Goal: Transaction & Acquisition: Purchase product/service

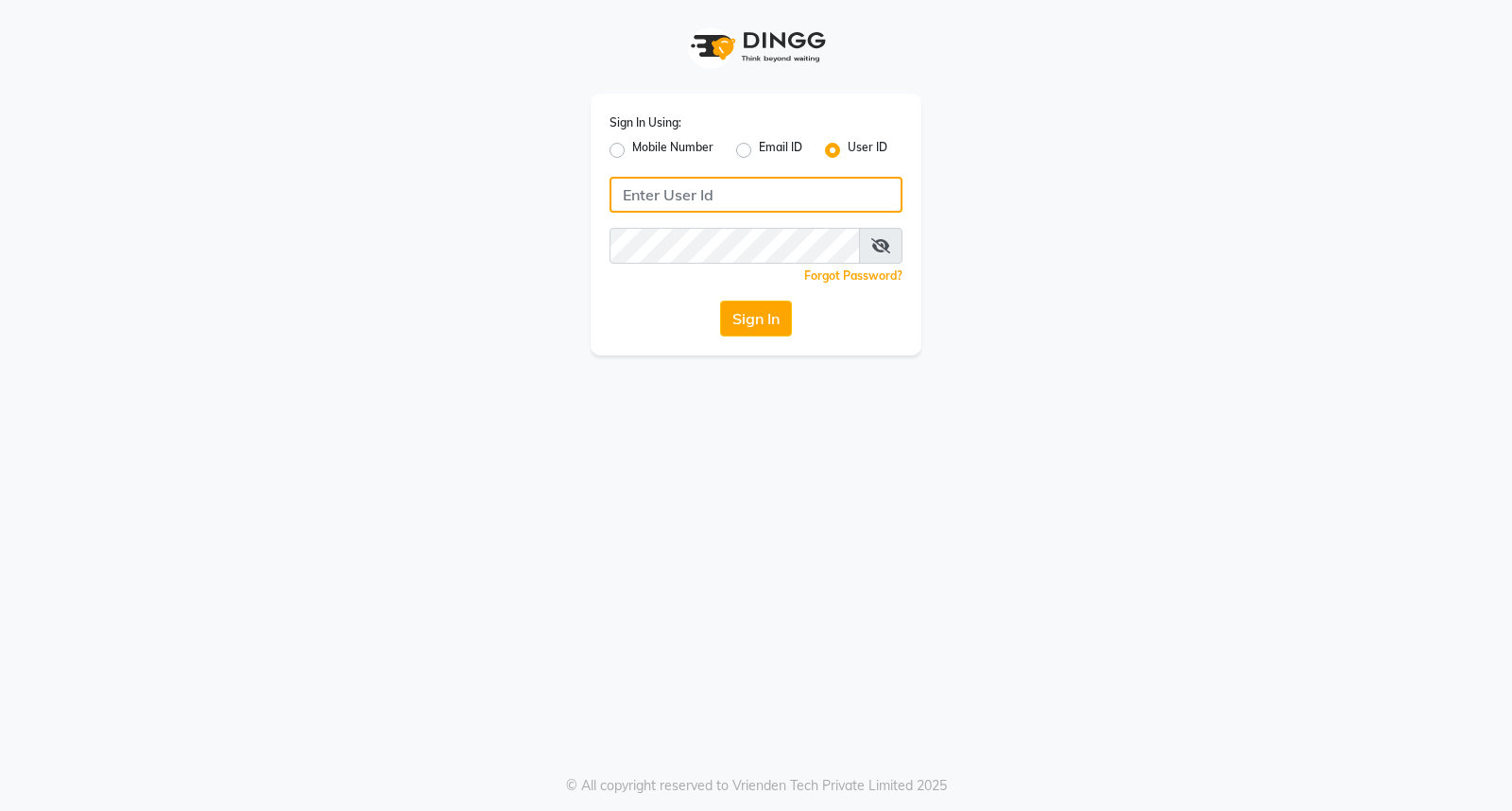
click at [722, 202] on input "Username" at bounding box center [756, 195] width 293 height 36
type input "t"
click at [698, 193] on input "1-13880" at bounding box center [756, 195] width 293 height 36
click at [698, 194] on input "1-13880" at bounding box center [756, 195] width 293 height 36
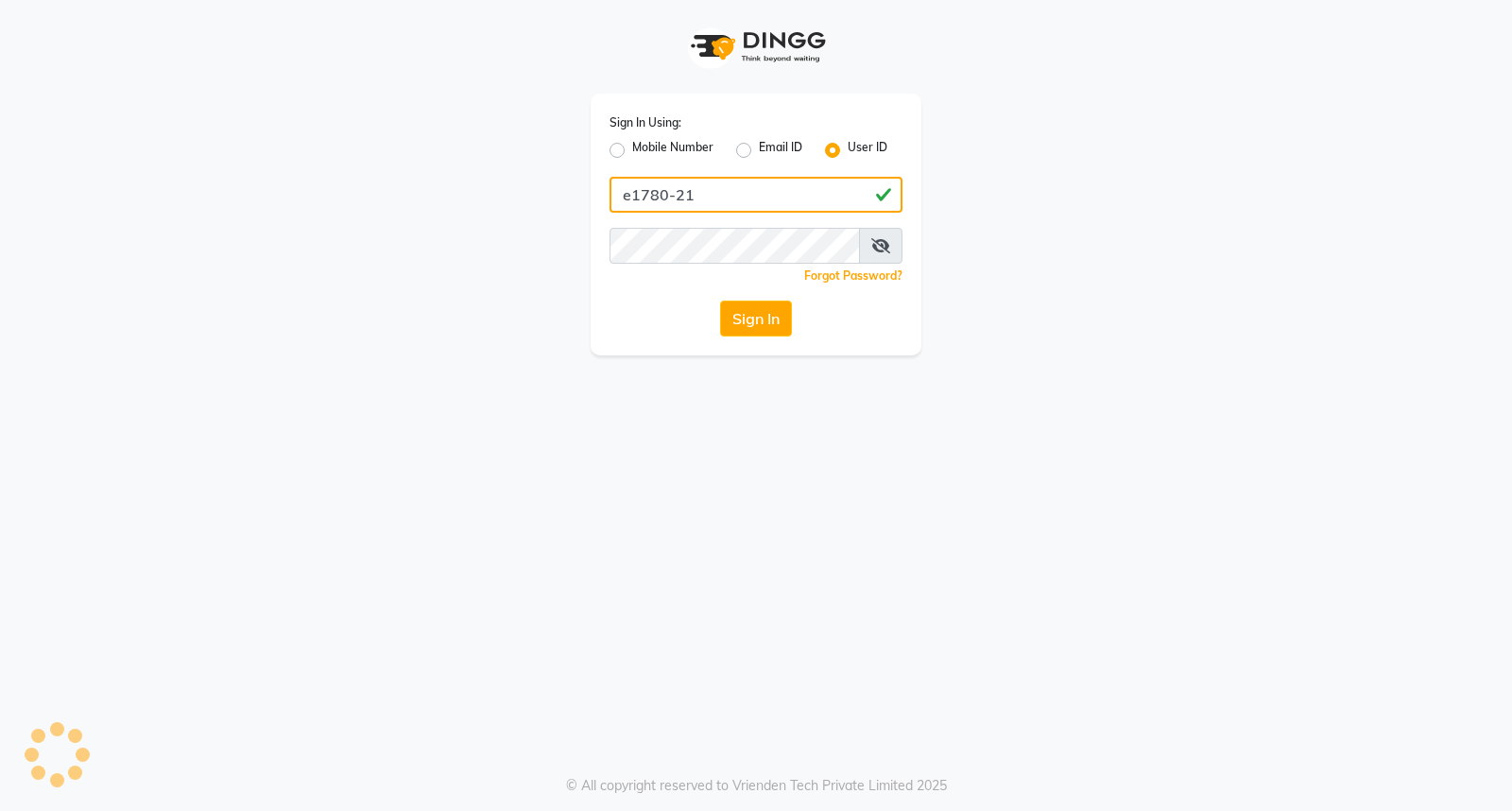
type input "e1780-21"
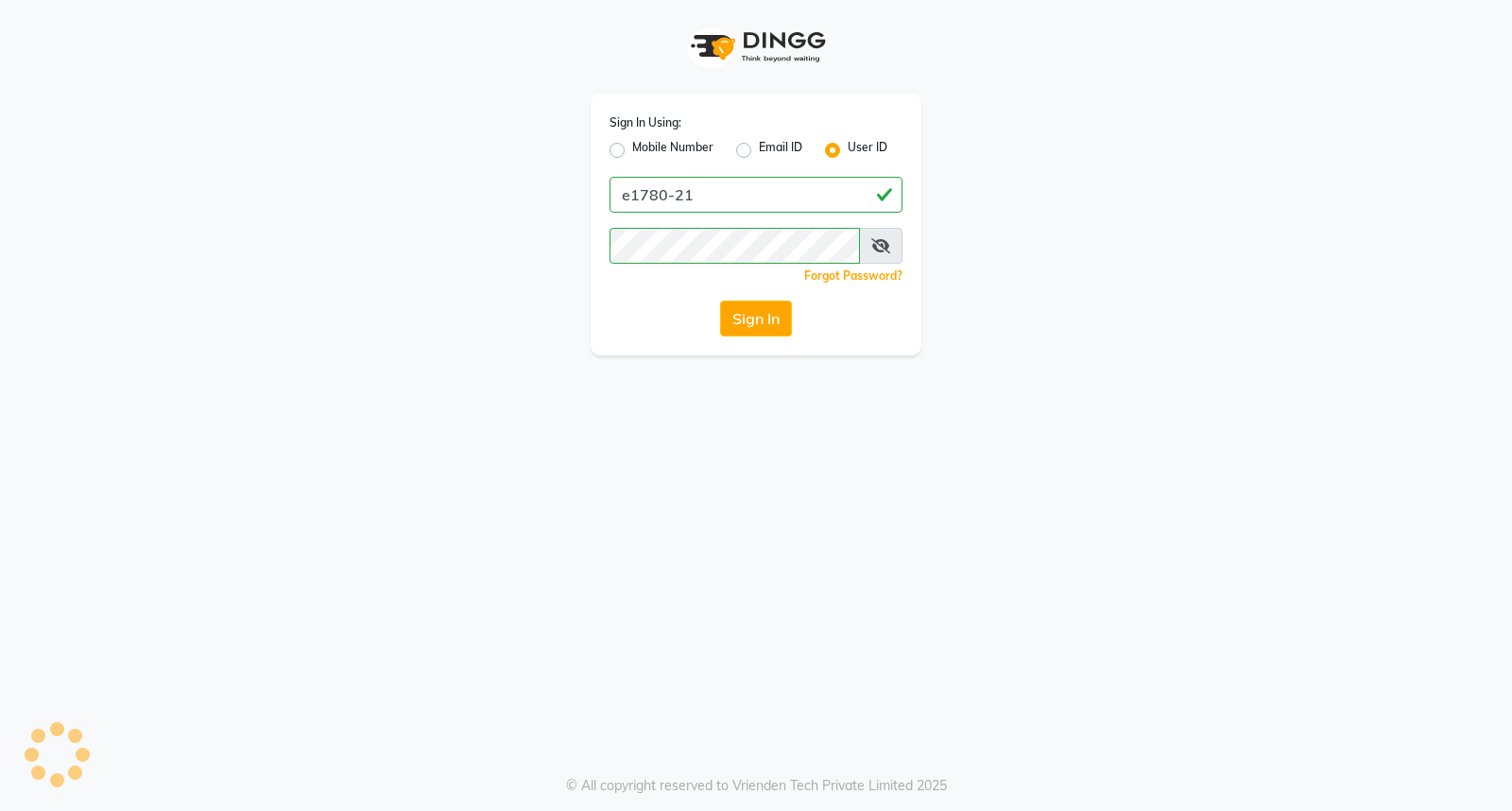
drag, startPoint x: 1030, startPoint y: 221, endPoint x: 997, endPoint y: 215, distance: 33.5
click at [1032, 218] on div "Sign In Using: Mobile Number Email ID User ID e1780-21 Remember me Forgot Passw…" at bounding box center [755, 178] width 1077 height 355
click at [767, 309] on button "Sign In" at bounding box center [756, 319] width 72 height 36
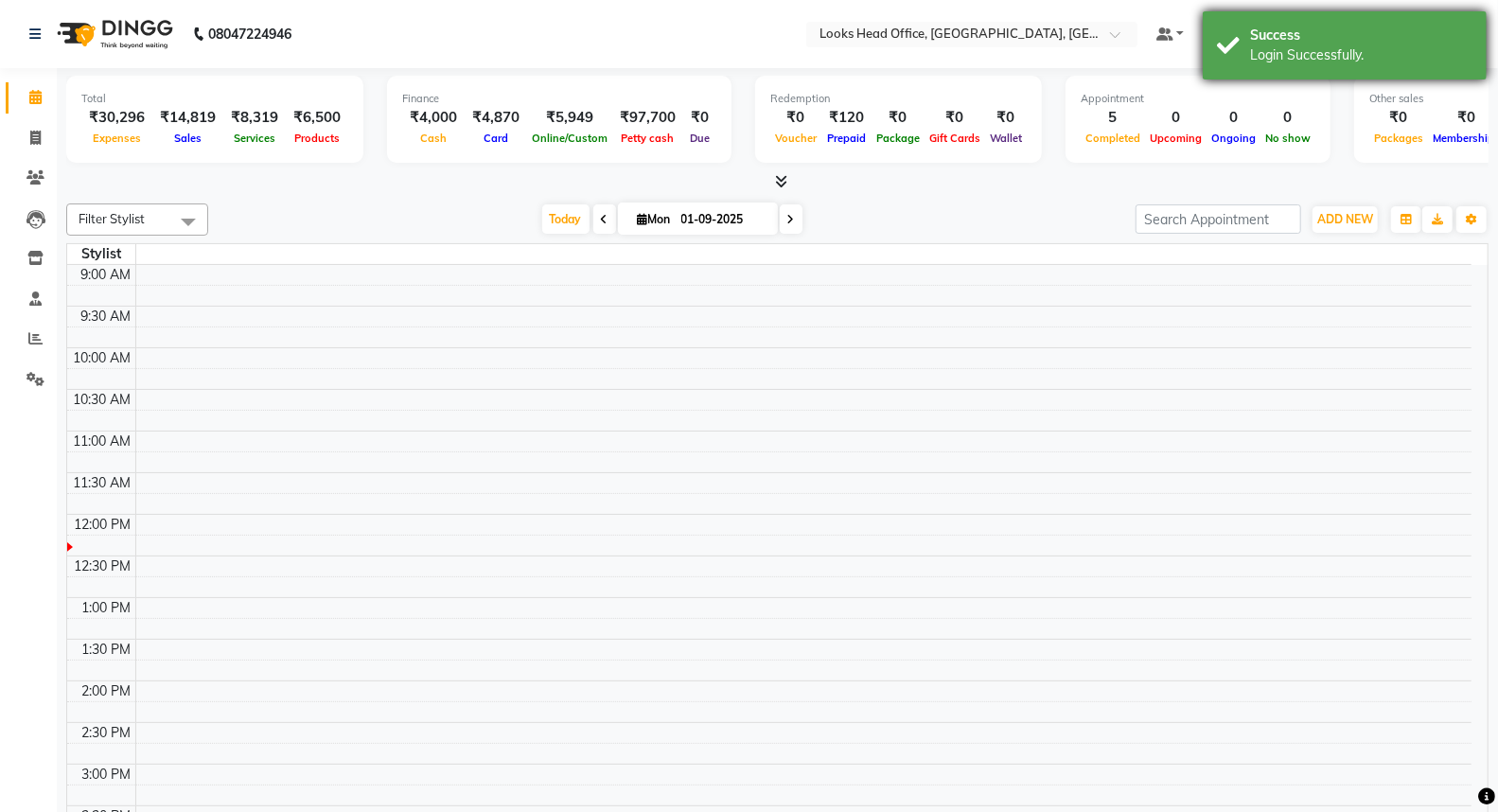
click at [1360, 49] on div "Login Successfully." at bounding box center [1360, 55] width 222 height 20
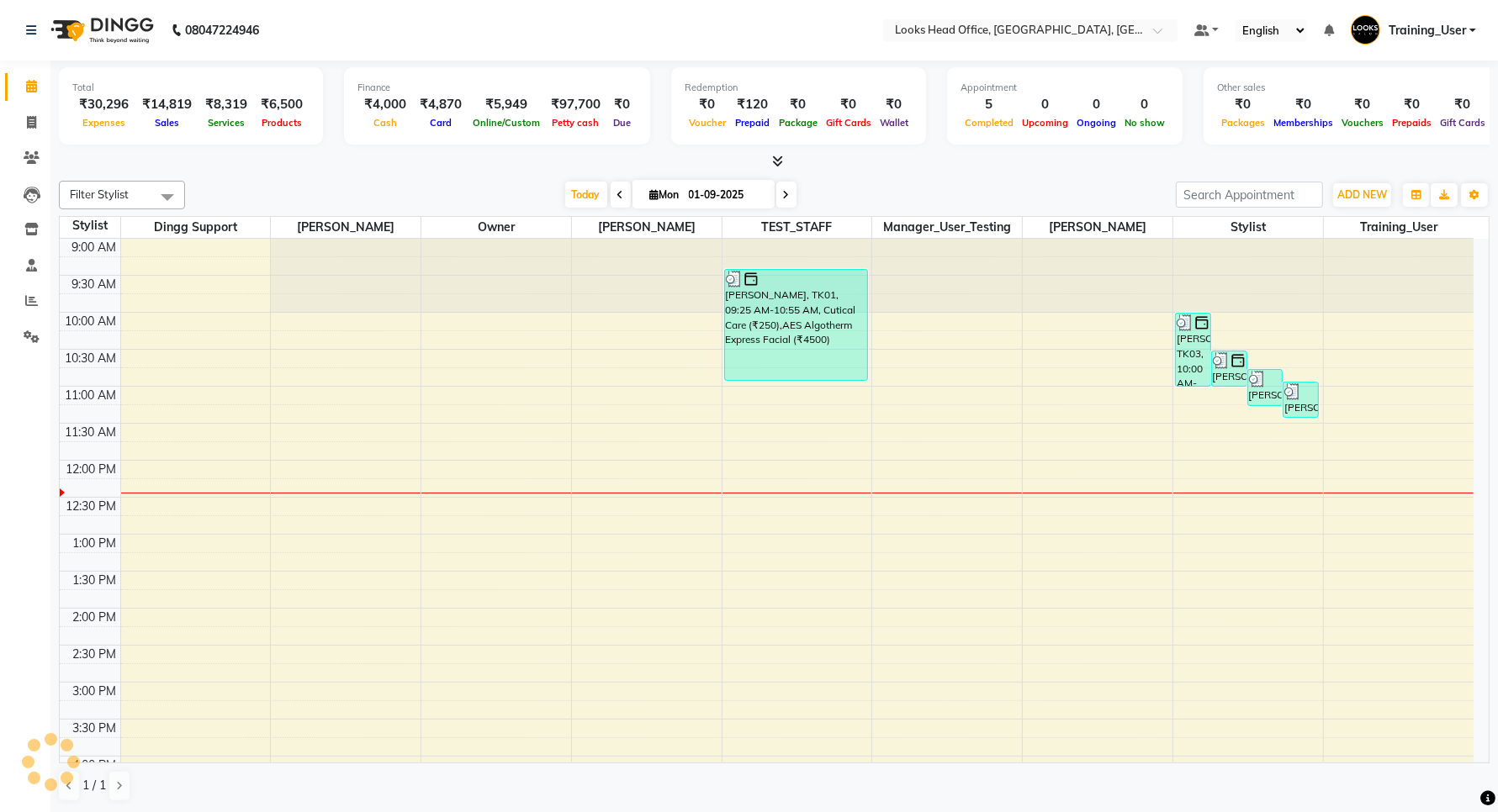
click at [103, 157] on div at bounding box center [774, 162] width 1431 height 18
drag, startPoint x: 97, startPoint y: 108, endPoint x: 133, endPoint y: 108, distance: 36.0
click at [133, 108] on div "₹30,296 Expenses ₹14,819 Sales ₹8,319 Services ₹6,500 Products" at bounding box center [191, 114] width 237 height 37
click at [173, 105] on div "₹14,819" at bounding box center [167, 105] width 63 height 20
click at [784, 166] on div at bounding box center [774, 162] width 1431 height 18
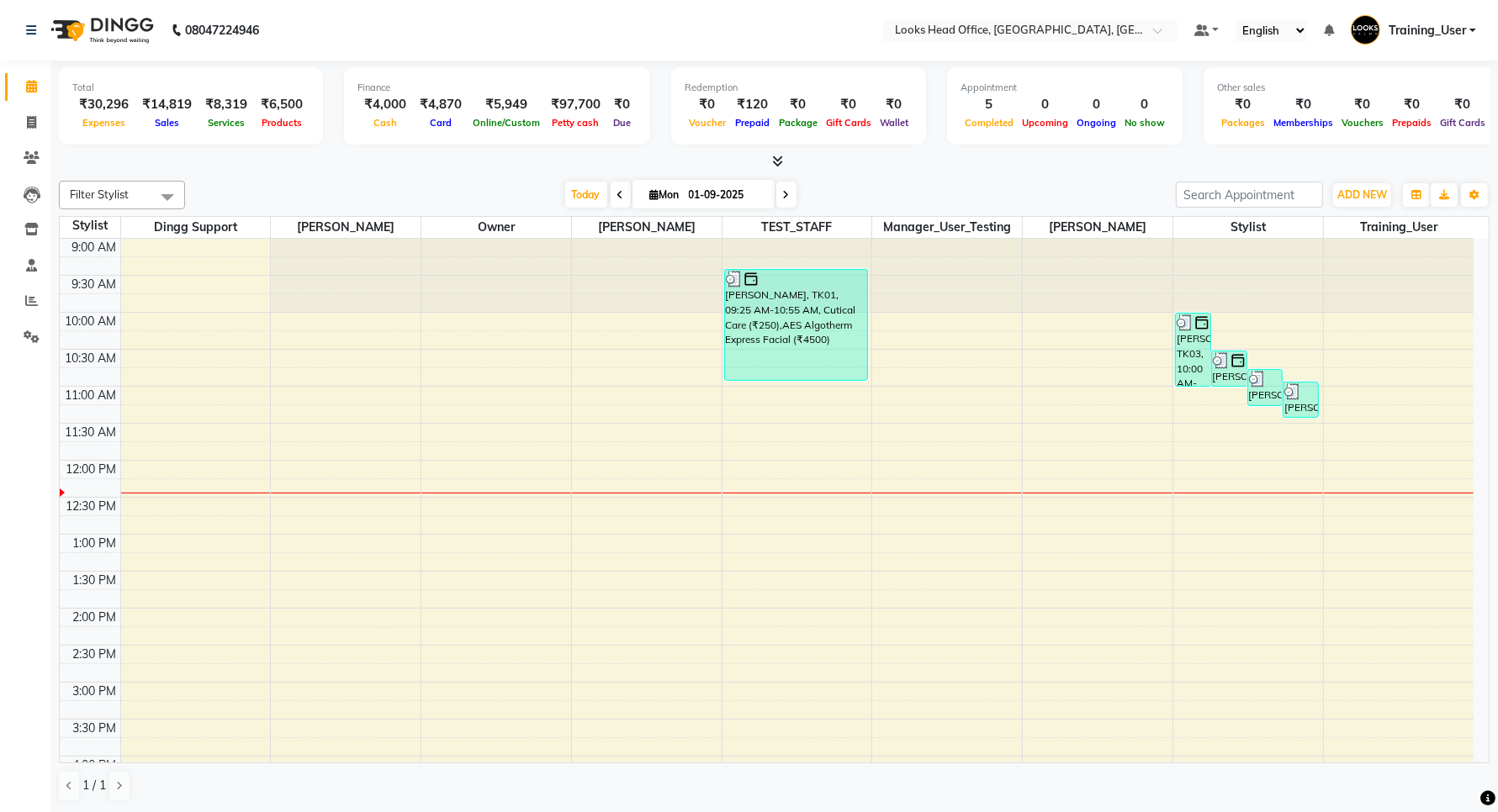
click at [781, 162] on icon at bounding box center [777, 161] width 11 height 13
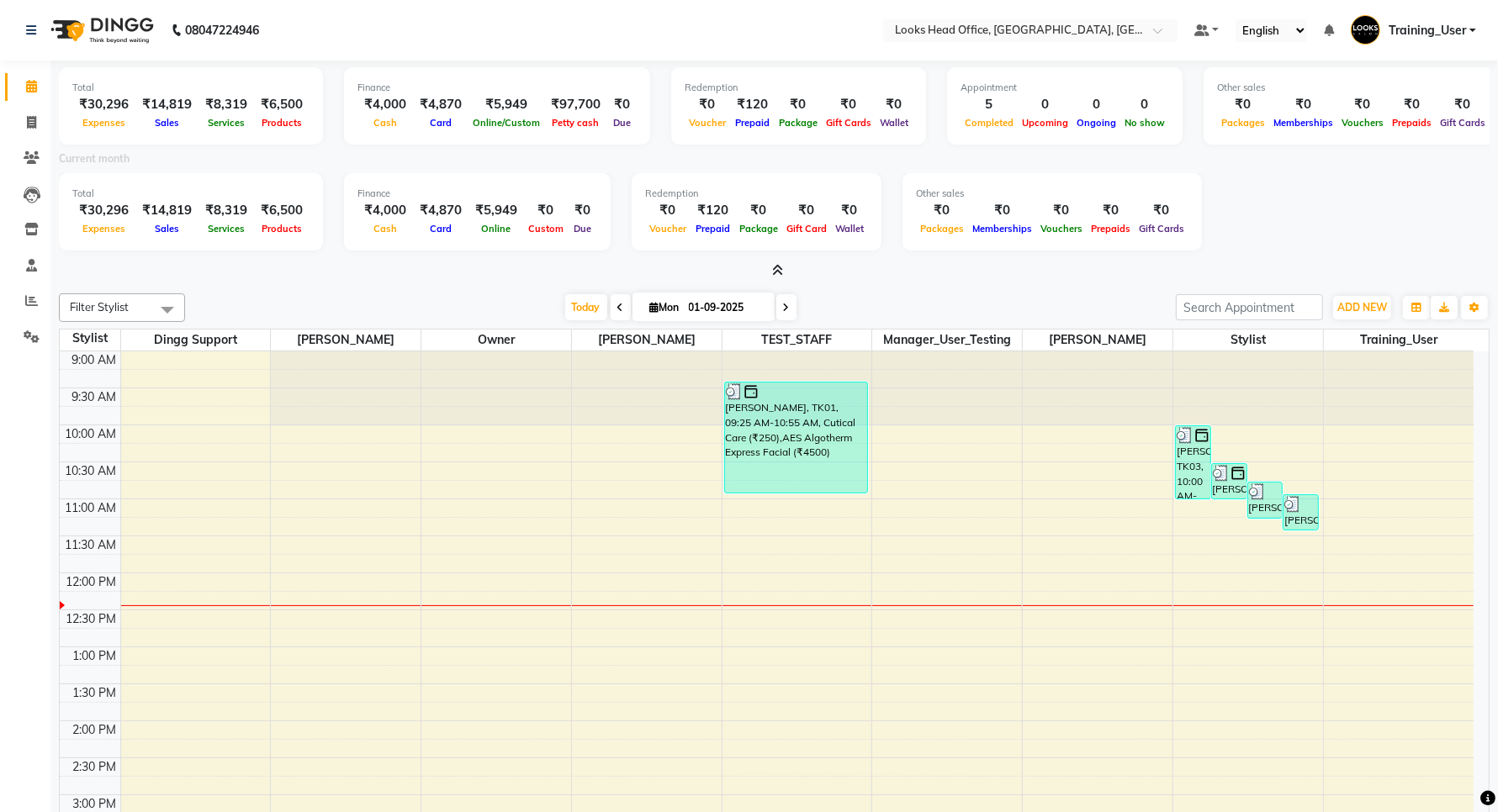
click at [140, 304] on span "Filter Stylist" at bounding box center [122, 308] width 126 height 29
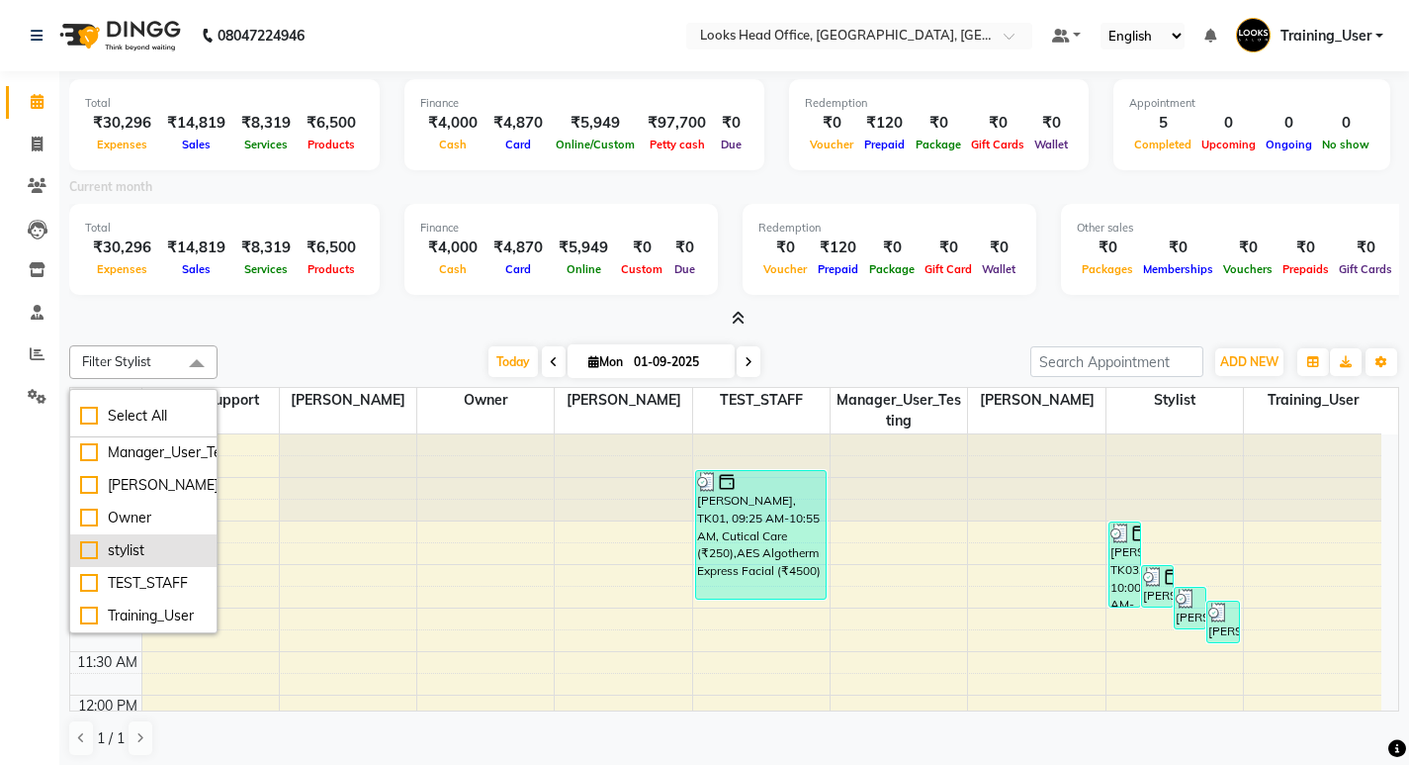
scroll to position [5, 0]
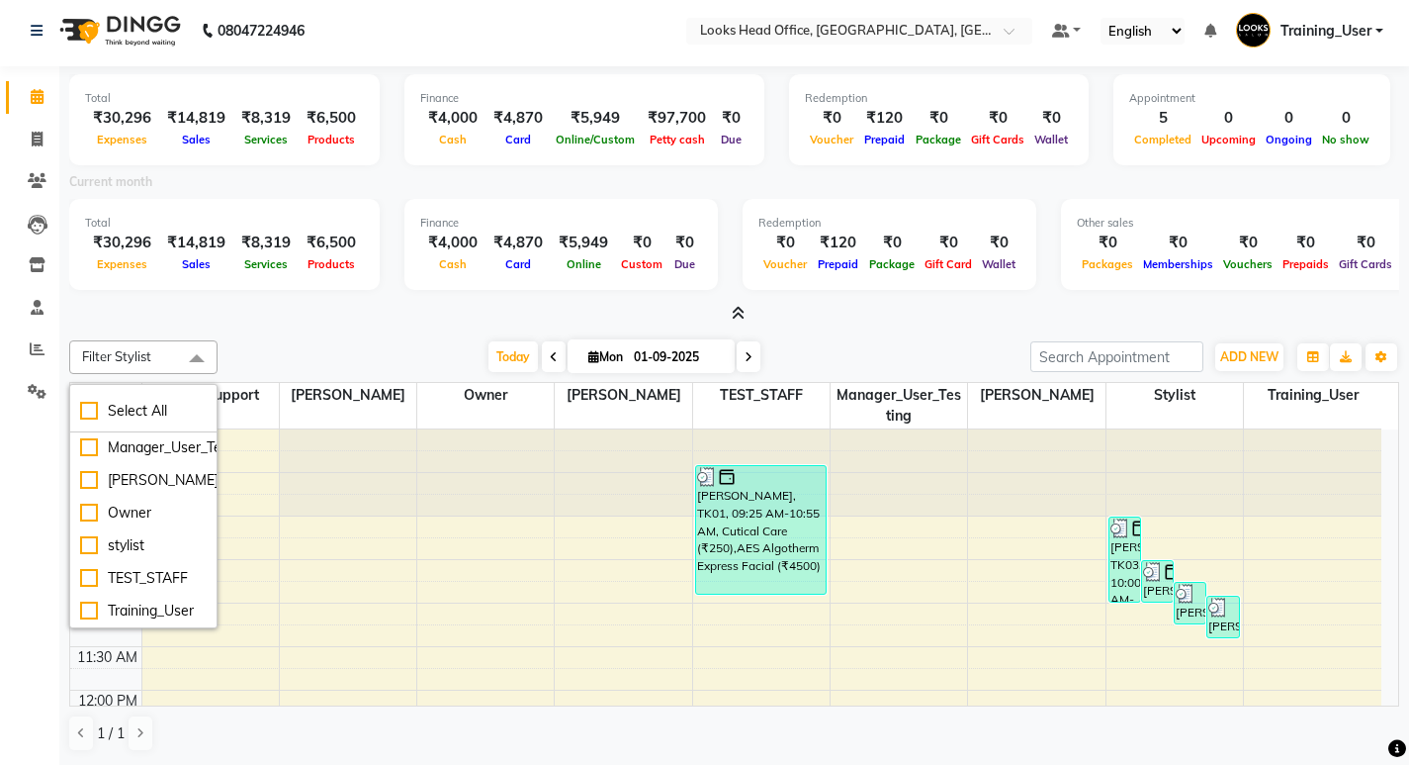
click at [428, 353] on div "Today Mon 01-09-2025" at bounding box center [623, 357] width 793 height 30
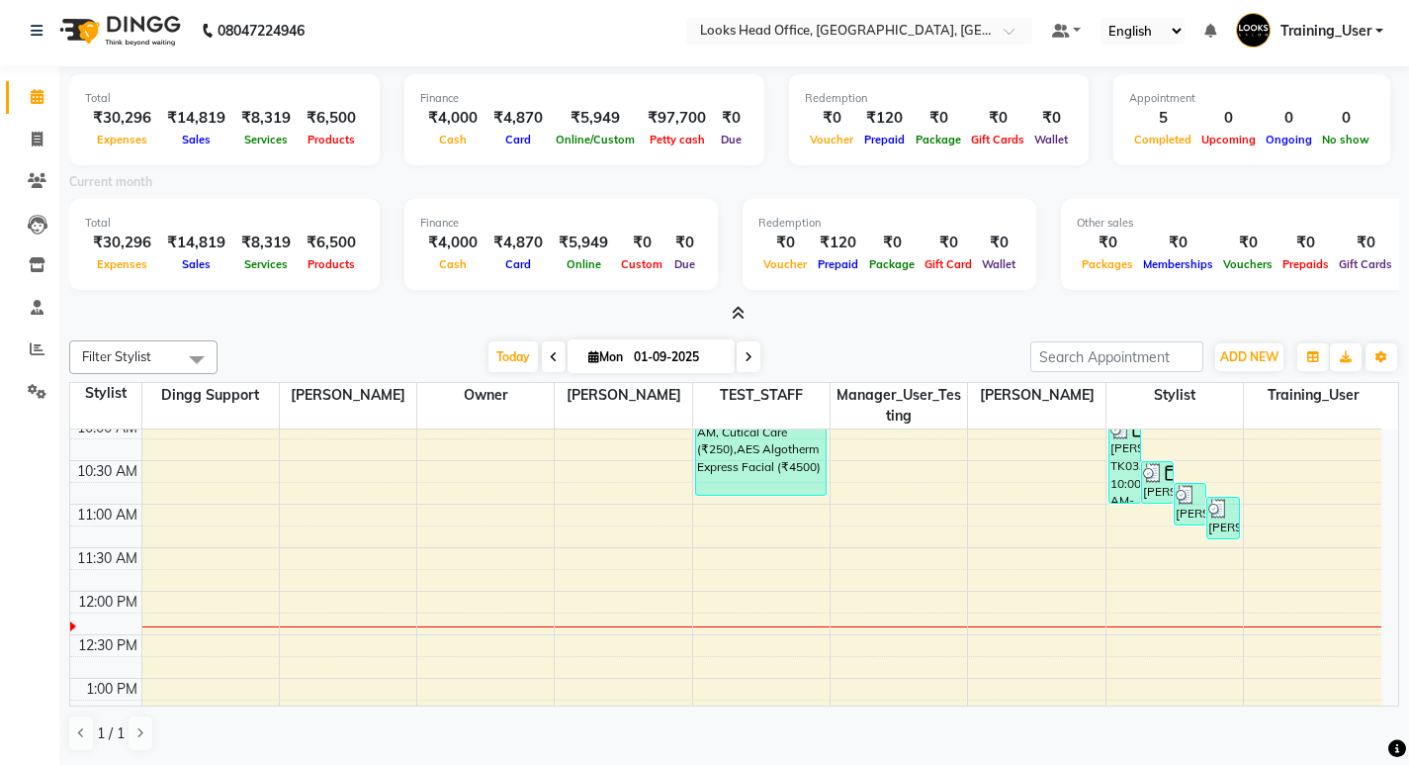
scroll to position [0, 0]
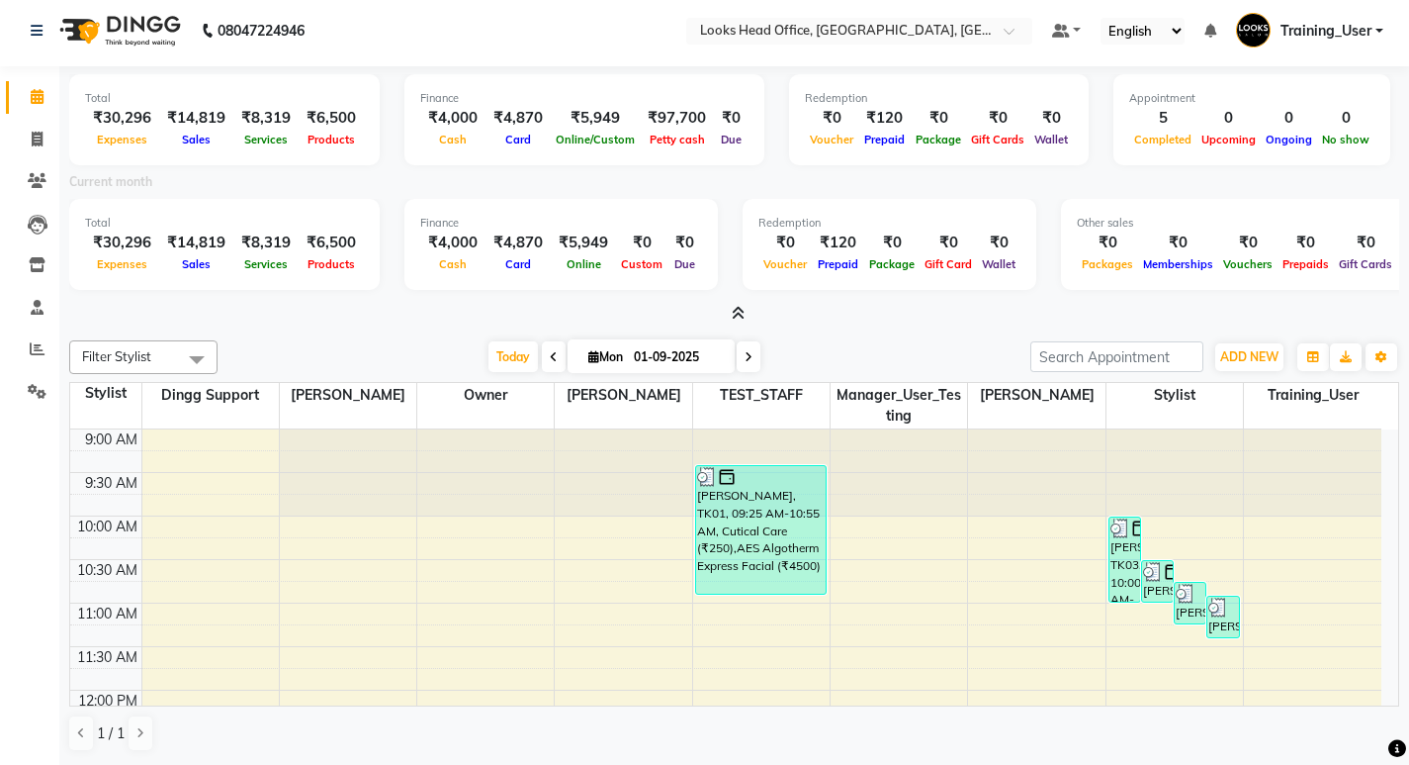
click at [740, 309] on icon at bounding box center [738, 313] width 13 height 15
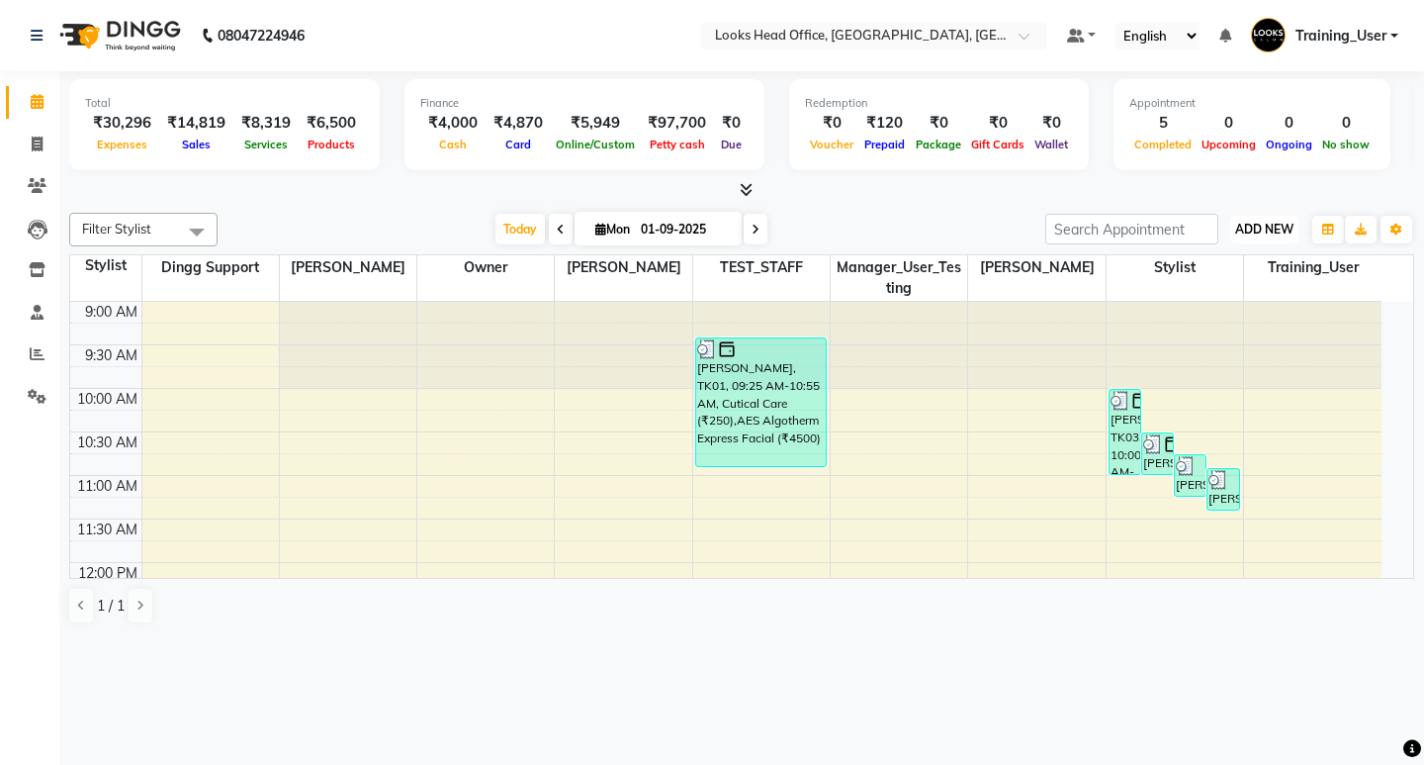
click at [1267, 227] on span "ADD NEW" at bounding box center [1264, 229] width 58 height 15
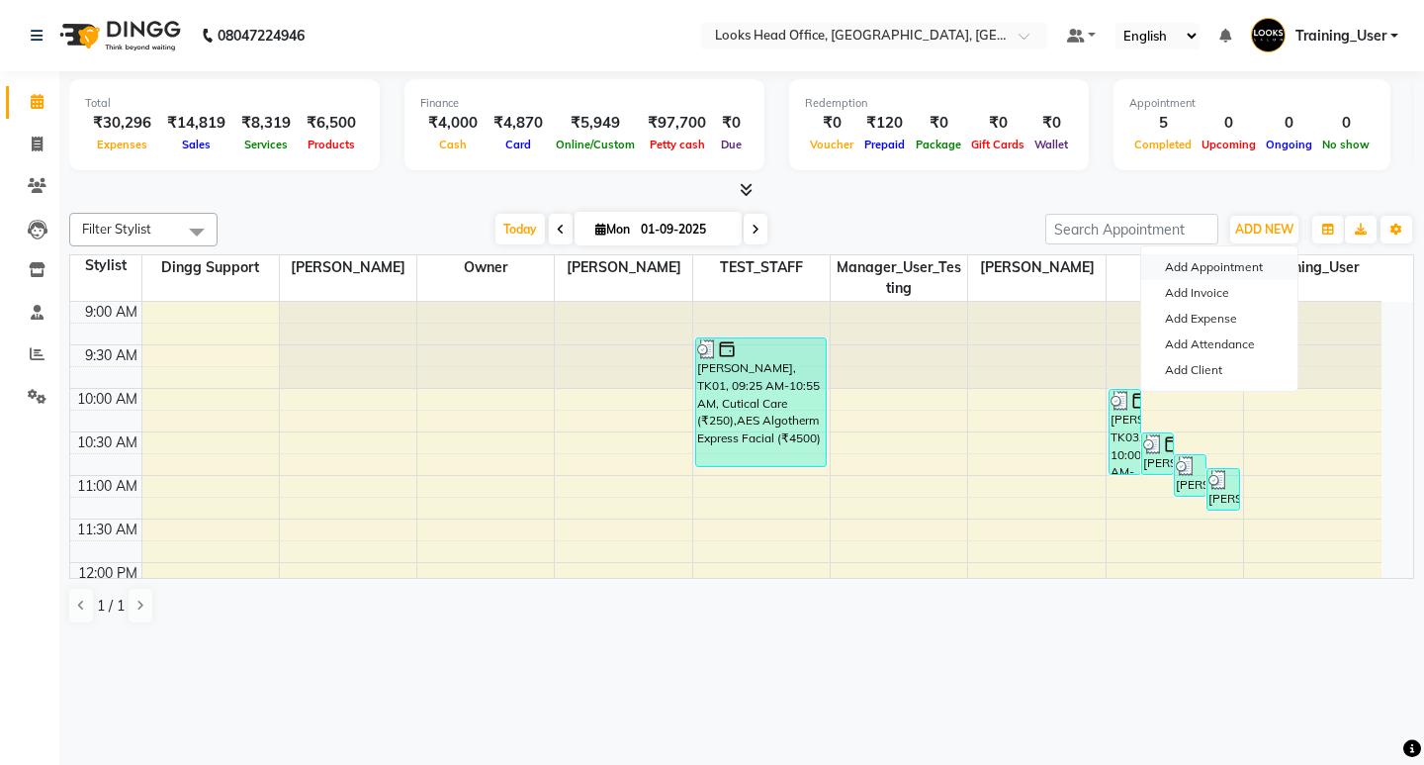
click at [1223, 263] on button "Add Appointment" at bounding box center [1219, 267] width 156 height 26
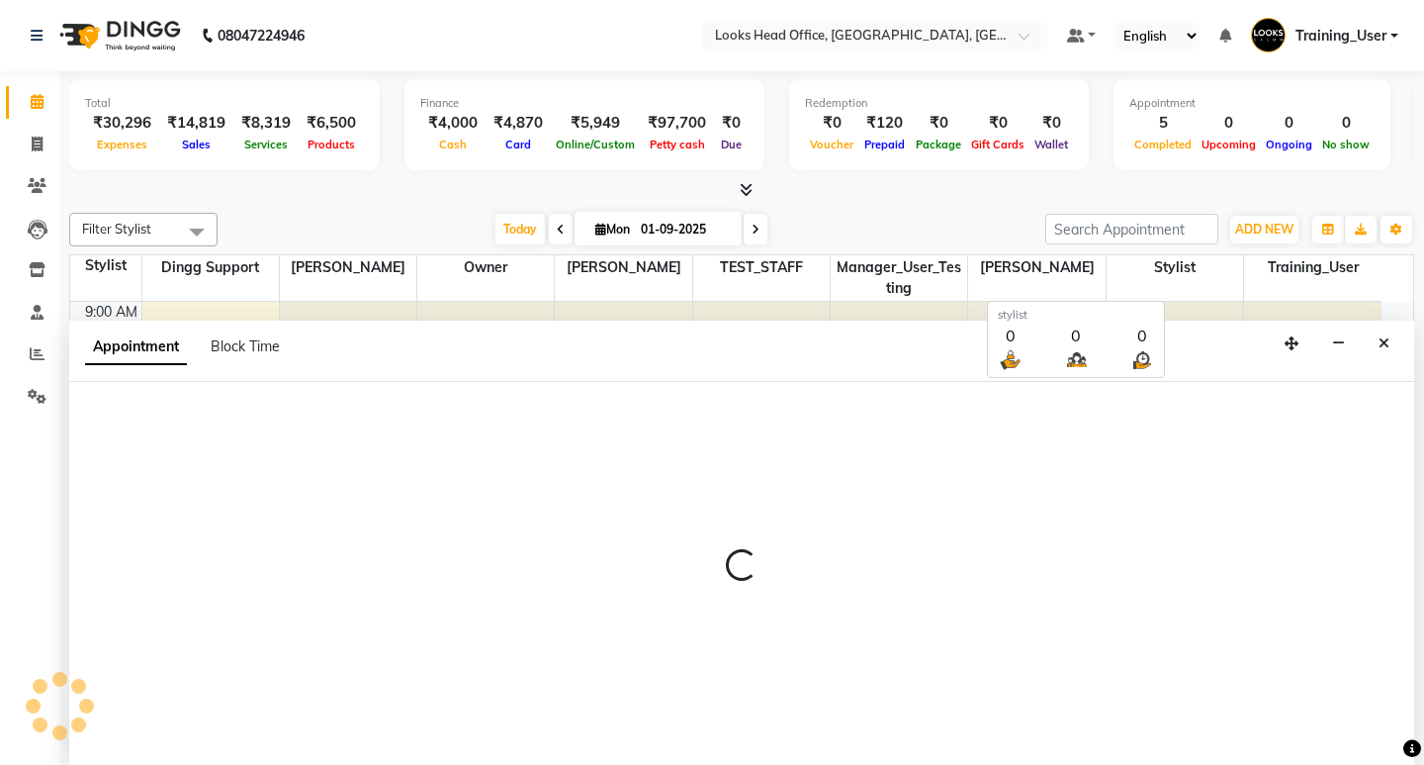
scroll to position [1, 0]
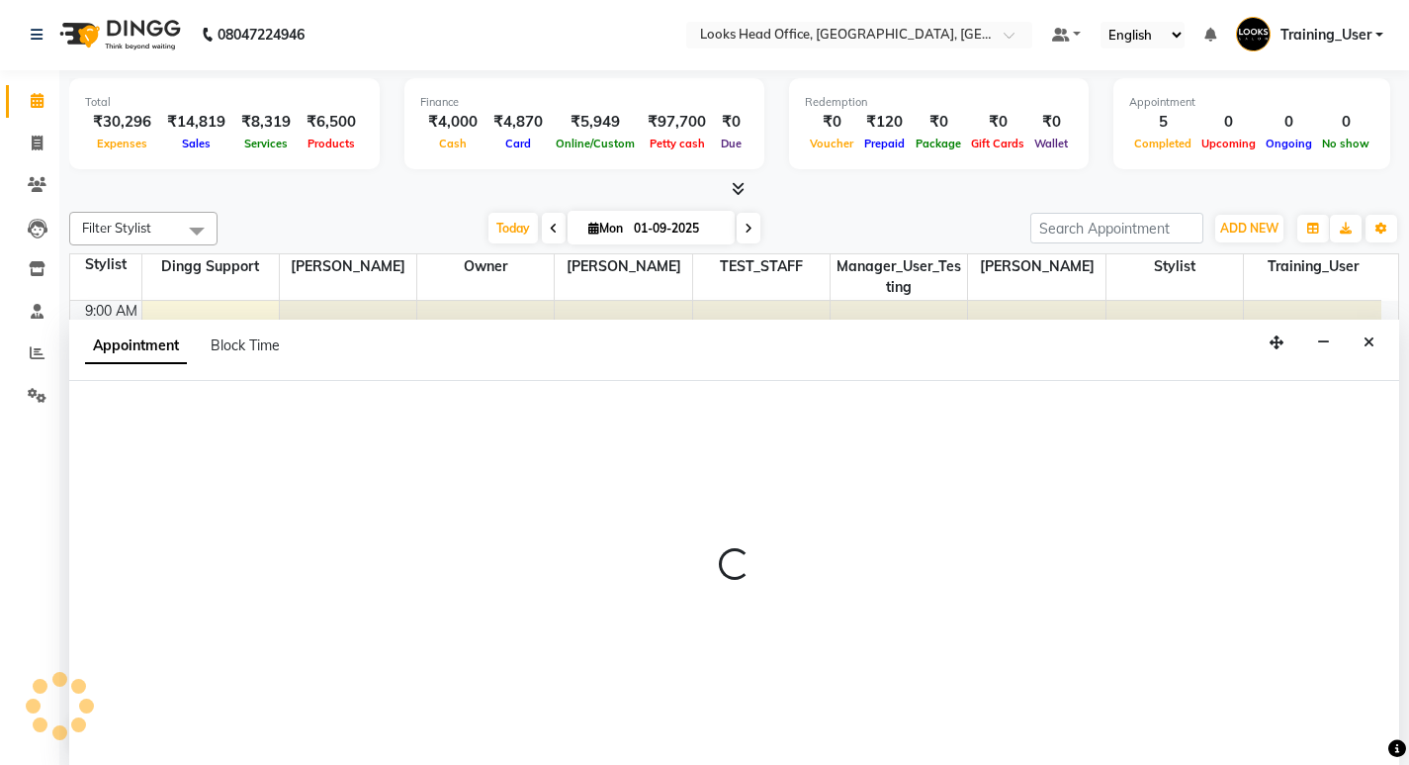
select select "600"
select select "tentative"
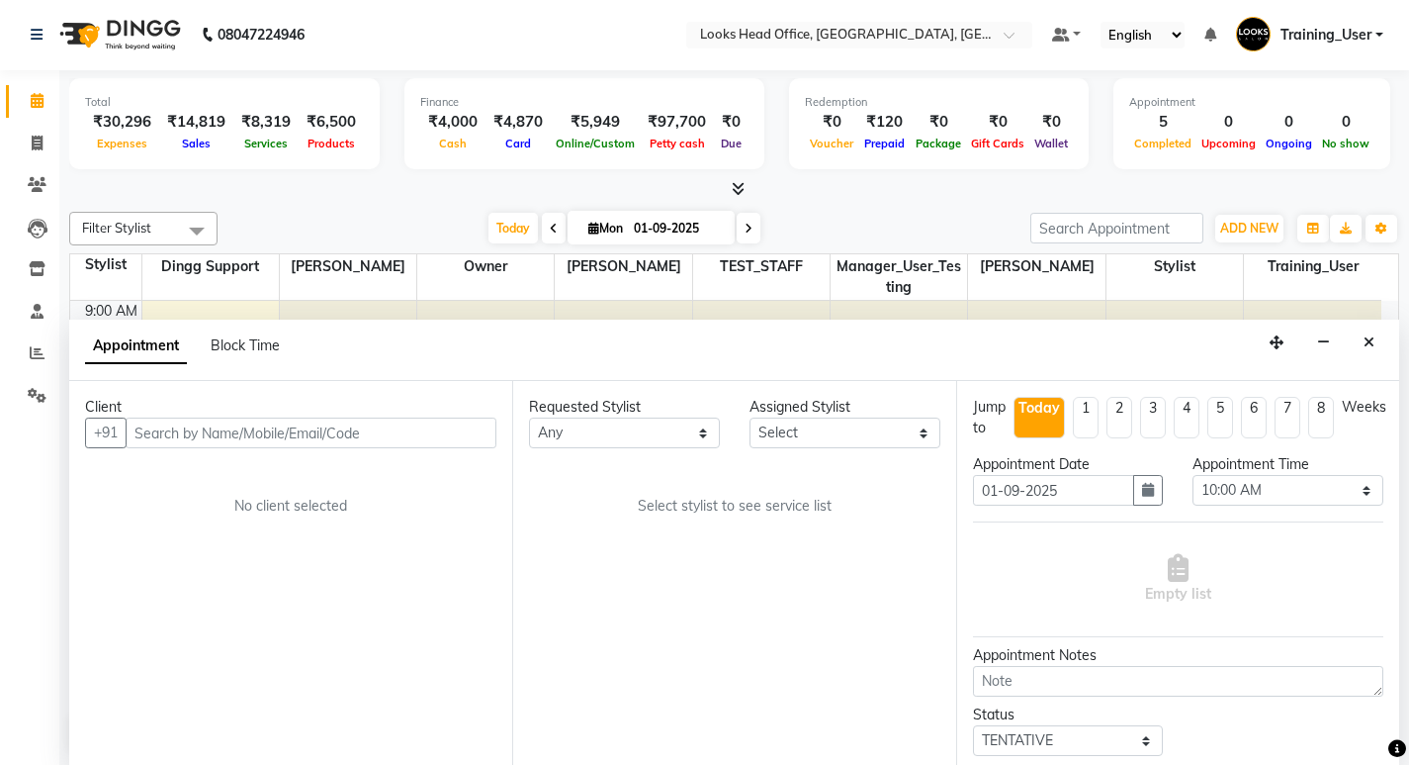
click at [193, 436] on input "text" at bounding box center [311, 432] width 371 height 31
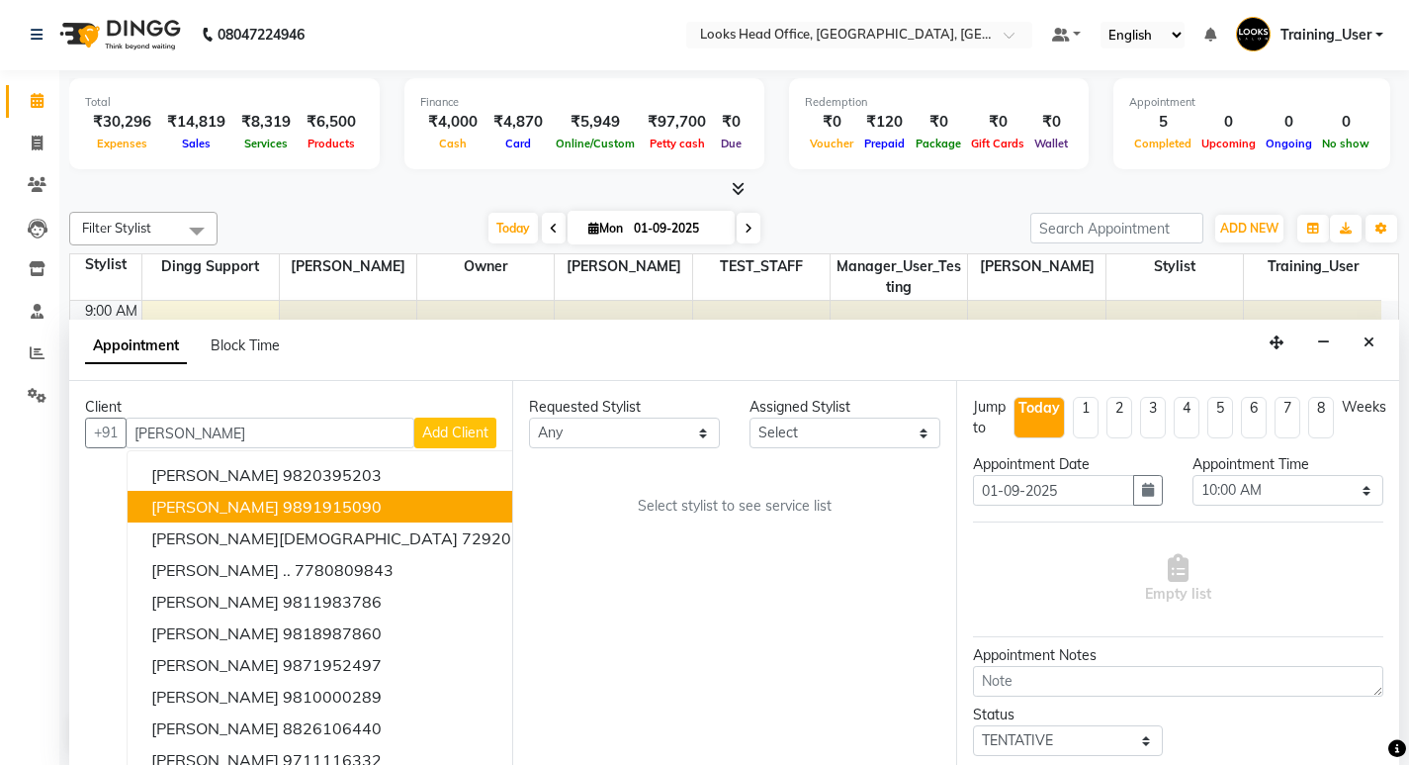
type input "ahmad"
click at [1372, 345] on icon "Close" at bounding box center [1369, 342] width 11 height 14
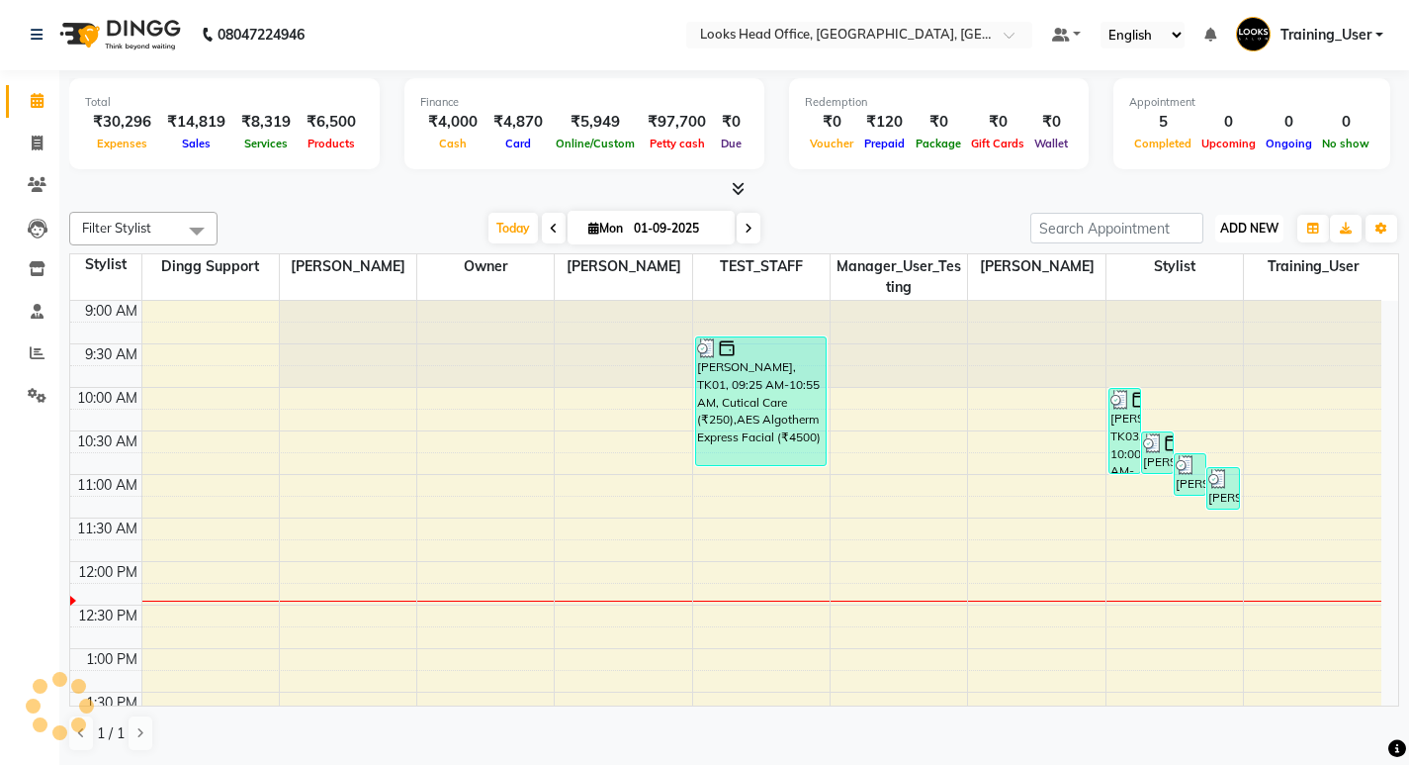
click at [1228, 230] on span "ADD NEW" at bounding box center [1249, 228] width 58 height 15
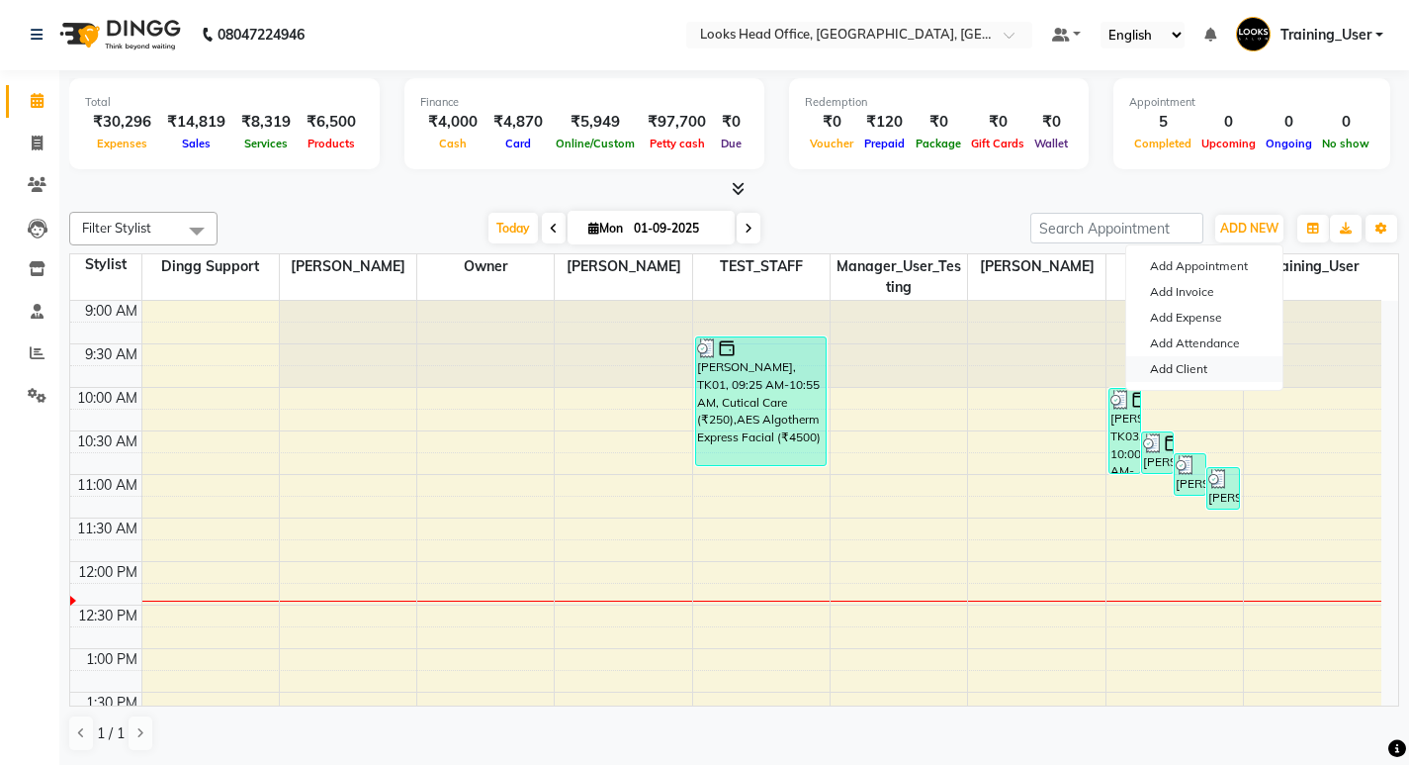
click at [1187, 369] on link "Add Client" at bounding box center [1204, 369] width 156 height 26
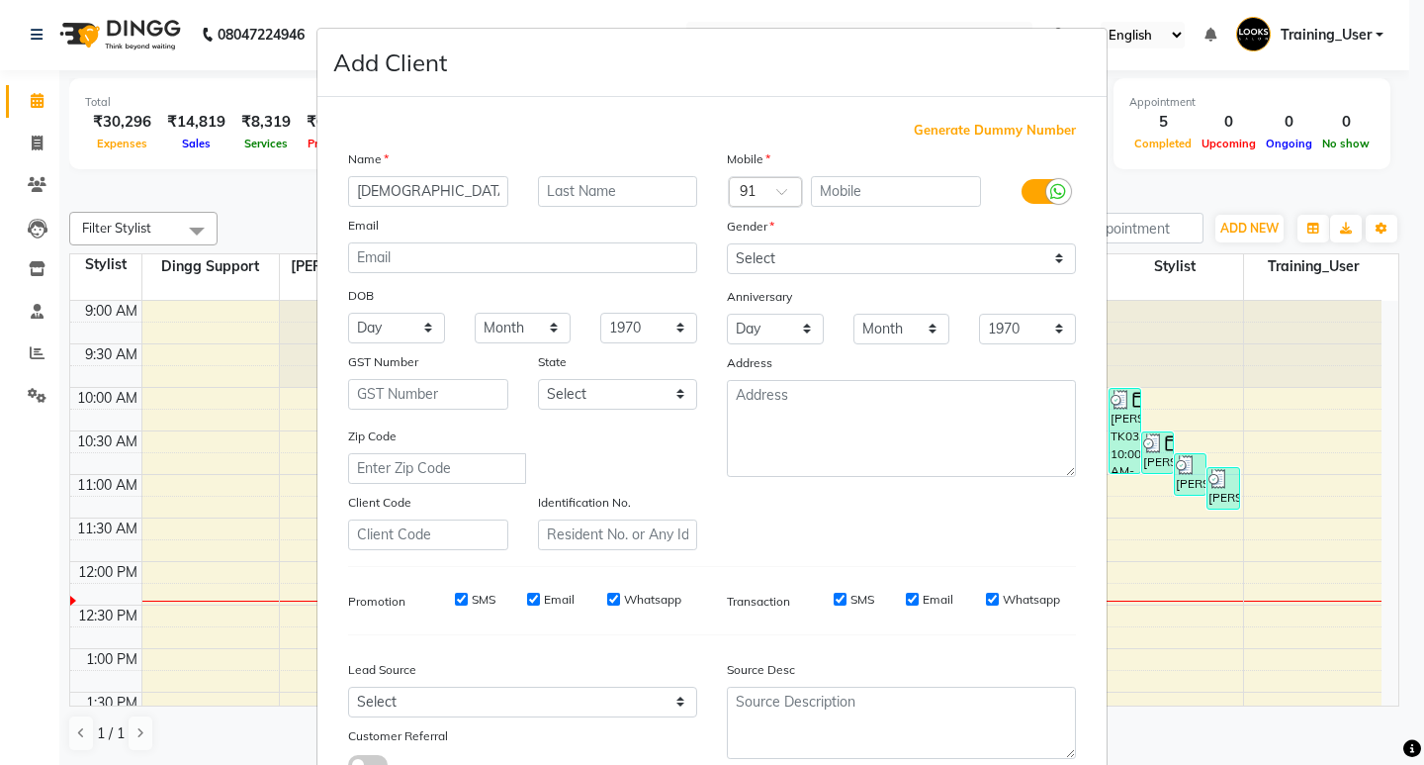
type input "Shiva"
click at [881, 209] on div "Mobile Country Code × 91 Gender Select Male Female Other Prefer Not To Say Anni…" at bounding box center [901, 349] width 379 height 402
click at [879, 206] on input "text" at bounding box center [896, 191] width 171 height 31
type input "9940933682"
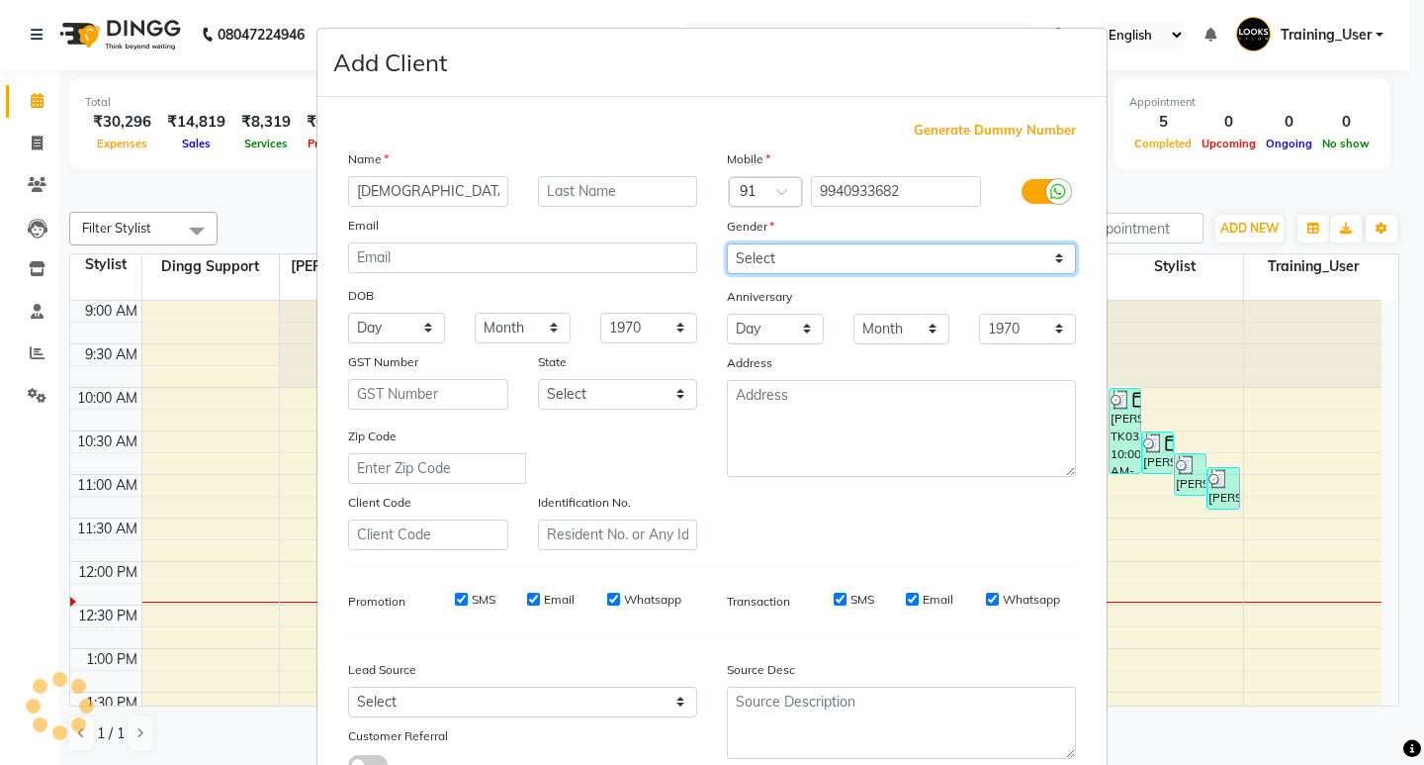
click at [773, 249] on select "Select Male Female Other Prefer Not To Say" at bounding box center [901, 258] width 349 height 31
select select "male"
click at [727, 243] on select "Select Male Female Other Prefer Not To Say" at bounding box center [901, 258] width 349 height 31
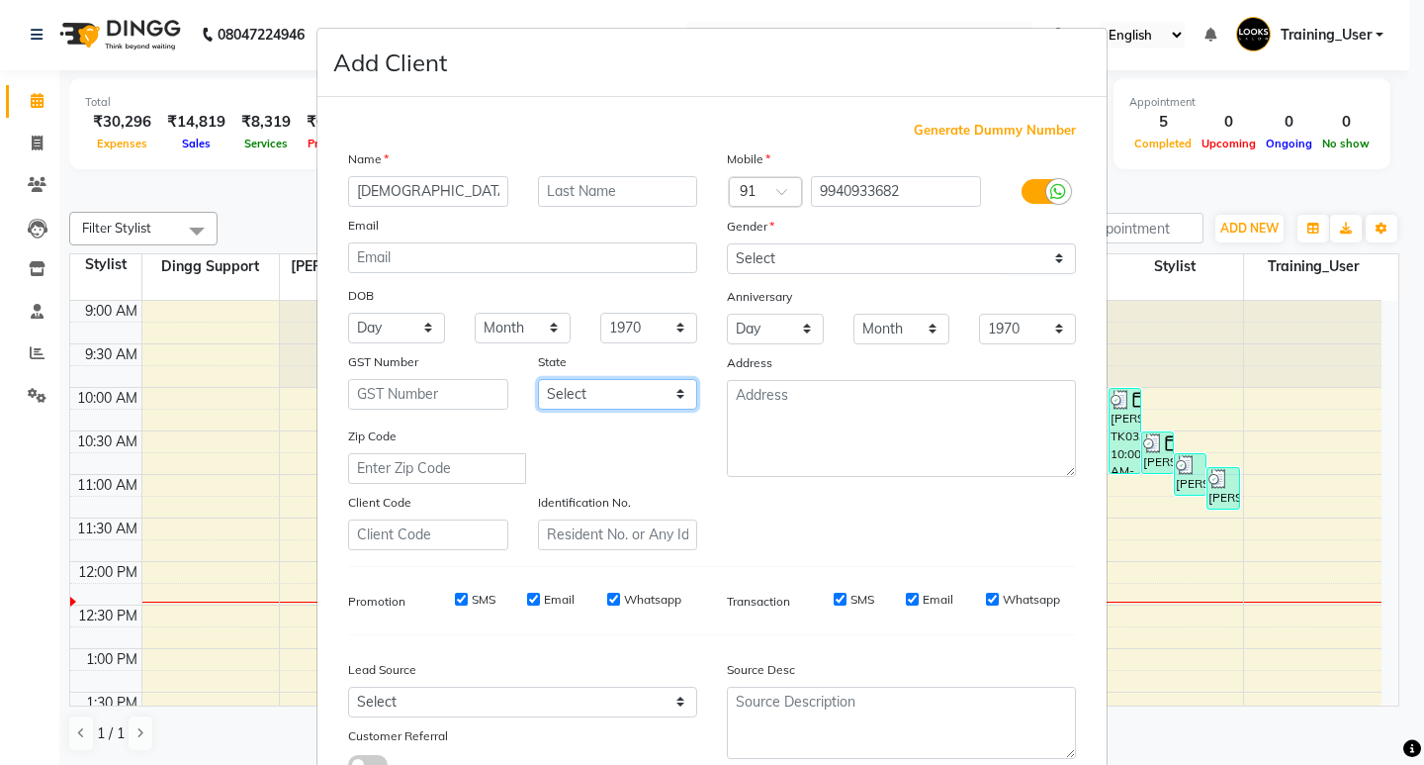
click at [575, 400] on select "Select Andaman and Nicobar Islands Andhra Pradesh Arunachal Pradesh Assam Bihar…" at bounding box center [618, 394] width 160 height 31
select select "13"
click at [538, 379] on select "Select Andaman and Nicobar Islands Andhra Pradesh Arunachal Pradesh Assam Bihar…" at bounding box center [618, 394] width 160 height 31
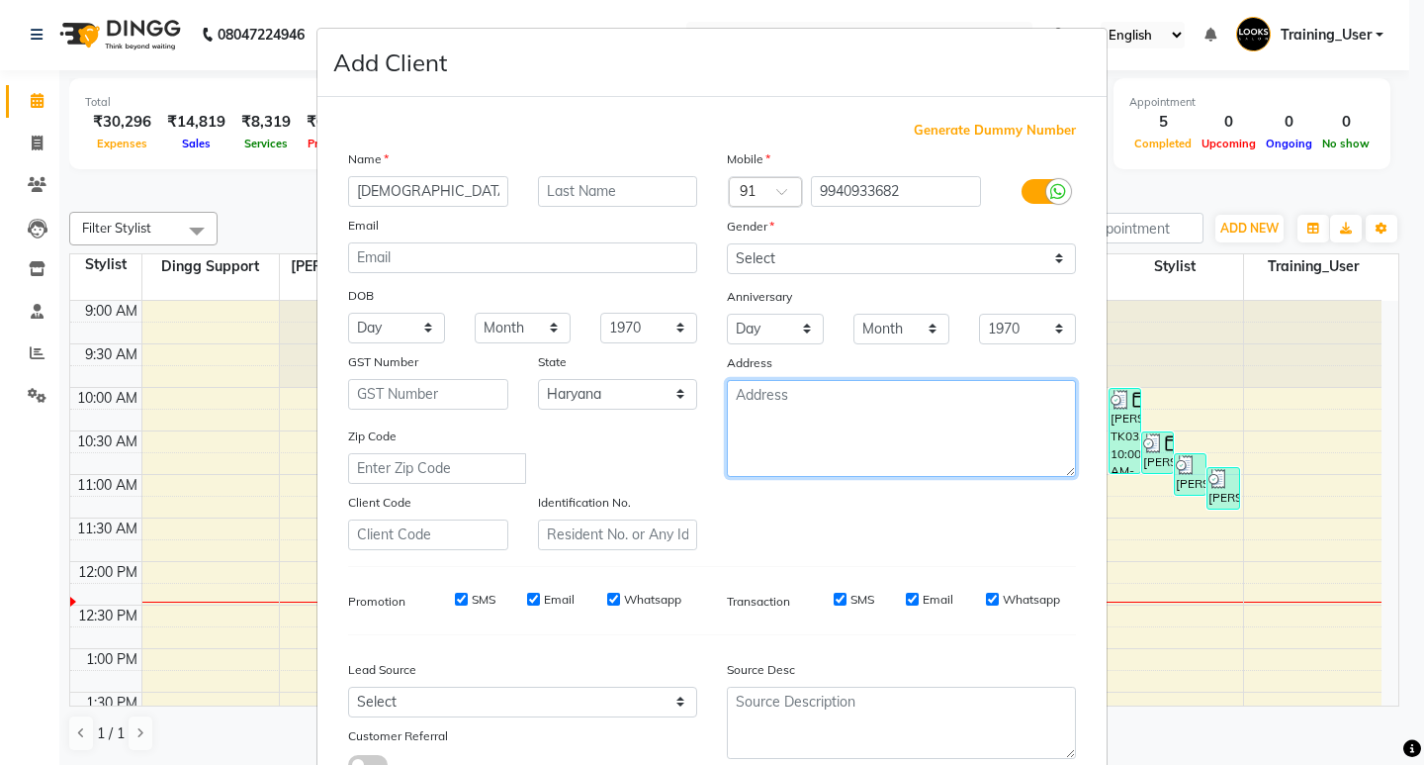
click at [782, 409] on textarea at bounding box center [901, 428] width 349 height 97
click at [750, 413] on textarea at bounding box center [901, 428] width 349 height 97
type textarea "Ardee Mall"
click at [745, 404] on textarea "Ardee Mall" at bounding box center [901, 428] width 349 height 97
click at [846, 417] on textarea "Ardee Mall" at bounding box center [901, 428] width 349 height 97
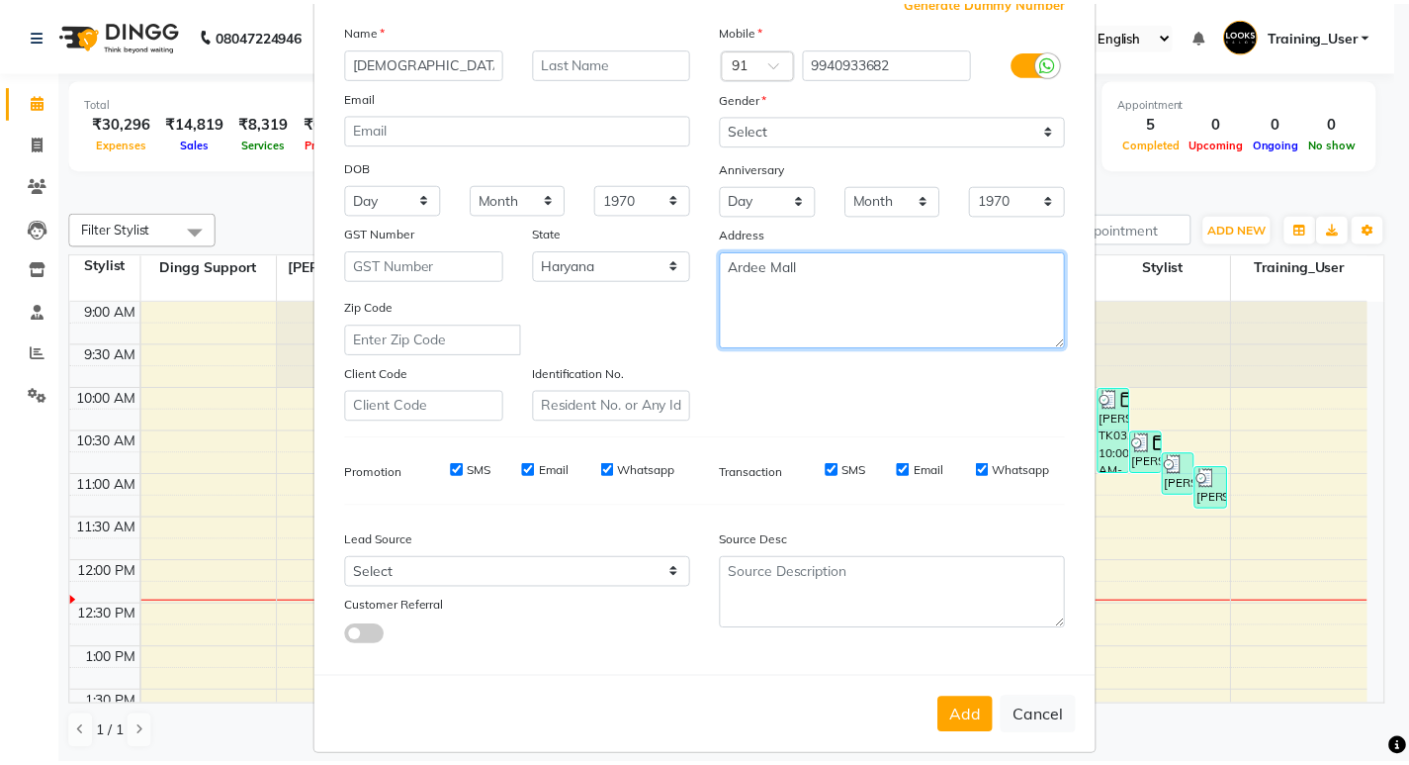
scroll to position [148, 0]
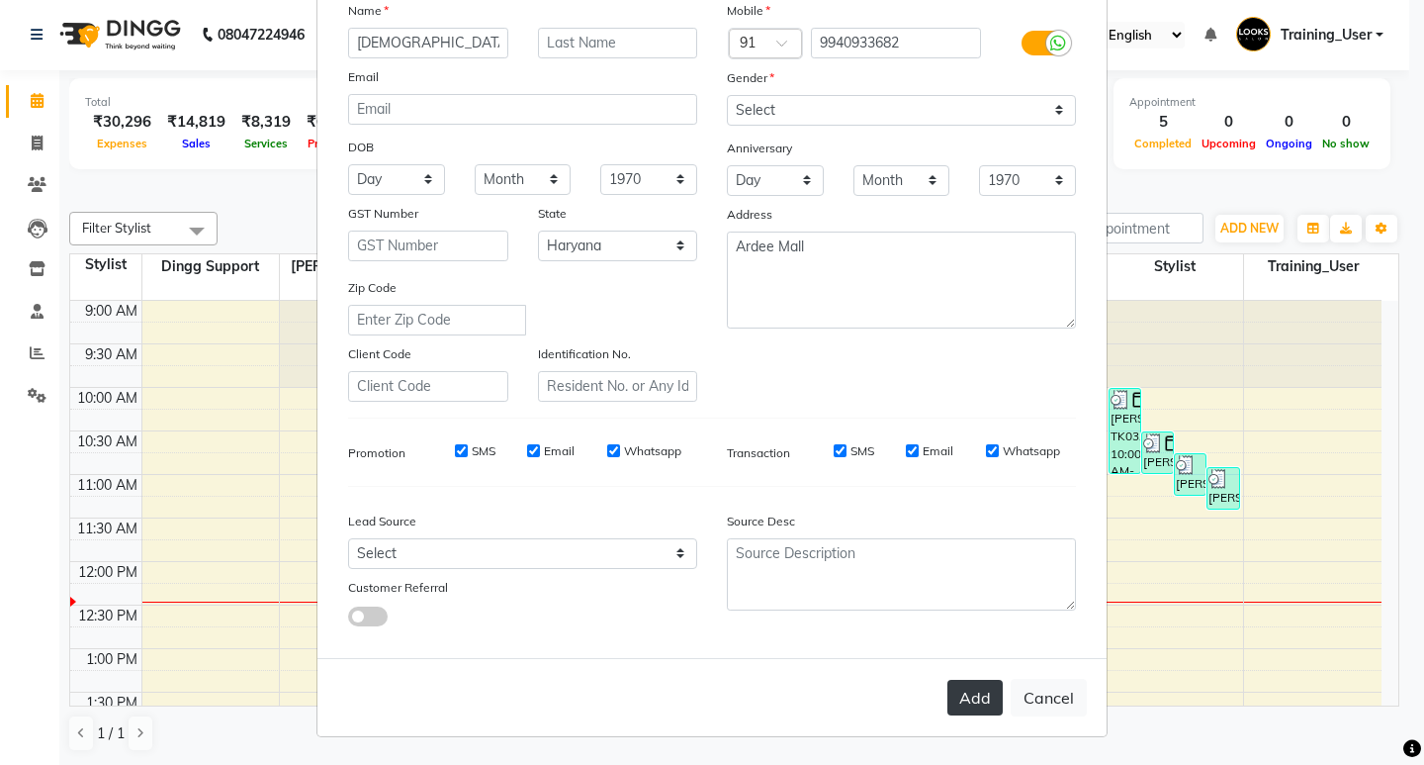
click at [967, 696] on button "Add" at bounding box center [974, 697] width 55 height 36
select select
select select "null"
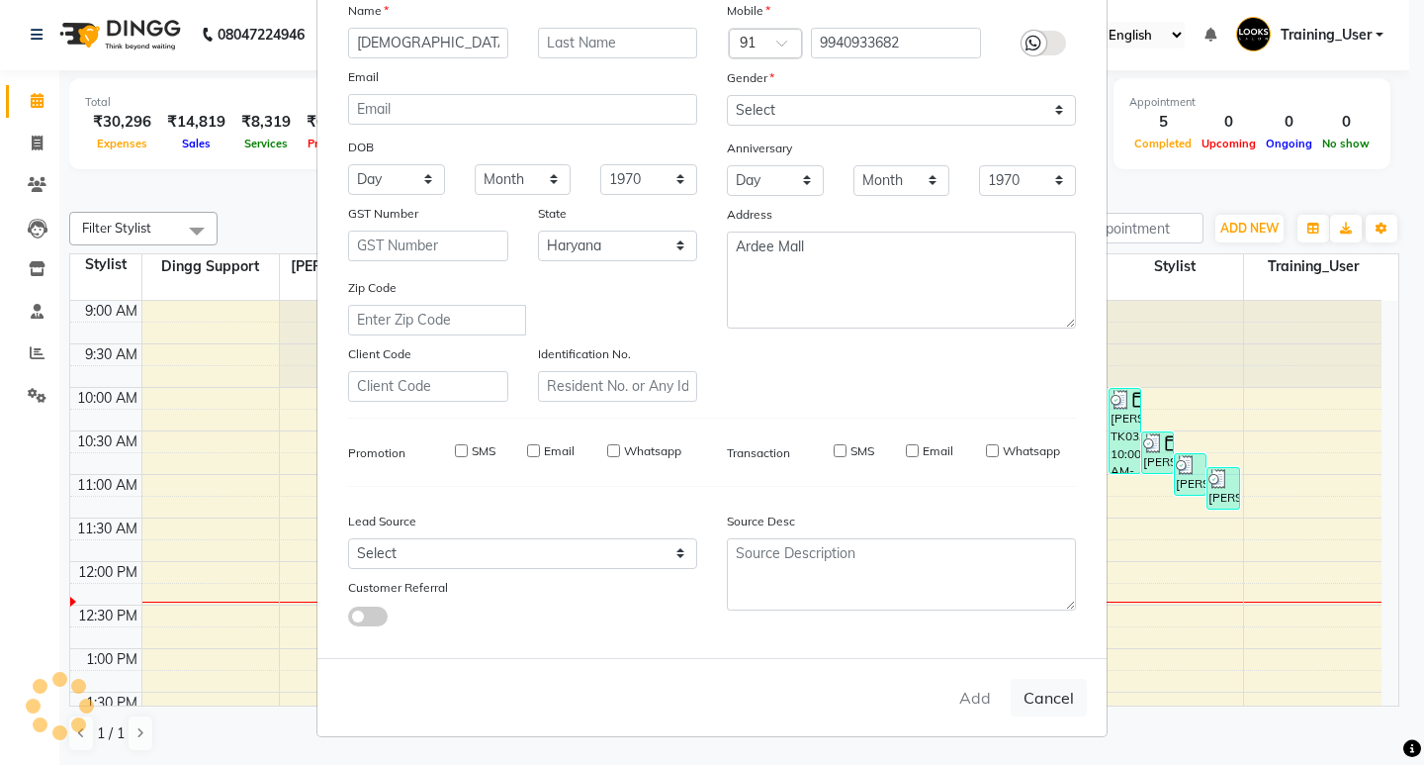
select select
checkbox input "false"
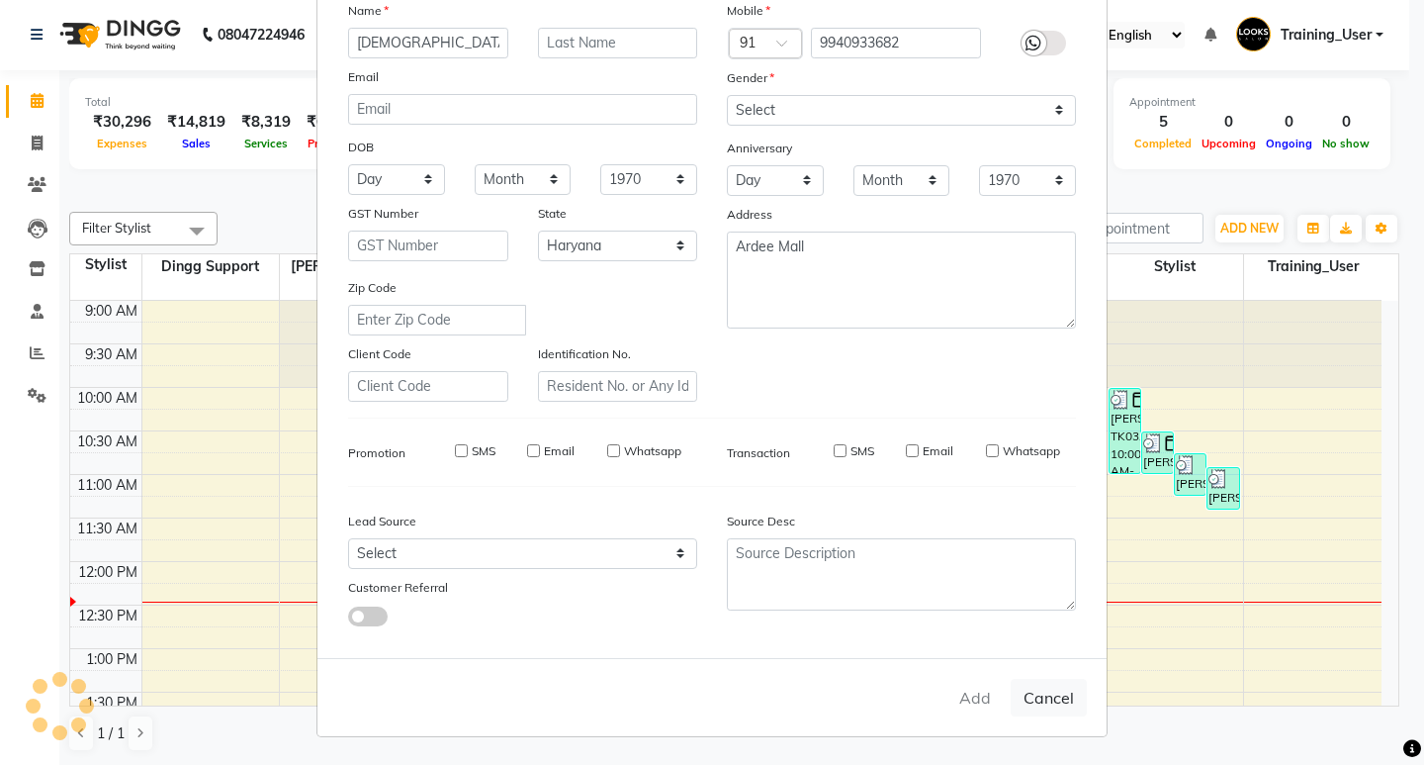
checkbox input "false"
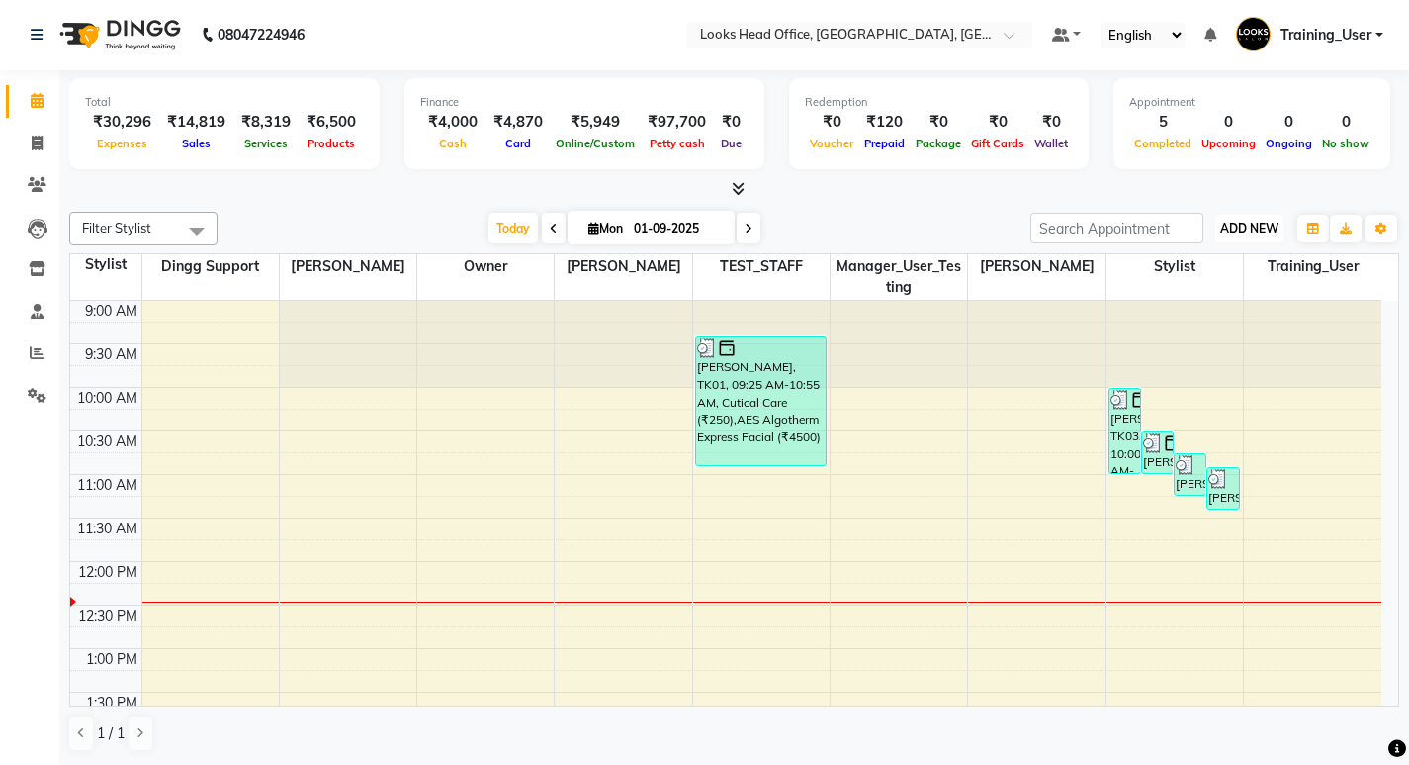
click at [1263, 225] on span "ADD NEW" at bounding box center [1249, 228] width 58 height 15
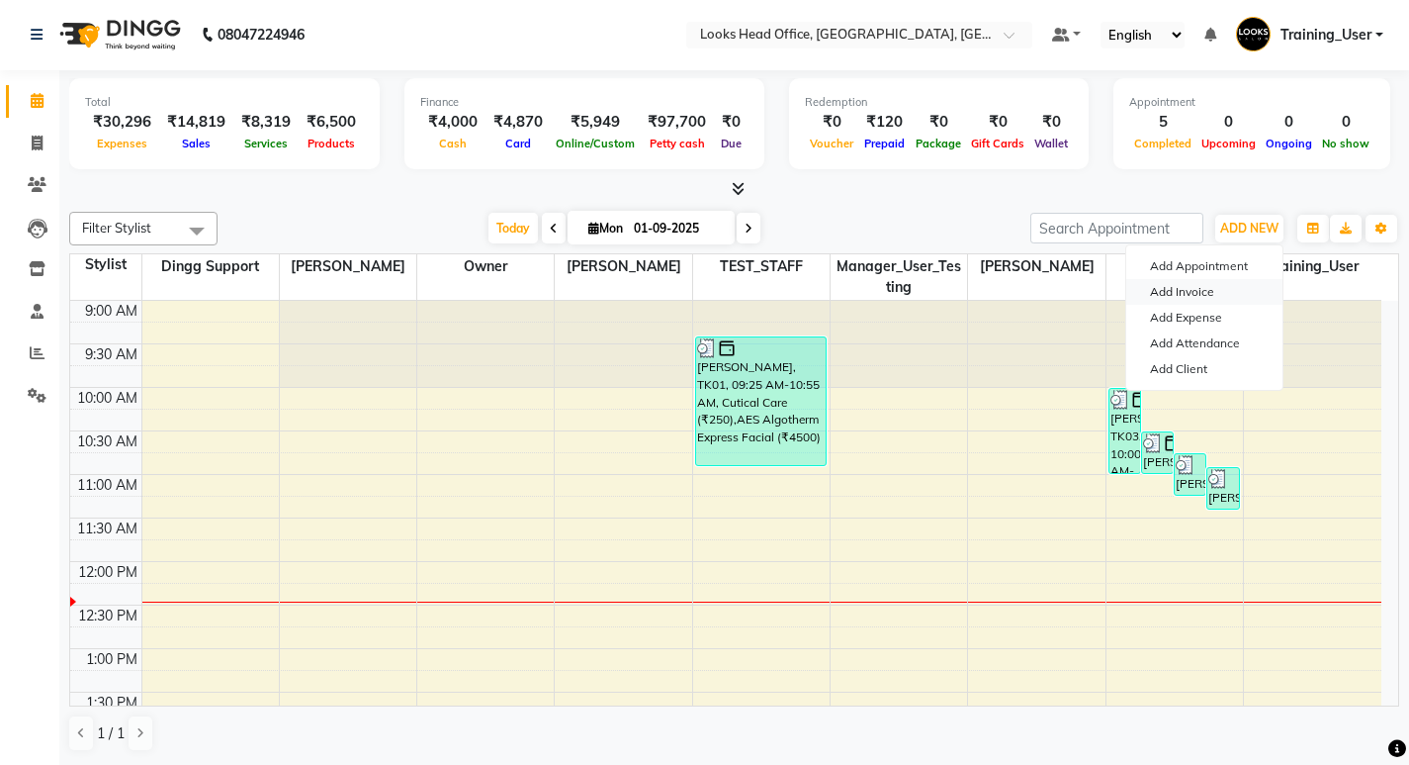
click at [1195, 290] on link "Add Invoice" at bounding box center [1204, 292] width 156 height 26
select select "4313"
select select "service"
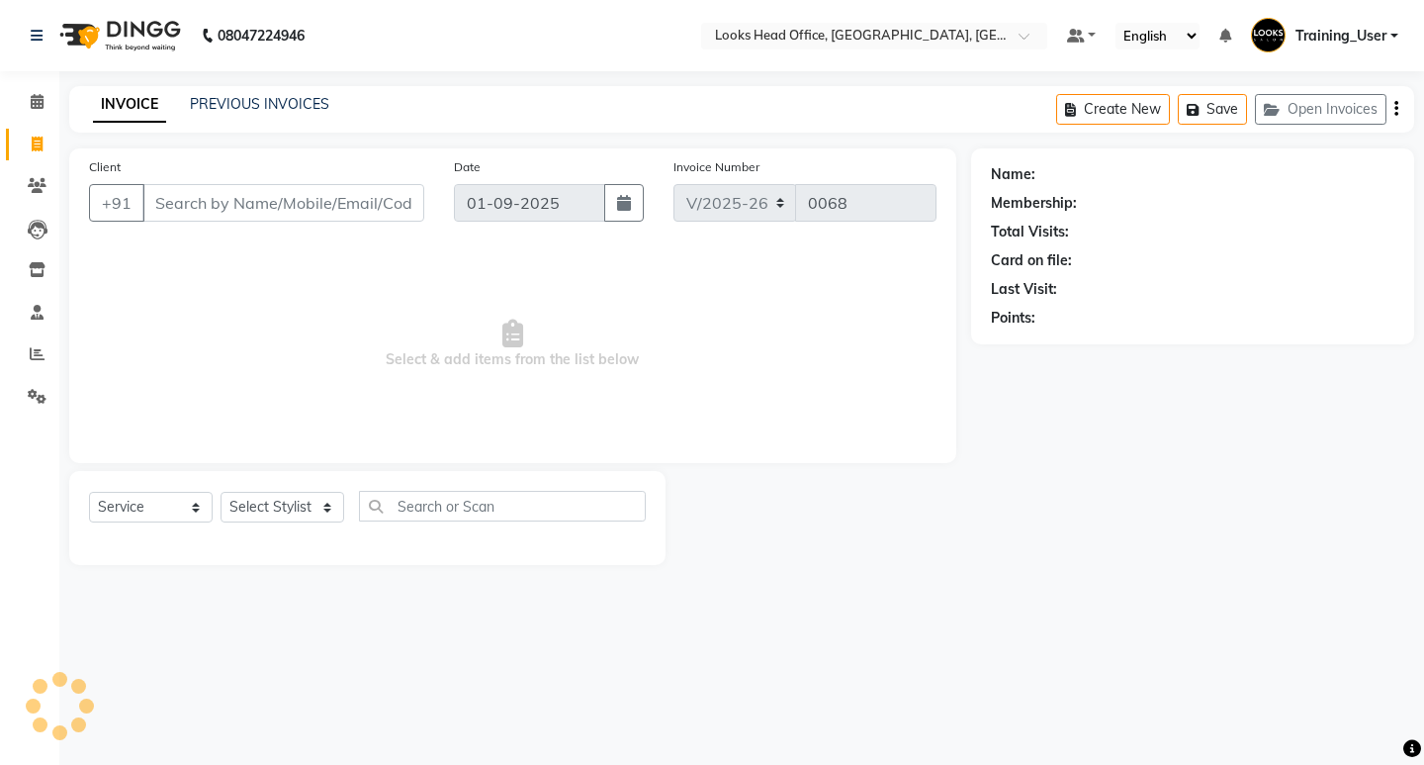
select select "35844"
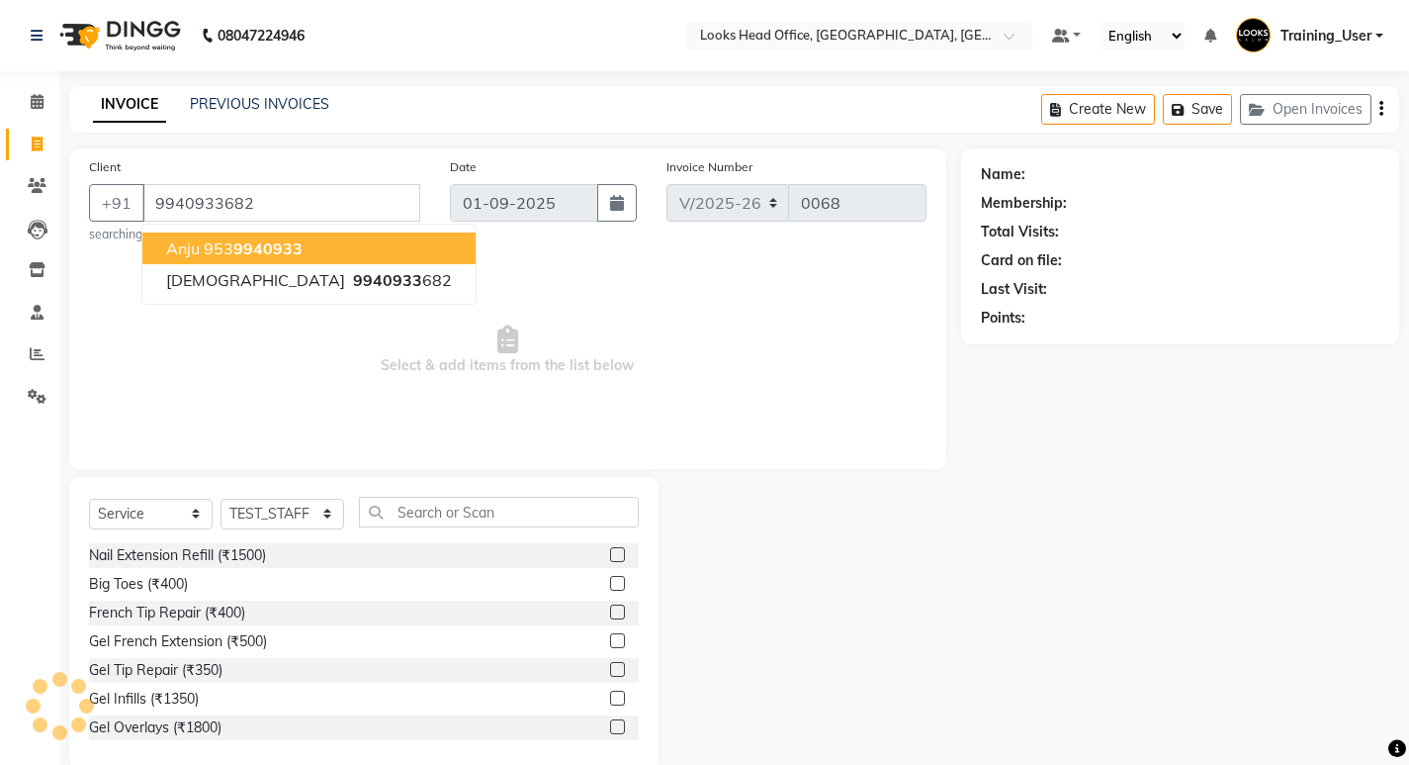
type input "9940933682"
select select "1: Object"
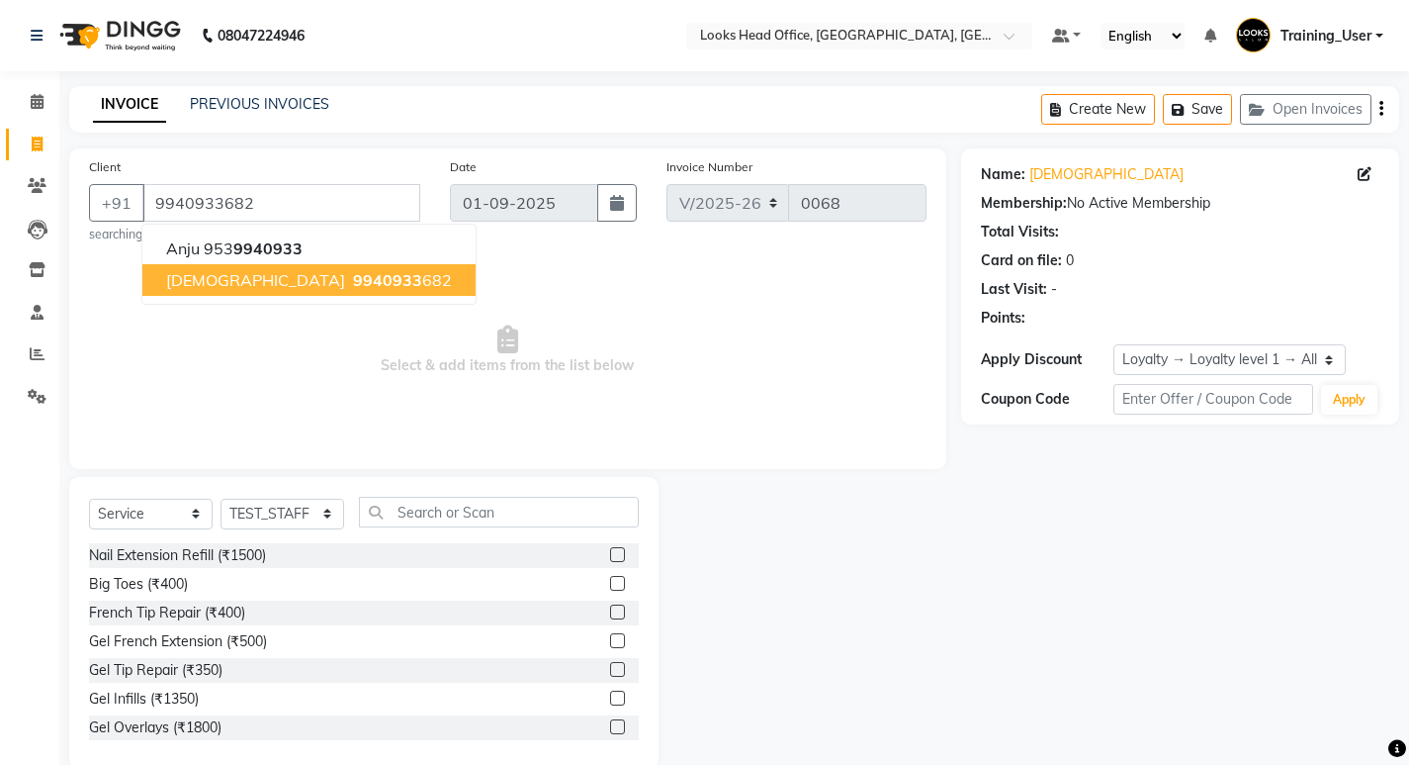
click at [353, 278] on span "9940933" at bounding box center [387, 280] width 69 height 20
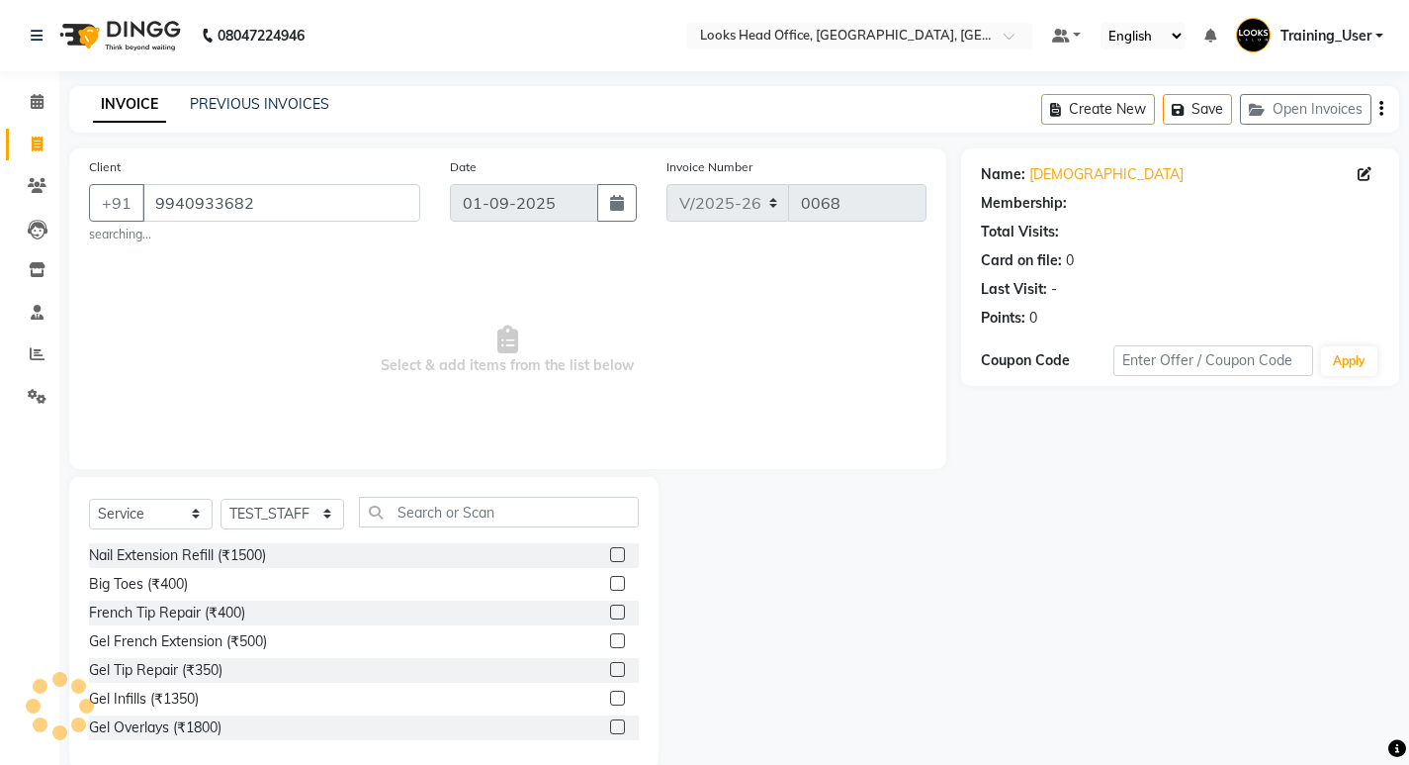
select select "1: Object"
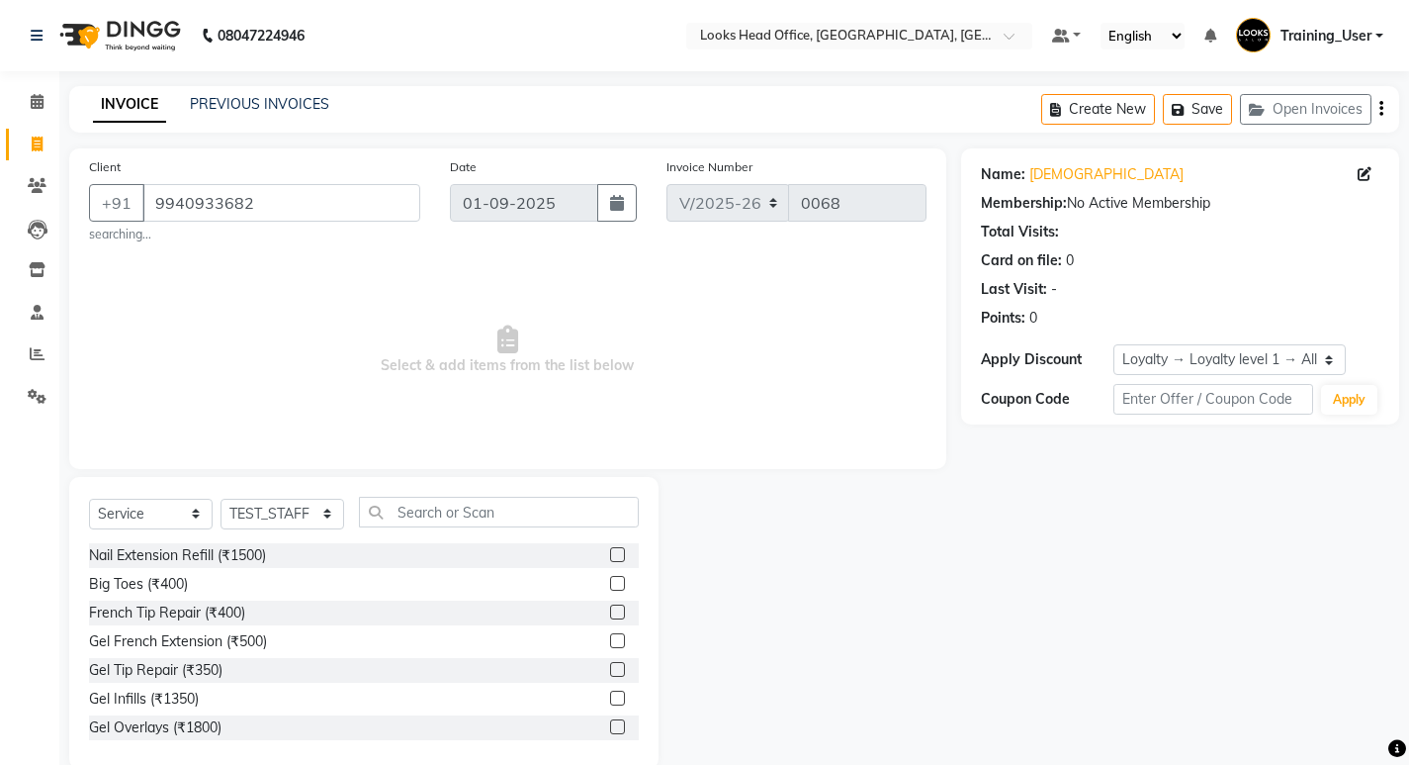
scroll to position [34, 0]
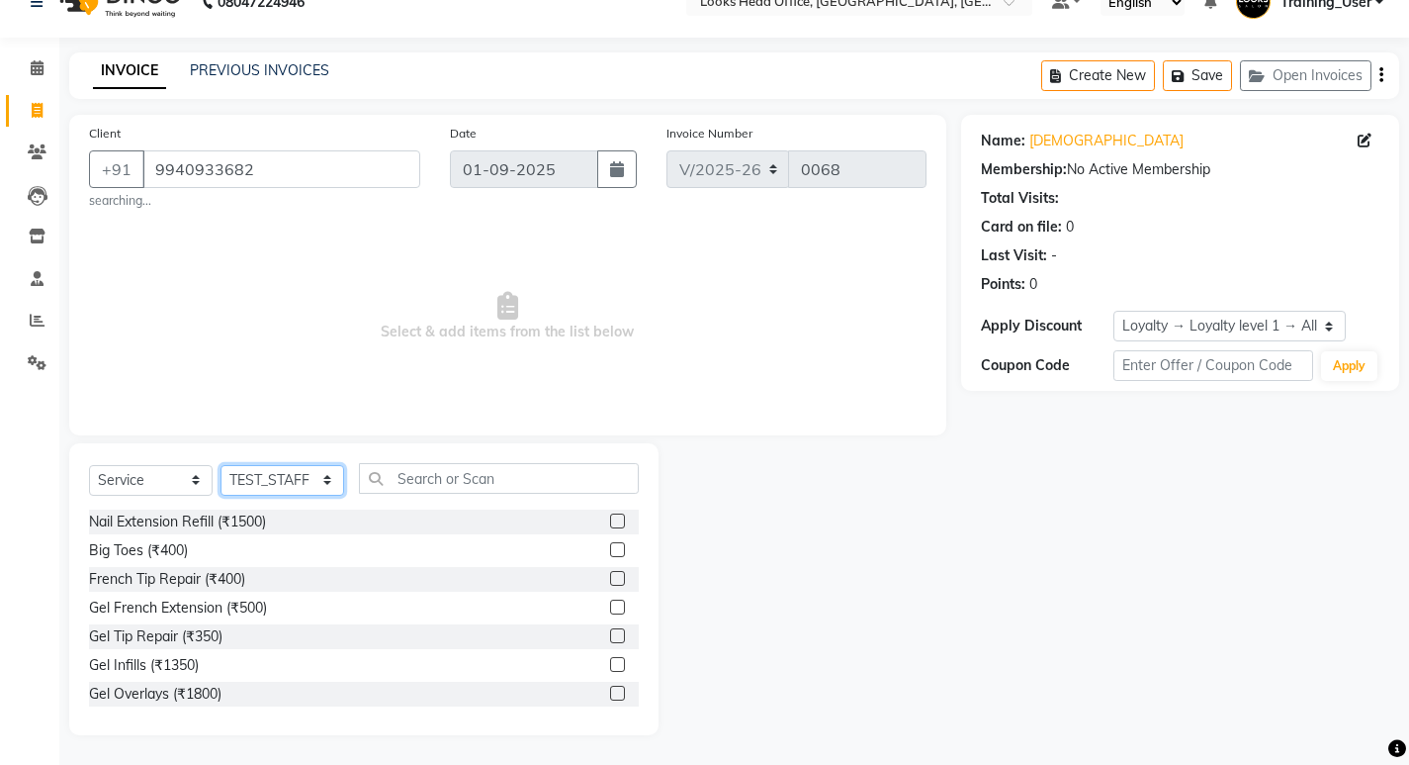
click at [260, 483] on select "Select Stylist Accounts Reports Ajay Choudhary Amrendra Singh Ashish Chaurasia …" at bounding box center [283, 480] width 124 height 31
click at [221, 495] on select "Select Stylist Accounts Reports Ajay Choudhary Amrendra Singh Ashish Chaurasia …" at bounding box center [283, 480] width 124 height 31
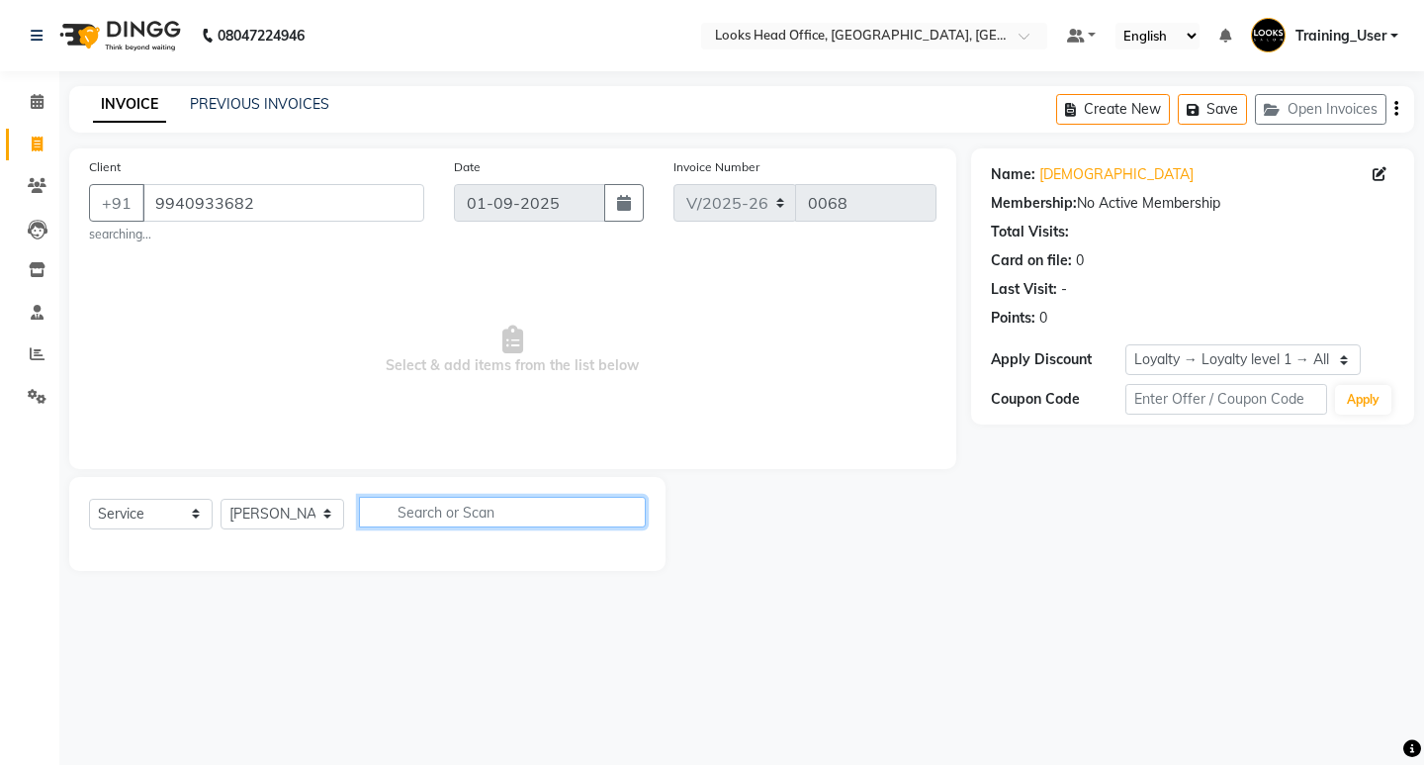
click at [402, 516] on input "text" at bounding box center [502, 511] width 287 height 31
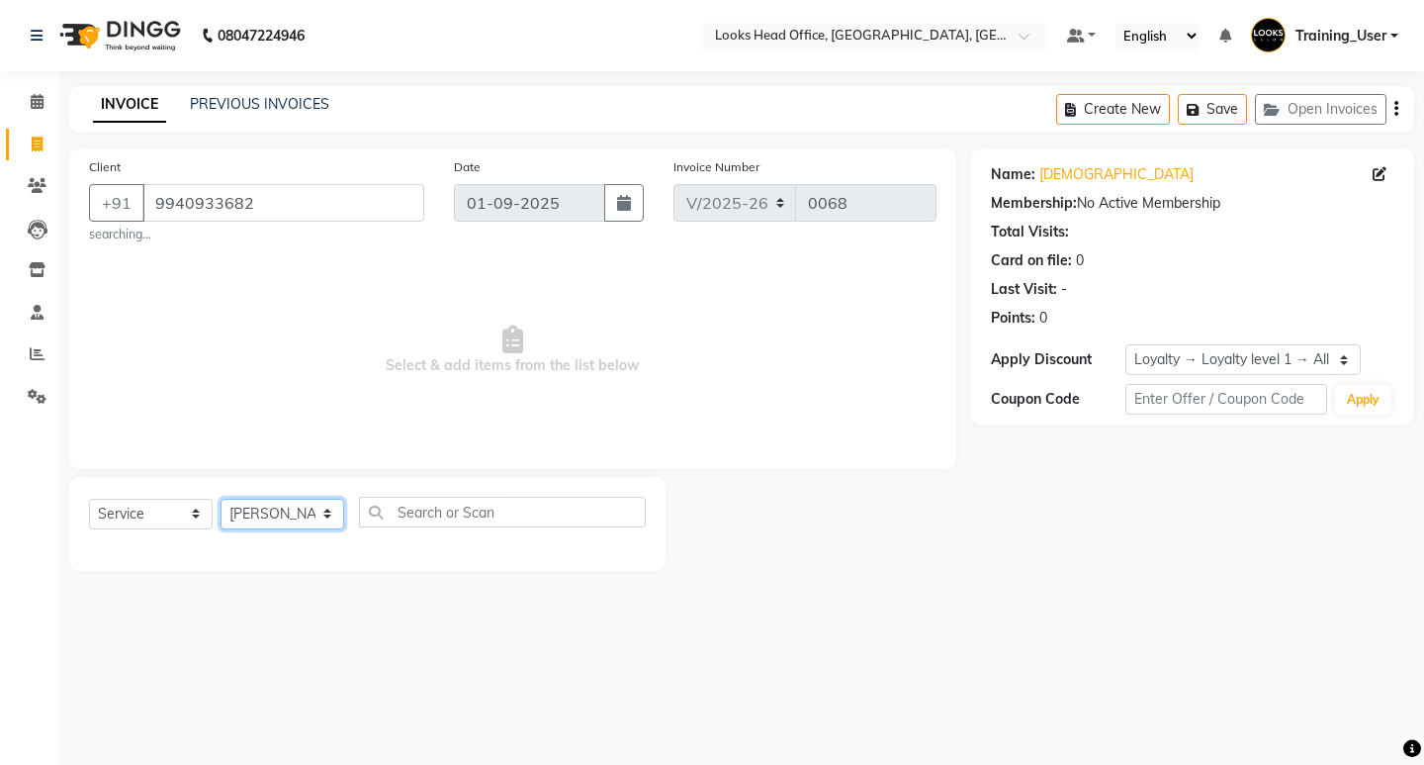
click at [291, 519] on select "Select Stylist Accounts Reports Ajay Choudhary Amrendra Singh Ashish Chaurasia …" at bounding box center [283, 513] width 124 height 31
click at [221, 498] on select "Select Stylist Accounts Reports Ajay Choudhary Amrendra Singh Ashish Chaurasia …" at bounding box center [283, 513] width 124 height 31
click at [279, 516] on select "Select Stylist Accounts Reports Ajay Choudhary Amrendra Singh Ashish Chaurasia …" at bounding box center [283, 513] width 124 height 31
select select "68081"
click at [221, 498] on select "Select Stylist Accounts Reports Ajay Choudhary Amrendra Singh Ashish Chaurasia …" at bounding box center [283, 513] width 124 height 31
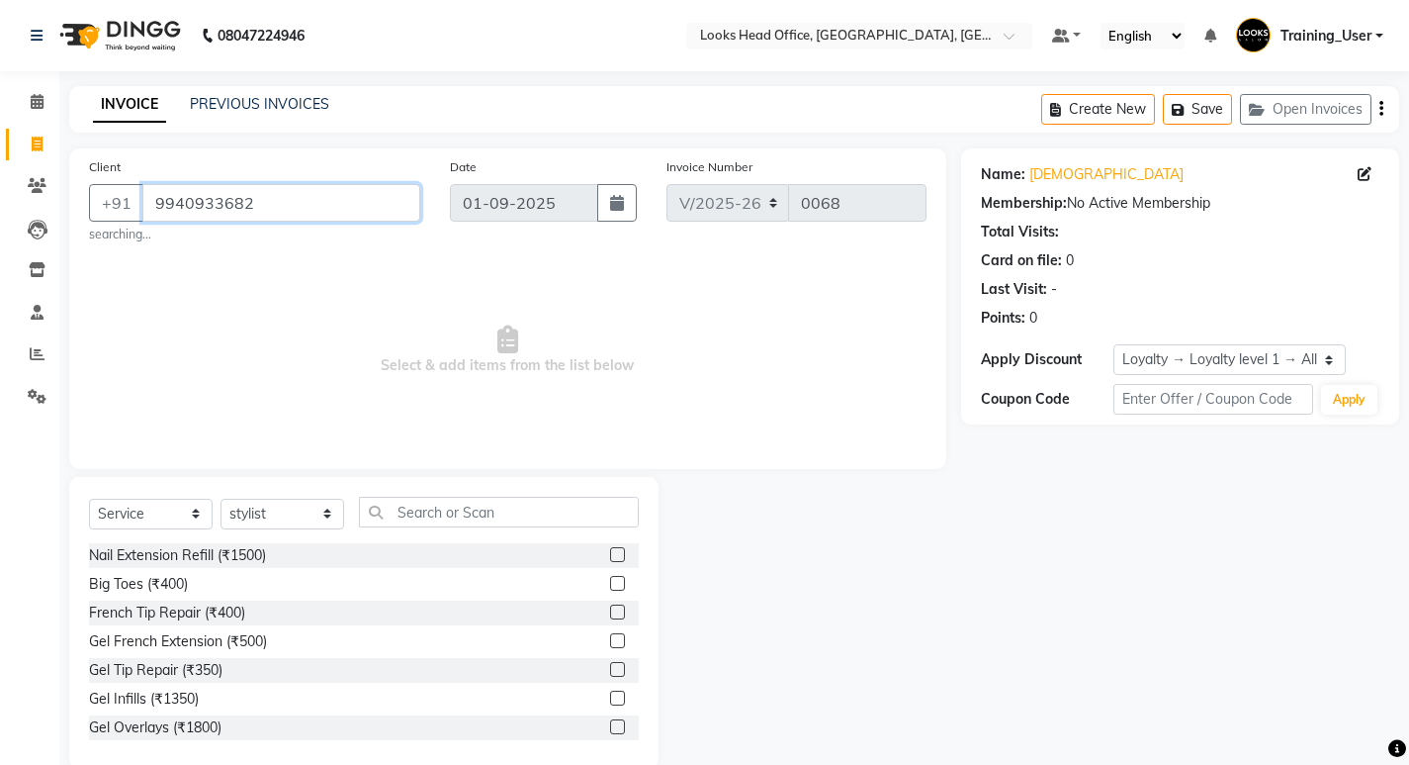
drag, startPoint x: 274, startPoint y: 201, endPoint x: 64, endPoint y: 230, distance: 211.8
click at [65, 230] on div "Client +91 9940933682 searching... Date 01-09-2025 Invoice Number V/2025 V/2025…" at bounding box center [507, 458] width 907 height 620
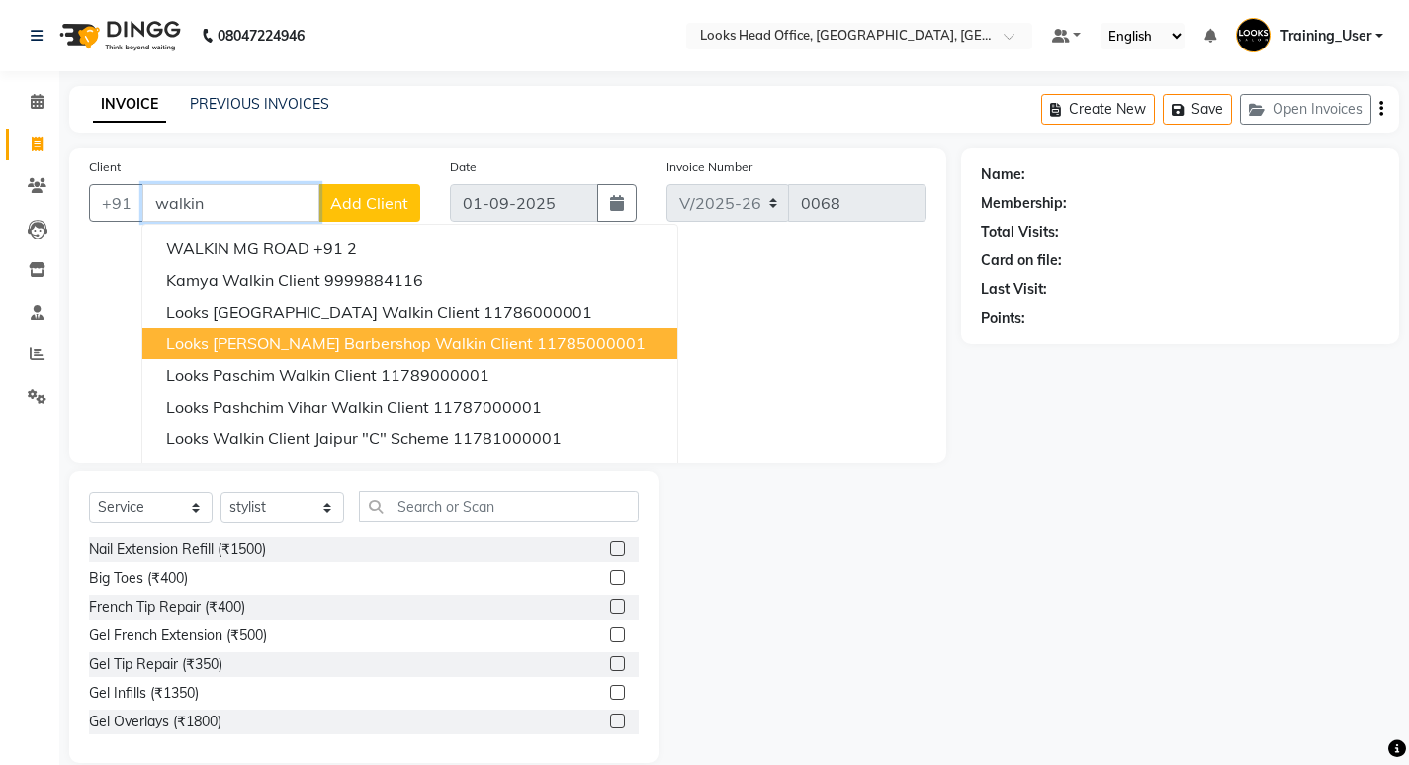
type input "walkin"
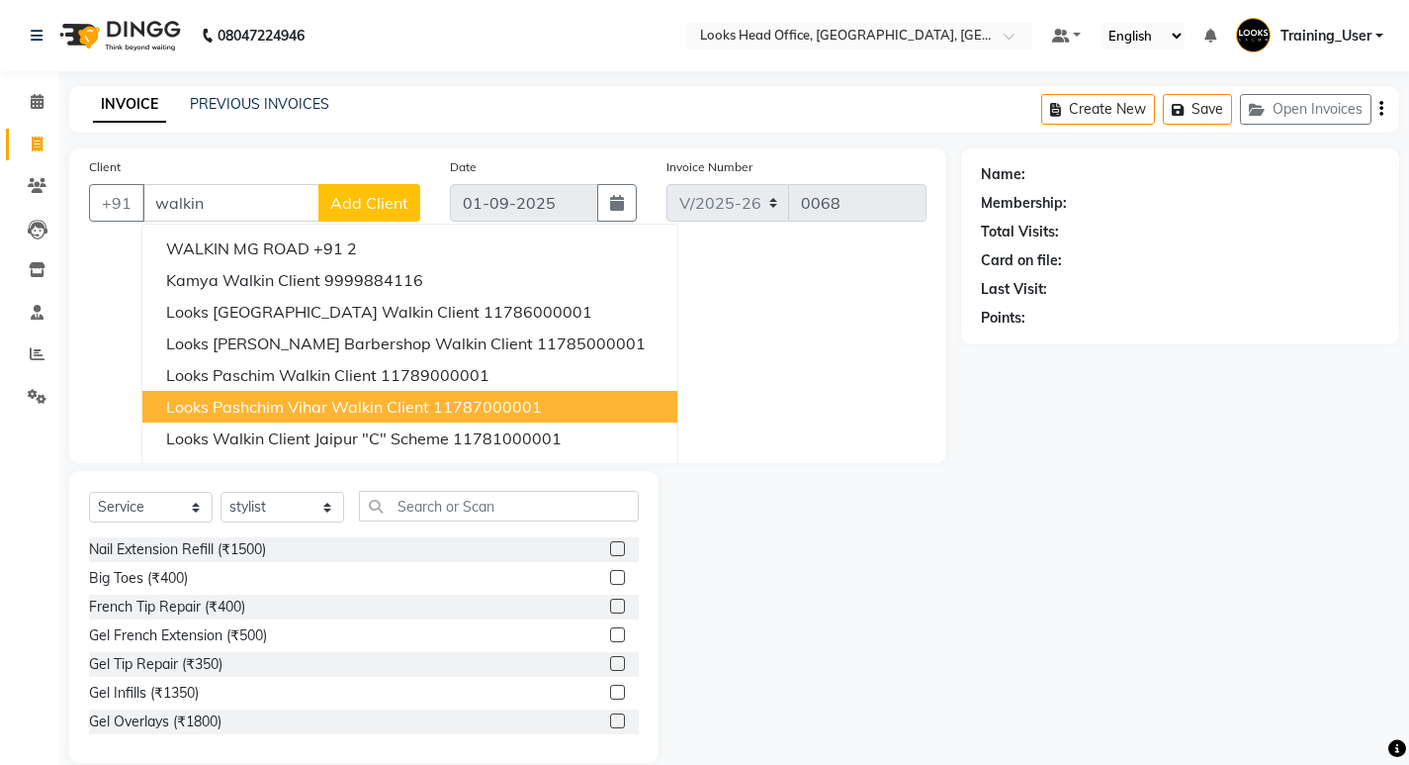
click at [942, 508] on div at bounding box center [810, 617] width 303 height 292
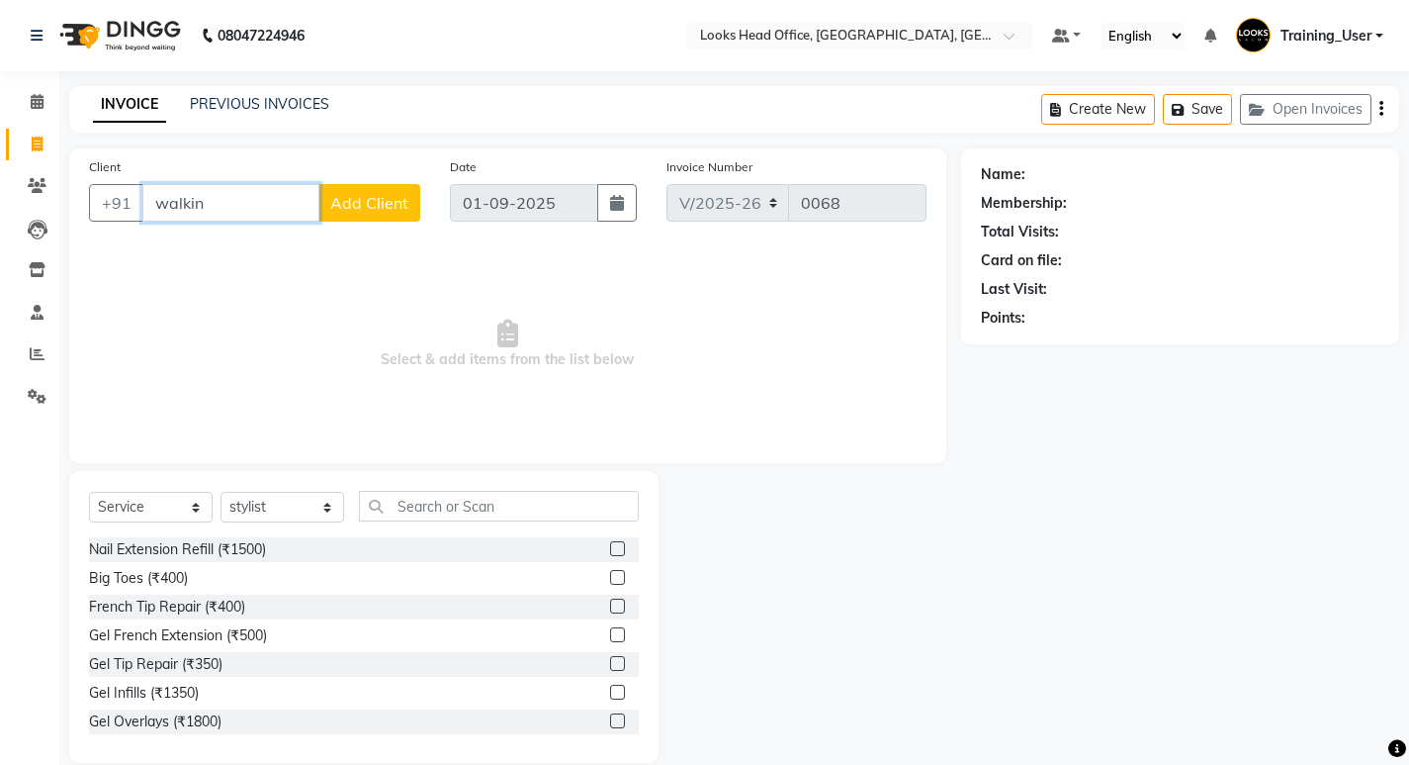
drag, startPoint x: 222, startPoint y: 206, endPoint x: 171, endPoint y: 206, distance: 50.4
click at [171, 206] on input "walkin" at bounding box center [230, 203] width 177 height 38
click at [265, 316] on span "Select & add items from the list below" at bounding box center [508, 344] width 838 height 198
drag, startPoint x: 226, startPoint y: 211, endPoint x: 124, endPoint y: 209, distance: 102.9
click at [124, 209] on div "+91 walkin Add Client" at bounding box center [254, 203] width 331 height 38
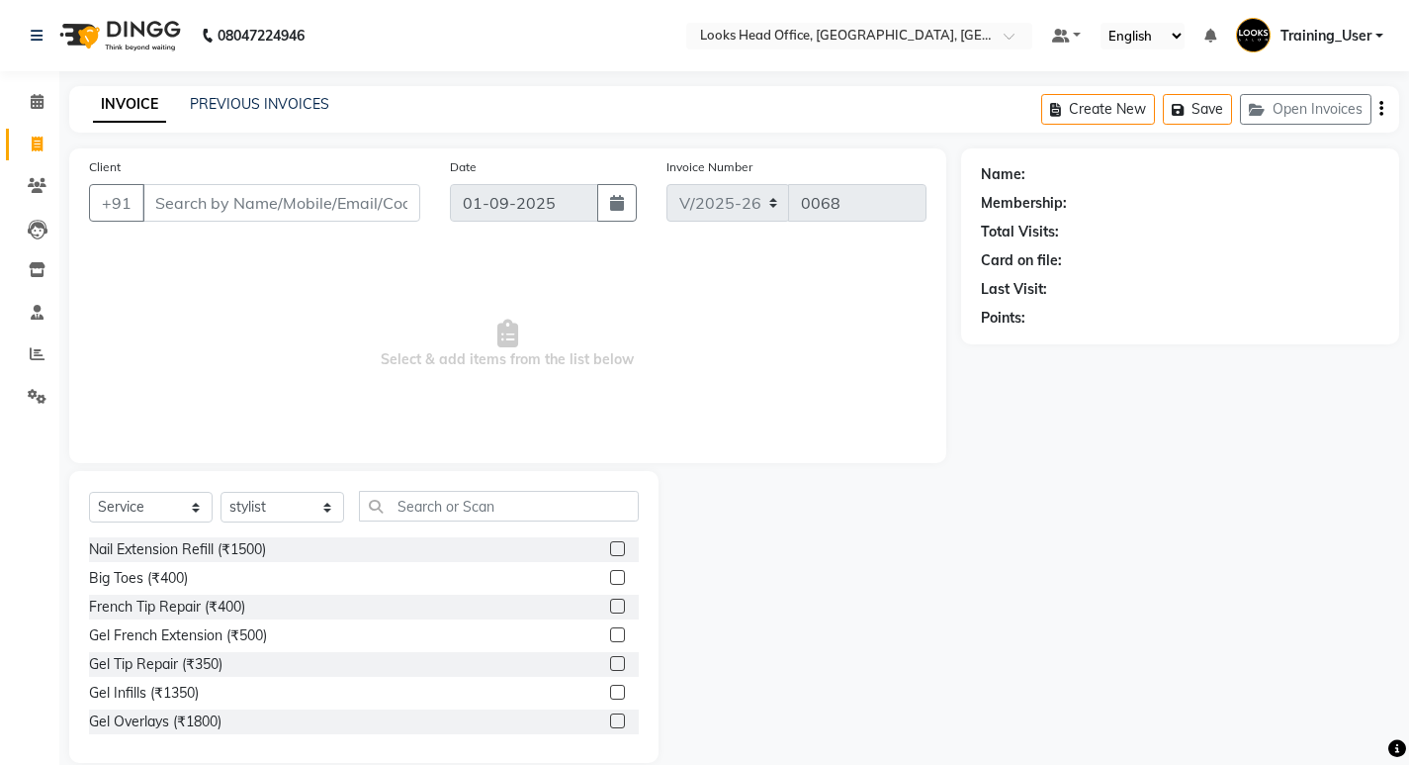
click at [130, 107] on link "INVOICE" at bounding box center [129, 105] width 73 height 36
click at [36, 37] on icon at bounding box center [37, 36] width 12 height 14
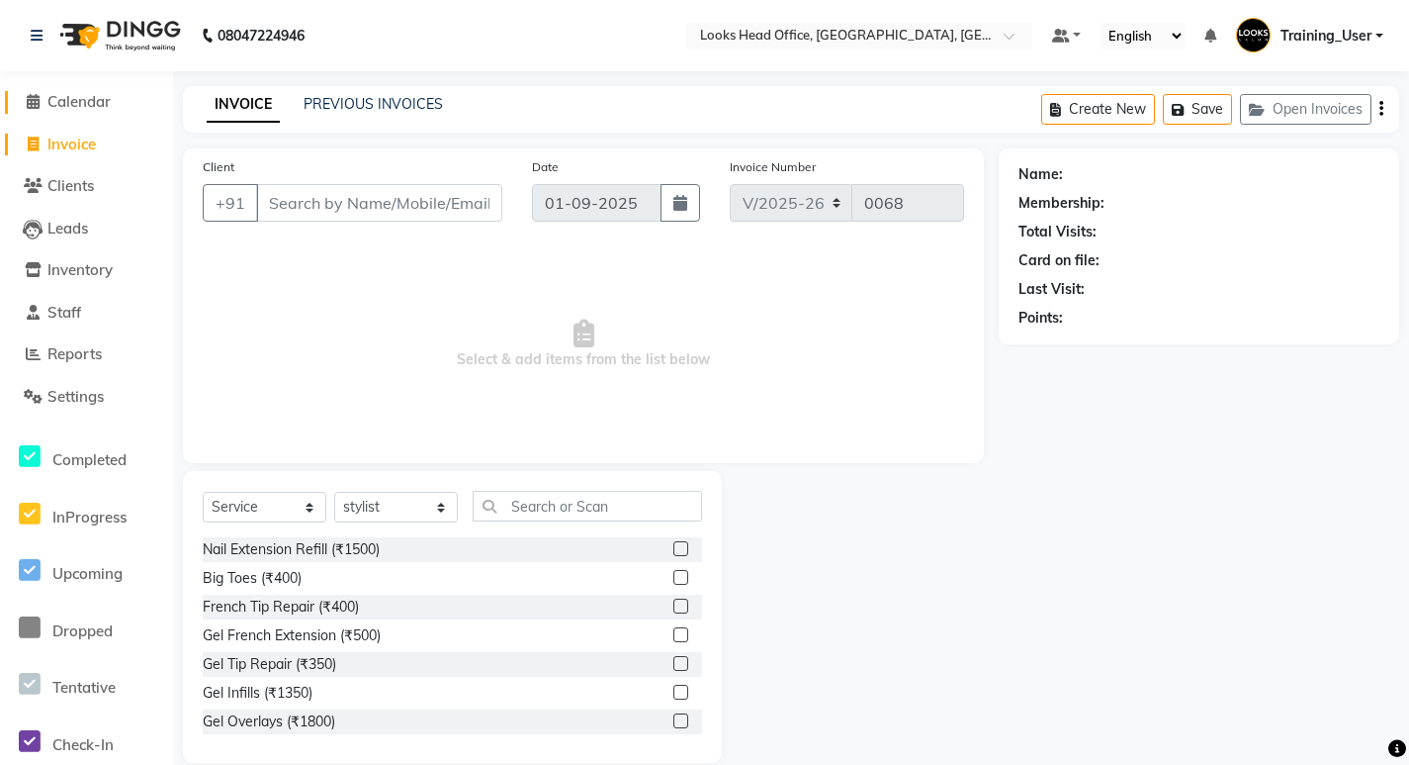
click at [78, 105] on span "Calendar" at bounding box center [78, 101] width 63 height 19
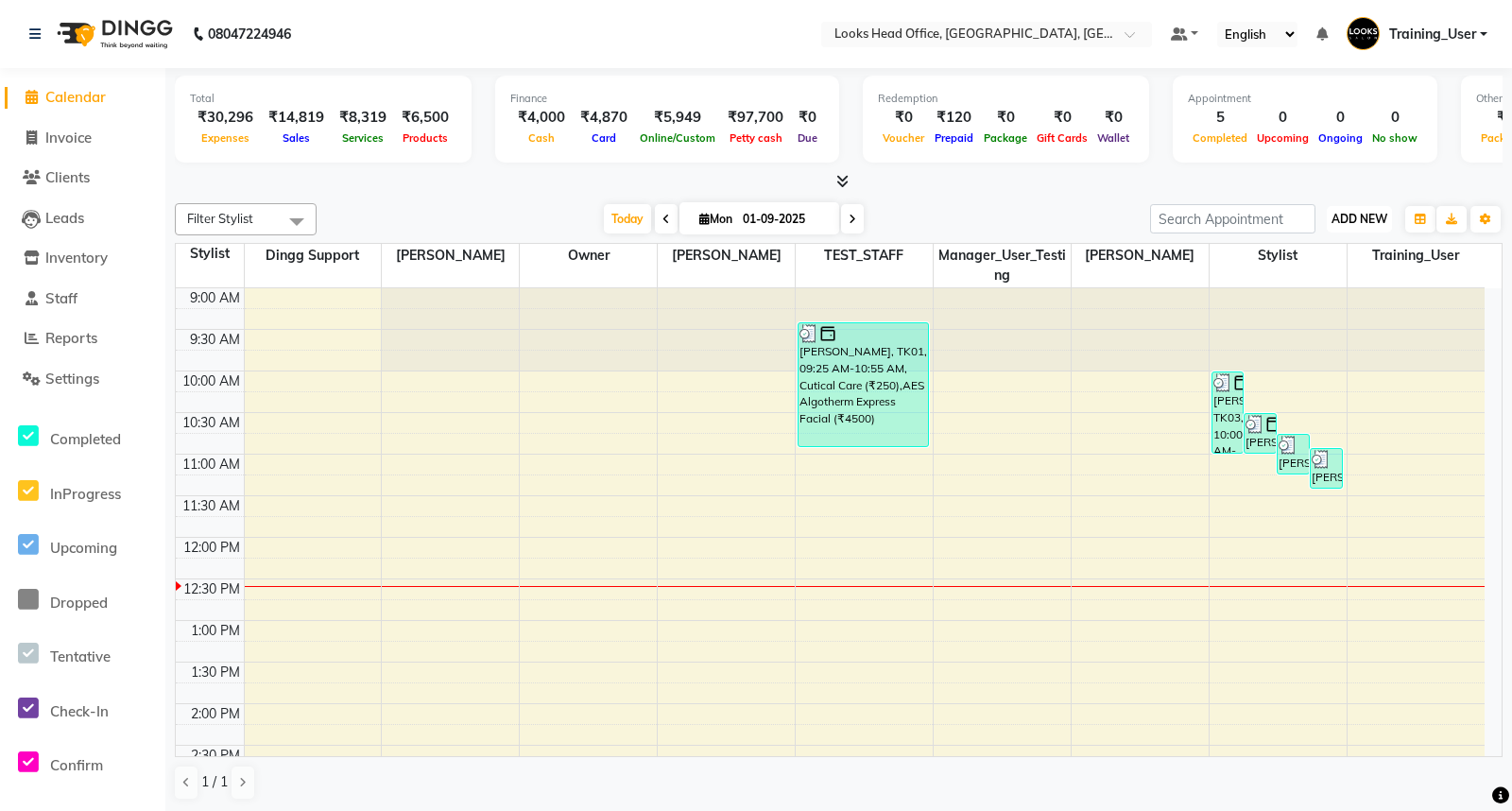
click at [1365, 220] on span "ADD NEW" at bounding box center [1360, 219] width 55 height 14
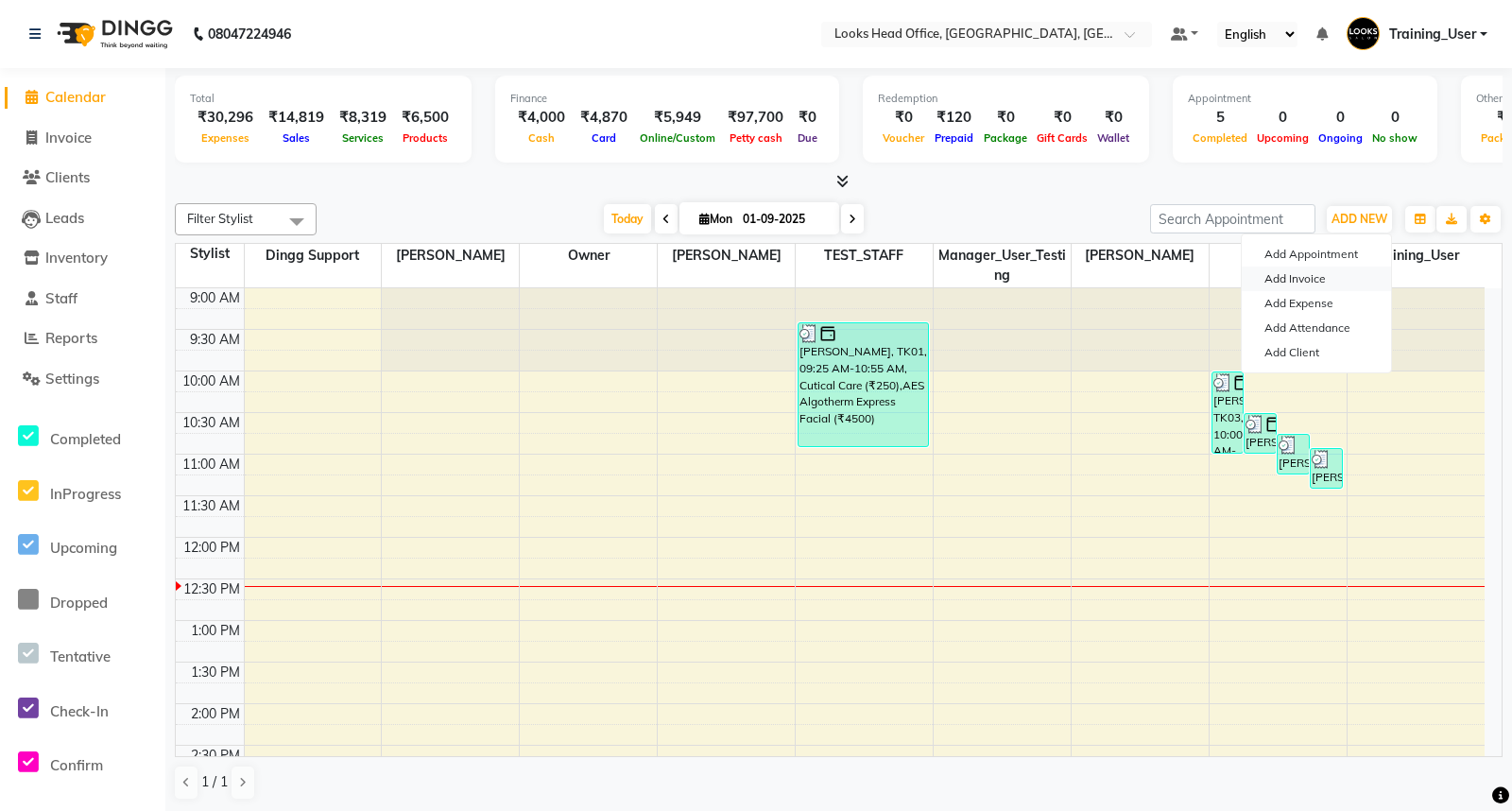
click at [1310, 282] on link "Add Invoice" at bounding box center [1317, 279] width 149 height 25
select select "service"
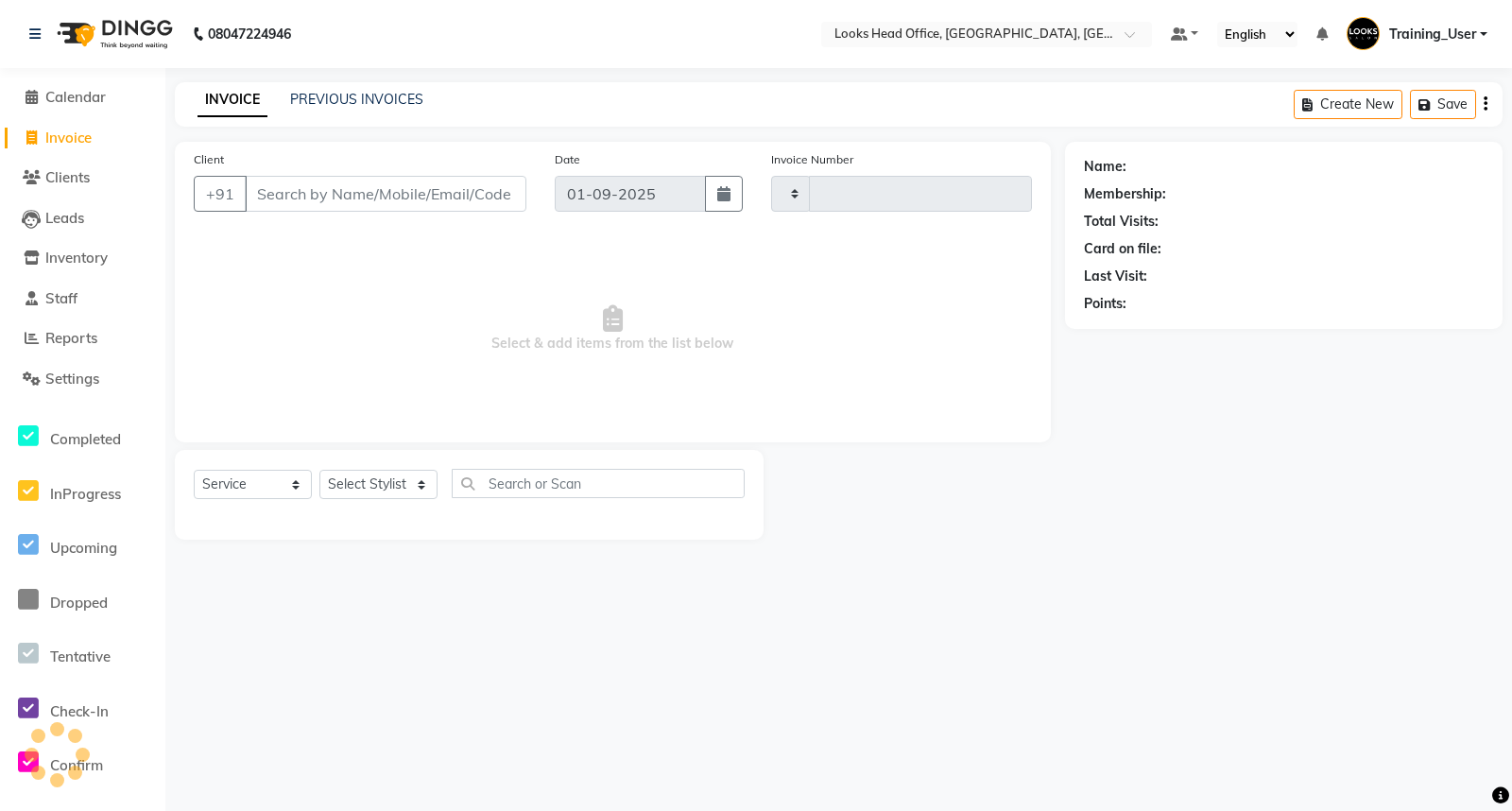
type input "0068"
select select "4313"
select select "35844"
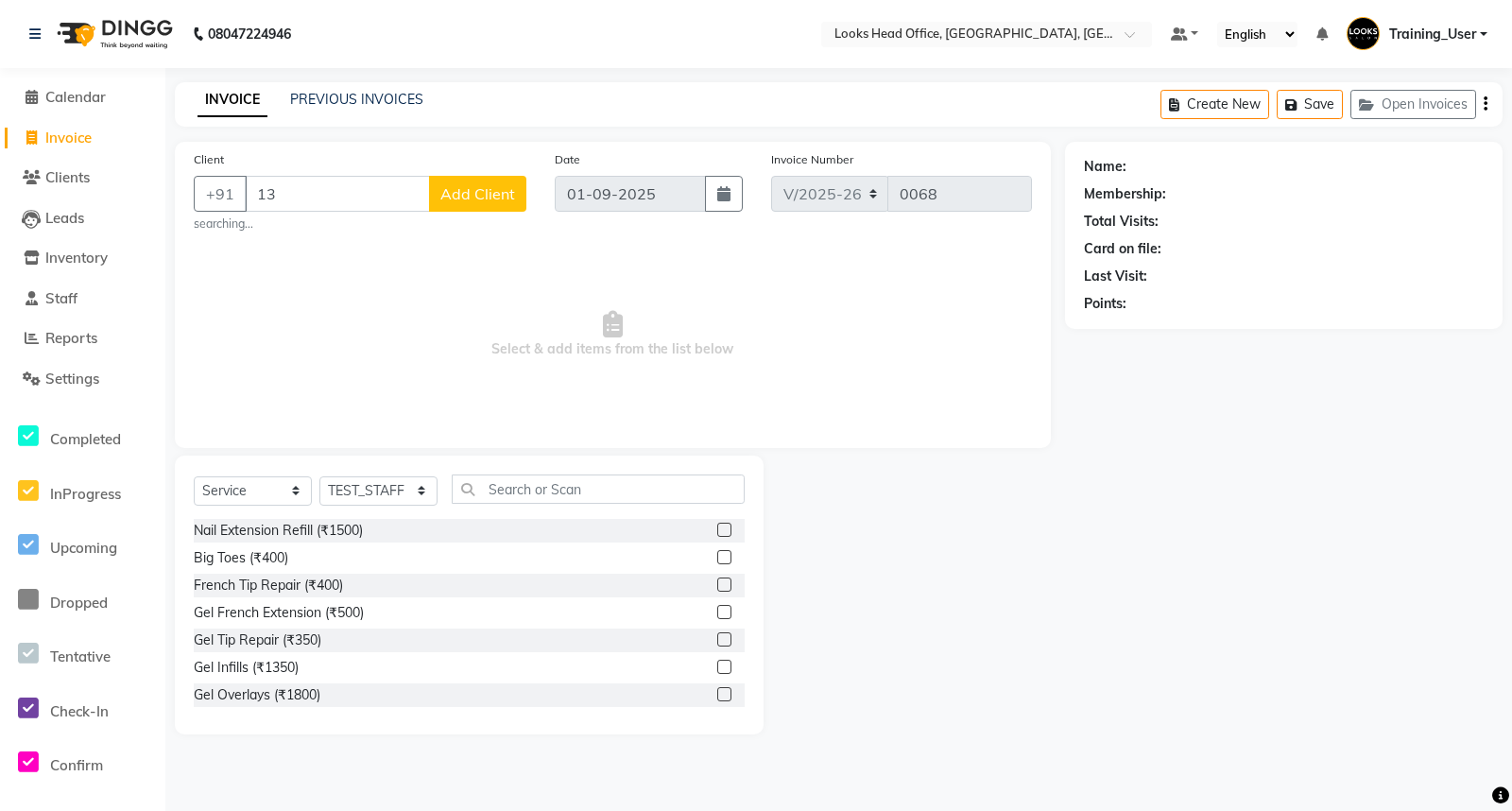
type input "1"
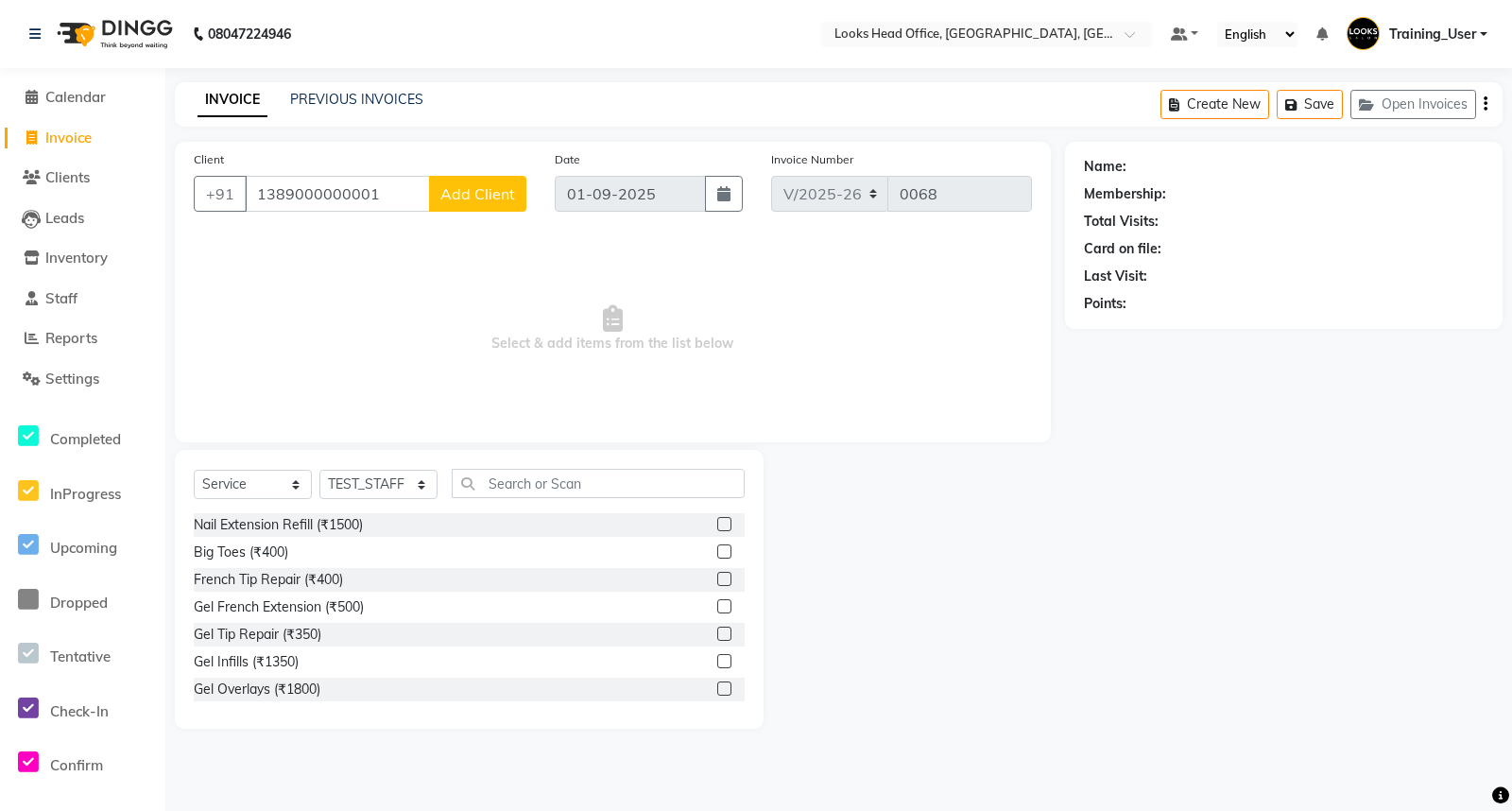
type input "1389000000001"
click at [47, 98] on span "Calendar" at bounding box center [75, 96] width 60 height 18
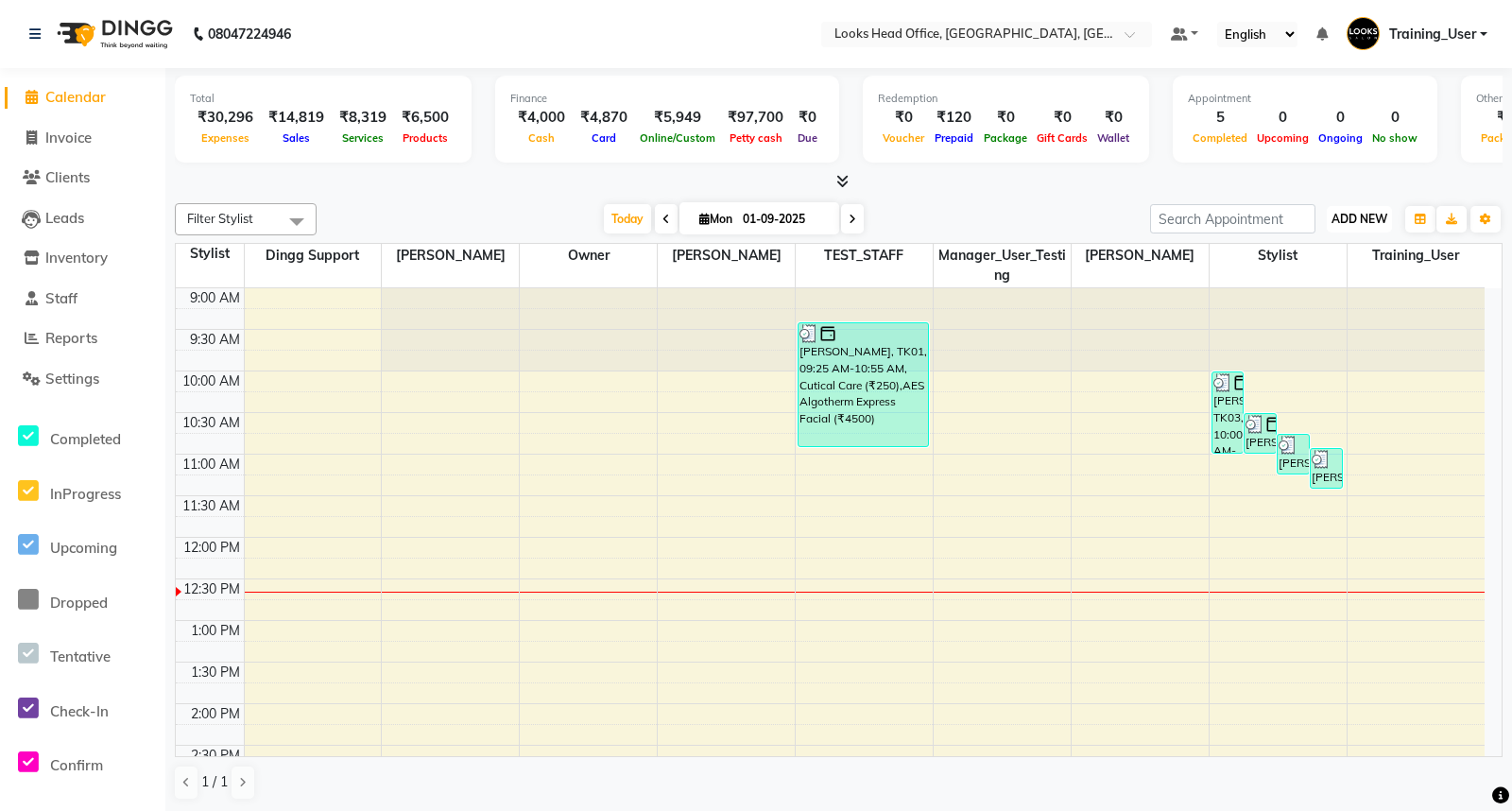
click at [1353, 217] on span "ADD NEW" at bounding box center [1360, 219] width 55 height 14
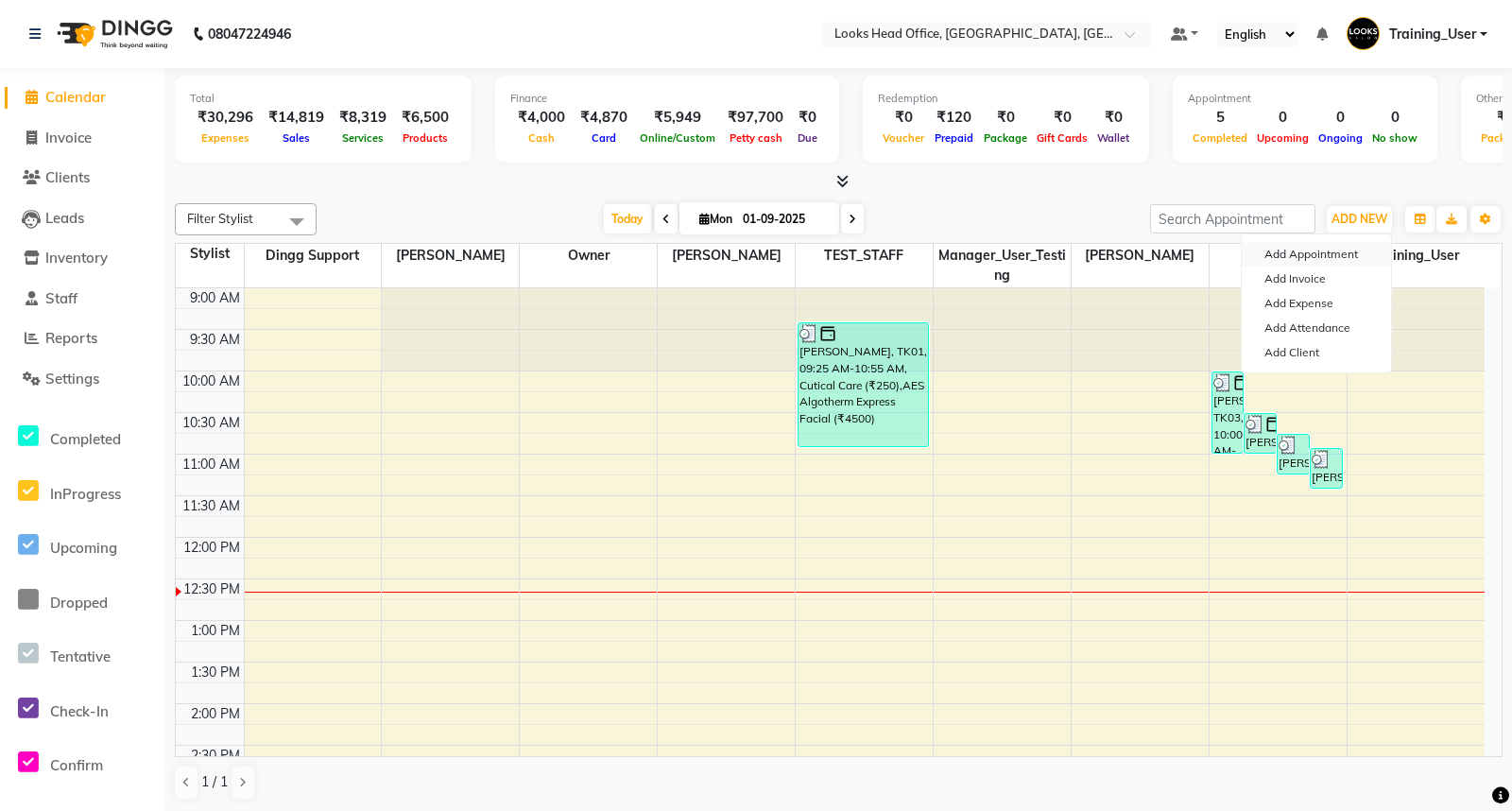
click at [1315, 257] on button "Add Appointment" at bounding box center [1317, 254] width 149 height 25
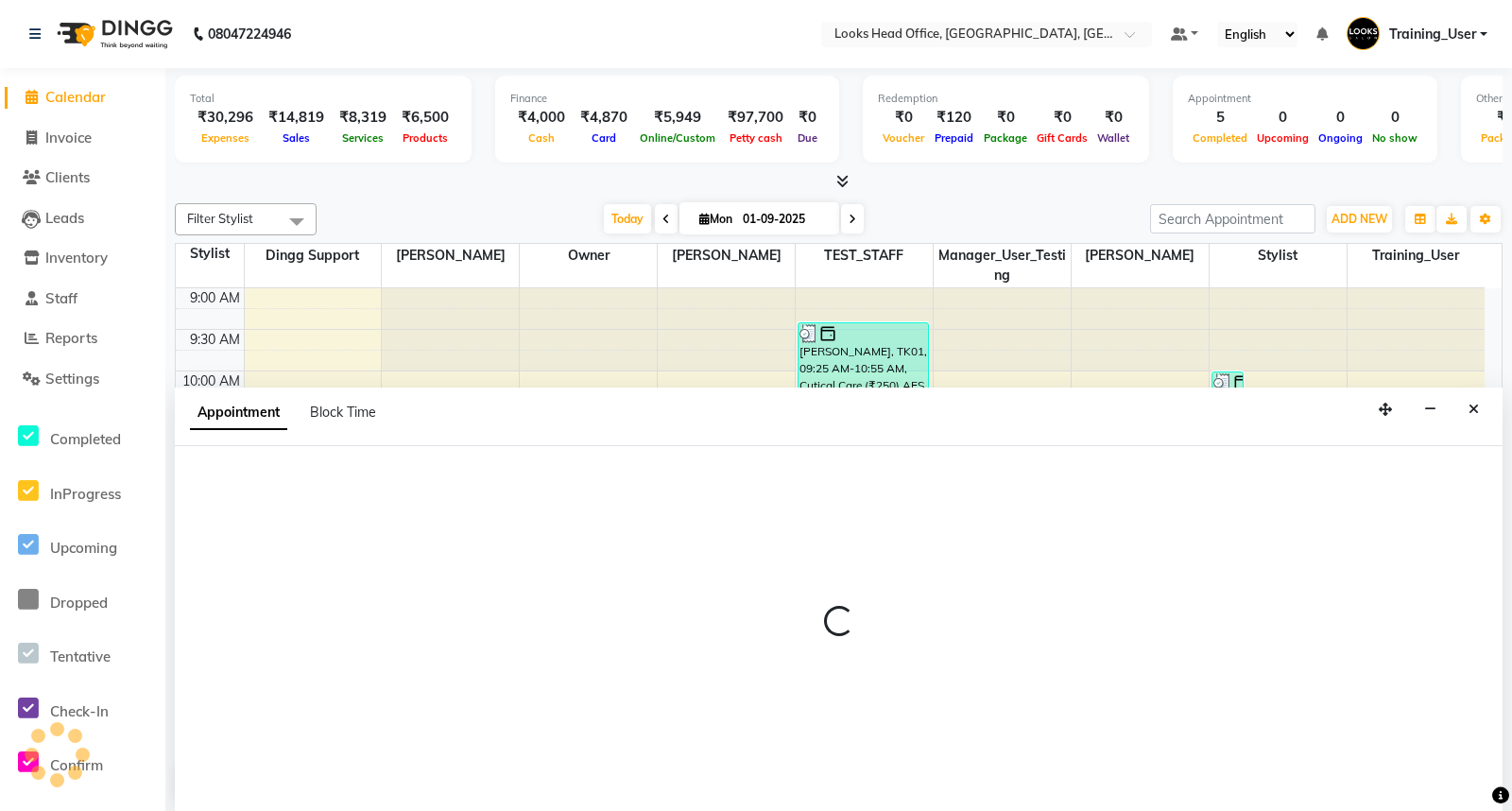
select select "600"
select select "tentative"
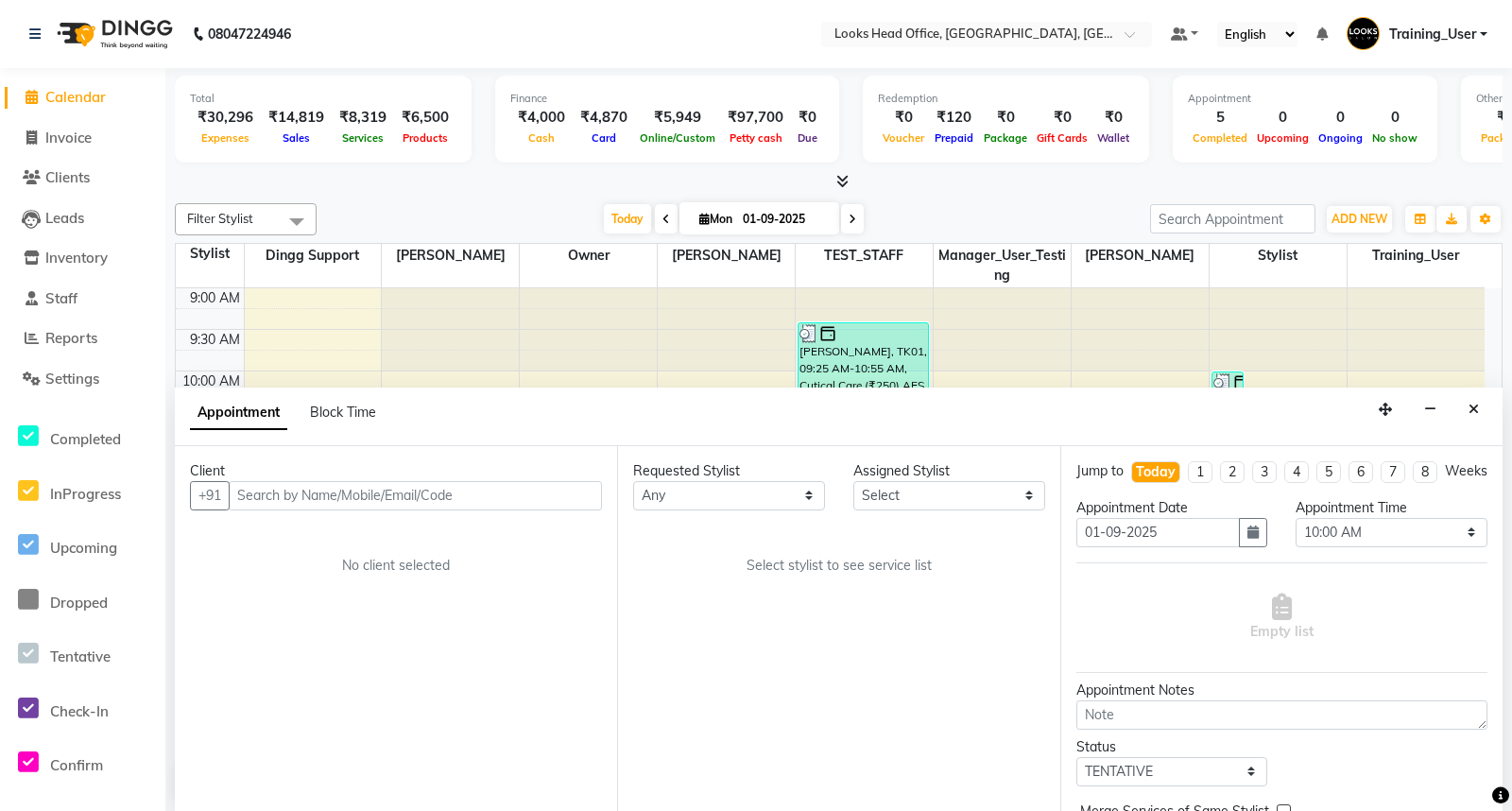
click at [328, 494] on input "text" at bounding box center [415, 495] width 374 height 30
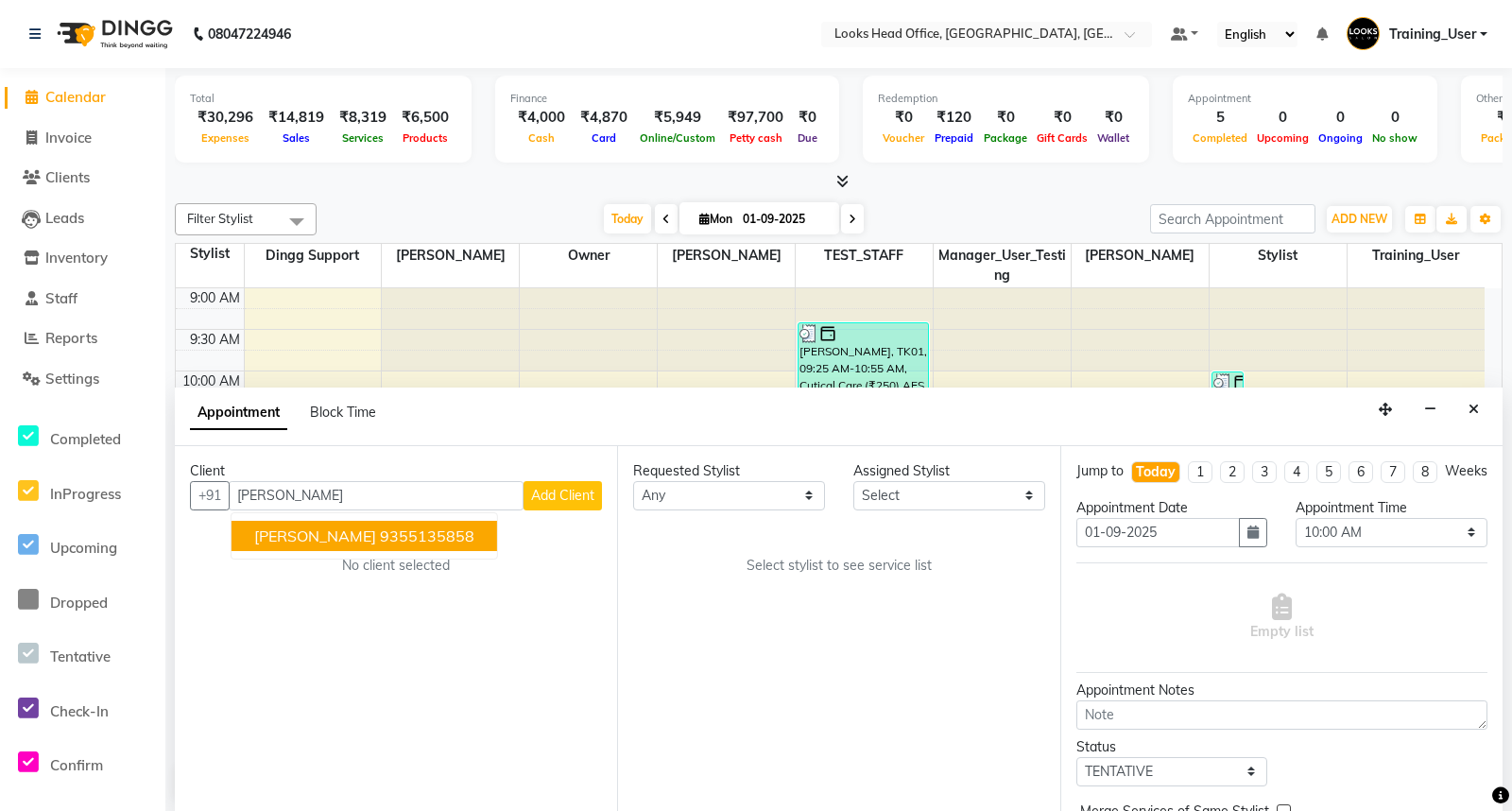
click at [380, 526] on ngb-highlight "9355135858" at bounding box center [427, 536] width 95 height 19
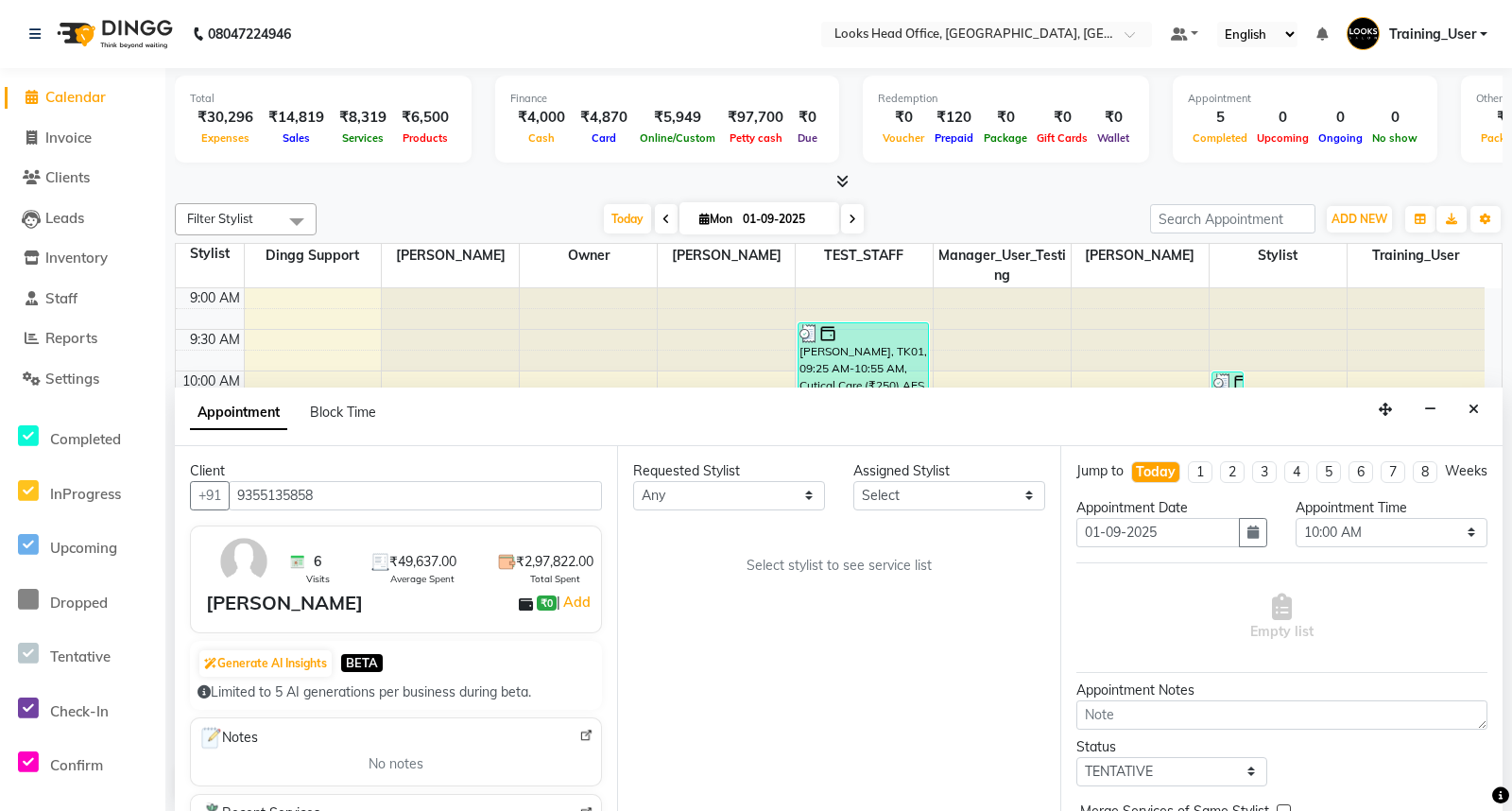
type input "9355135858"
click at [702, 492] on select "Any Amrendra Singh Ashish Chaurasia Dingg Support Manager_User_Testing Naveendr…" at bounding box center [729, 495] width 192 height 30
select select "68081"
click at [634, 480] on select "Any Amrendra Singh Ashish Chaurasia Dingg Support Manager_User_Testing Naveendr…" at bounding box center [729, 495] width 192 height 30
select select "68081"
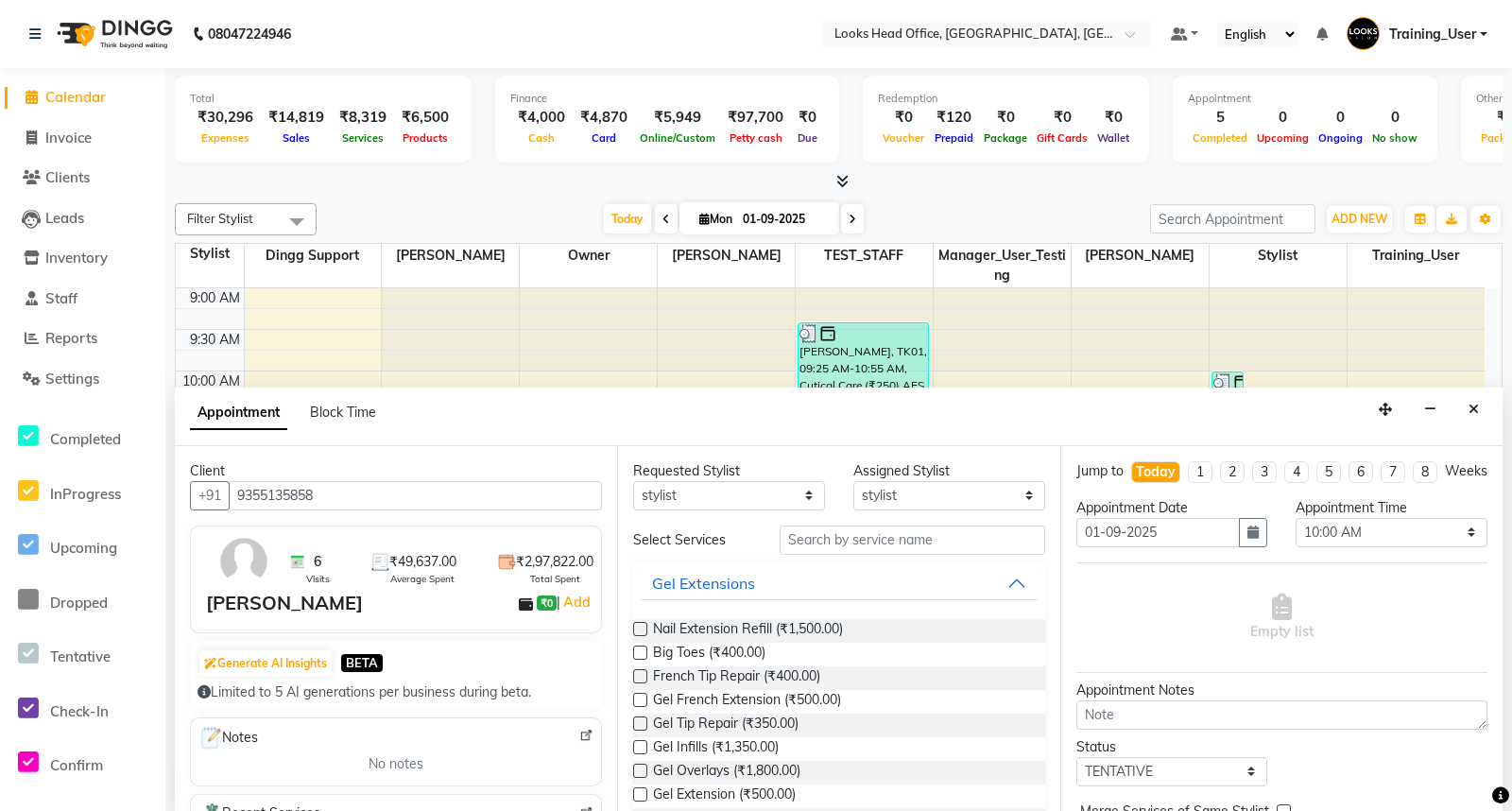
click at [639, 742] on label at bounding box center [640, 746] width 14 height 14
click at [639, 742] on input "checkbox" at bounding box center [639, 748] width 12 height 12
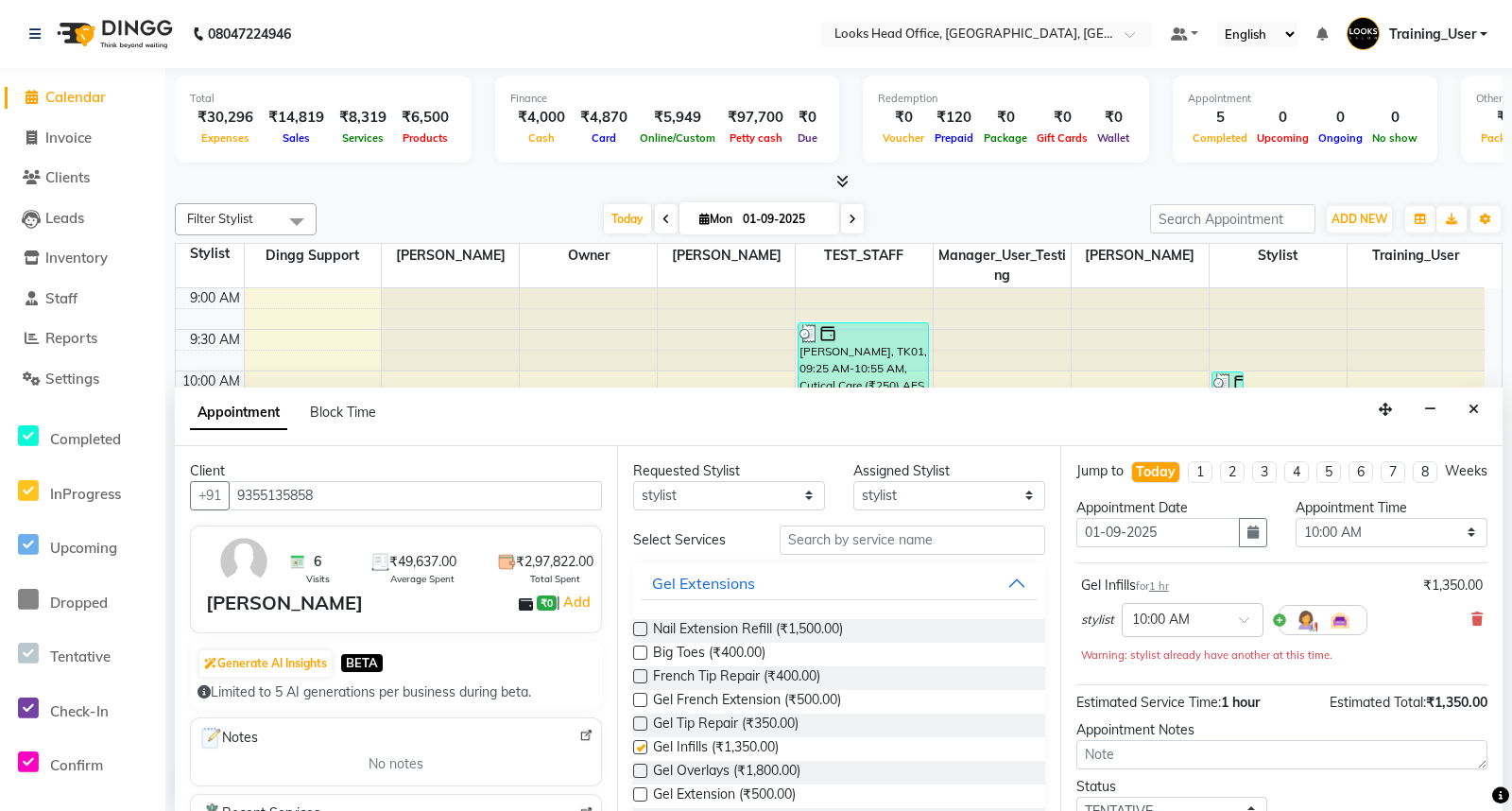
checkbox input "false"
click at [1342, 547] on select "Select 10:00 AM 10:15 AM 10:30 AM 10:45 AM 11:00 AM 11:15 AM 11:30 AM 11:45 AM …" at bounding box center [1392, 532] width 192 height 30
select select "840"
click at [1296, 534] on select "Select 10:00 AM 10:15 AM 10:30 AM 10:45 AM 11:00 AM 11:15 AM 11:30 AM 11:45 AM …" at bounding box center [1392, 532] width 192 height 30
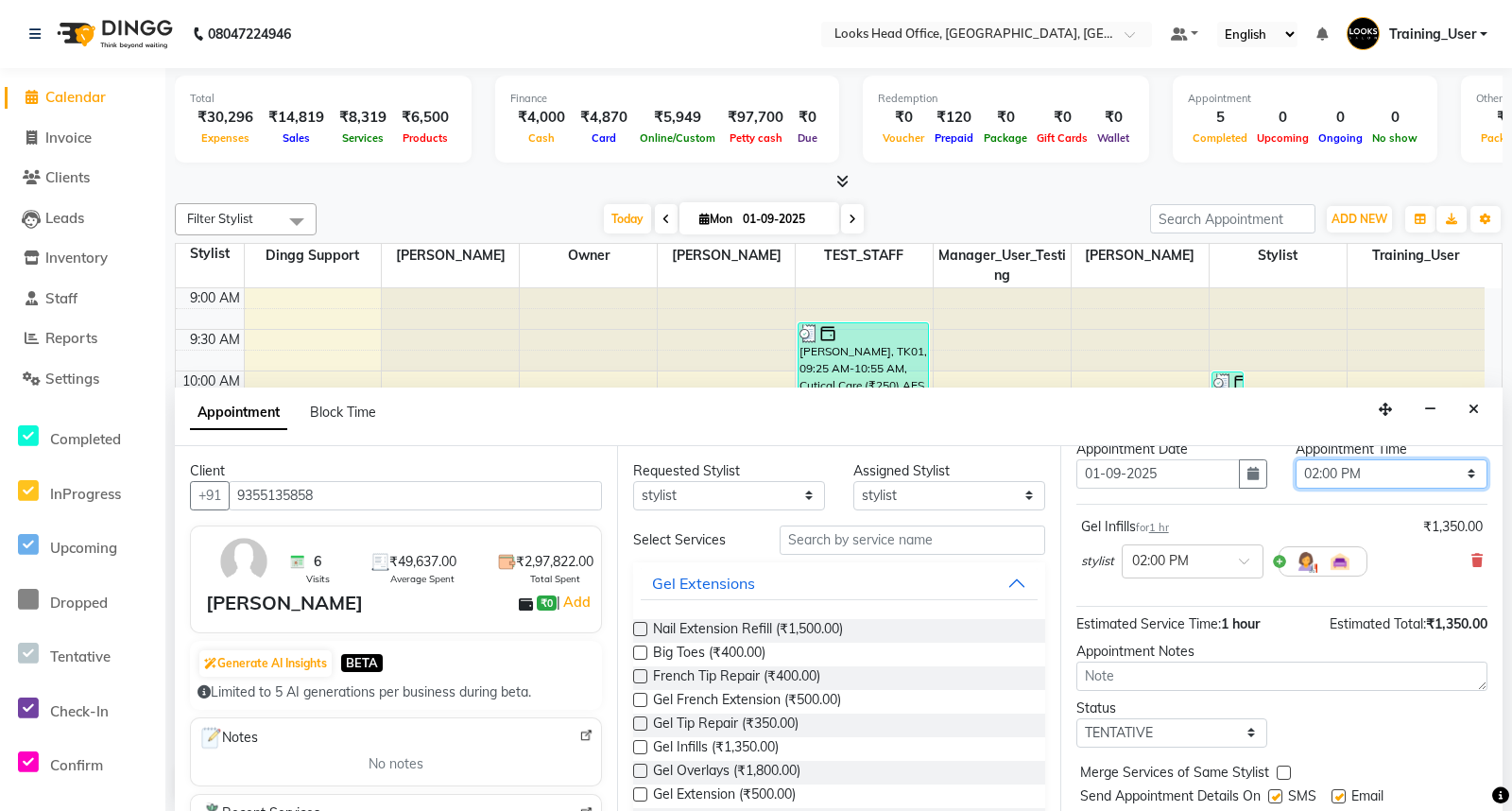
scroll to position [130, 0]
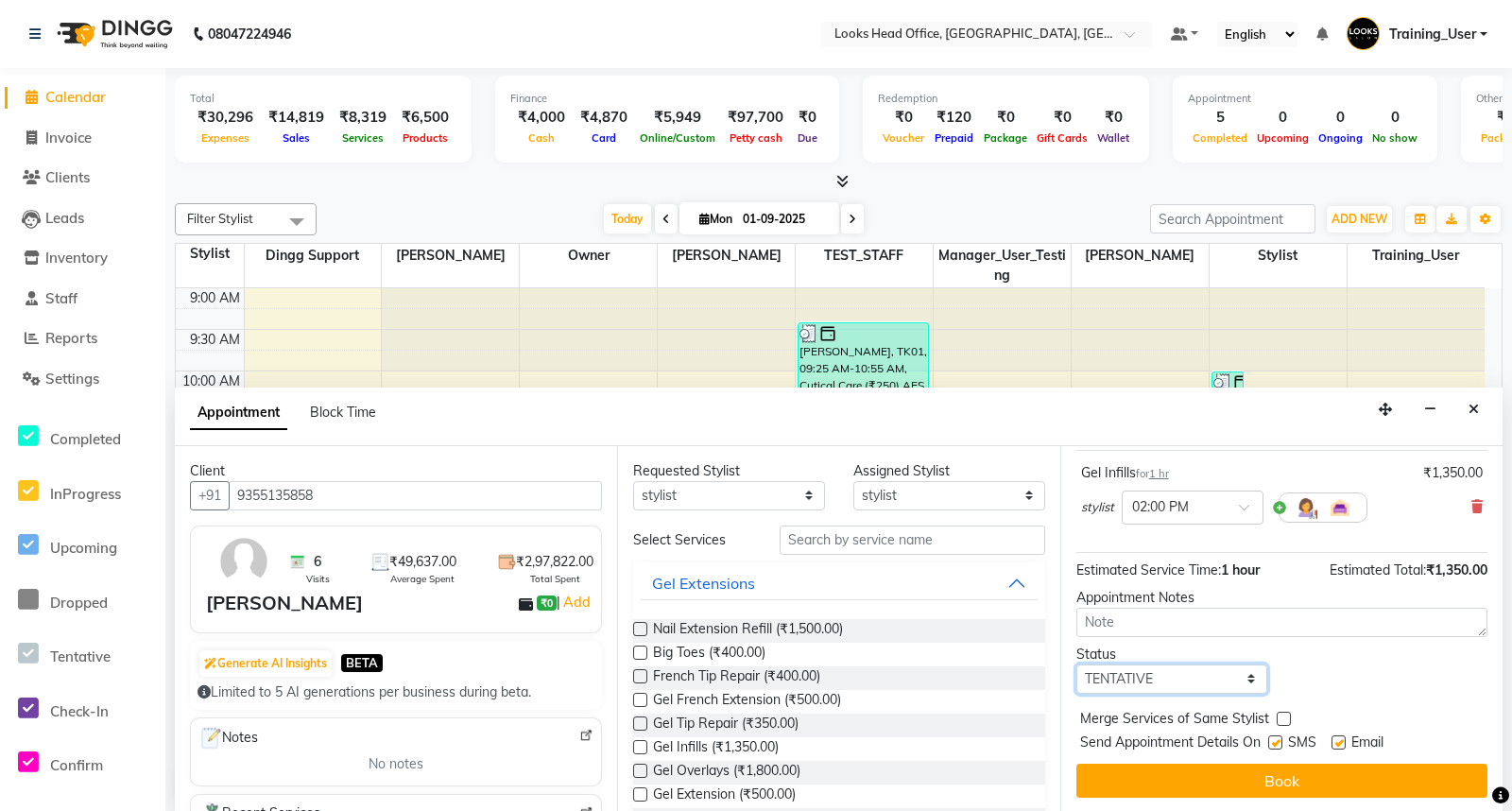
click at [1154, 672] on select "Select TENTATIVE CONFIRM CHECK-IN UPCOMING" at bounding box center [1172, 678] width 192 height 30
select select "confirm booking"
click at [1076, 664] on select "Select TENTATIVE CONFIRM CHECK-IN UPCOMING" at bounding box center [1172, 678] width 192 height 30
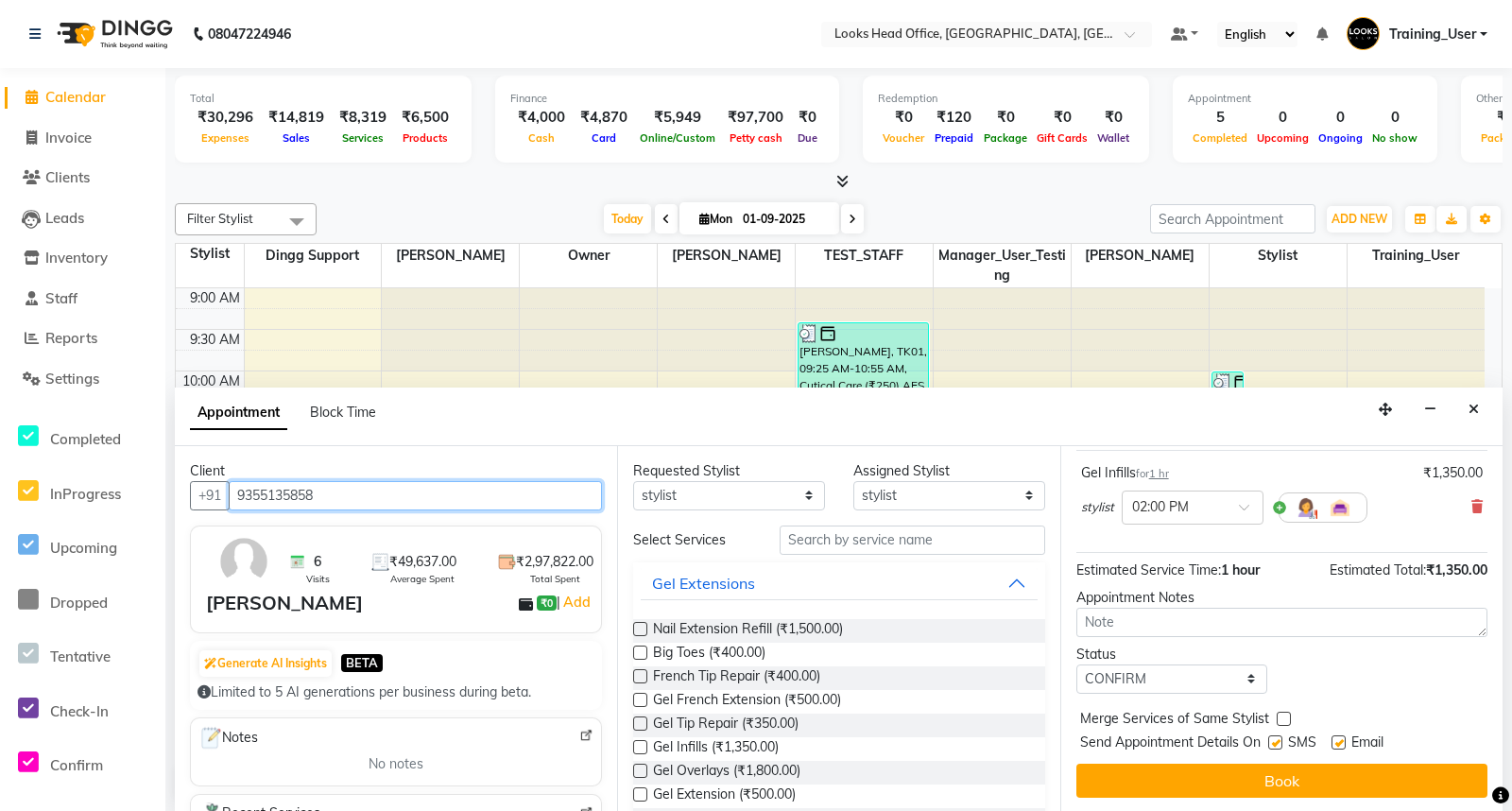
drag, startPoint x: 386, startPoint y: 488, endPoint x: 281, endPoint y: 488, distance: 105.0
click at [281, 488] on input "9355135858" at bounding box center [415, 495] width 374 height 30
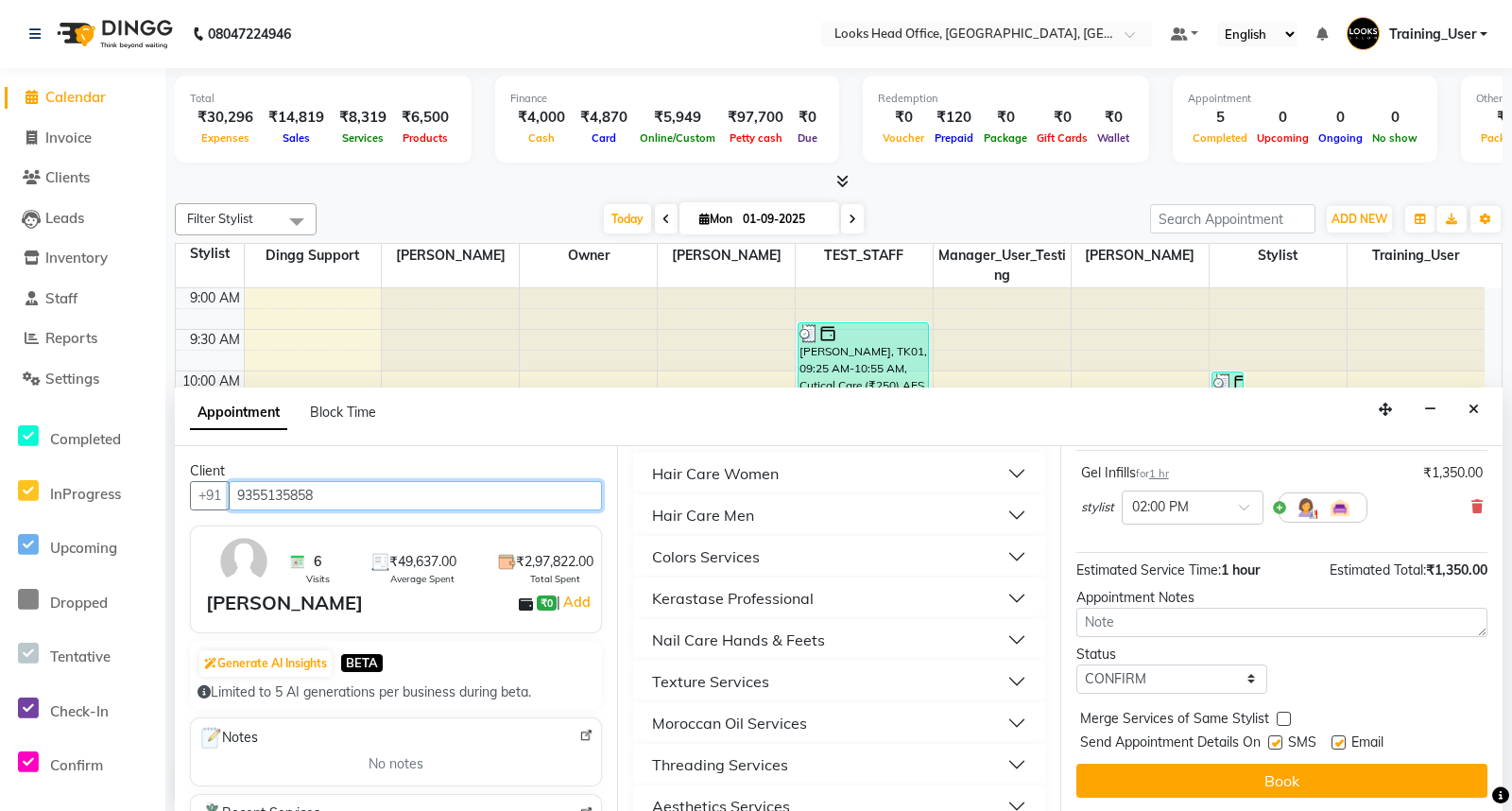
scroll to position [734, 0]
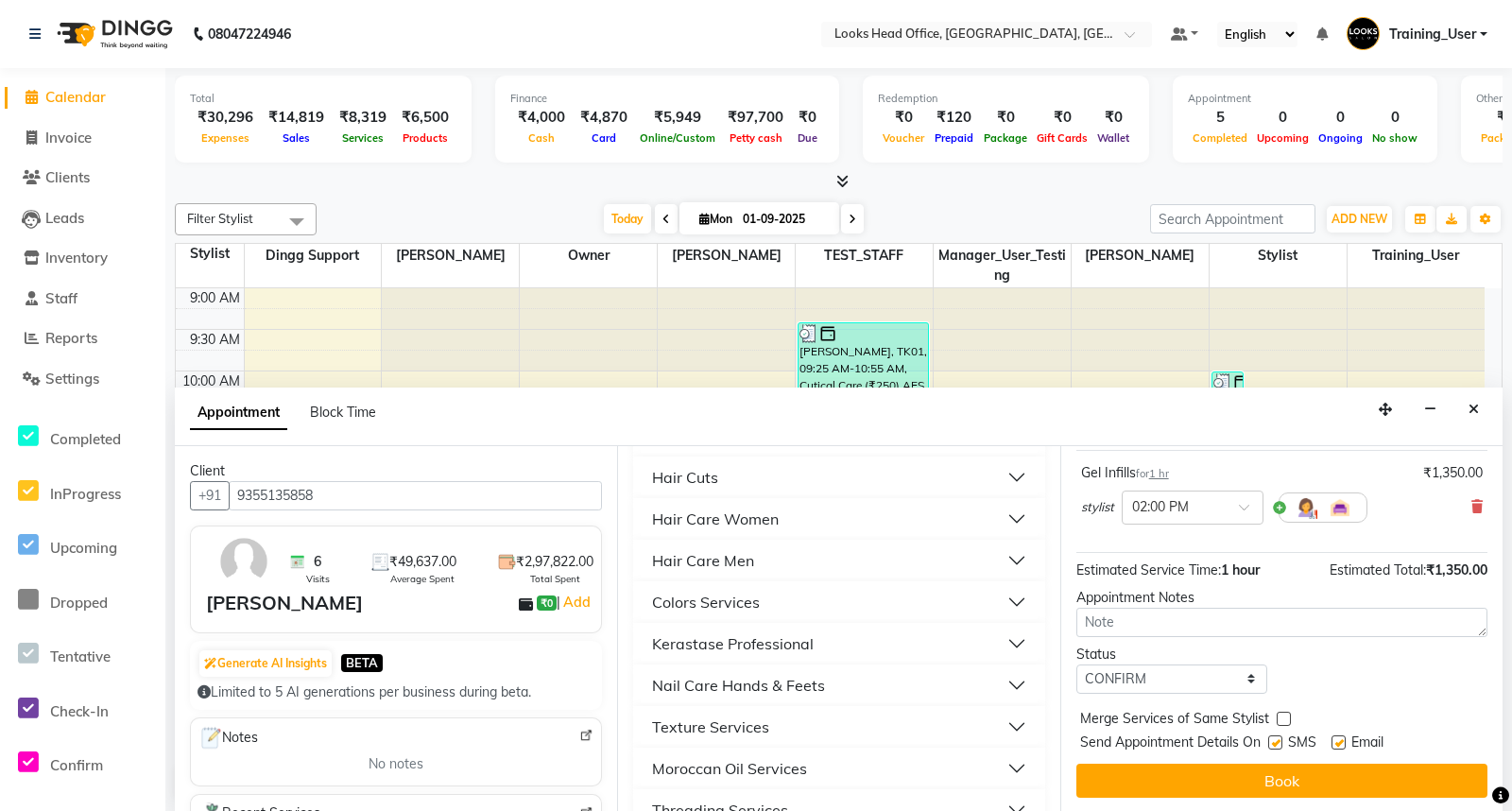
click at [1257, 776] on button "Book" at bounding box center [1282, 780] width 411 height 34
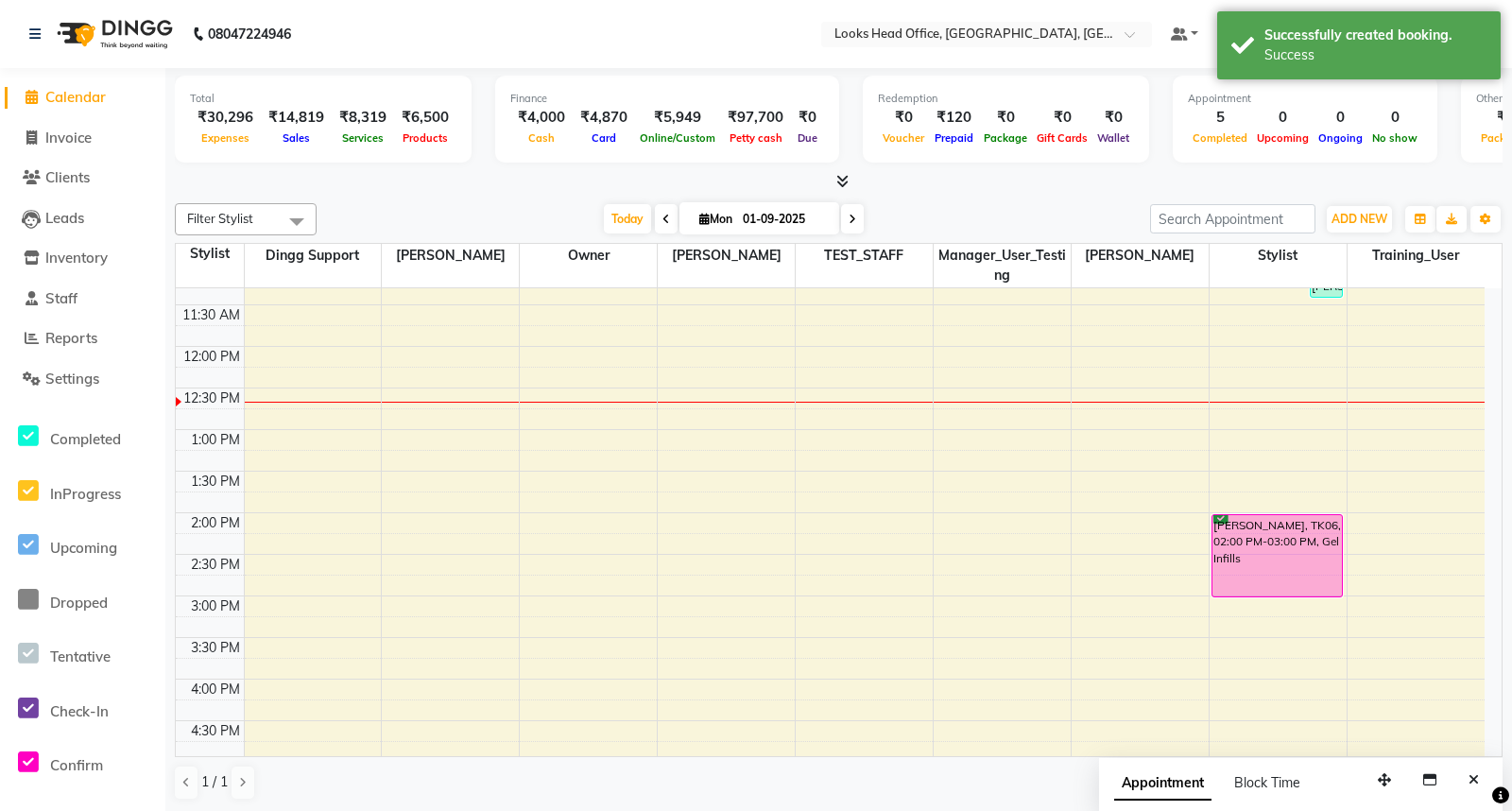
scroll to position [166, 0]
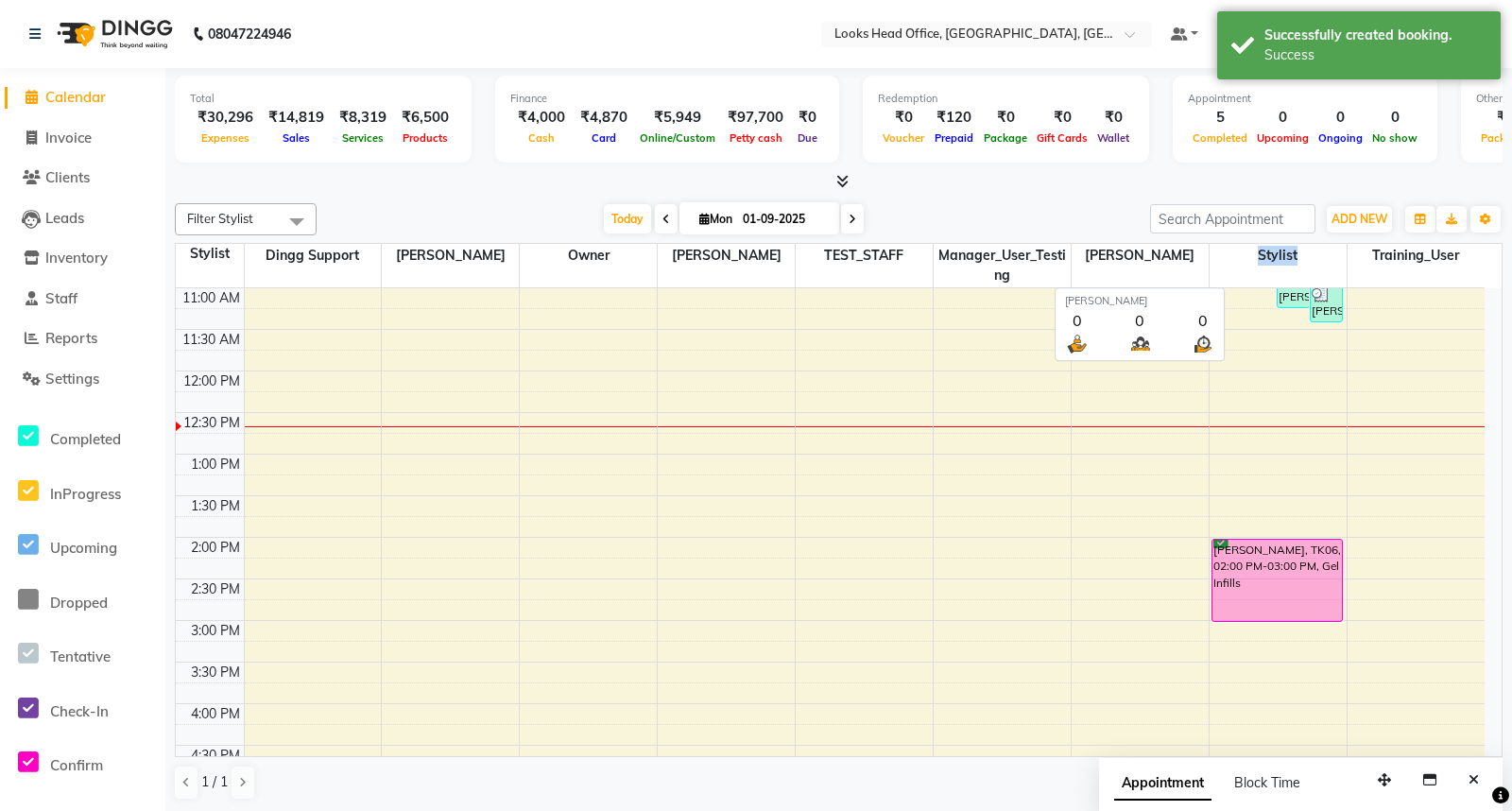
drag, startPoint x: 1296, startPoint y: 257, endPoint x: 1284, endPoint y: 251, distance: 13.4
click at [1233, 257] on span "stylist" at bounding box center [1278, 255] width 137 height 24
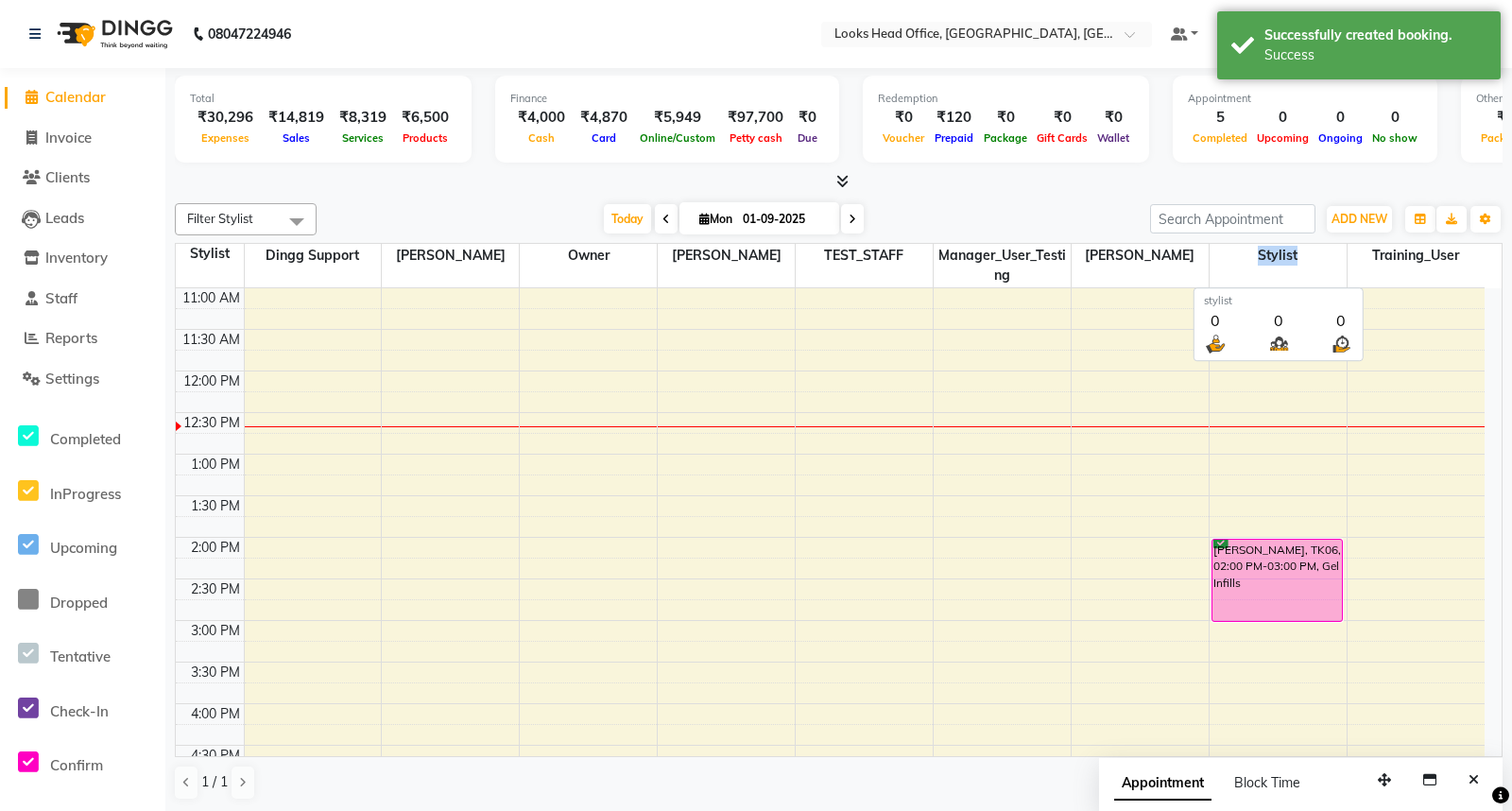
click at [1291, 251] on span "stylist" at bounding box center [1278, 255] width 137 height 24
click at [1260, 258] on span "stylist" at bounding box center [1278, 255] width 137 height 24
click at [1290, 259] on span "stylist" at bounding box center [1278, 255] width 137 height 24
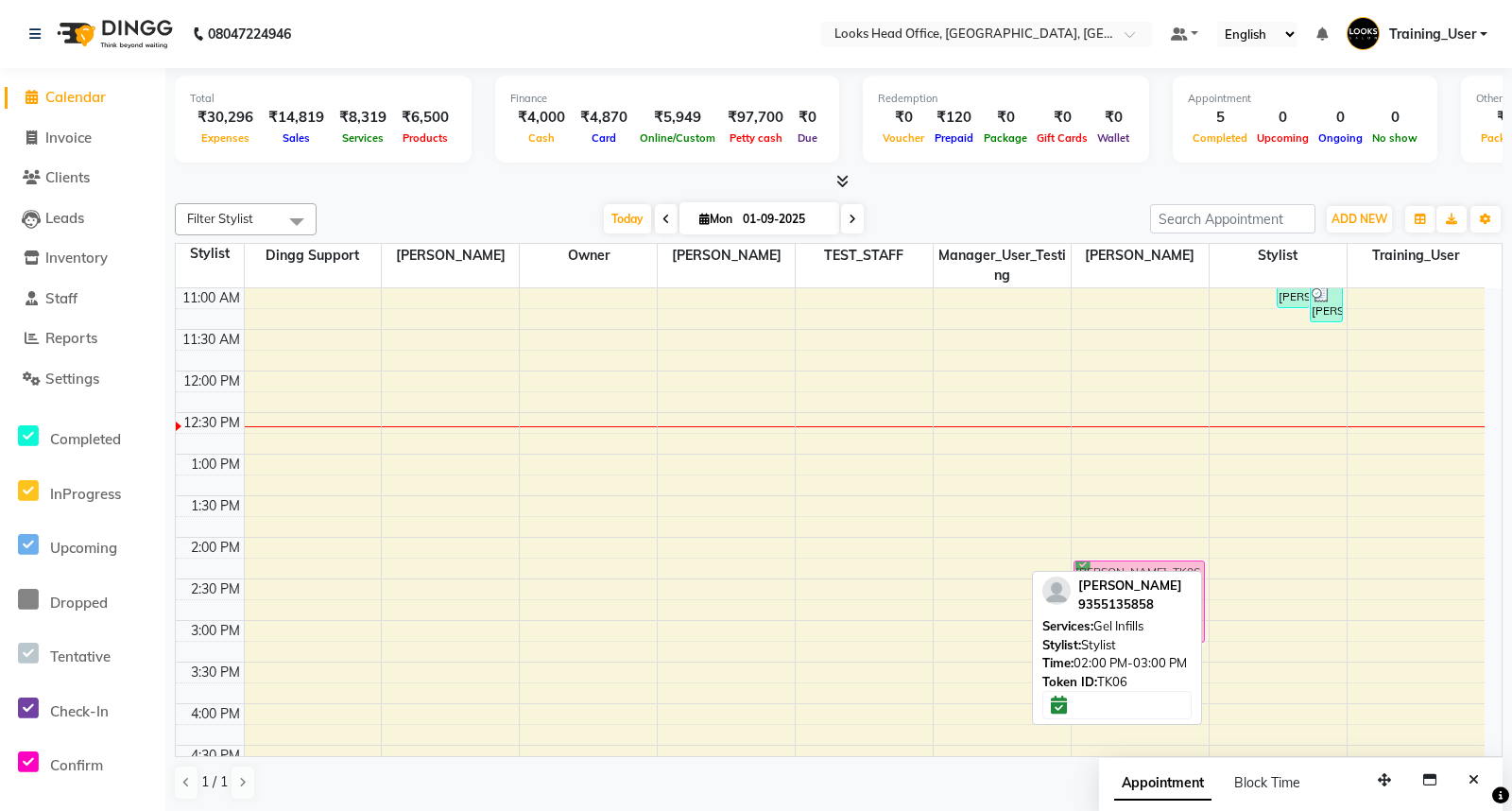
drag, startPoint x: 1276, startPoint y: 558, endPoint x: 1156, endPoint y: 569, distance: 120.5
click at [1156, 569] on div "Filter Stylist Select All Amrendra Singh Ashish Chaurasia Dingg Support Manager…" at bounding box center [839, 502] width 1328 height 612
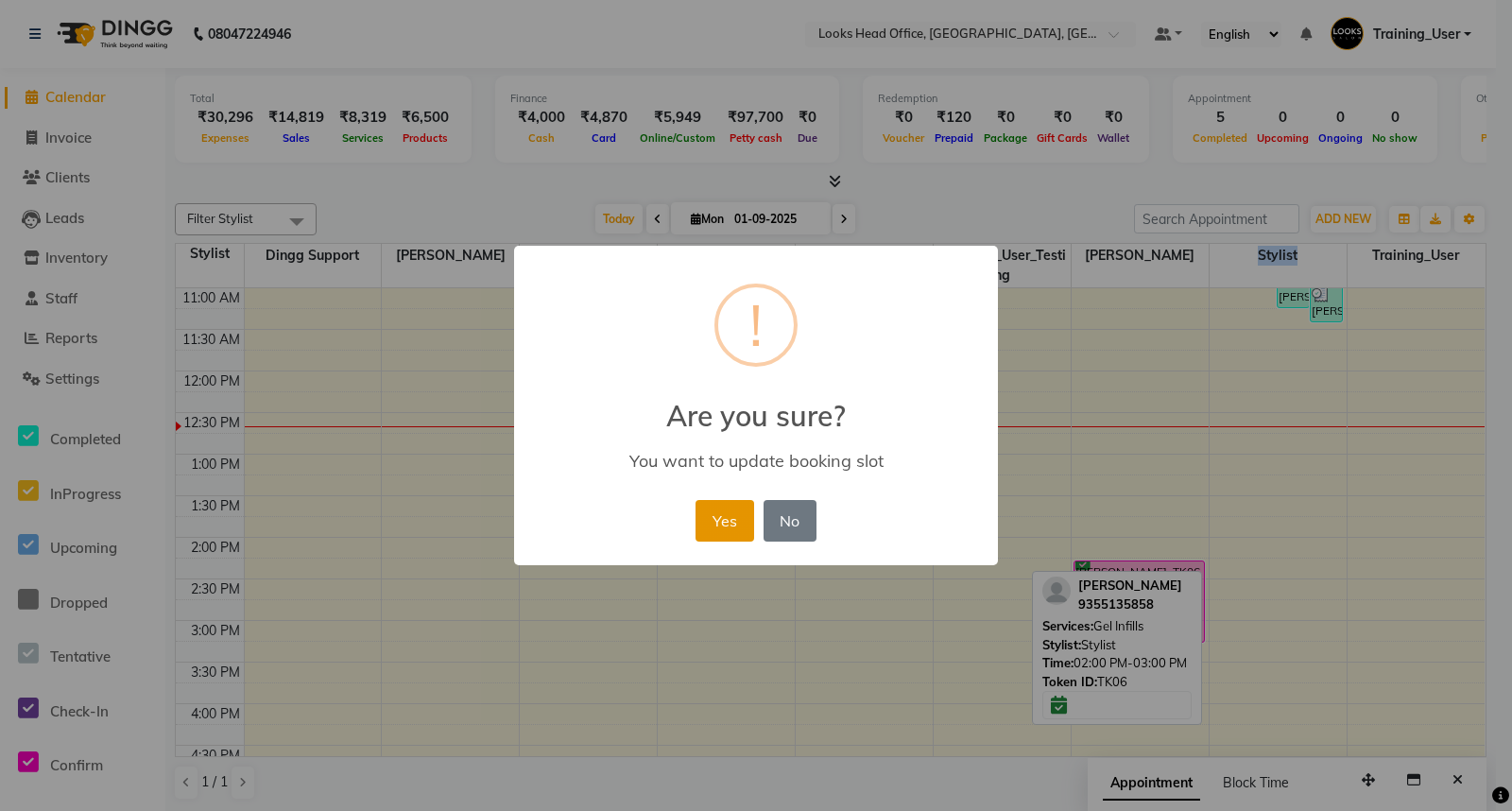
click at [720, 510] on button "Yes" at bounding box center [724, 521] width 57 height 42
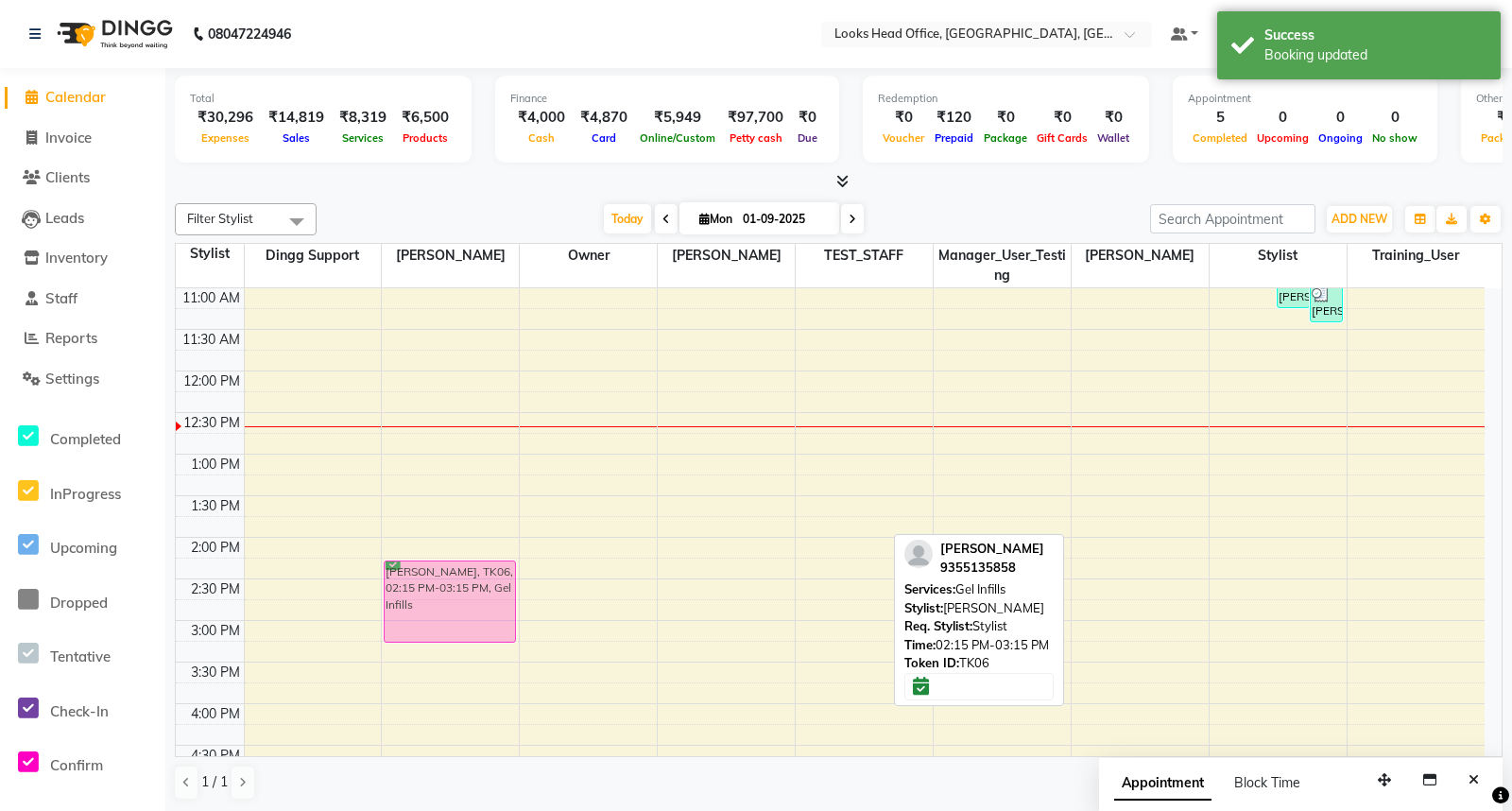
drag, startPoint x: 1151, startPoint y: 587, endPoint x: 457, endPoint y: 589, distance: 694.0
click at [457, 589] on tr "Ahmad Qais, TK06, 02:15 PM-03:15 PM, Gel Infills Ashish CHAURASIA, TK01, 09:25 …" at bounding box center [831, 662] width 1309 height 1079
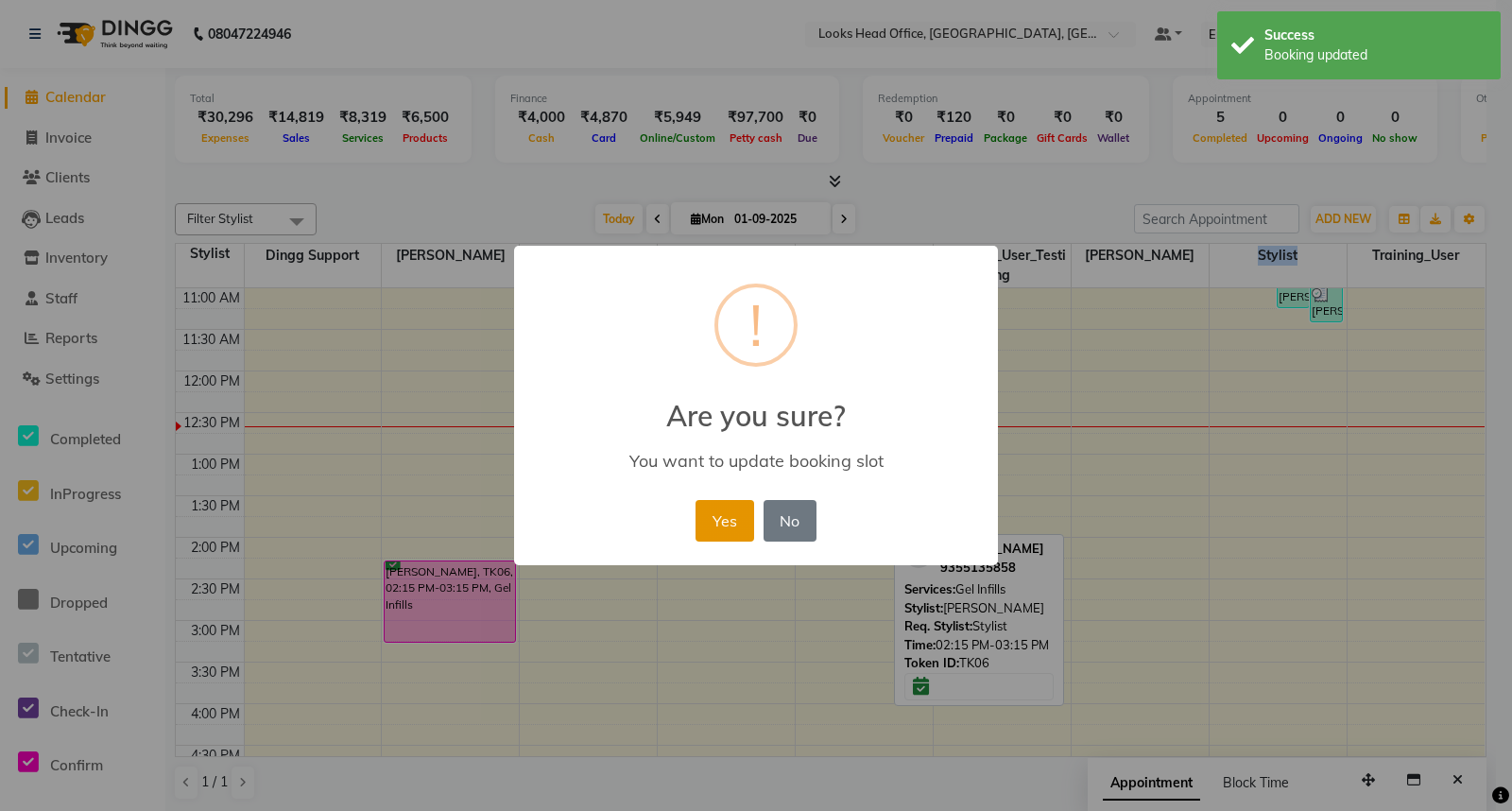
click at [740, 508] on button "Yes" at bounding box center [724, 521] width 57 height 42
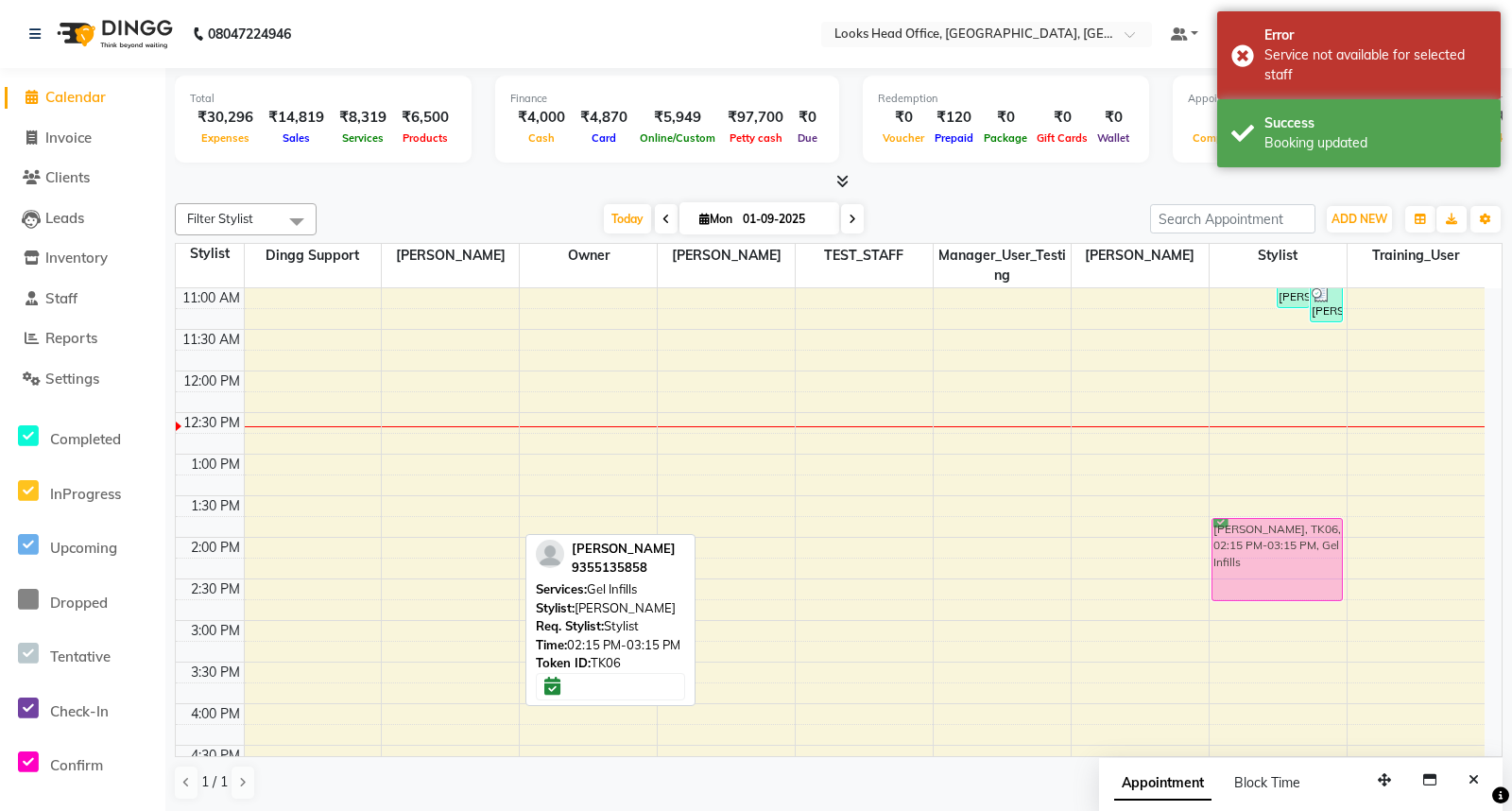
drag, startPoint x: 441, startPoint y: 587, endPoint x: 1255, endPoint y: 546, distance: 815.0
click at [1255, 546] on tr "Ahmad Qais, TK06, 02:15 PM-03:15 PM, Gel Infills Ashish CHAURASIA, TK01, 09:25 …" at bounding box center [831, 662] width 1309 height 1079
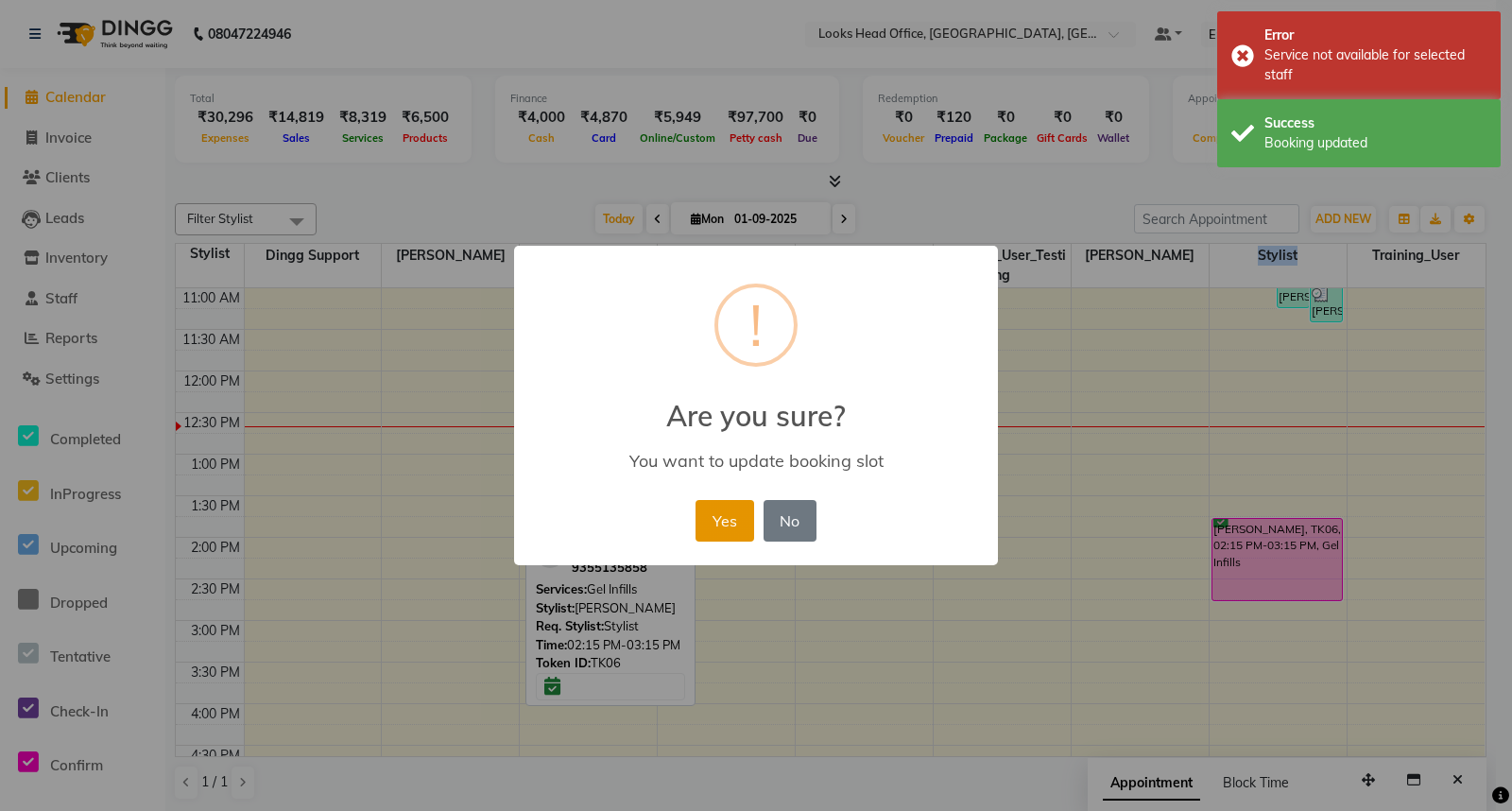
click at [722, 512] on button "Yes" at bounding box center [724, 521] width 57 height 42
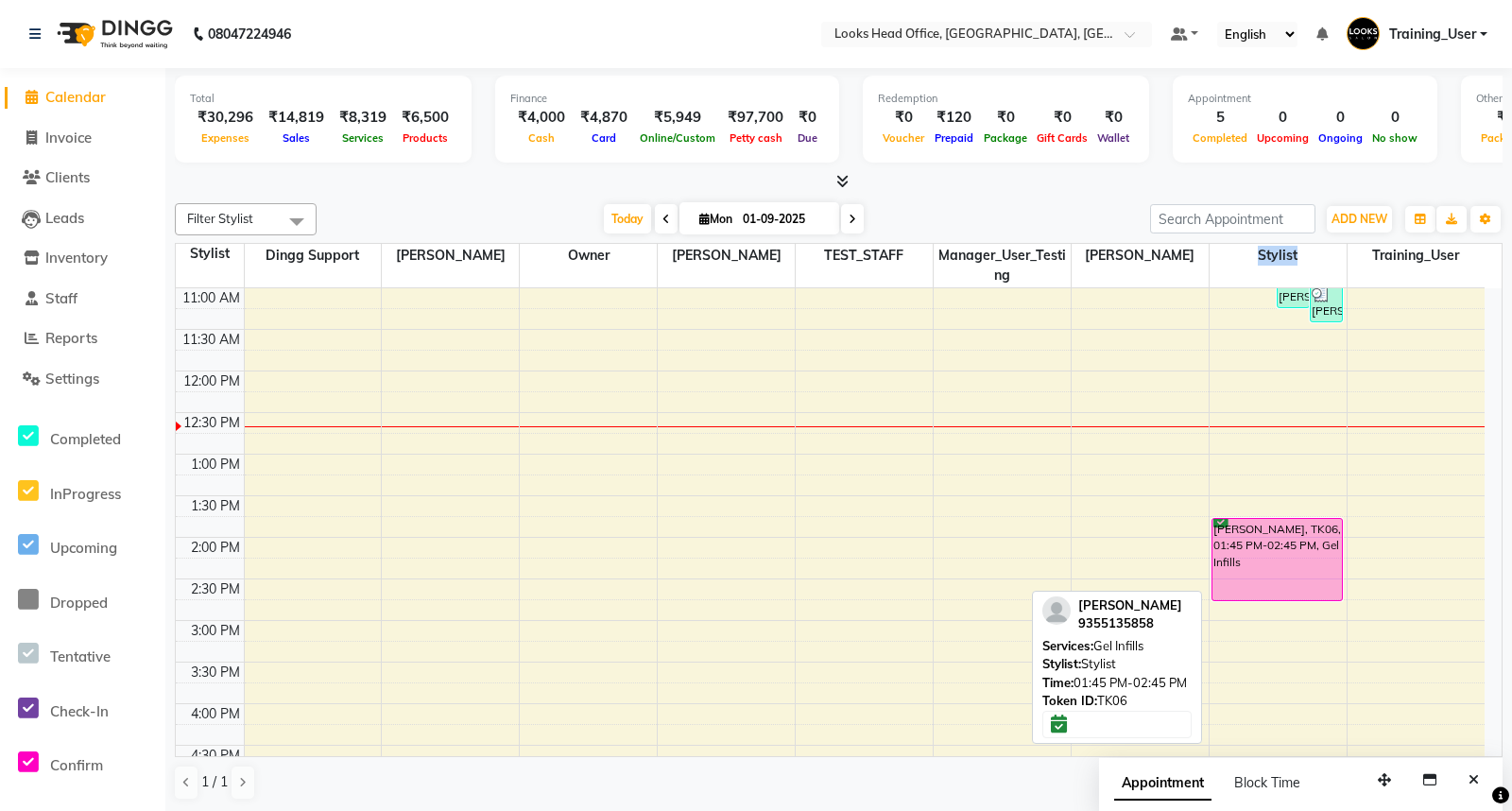
click at [1283, 555] on div "Ahmad Qais, TK06, 01:45 PM-02:45 PM, Gel Infills" at bounding box center [1277, 559] width 129 height 81
click at [1244, 560] on div "Ahmad Qais, TK06, 01:45 PM-02:45 PM, Gel Infills" at bounding box center [1277, 559] width 129 height 81
select select "6"
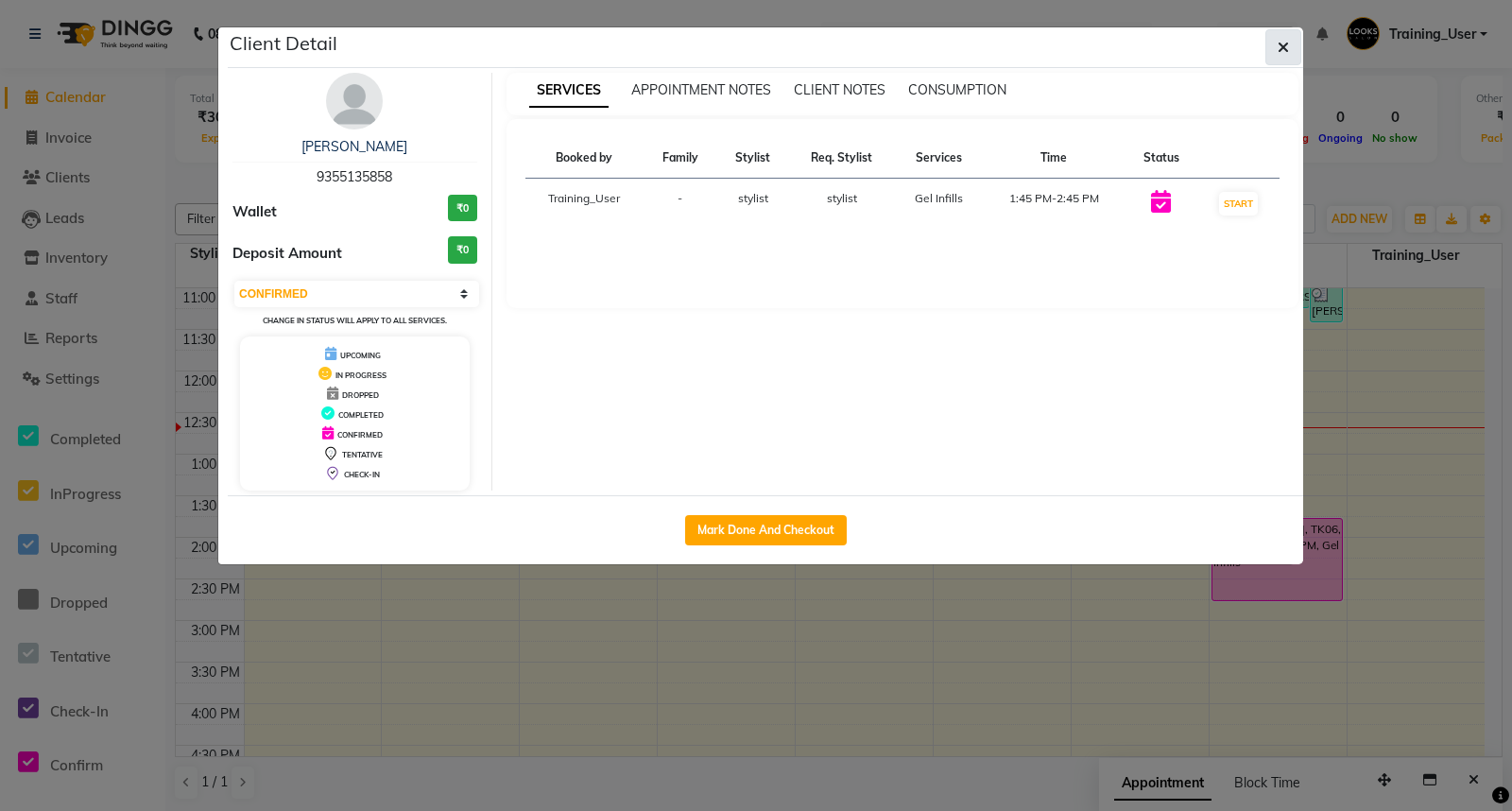
click at [1286, 49] on icon "button" at bounding box center [1284, 48] width 11 height 15
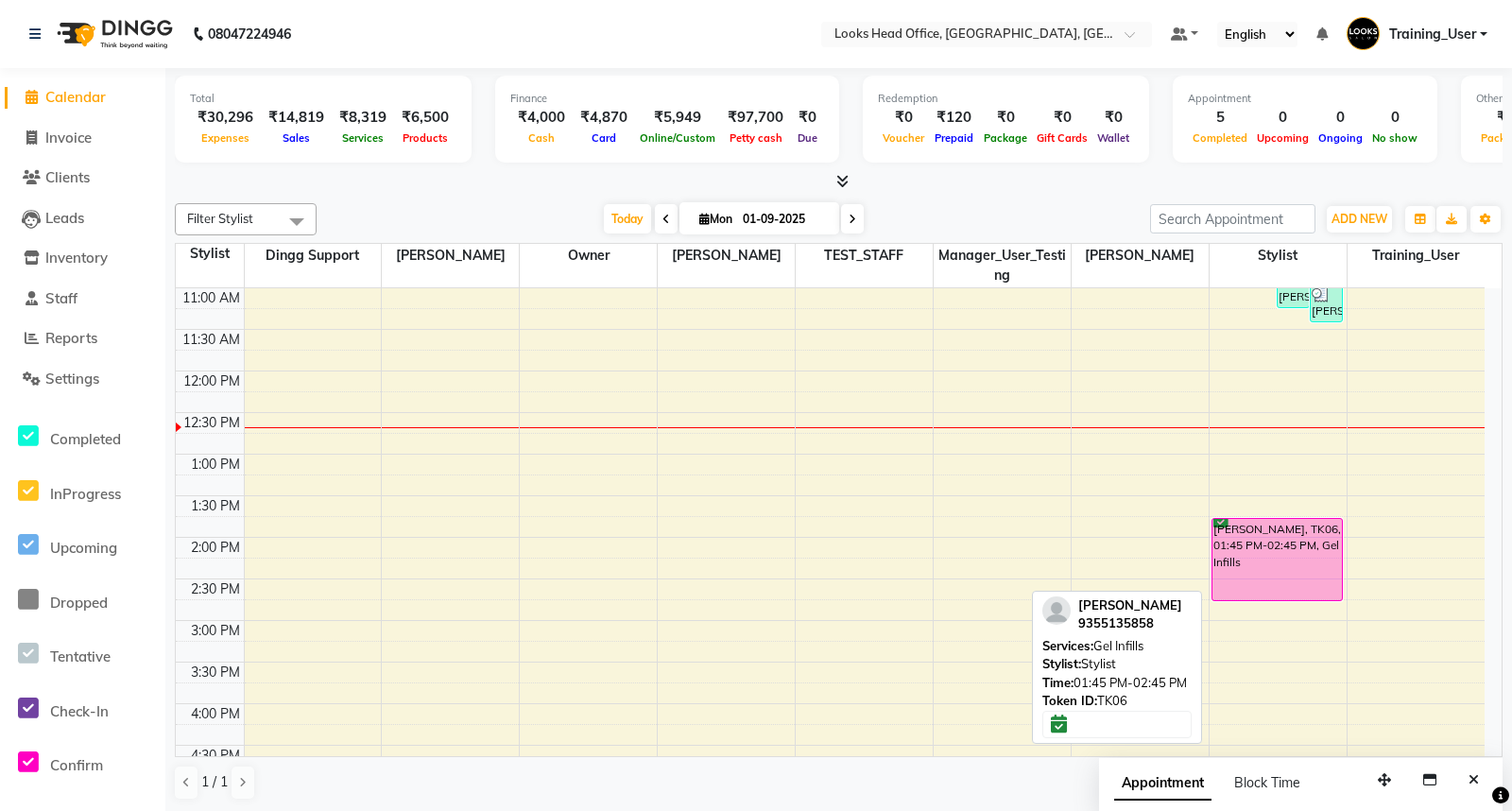
click at [1271, 555] on div "Ahmad Qais, TK06, 01:45 PM-02:45 PM, Gel Infills" at bounding box center [1277, 559] width 129 height 81
select select "6"
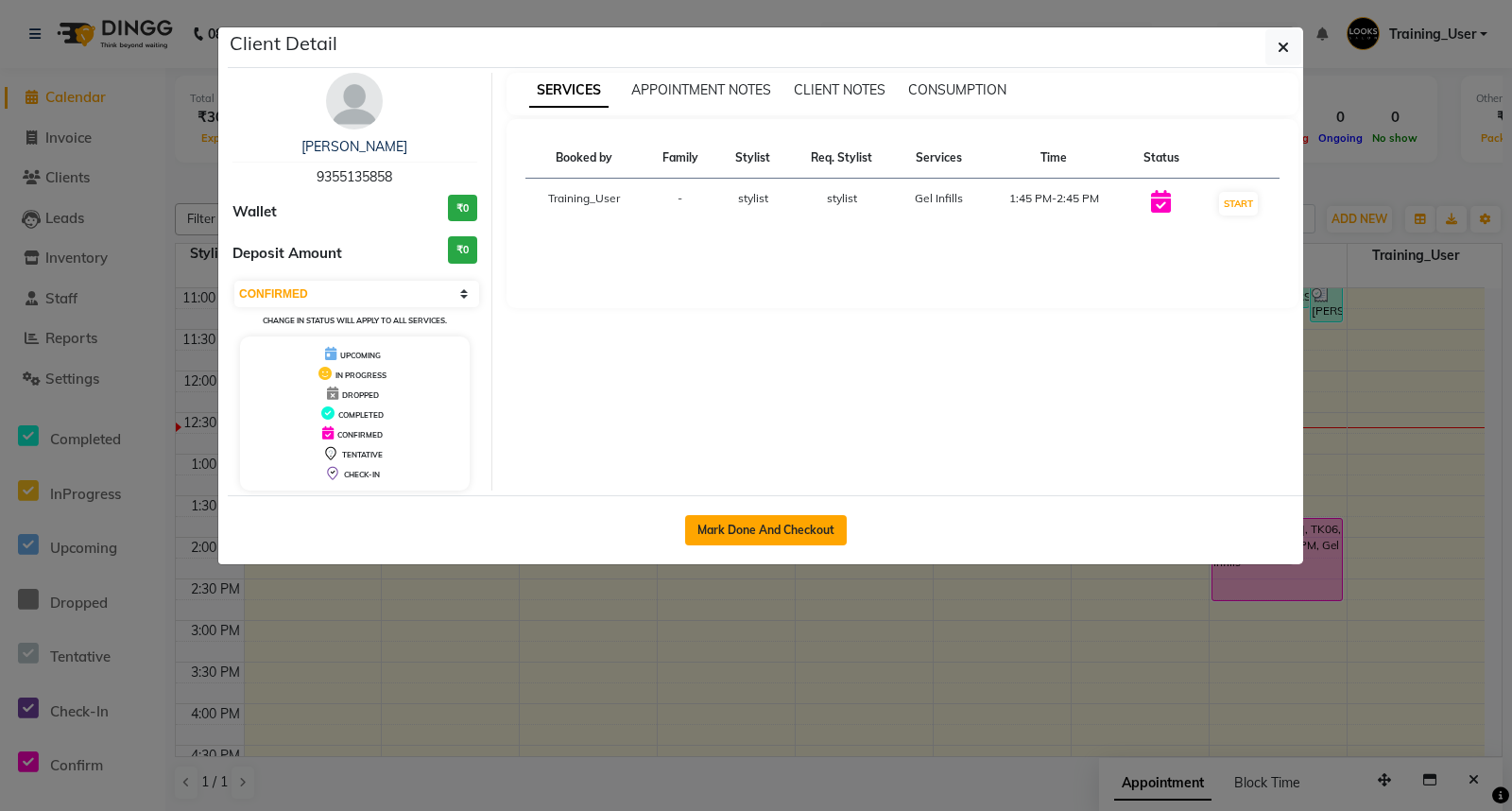
click at [810, 525] on button "Mark Done And Checkout" at bounding box center [766, 530] width 162 height 31
select select "service"
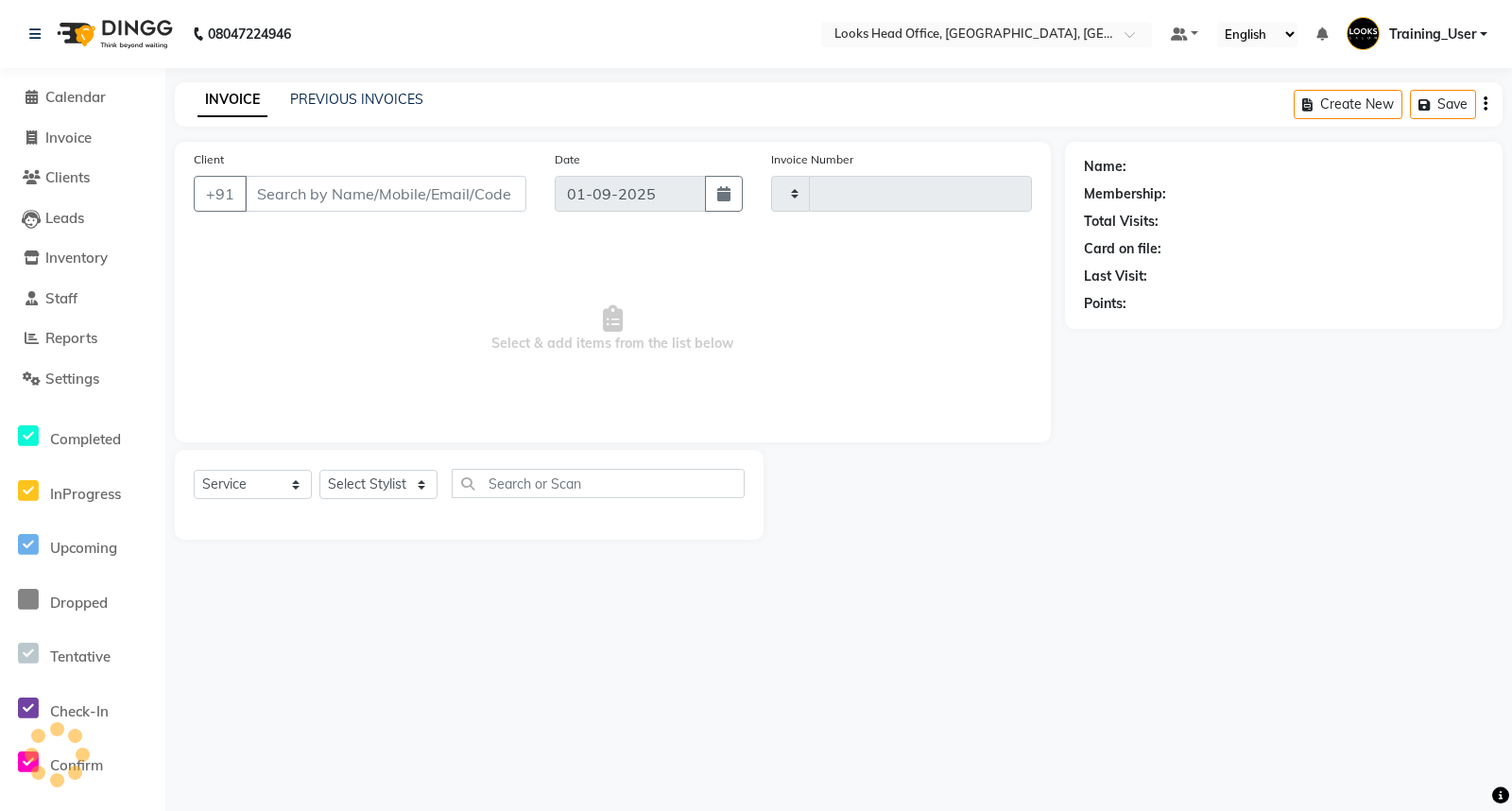
type input "0068"
select select "4313"
select select "35844"
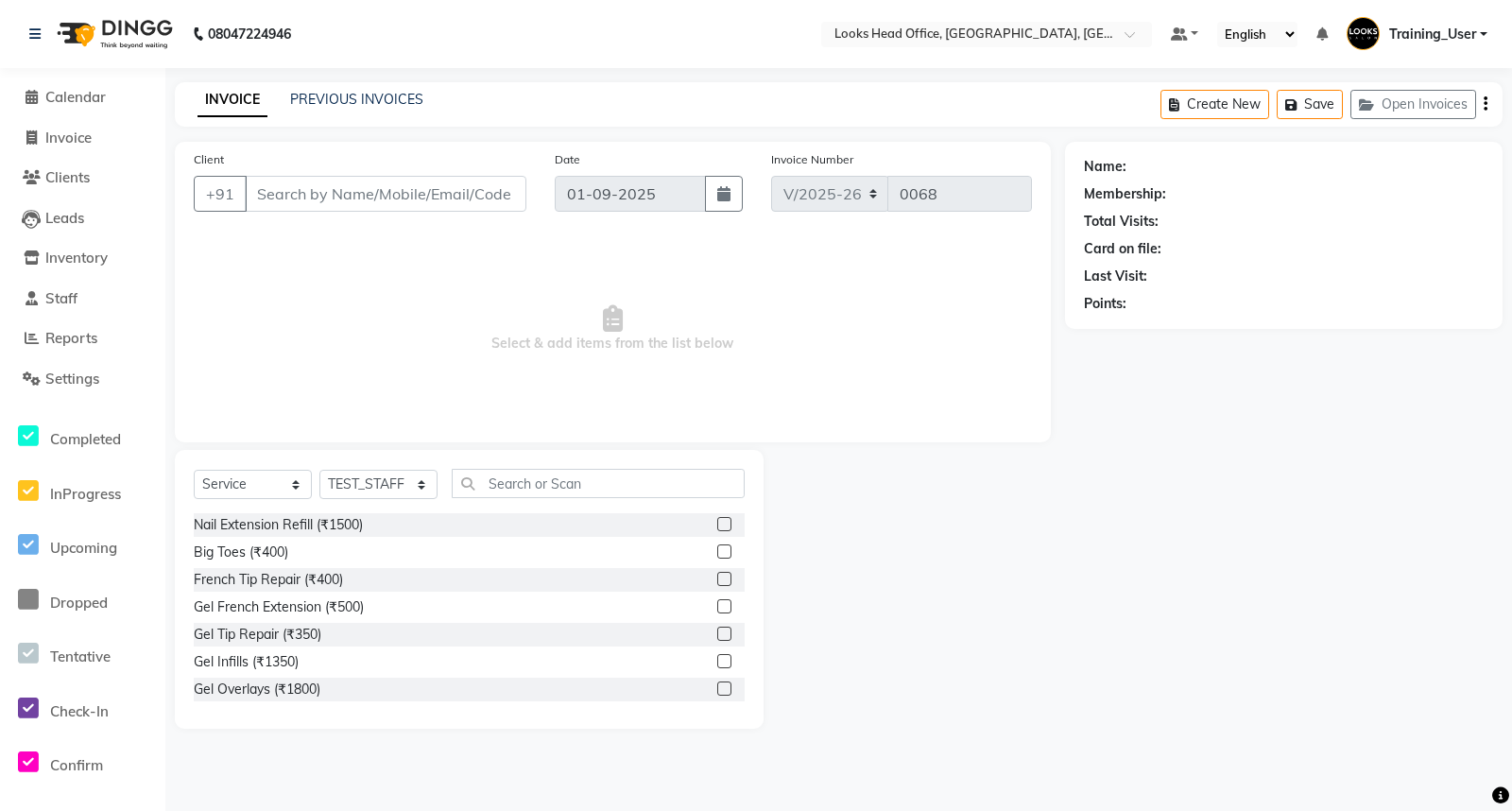
type input "9355135858"
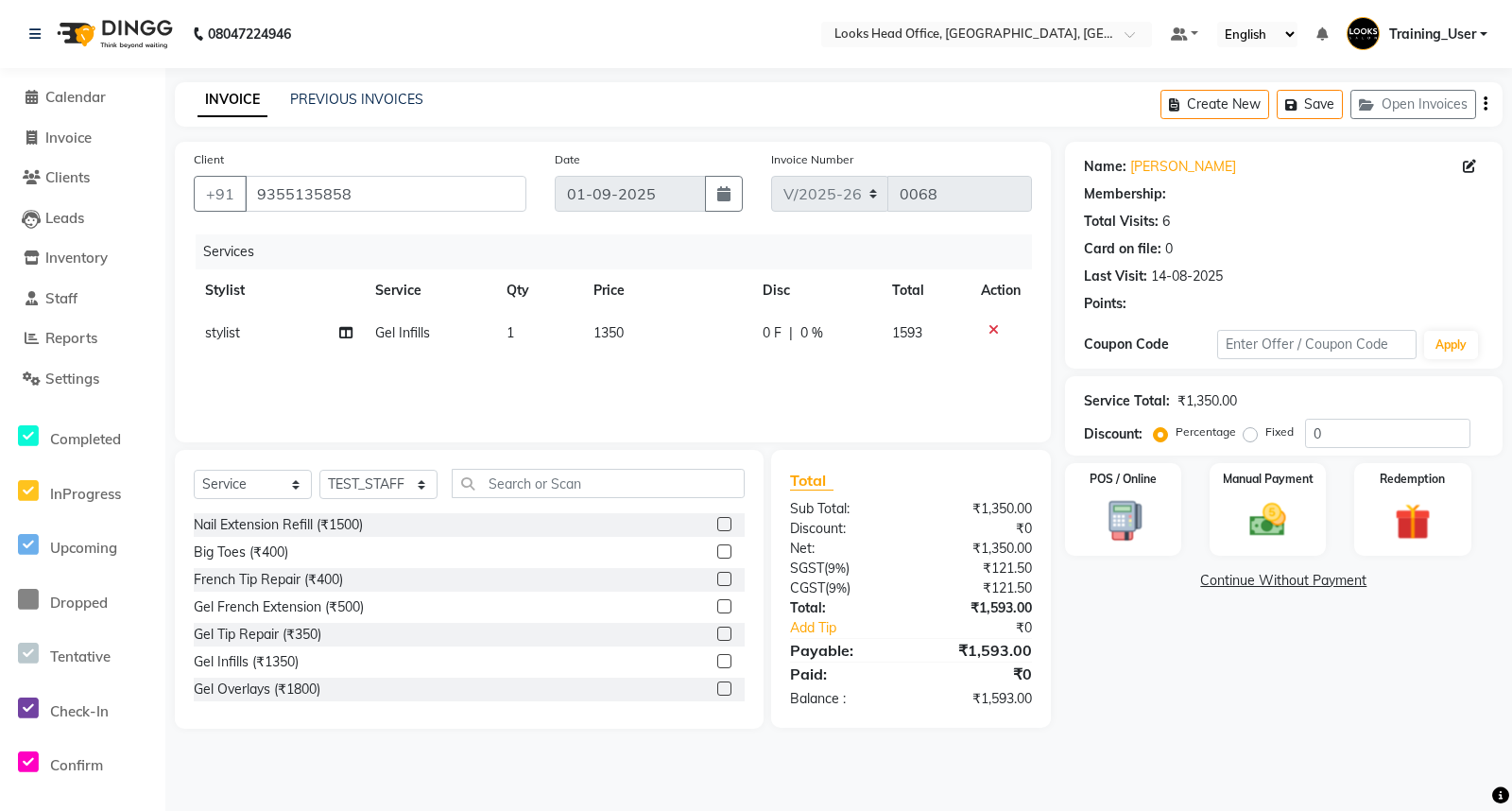
select select "1: Object"
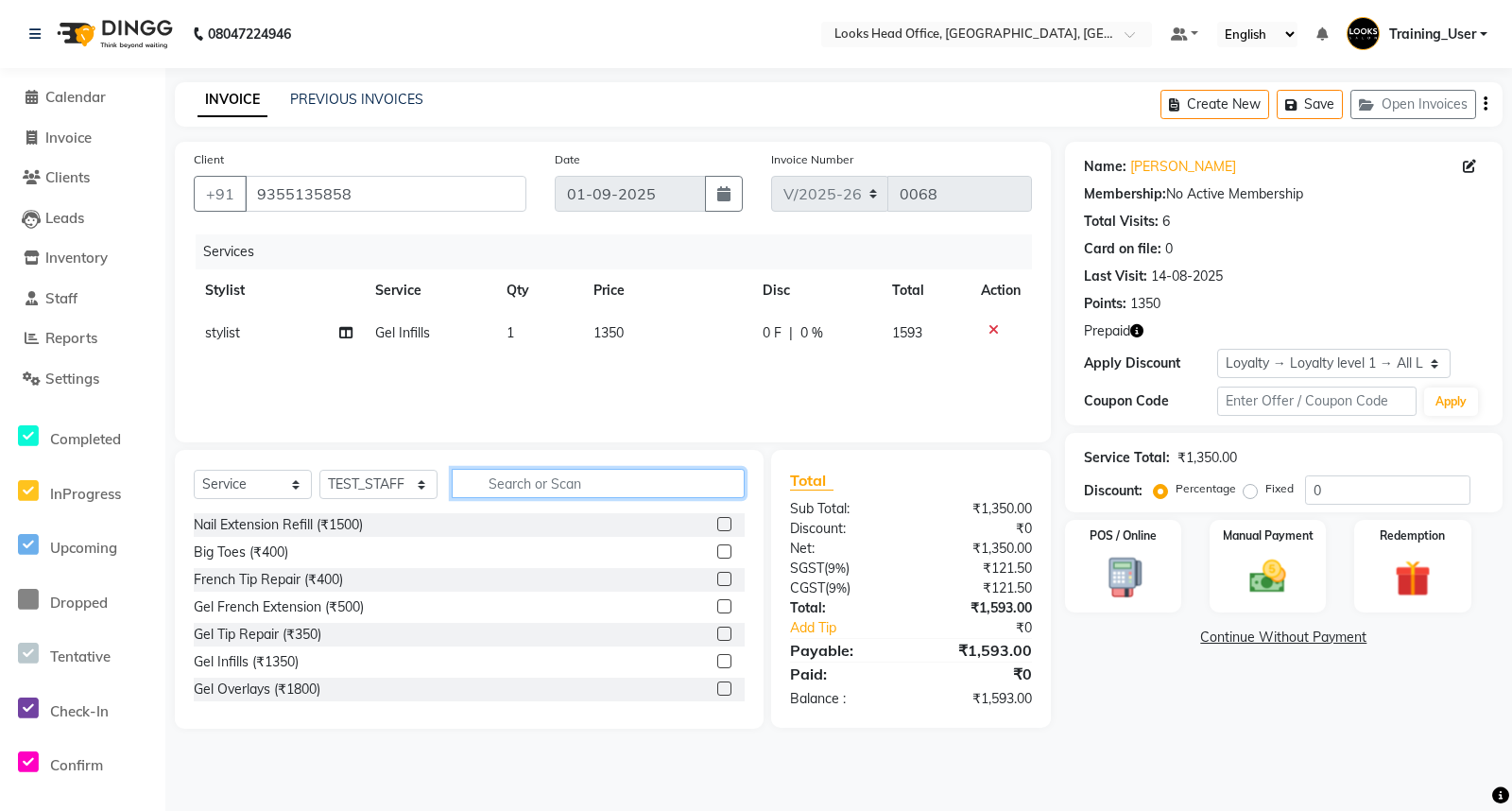
click at [510, 485] on input "text" at bounding box center [598, 483] width 293 height 30
type input "CUT"
drag, startPoint x: 547, startPoint y: 477, endPoint x: 479, endPoint y: 485, distance: 68.5
click at [479, 485] on input "CUT" at bounding box center [585, 483] width 267 height 30
type input "CUT"
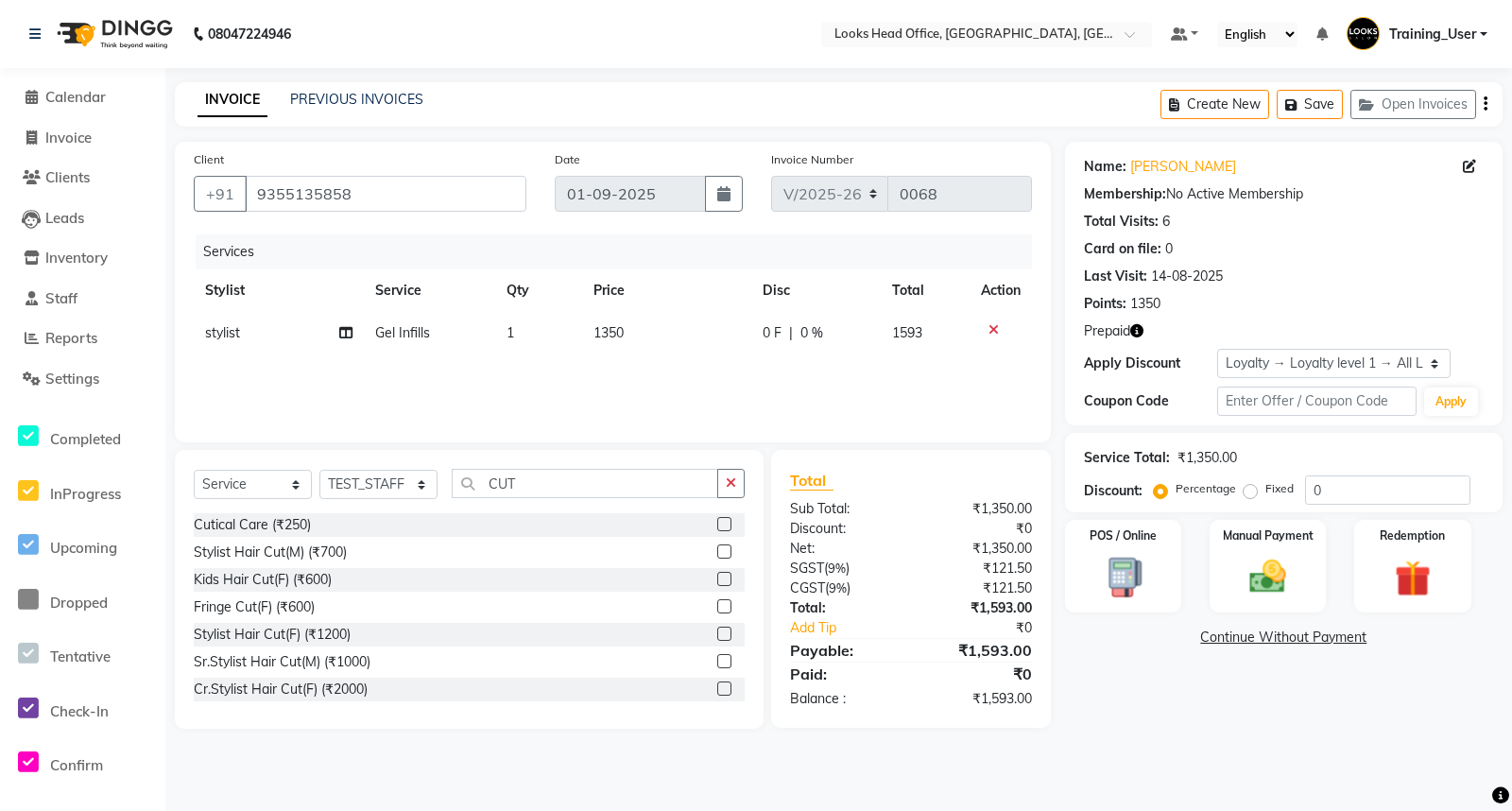
click at [718, 550] on label at bounding box center [724, 551] width 14 height 14
click at [718, 550] on input "checkbox" at bounding box center [724, 552] width 12 height 12
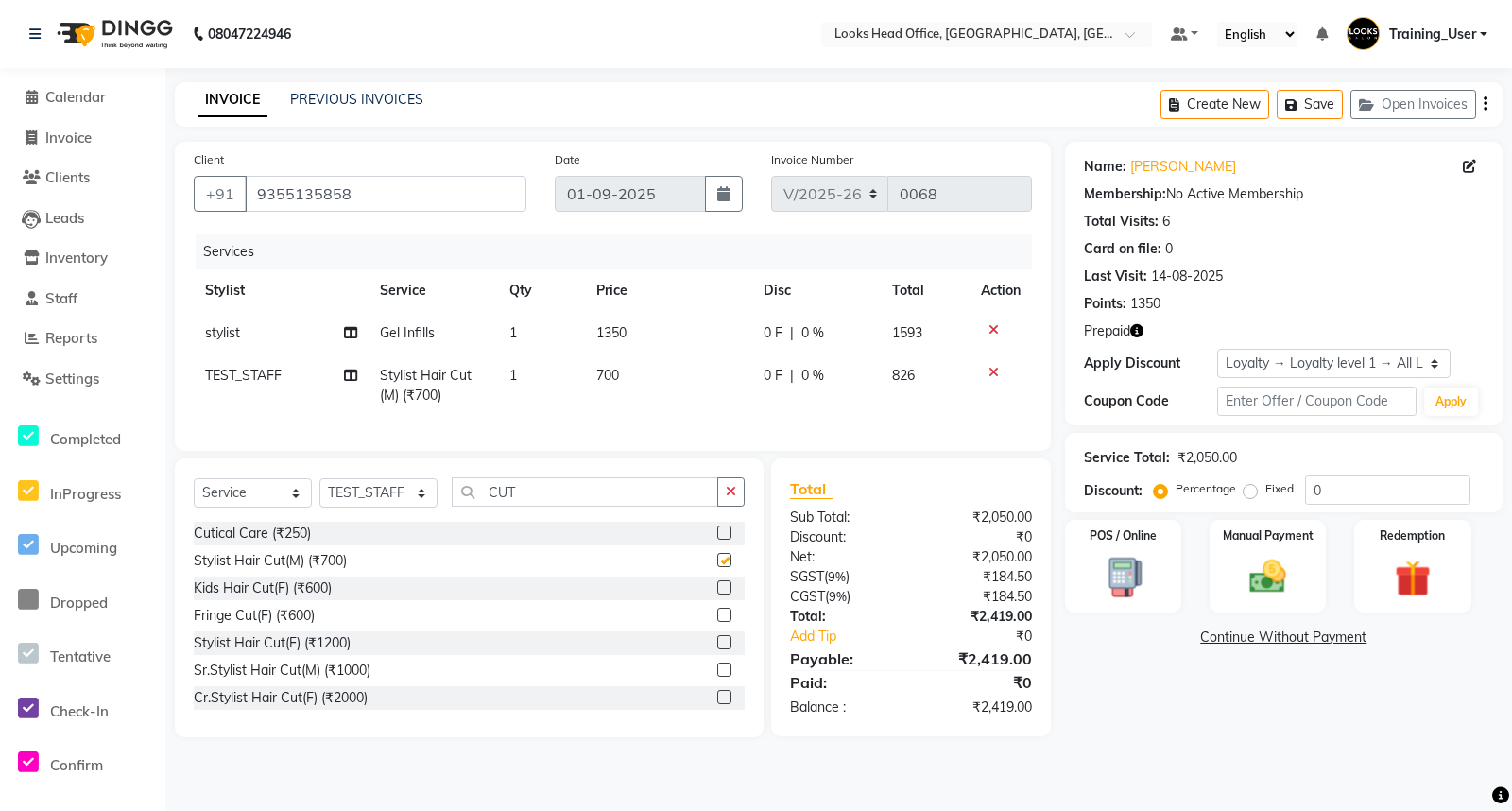
checkbox input "false"
click at [247, 371] on span "TEST_STAFF" at bounding box center [244, 375] width 76 height 17
select select "35844"
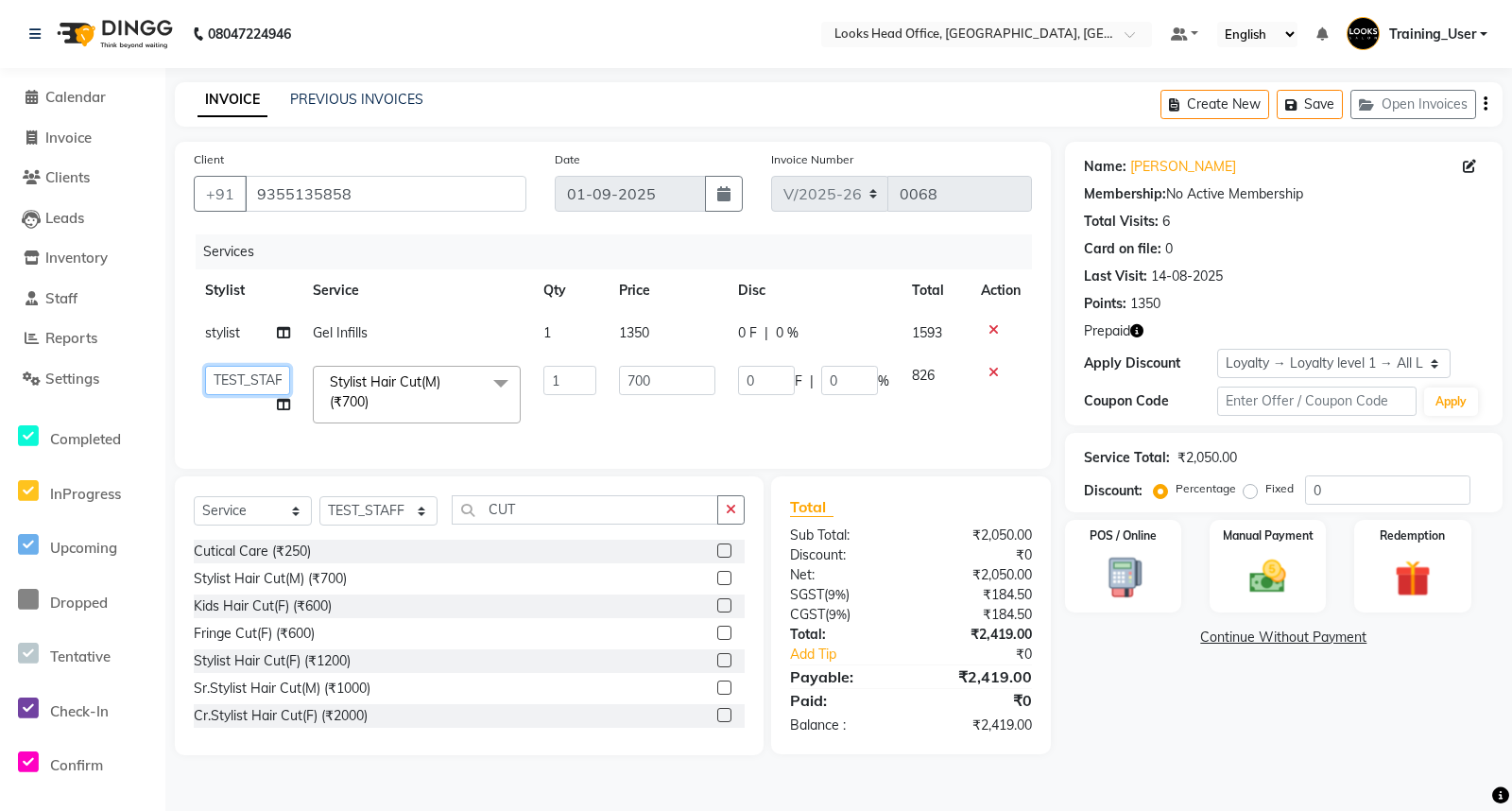
click at [269, 383] on select "Accounts Reports Ajay Choudhary Amrendra Singh Ashish Chaurasia Dingg Support E…" at bounding box center [248, 380] width 85 height 30
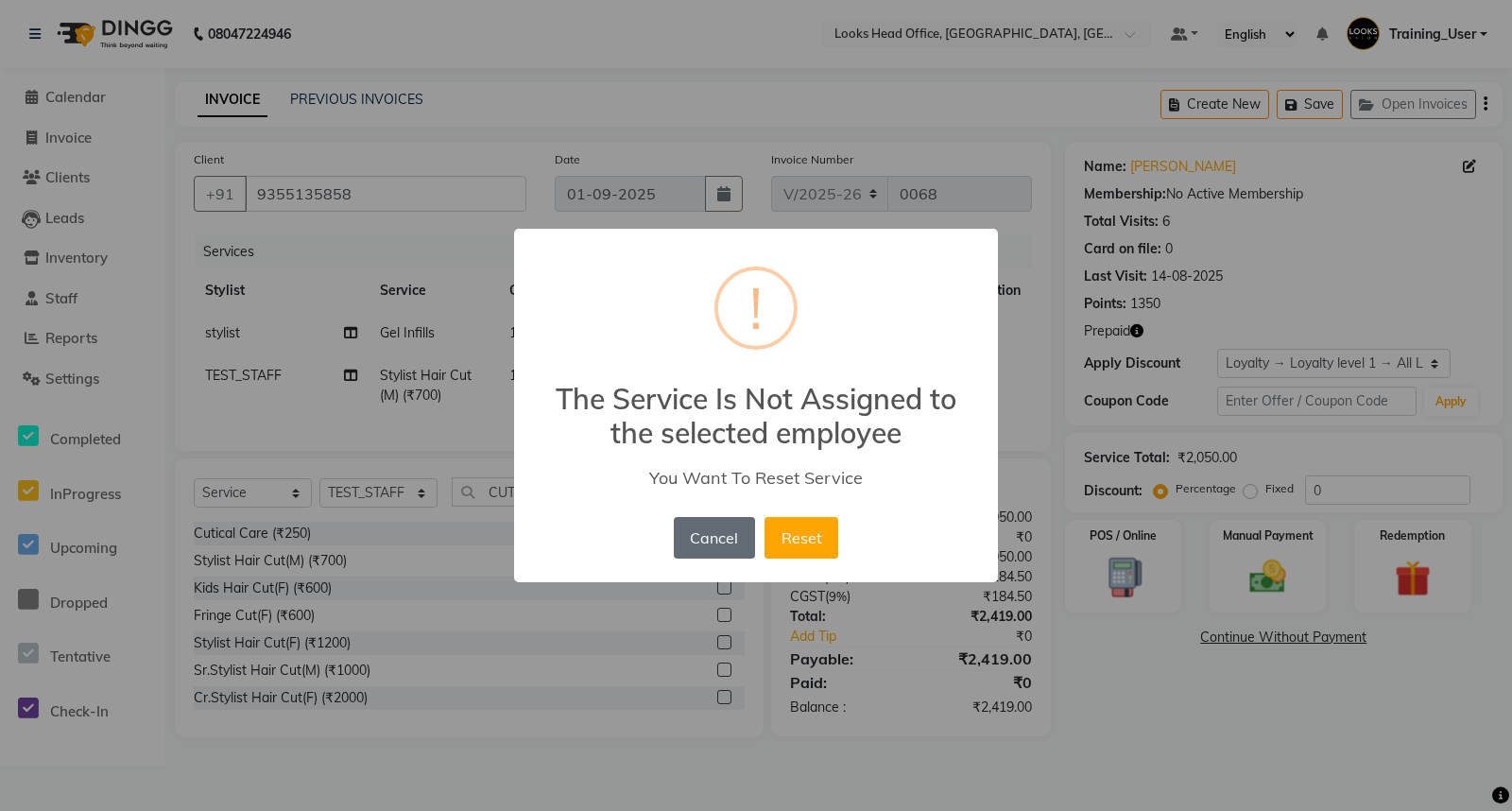
click at [715, 532] on button "Cancel" at bounding box center [714, 538] width 81 height 42
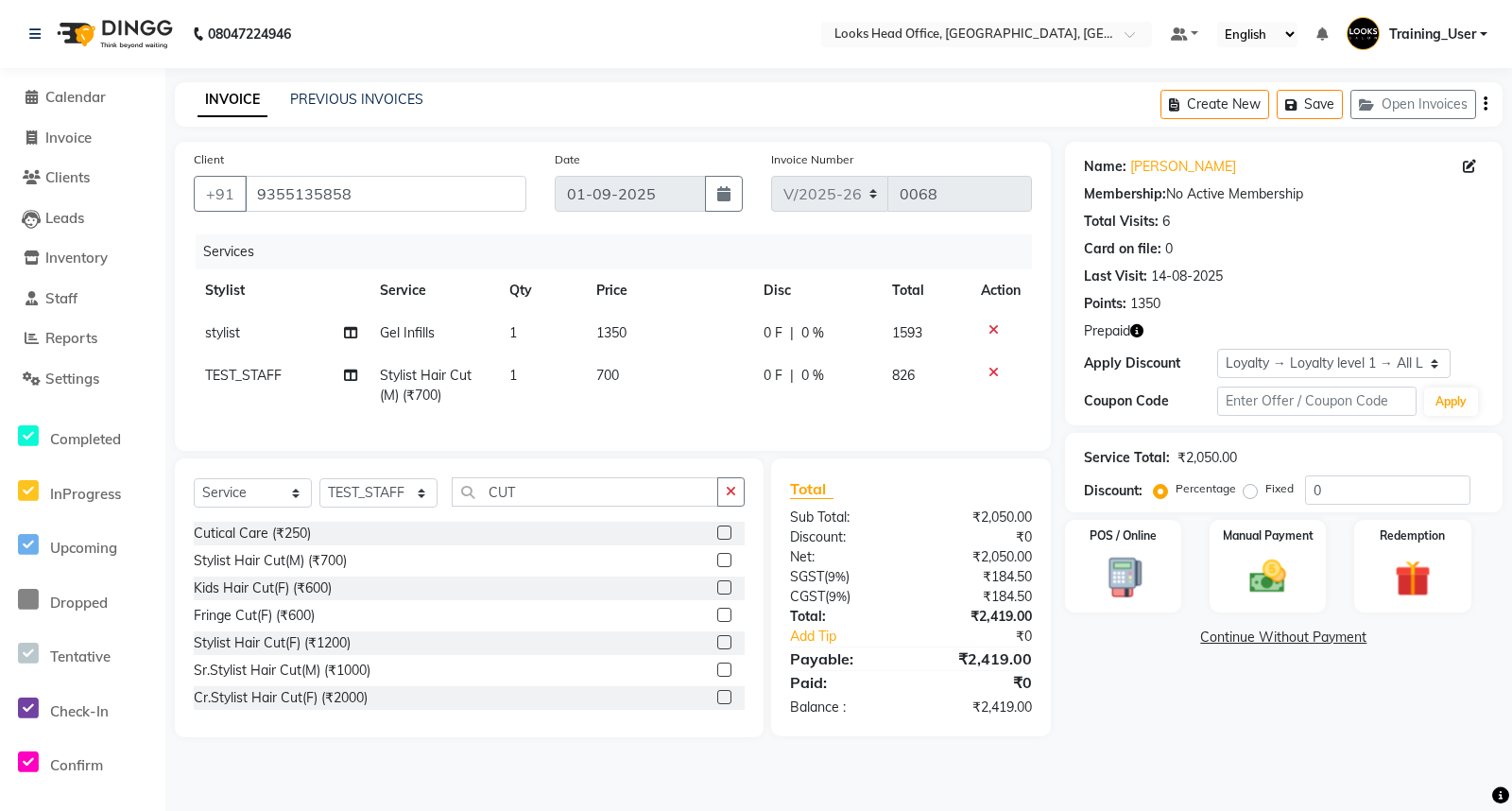
click at [233, 378] on span "TEST_STAFF" at bounding box center [244, 375] width 76 height 17
select select "35844"
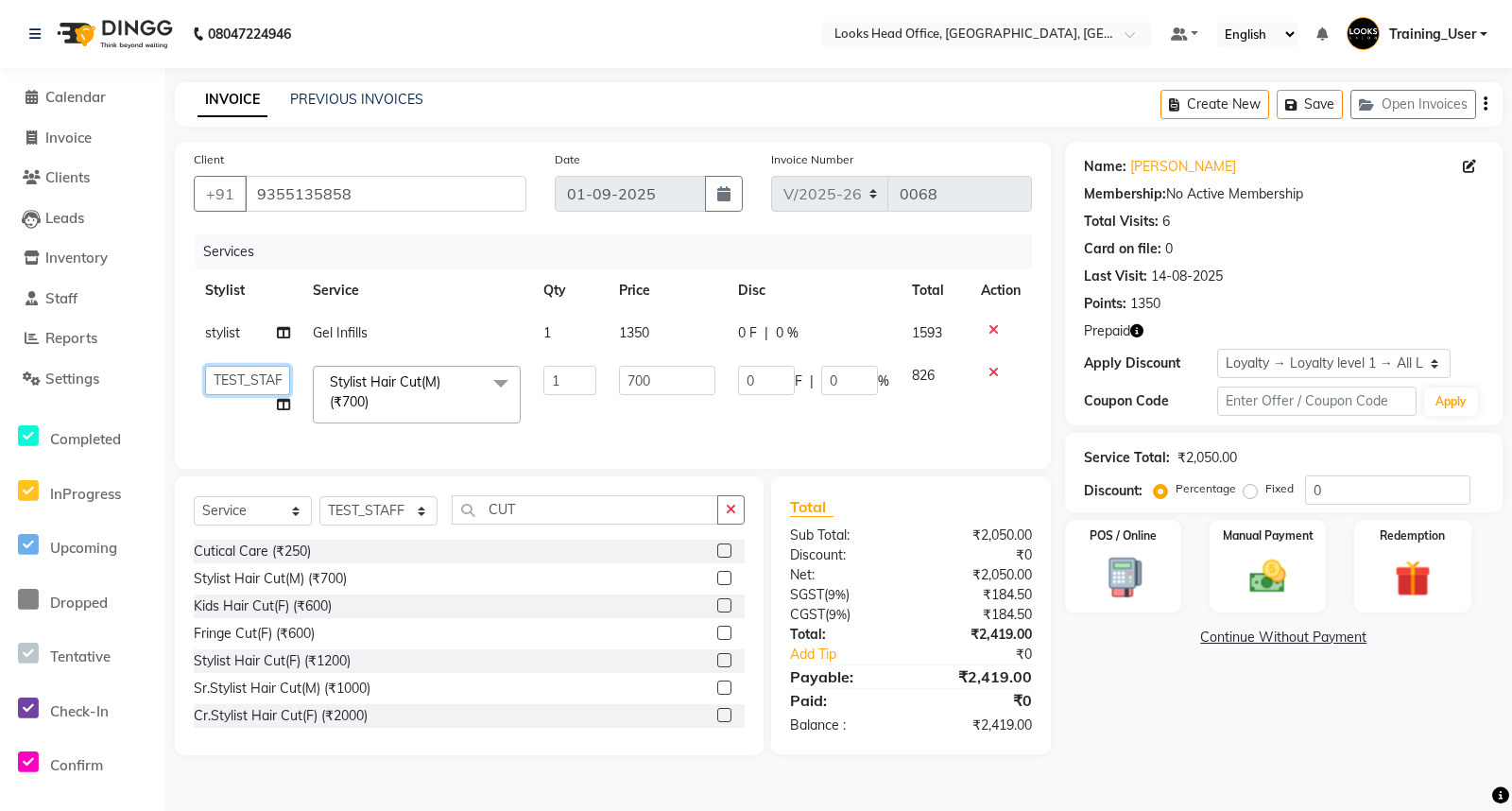
click at [259, 375] on select "Accounts Reports Ajay Choudhary Amrendra Singh Ashish Chaurasia Dingg Support E…" at bounding box center [248, 380] width 85 height 30
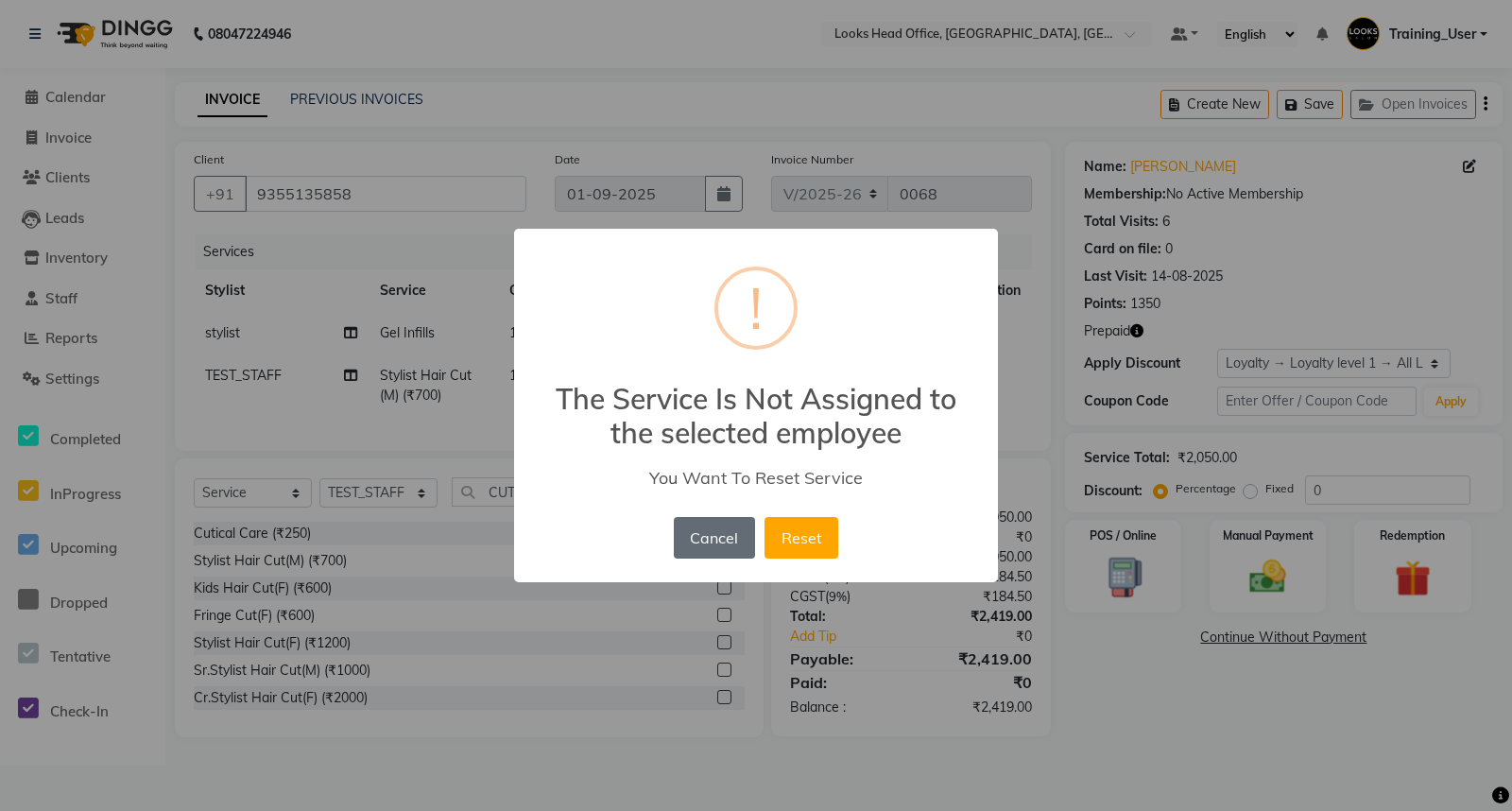
click at [705, 551] on button "Cancel" at bounding box center [714, 538] width 81 height 42
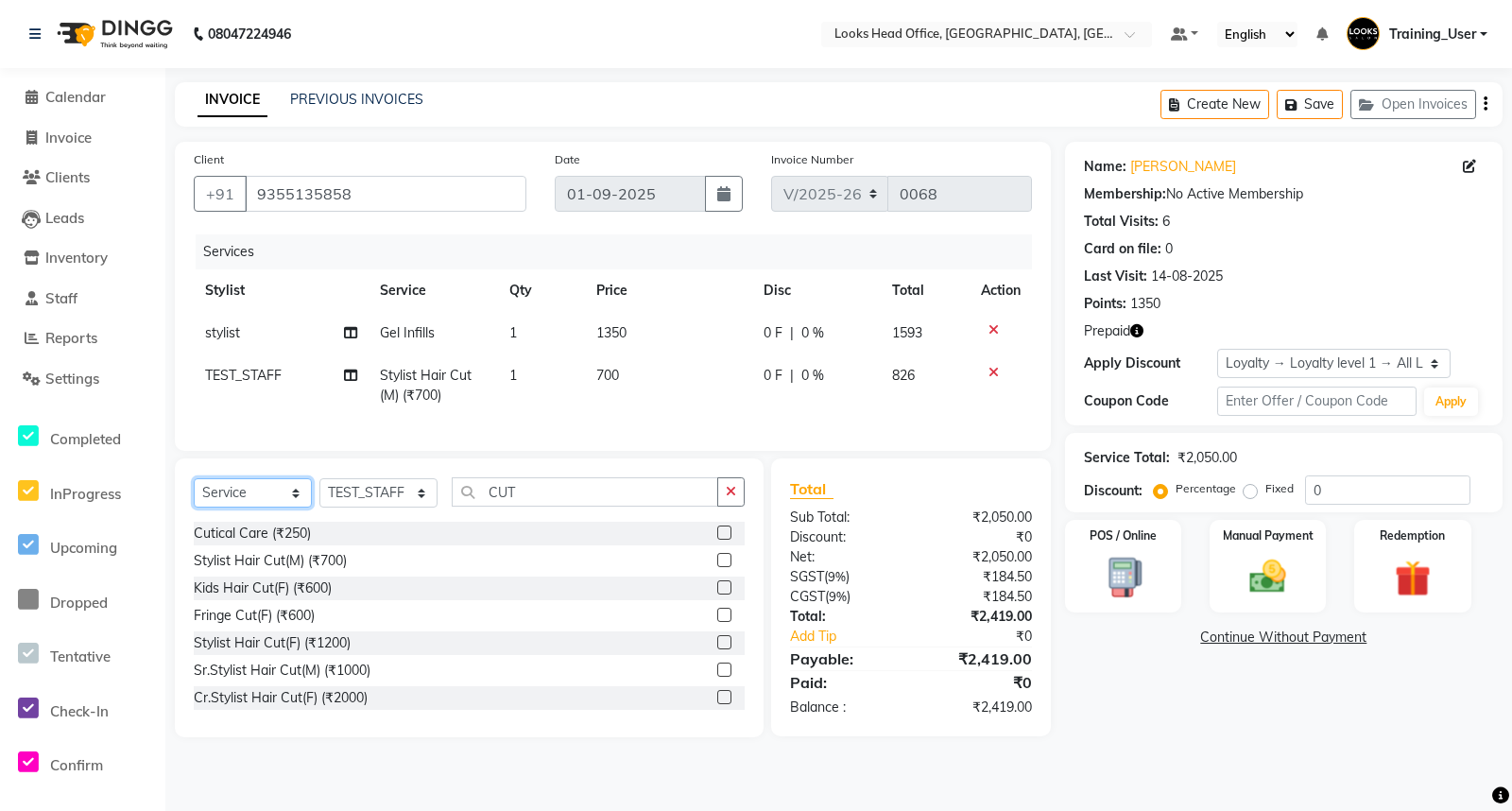
click at [244, 507] on select "Select Service Product Membership Package Voucher Prepaid Gift Card" at bounding box center [253, 492] width 119 height 30
select select "product"
click at [194, 494] on select "Select Service Product Membership Package Voucher Prepaid Gift Card" at bounding box center [253, 492] width 119 height 30
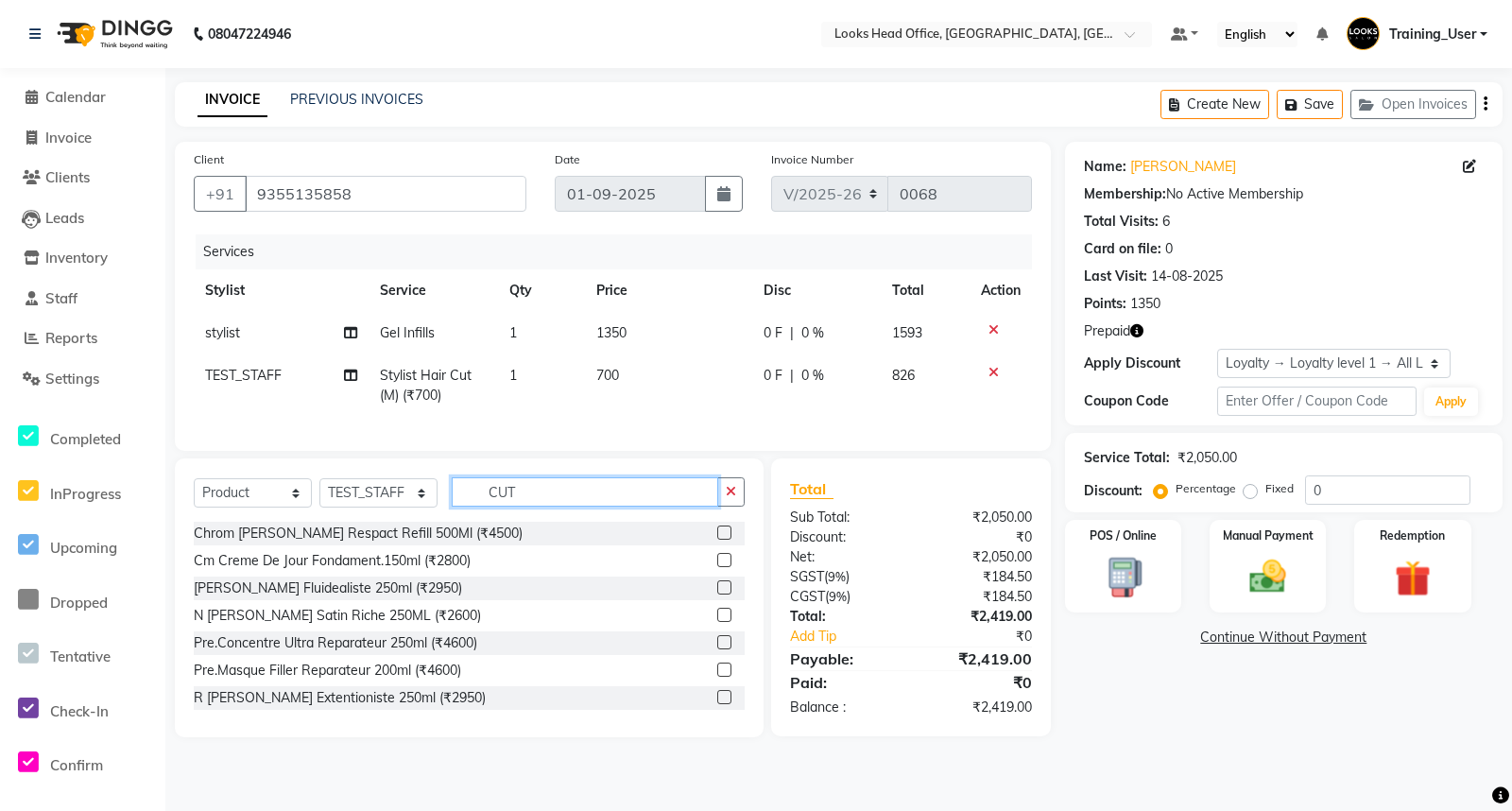
click at [449, 518] on div "Select Service Product Membership Package Voucher Prepaid Gift Card Select Styl…" at bounding box center [469, 499] width 551 height 44
click at [718, 622] on label at bounding box center [724, 614] width 14 height 14
click at [718, 622] on input "checkbox" at bounding box center [724, 615] width 12 height 12
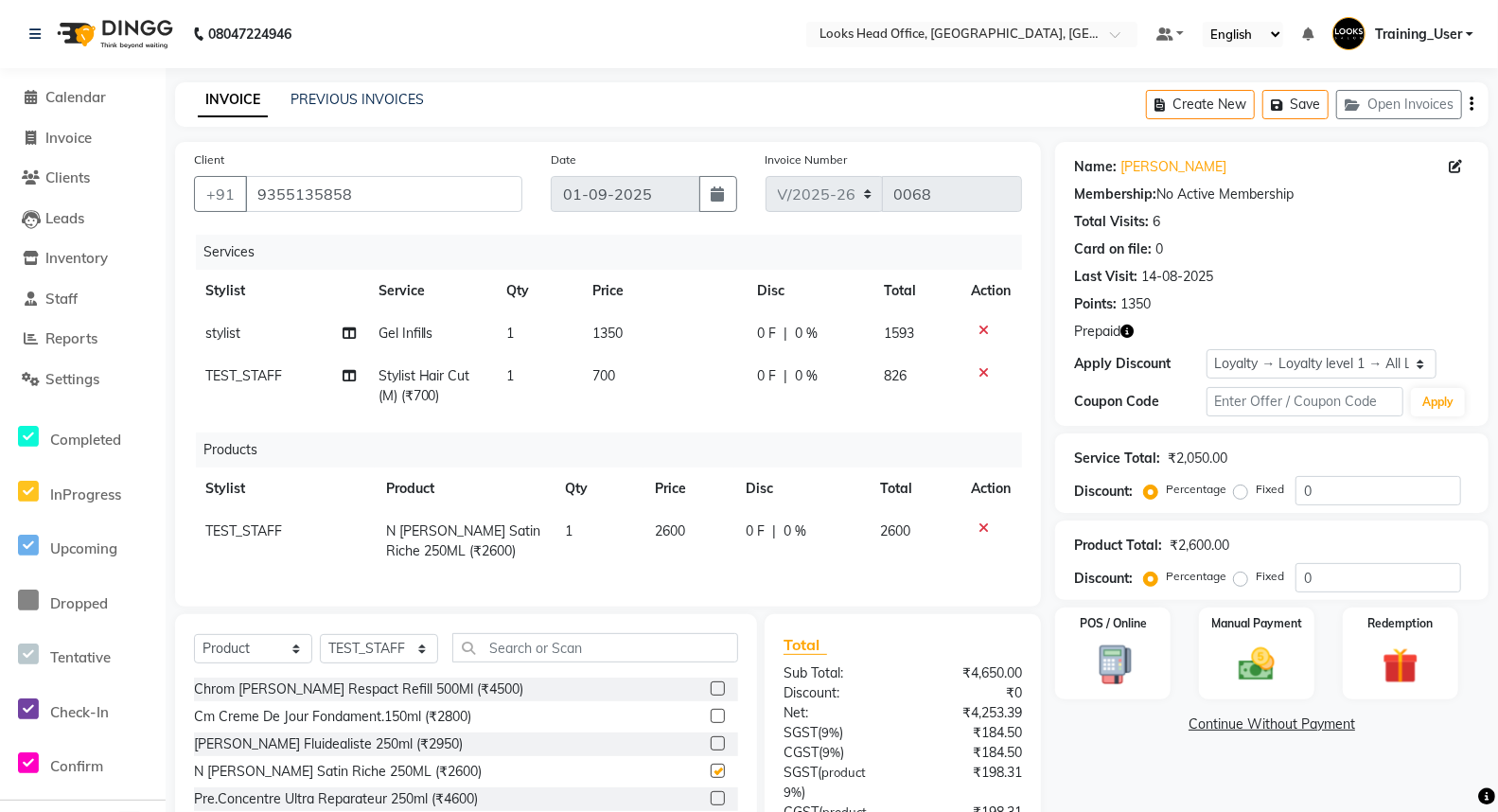
checkbox input "false"
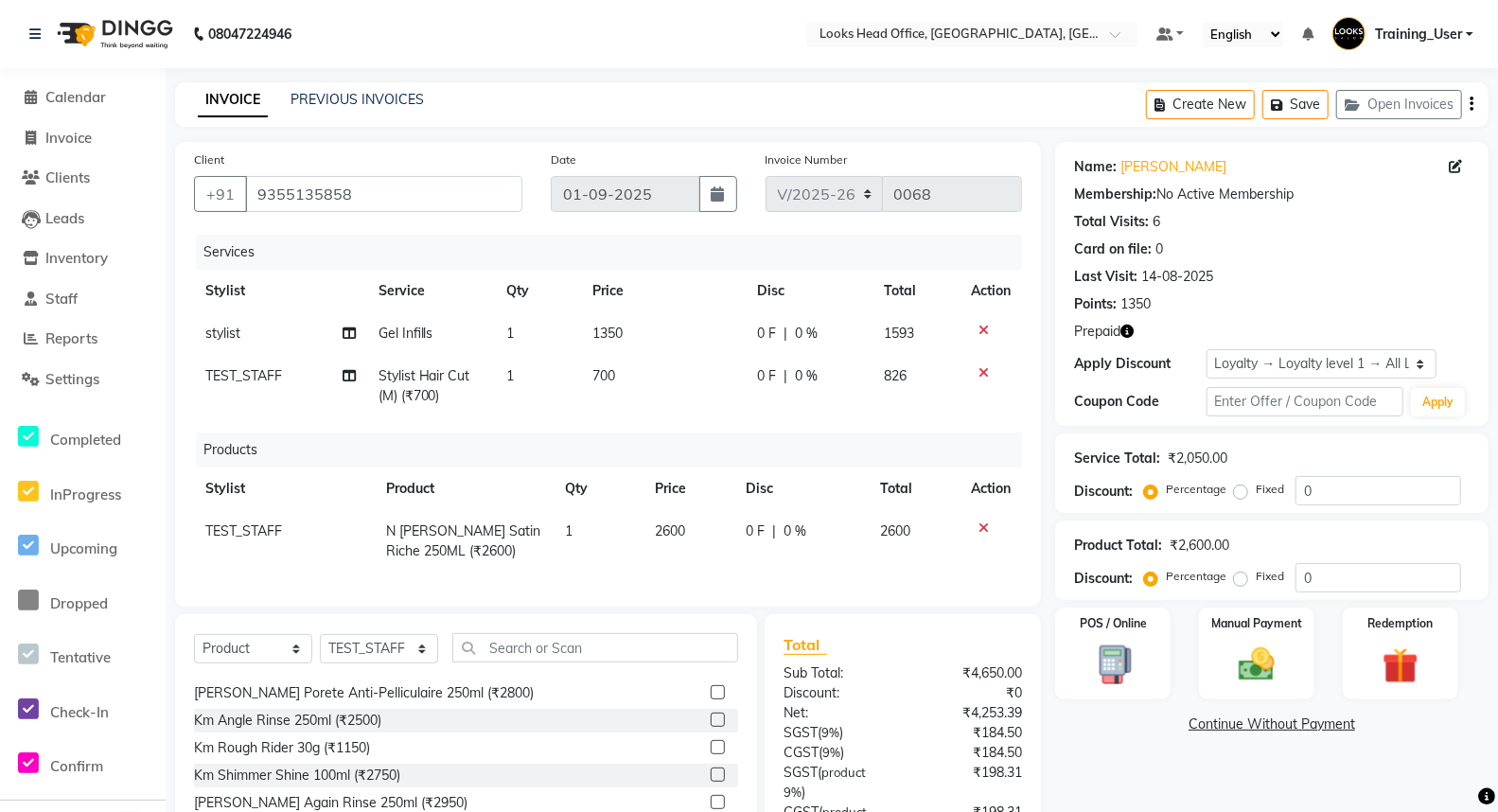
scroll to position [420, 0]
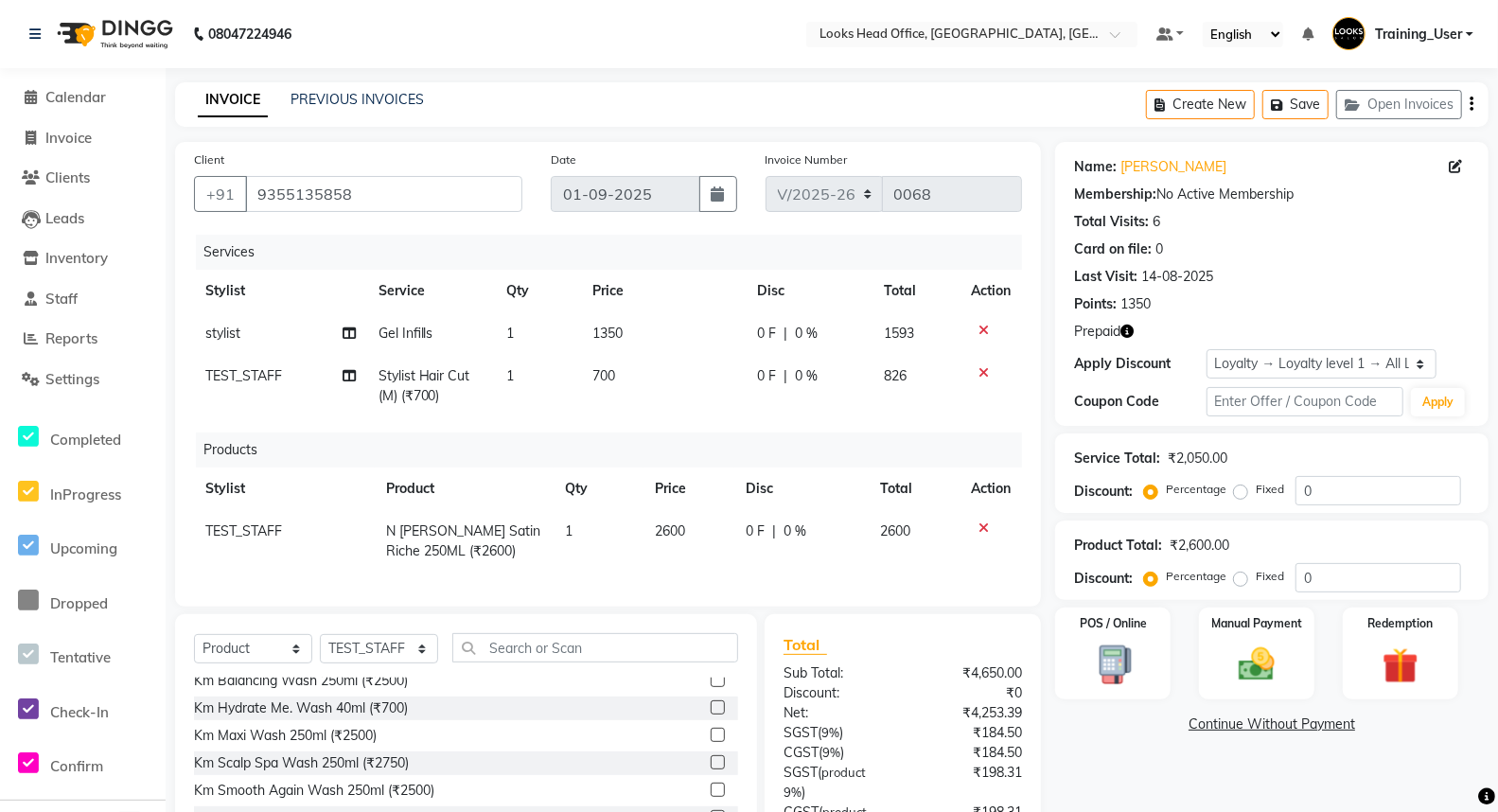
click at [711, 741] on label at bounding box center [717, 735] width 14 height 14
click at [711, 741] on input "checkbox" at bounding box center [716, 735] width 12 height 12
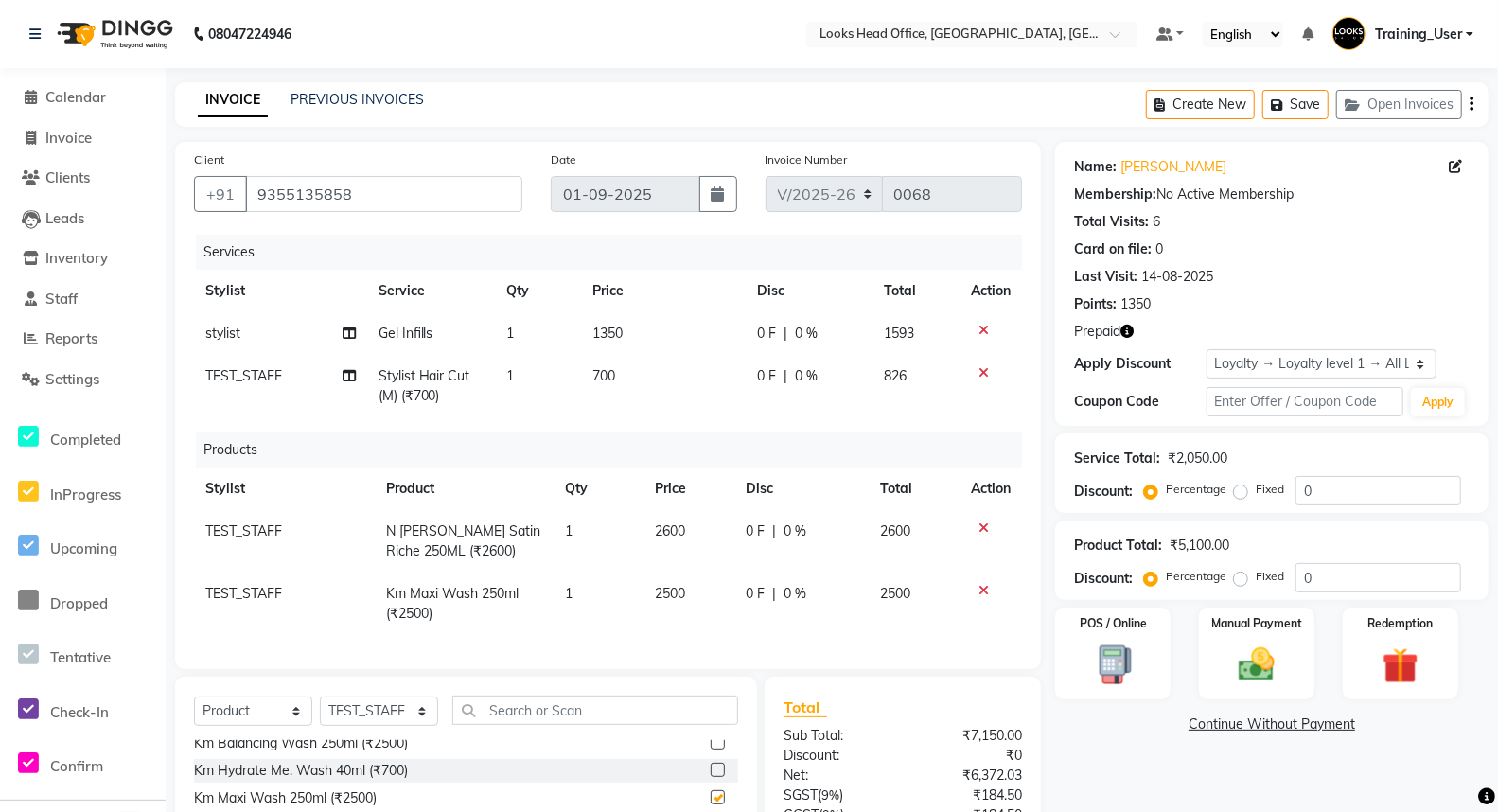
checkbox input "false"
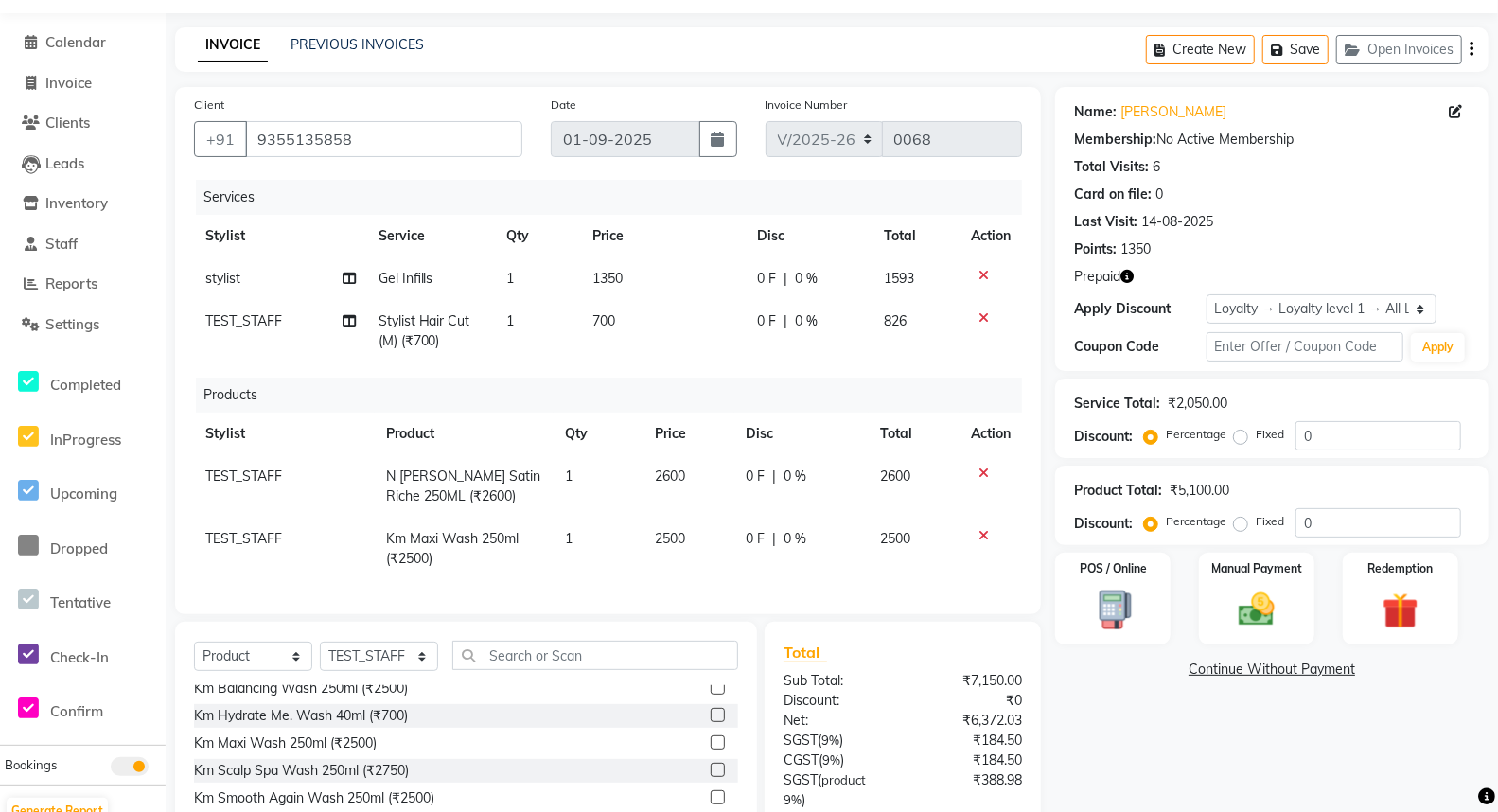
click at [980, 317] on icon at bounding box center [983, 318] width 11 height 13
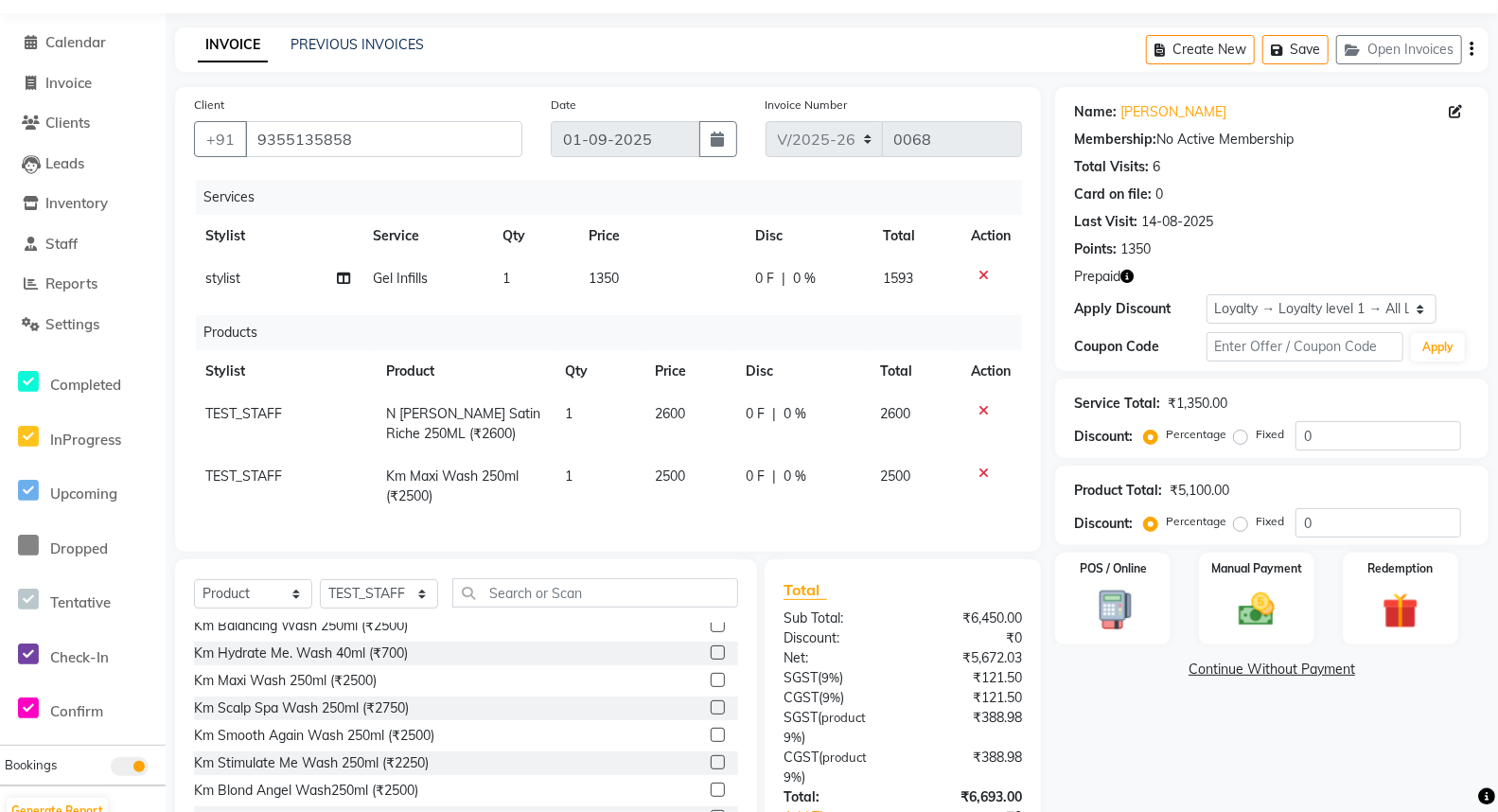
click at [982, 272] on icon at bounding box center [983, 275] width 11 height 13
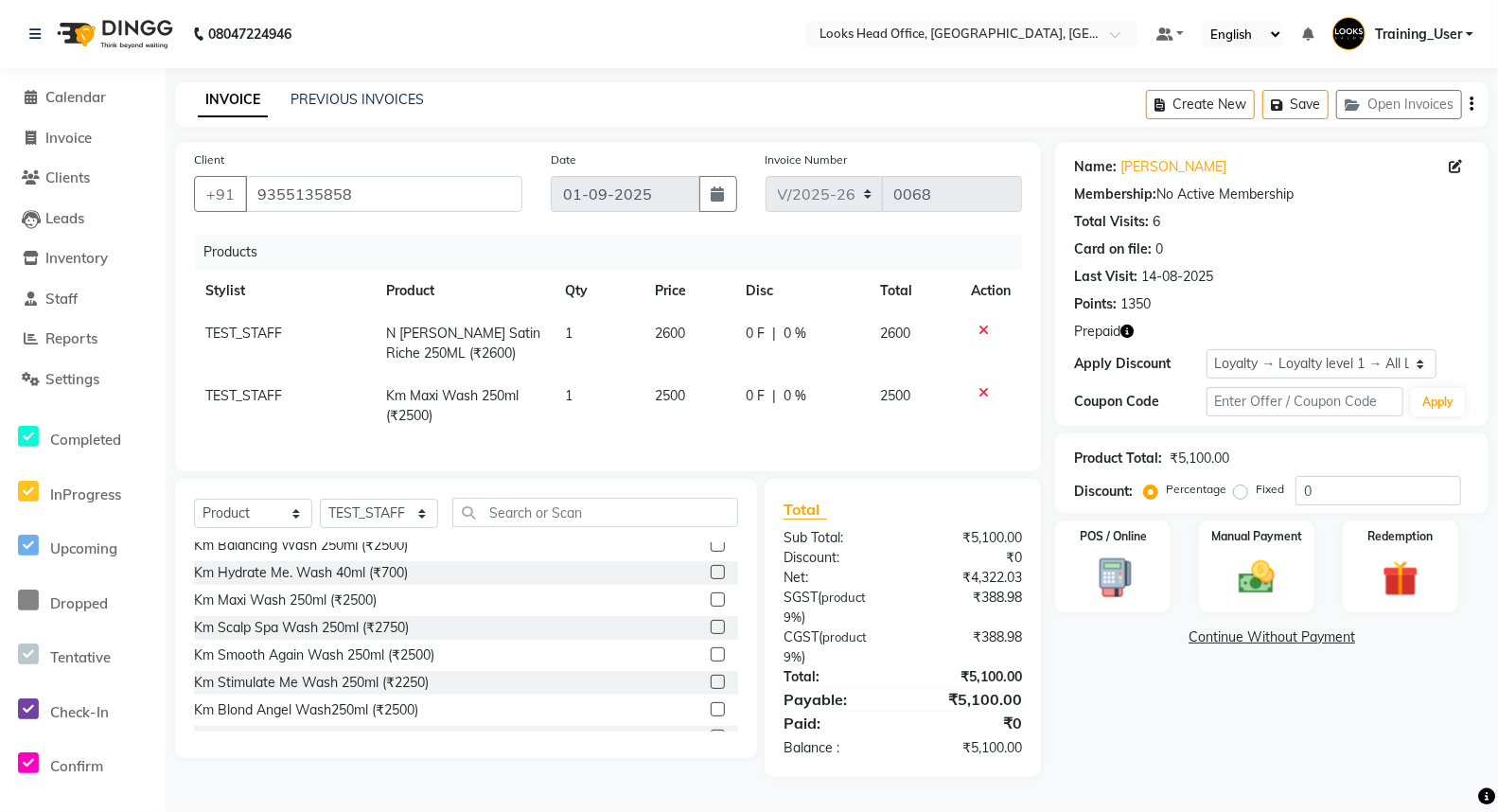
scroll to position [8, 0]
click at [981, 386] on icon at bounding box center [983, 393] width 11 height 13
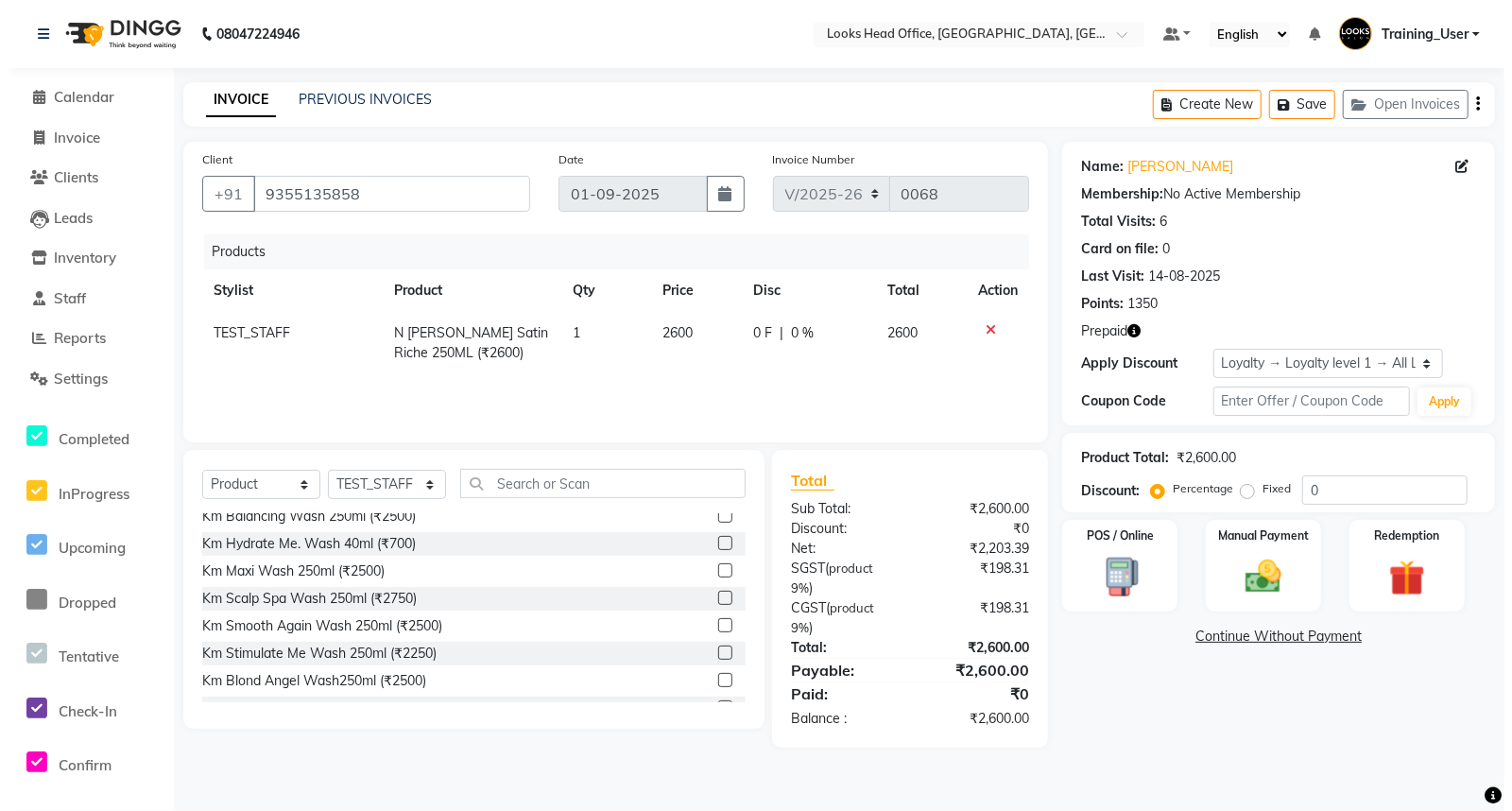
scroll to position [0, 0]
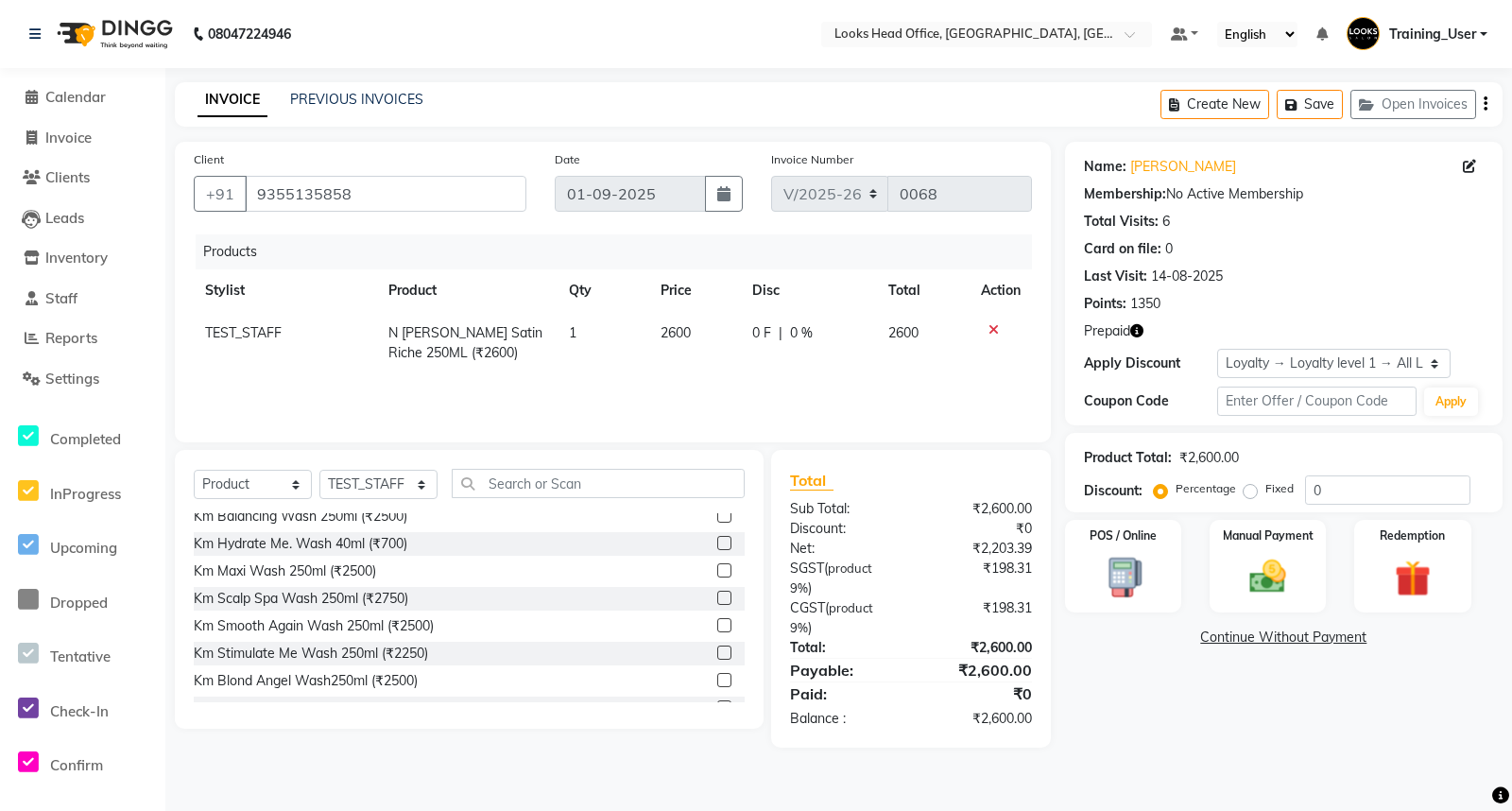
click at [996, 328] on icon at bounding box center [994, 330] width 11 height 13
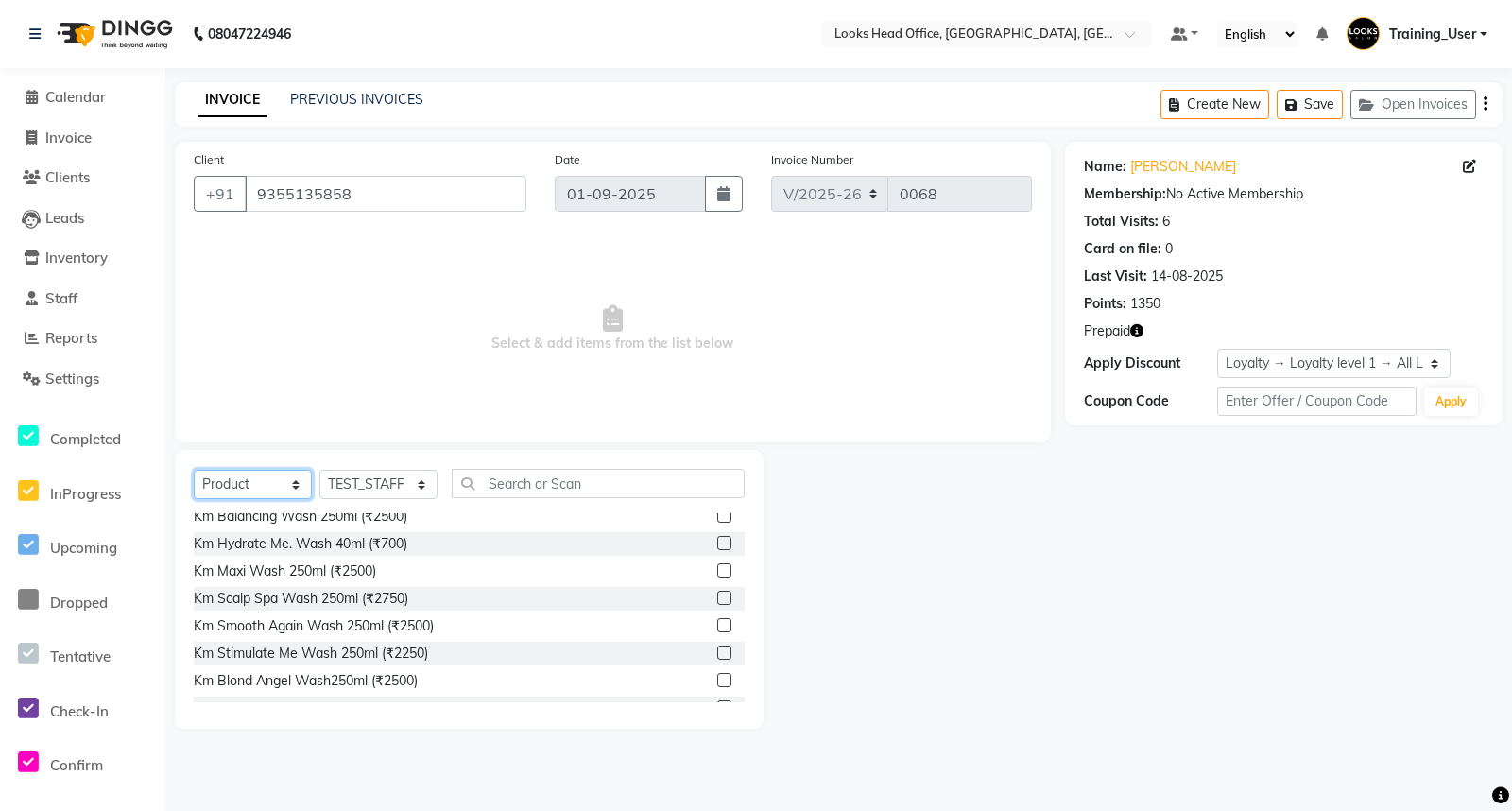
click at [243, 485] on select "Select Service Product Membership Package Voucher Prepaid Gift Card" at bounding box center [253, 484] width 119 height 30
select select "service"
click at [194, 471] on select "Select Service Product Membership Package Voucher Prepaid Gift Card" at bounding box center [253, 484] width 119 height 30
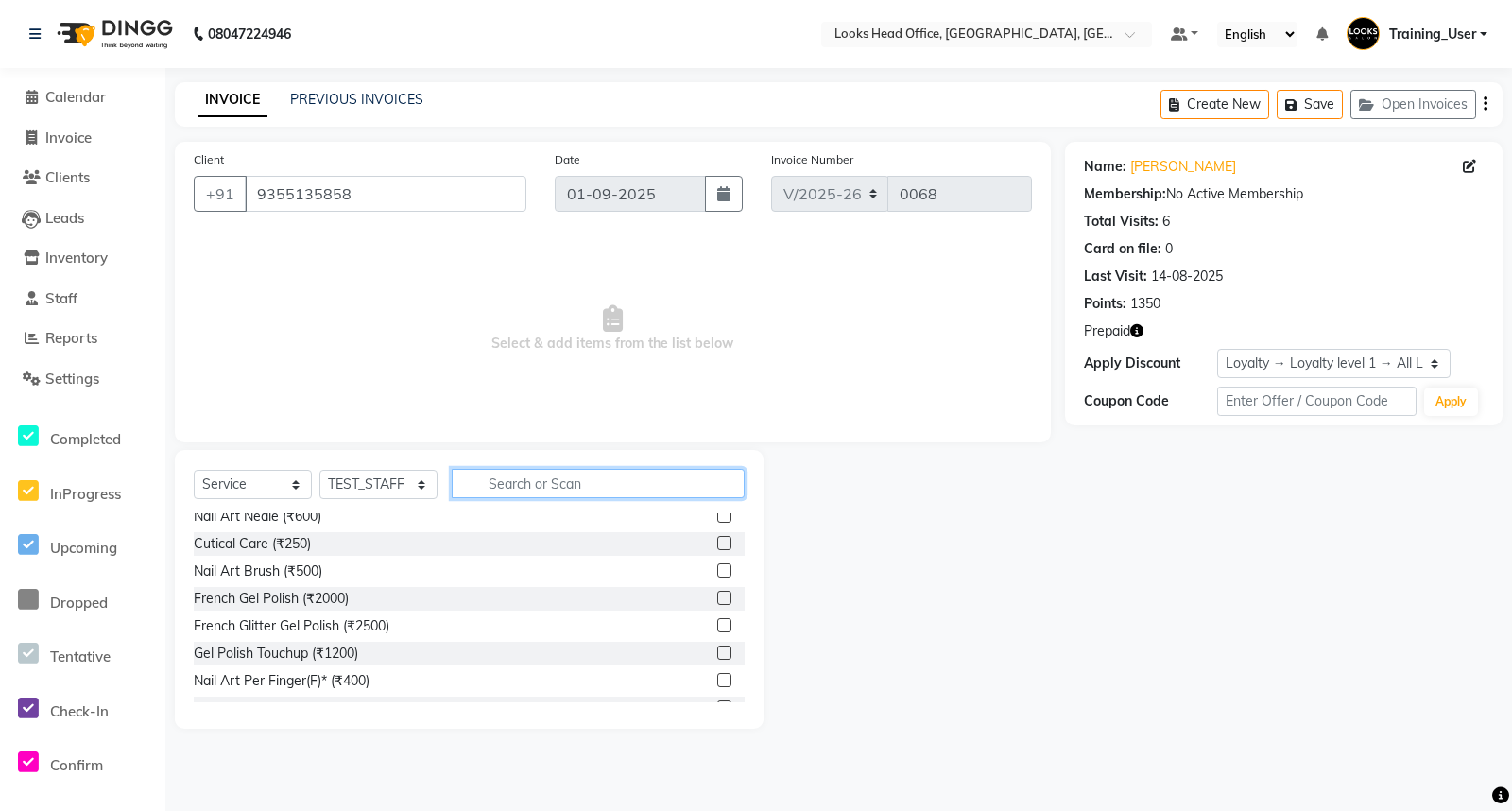
click at [501, 476] on input "text" at bounding box center [598, 483] width 293 height 30
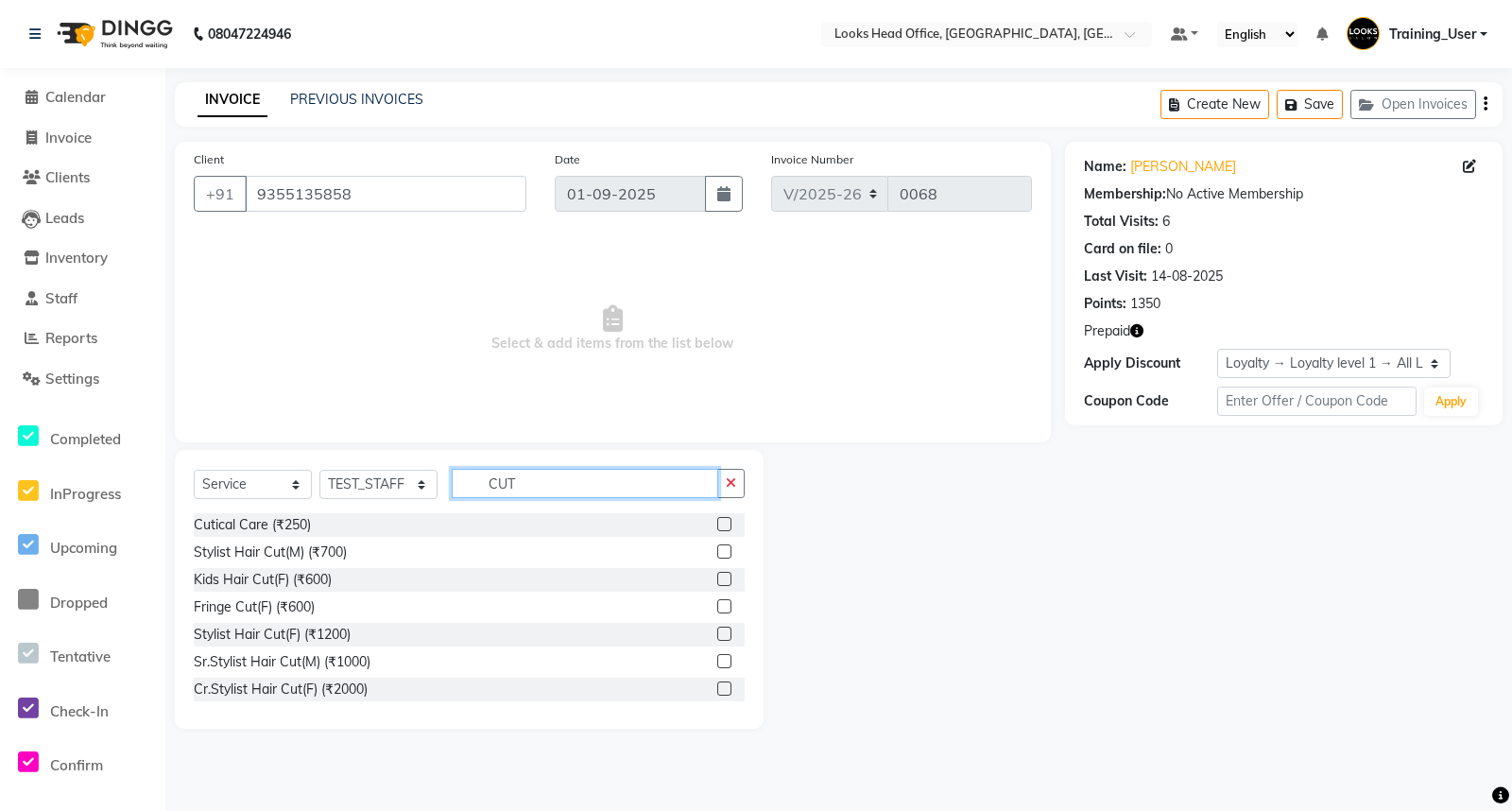
type input "CUT"
click at [718, 550] on label at bounding box center [724, 551] width 14 height 14
click at [718, 550] on input "checkbox" at bounding box center [724, 552] width 12 height 12
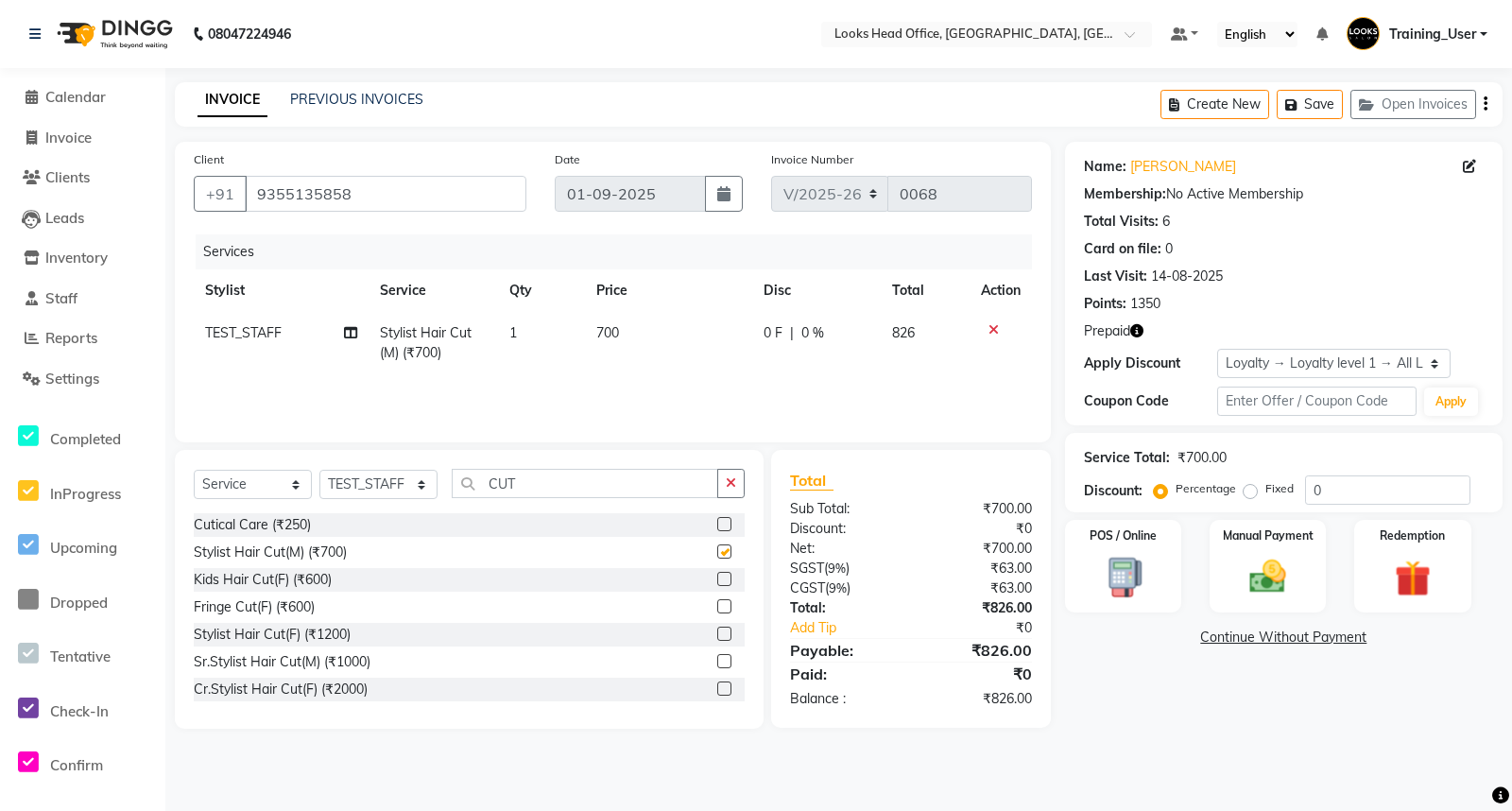
checkbox input "false"
click at [248, 485] on select "Select Service Product Membership Package Voucher Prepaid Gift Card" at bounding box center [253, 484] width 119 height 30
select select "product"
click at [194, 471] on select "Select Service Product Membership Package Voucher Prepaid Gift Card" at bounding box center [253, 484] width 119 height 30
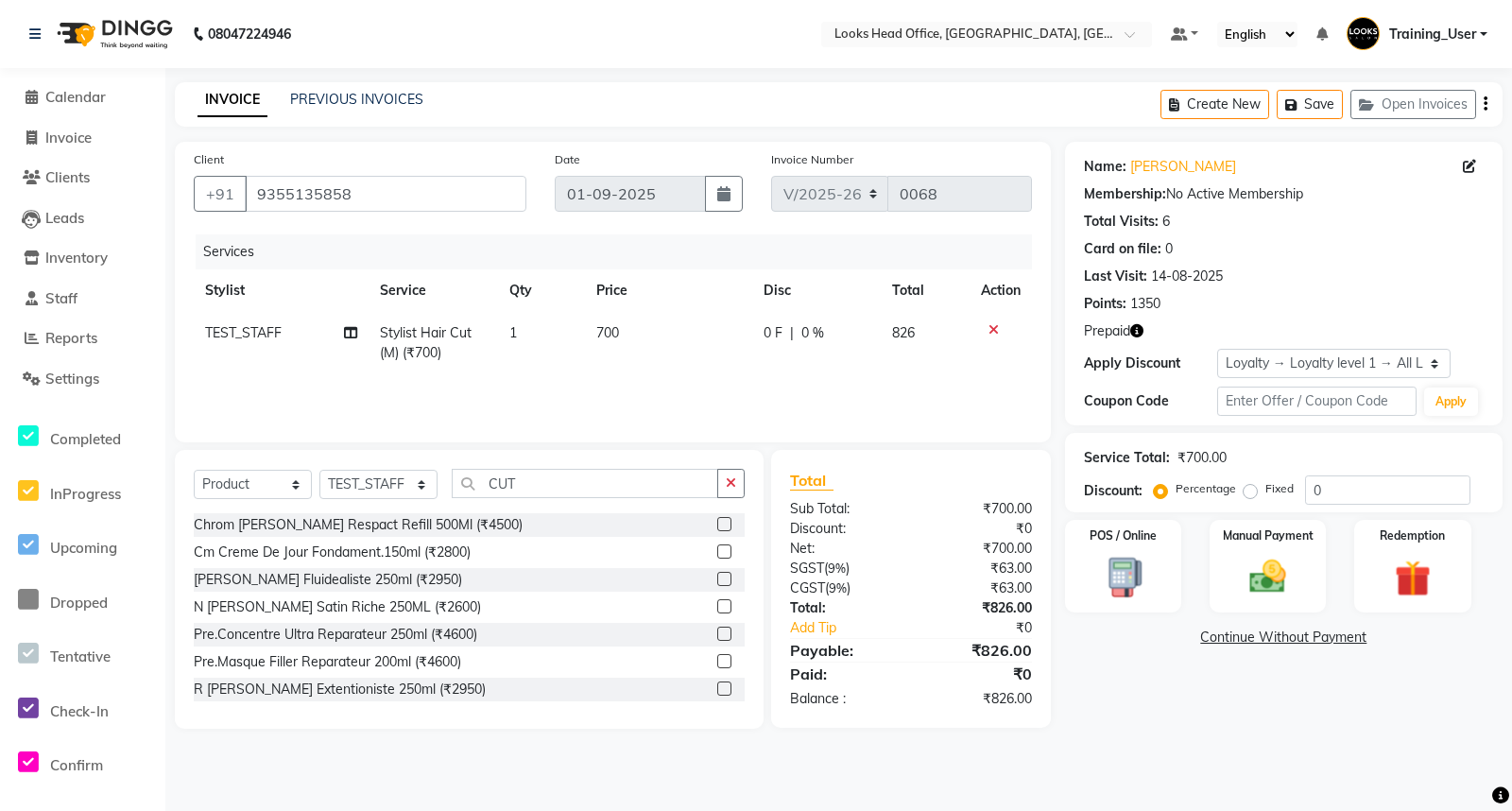
click at [718, 581] on label at bounding box center [724, 578] width 14 height 14
click at [718, 581] on input "checkbox" at bounding box center [724, 579] width 12 height 12
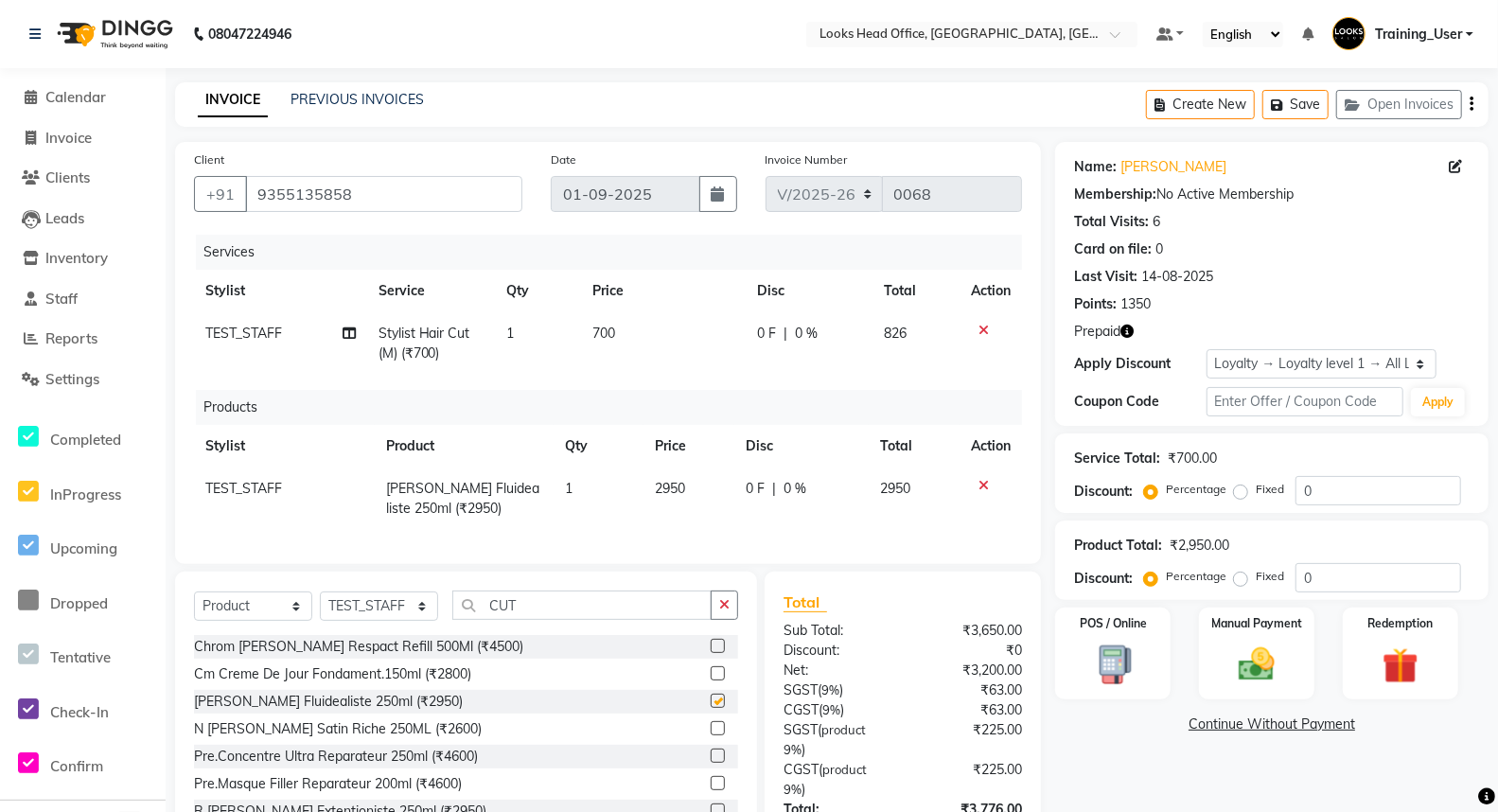
checkbox input "false"
drag, startPoint x: 1152, startPoint y: 199, endPoint x: 1252, endPoint y: 206, distance: 100.2
click at [1252, 206] on div "Name: Ahmad Qais Membership: No Active Membership Total Visits: 6 Card on file:…" at bounding box center [1271, 231] width 395 height 165
click at [1233, 220] on div "Total Visits: 6" at bounding box center [1271, 222] width 395 height 20
drag, startPoint x: 1083, startPoint y: 248, endPoint x: 1159, endPoint y: 257, distance: 76.5
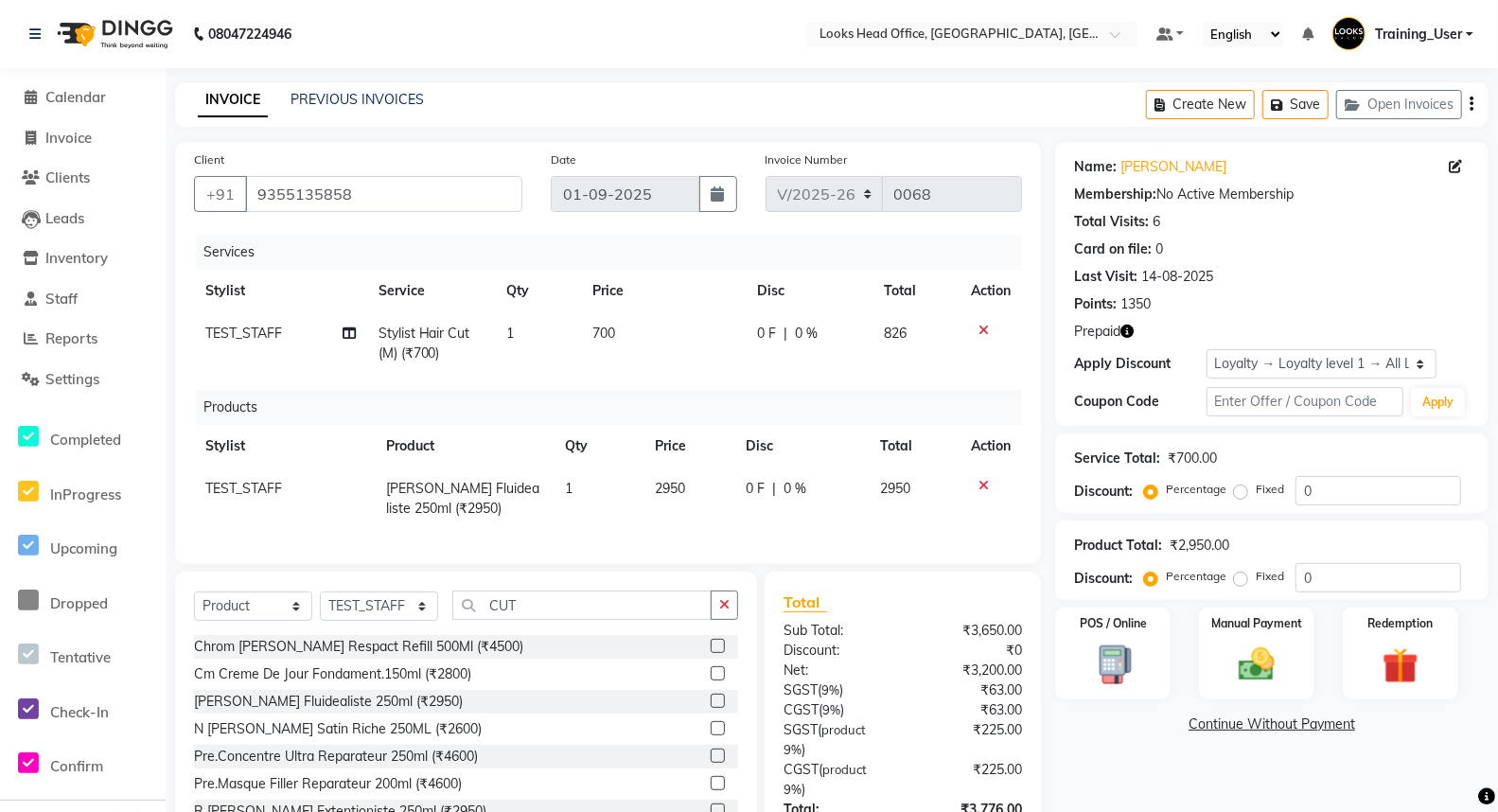
click at [1188, 250] on div "Card on file: 0" at bounding box center [1271, 249] width 395 height 20
click at [1137, 261] on div "Name: Ahmad Qais Membership: No Active Membership Total Visits: 6 Card on file:…" at bounding box center [1271, 231] width 395 height 165
drag, startPoint x: 1127, startPoint y: 302, endPoint x: 1162, endPoint y: 303, distance: 35.0
click at [1162, 303] on div "Points: 1350" at bounding box center [1271, 304] width 395 height 20
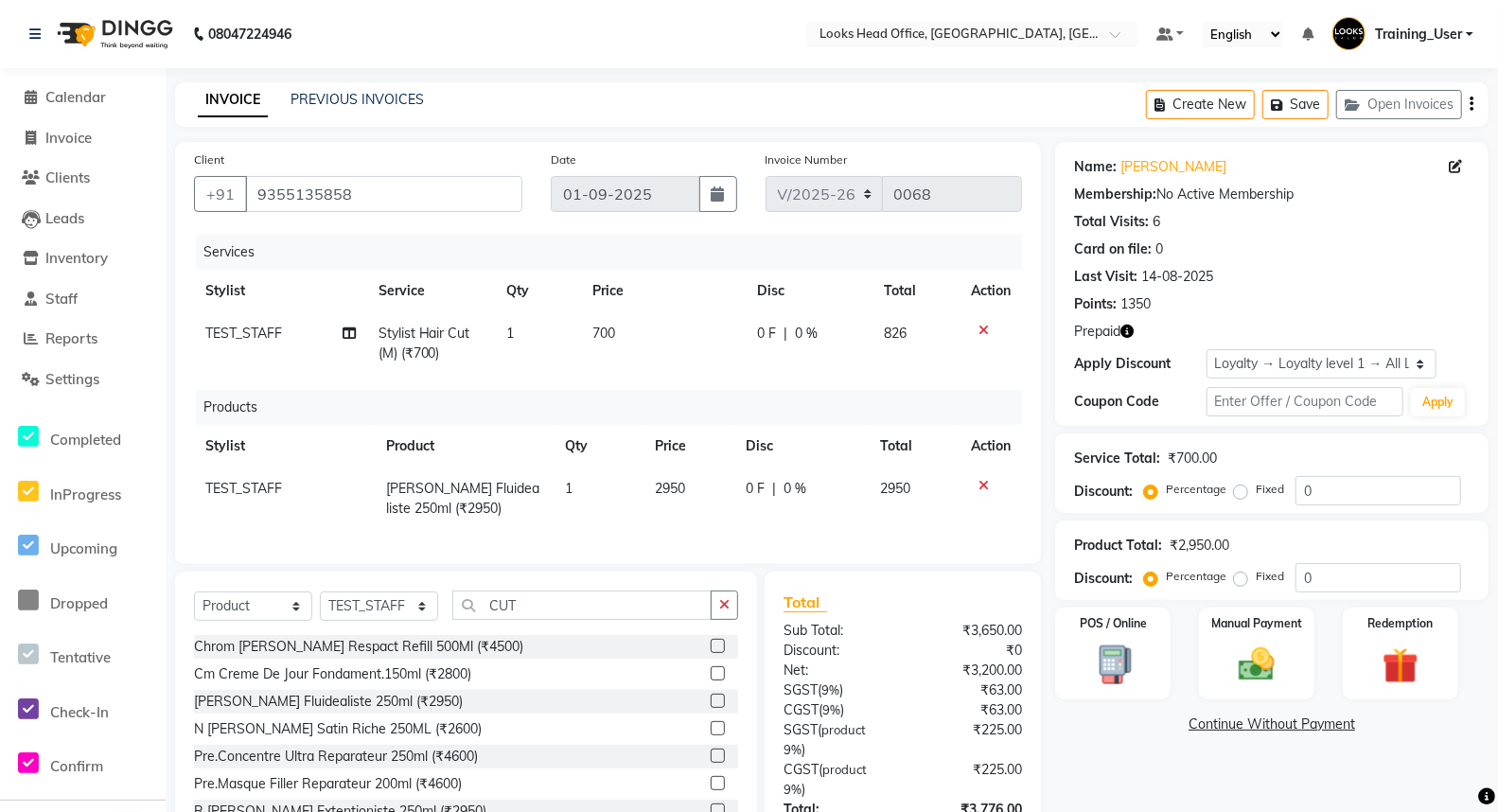
click at [1129, 332] on icon "button" at bounding box center [1127, 331] width 13 height 13
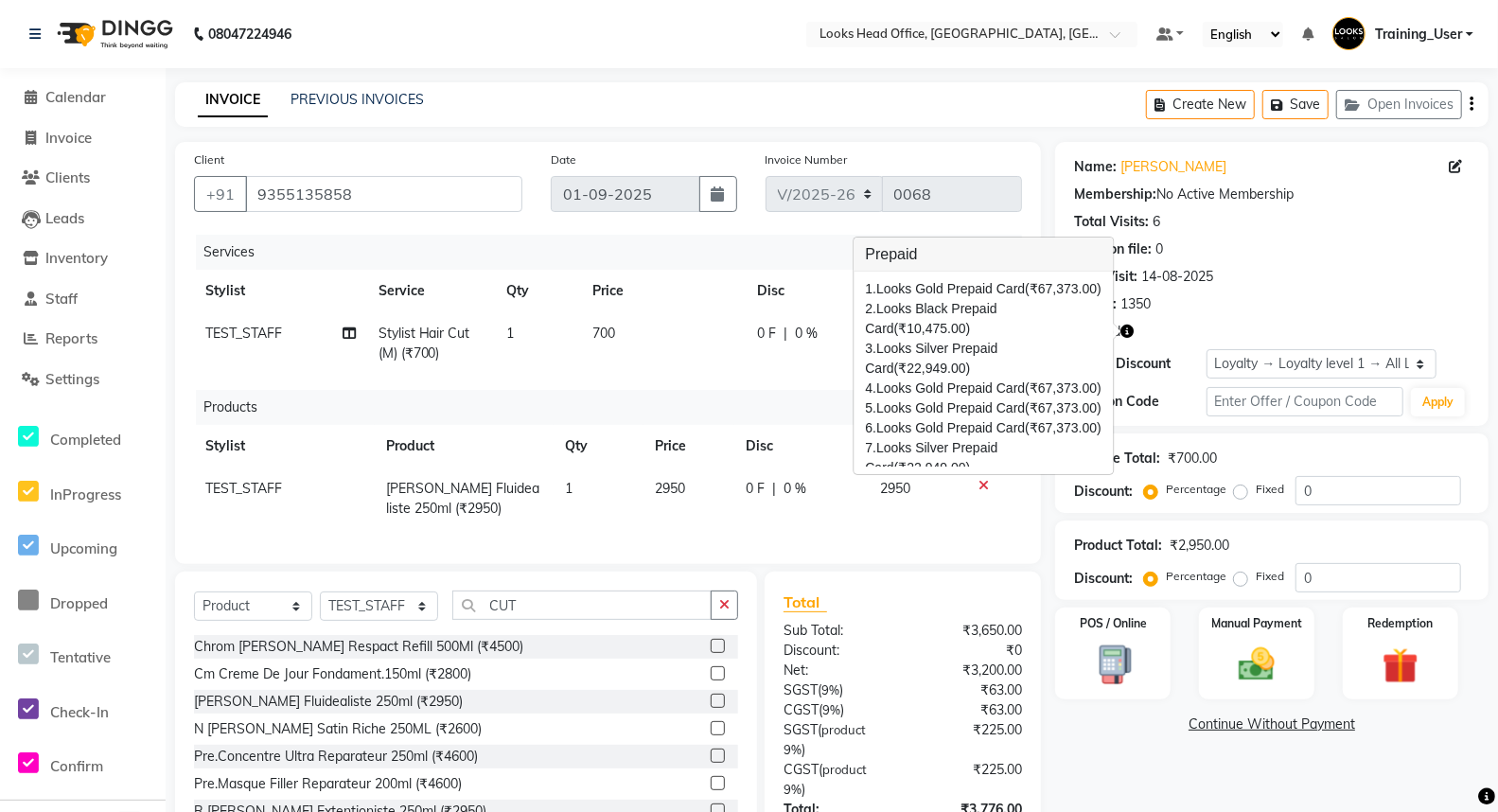
click at [1274, 300] on div "Points: 1350" at bounding box center [1271, 304] width 395 height 20
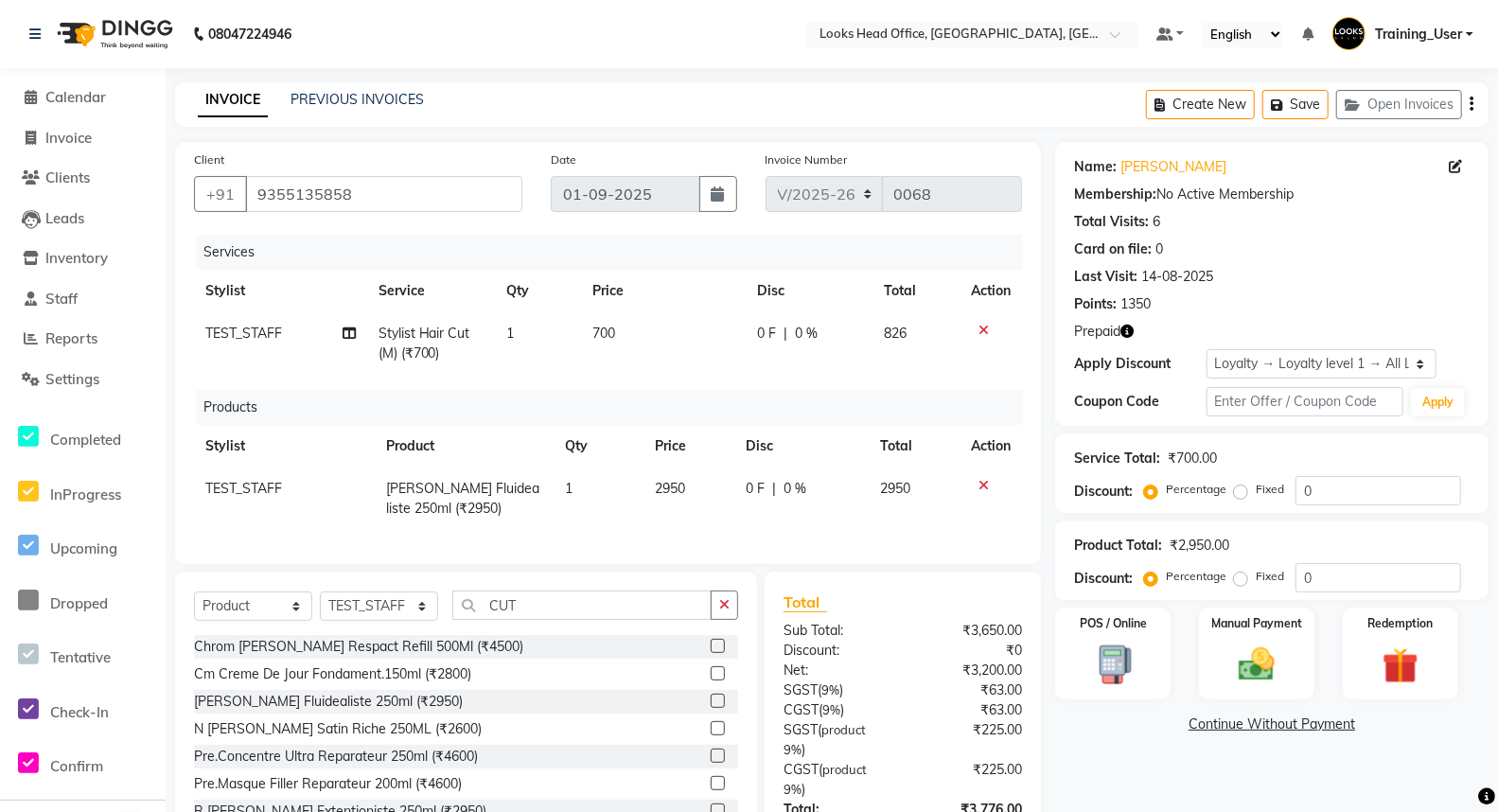
scroll to position [161, 0]
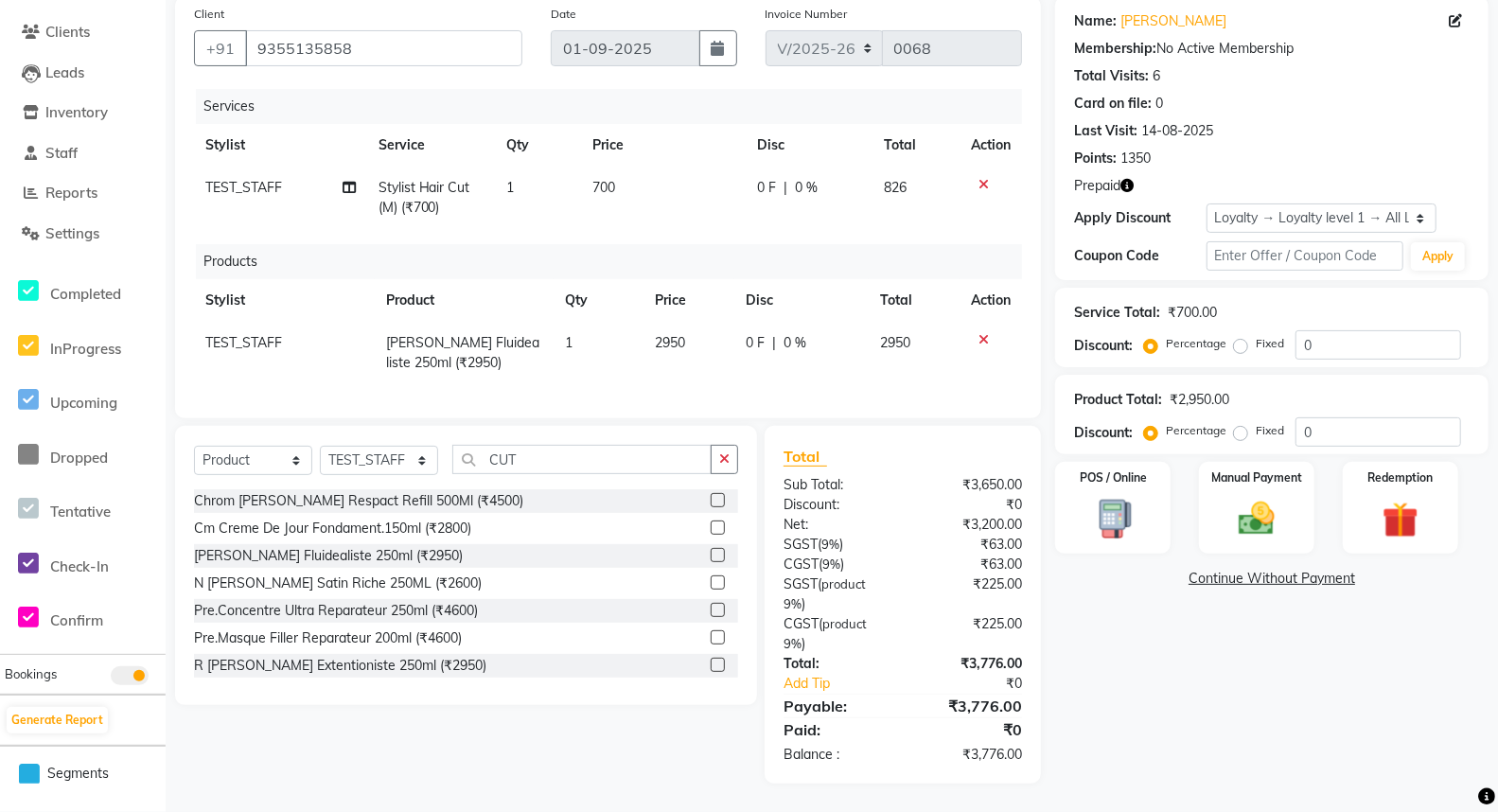
click at [783, 485] on div "Sub Total:" at bounding box center [835, 484] width 133 height 20
drag, startPoint x: 960, startPoint y: 486, endPoint x: 1020, endPoint y: 485, distance: 60.0
click at [1020, 485] on div "₹3,650.00" at bounding box center [969, 484] width 133 height 20
drag, startPoint x: 947, startPoint y: 749, endPoint x: 1028, endPoint y: 749, distance: 81.0
click at [1028, 749] on div "₹3,776.00" at bounding box center [969, 754] width 133 height 20
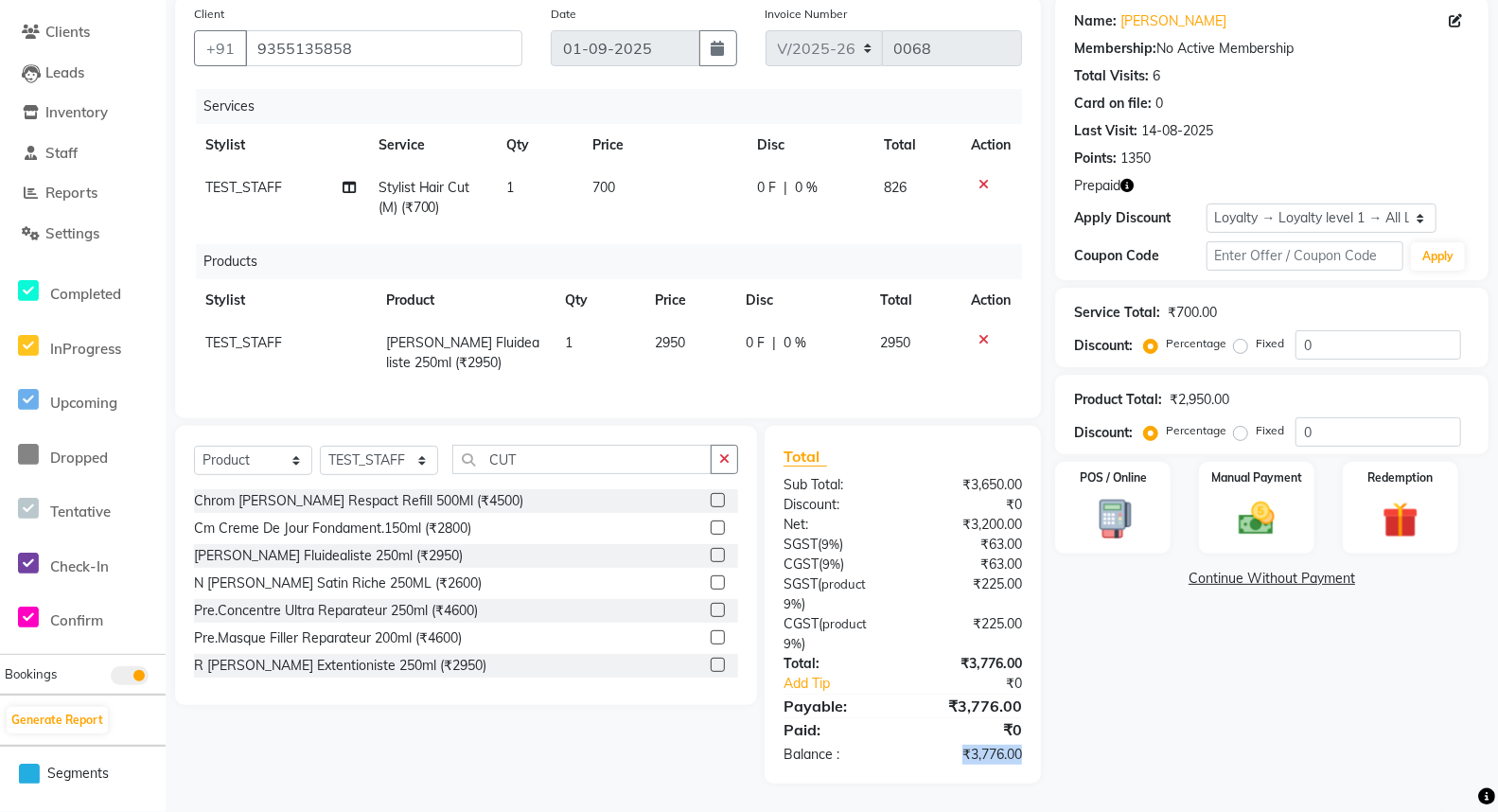
click at [986, 761] on div "₹3,776.00" at bounding box center [969, 754] width 133 height 20
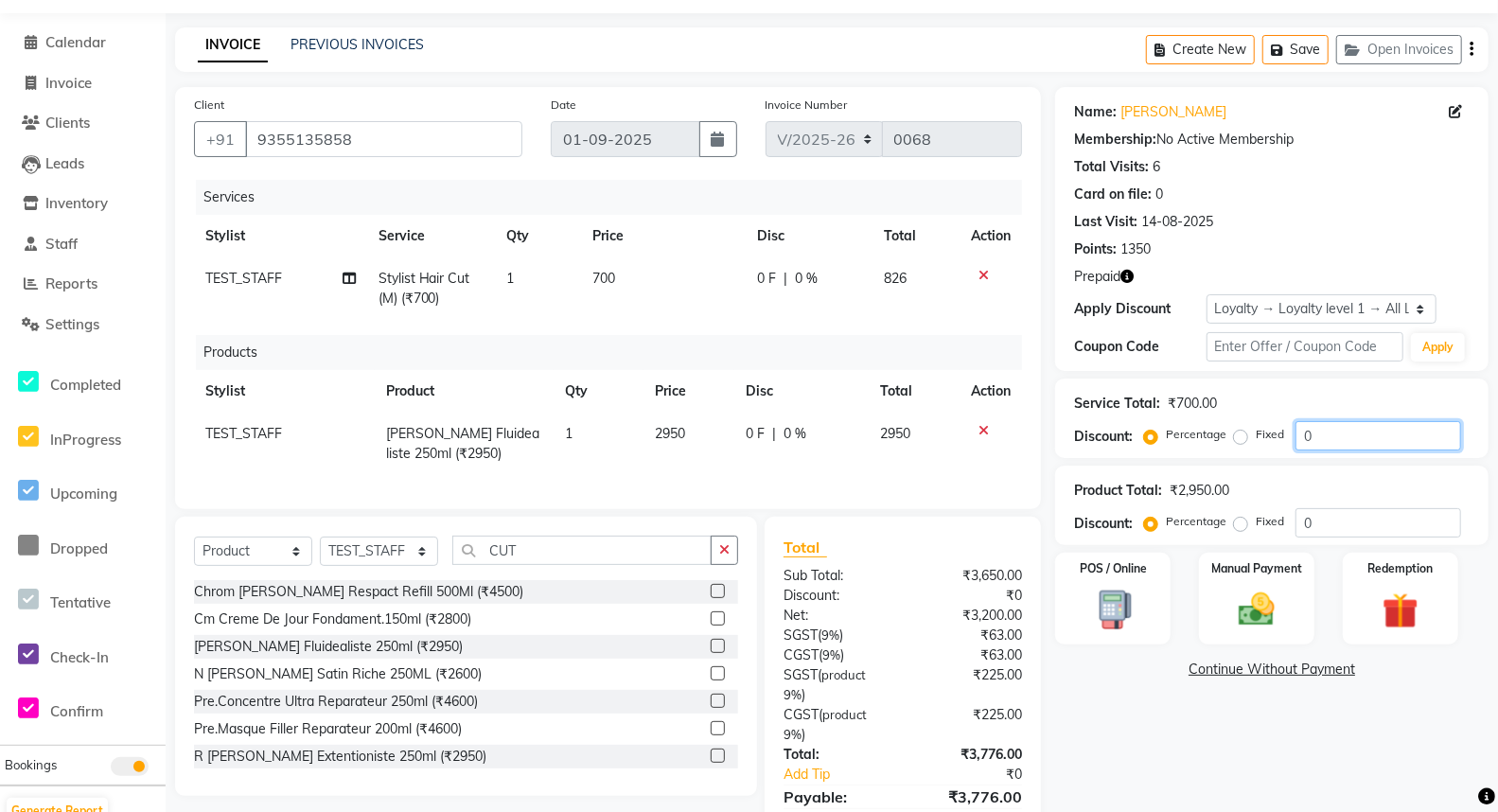
click at [1334, 433] on input "0" at bounding box center [1377, 435] width 165 height 30
type input "10"
drag, startPoint x: 1343, startPoint y: 428, endPoint x: 1233, endPoint y: 426, distance: 110.0
click at [1233, 426] on div "Percentage Fixed 10" at bounding box center [1304, 435] width 313 height 30
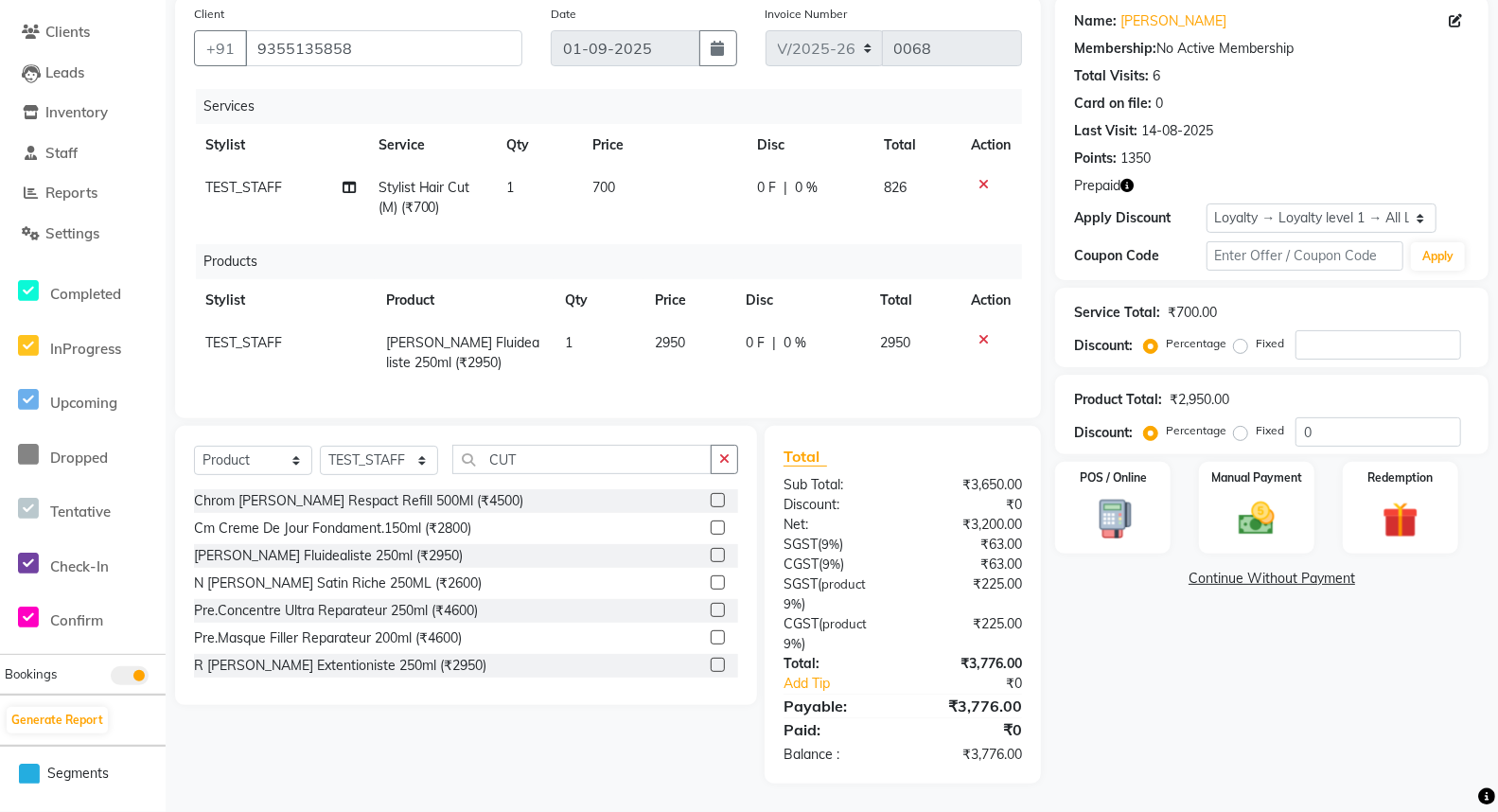
click at [1255, 352] on label "Fixed" at bounding box center [1269, 343] width 29 height 17
click at [1238, 350] on input "Fixed" at bounding box center [1245, 343] width 13 height 13
radio input "true"
click at [1335, 334] on input "number" at bounding box center [1377, 344] width 165 height 30
type input "500"
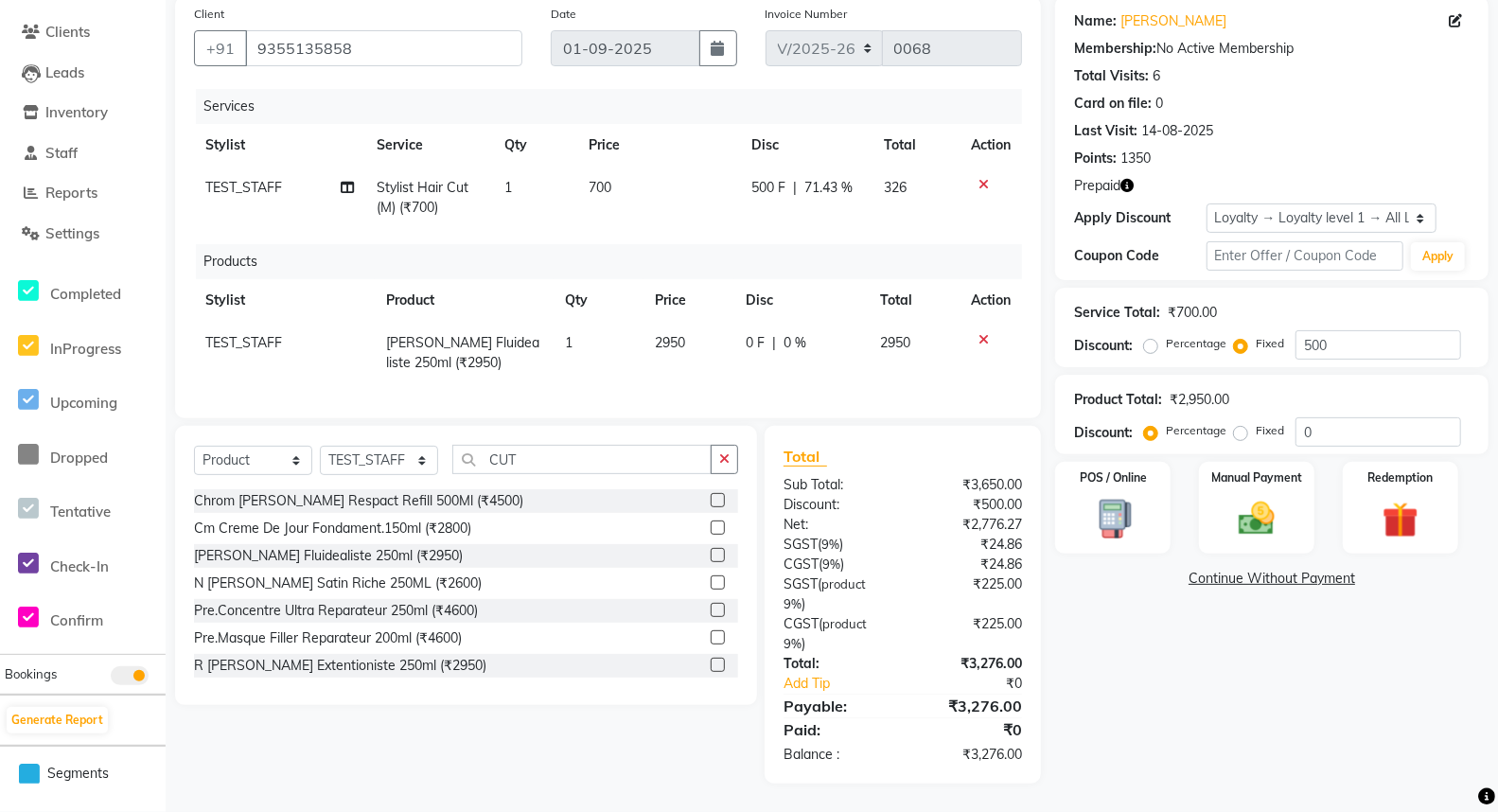
click at [1156, 741] on div "Name: Ahmad Qais Membership: No Active Membership Total Visits: 6 Card on file:…" at bounding box center [1279, 389] width 448 height 787
drag, startPoint x: 1365, startPoint y: 334, endPoint x: 1234, endPoint y: 348, distance: 131.7
click at [1234, 348] on div "Percentage Fixed 500" at bounding box center [1304, 344] width 313 height 30
click at [247, 459] on select "Select Service Product Membership Package Voucher Prepaid Gift Card" at bounding box center [253, 460] width 119 height 30
select select "service"
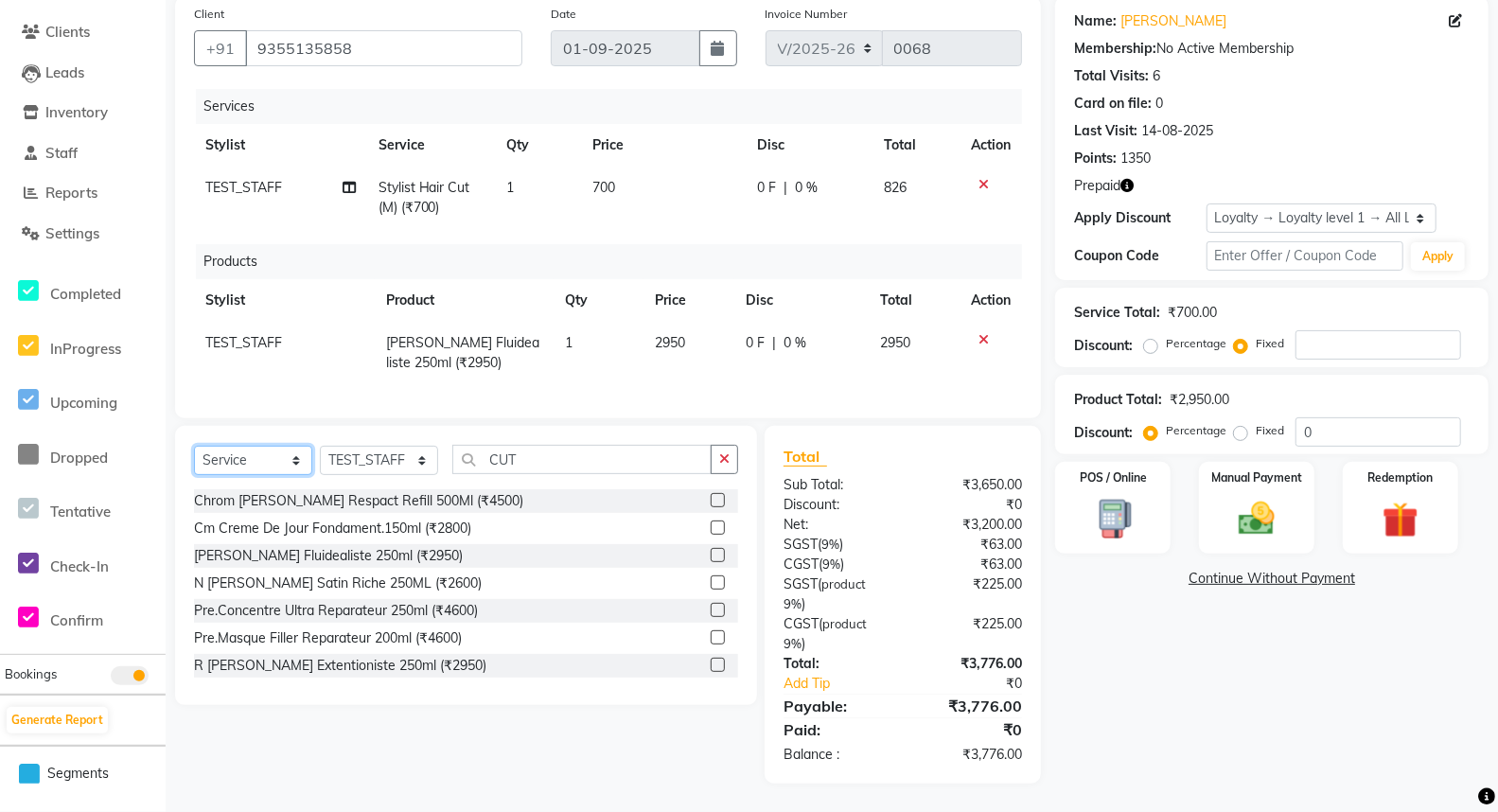
click at [194, 447] on select "Select Service Product Membership Package Voucher Prepaid Gift Card" at bounding box center [253, 460] width 119 height 30
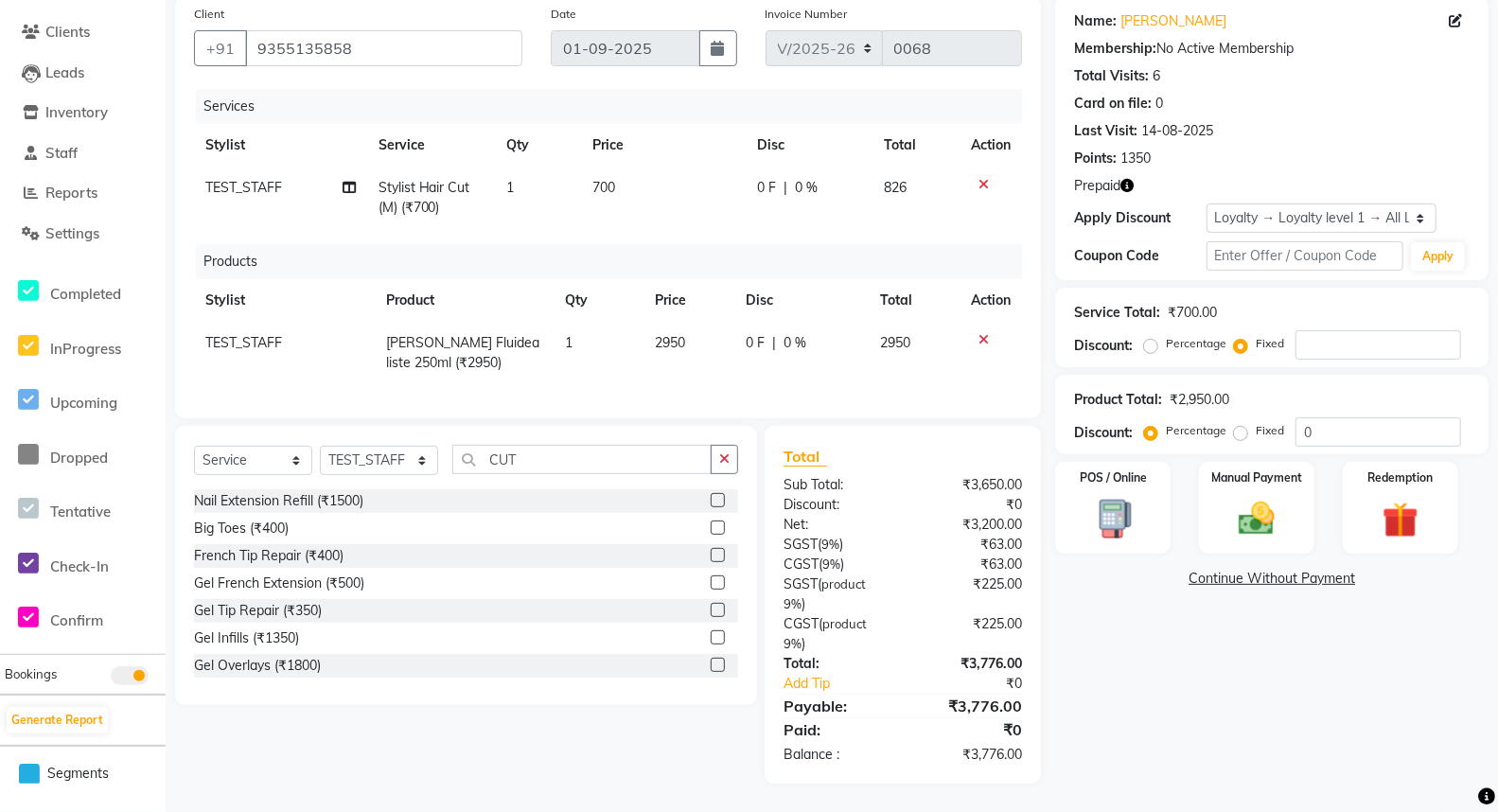
click at [711, 526] on label at bounding box center [717, 527] width 14 height 14
click at [711, 526] on input "checkbox" at bounding box center [716, 528] width 12 height 12
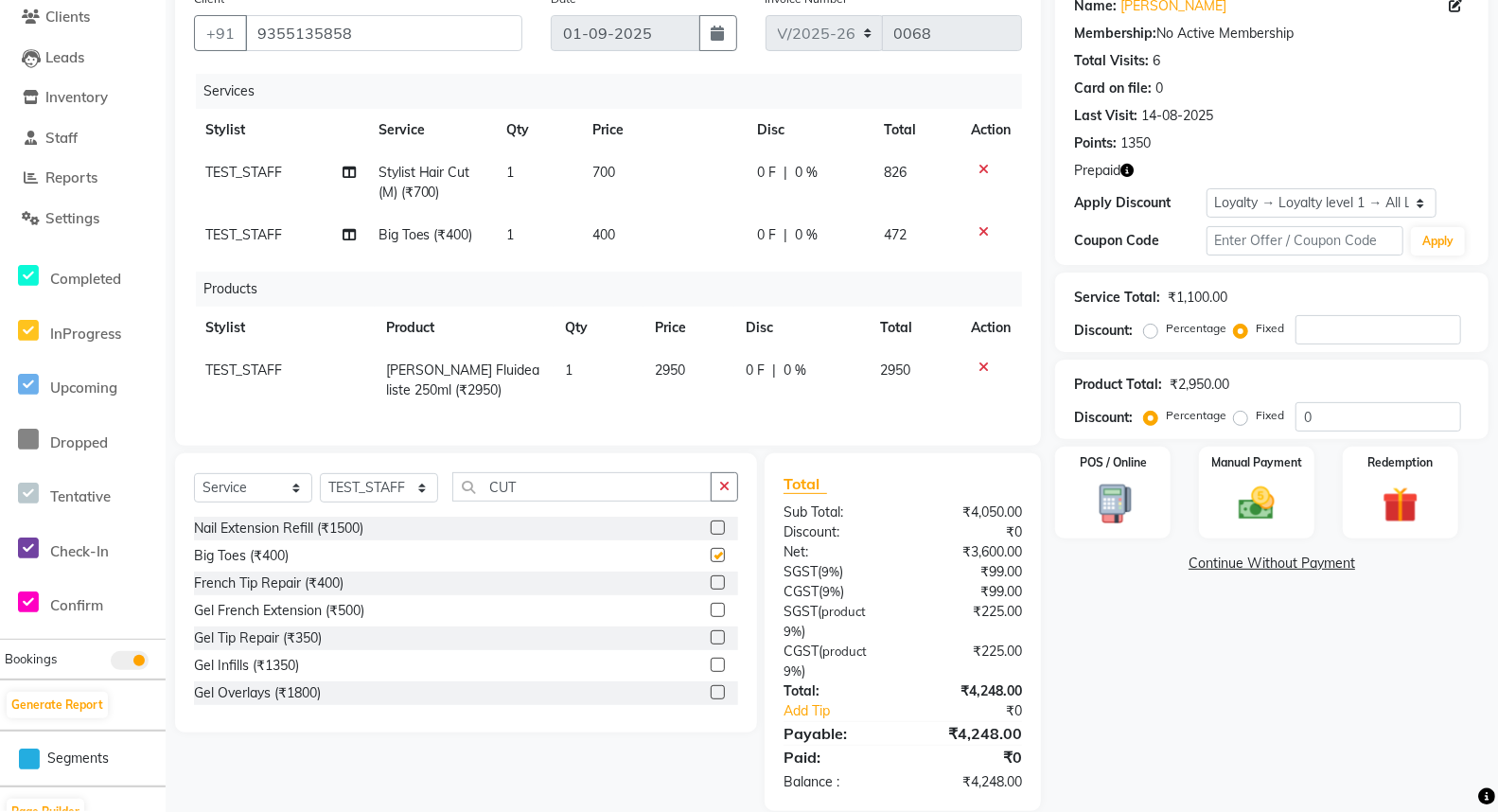
checkbox input "false"
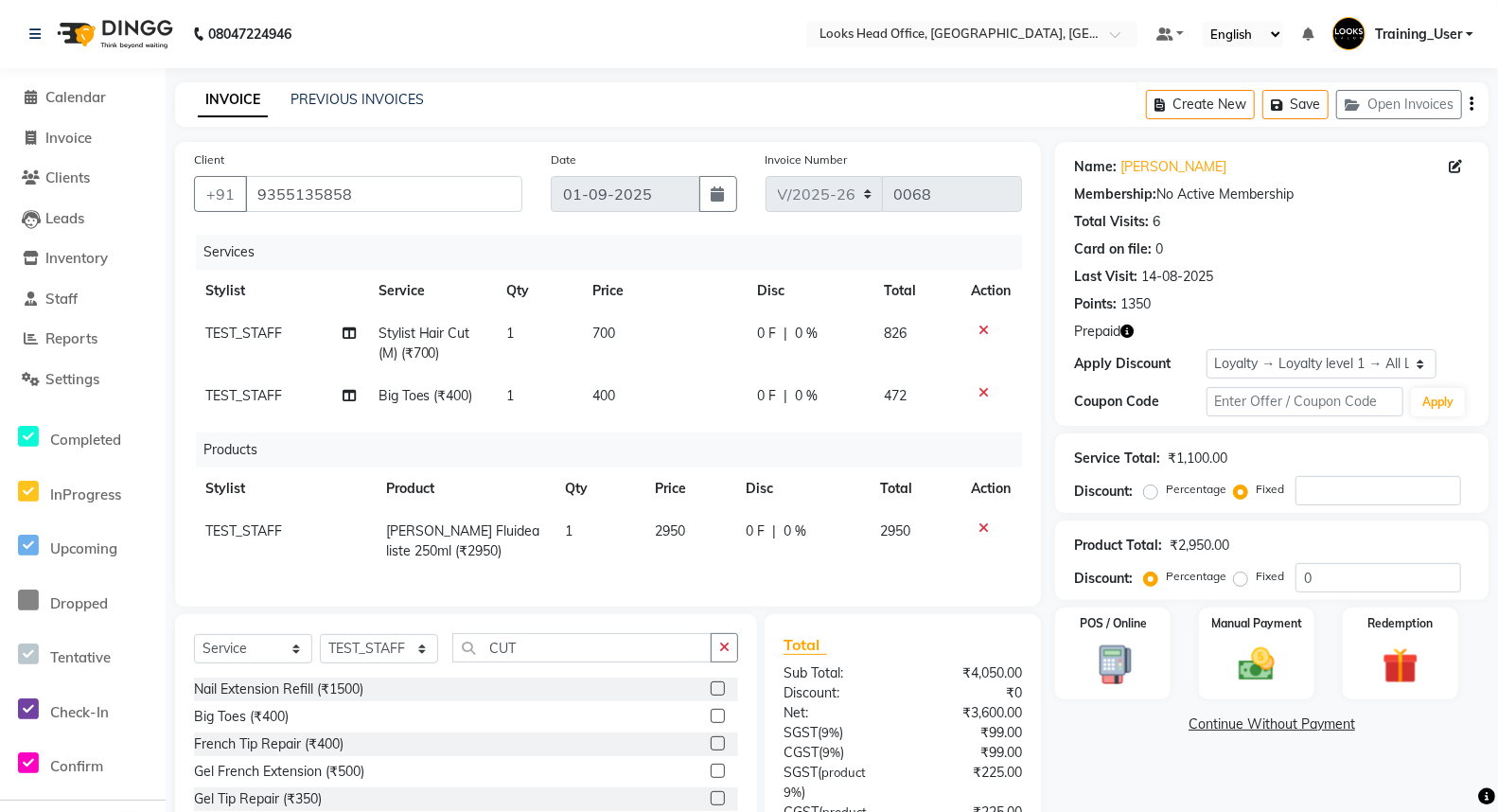
click at [762, 392] on span "0 F" at bounding box center [766, 396] width 19 height 20
select select "35844"
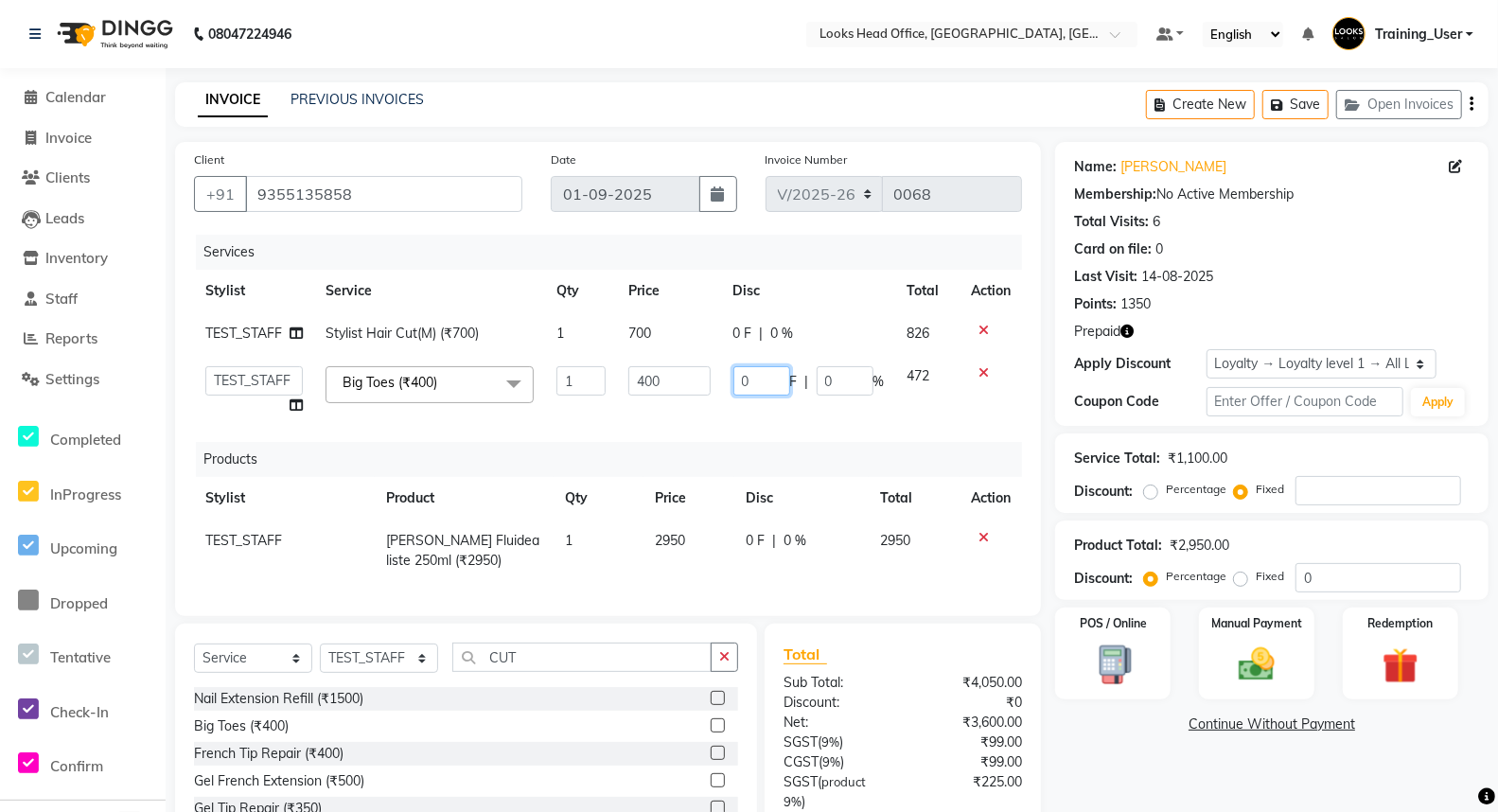
drag, startPoint x: 753, startPoint y: 384, endPoint x: 725, endPoint y: 388, distance: 28.3
click at [725, 388] on td "0 F | 0 %" at bounding box center [809, 390] width 174 height 72
type input "100"
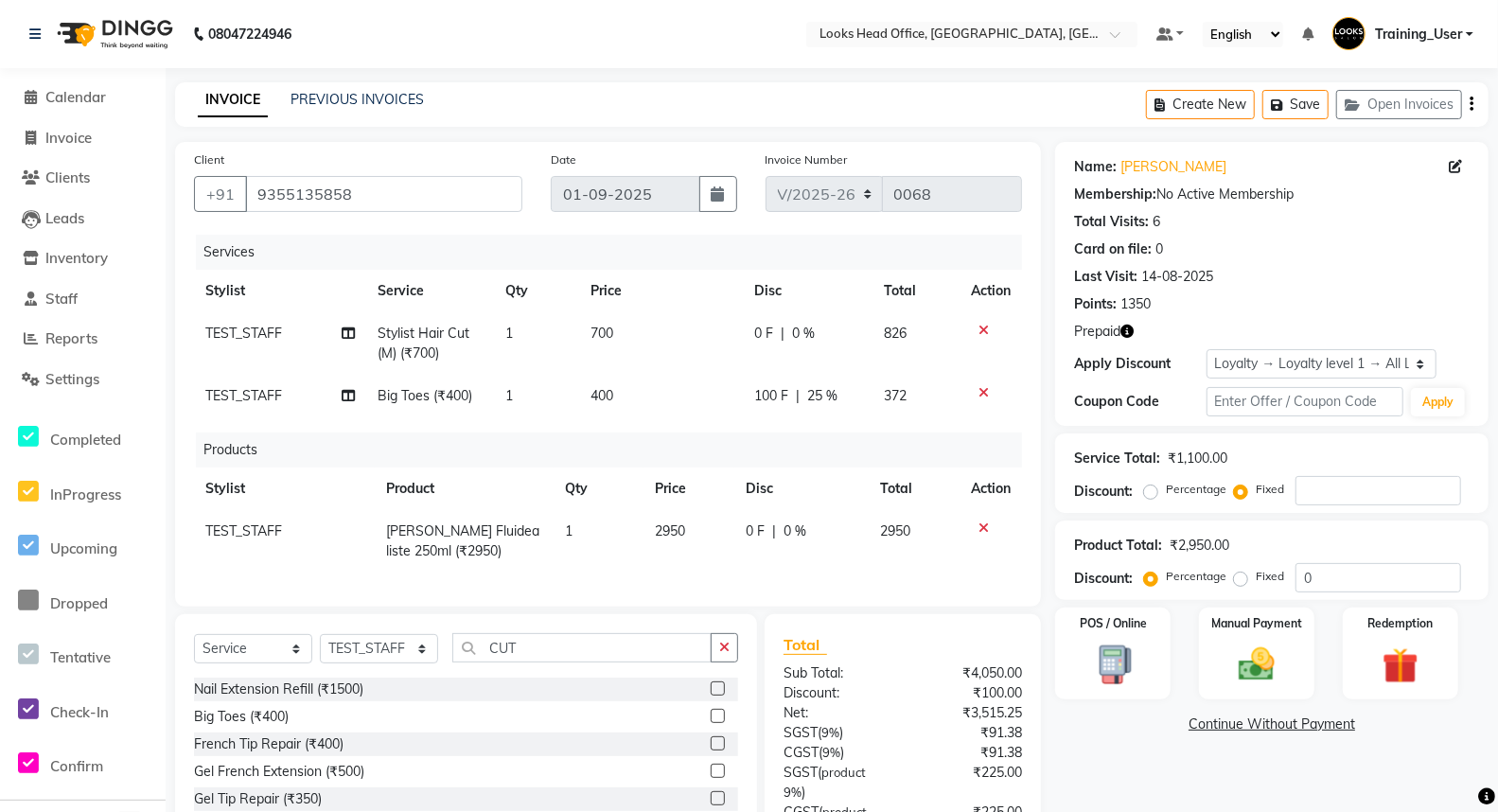
click at [786, 431] on div "Services Stylist Service Qty Price Disc Total Action TEST_STAFF Stylist Hair Cu…" at bounding box center [607, 410] width 827 height 353
click at [782, 395] on span "100 F" at bounding box center [771, 396] width 34 height 20
select select "35844"
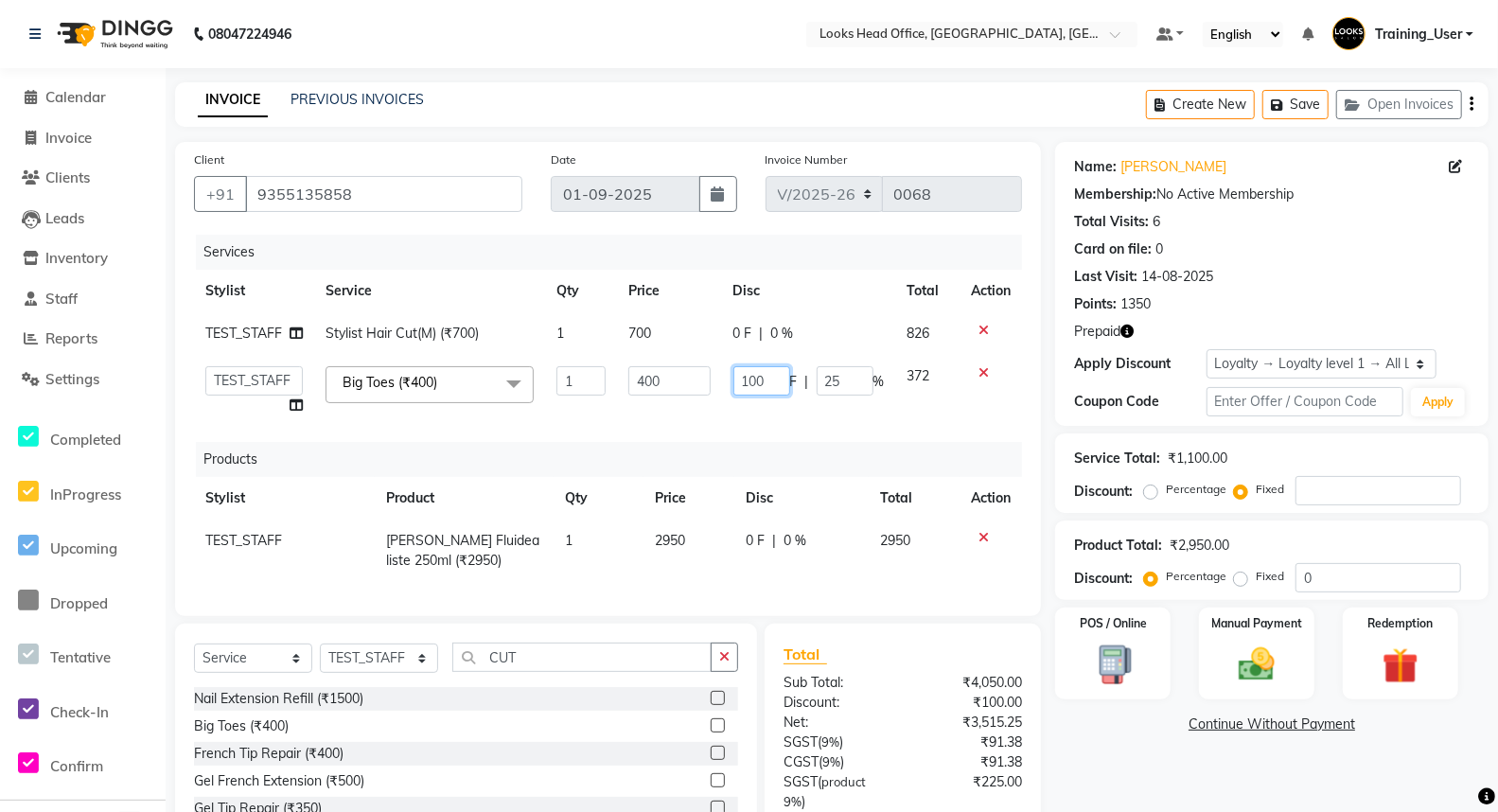
drag, startPoint x: 767, startPoint y: 379, endPoint x: 745, endPoint y: 387, distance: 23.4
click at [745, 387] on input "100" at bounding box center [760, 381] width 56 height 30
type input "1"
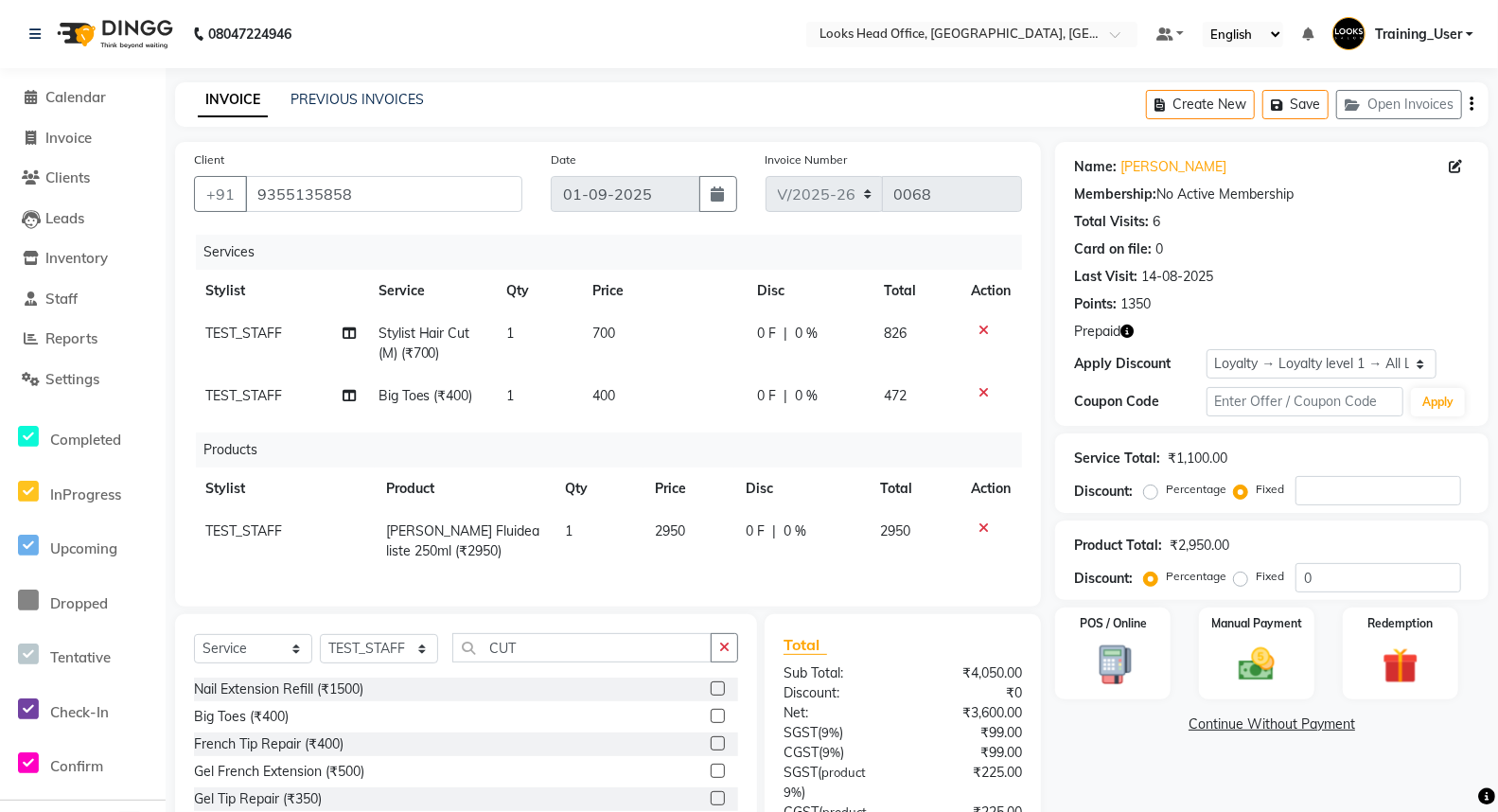
click at [842, 412] on td "0 F | 0 %" at bounding box center [808, 396] width 127 height 43
select select "35844"
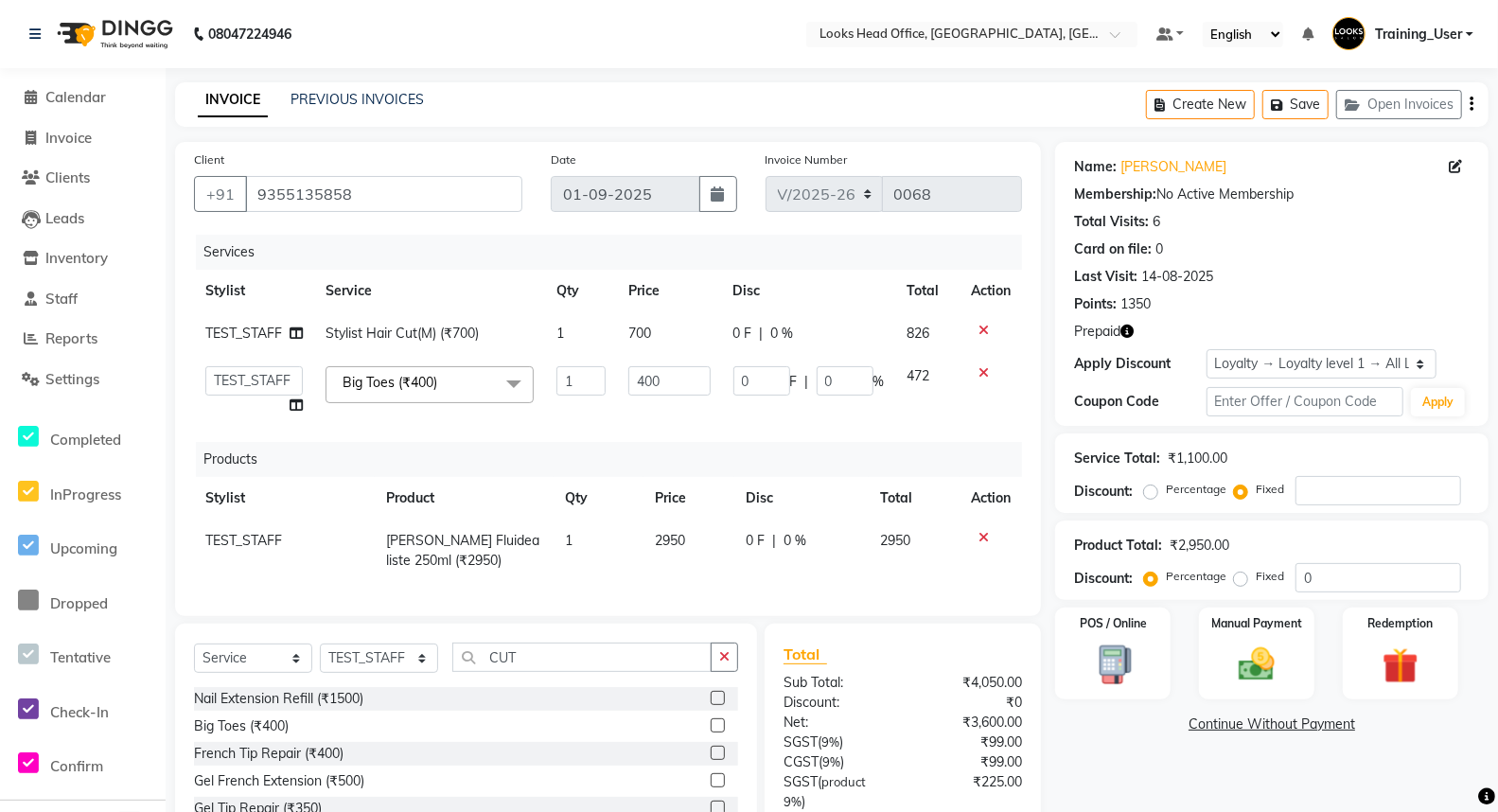
scroll to position [212, 0]
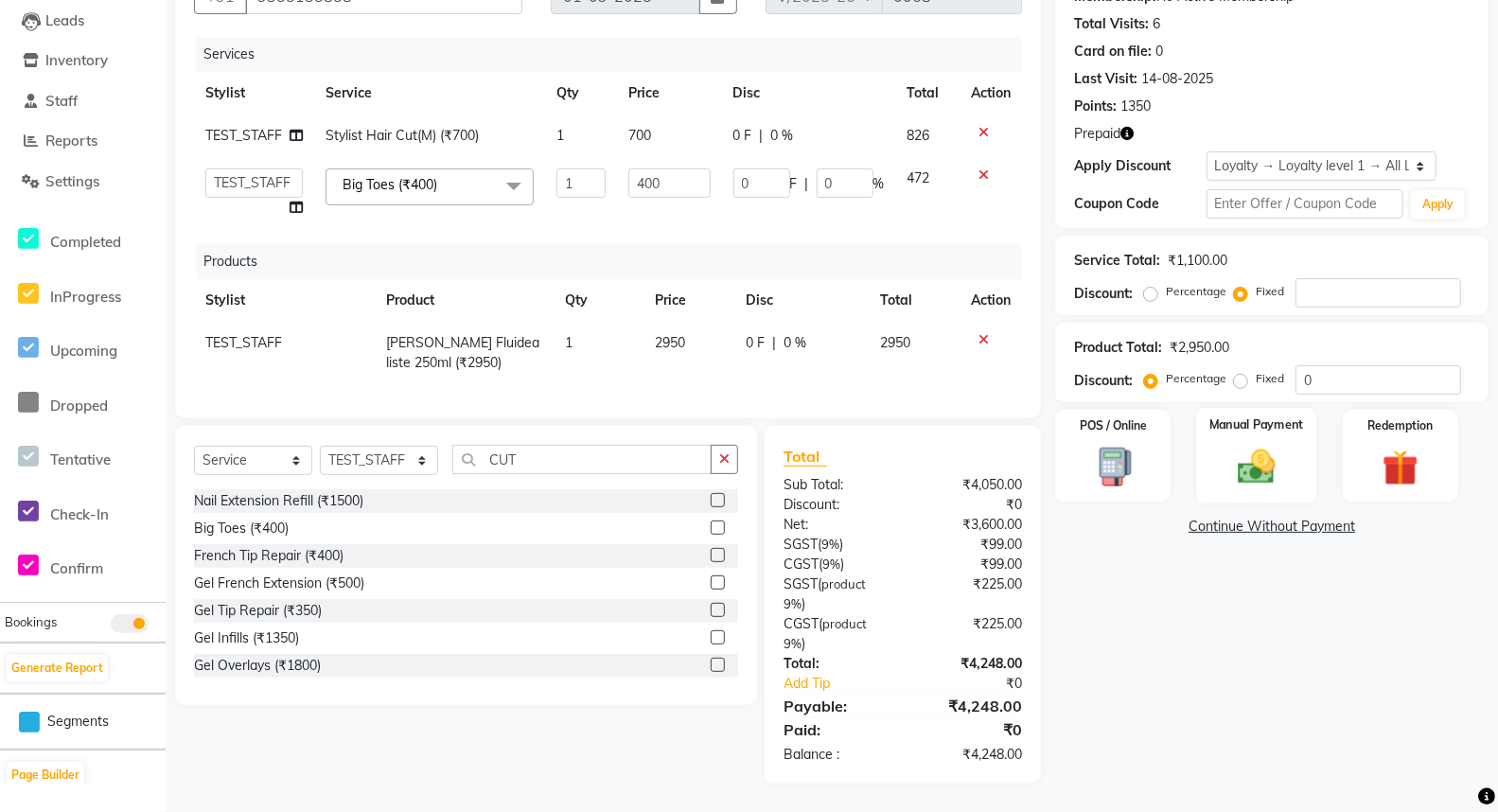
click at [1260, 473] on img at bounding box center [1256, 467] width 60 height 43
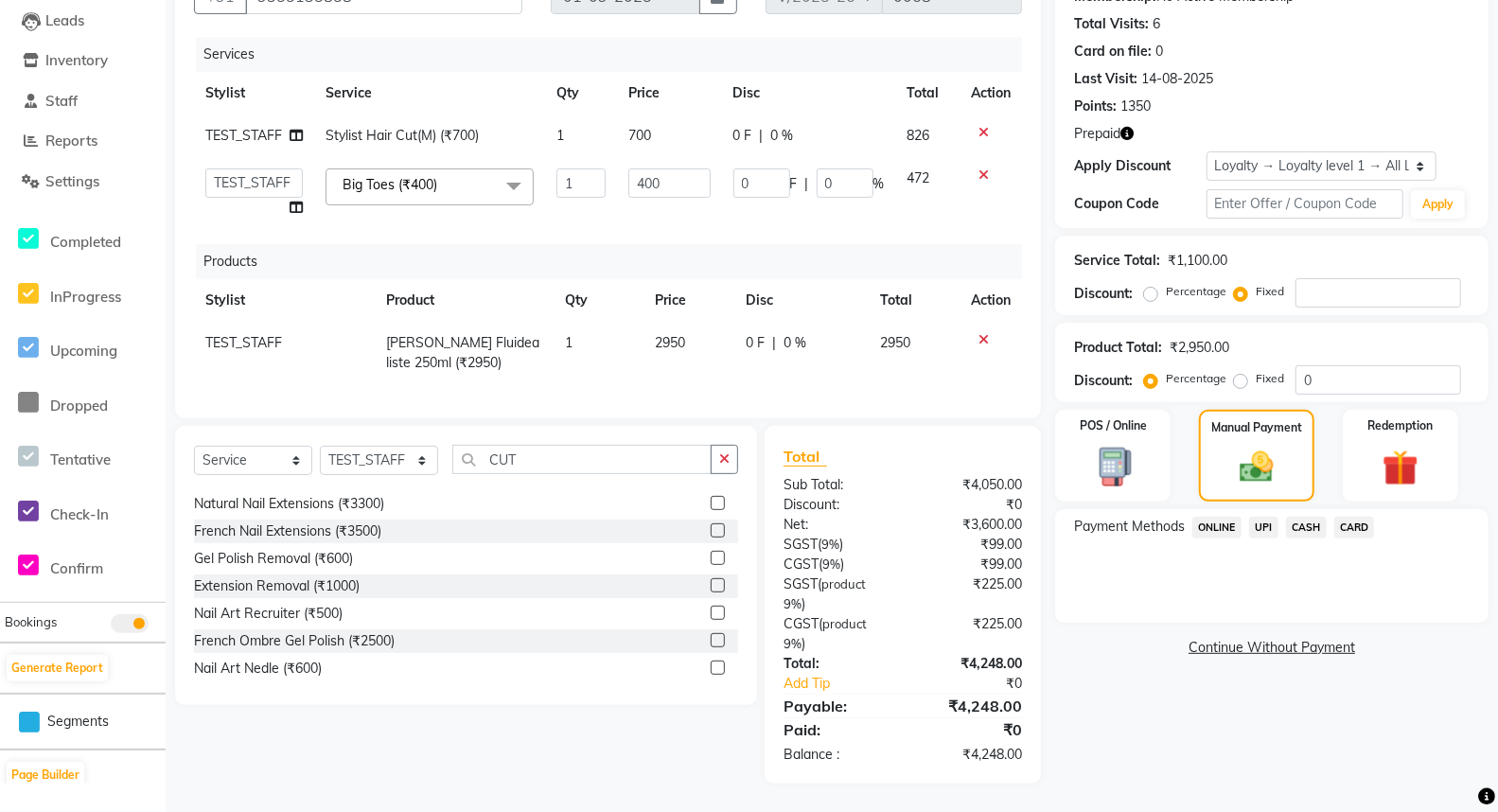
scroll to position [315, 0]
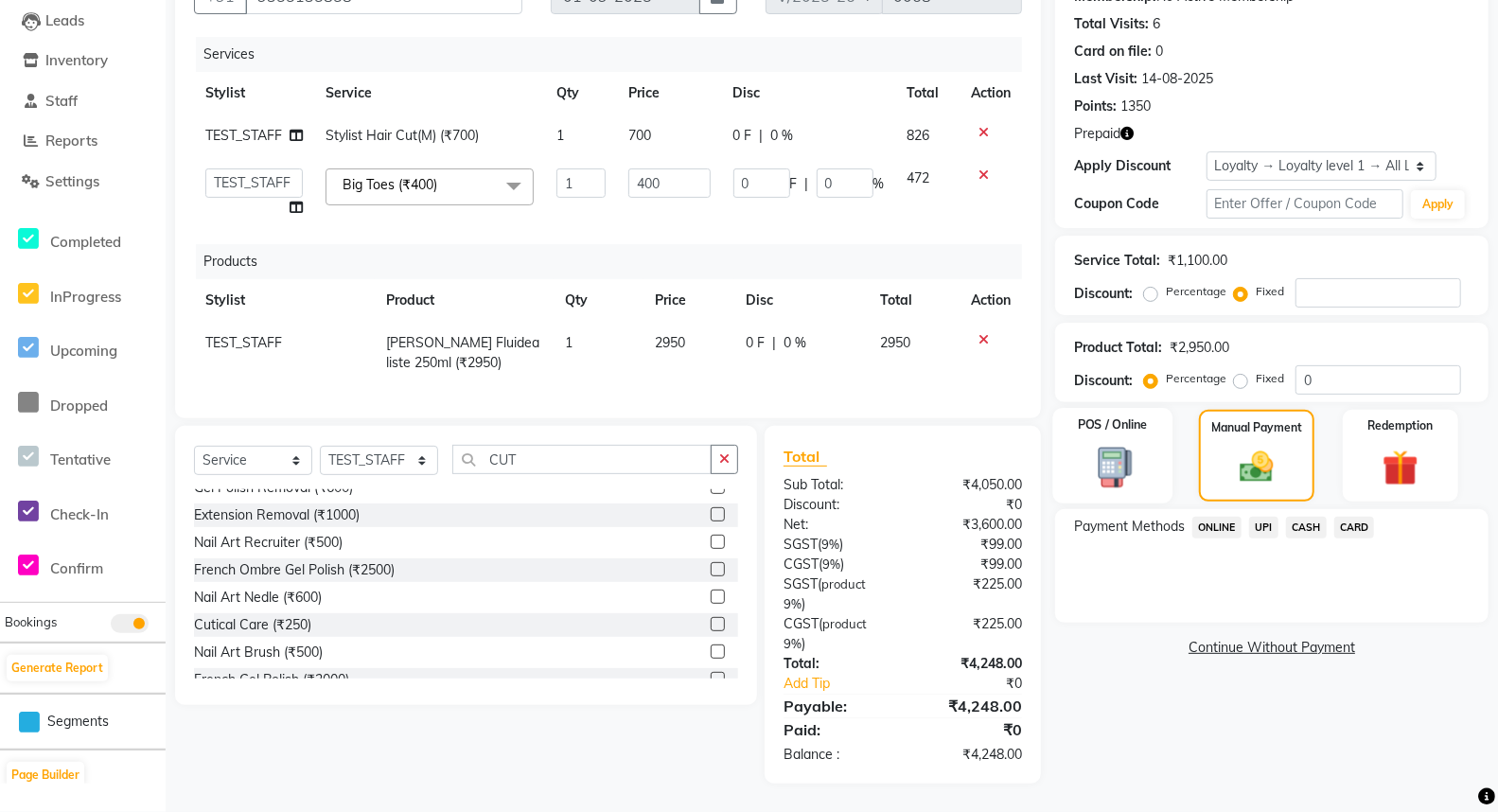
click at [1108, 470] on div "POS / Online" at bounding box center [1113, 455] width 121 height 96
select select "36"
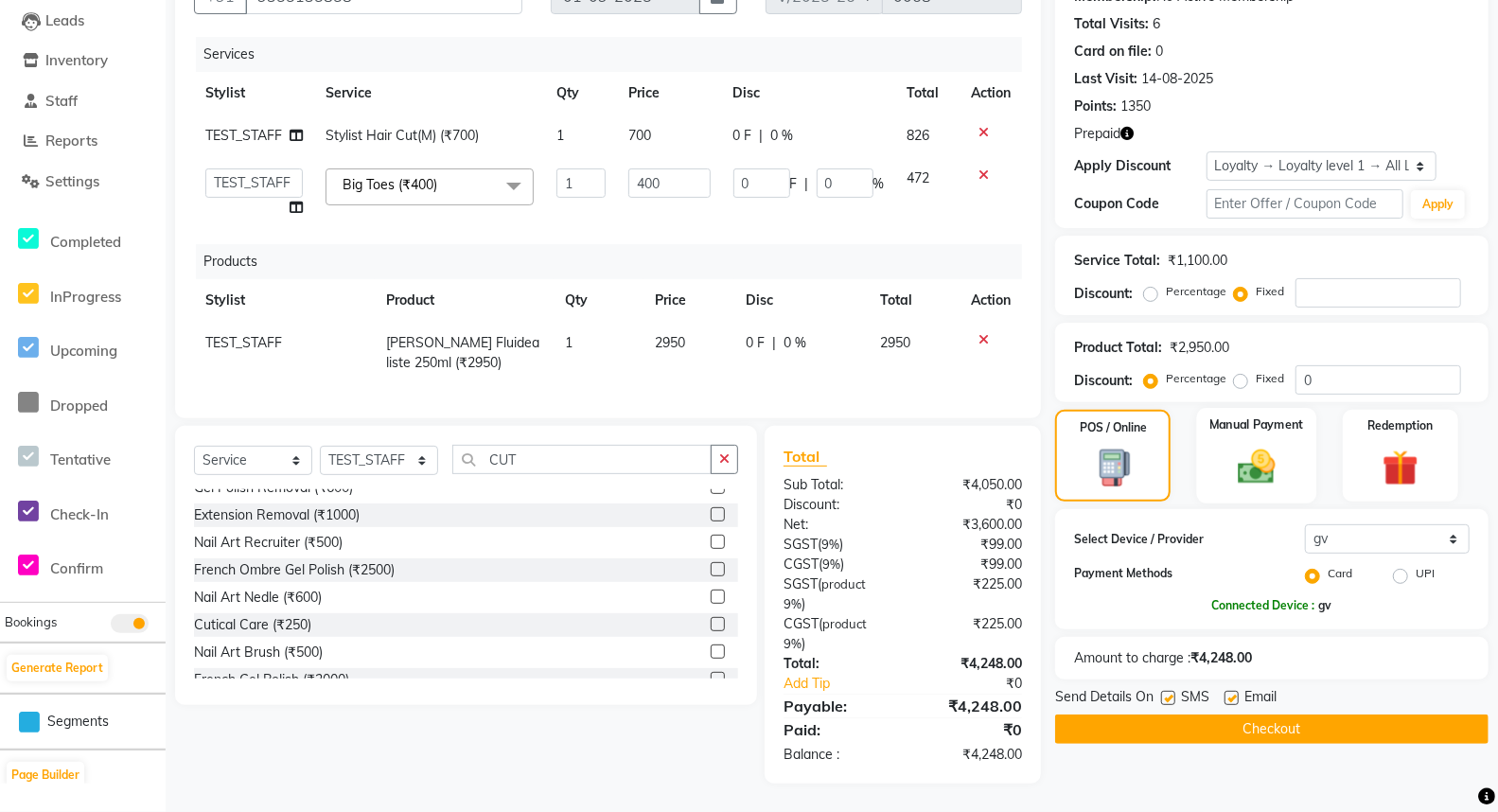
click at [1247, 470] on div "Manual Payment" at bounding box center [1257, 455] width 121 height 96
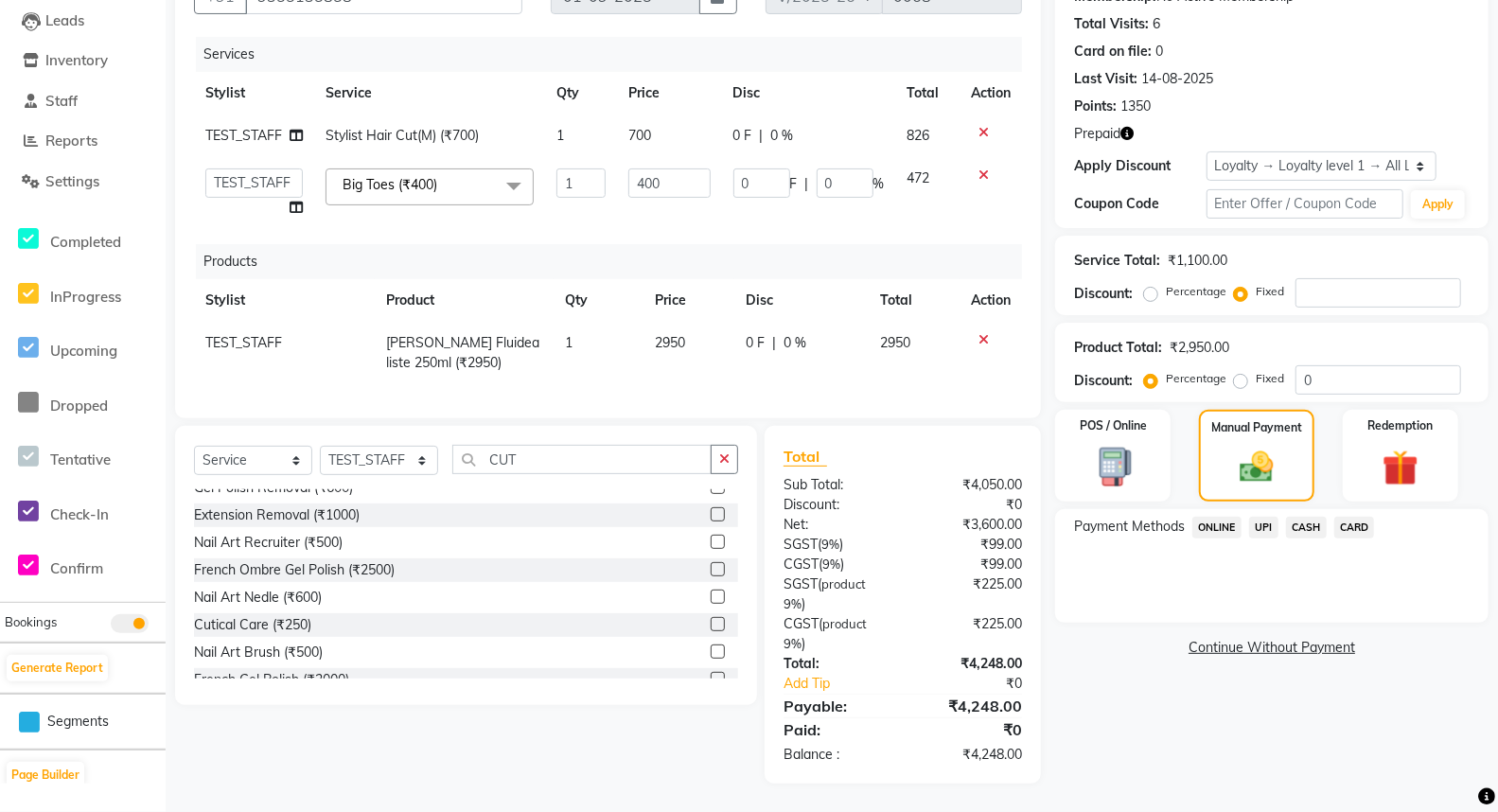
click at [1264, 538] on span "UPI" at bounding box center [1264, 527] width 30 height 22
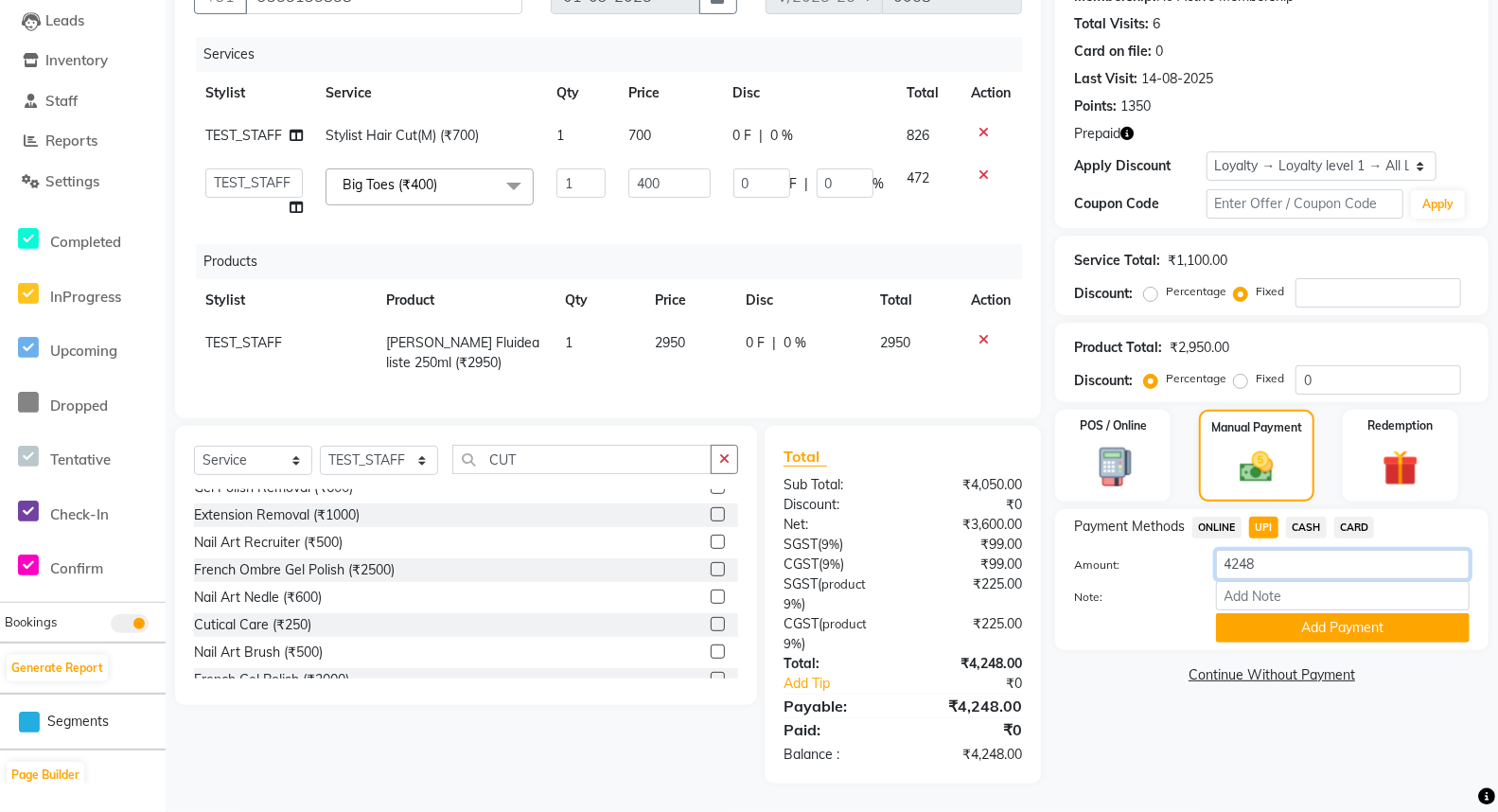
drag, startPoint x: 1271, startPoint y: 589, endPoint x: 1147, endPoint y: 599, distance: 124.4
click at [1147, 582] on div "Amount: 4248" at bounding box center [1271, 566] width 424 height 33
type input "500"
click at [1320, 643] on button "Add Payment" at bounding box center [1342, 627] width 253 height 30
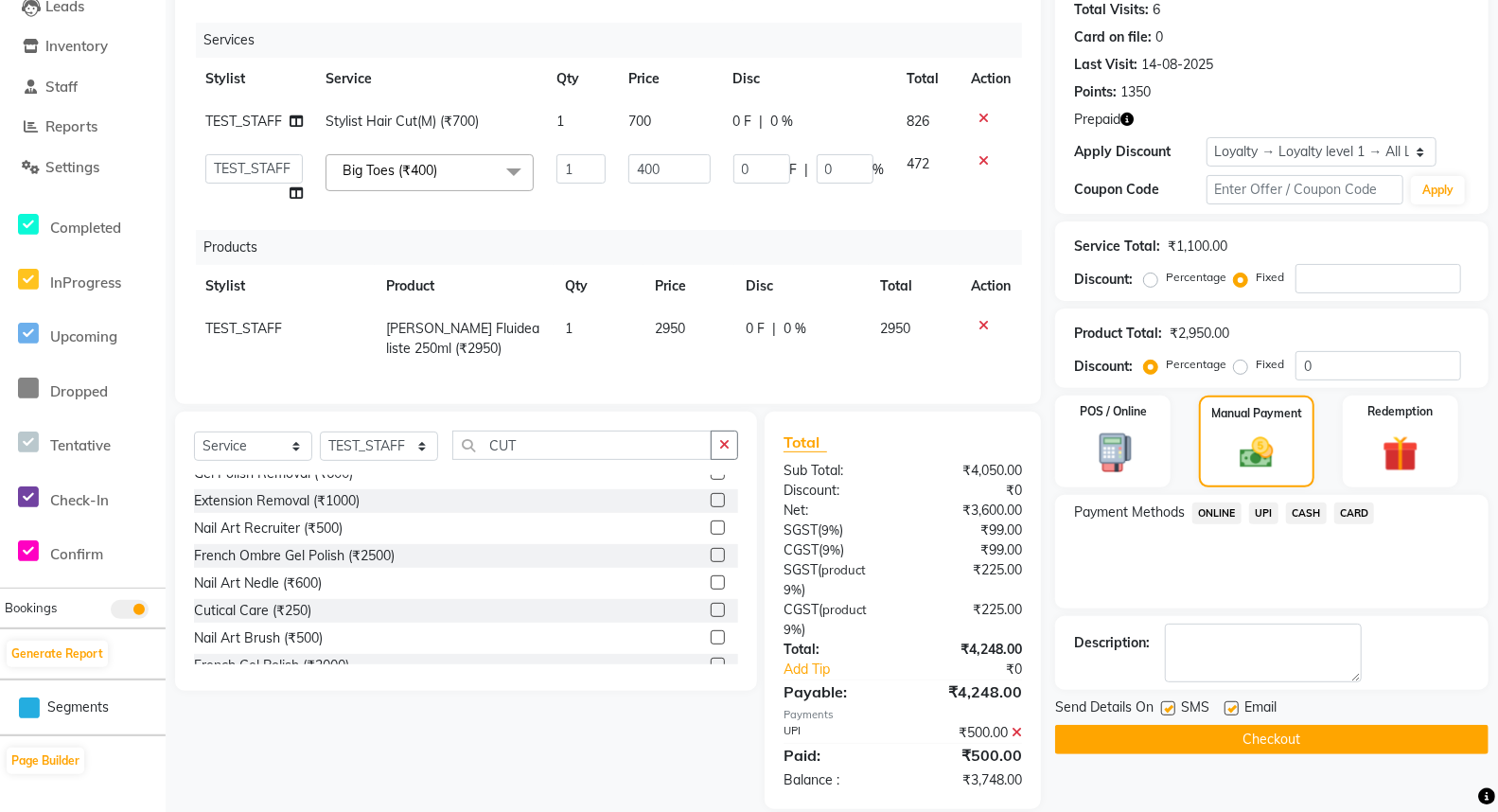
click at [1306, 524] on span "CASH" at bounding box center [1306, 513] width 41 height 22
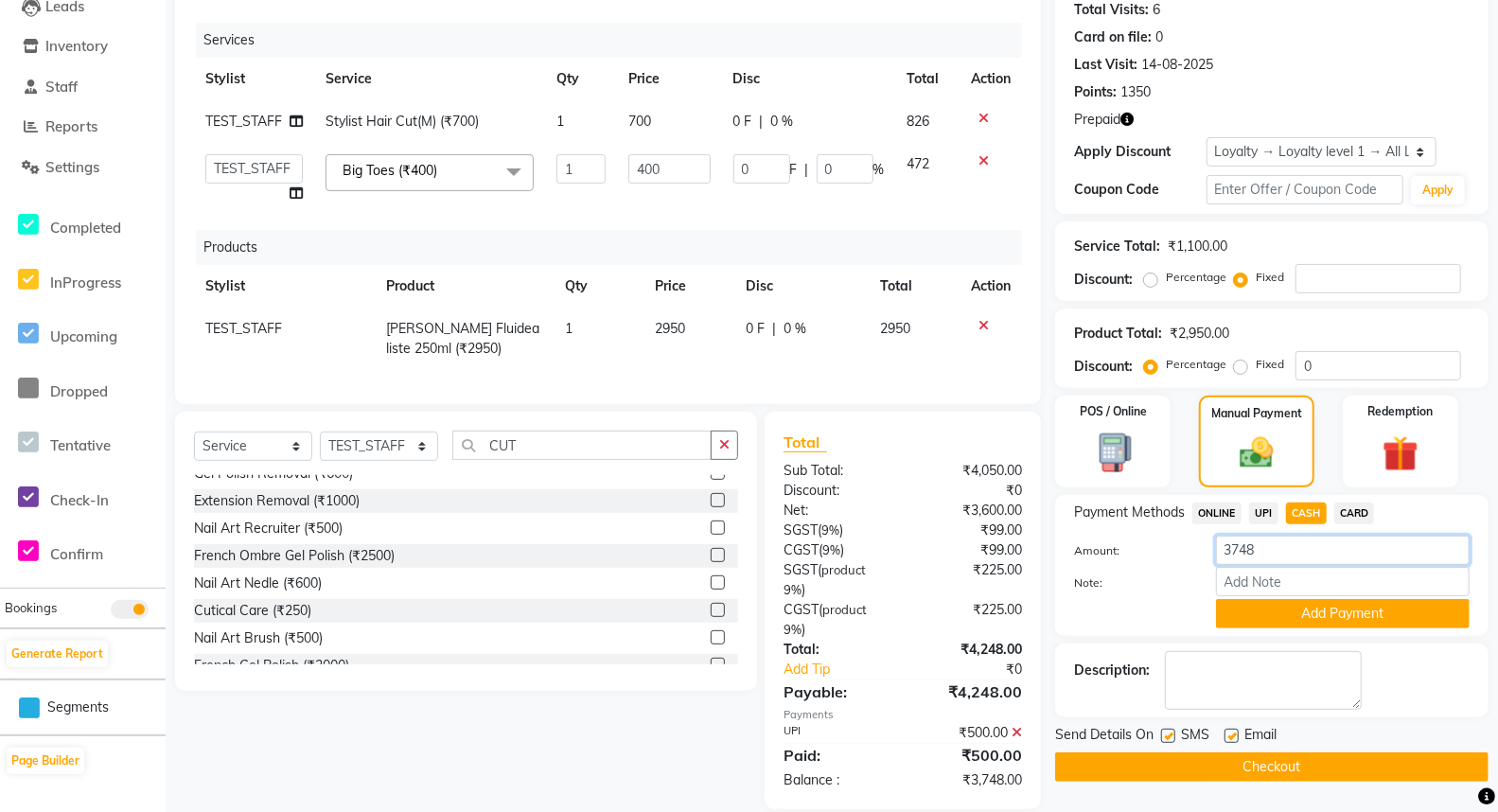
drag, startPoint x: 1262, startPoint y: 592, endPoint x: 1194, endPoint y: 613, distance: 71.2
click at [1194, 613] on div "Amount: 3748 Note: Add Payment" at bounding box center [1271, 582] width 395 height 93
type input "1500"
click at [1313, 628] on button "Add Payment" at bounding box center [1342, 613] width 253 height 30
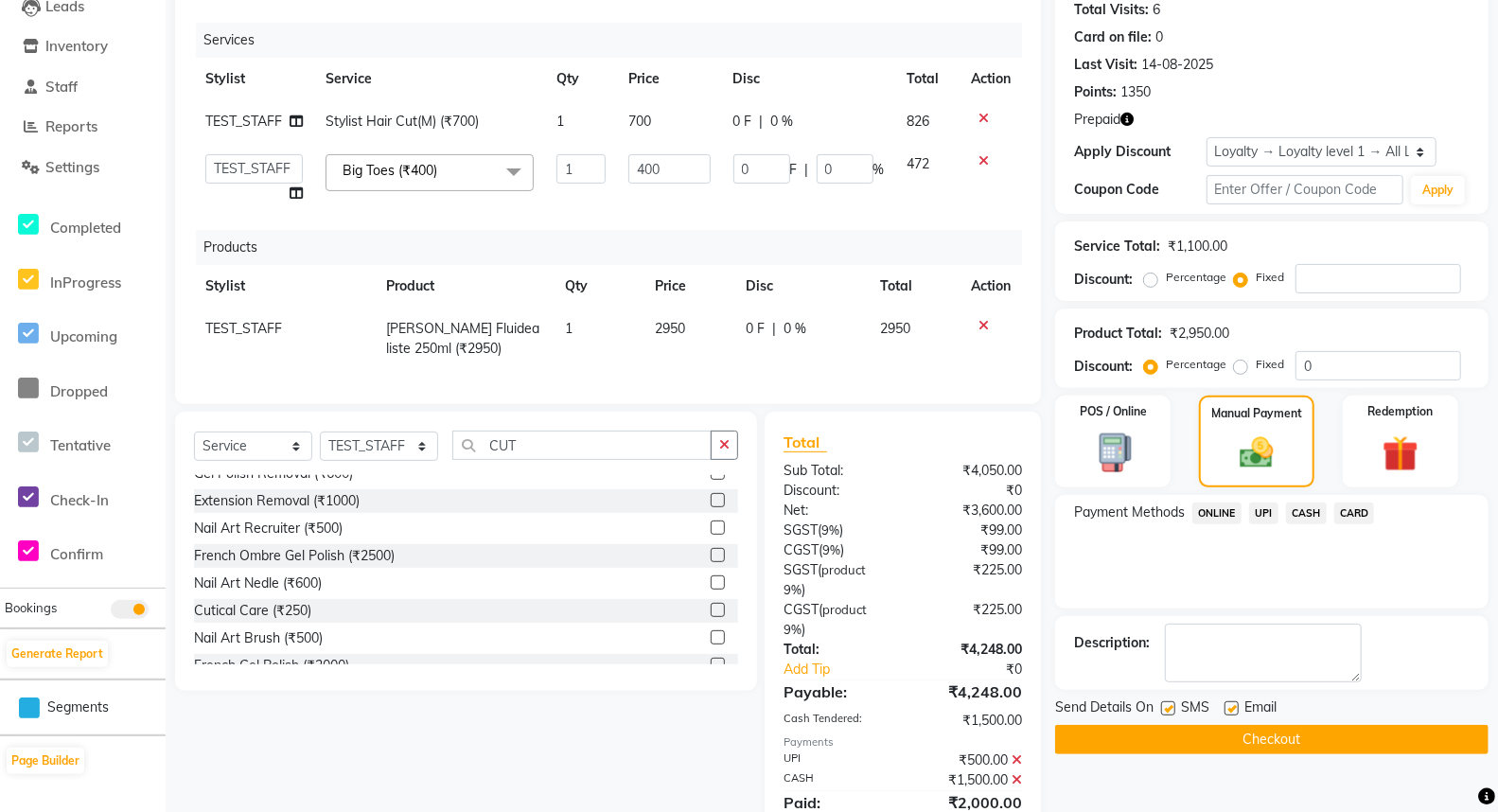
click at [1359, 502] on span "CARD" at bounding box center [1355, 513] width 41 height 22
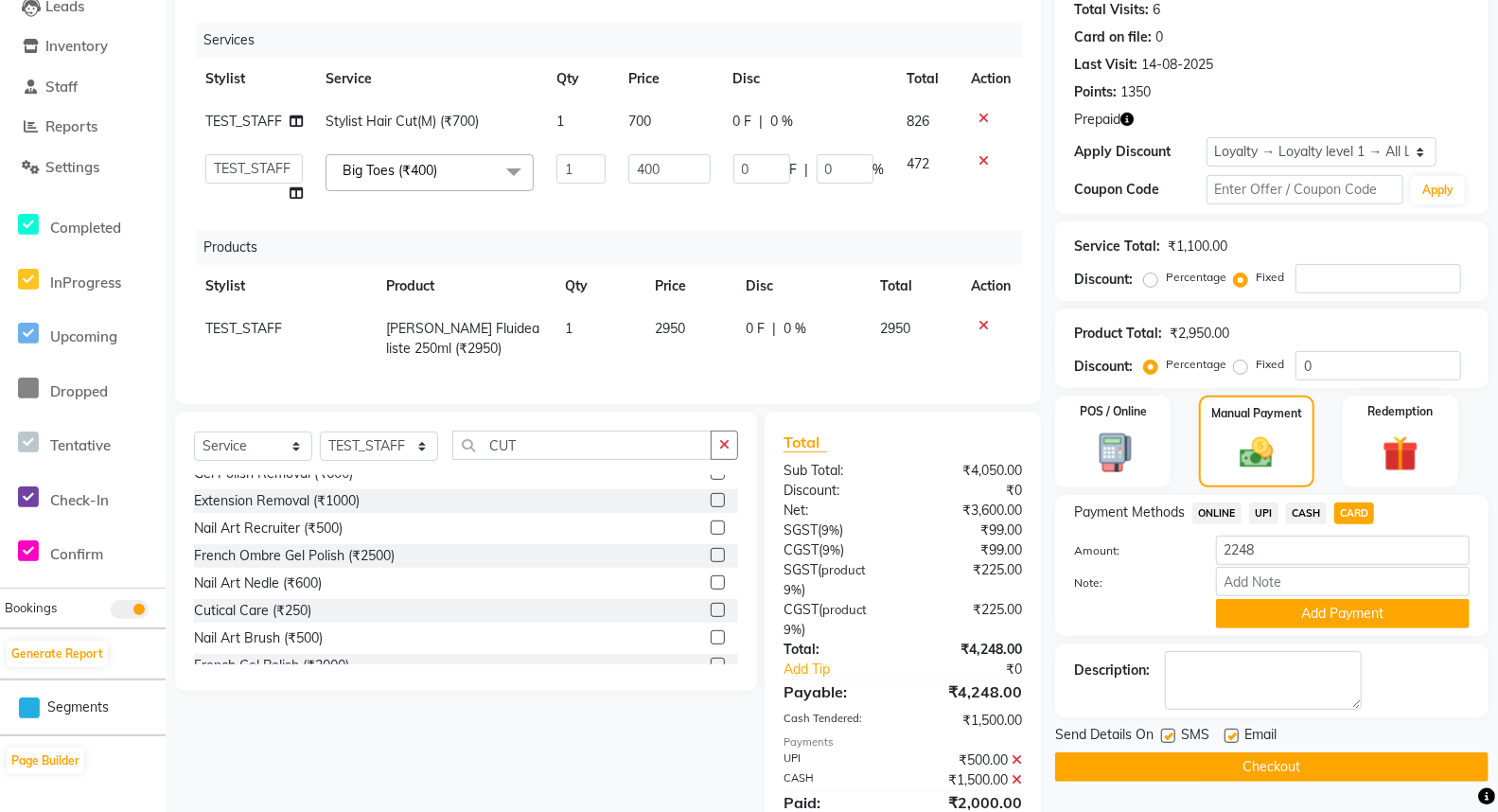
scroll to position [392, 0]
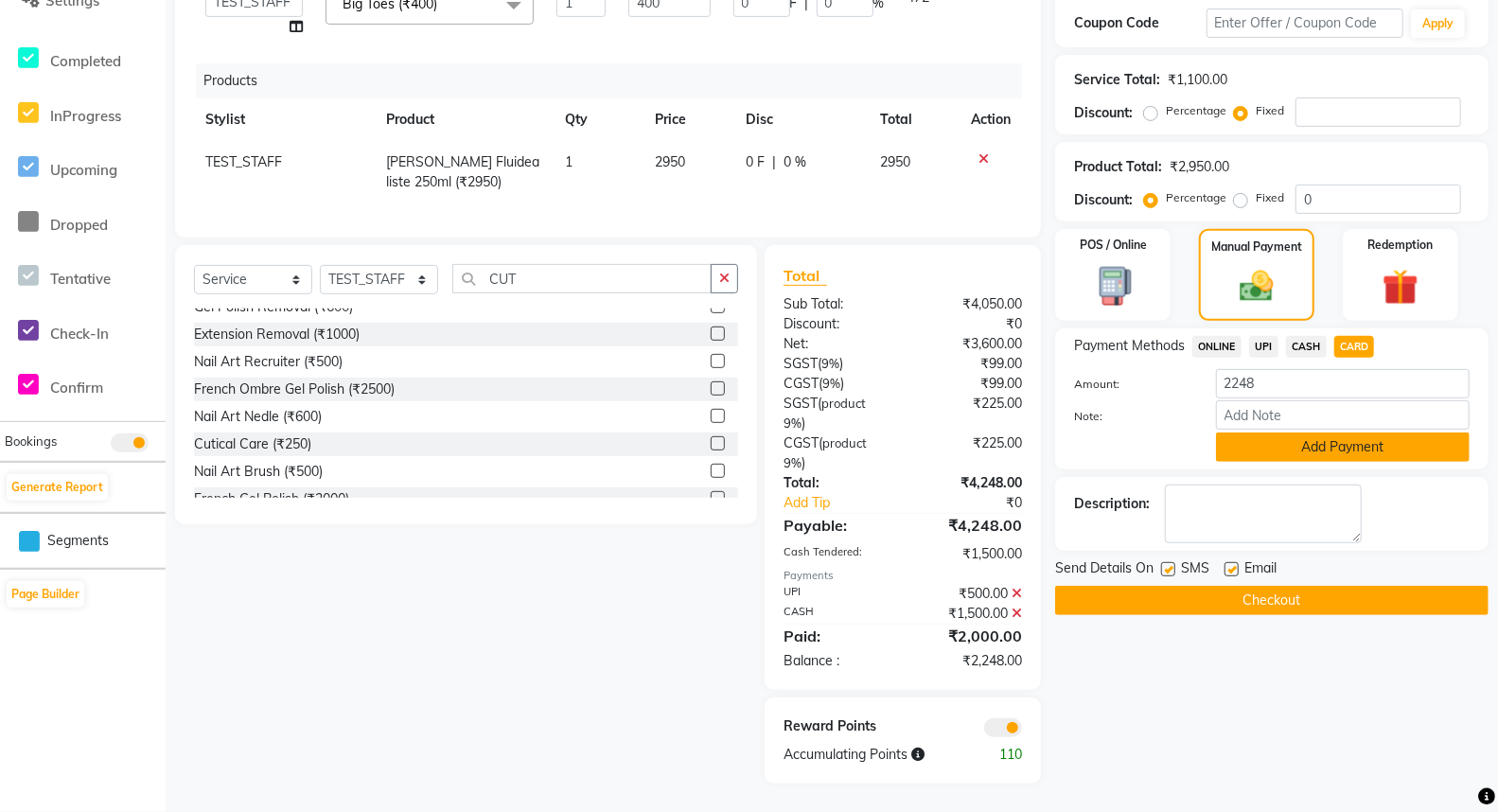
click at [1325, 462] on button "Add Payment" at bounding box center [1342, 447] width 253 height 30
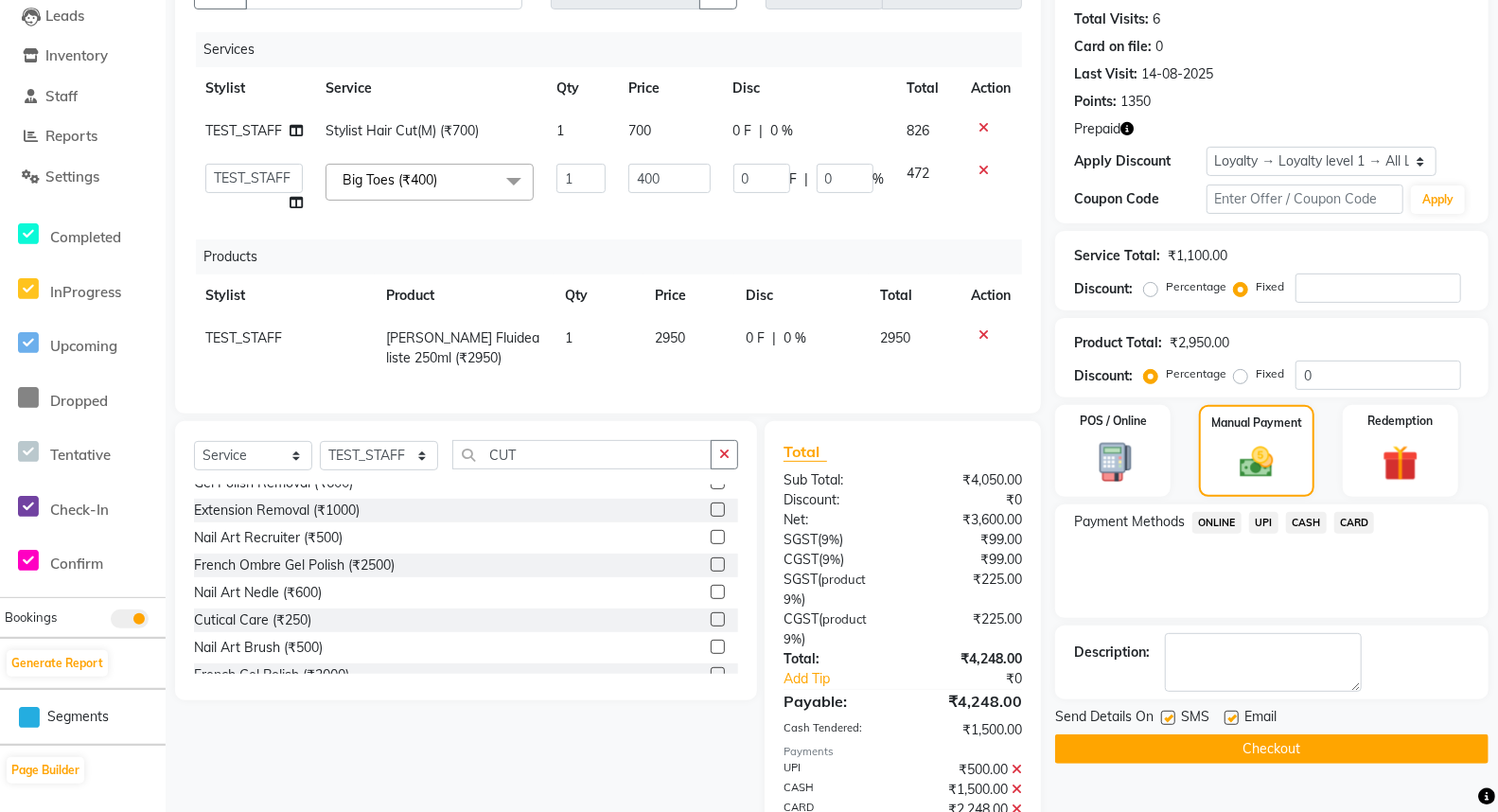
scroll to position [412, 0]
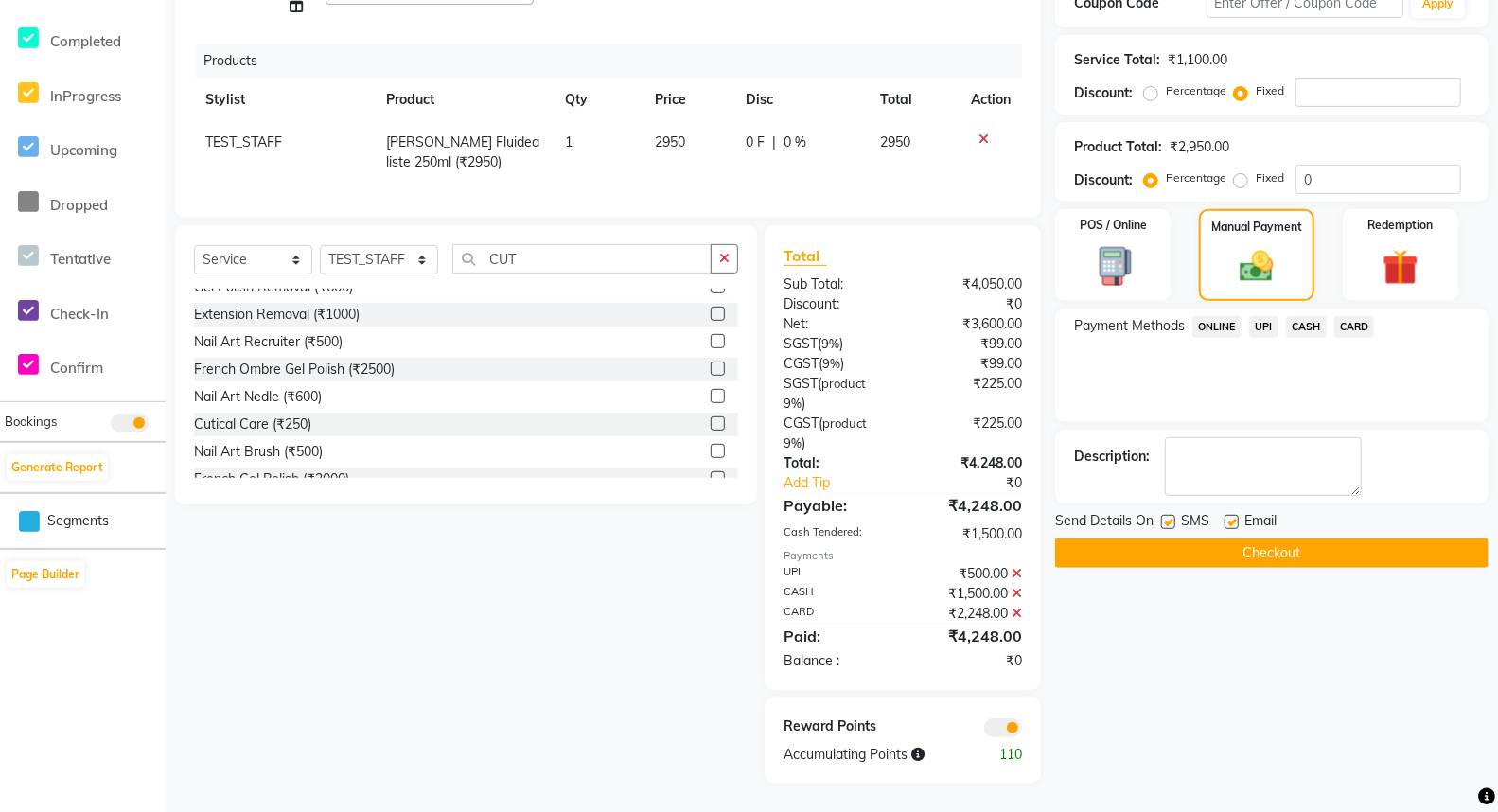
click at [996, 730] on span at bounding box center [1003, 728] width 38 height 19
click at [1022, 731] on input "checkbox" at bounding box center [1022, 731] width 0 height 0
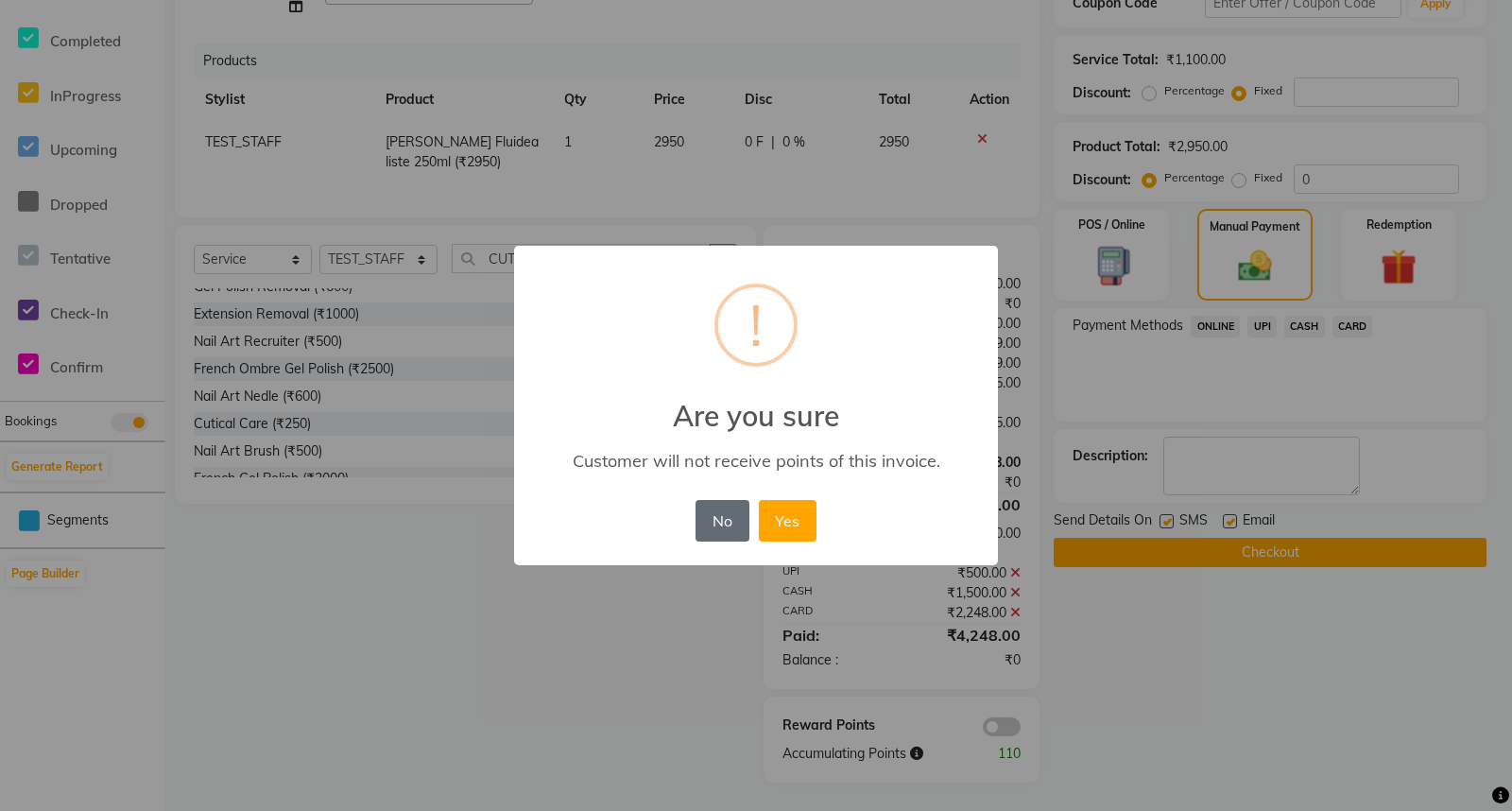
click at [728, 523] on button "No" at bounding box center [722, 521] width 53 height 42
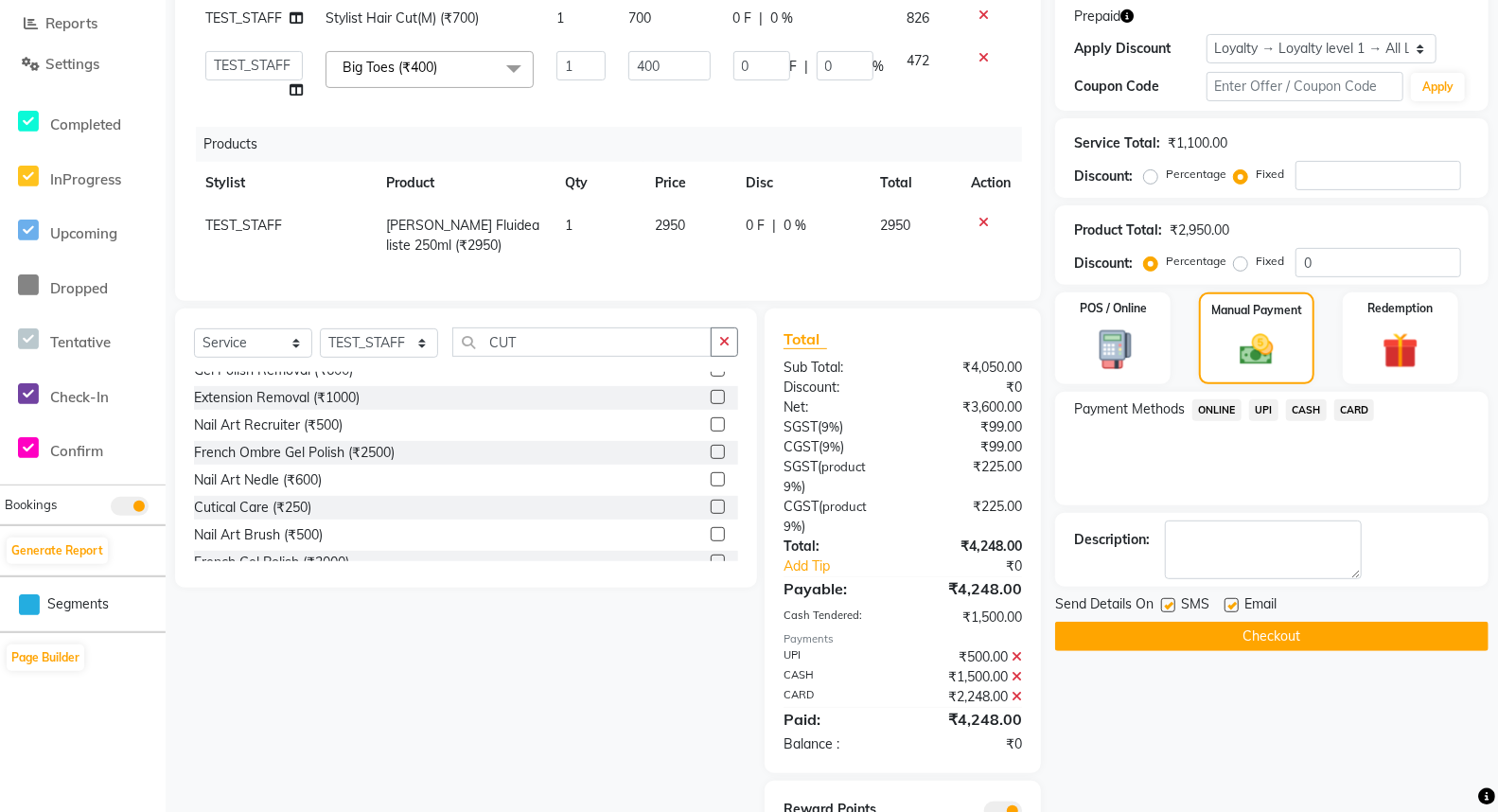
scroll to position [210, 0]
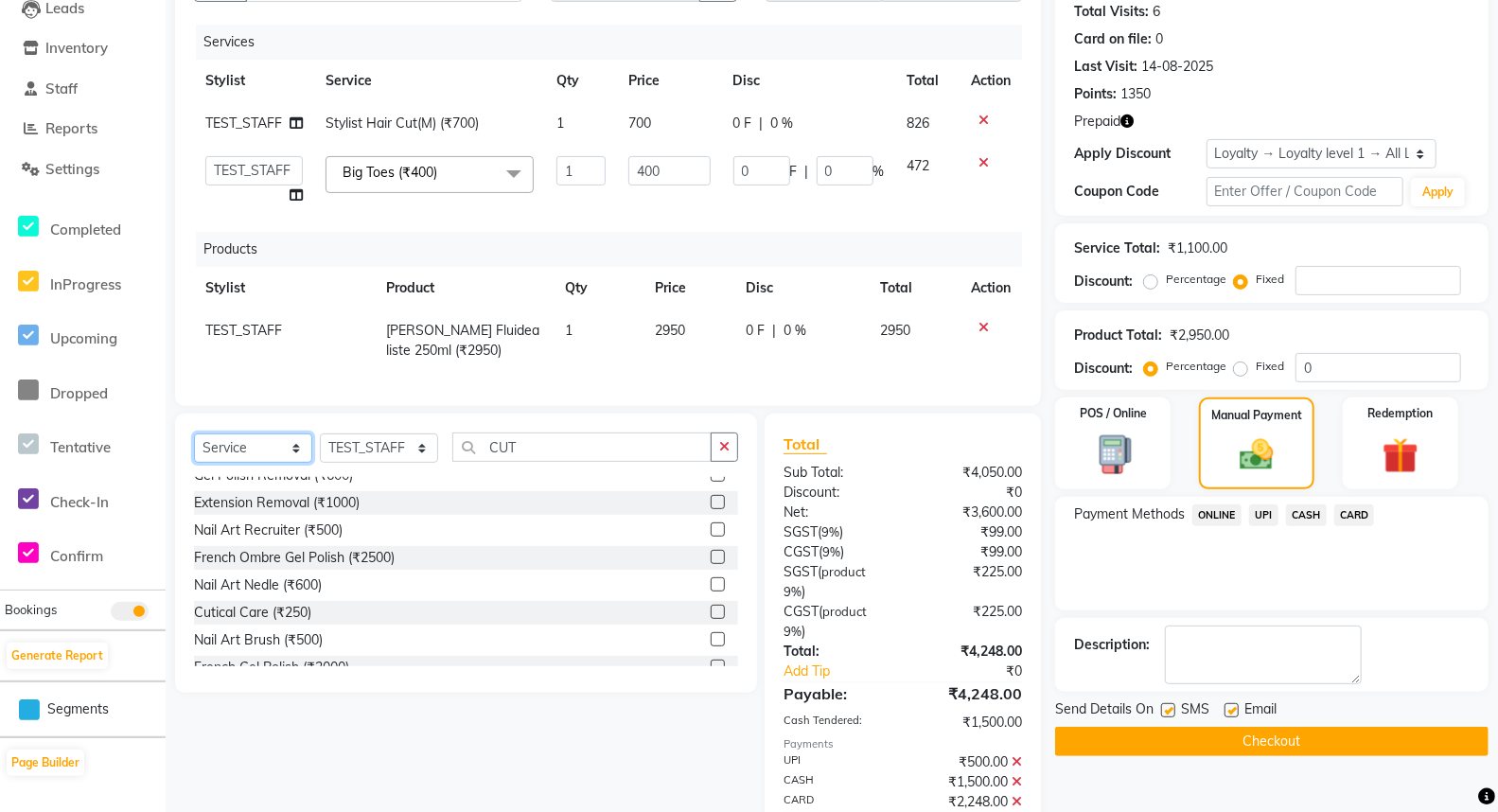
click at [256, 463] on select "Select Service Product Membership Package Voucher Prepaid Gift Card" at bounding box center [253, 448] width 119 height 30
click at [248, 463] on select "Select Service Product Membership Package Voucher Prepaid Gift Card" at bounding box center [253, 448] width 119 height 30
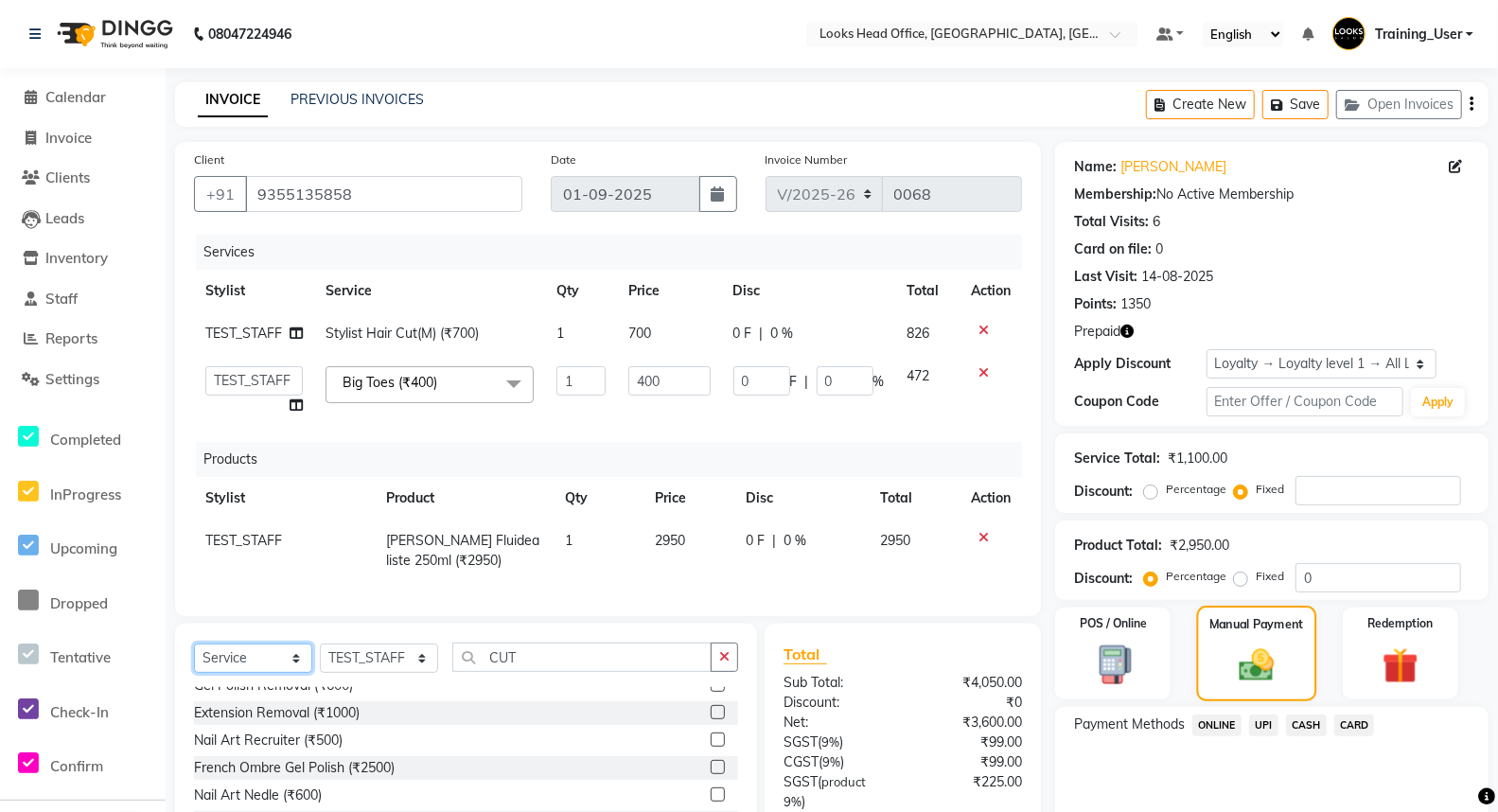
scroll to position [315, 0]
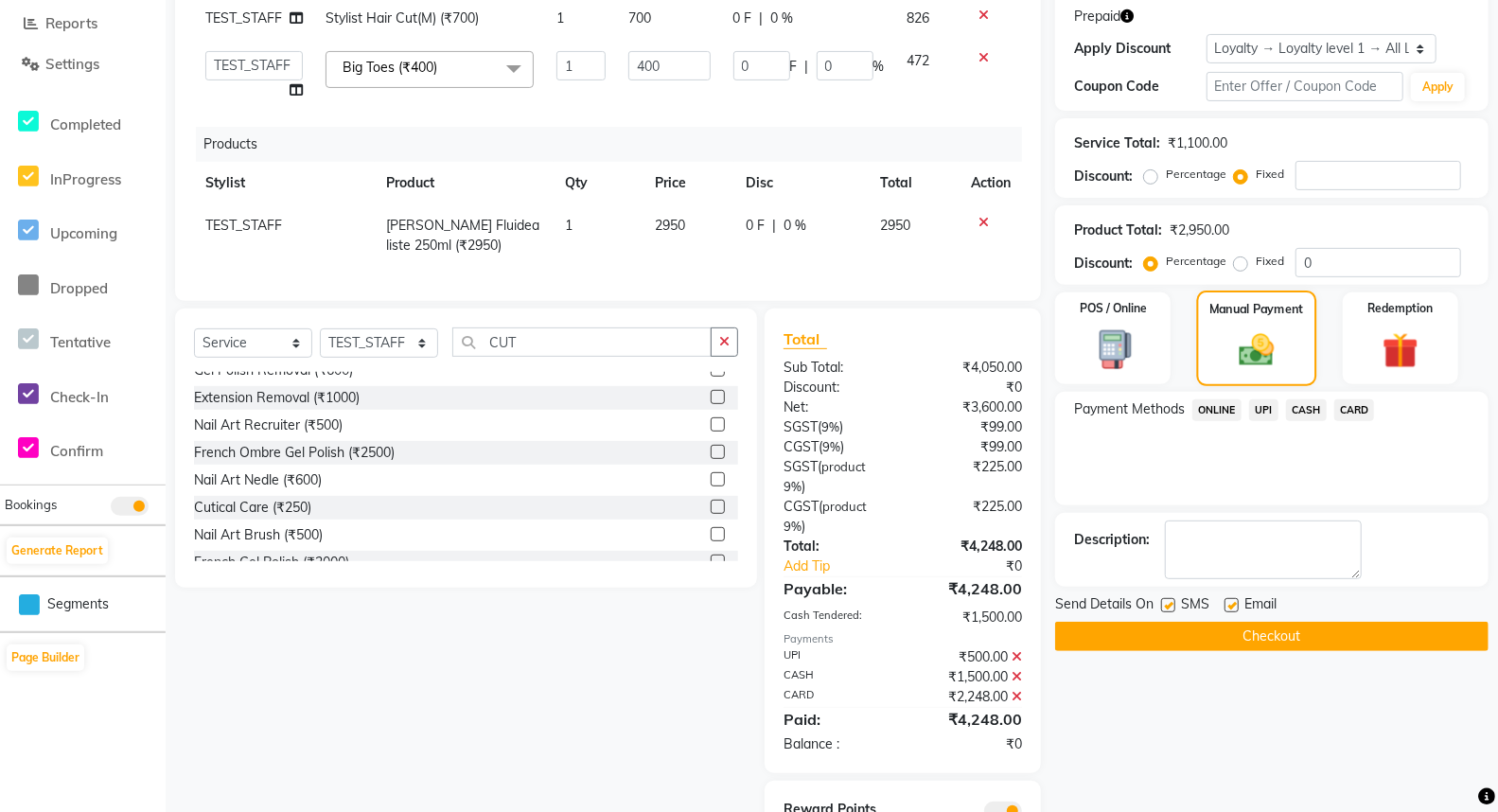
click at [1250, 367] on div "Manual Payment" at bounding box center [1257, 339] width 121 height 96
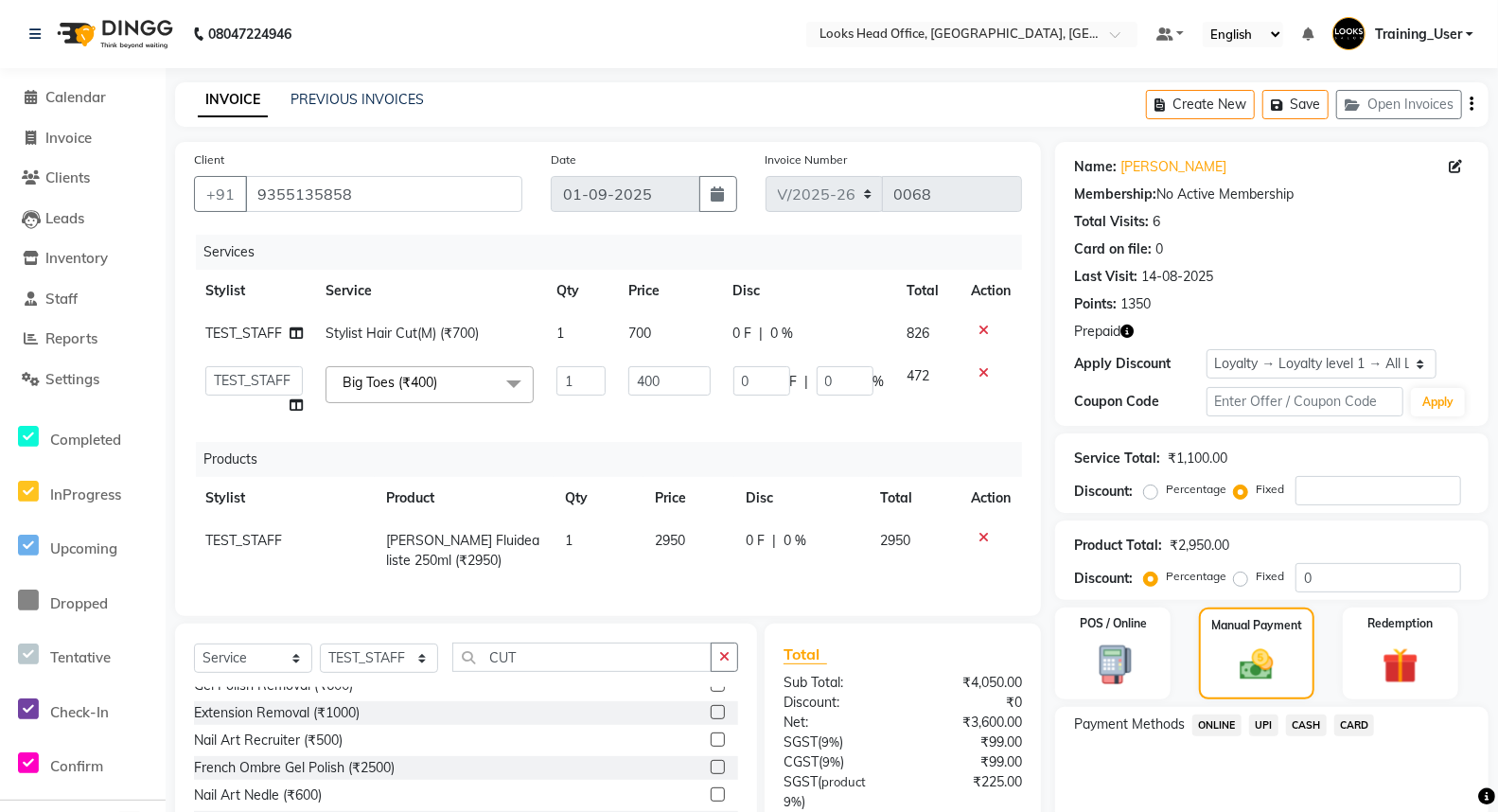
scroll to position [412, 0]
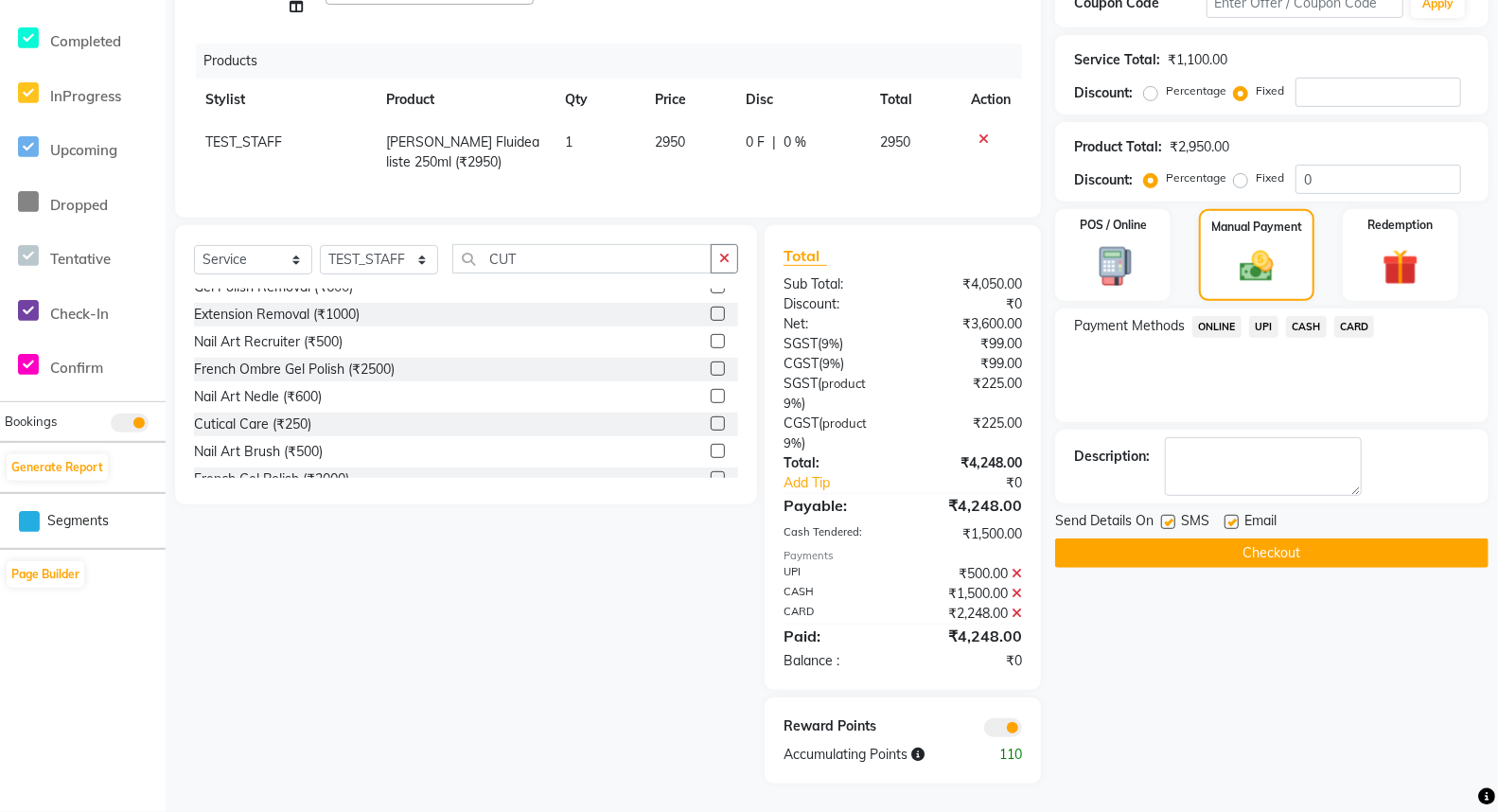
drag, startPoint x: 1252, startPoint y: 364, endPoint x: 1265, endPoint y: 357, distance: 14.8
click at [1258, 338] on span "UPI" at bounding box center [1264, 326] width 30 height 22
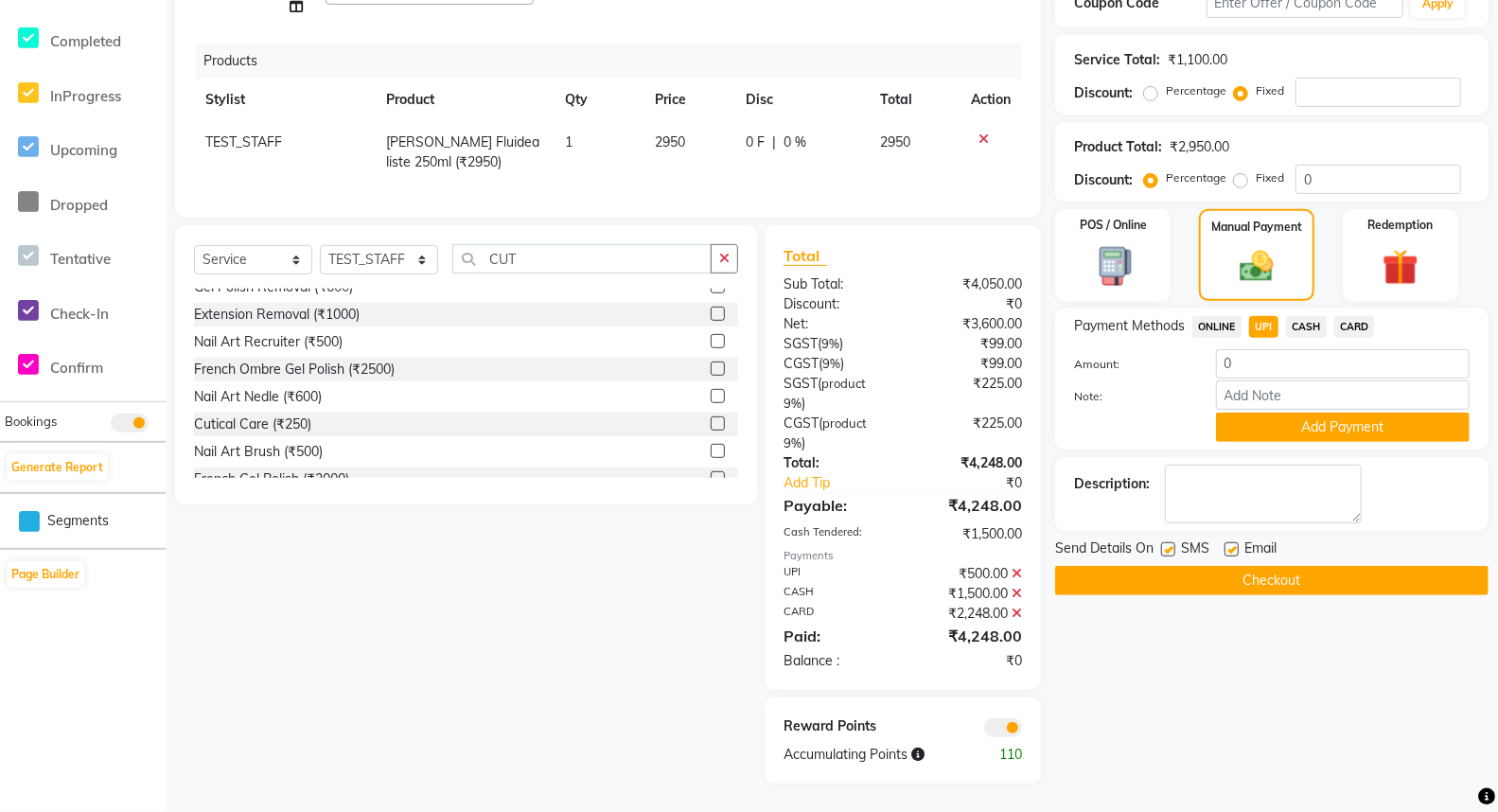
click at [1301, 338] on span "CASH" at bounding box center [1306, 326] width 41 height 22
click at [1350, 338] on span "CARD" at bounding box center [1355, 326] width 41 height 22
click at [1017, 574] on icon at bounding box center [1016, 573] width 11 height 13
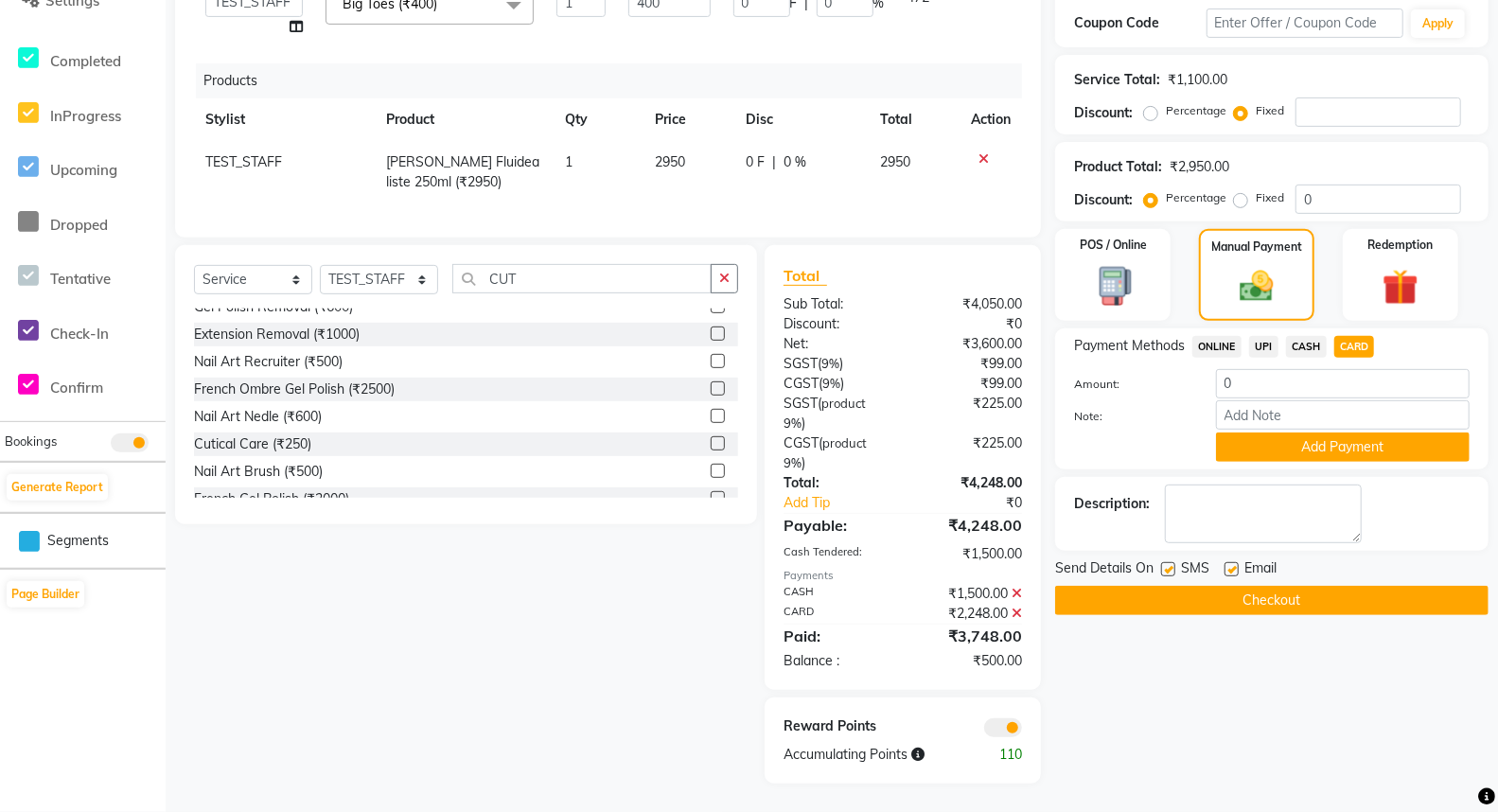
scroll to position [392, 0]
click at [1018, 592] on icon at bounding box center [1016, 593] width 11 height 13
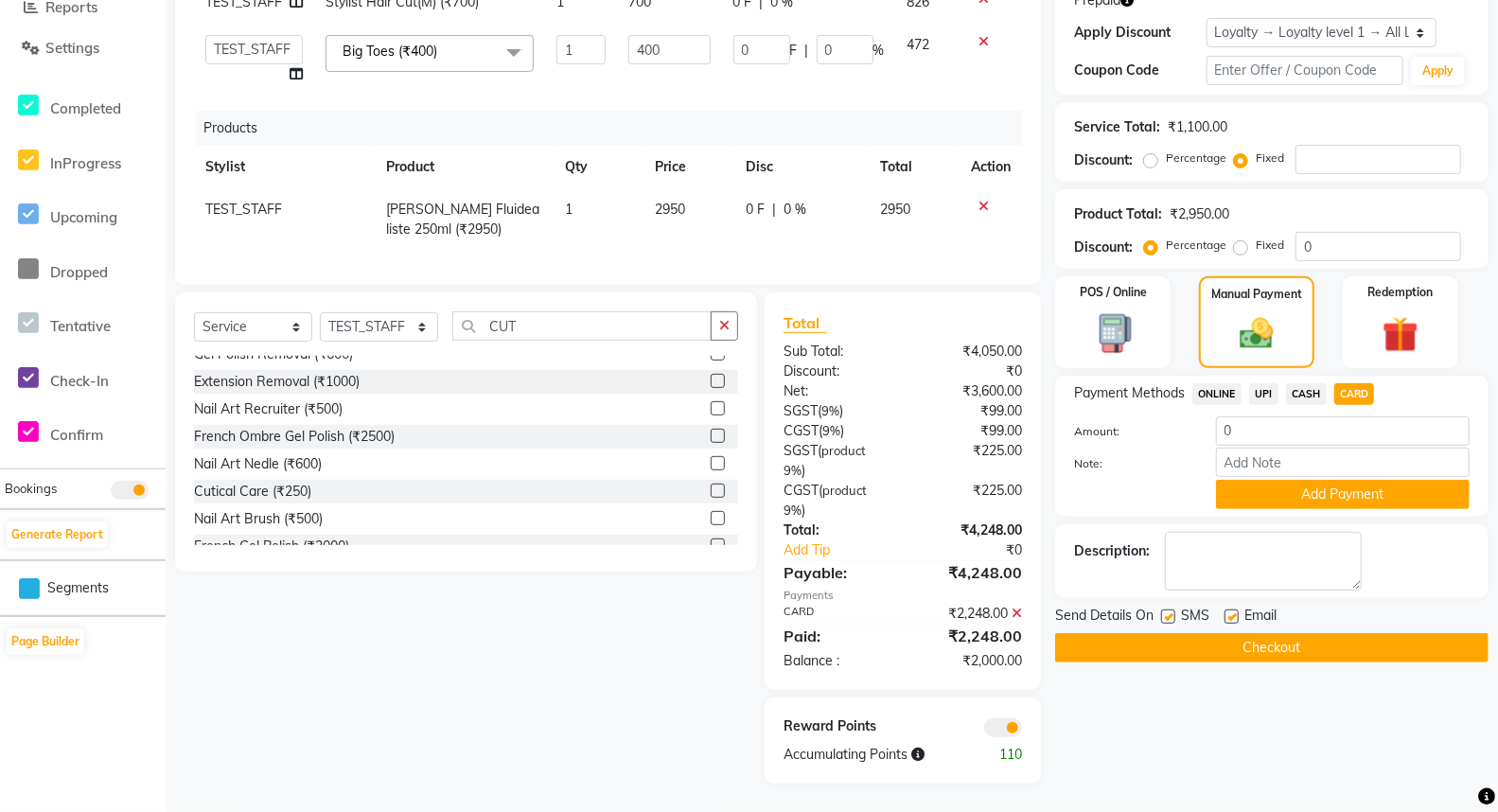
scroll to position [345, 0]
click at [1019, 612] on icon at bounding box center [1016, 613] width 11 height 13
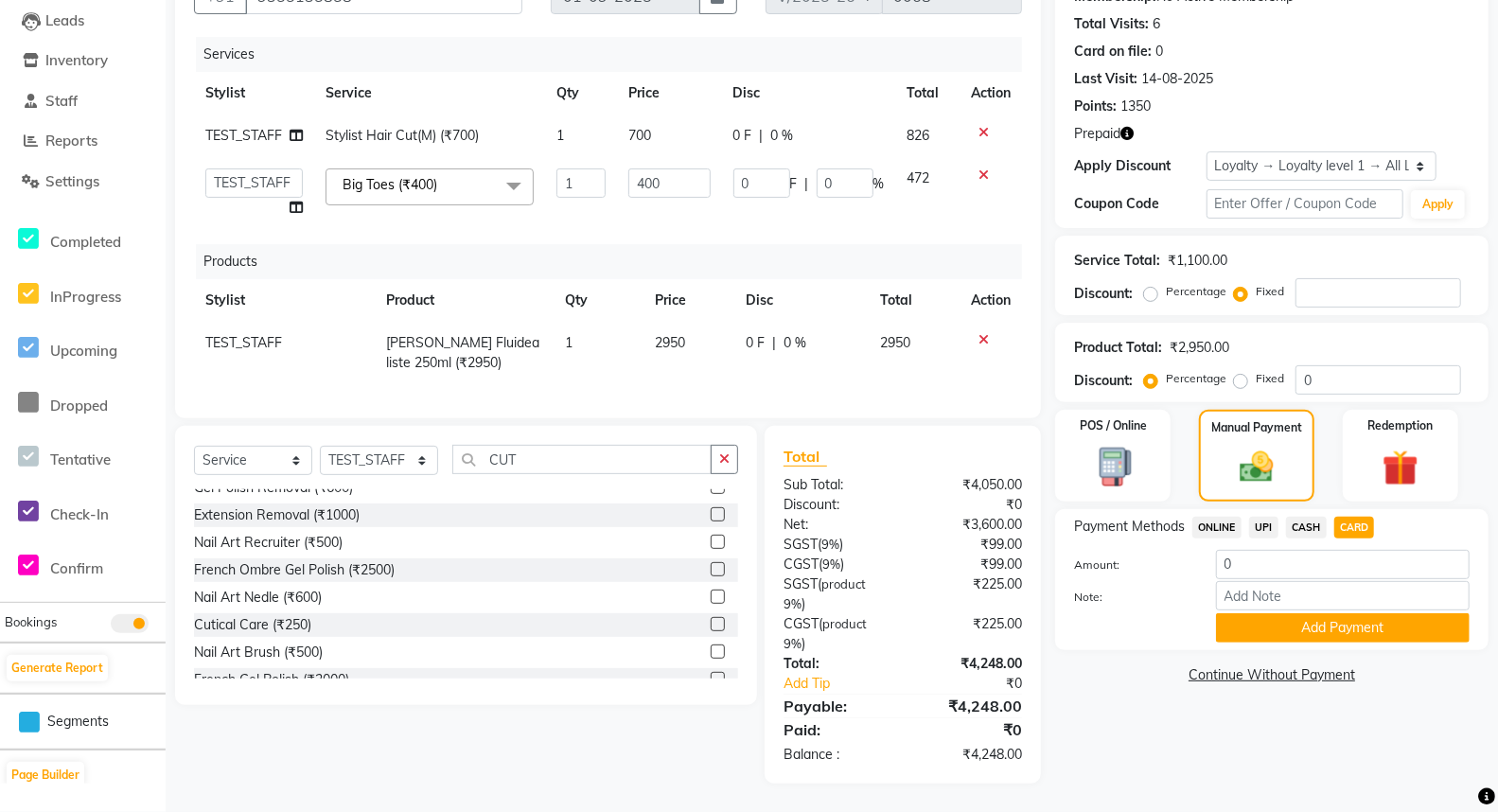
scroll to position [212, 0]
click at [1256, 538] on span "UPI" at bounding box center [1264, 527] width 30 height 22
drag, startPoint x: 1279, startPoint y: 591, endPoint x: 1160, endPoint y: 592, distance: 119.0
click at [1186, 582] on div "Amount: 4248" at bounding box center [1271, 566] width 424 height 33
type input "1250"
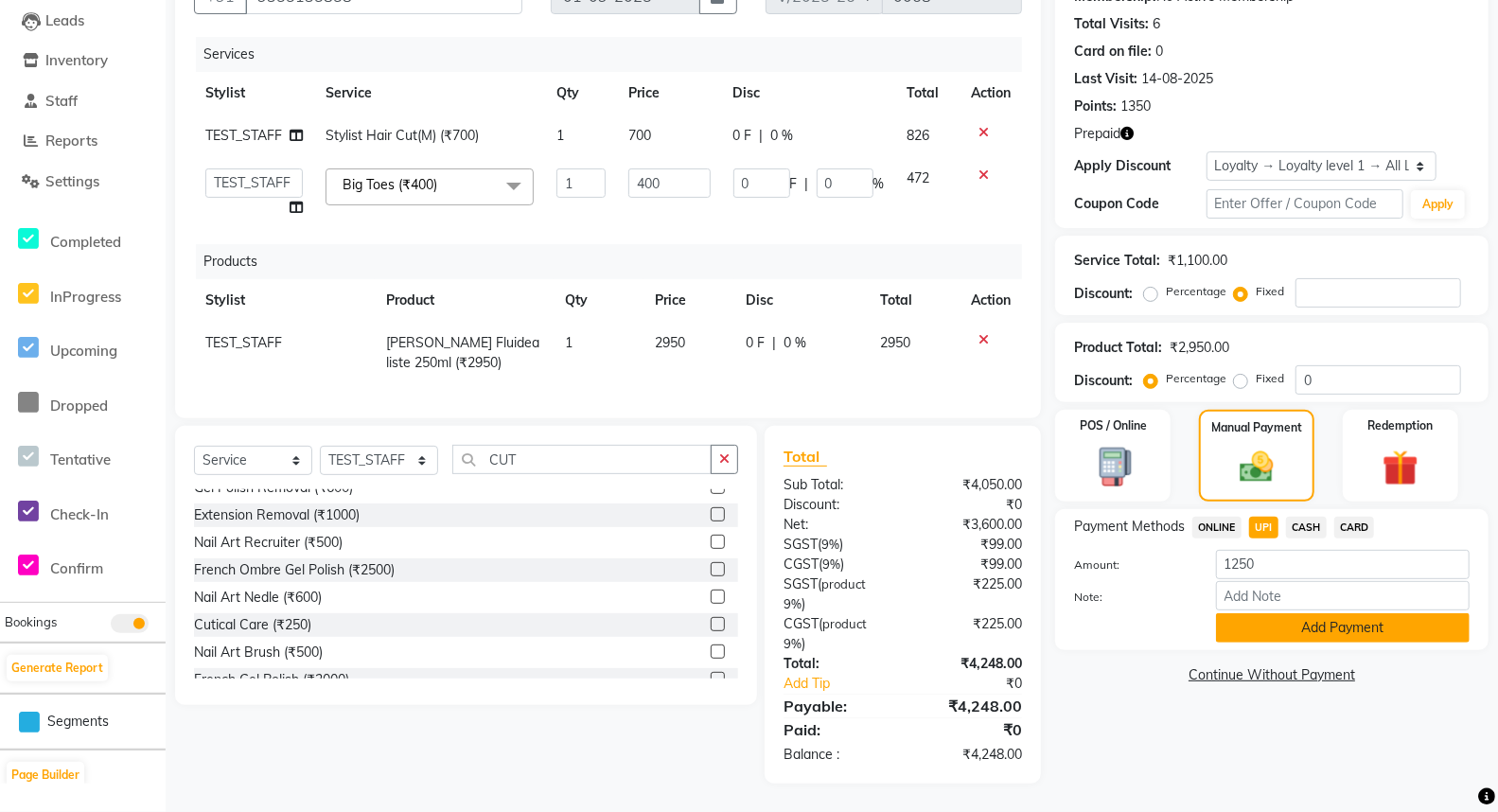
click at [1322, 649] on div "Payment Methods ONLINE UPI CASH CARD Amount: 1250 Note: Add Payment" at bounding box center [1271, 579] width 433 height 141
click at [1322, 643] on button "Add Payment" at bounding box center [1342, 627] width 253 height 30
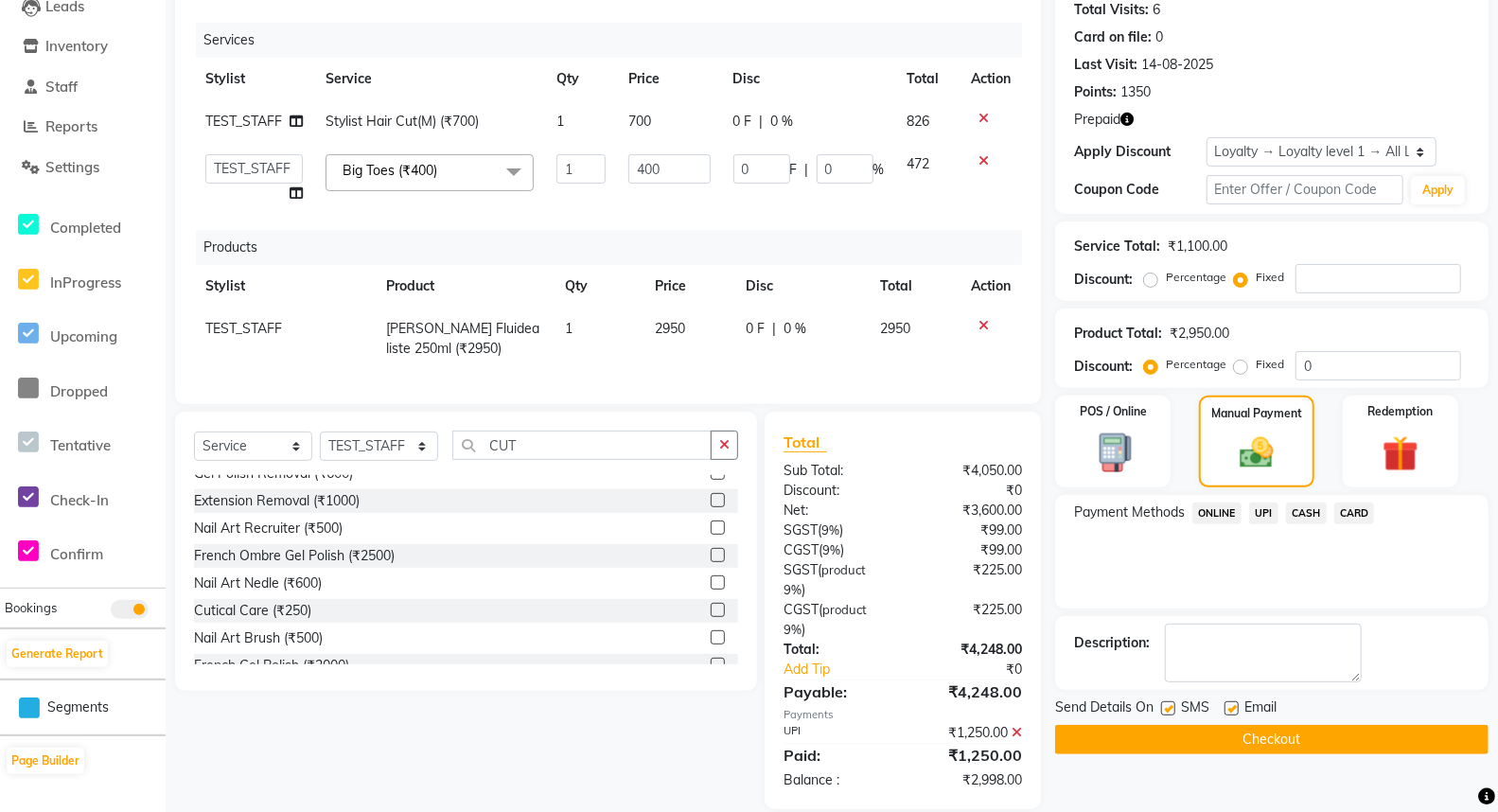
click at [1304, 524] on span "CASH" at bounding box center [1306, 513] width 41 height 22
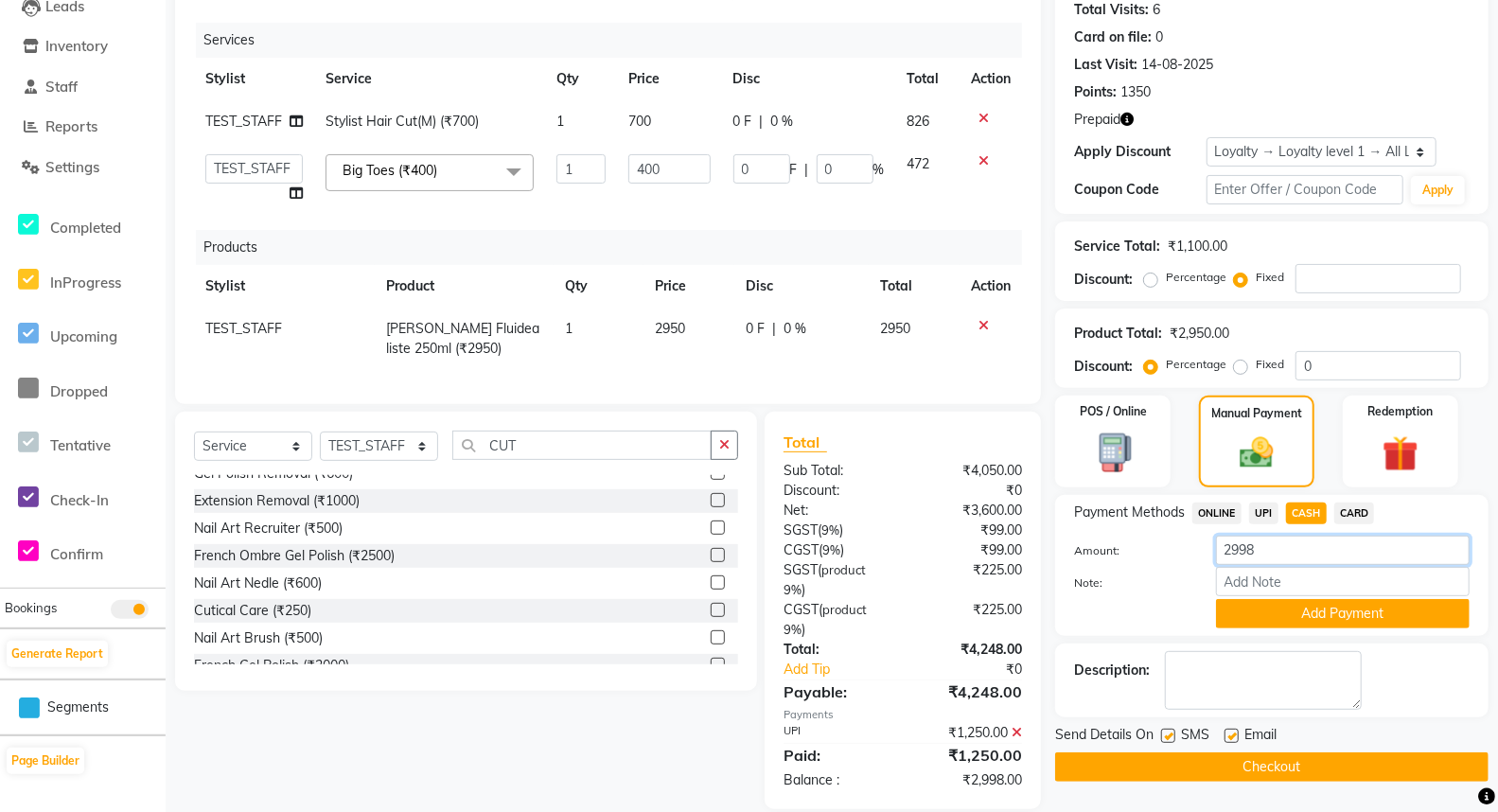
drag, startPoint x: 1287, startPoint y: 599, endPoint x: 1150, endPoint y: 599, distance: 137.0
click at [1166, 567] on div "Amount: 2998" at bounding box center [1271, 552] width 424 height 33
type input "1000"
click at [1309, 628] on button "Add Payment" at bounding box center [1342, 613] width 253 height 30
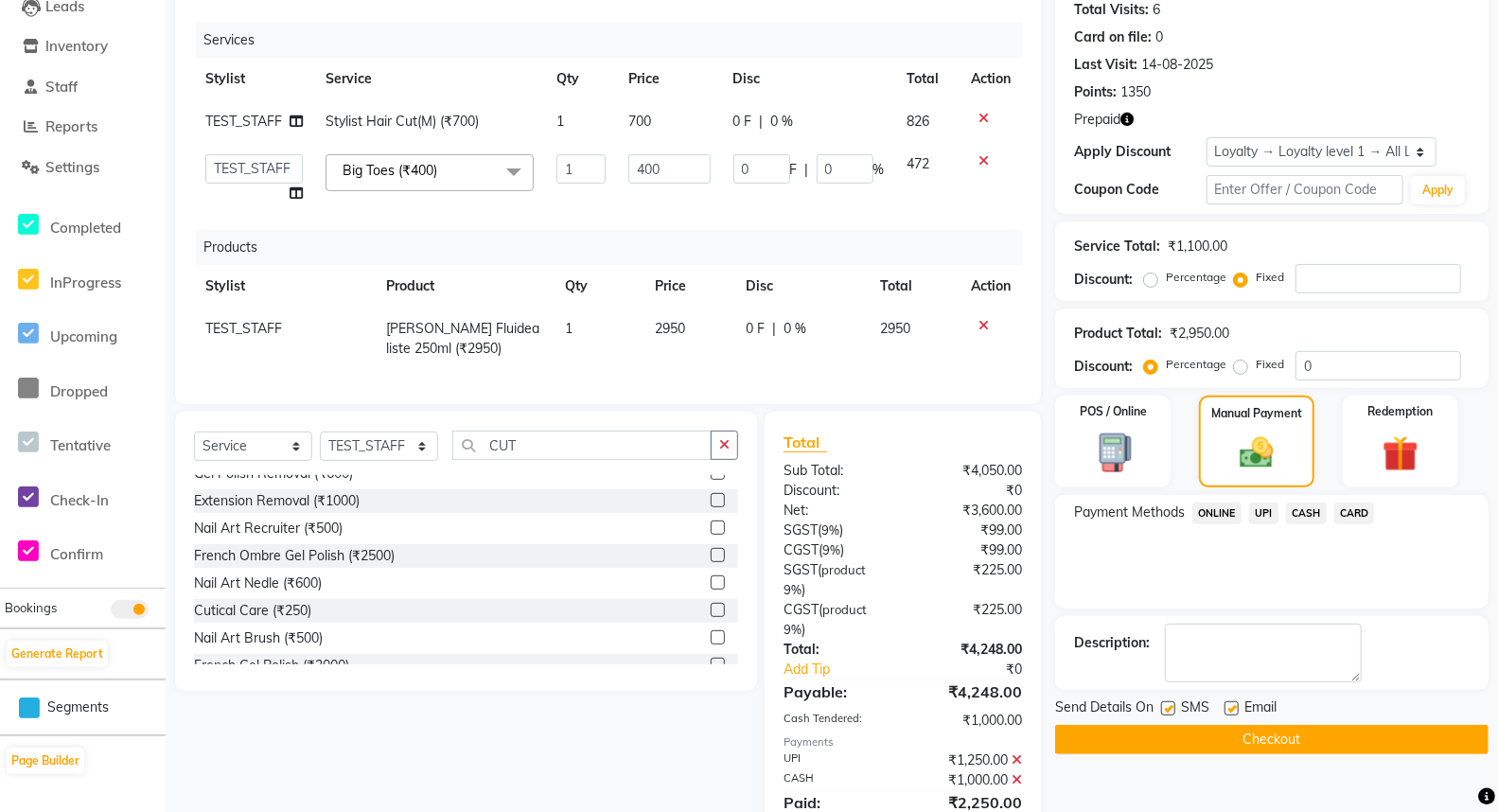
click at [1353, 524] on span "CARD" at bounding box center [1355, 513] width 41 height 22
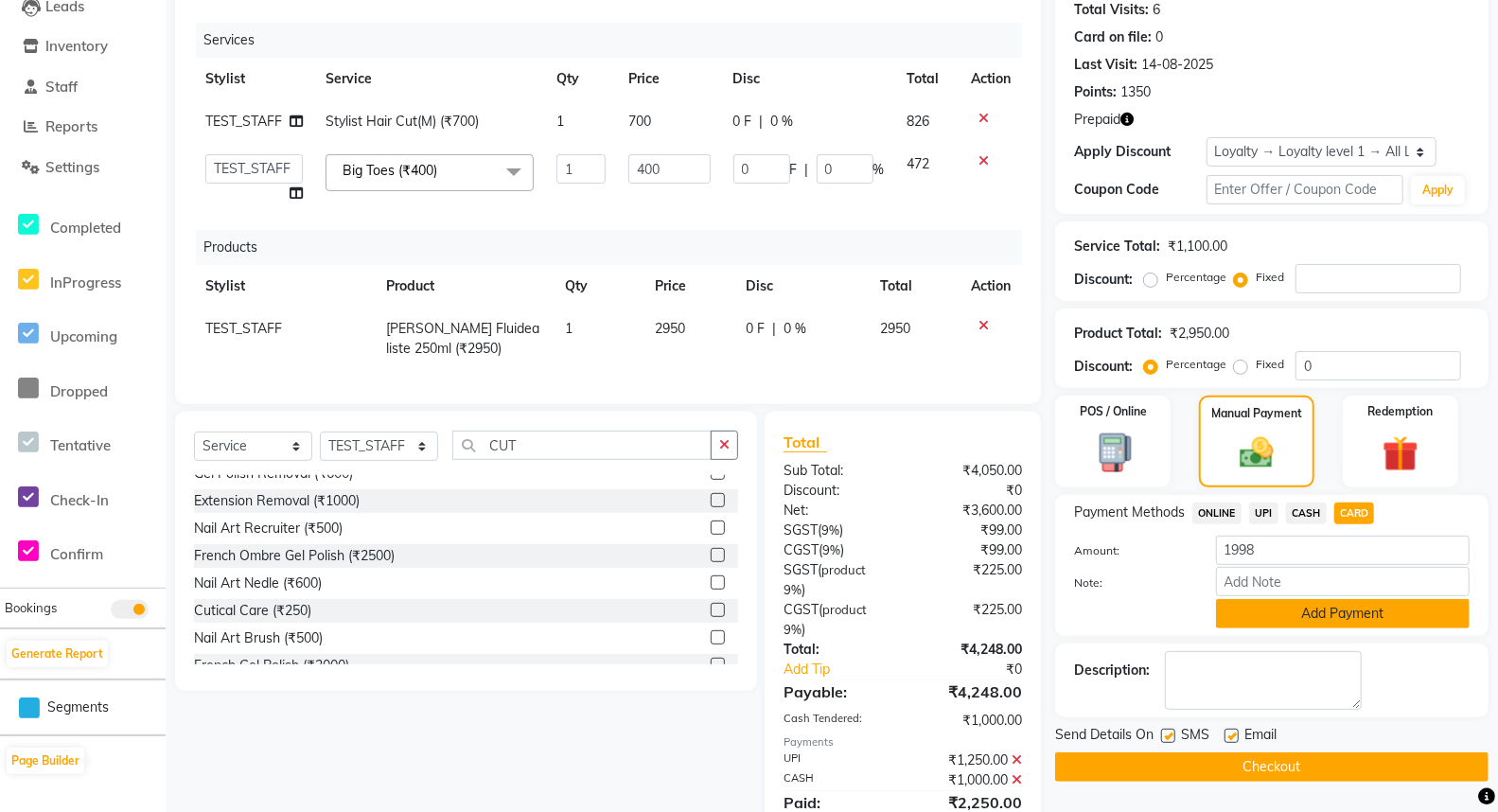
click at [1310, 628] on button "Add Payment" at bounding box center [1342, 613] width 253 height 30
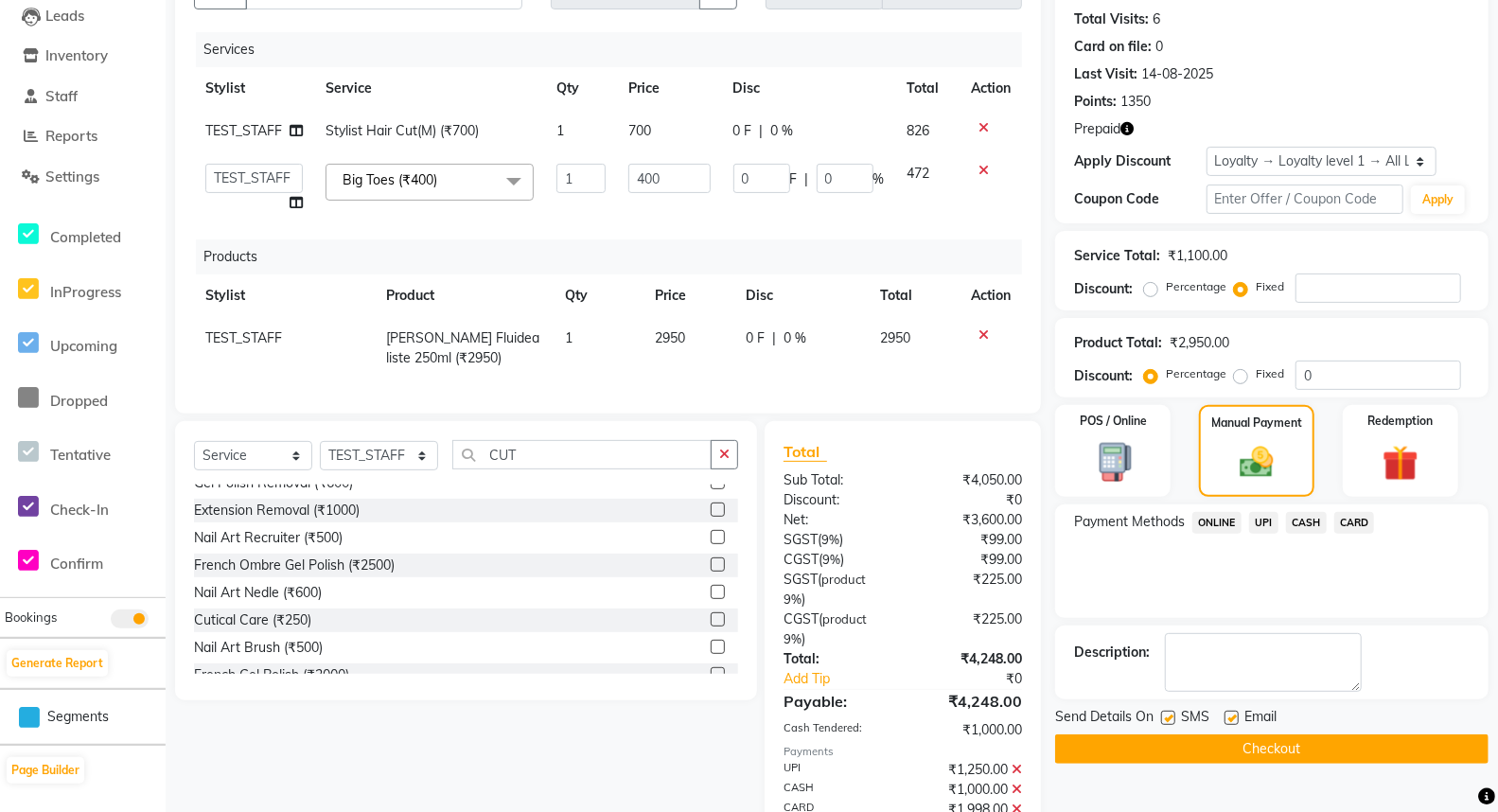
scroll to position [412, 0]
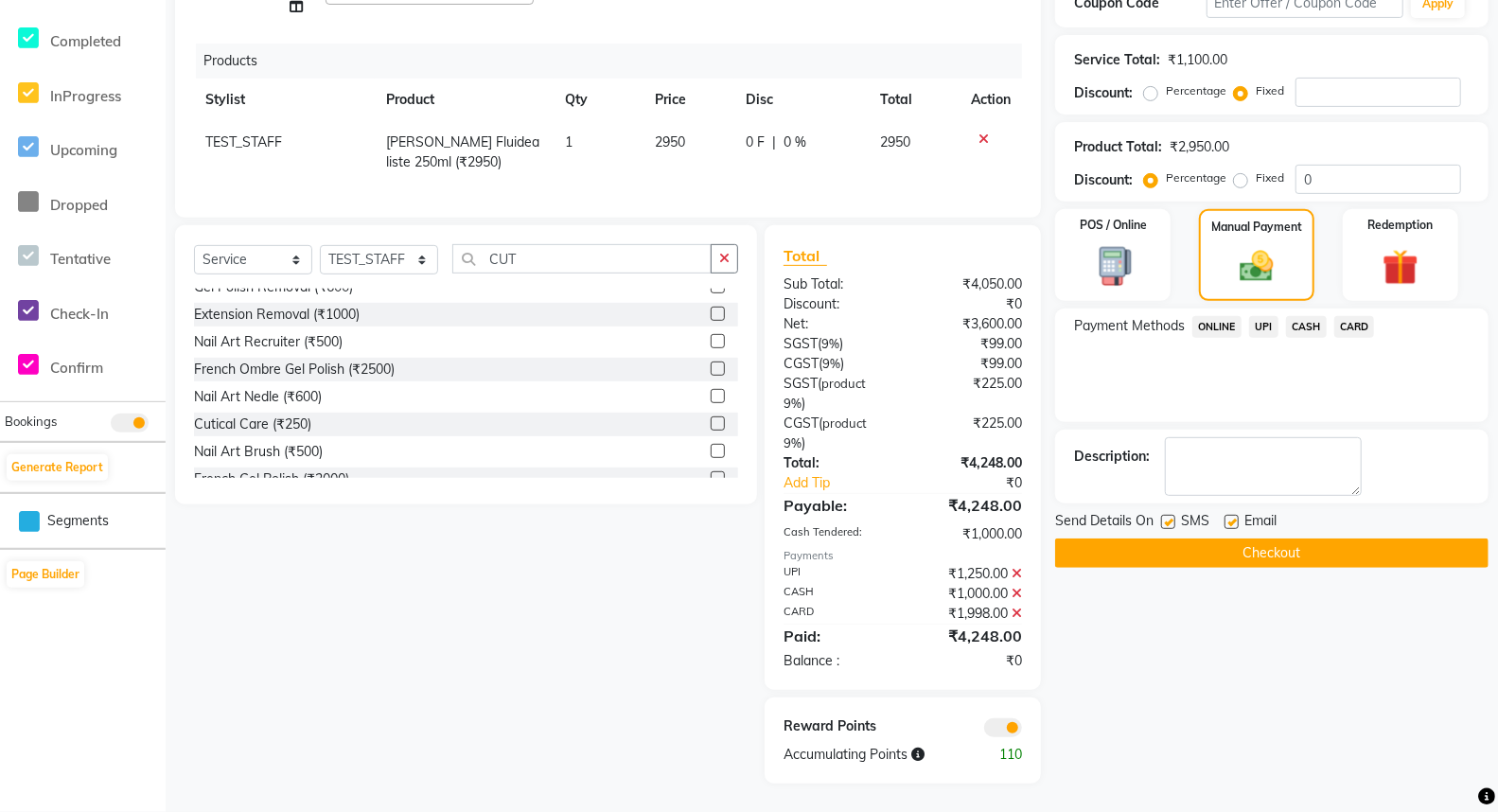
click at [1264, 338] on span "UPI" at bounding box center [1264, 326] width 30 height 22
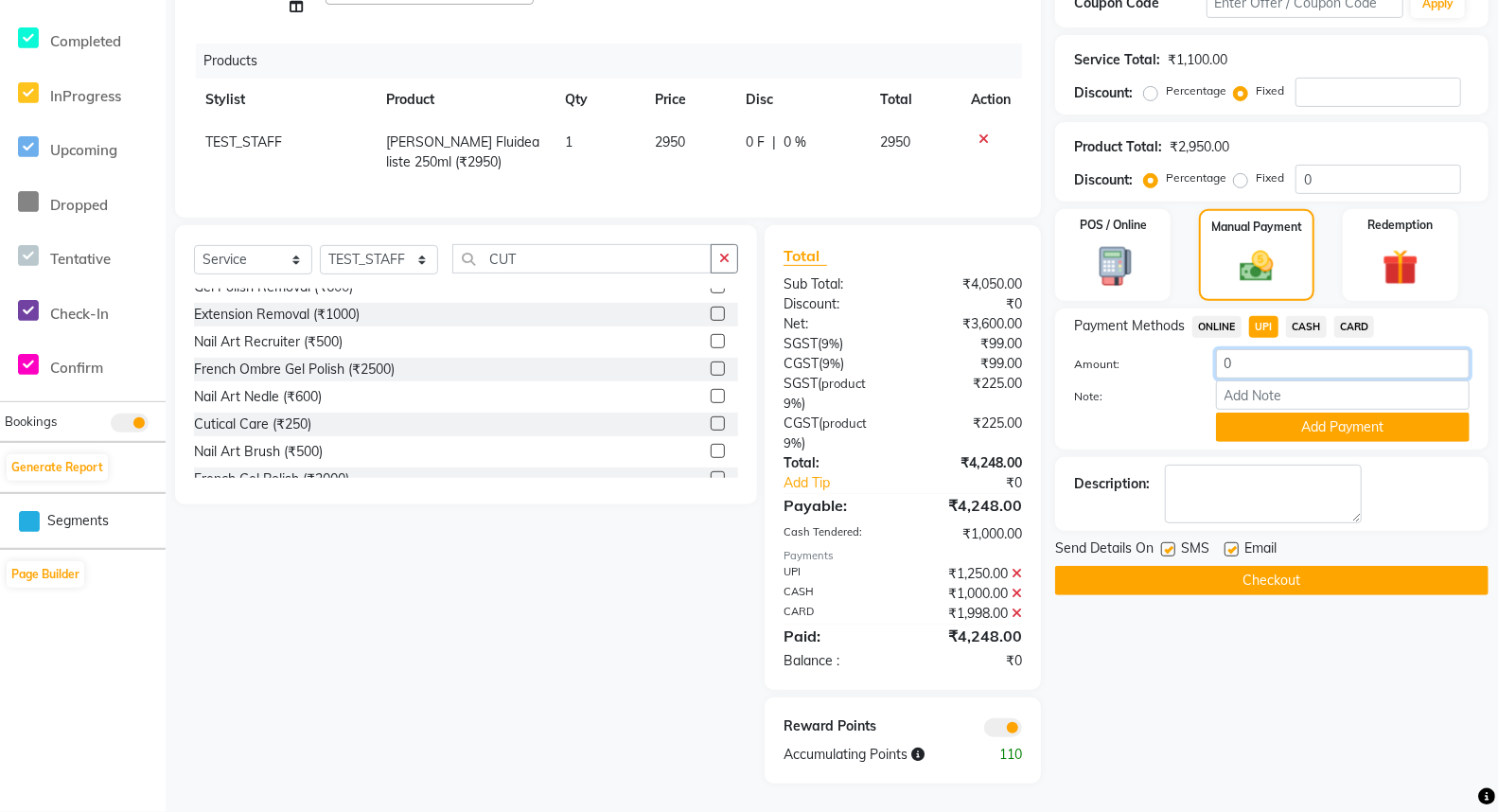
click at [1266, 379] on input "0" at bounding box center [1342, 363] width 253 height 30
click at [1015, 574] on icon at bounding box center [1016, 573] width 11 height 13
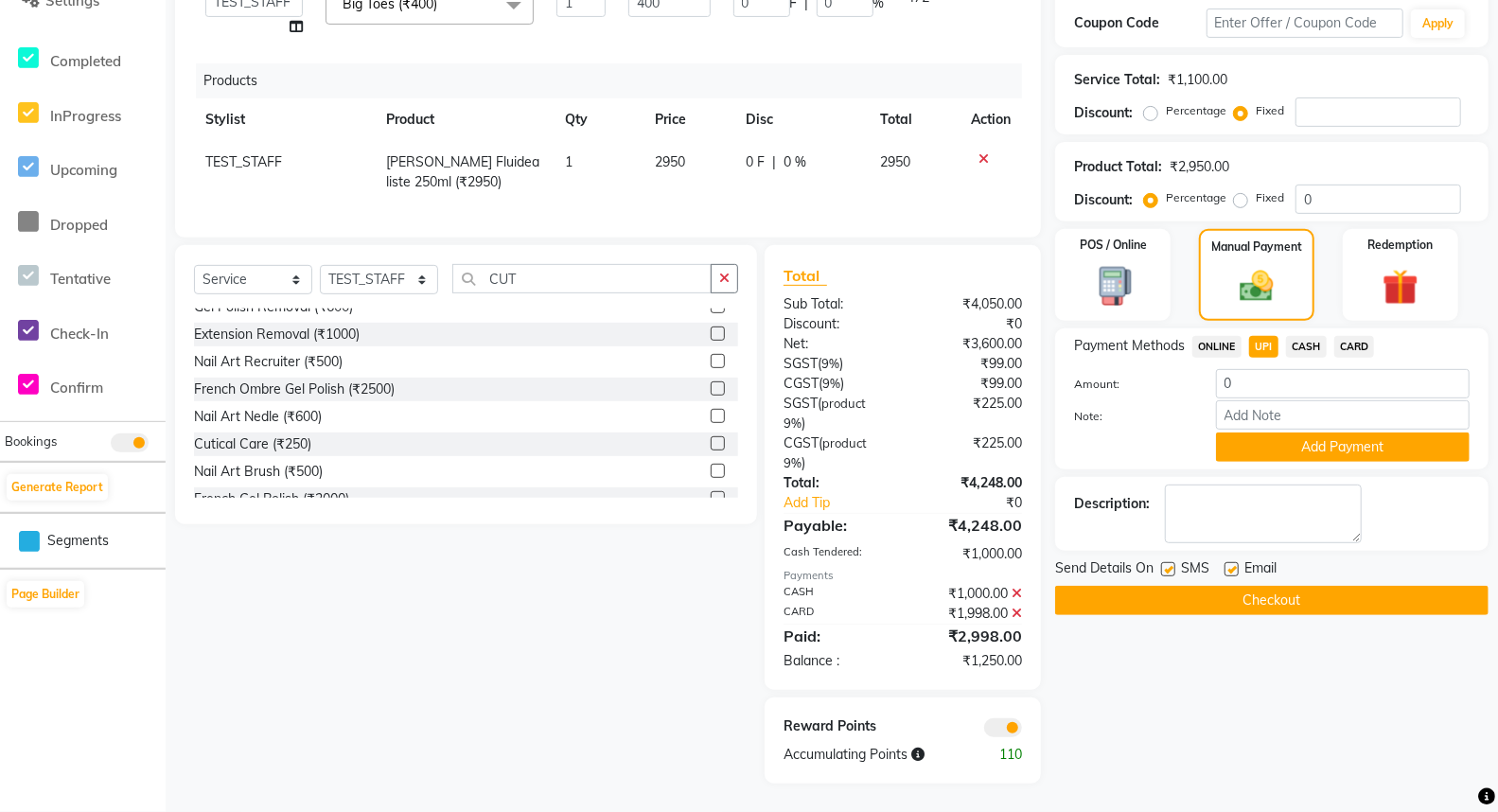
click at [1015, 574] on div "Payments" at bounding box center [902, 575] width 238 height 16
click at [1017, 596] on icon at bounding box center [1016, 593] width 11 height 13
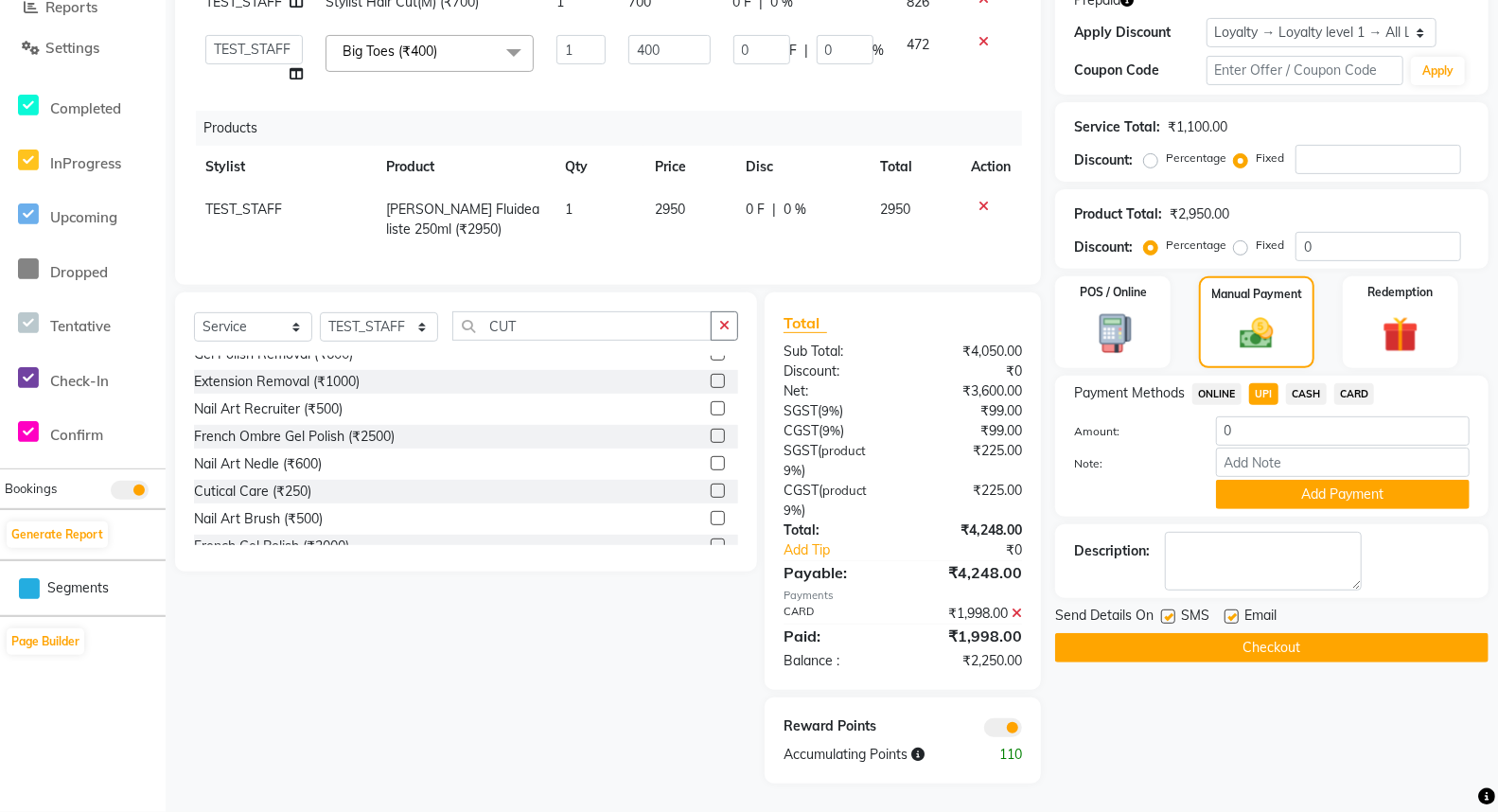
click at [1019, 611] on icon at bounding box center [1016, 613] width 11 height 13
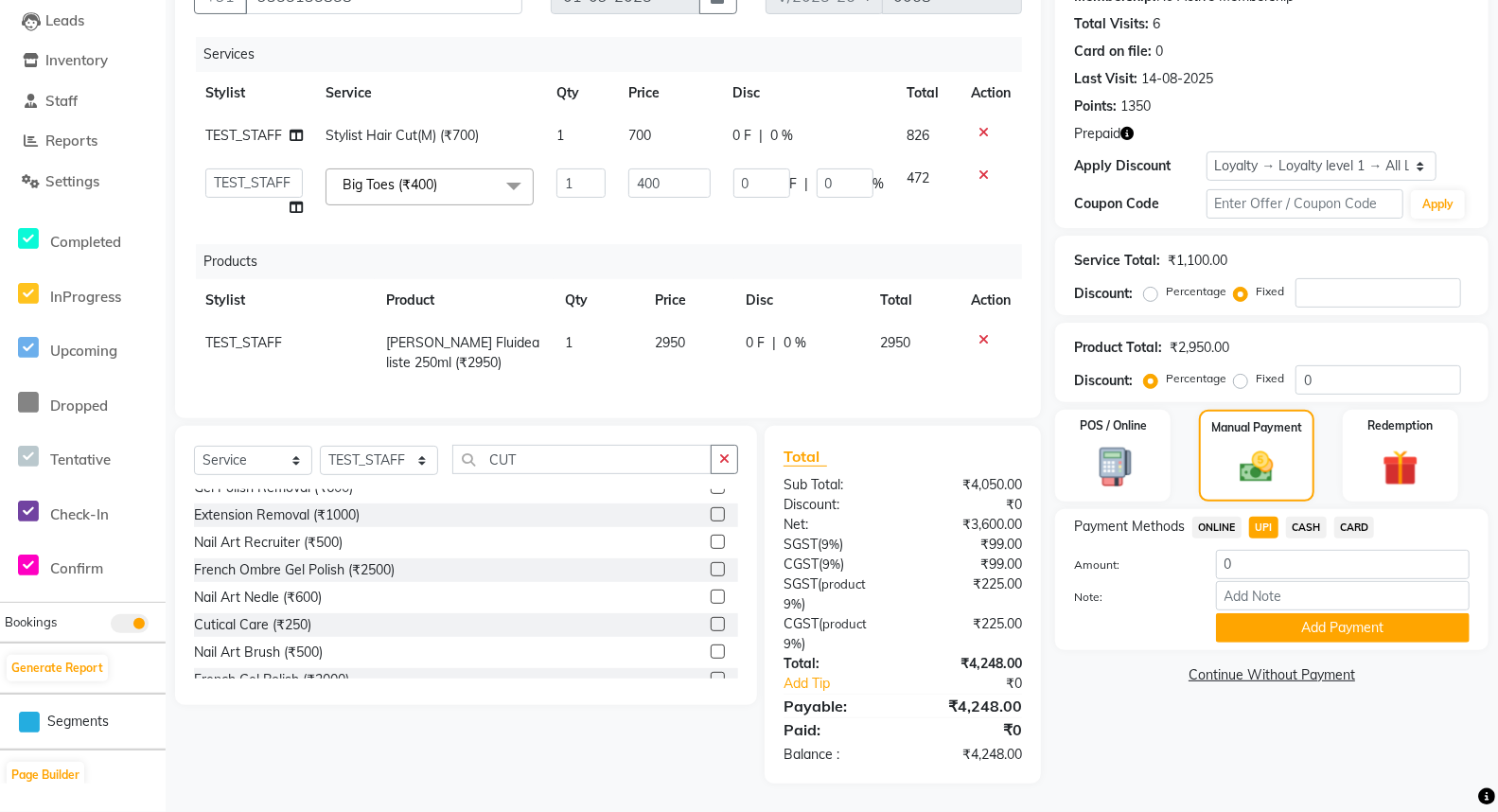
scroll to position [212, 0]
click at [1130, 490] on img at bounding box center [1112, 468] width 60 height 44
select select "36"
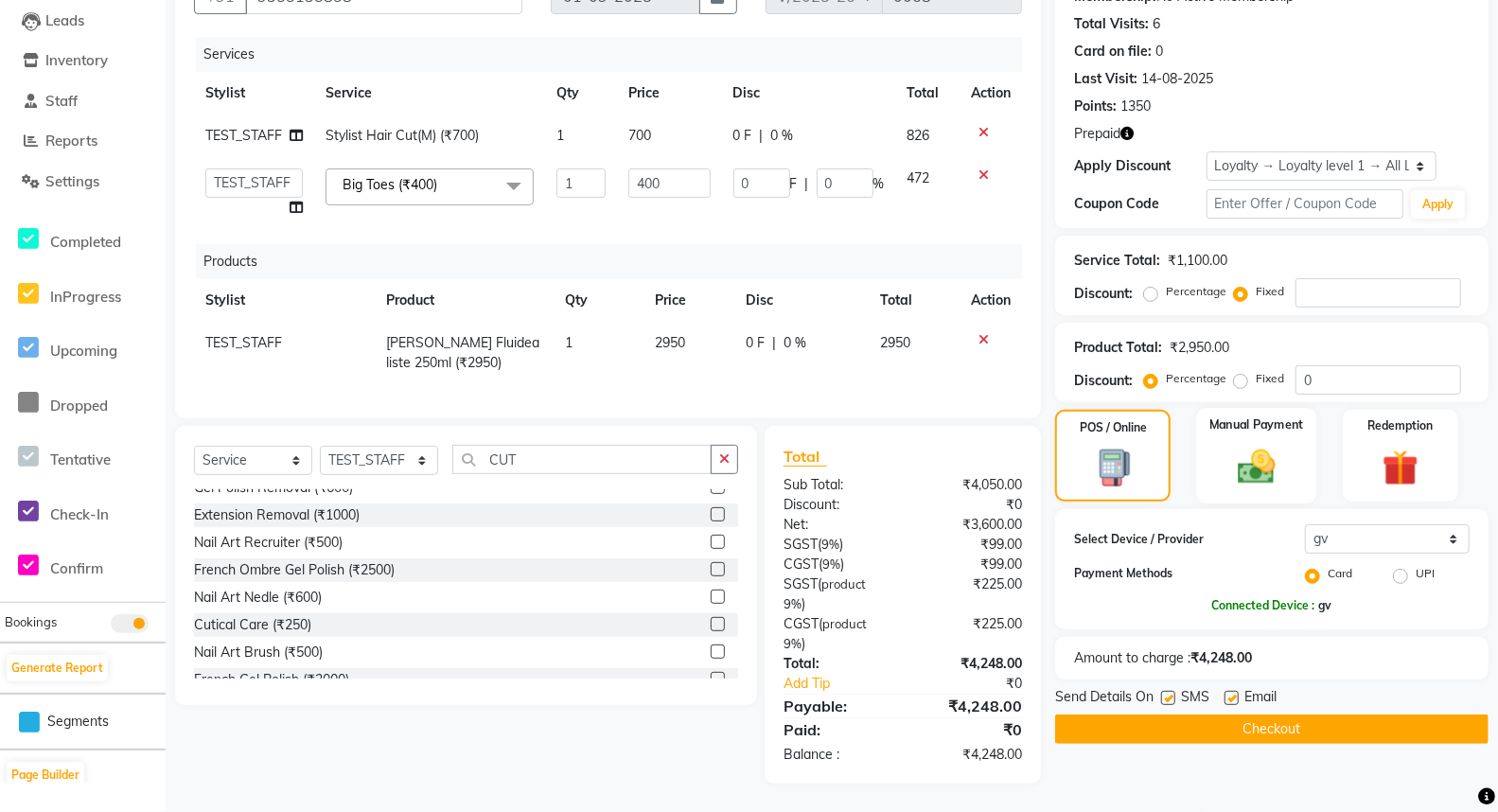
click at [1263, 472] on div "Manual Payment" at bounding box center [1257, 455] width 121 height 96
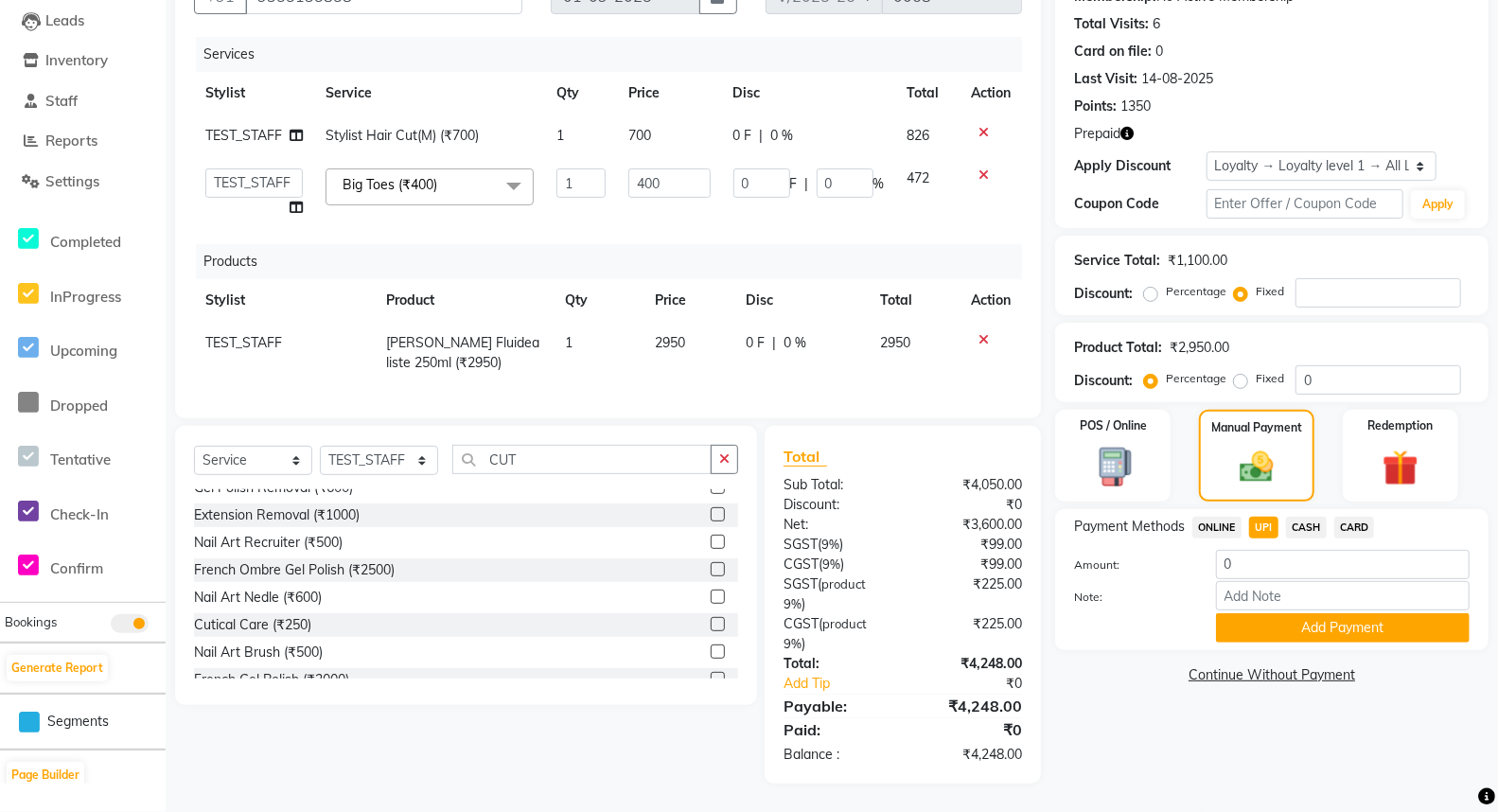
click at [1269, 538] on span "UPI" at bounding box center [1264, 527] width 30 height 22
type input "4248"
click at [1279, 579] on input "4248" at bounding box center [1342, 564] width 253 height 30
click at [1306, 538] on span "CASH" at bounding box center [1306, 527] width 41 height 22
click at [1252, 538] on span "UPI" at bounding box center [1264, 527] width 30 height 22
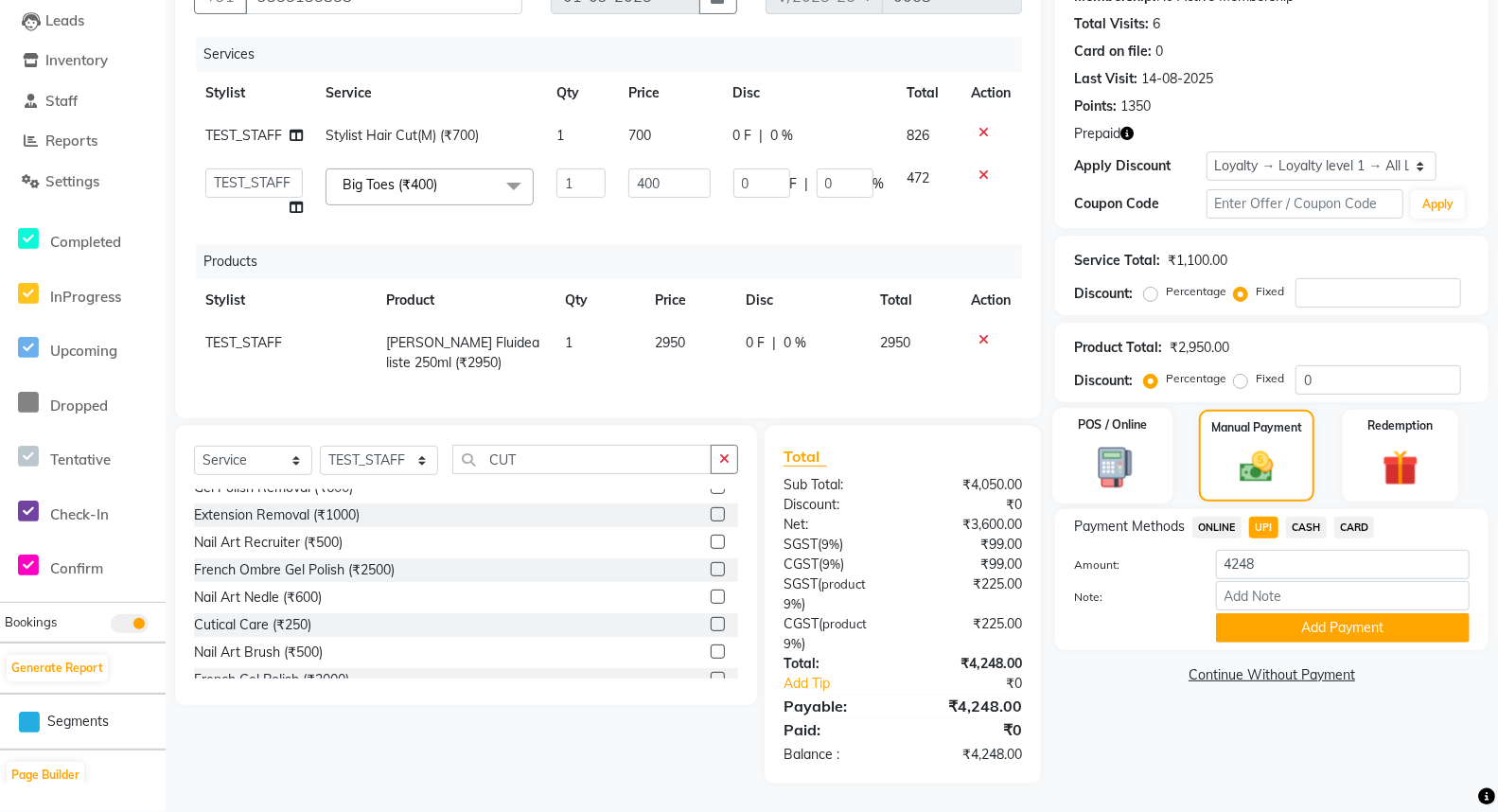
click at [1133, 482] on img at bounding box center [1112, 468] width 60 height 44
select select "36"
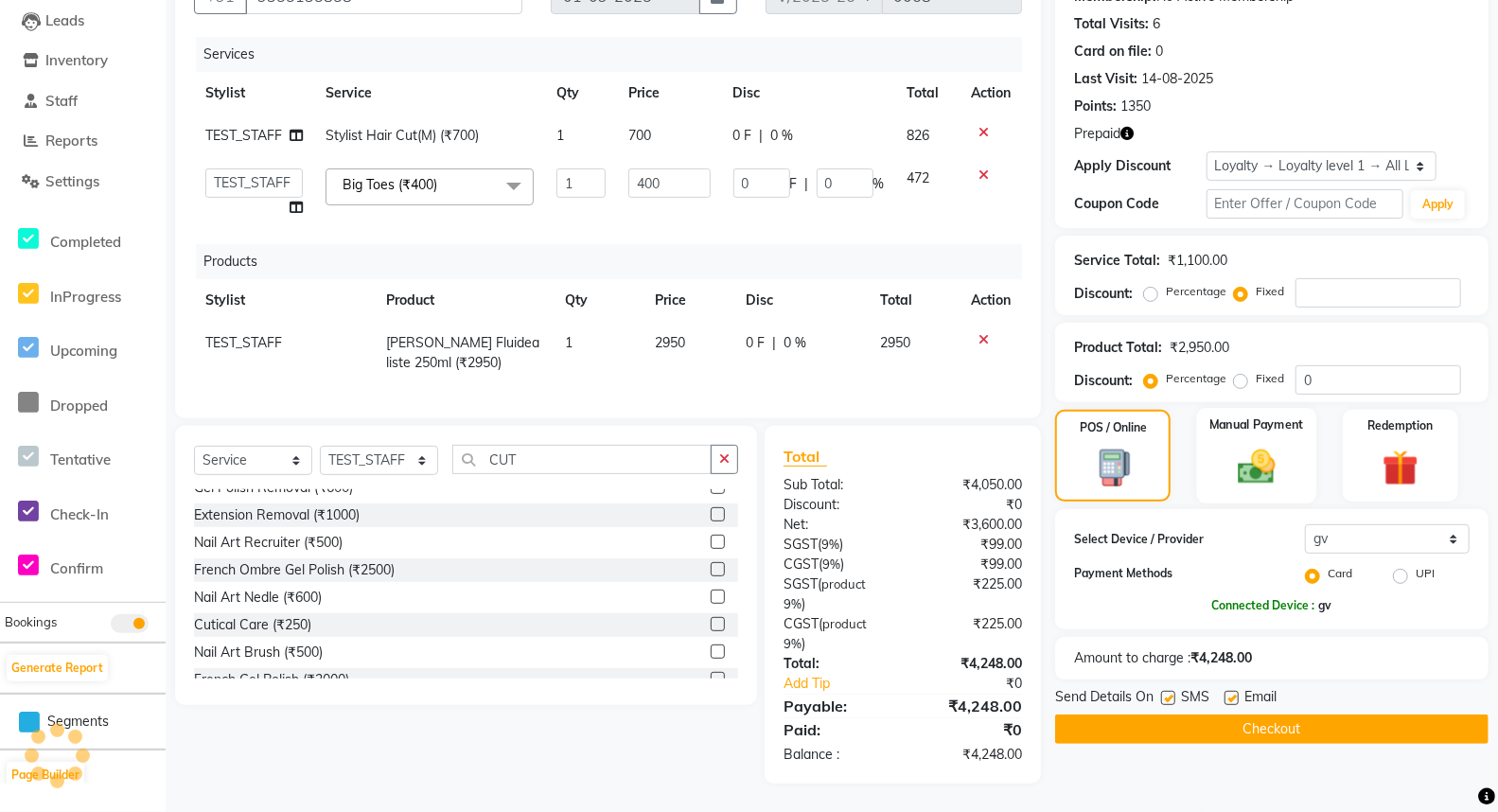
click at [1278, 475] on img at bounding box center [1256, 467] width 60 height 43
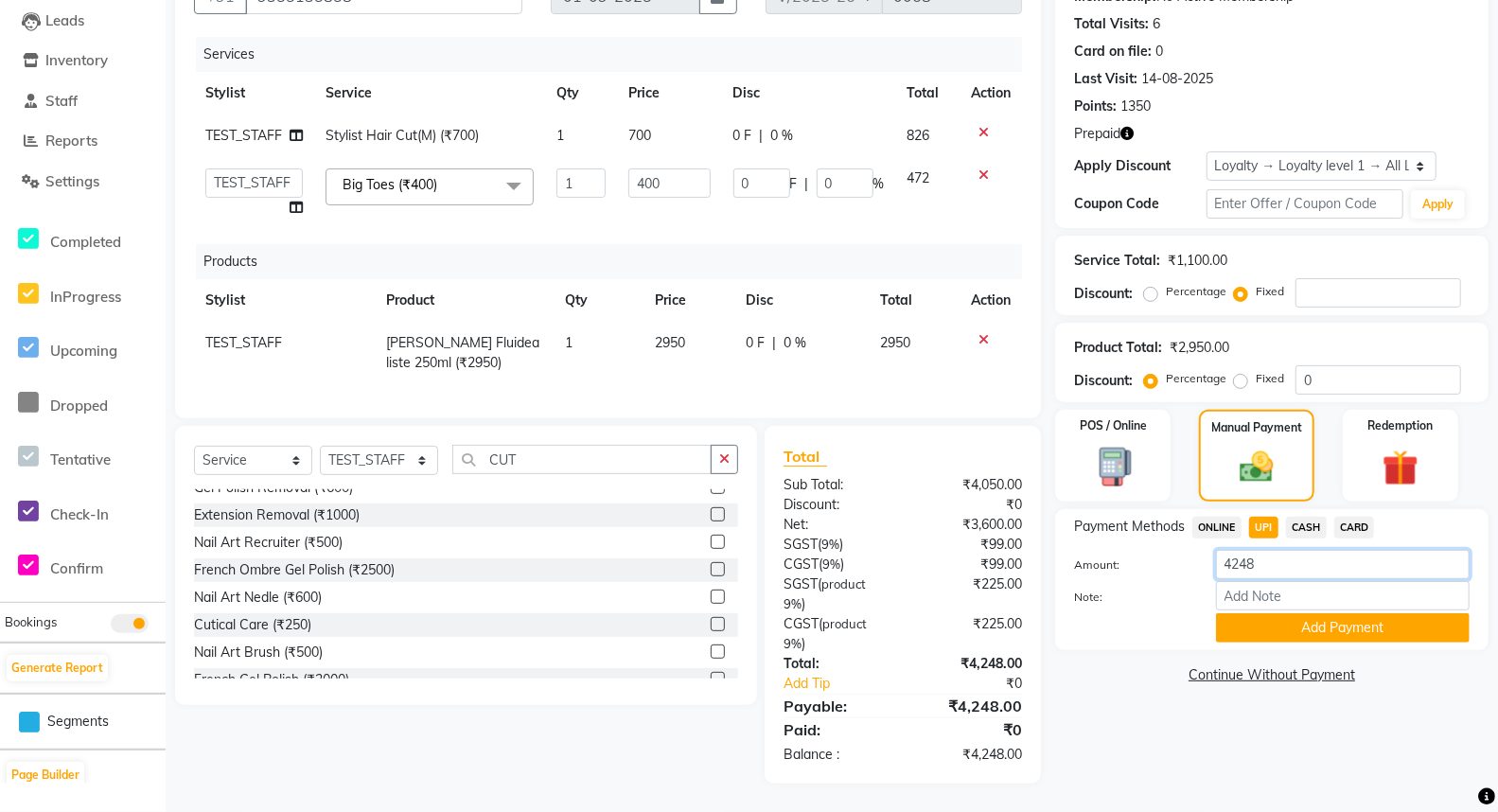
drag, startPoint x: 1268, startPoint y: 592, endPoint x: 1208, endPoint y: 591, distance: 60.0
click at [1208, 579] on div "4248" at bounding box center [1342, 564] width 282 height 30
type input "3000"
click at [1306, 643] on button "Add Payment" at bounding box center [1342, 627] width 253 height 30
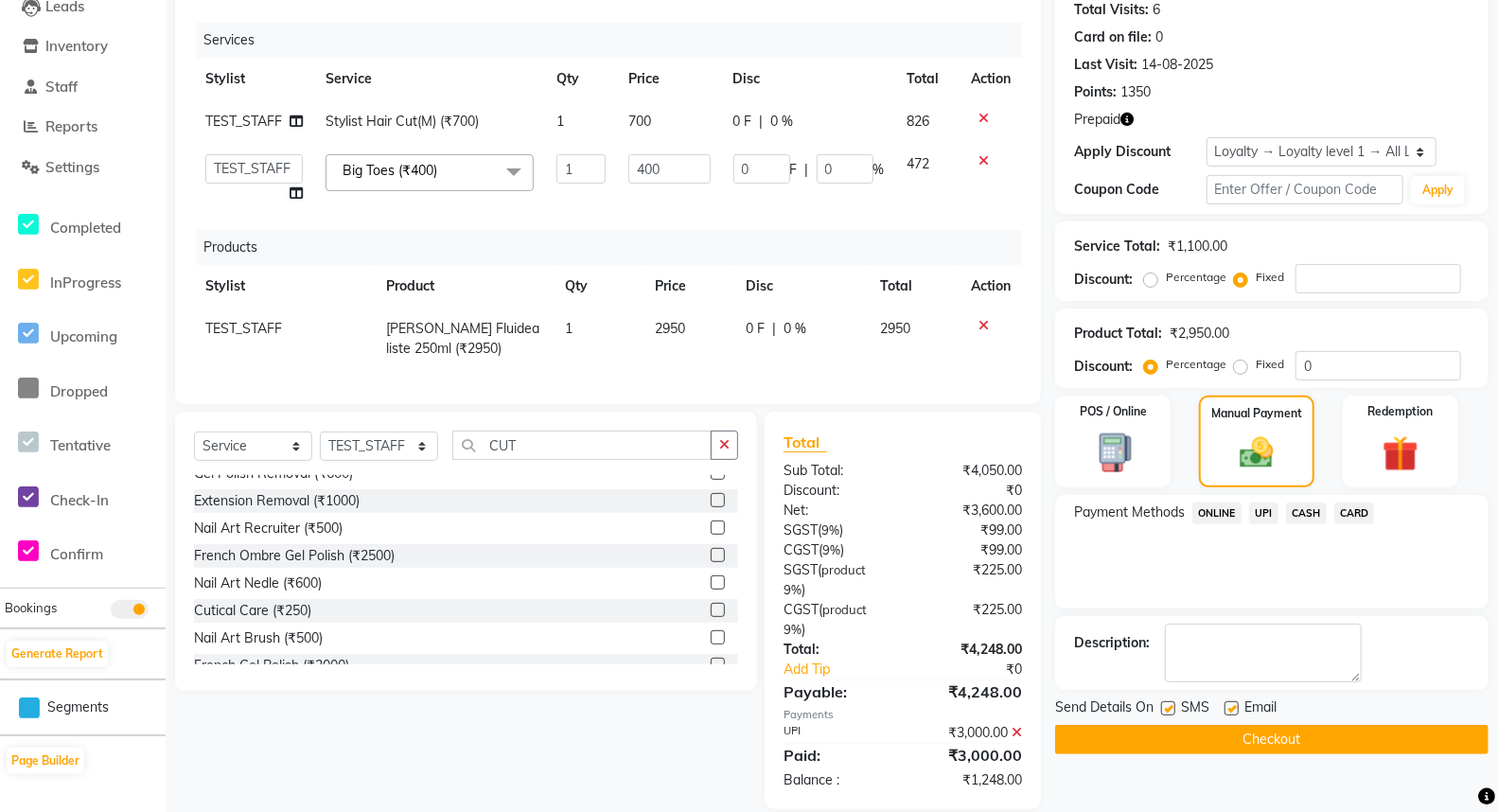
scroll to position [345, 0]
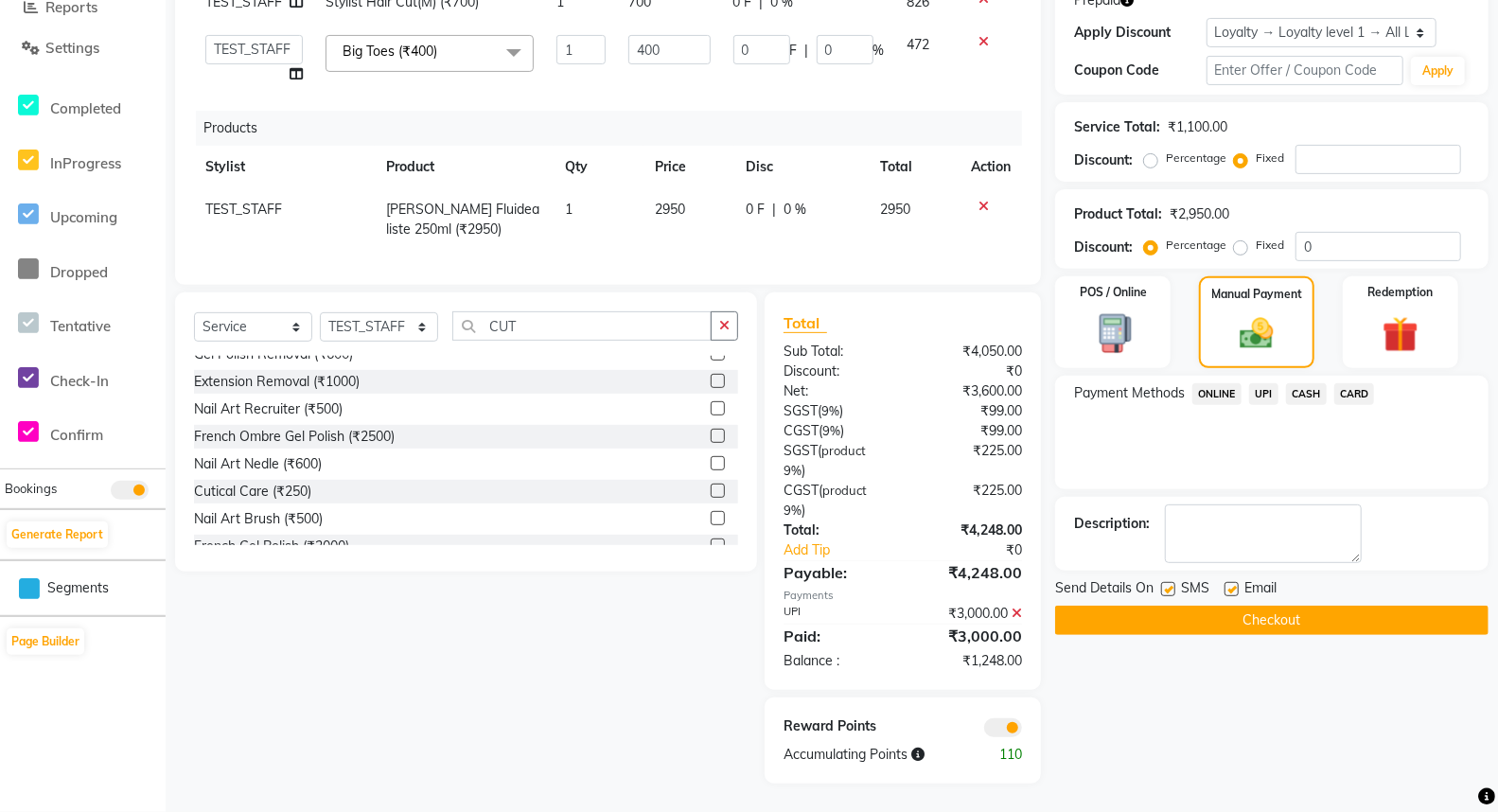
click at [1308, 405] on span "CASH" at bounding box center [1306, 394] width 41 height 22
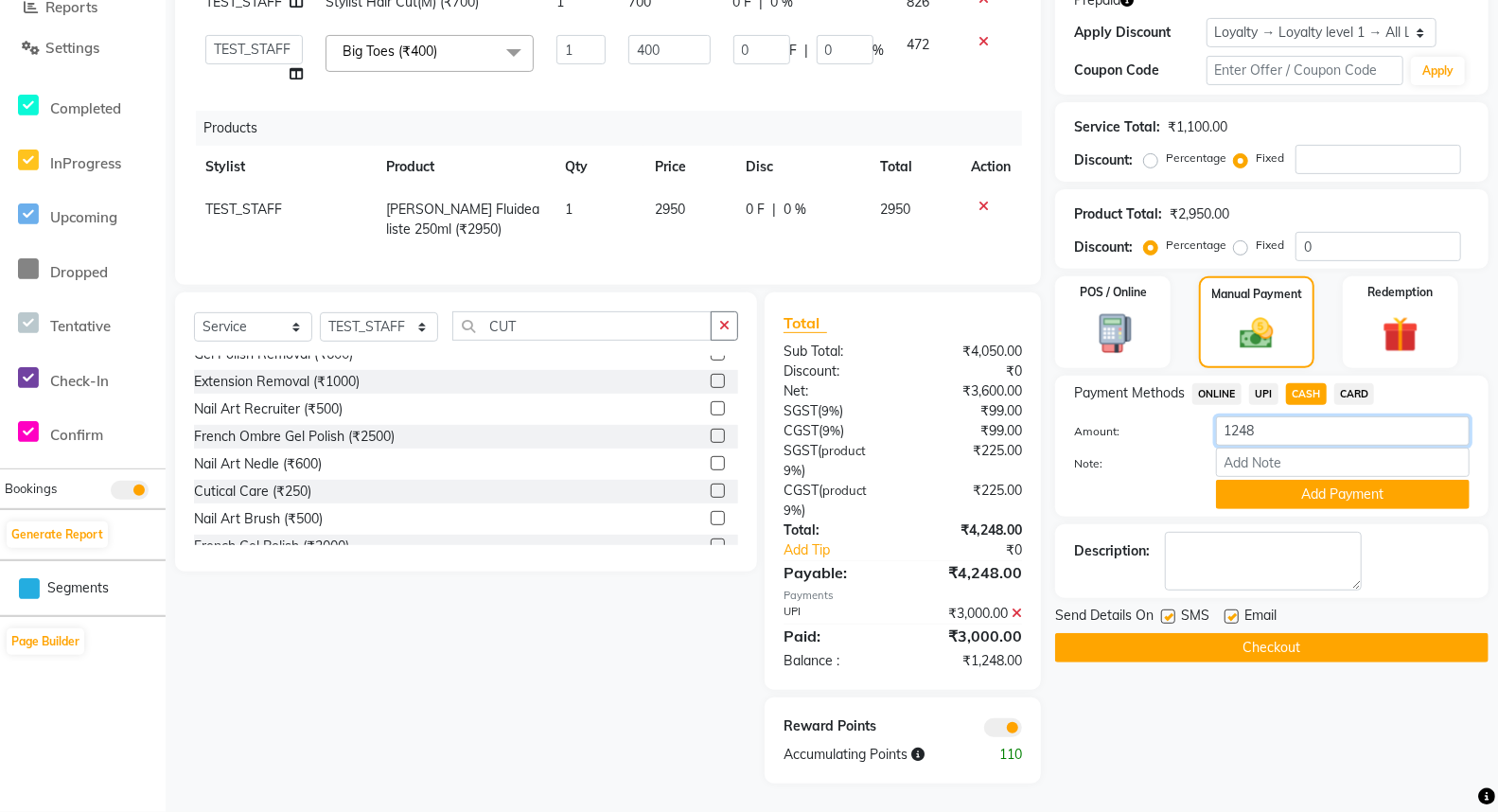
drag, startPoint x: 1289, startPoint y: 466, endPoint x: 1189, endPoint y: 466, distance: 100.0
click at [1189, 449] on div "Amount: 1248" at bounding box center [1271, 432] width 424 height 33
type input "500"
click at [1281, 509] on button "Add Payment" at bounding box center [1342, 494] width 253 height 30
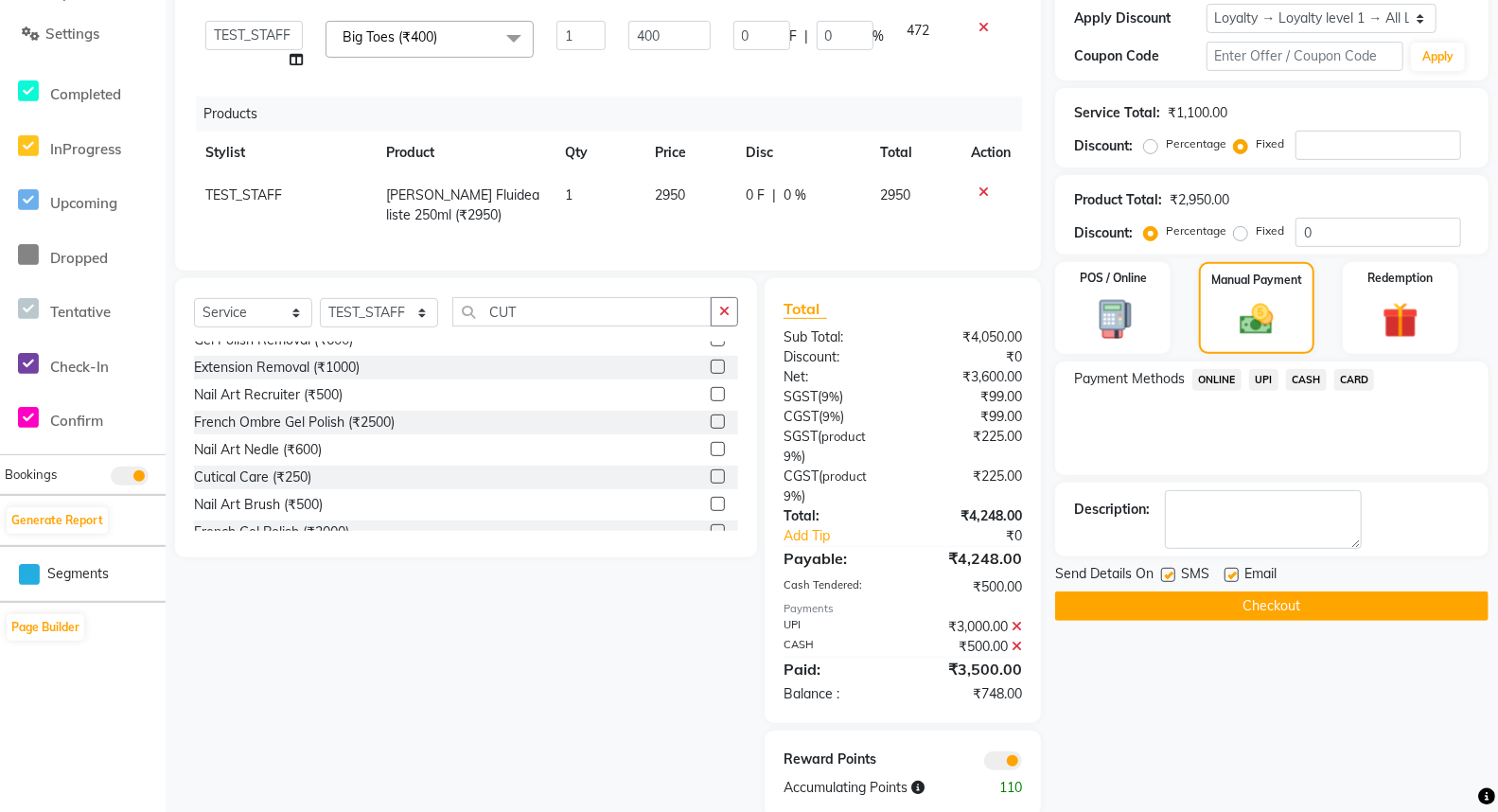
click at [1355, 394] on div "CARD" at bounding box center [1351, 382] width 48 height 26
click at [1356, 390] on span "CARD" at bounding box center [1355, 380] width 41 height 22
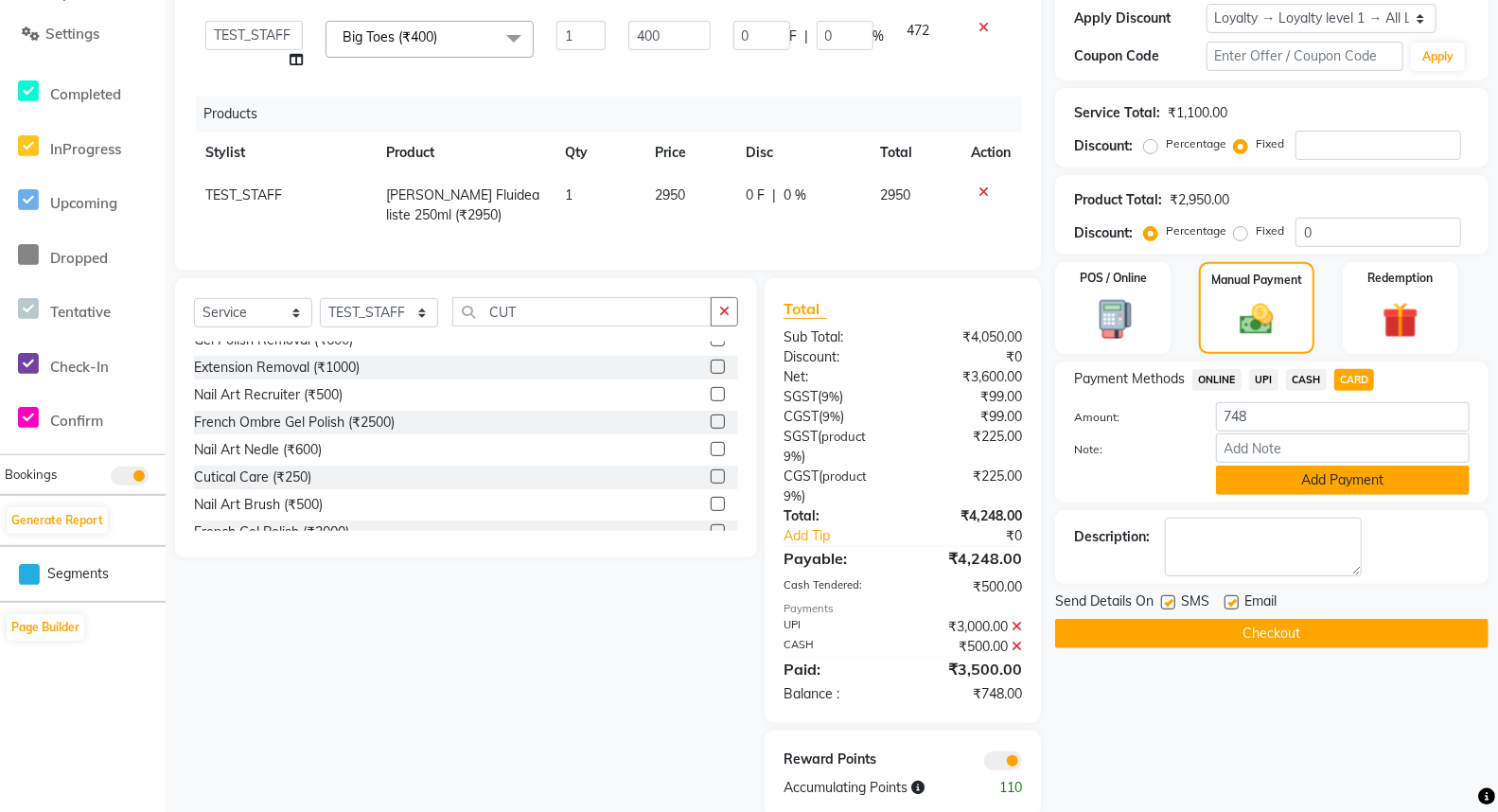
click at [1311, 494] on button "Add Payment" at bounding box center [1342, 480] width 253 height 30
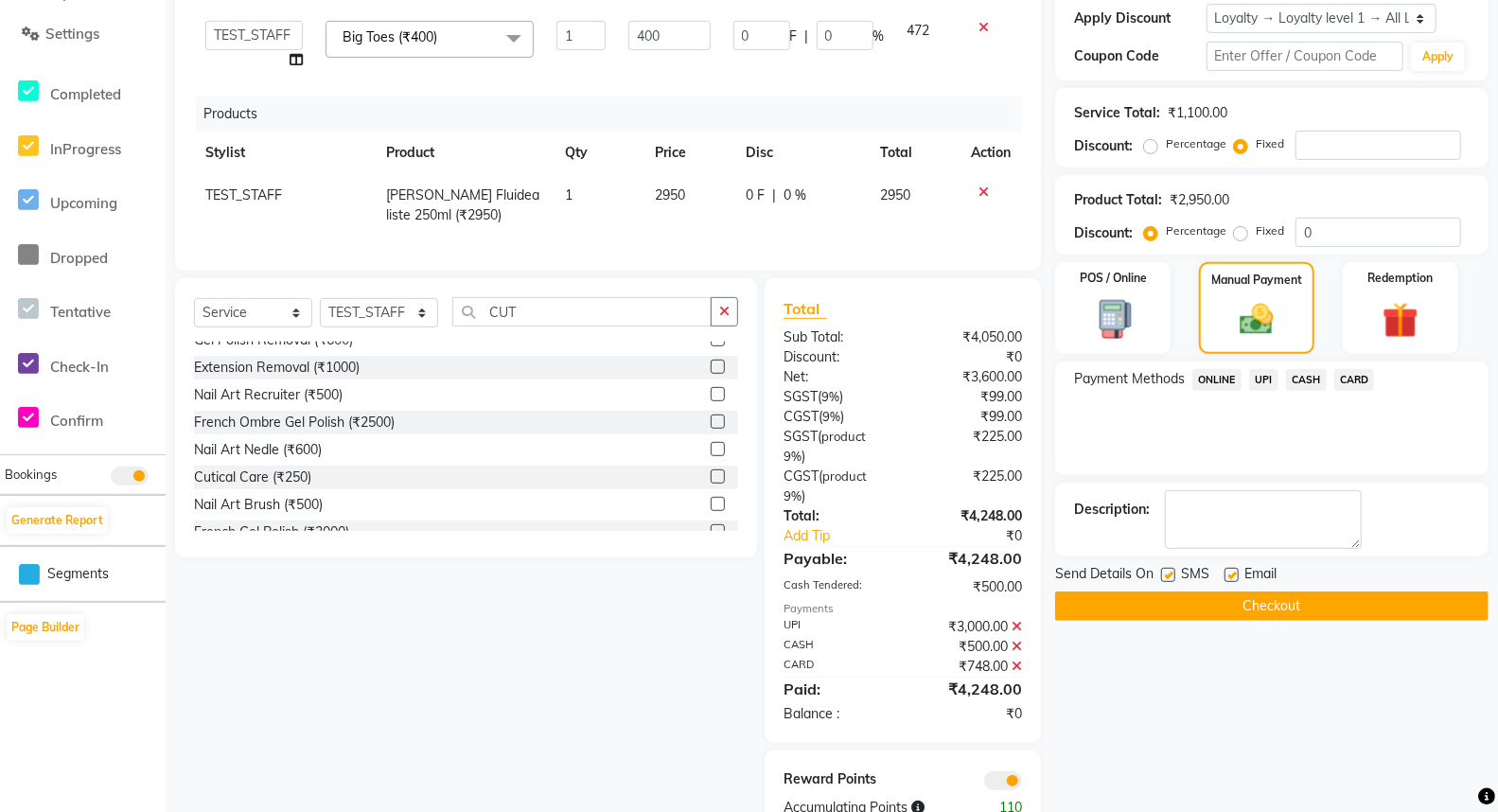
scroll to position [412, 0]
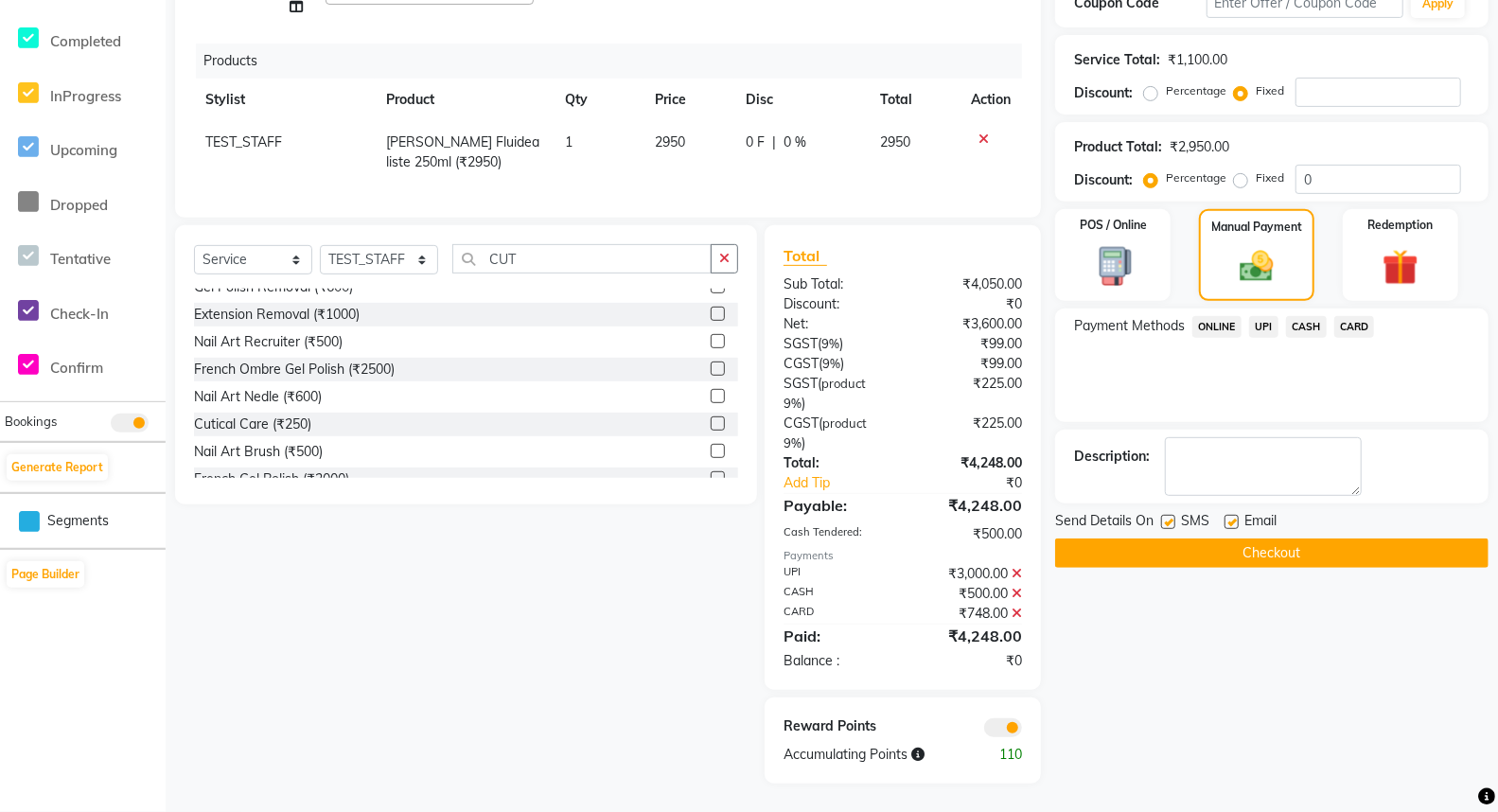
click at [1280, 567] on button "Checkout" at bounding box center [1271, 553] width 433 height 30
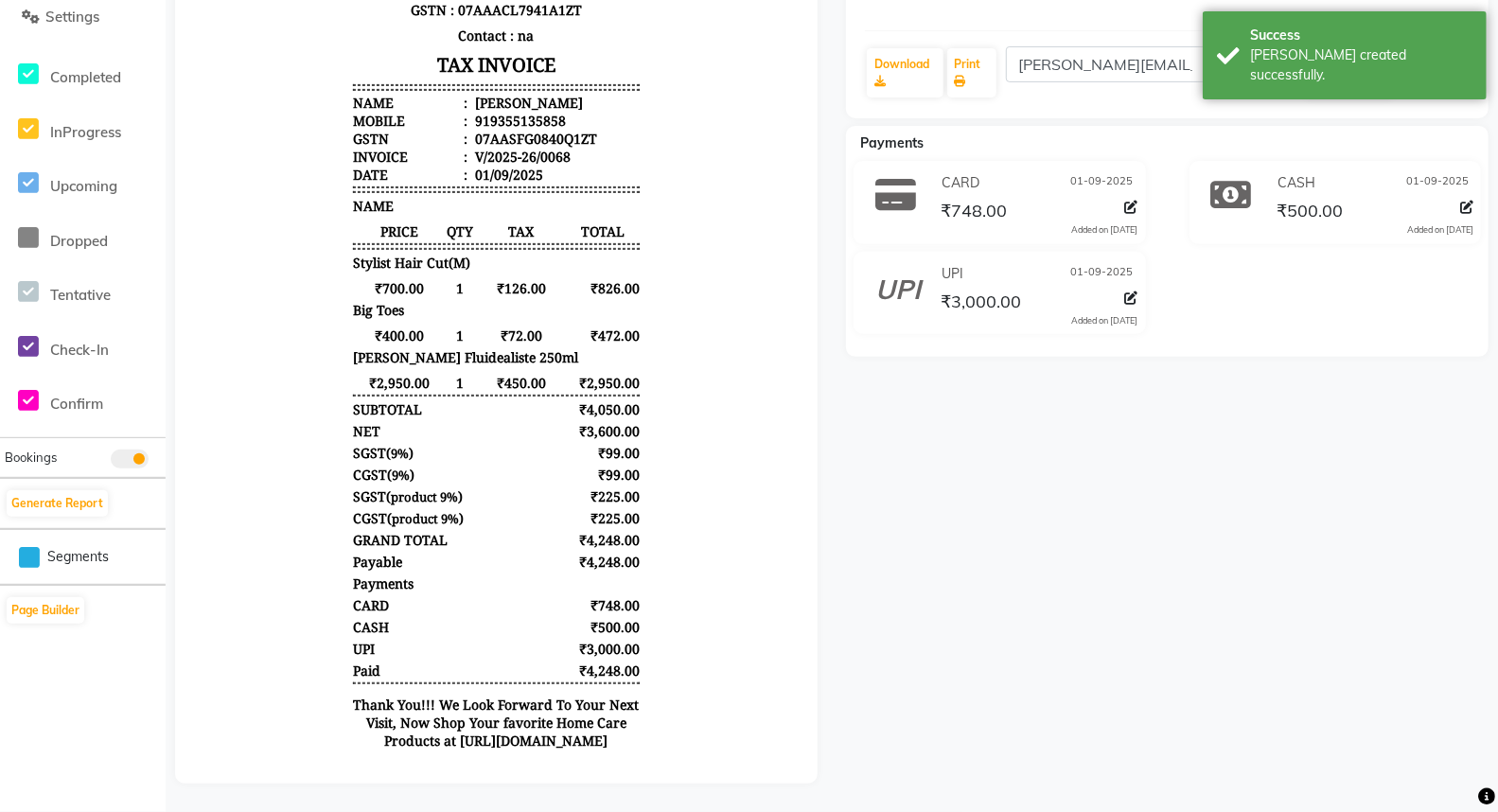
drag, startPoint x: 322, startPoint y: 275, endPoint x: 540, endPoint y: 293, distance: 218.7
click at [540, 293] on body "Looks Salon Pvt.Ltd 17A/22, Ajmal Khan Rd, WEA, Karol Bagh, New Delhi, Delhi 11…" at bounding box center [496, 295] width 589 height 949
click at [387, 270] on span "Stylist Hair Cut(M)" at bounding box center [410, 263] width 118 height 18
drag, startPoint x: 345, startPoint y: 268, endPoint x: 442, endPoint y: 266, distance: 97.0
click at [442, 266] on span "Stylist Hair Cut(M)" at bounding box center [410, 263] width 118 height 18
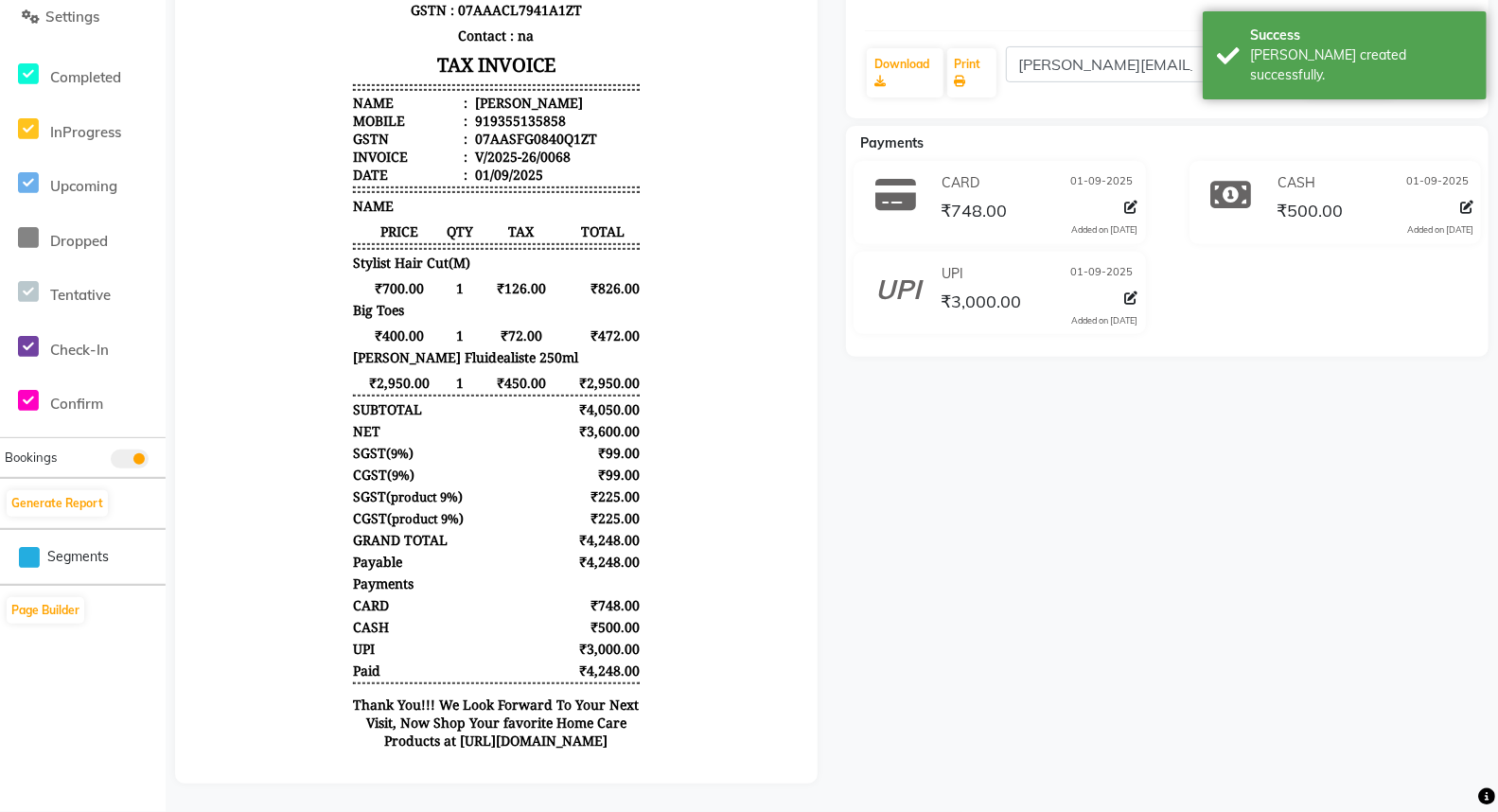
click at [474, 286] on span "₹126.00" at bounding box center [519, 289] width 92 height 18
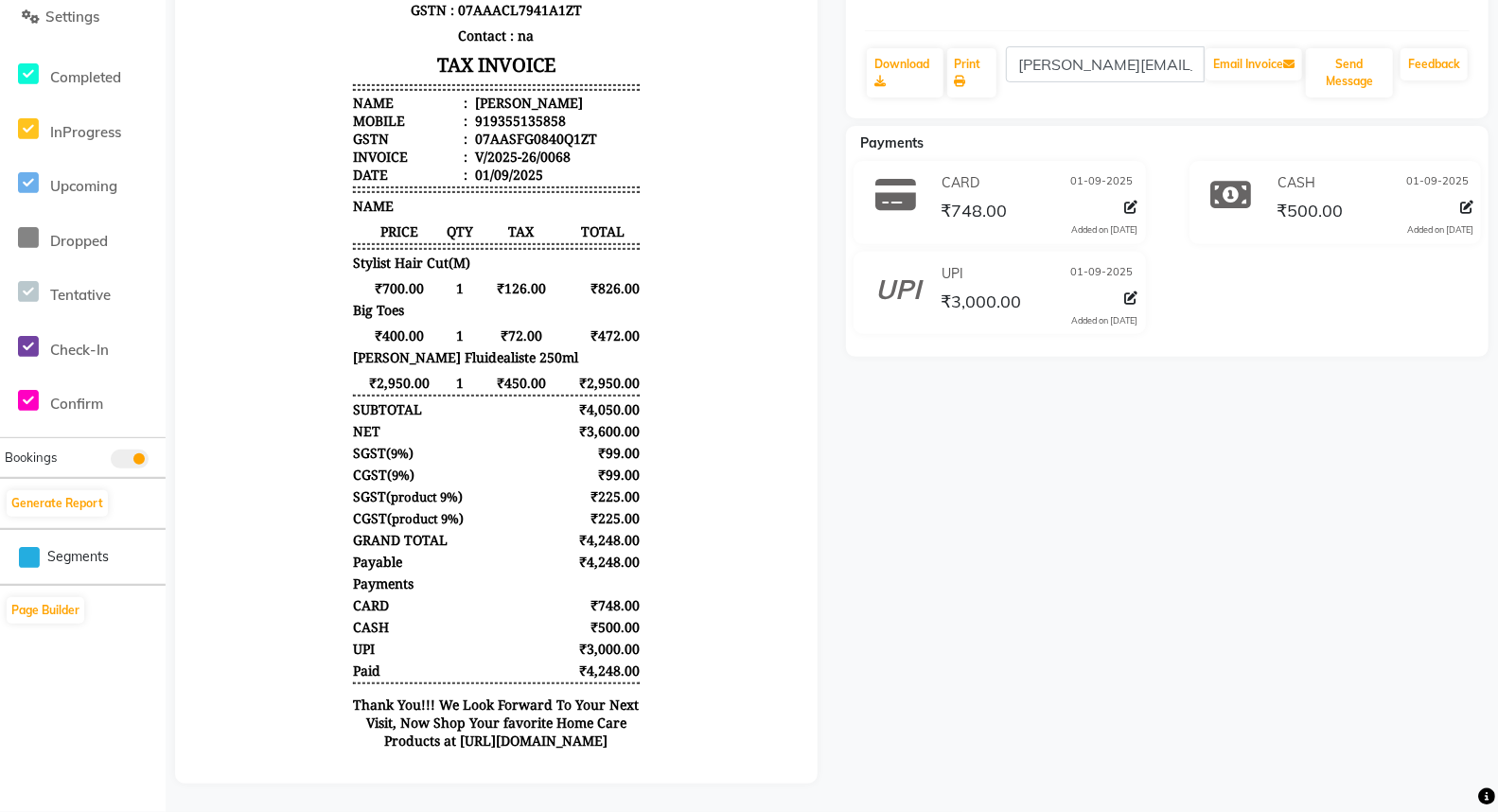
drag, startPoint x: 419, startPoint y: 466, endPoint x: 502, endPoint y: 488, distance: 85.9
click at [502, 488] on div "Looks Salon Pvt.Ltd 17A/22, Ajmal Khan Rd, WEA, Karol Bagh, New Delhi, Delhi 11…" at bounding box center [495, 295] width 301 height 949
click at [588, 633] on div "₹500.00" at bounding box center [601, 627] width 75 height 18
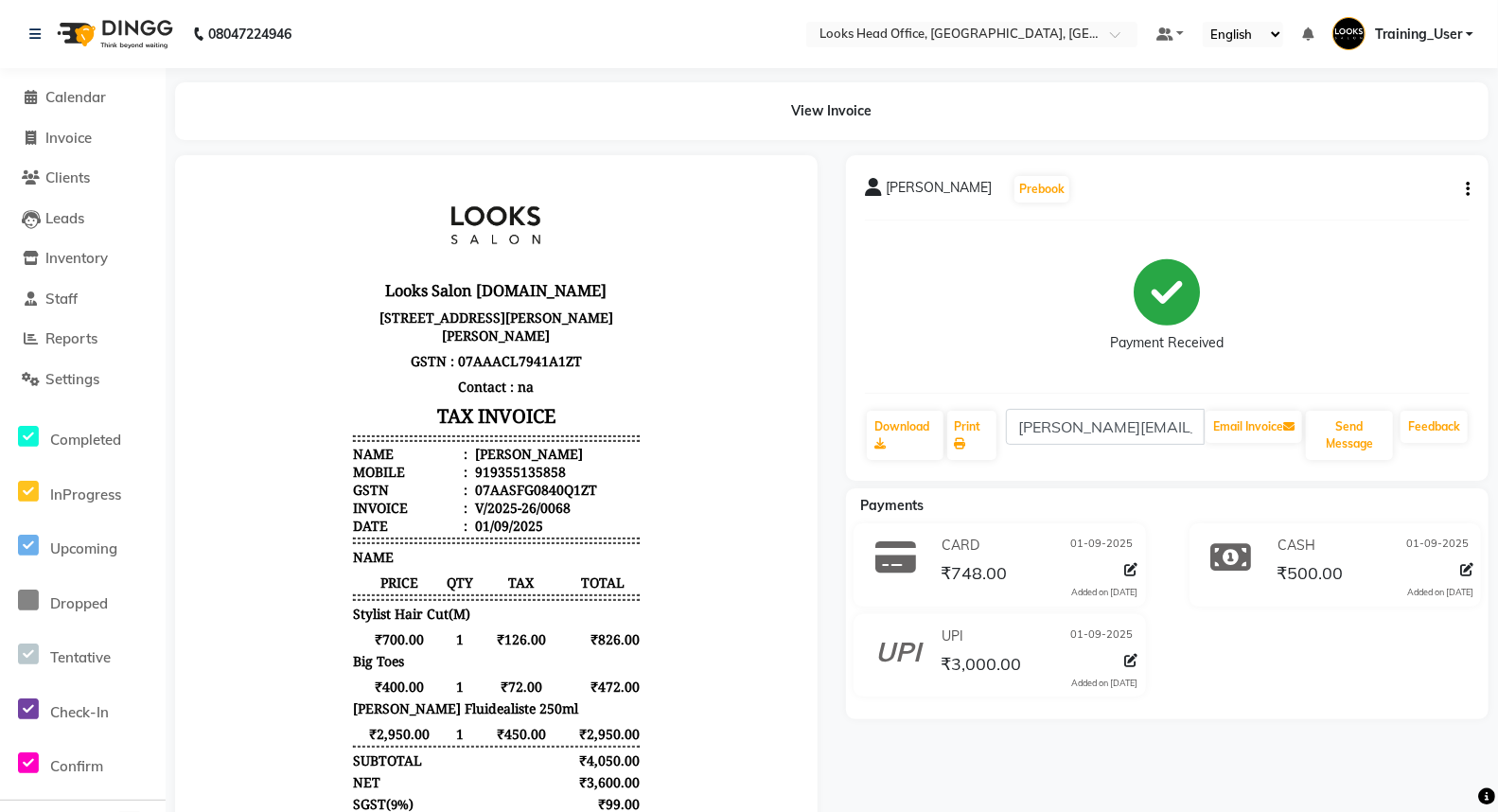
scroll to position [14, 0]
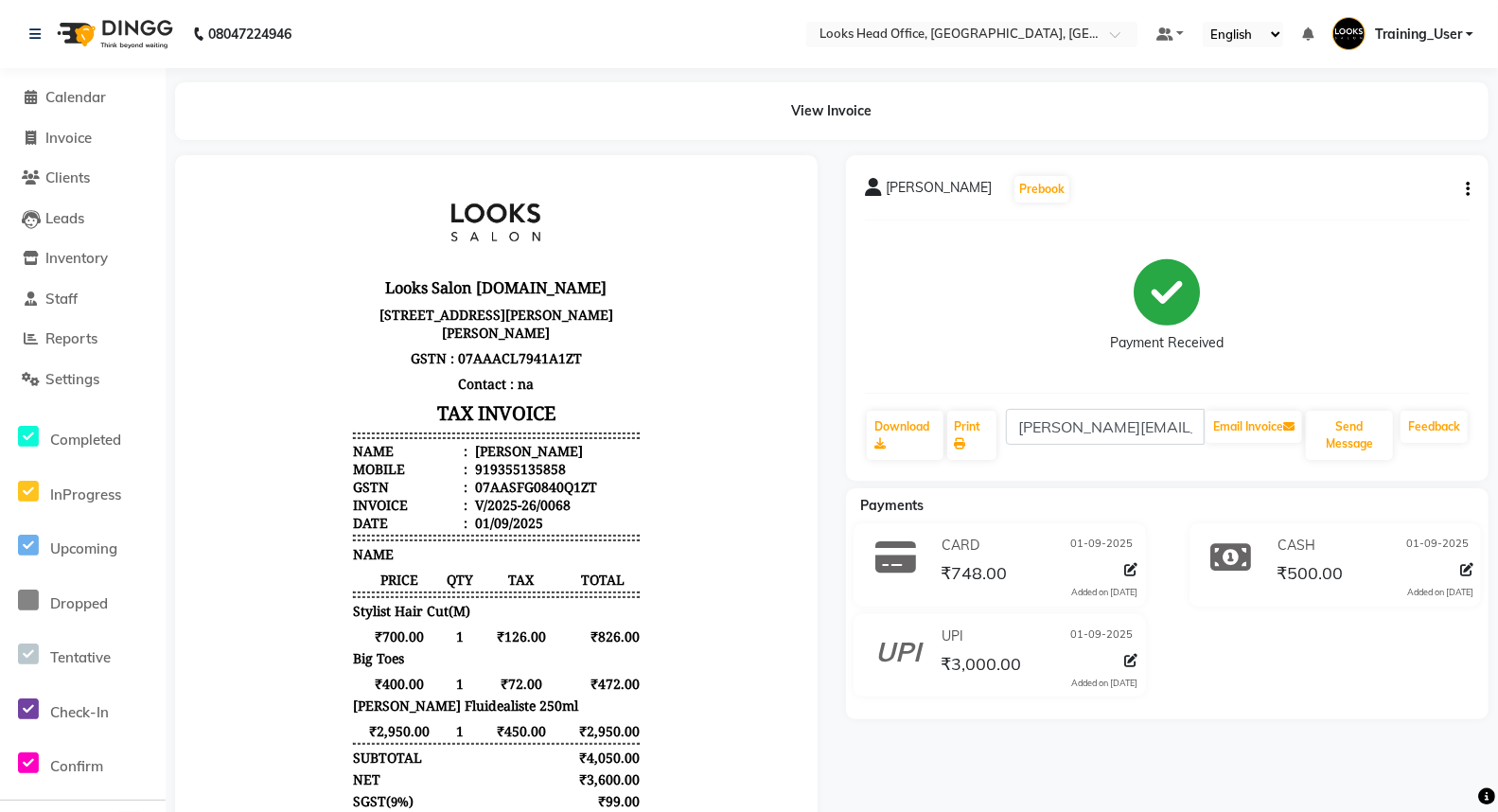
click at [1465, 189] on icon "button" at bounding box center [1467, 189] width 4 height 1
click at [1386, 178] on div "Split Service Amount" at bounding box center [1373, 177] width 129 height 24
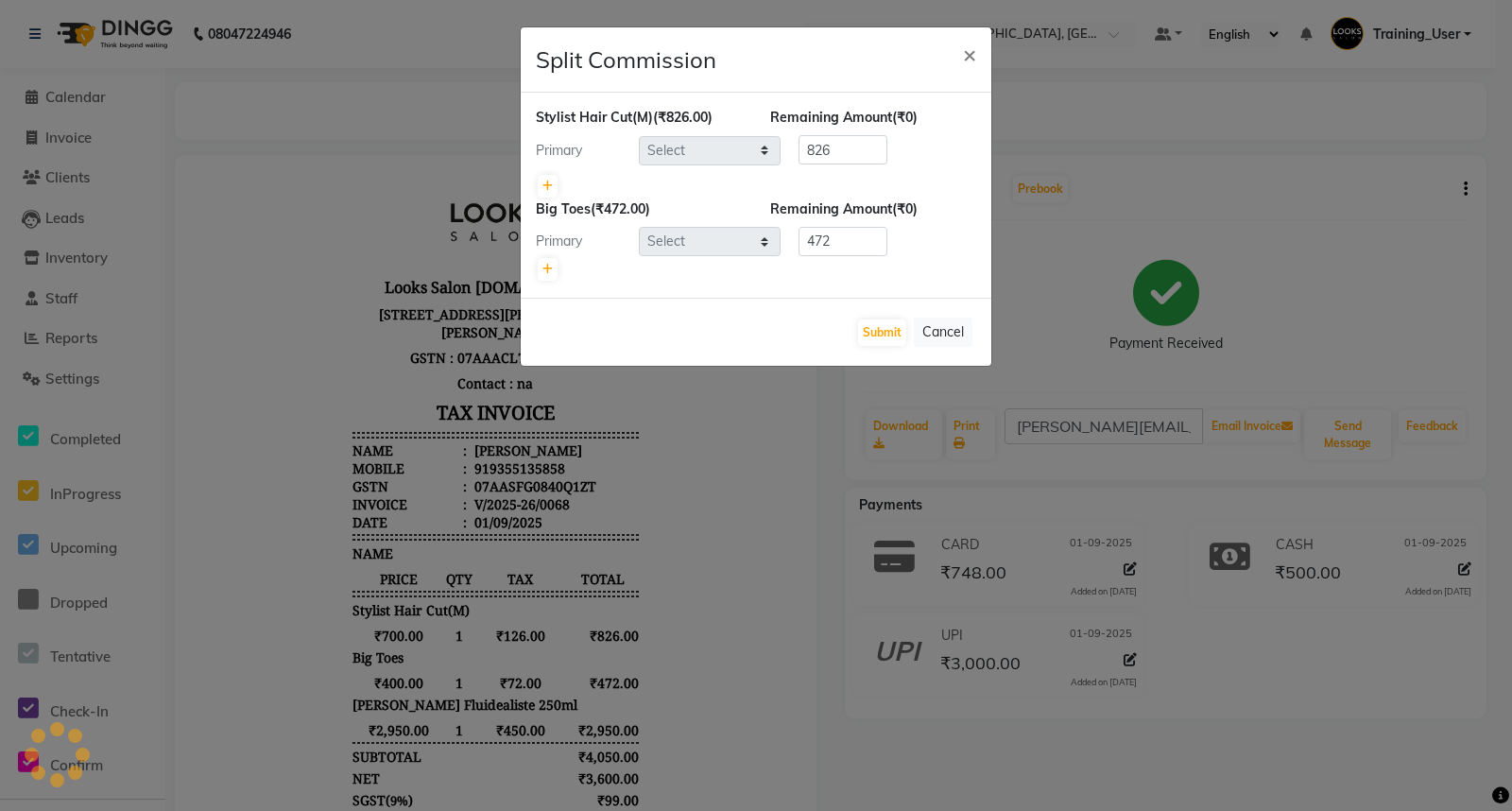
select select "35844"
click at [549, 267] on icon at bounding box center [548, 269] width 11 height 11
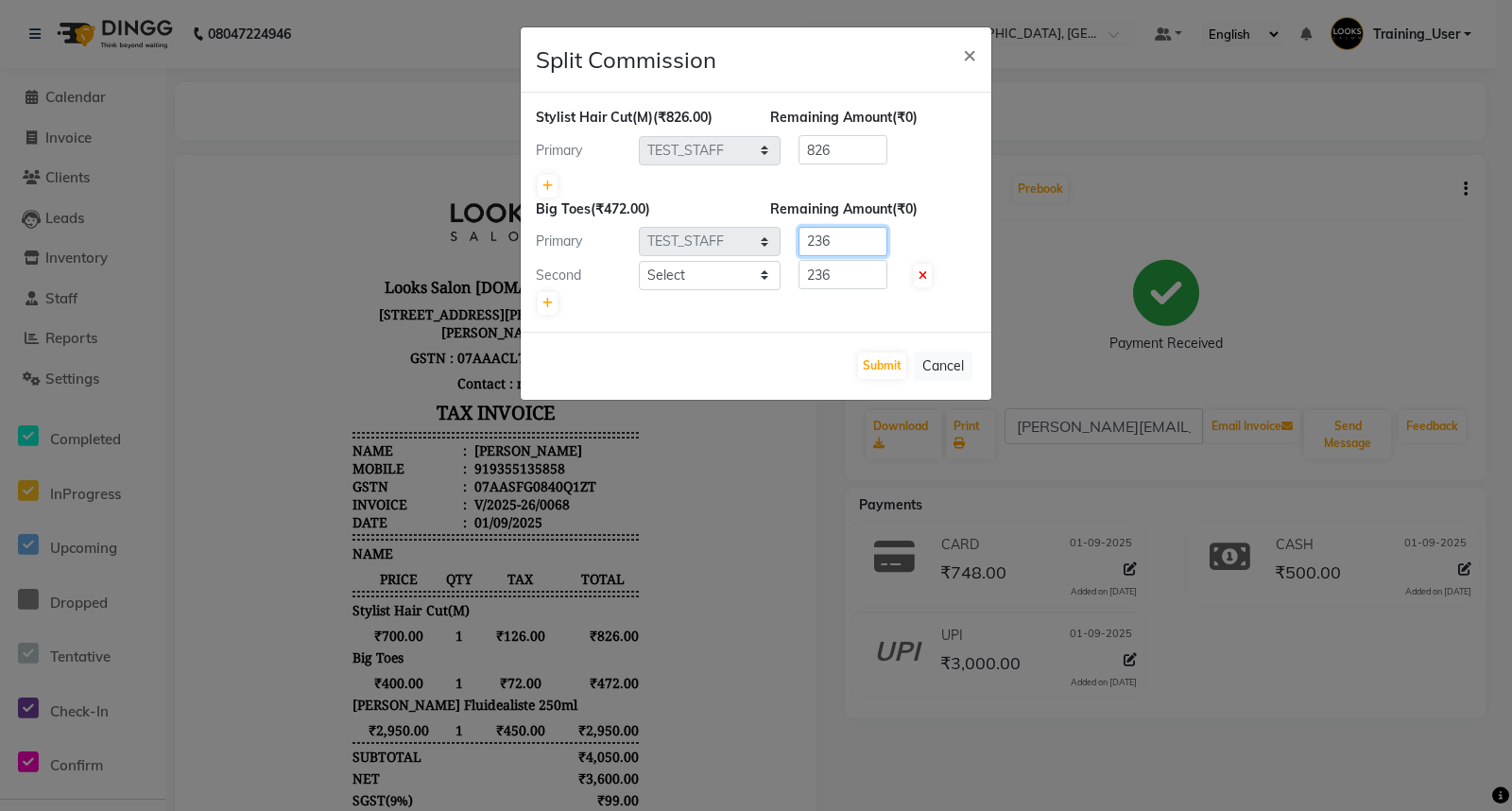
drag, startPoint x: 841, startPoint y: 240, endPoint x: 794, endPoint y: 240, distance: 47.0
click at [794, 240] on div "236" at bounding box center [839, 241] width 118 height 30
type input "300"
click at [844, 291] on div at bounding box center [756, 304] width 441 height 27
drag, startPoint x: 825, startPoint y: 277, endPoint x: 791, endPoint y: 279, distance: 34.1
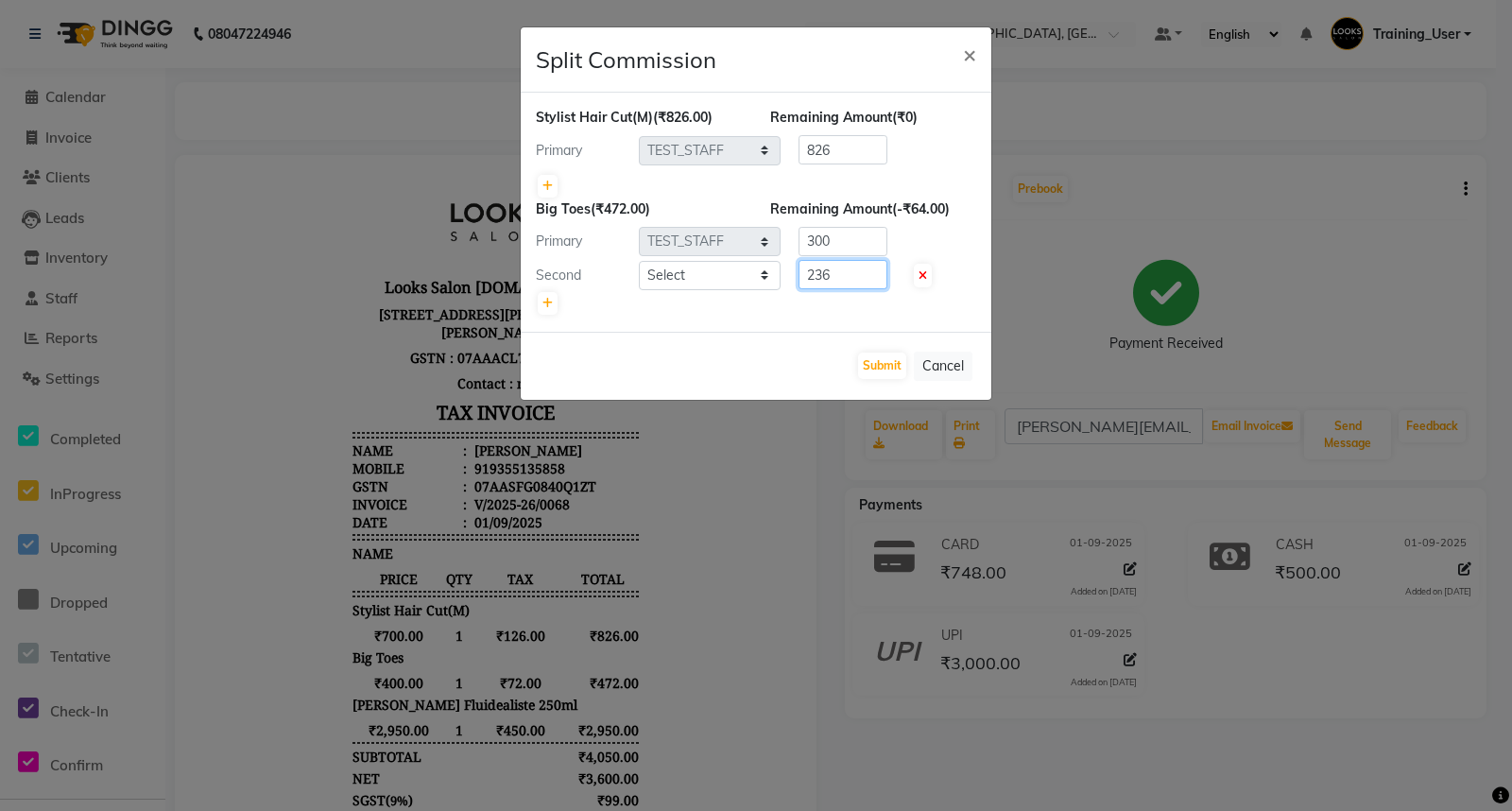
click at [792, 278] on div "236" at bounding box center [839, 274] width 118 height 30
type input "172"
click at [802, 327] on div "Stylist Hair Cut(M) (₹826.00) Remaining Amount (₹0) Primary Select Accounts Rep…" at bounding box center [756, 212] width 471 height 239
click at [947, 359] on button "Cancel" at bounding box center [942, 366] width 58 height 30
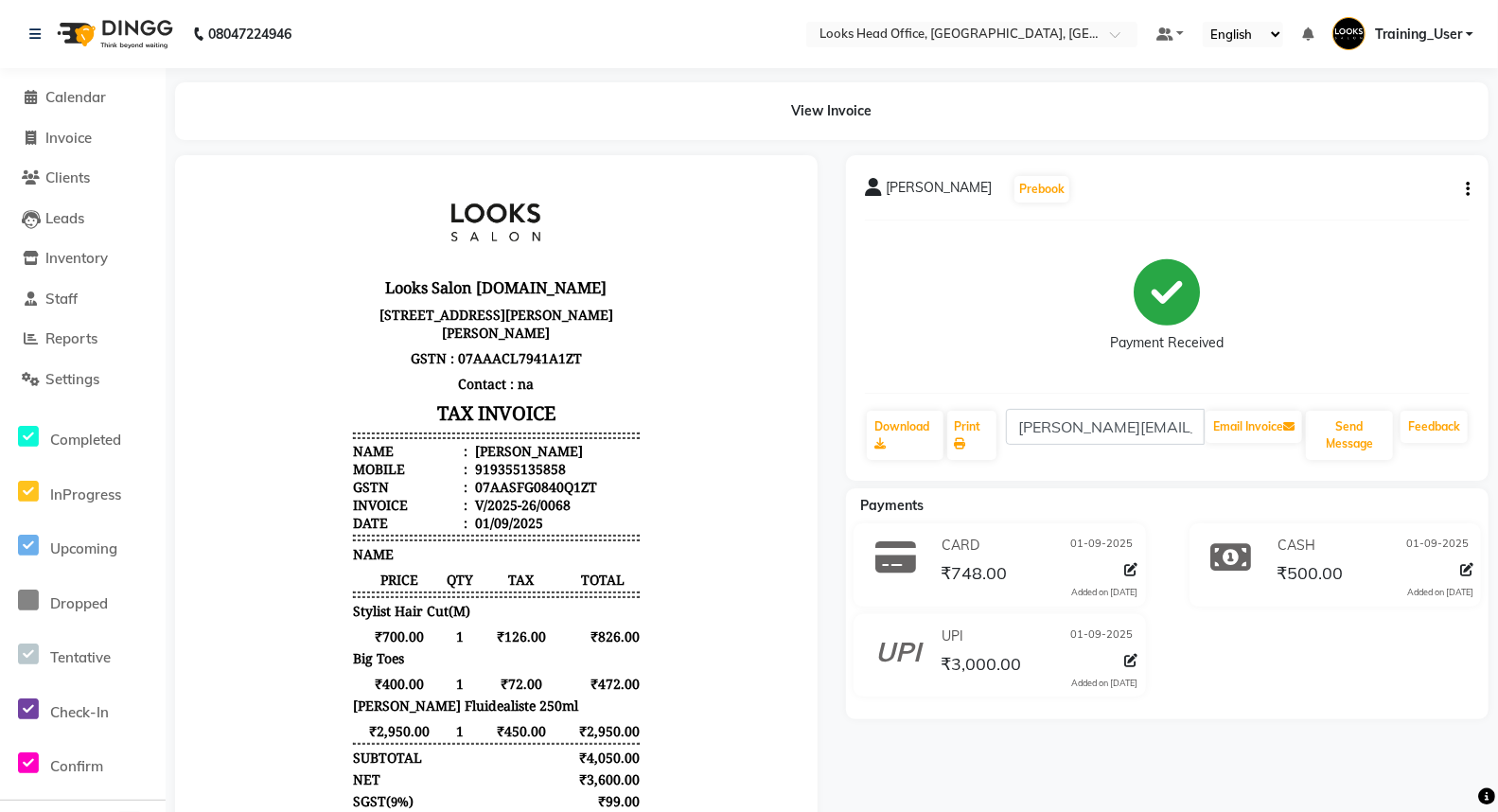
click at [1465, 190] on icon "button" at bounding box center [1467, 189] width 4 height 1
click at [1302, 269] on div "Payment Received" at bounding box center [1167, 306] width 605 height 142
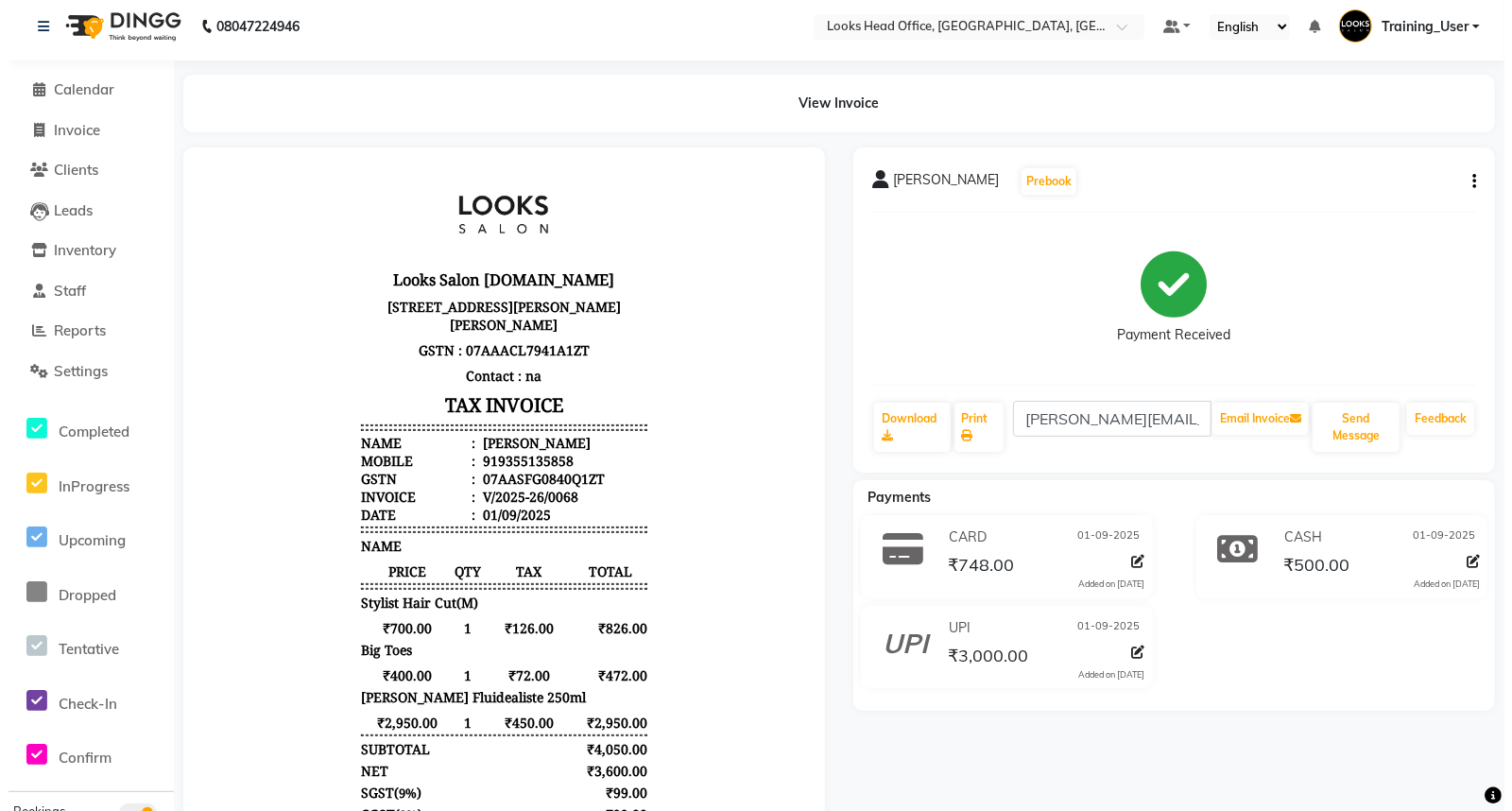
scroll to position [0, 0]
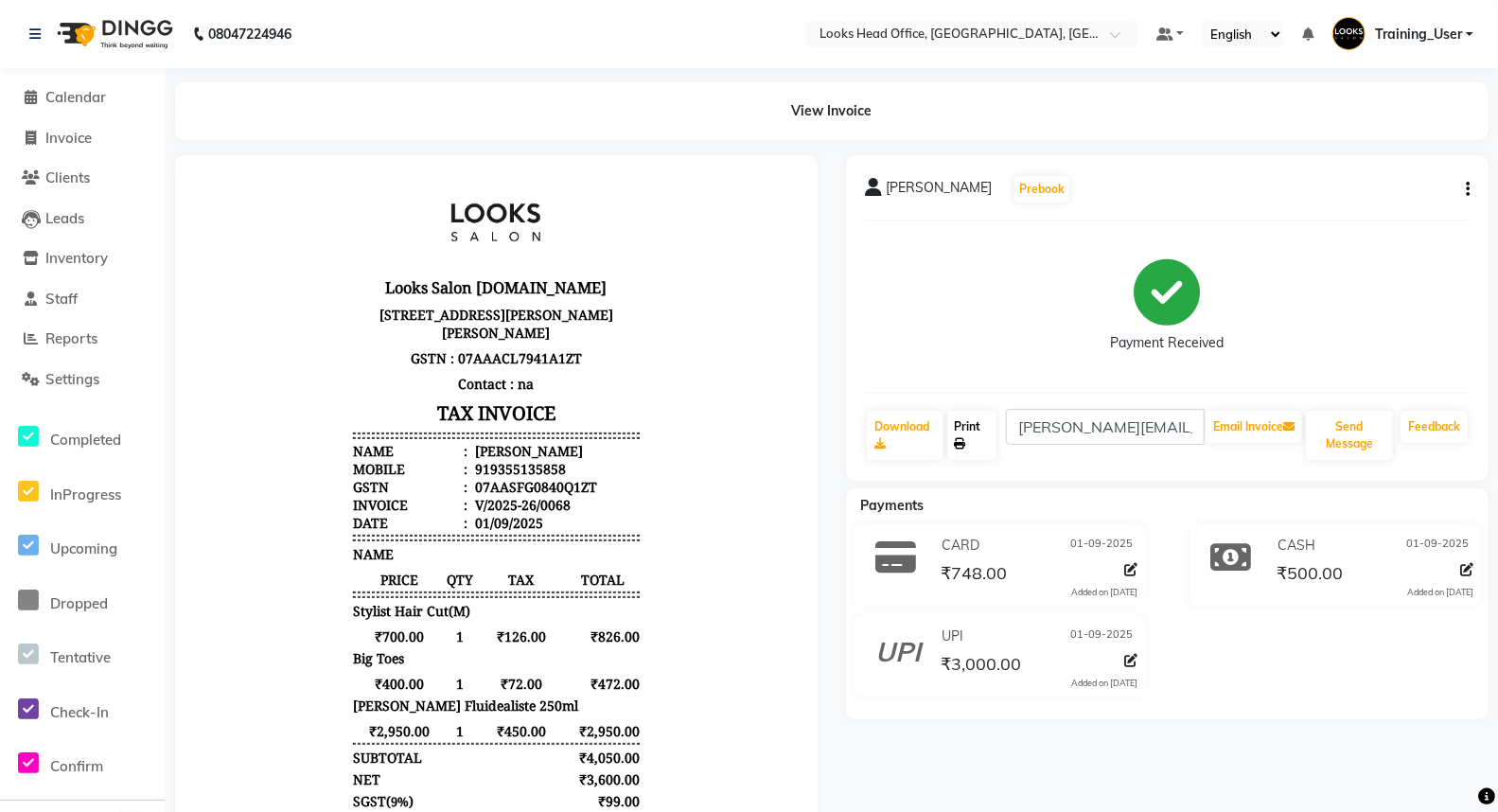
click at [971, 438] on link "Print" at bounding box center [971, 434] width 49 height 49
click at [92, 93] on span "Calendar" at bounding box center [75, 97] width 60 height 18
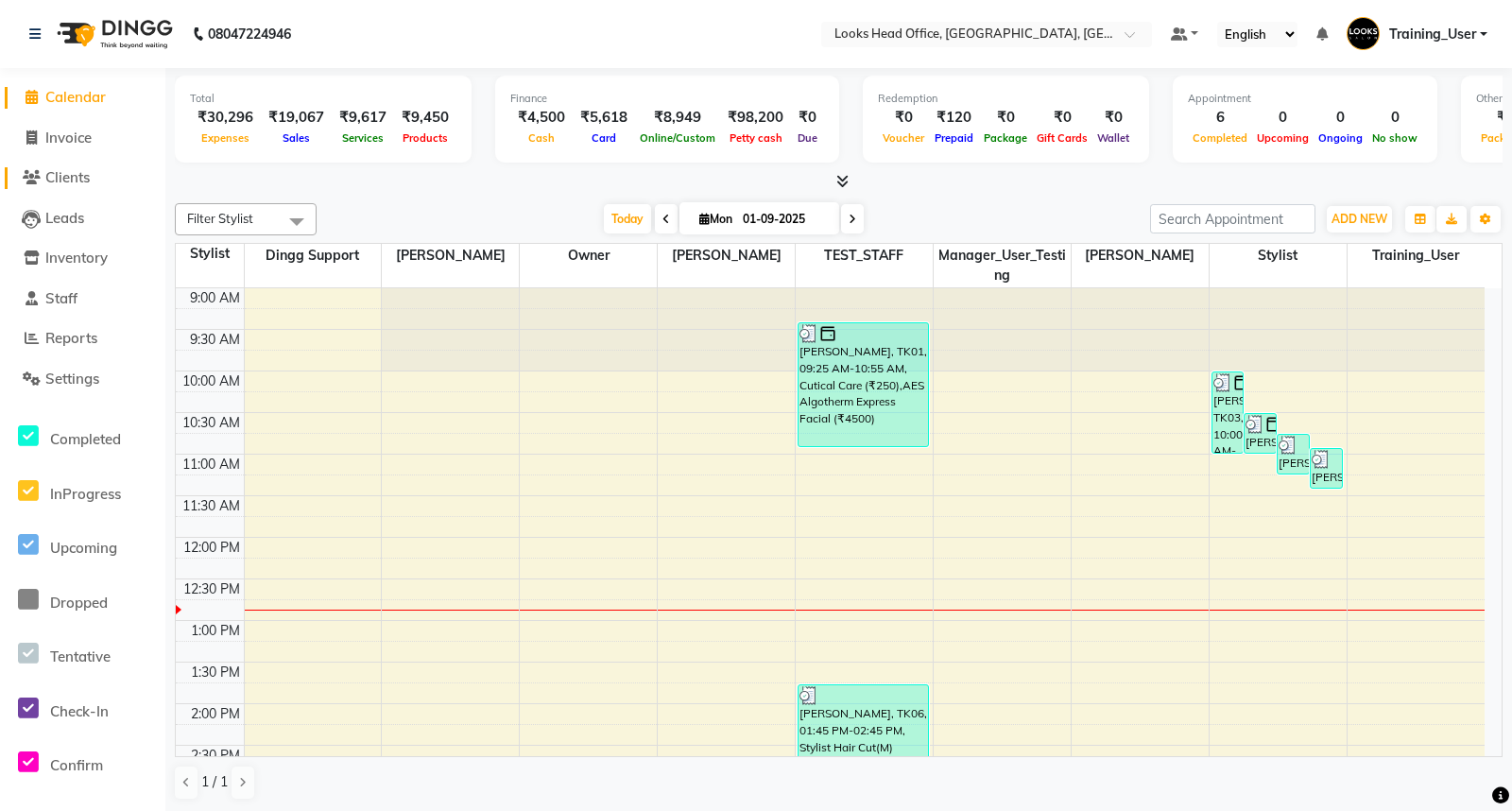
click at [72, 174] on span "Clients" at bounding box center [67, 177] width 44 height 18
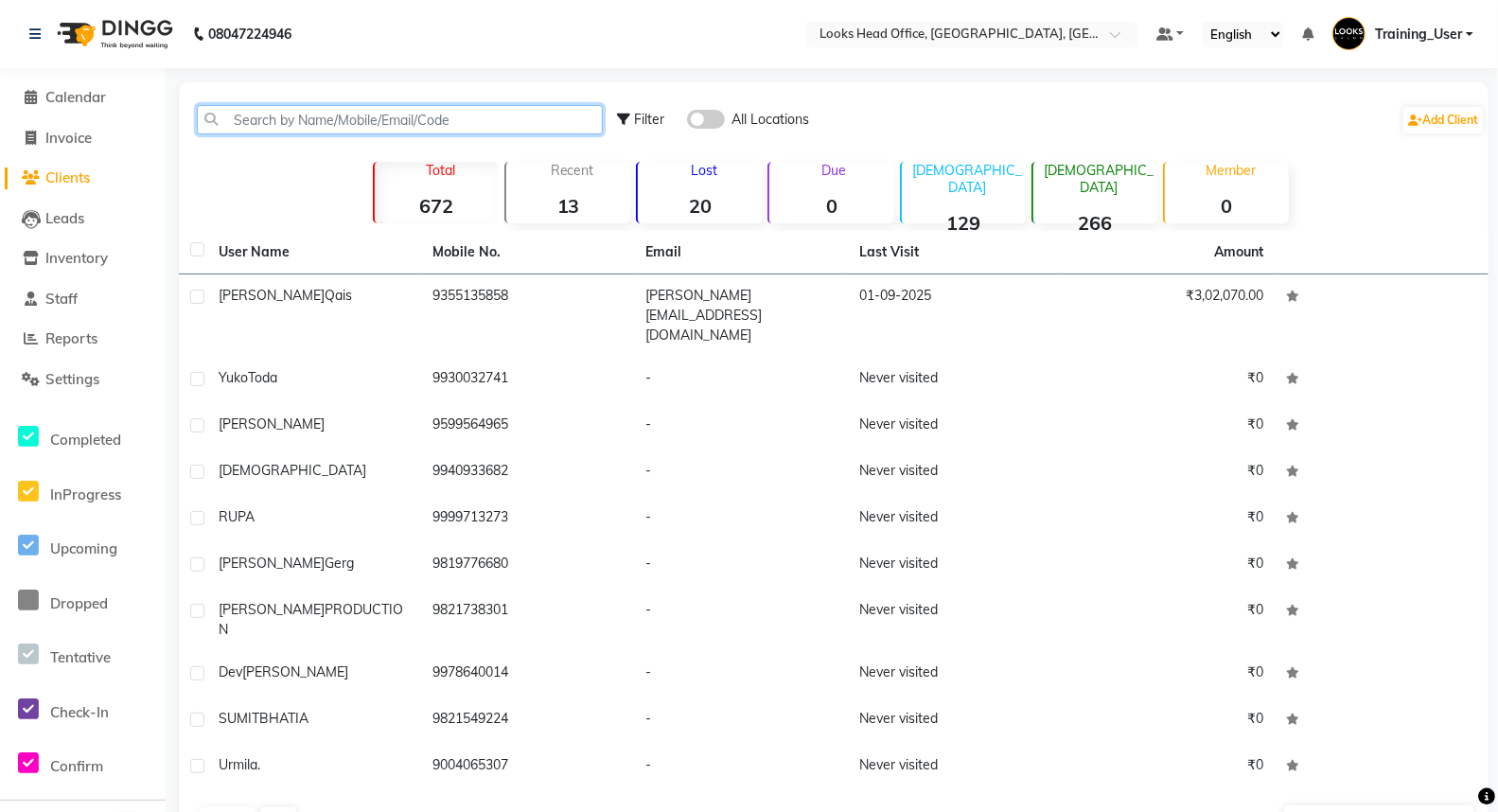
click at [376, 126] on input "text" at bounding box center [400, 120] width 406 height 30
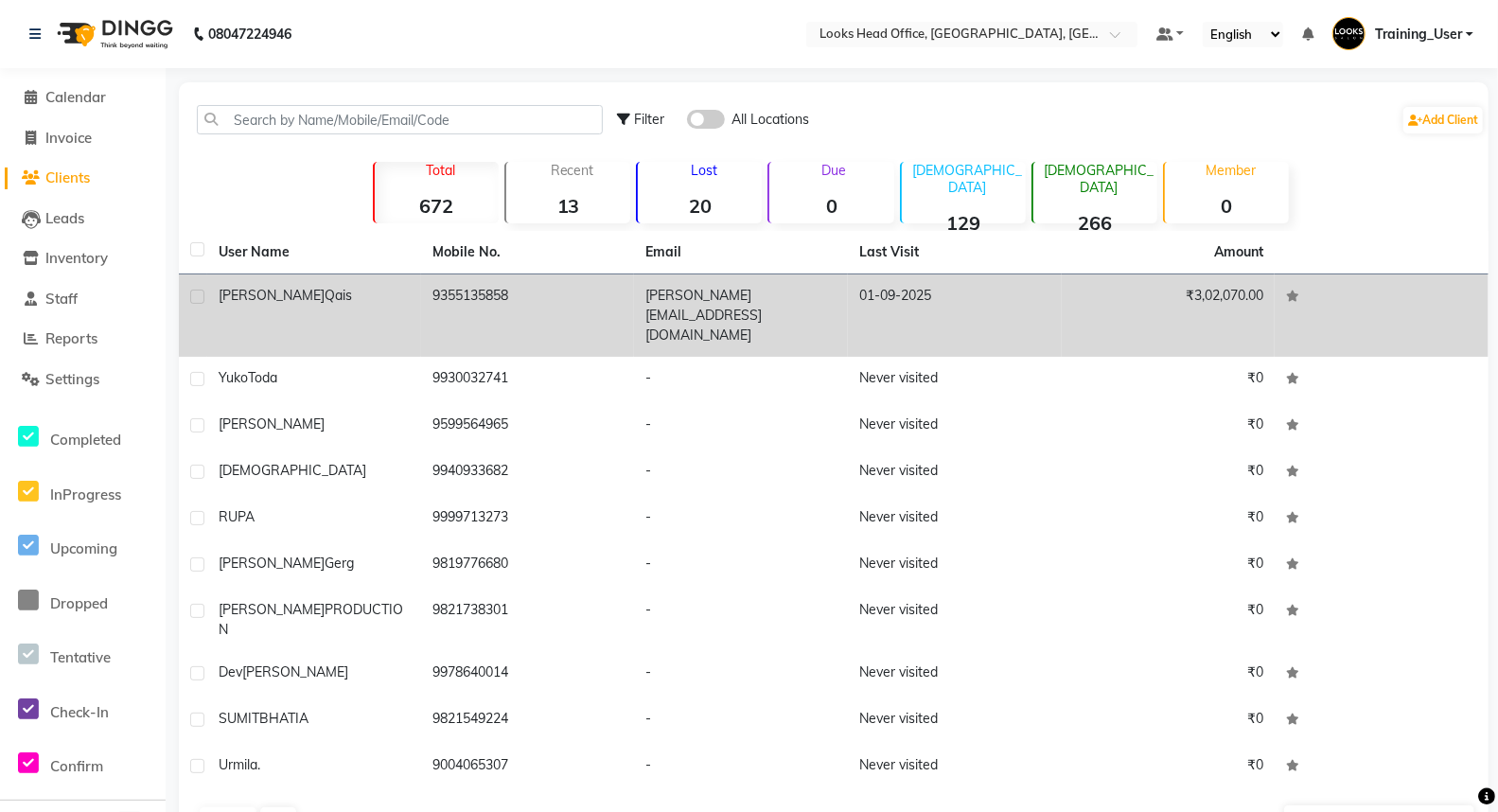
copy td "9355135858"
drag, startPoint x: 525, startPoint y: 299, endPoint x: 422, endPoint y: 305, distance: 103.2
click at [422, 305] on td "9355135858" at bounding box center [528, 316] width 214 height 82
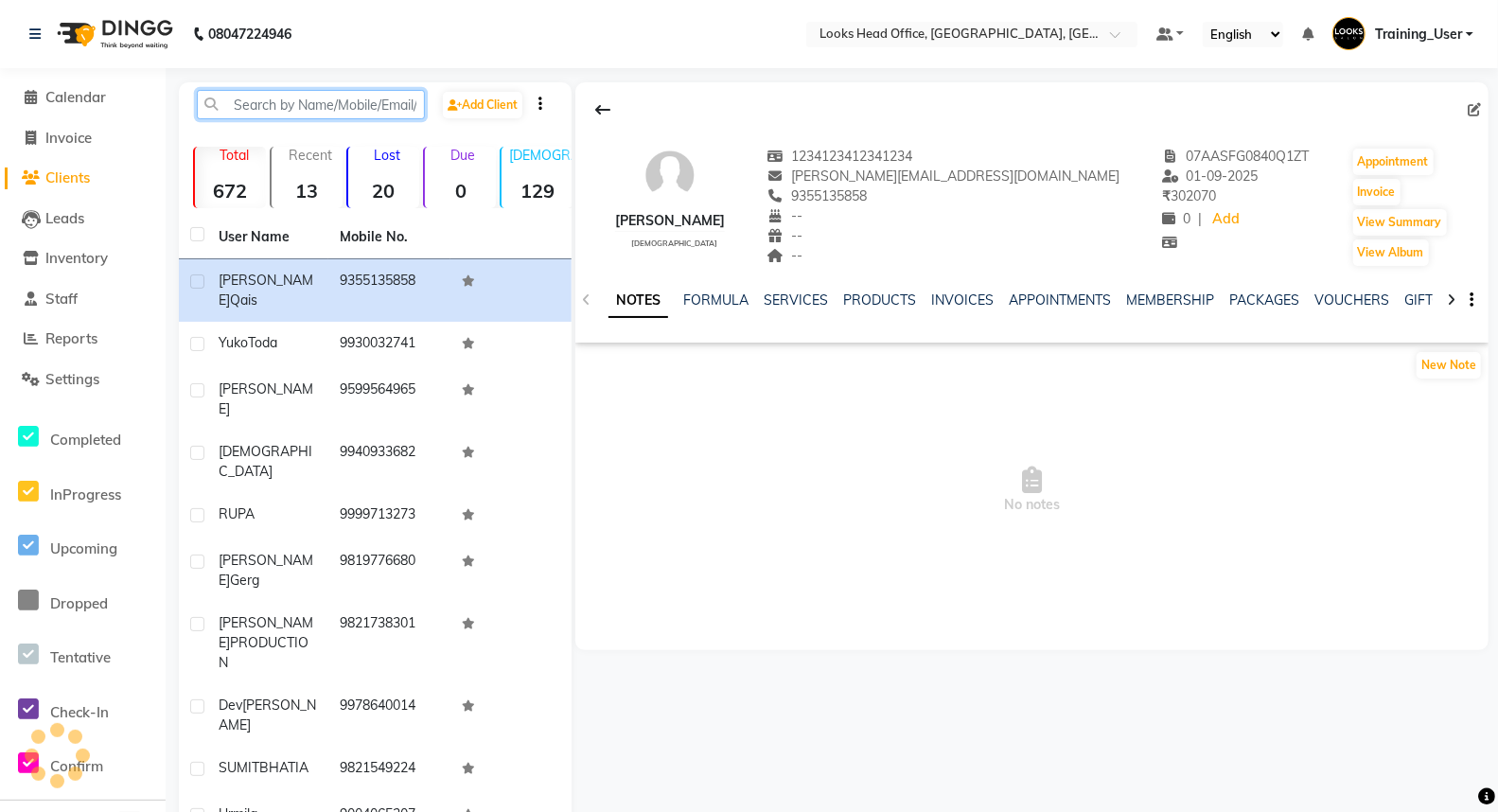
click at [316, 99] on input "text" at bounding box center [311, 104] width 228 height 30
click at [52, 130] on span "Invoice" at bounding box center [68, 138] width 46 height 18
select select "service"
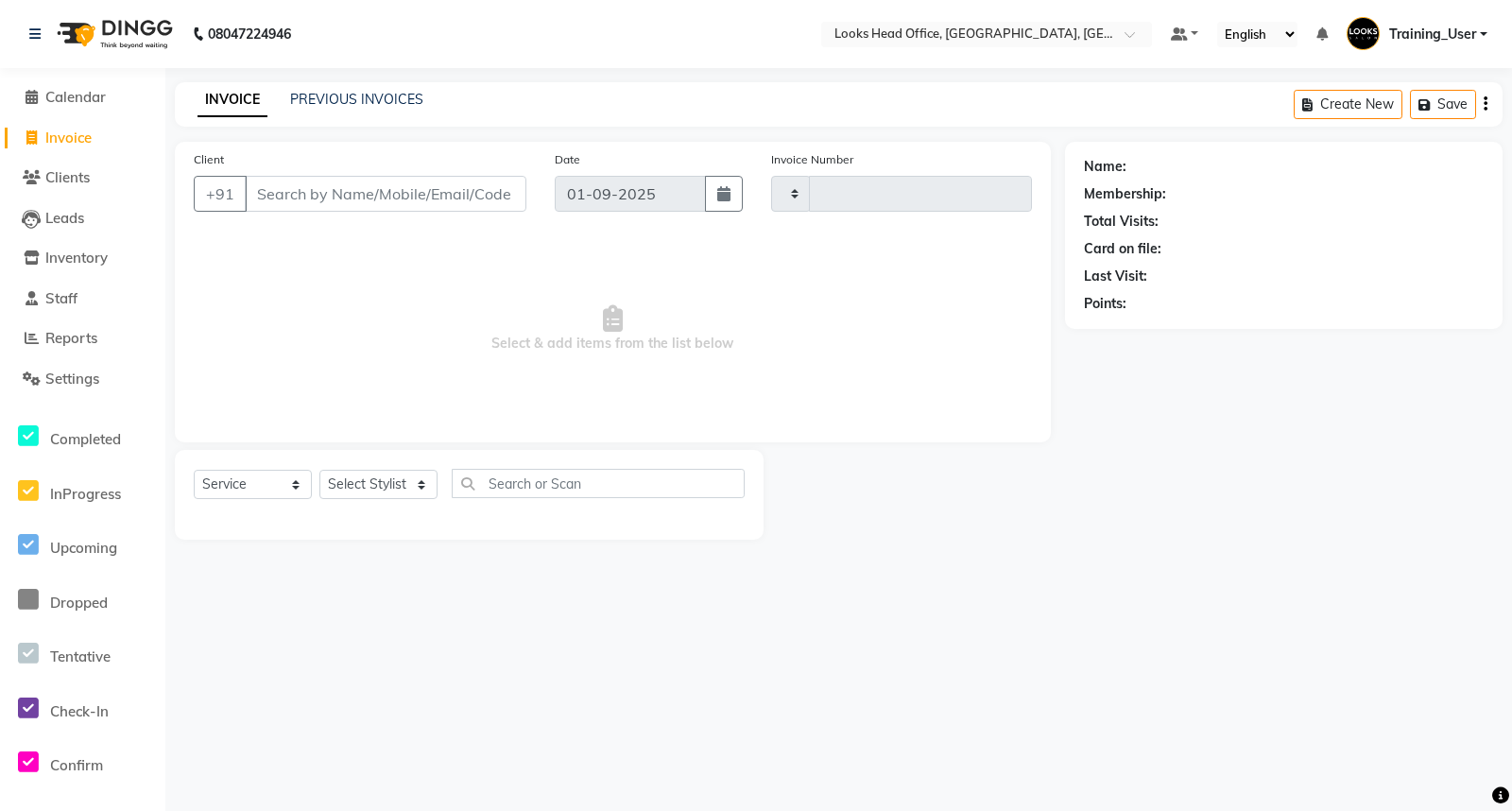
type input "0069"
select select "4313"
click at [62, 162] on li "Clients" at bounding box center [82, 178] width 165 height 41
click at [60, 181] on span "Clients" at bounding box center [67, 177] width 44 height 18
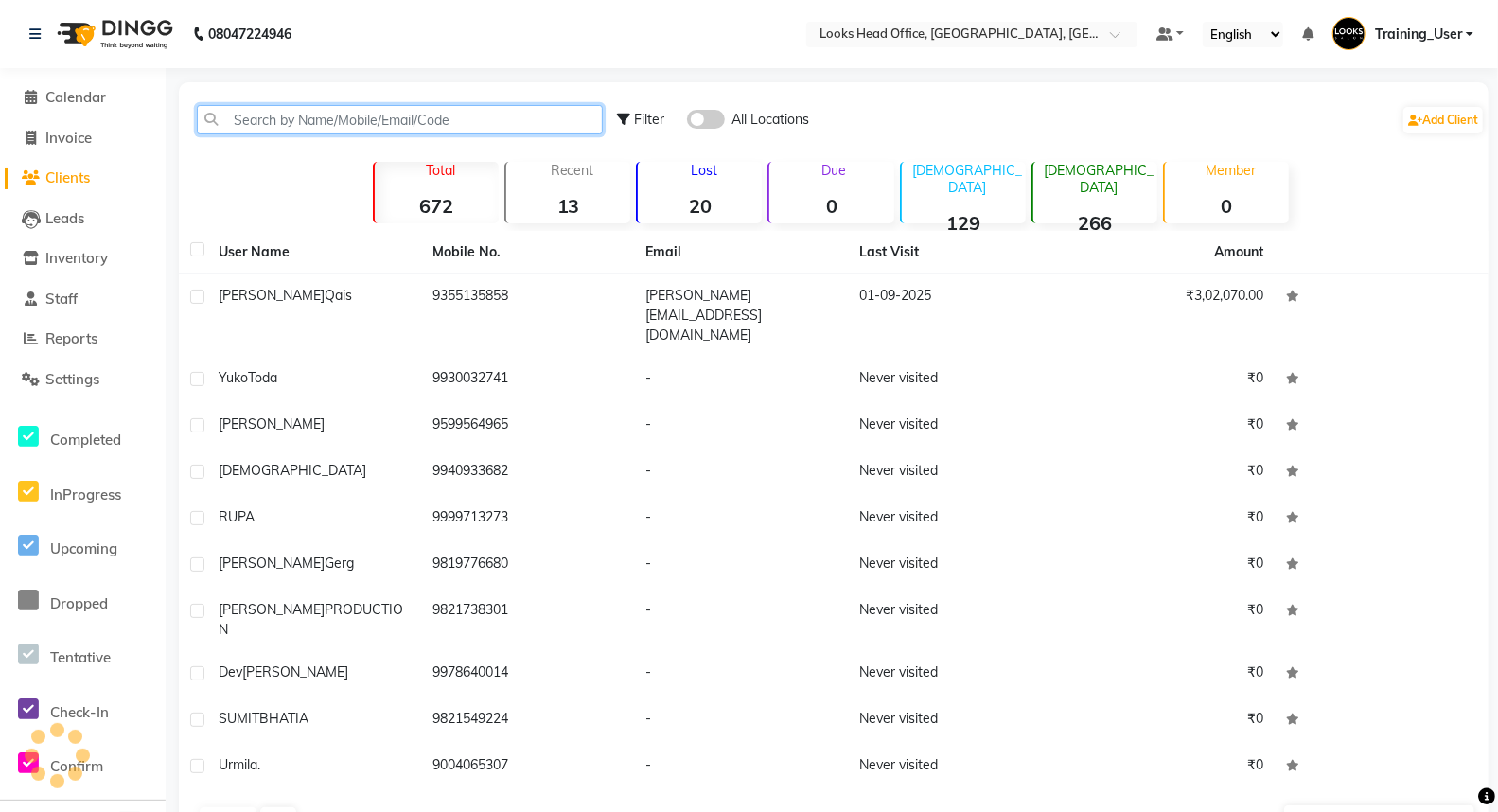
click at [328, 121] on input "text" at bounding box center [400, 120] width 406 height 30
paste input "9355135858"
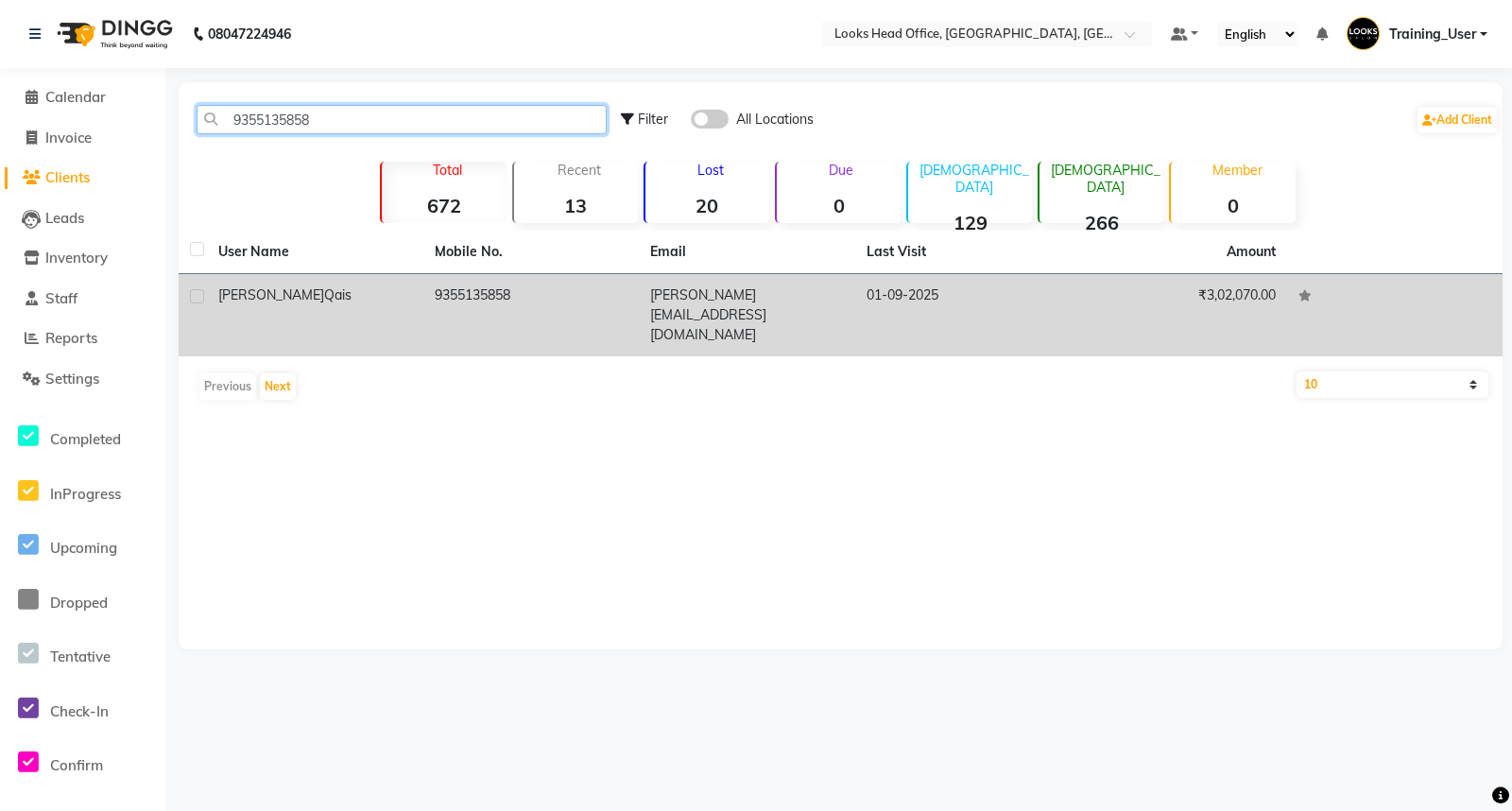
type input "9355135858"
click at [461, 294] on td "9355135858" at bounding box center [531, 315] width 216 height 82
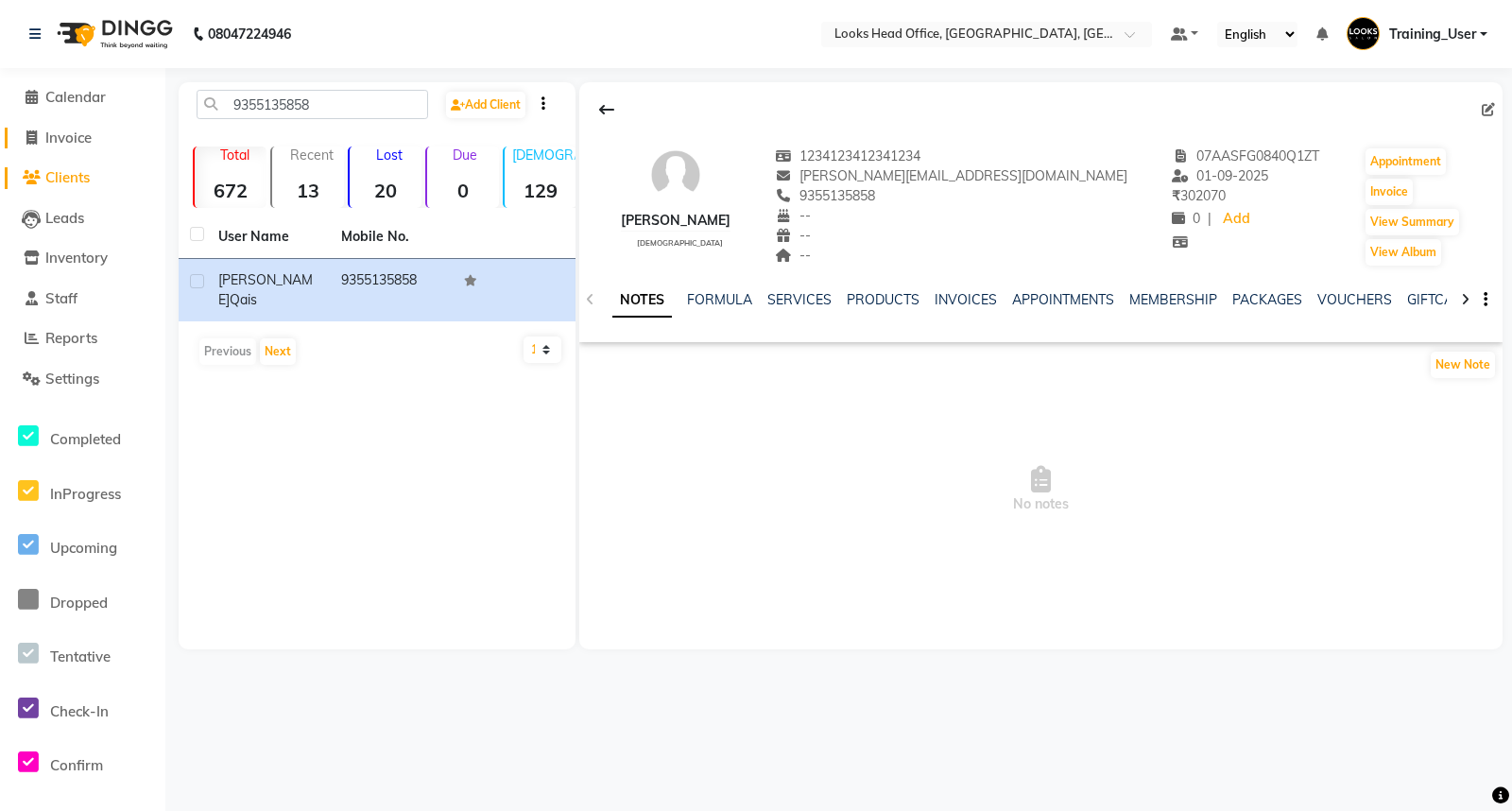
click at [76, 138] on span "Invoice" at bounding box center [68, 138] width 46 height 18
select select "4313"
select select "service"
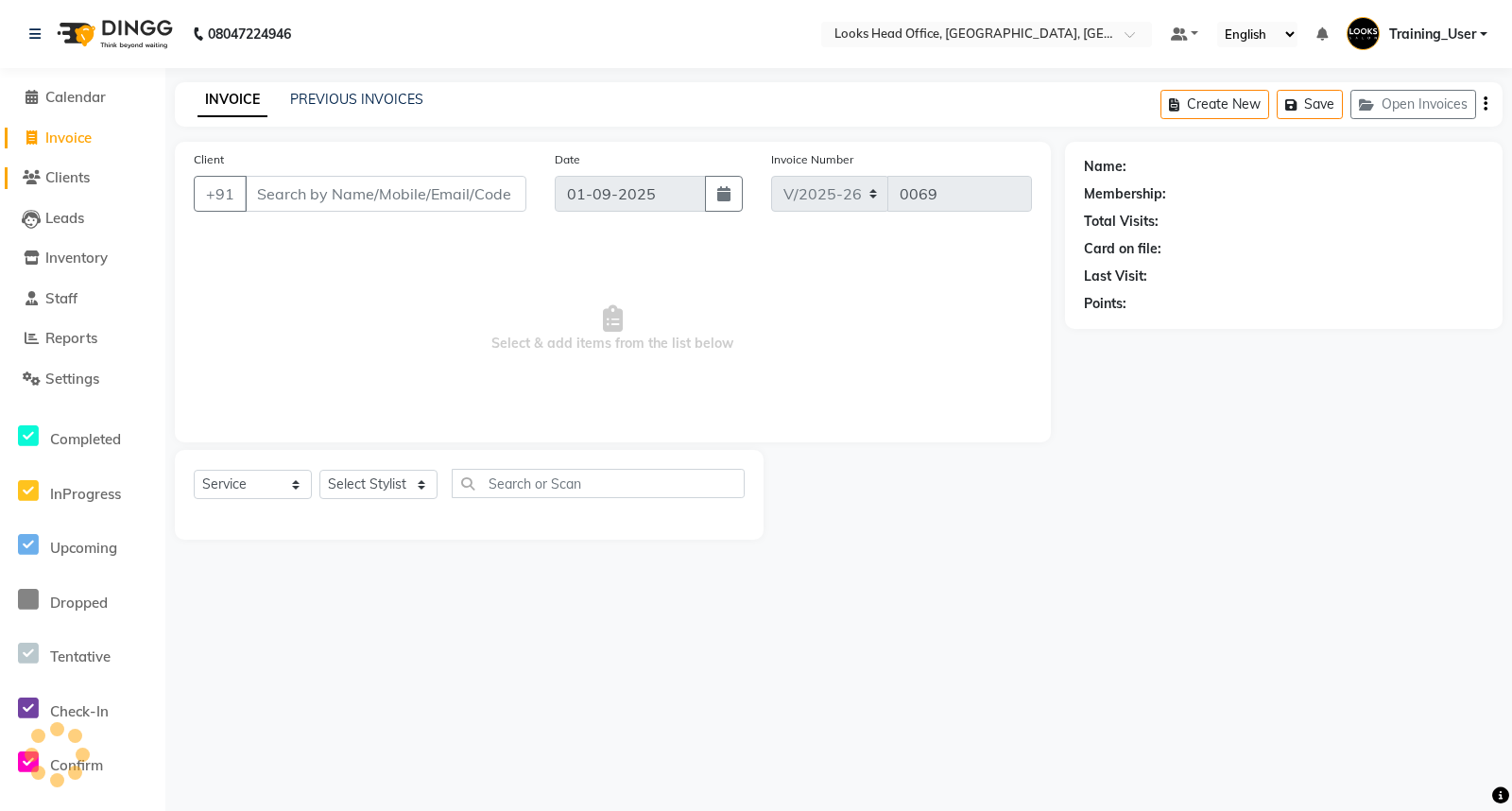
click at [82, 185] on span "Clients" at bounding box center [67, 177] width 44 height 18
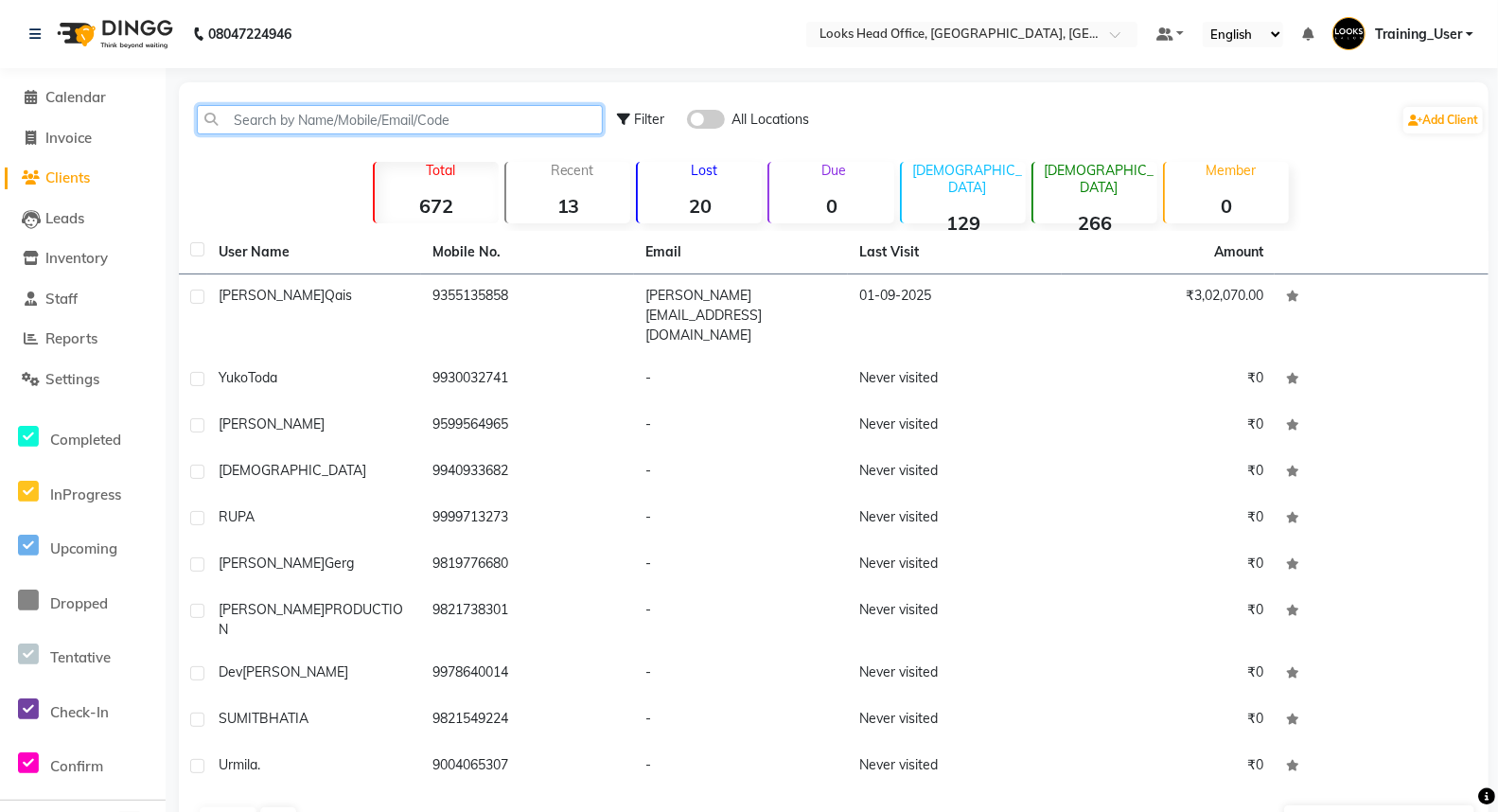
click at [269, 111] on input "text" at bounding box center [400, 120] width 406 height 30
paste input "9355135858"
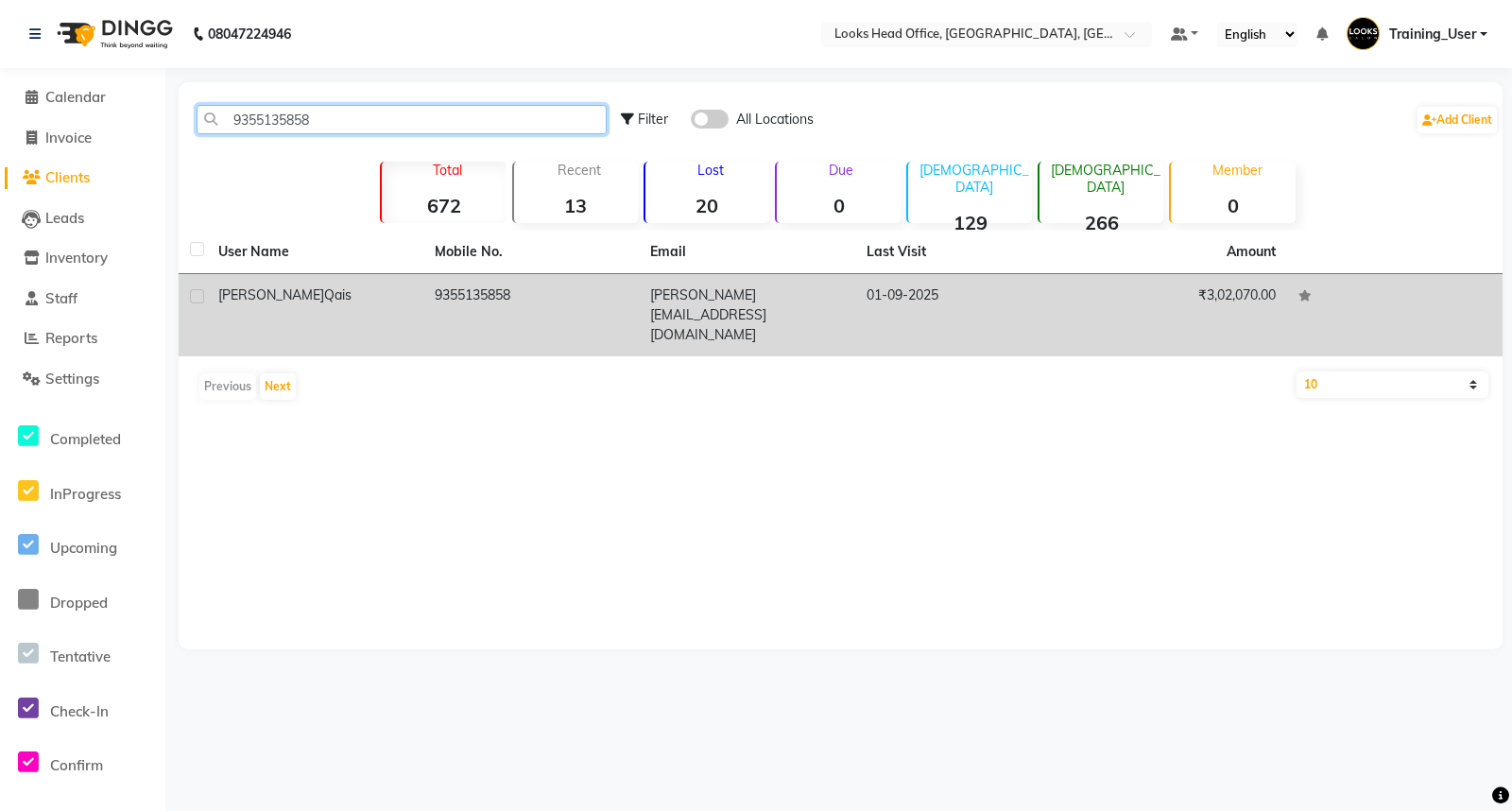
type input "9355135858"
click at [364, 294] on div "Ahmad Qais" at bounding box center [314, 295] width 194 height 20
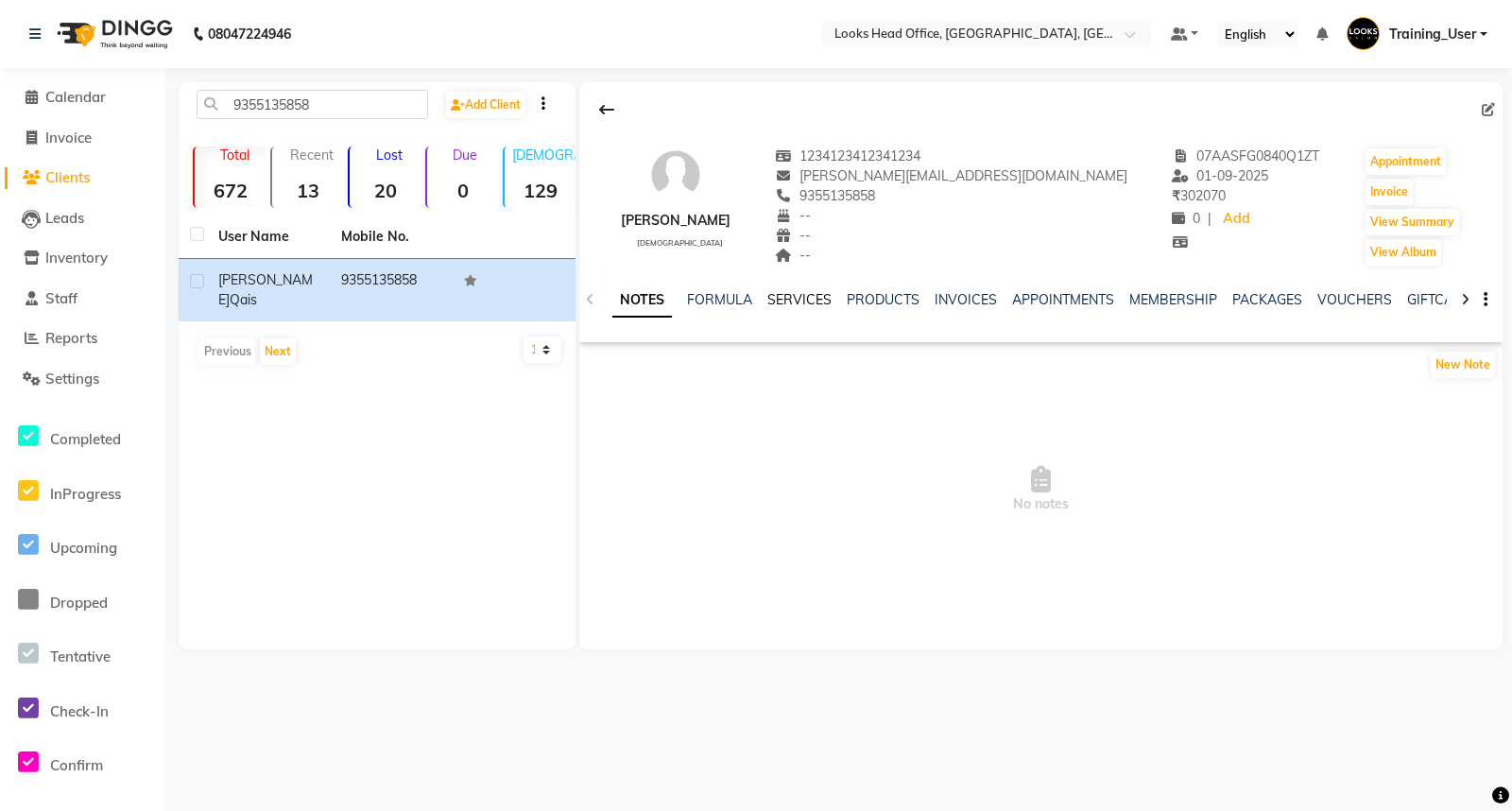
click at [783, 296] on link "SERVICES" at bounding box center [799, 300] width 64 height 17
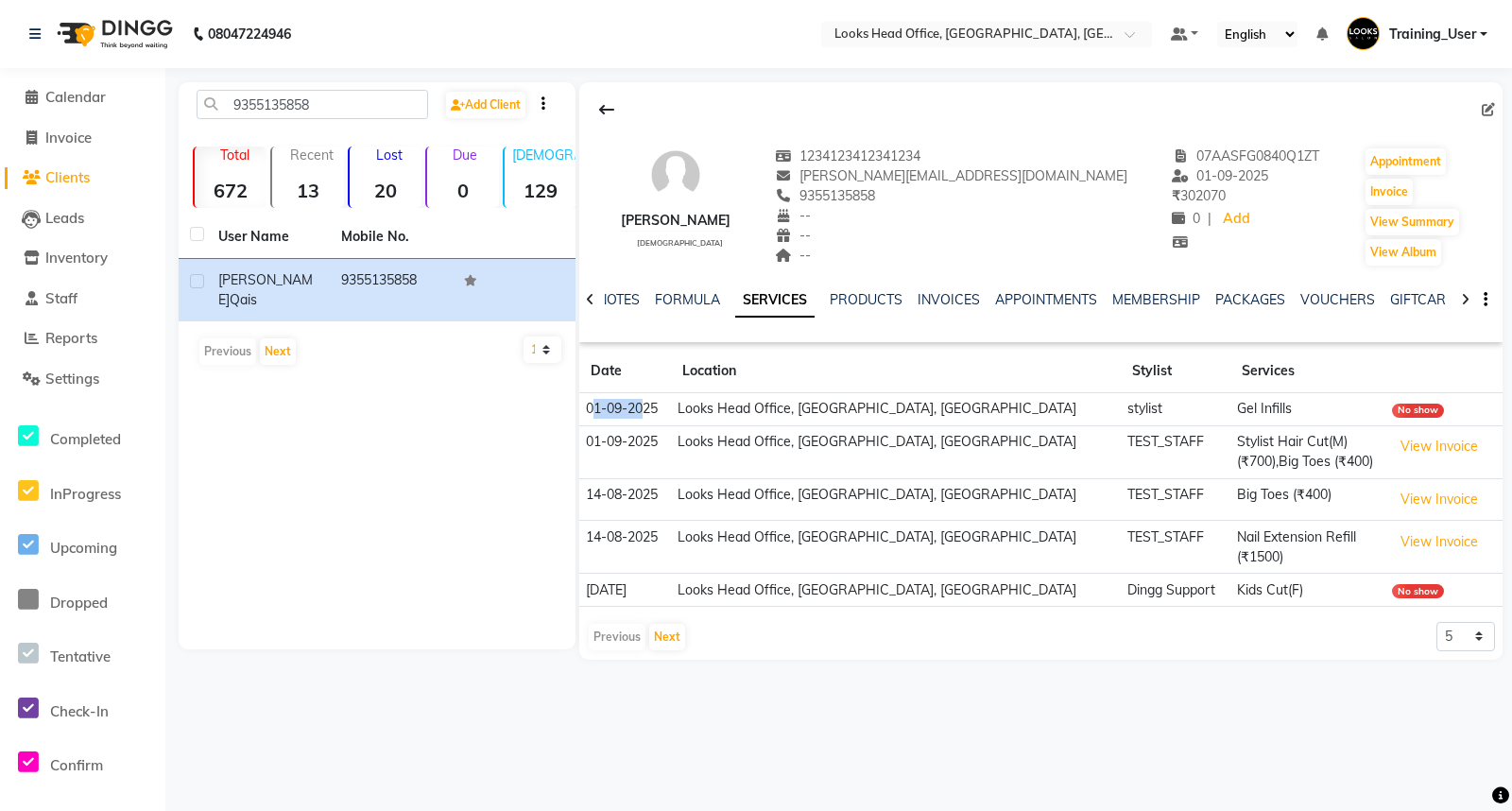
drag, startPoint x: 594, startPoint y: 408, endPoint x: 735, endPoint y: 420, distance: 141.5
click at [646, 410] on td "01-09-2025" at bounding box center [625, 409] width 92 height 33
drag, startPoint x: 738, startPoint y: 407, endPoint x: 823, endPoint y: 404, distance: 85.1
click at [764, 406] on td "Looks Head Office, [GEOGRAPHIC_DATA], [GEOGRAPHIC_DATA]" at bounding box center [896, 409] width 450 height 33
click at [1121, 408] on td "stylist" at bounding box center [1176, 409] width 110 height 33
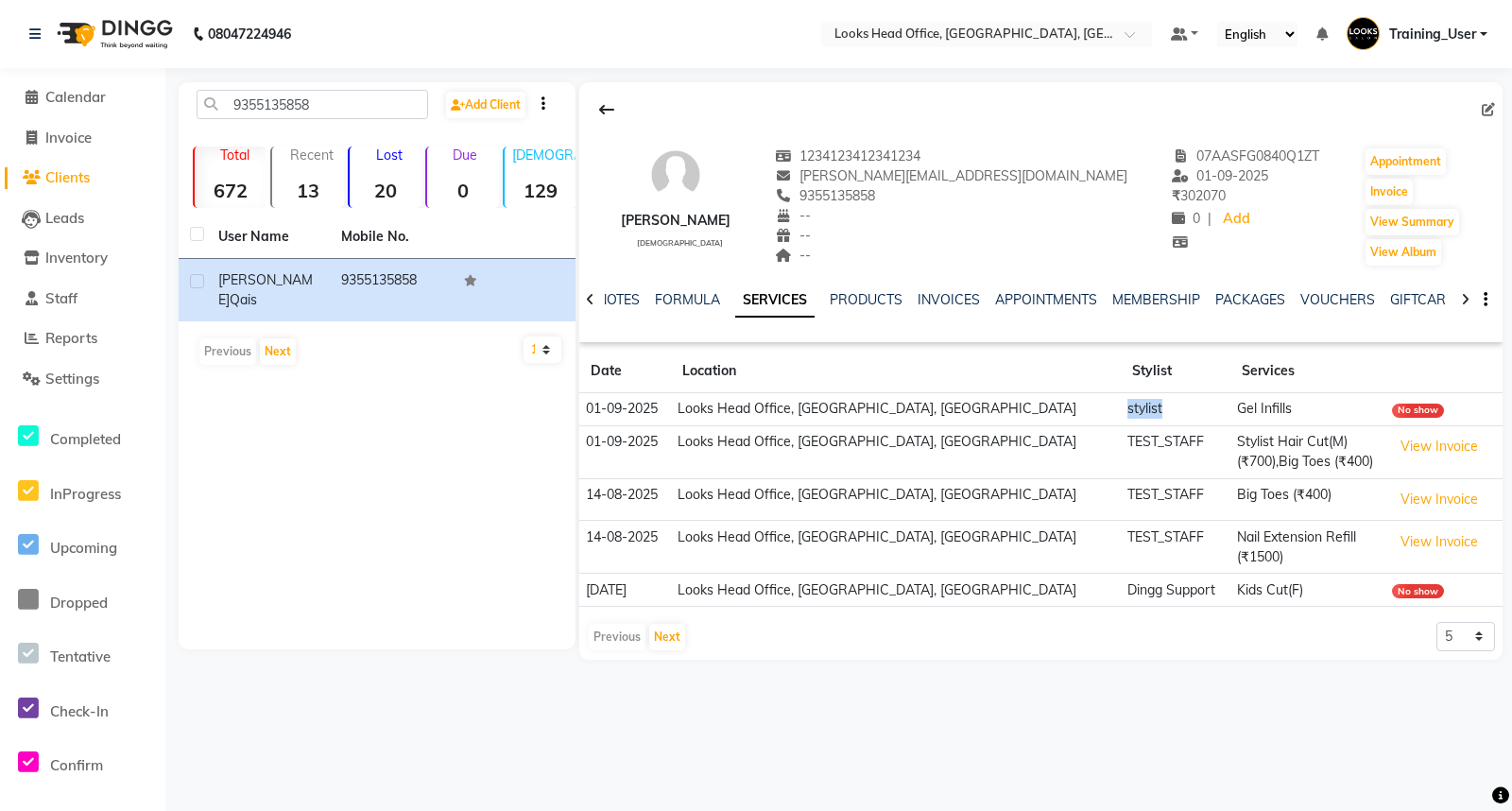
click at [1121, 408] on td "stylist" at bounding box center [1176, 409] width 110 height 33
click at [1231, 403] on td "Gel Infills" at bounding box center [1308, 409] width 155 height 33
click at [950, 298] on link "INVOICES" at bounding box center [948, 300] width 62 height 17
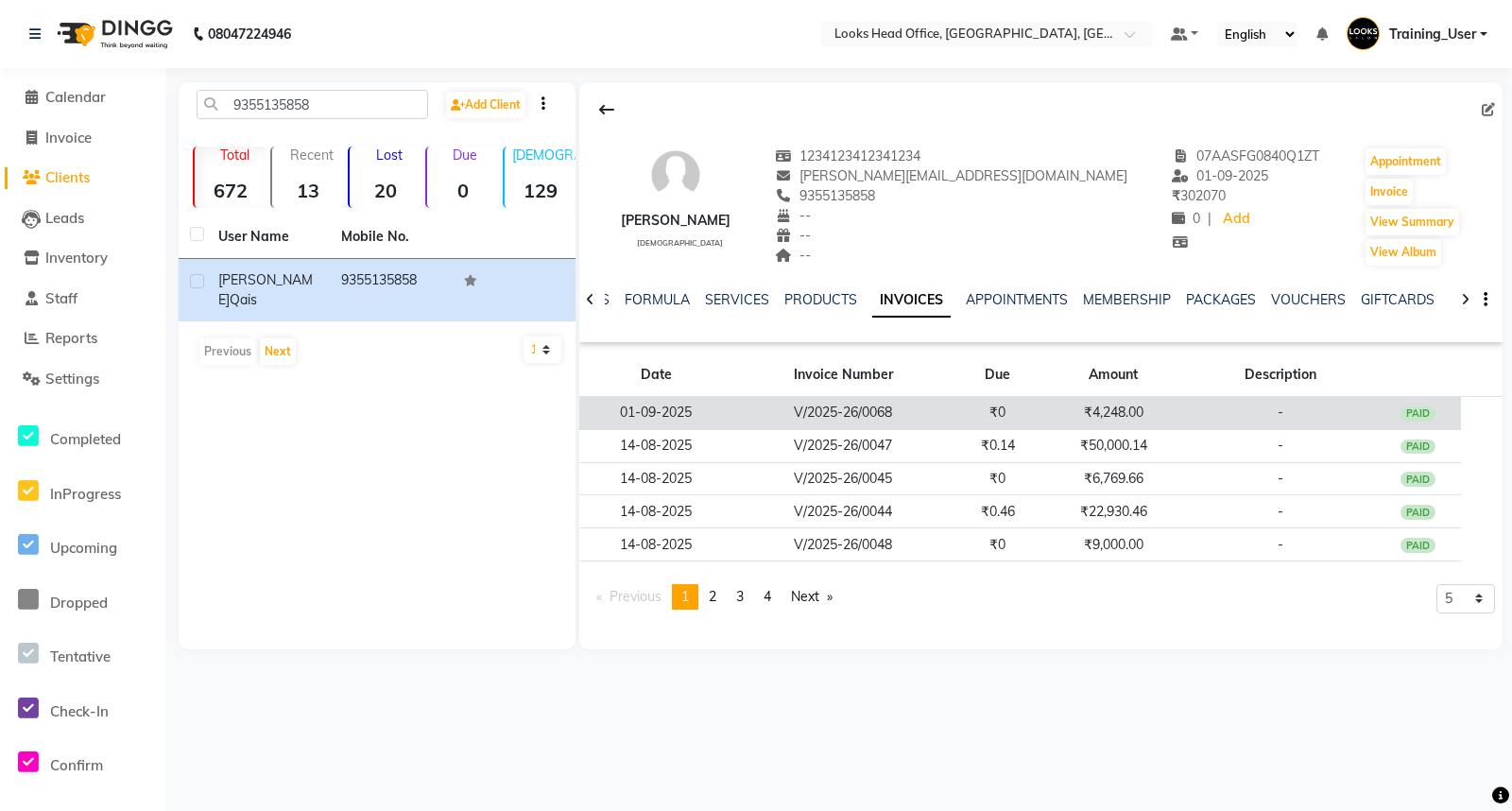
click at [832, 413] on td "V/2025-26/0068" at bounding box center [843, 413] width 222 height 33
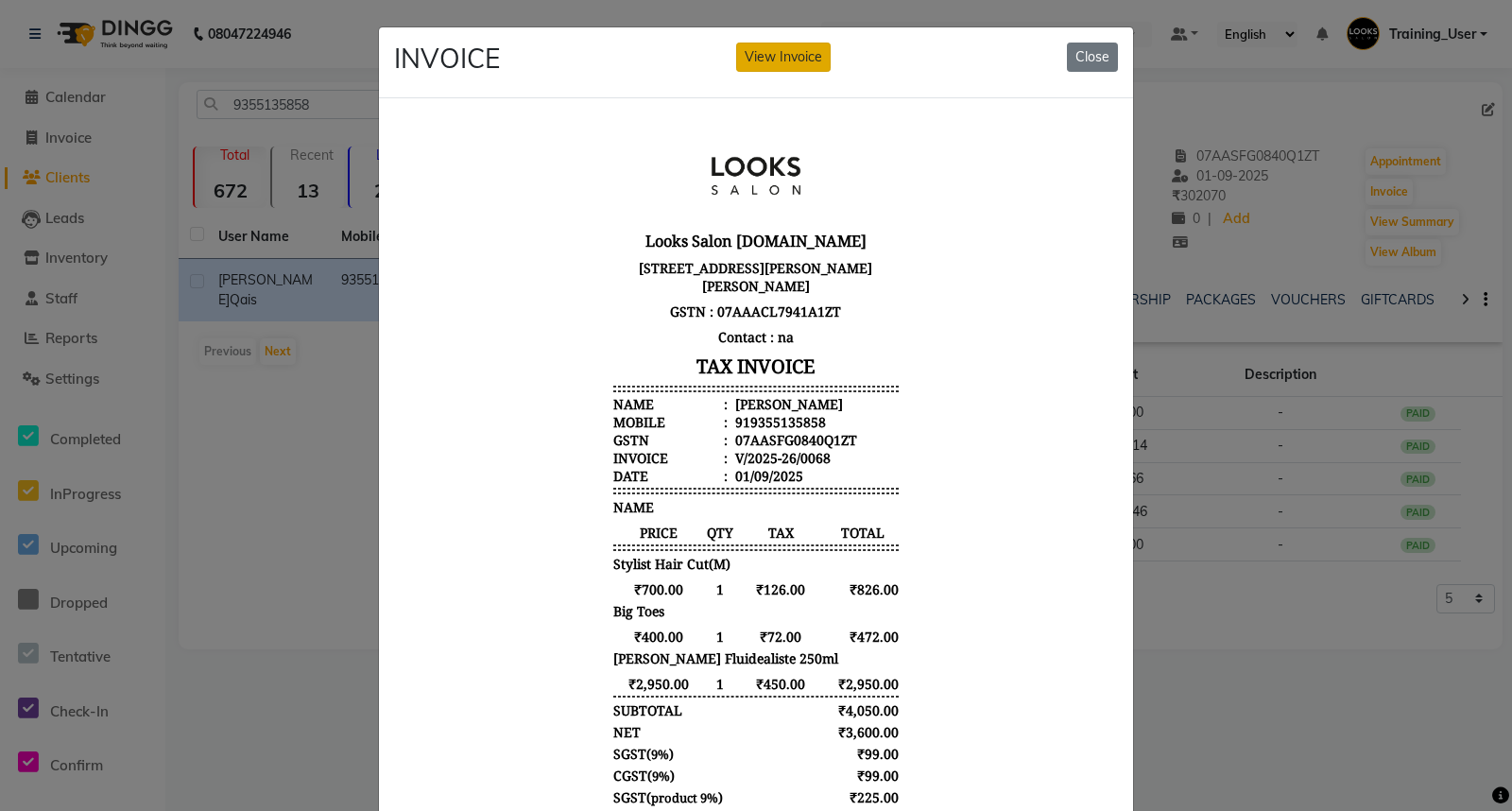
click at [808, 51] on button "View Invoice" at bounding box center [783, 57] width 95 height 30
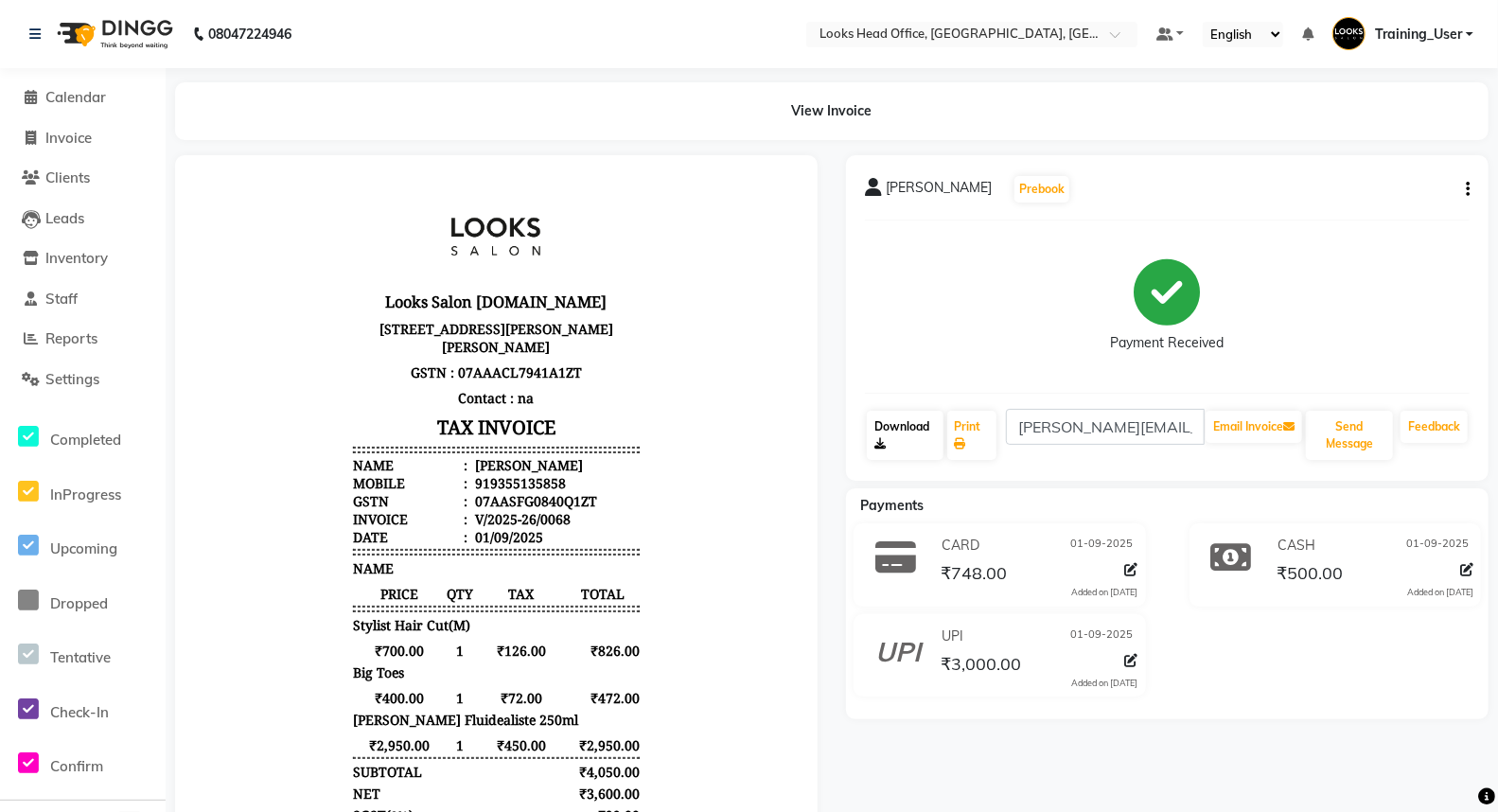
click at [911, 439] on link "Download" at bounding box center [905, 434] width 77 height 49
click at [74, 180] on span "Clients" at bounding box center [67, 177] width 44 height 18
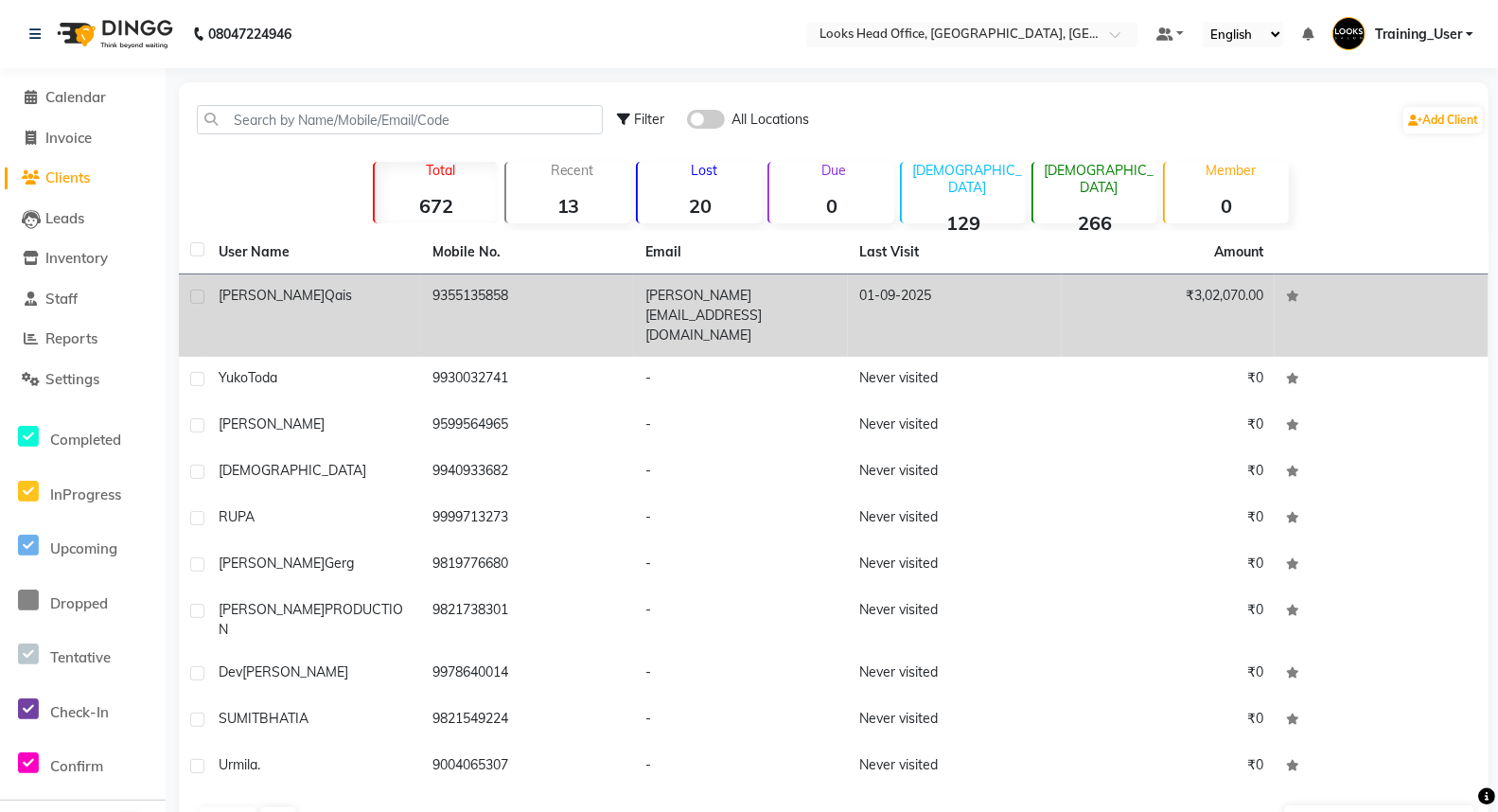
click at [356, 294] on div "Ahmad Qais" at bounding box center [314, 296] width 191 height 20
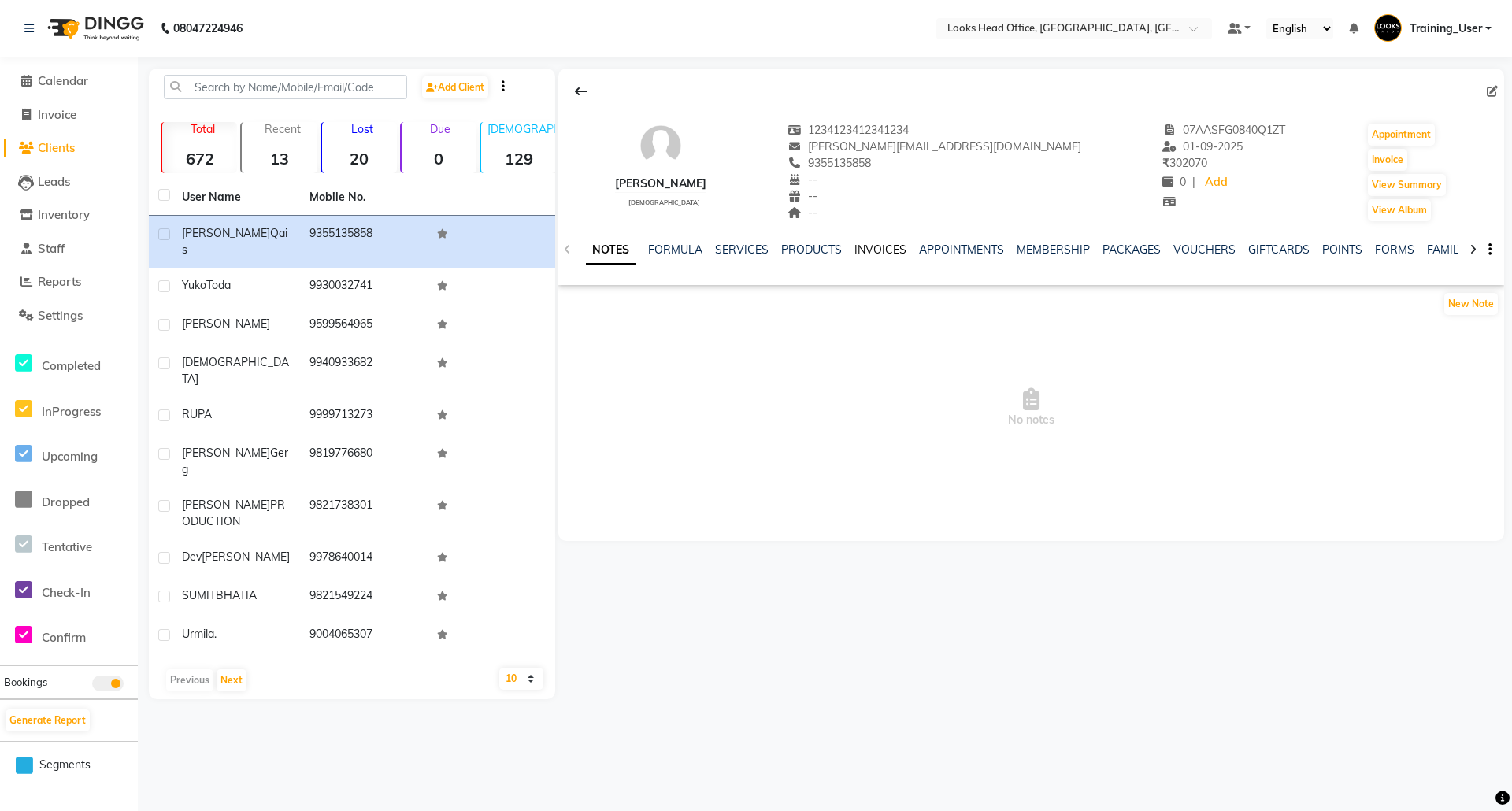
click at [893, 250] on link "INVOICES" at bounding box center [880, 250] width 52 height 14
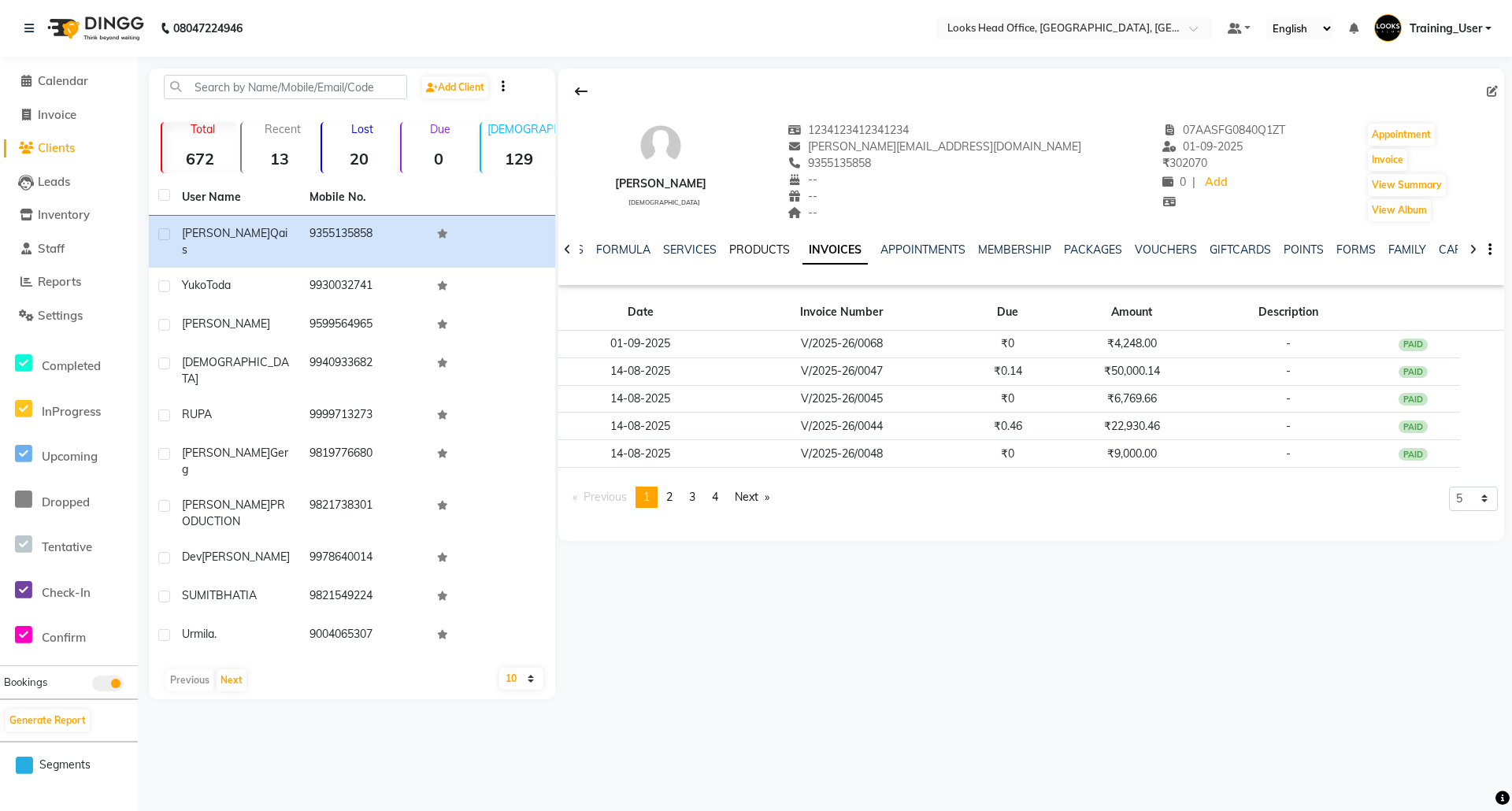
click at [748, 249] on link "PRODUCTS" at bounding box center [760, 250] width 61 height 14
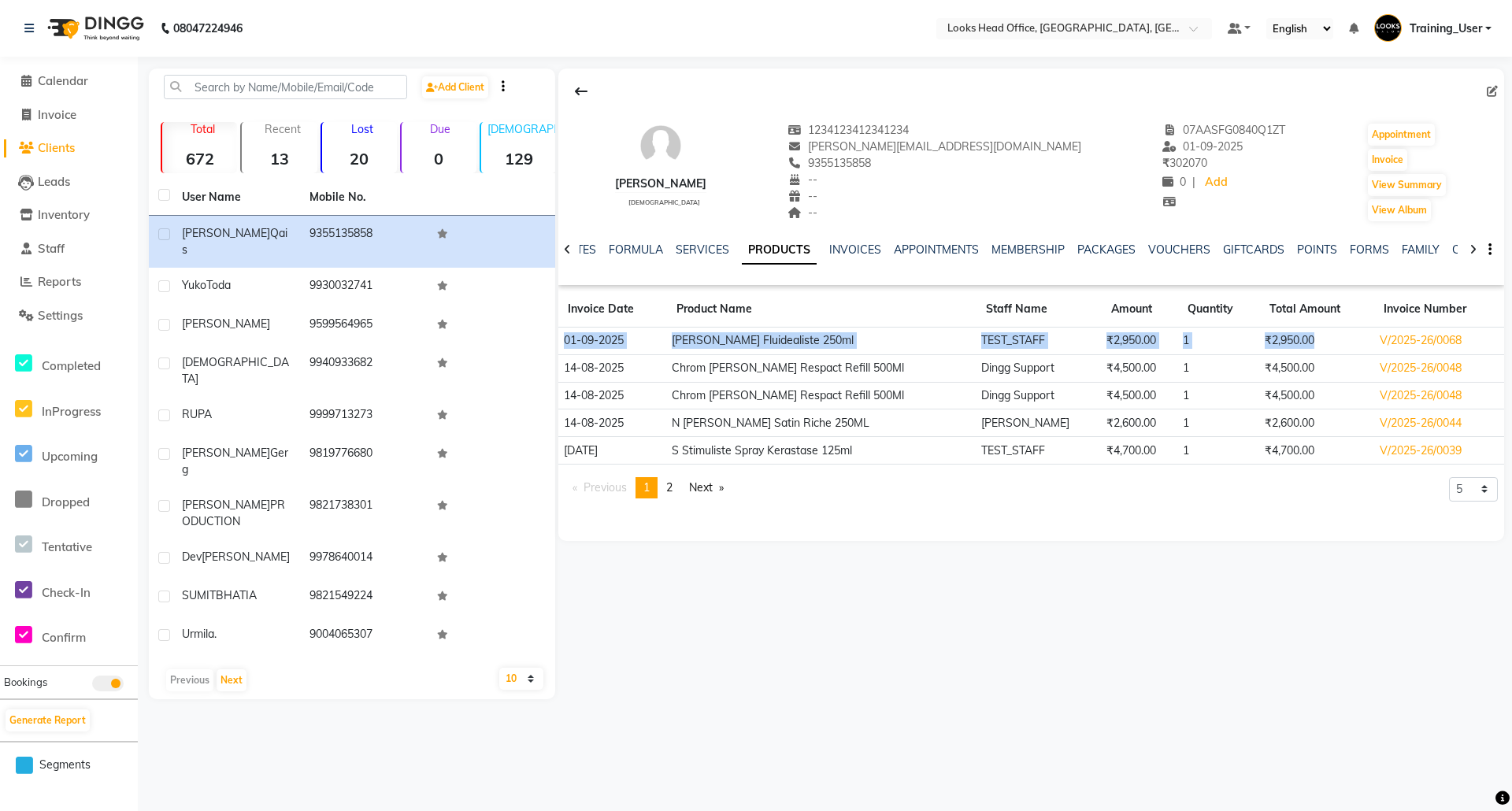
drag, startPoint x: 562, startPoint y: 344, endPoint x: 1304, endPoint y: 337, distance: 742.0
click at [1259, 337] on tr "01-09-2025 Dp Bain Fluidealiste 250ml TEST_STAFF ₹2,950.00 1 ₹2,950.00 V/2025-2…" at bounding box center [1031, 341] width 946 height 28
click at [1259, 340] on td "₹2,950.00" at bounding box center [1316, 341] width 114 height 28
click at [1259, 341] on td "V/2025-26/0068" at bounding box center [1439, 341] width 130 height 28
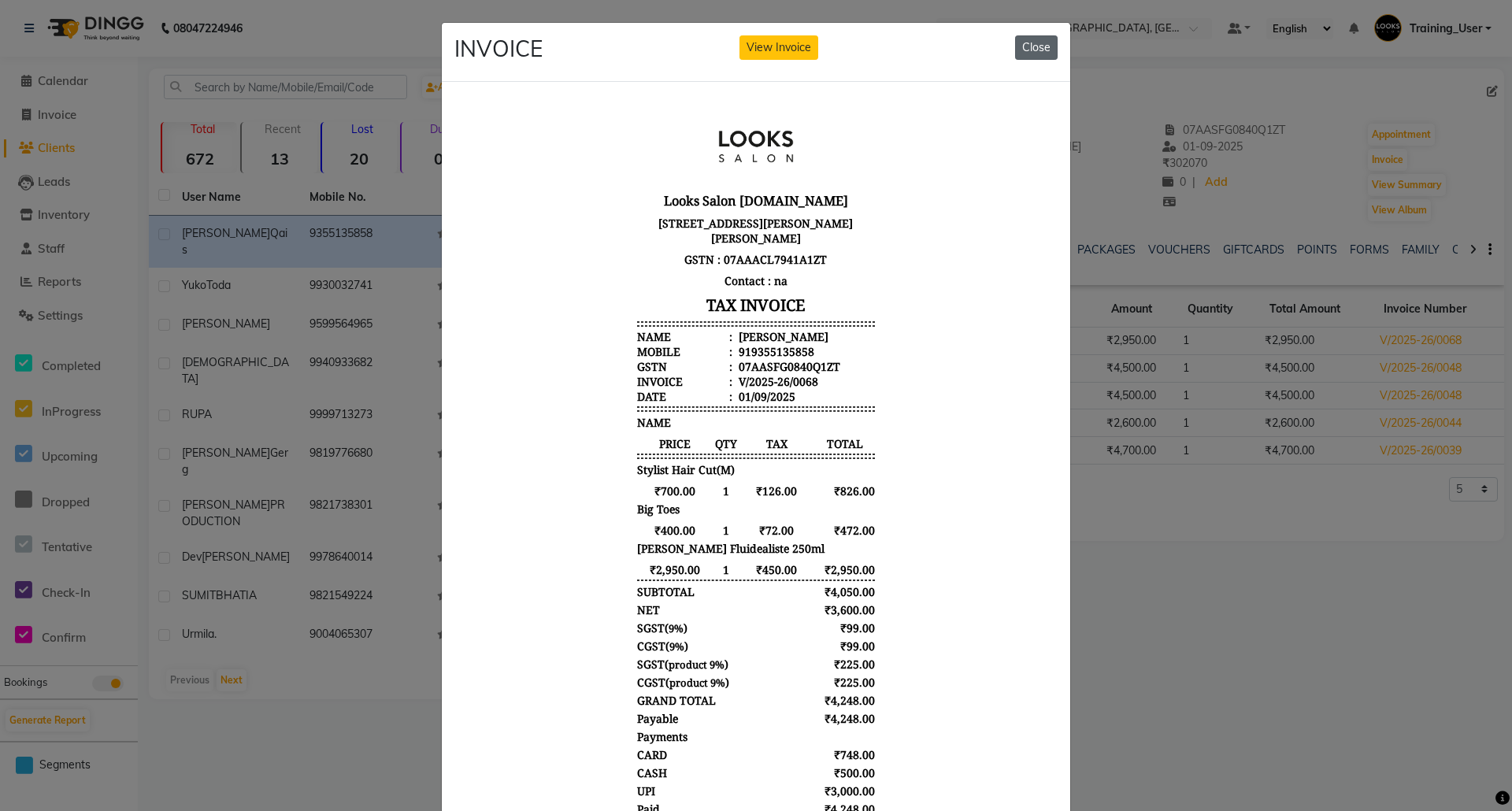
click at [1028, 51] on button "Close" at bounding box center [1036, 48] width 42 height 25
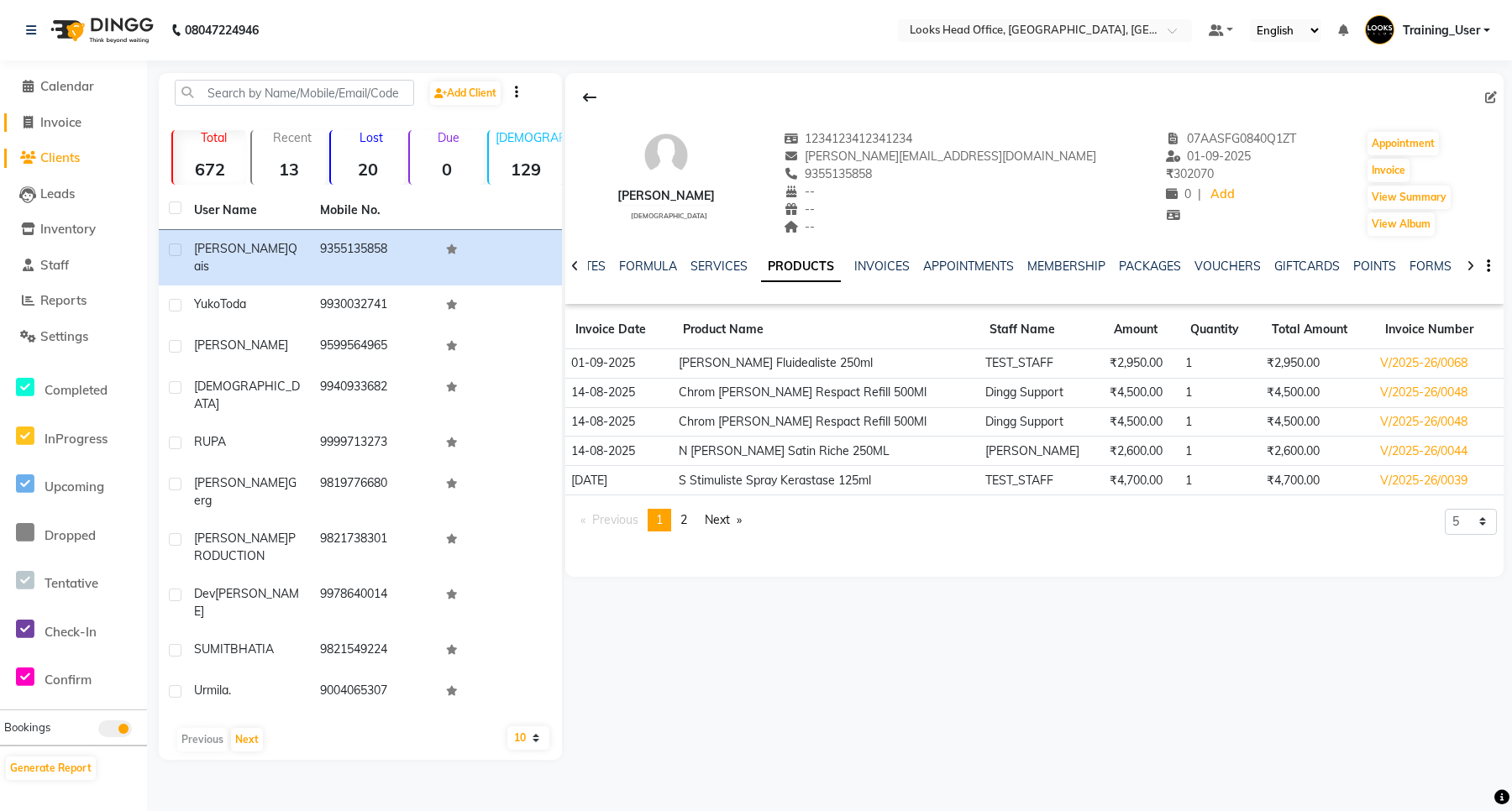
click at [57, 120] on span "Invoice" at bounding box center [60, 122] width 41 height 16
select select "service"
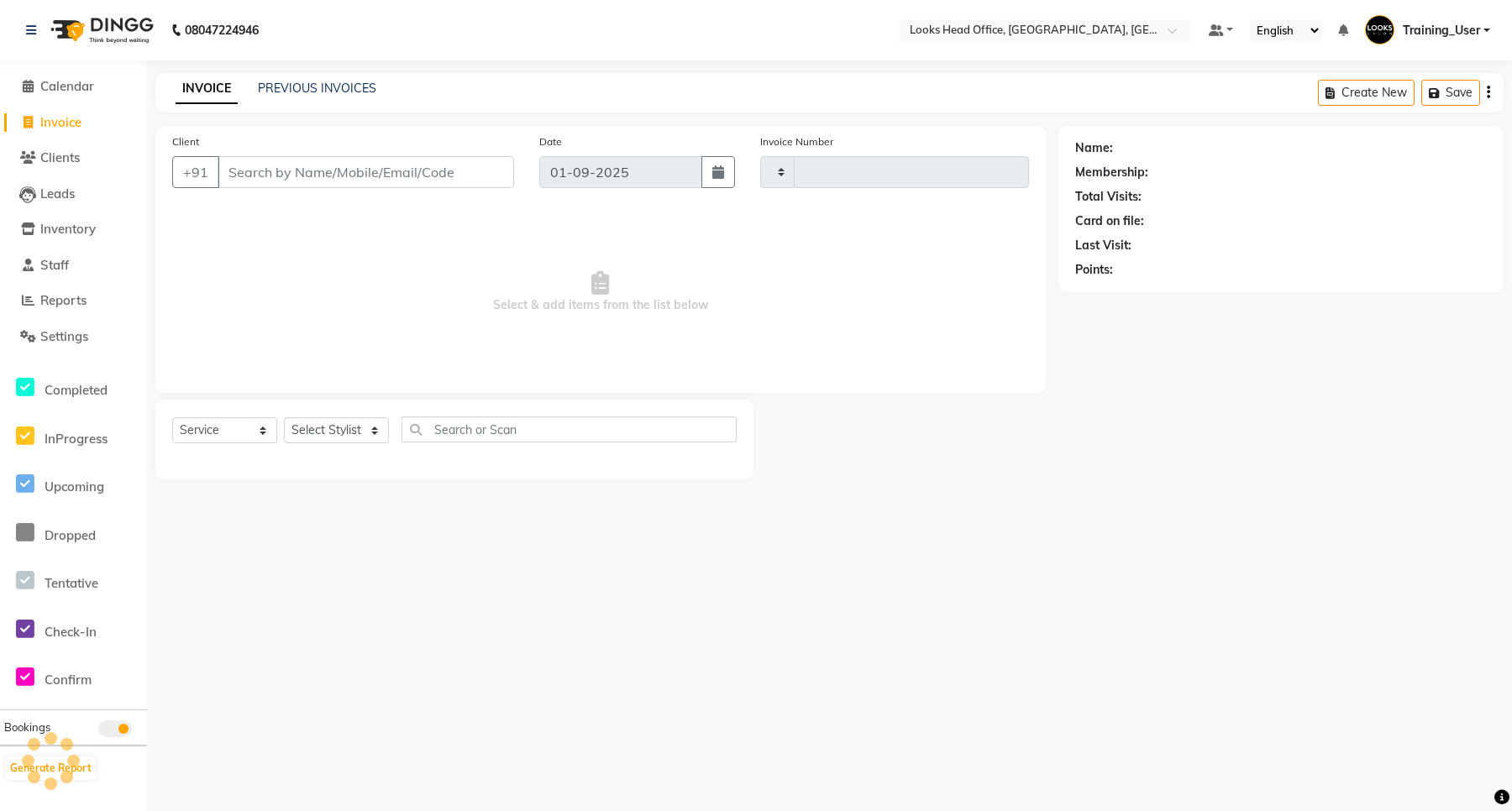
type input "0069"
select select "4313"
select select "35844"
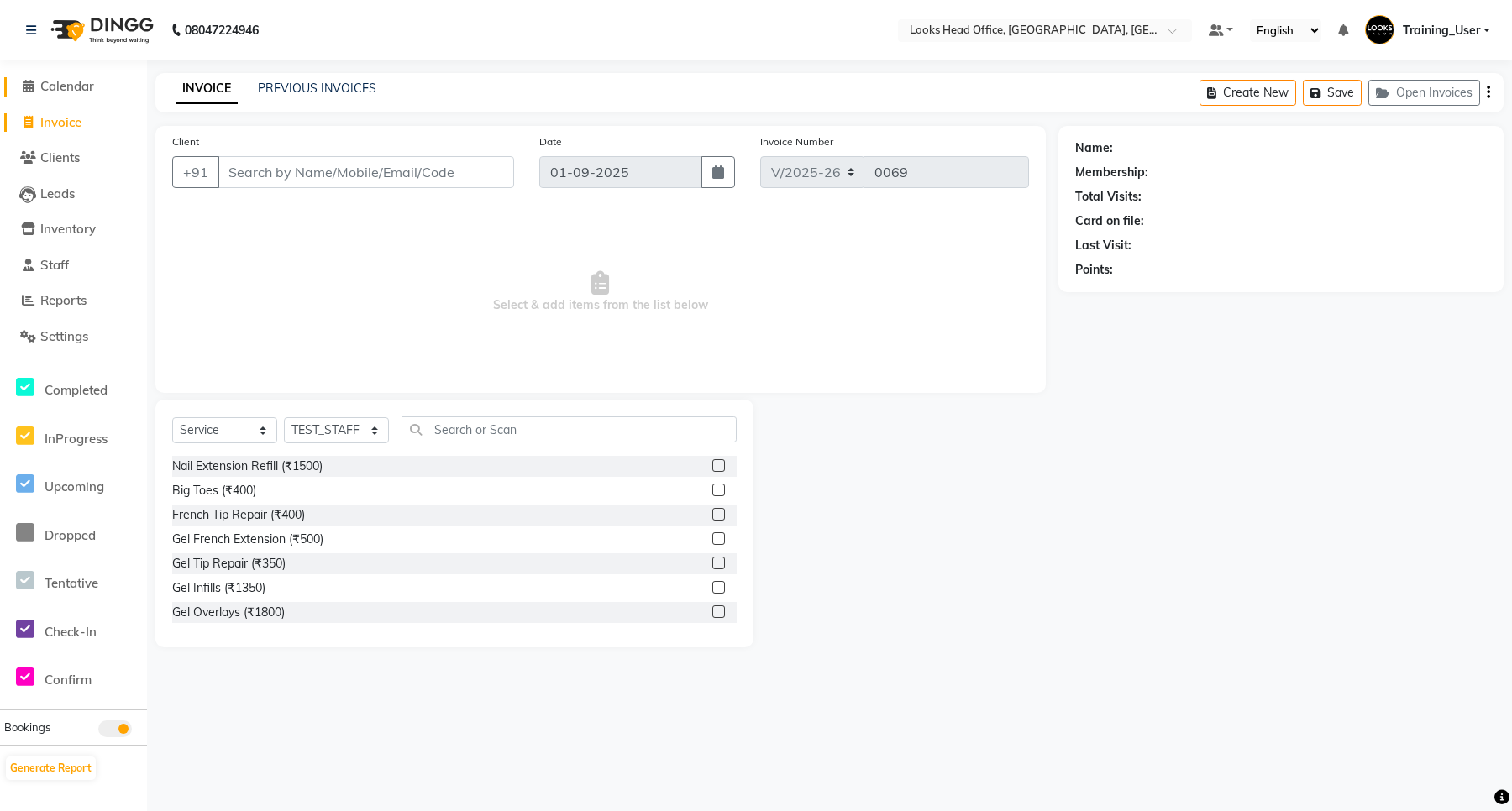
click at [77, 86] on span "Calendar" at bounding box center [66, 86] width 54 height 16
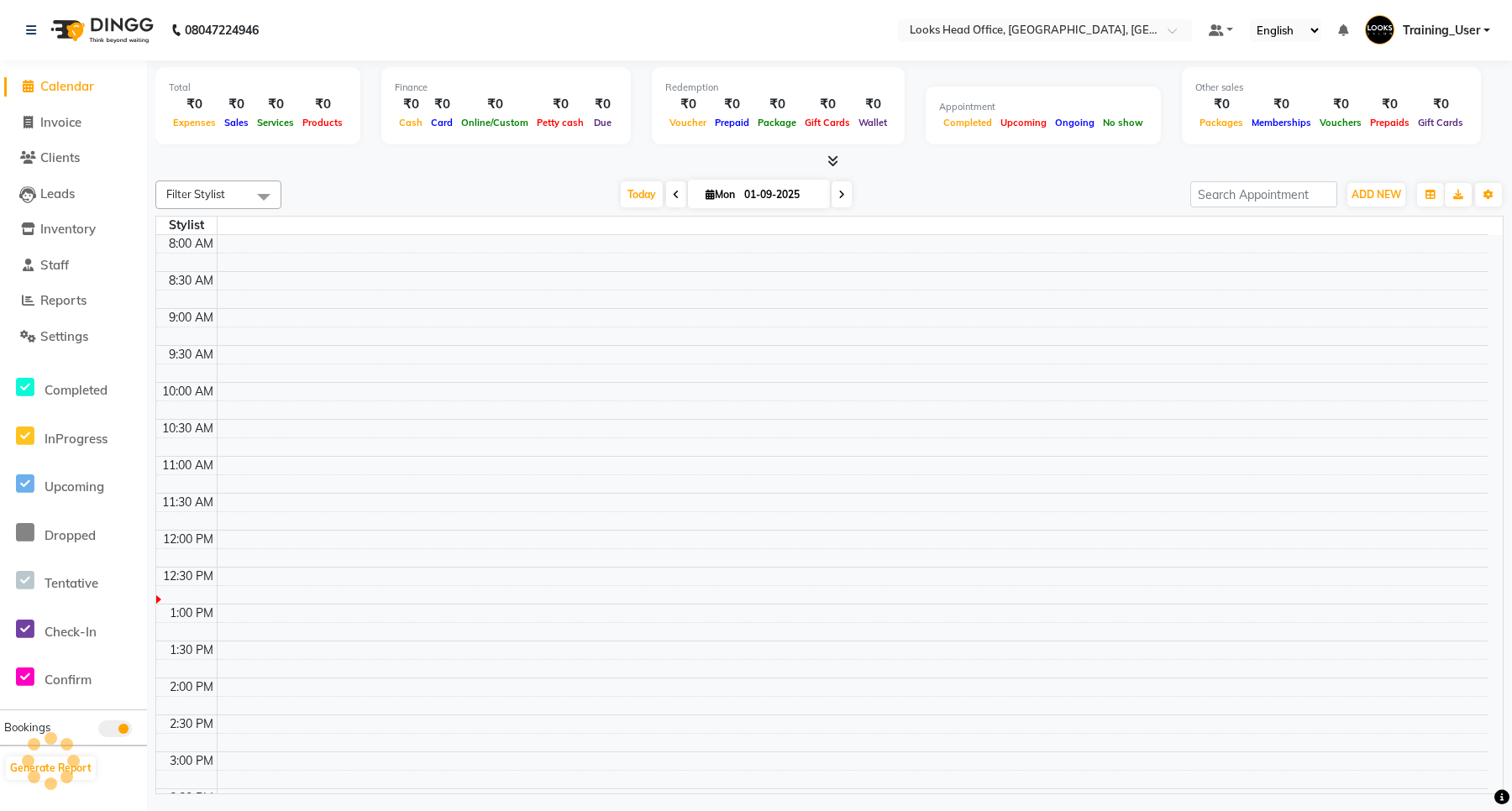
click at [235, 191] on span "Filter Stylist" at bounding box center [218, 195] width 126 height 29
click at [385, 183] on div "Today Mon 01-09-2025" at bounding box center [736, 195] width 892 height 25
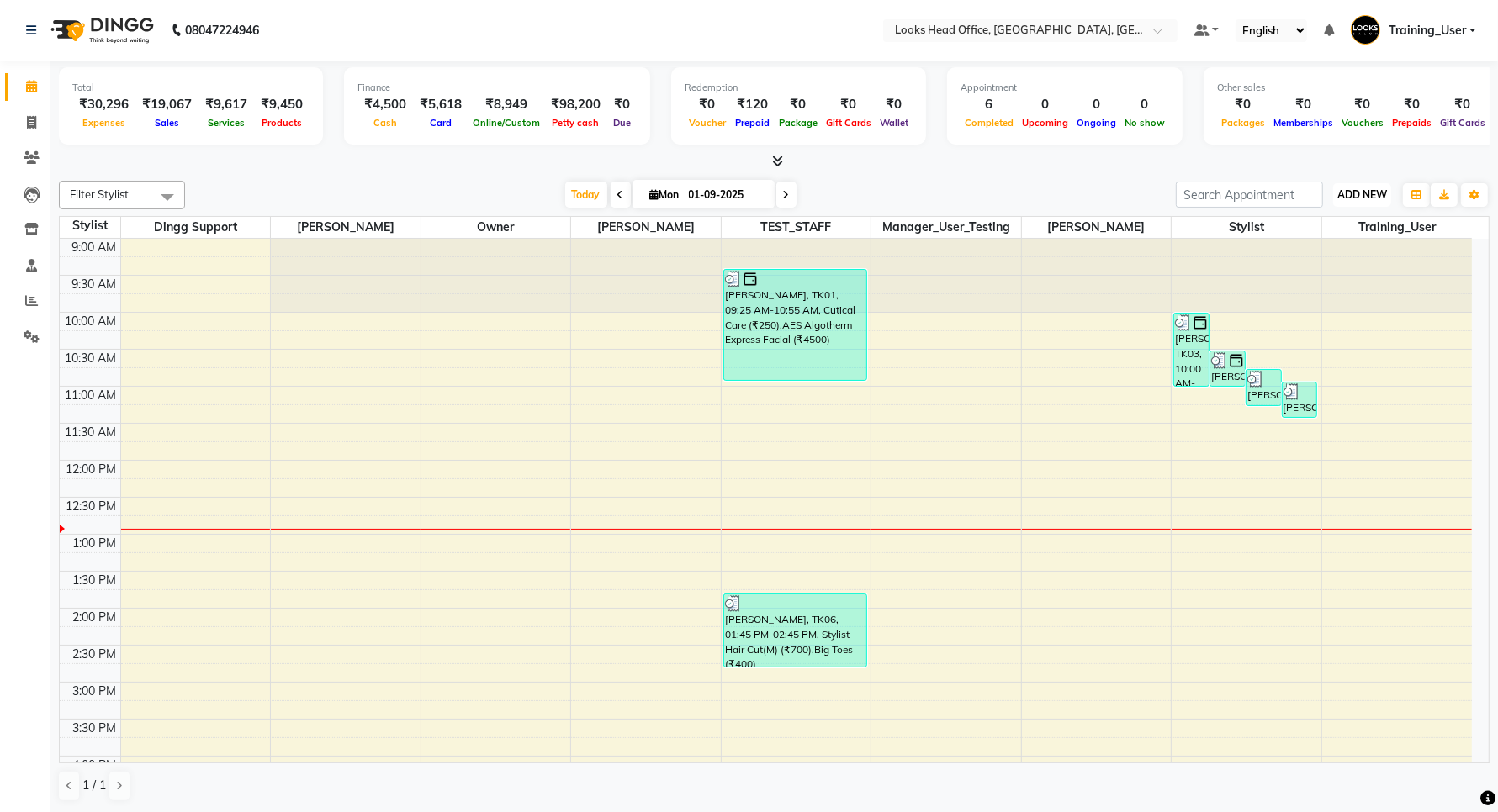
click at [1356, 194] on span "ADD NEW" at bounding box center [1363, 195] width 49 height 13
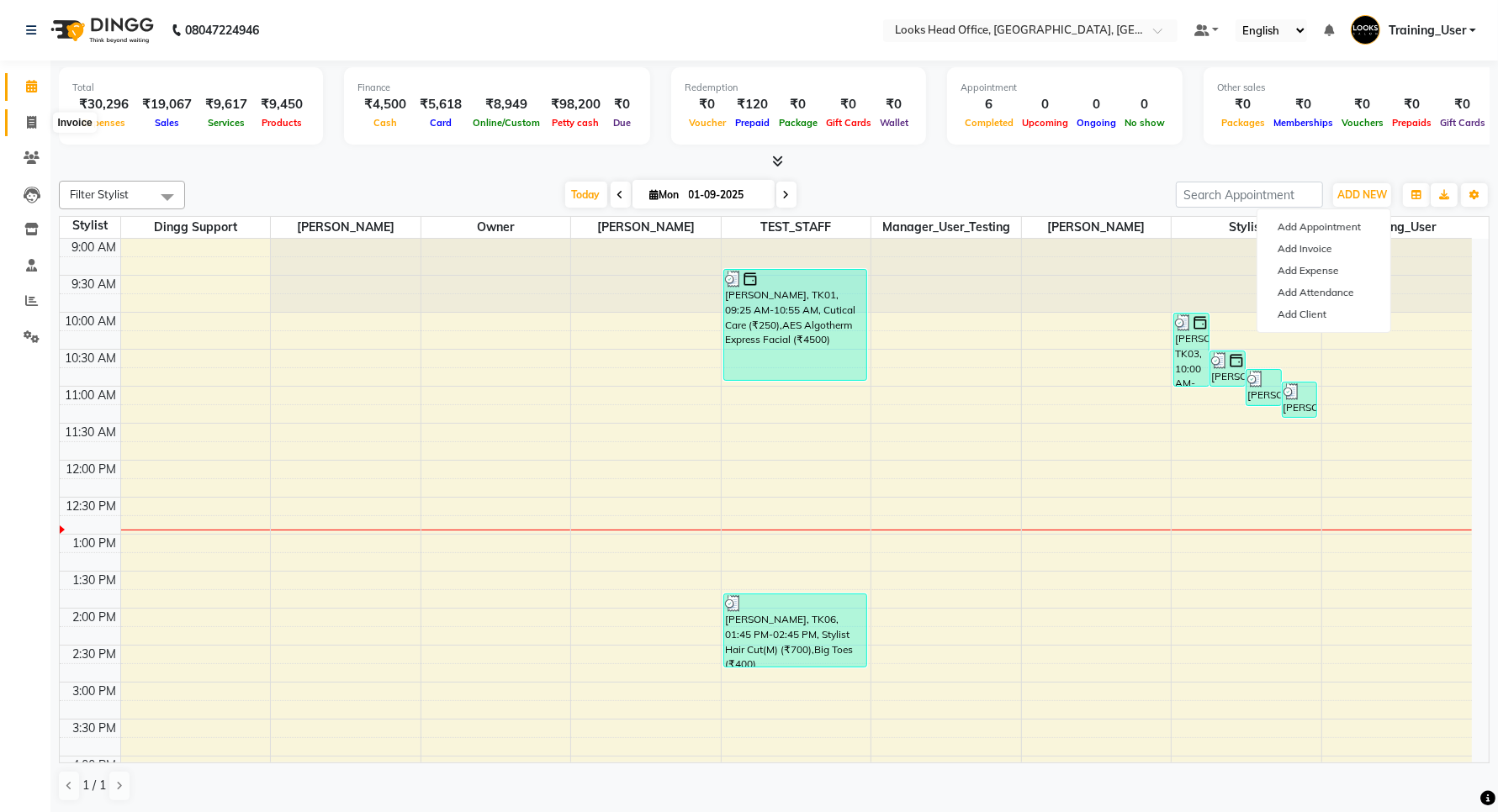
click at [32, 127] on icon at bounding box center [31, 122] width 9 height 13
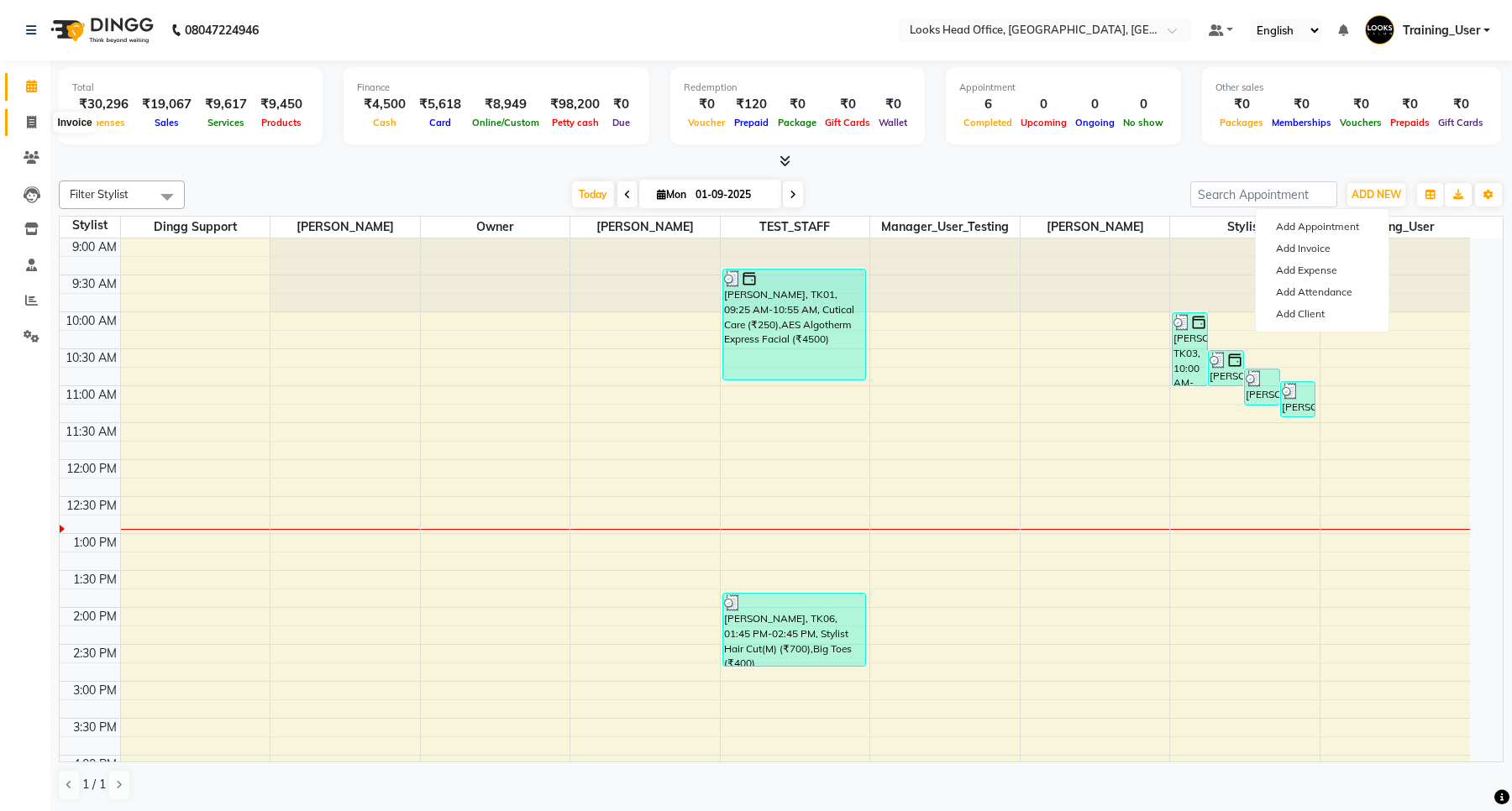
select select "4313"
select select "service"
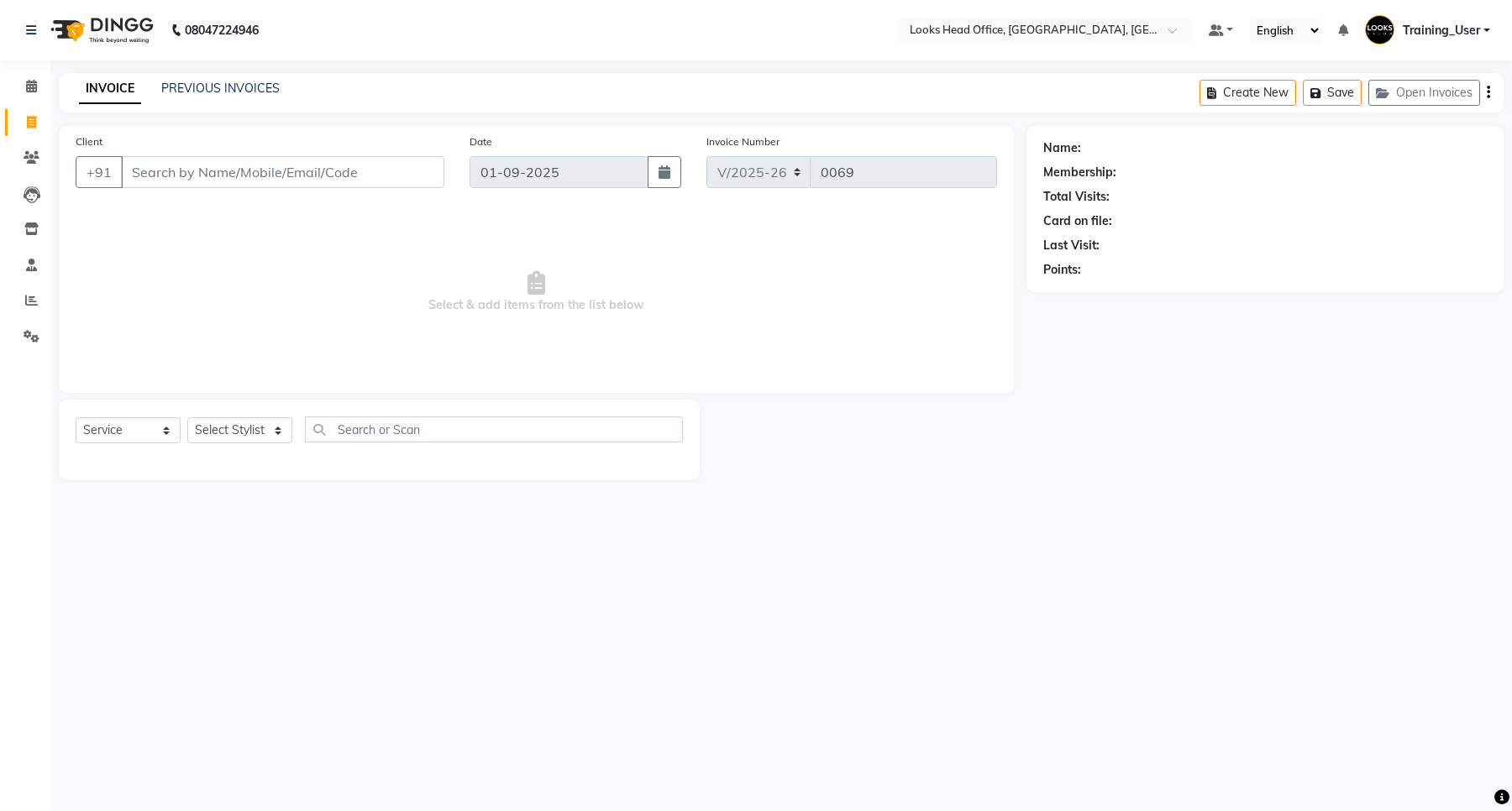
select select "35844"
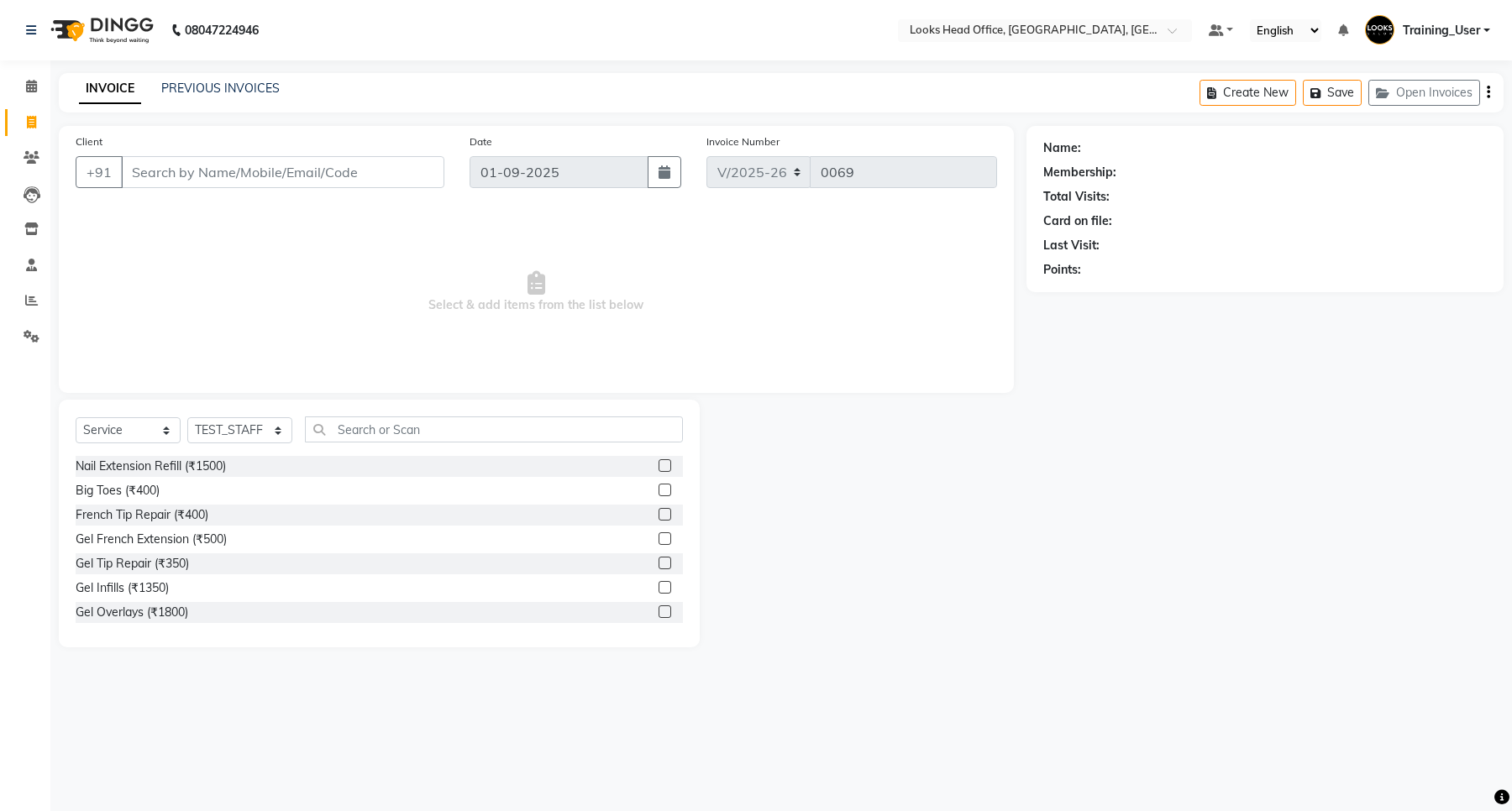
click at [191, 179] on input "Client" at bounding box center [282, 172] width 324 height 32
type input "8668428527"
click at [393, 170] on span "Add Client" at bounding box center [401, 172] width 66 height 17
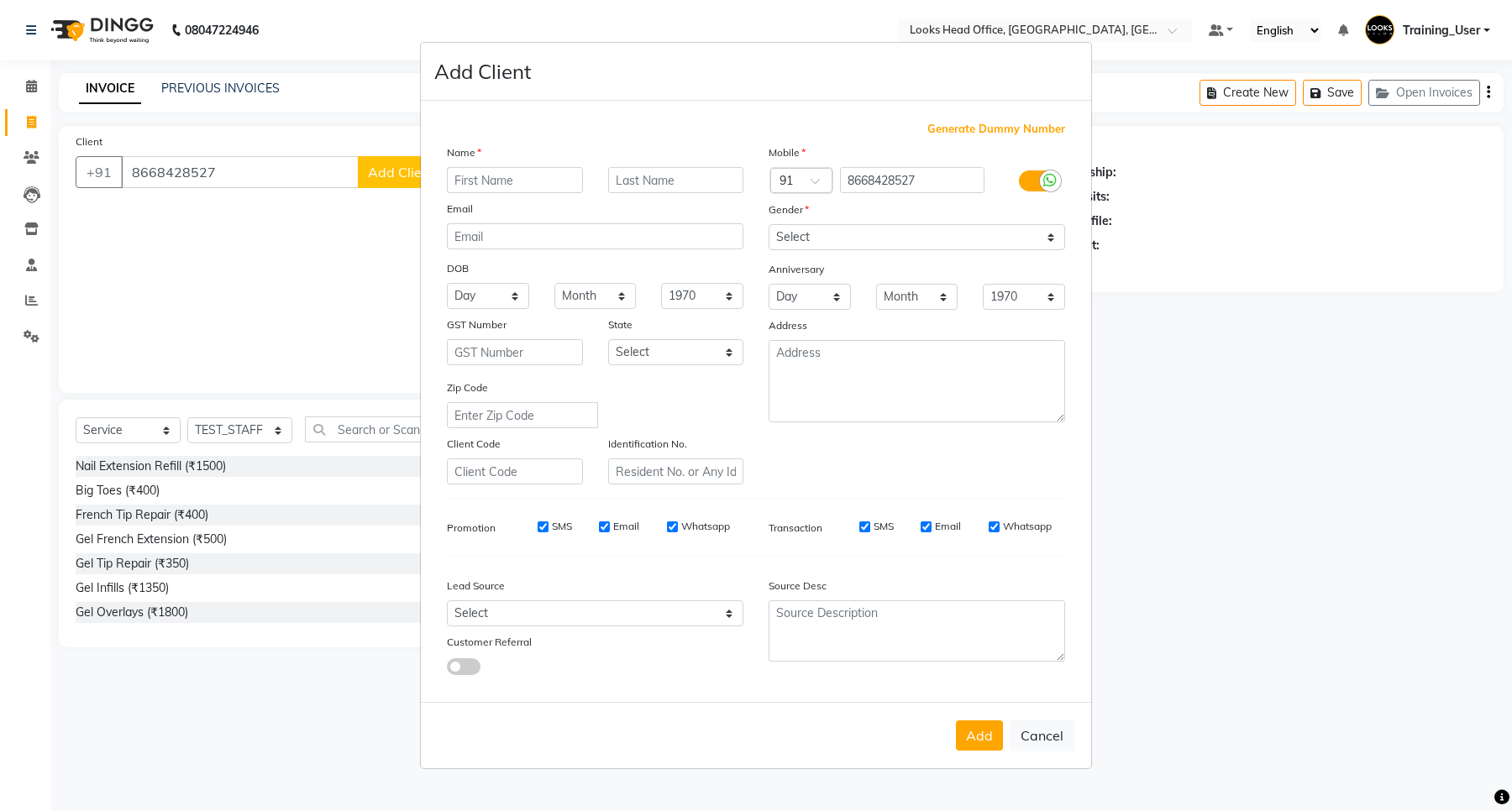
click at [32, 87] on ngb-modal-window "Add Client Generate Dummy Number Name Email DOB Day 01 02 03 04 05 06 07 08 09 …" at bounding box center [756, 405] width 1512 height 811
click at [1030, 730] on button "Cancel" at bounding box center [1042, 736] width 65 height 32
select select
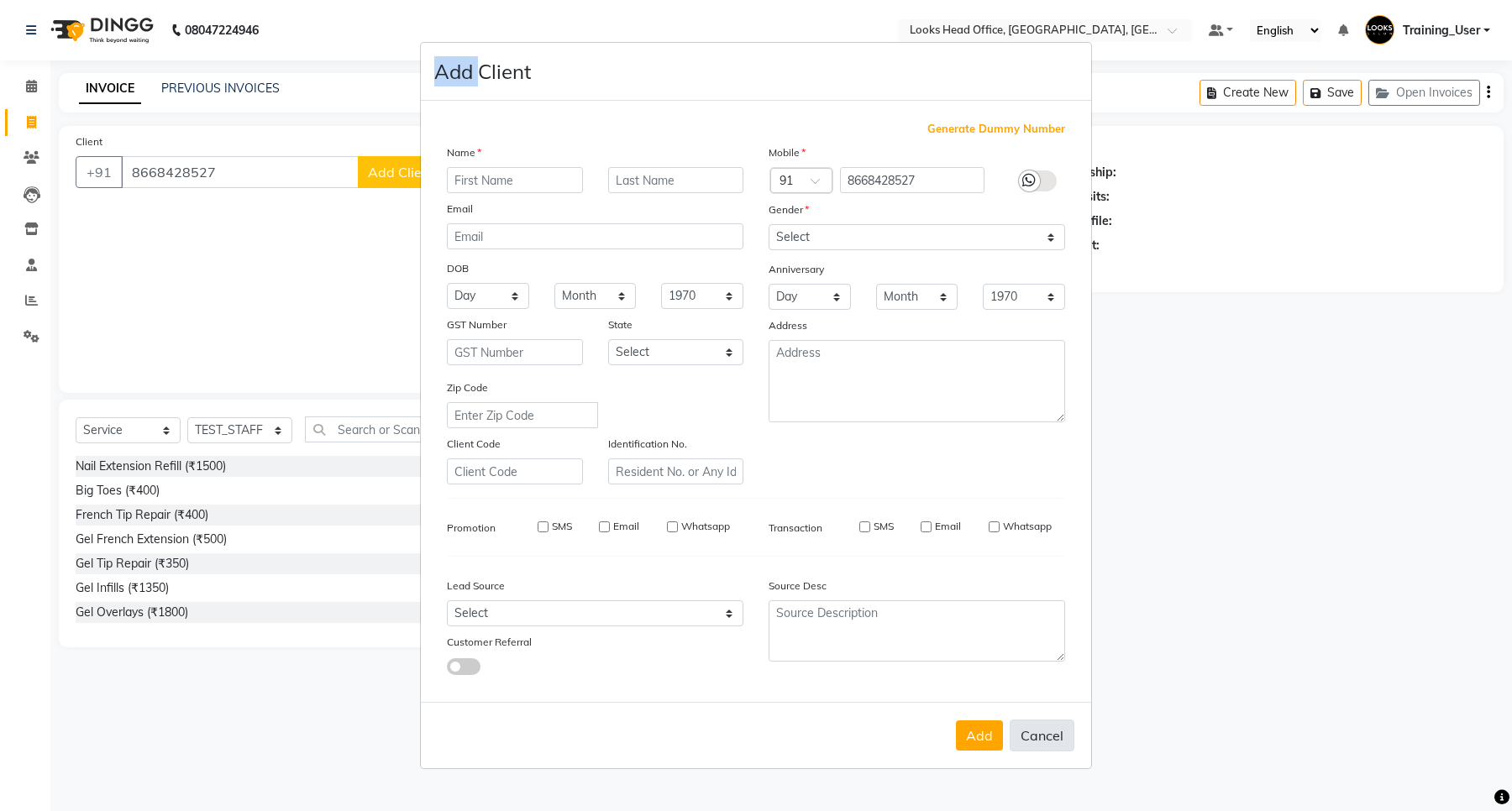
select select
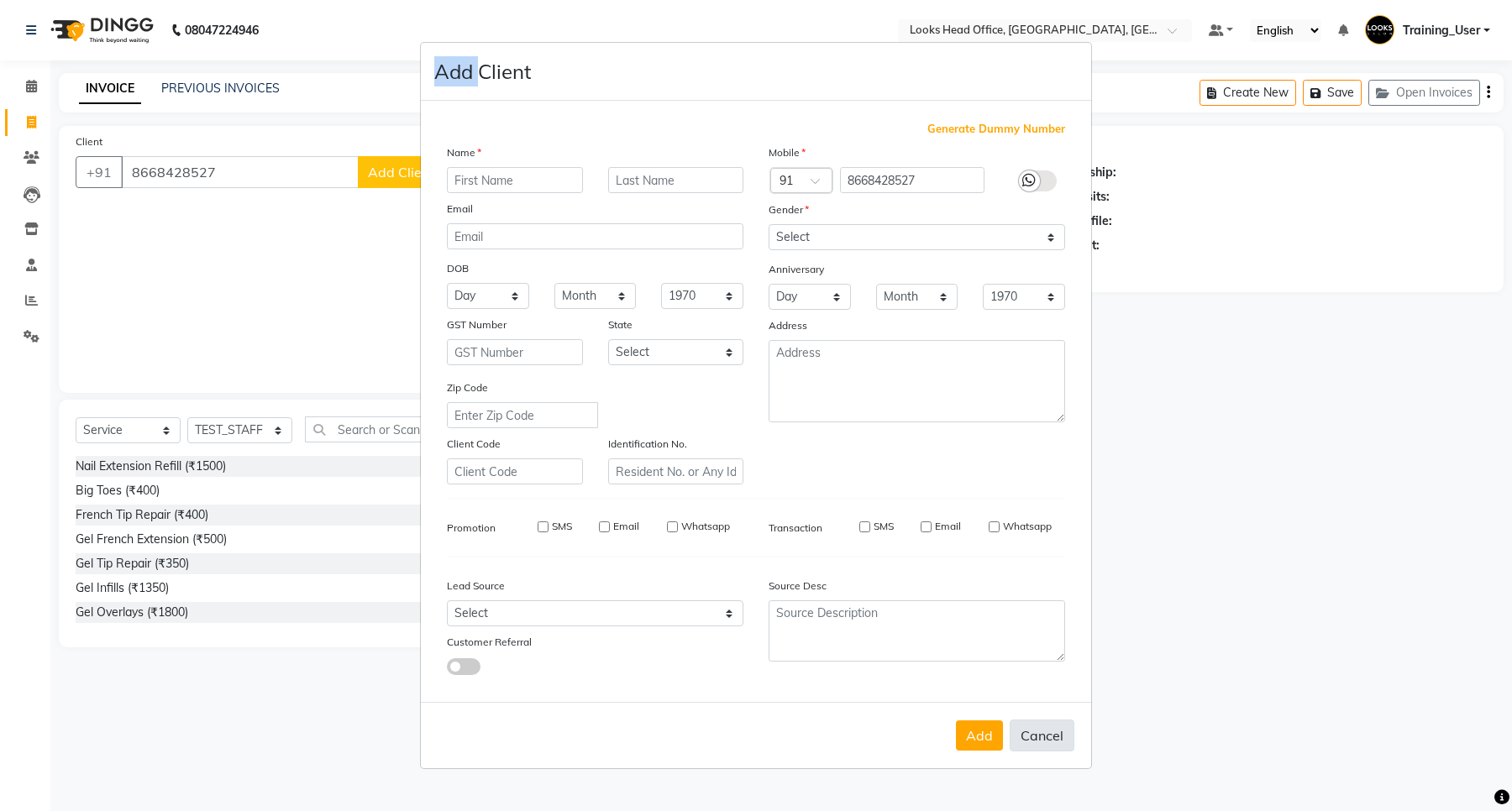
checkbox input "false"
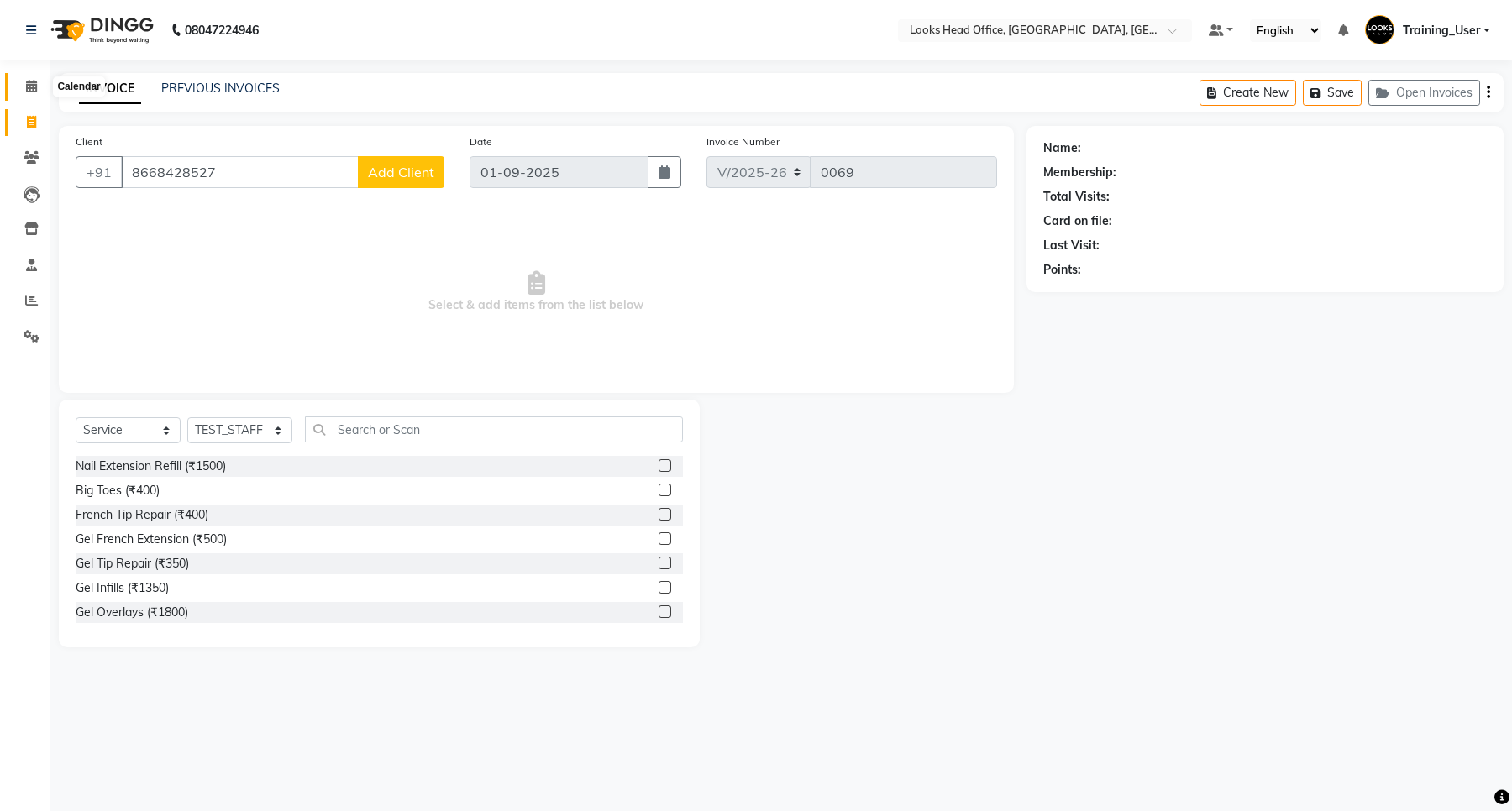
click at [32, 82] on icon at bounding box center [31, 86] width 11 height 13
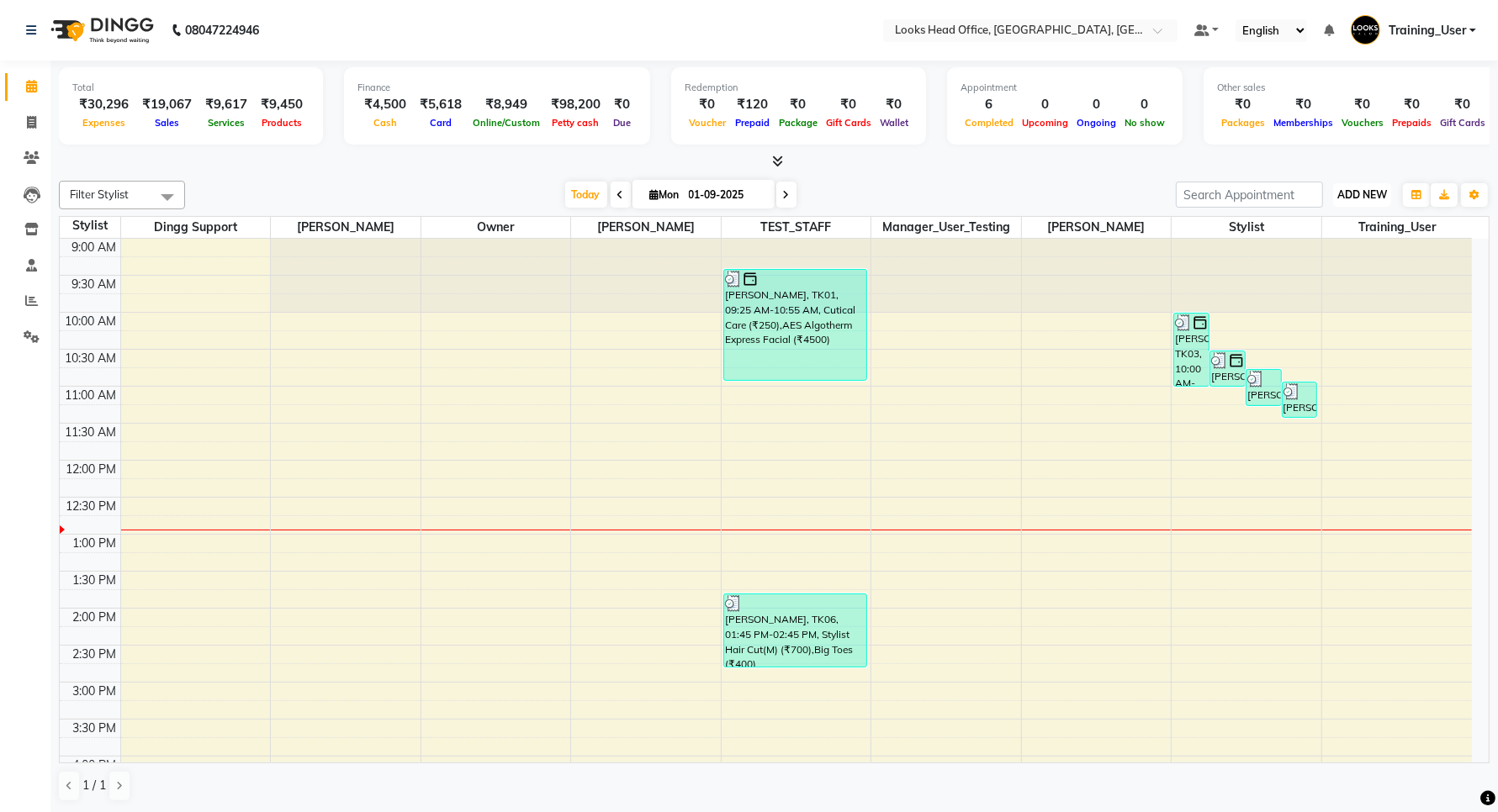
click at [1364, 194] on span "ADD NEW" at bounding box center [1363, 195] width 49 height 13
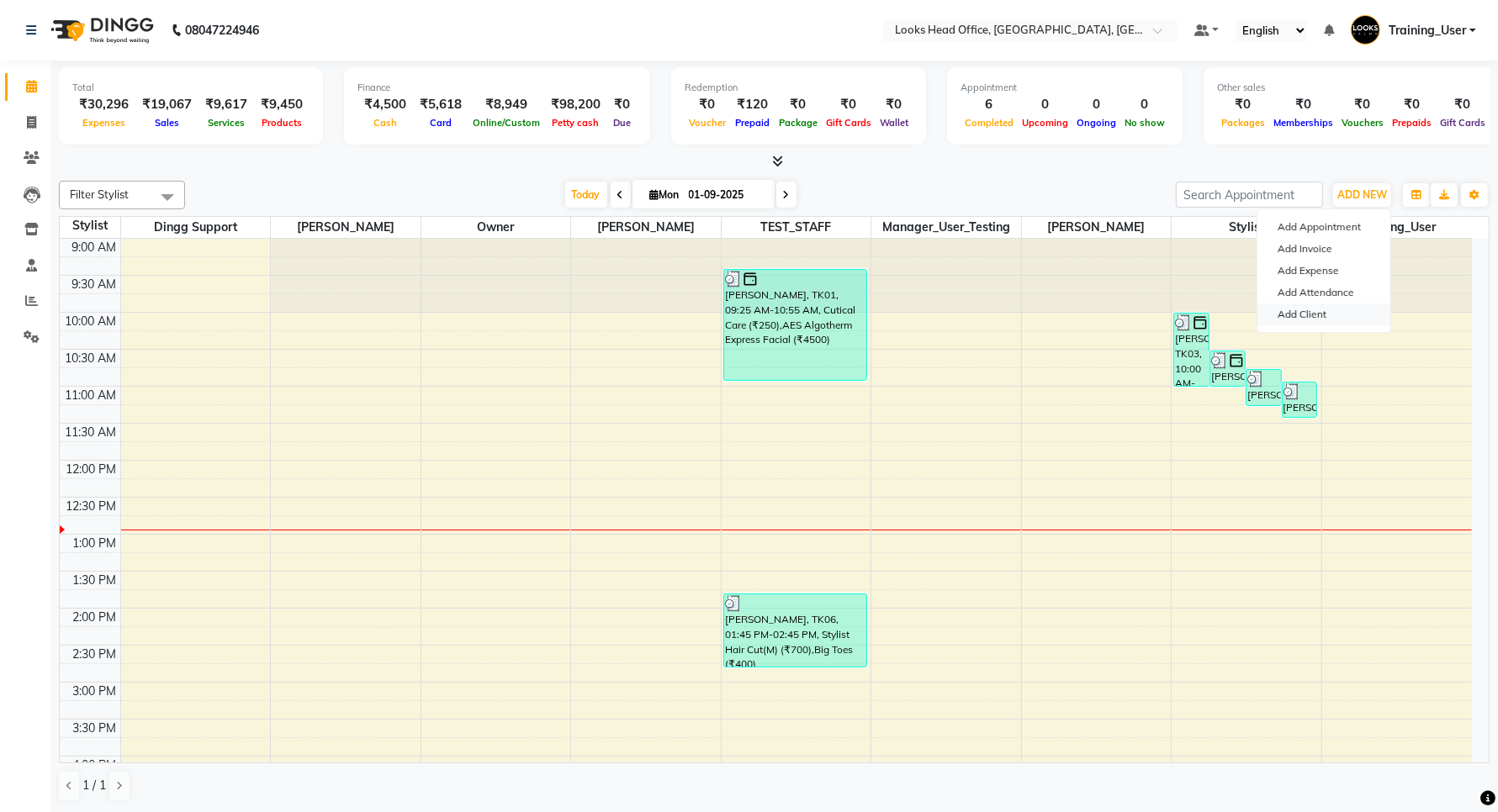
click at [1301, 316] on link "Add Client" at bounding box center [1324, 315] width 133 height 22
click at [34, 38] on link at bounding box center [35, 30] width 17 height 47
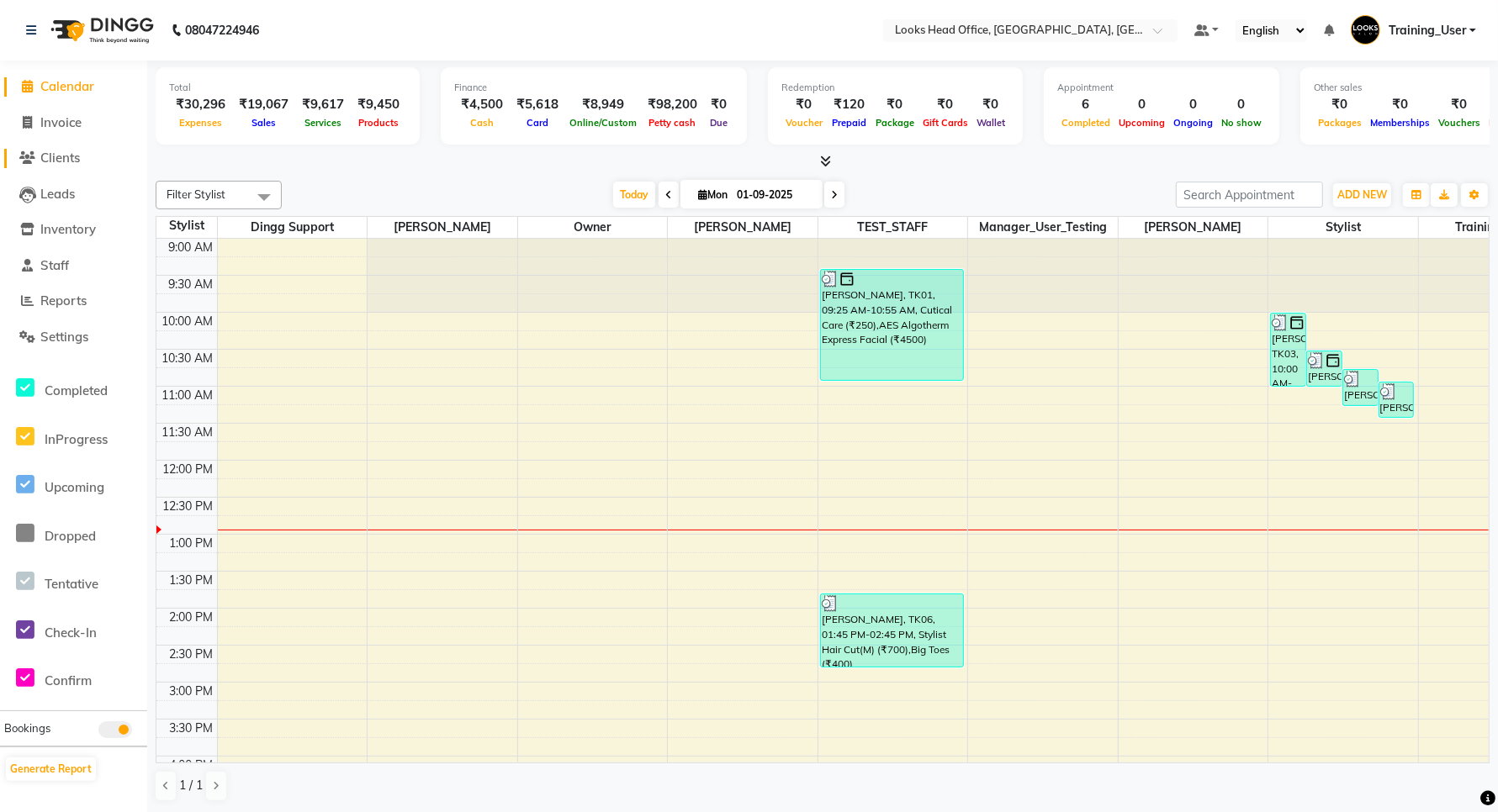
click at [55, 157] on span "Clients" at bounding box center [60, 157] width 39 height 16
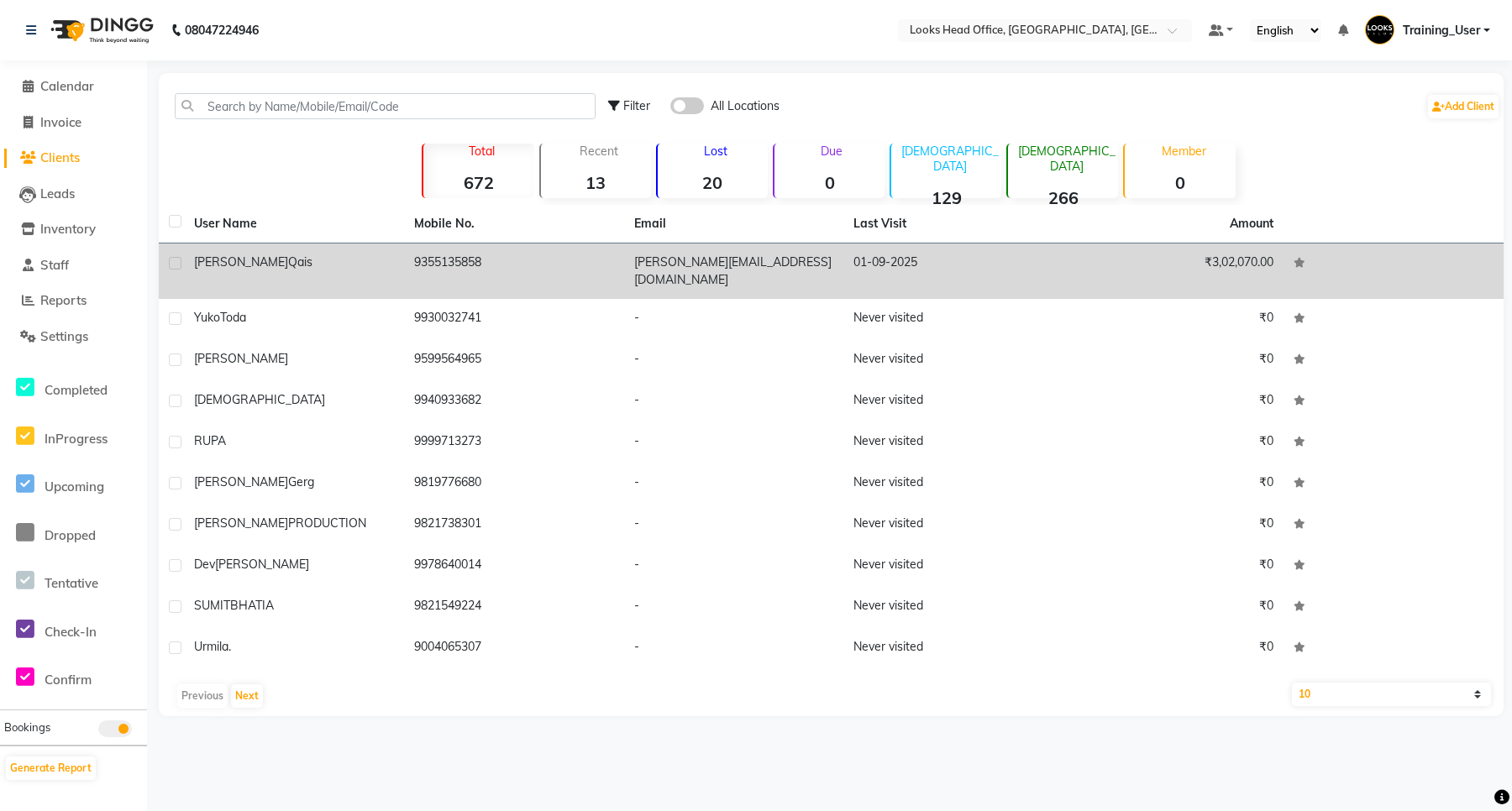
click at [274, 265] on div "Ahmad Qais" at bounding box center [293, 262] width 200 height 18
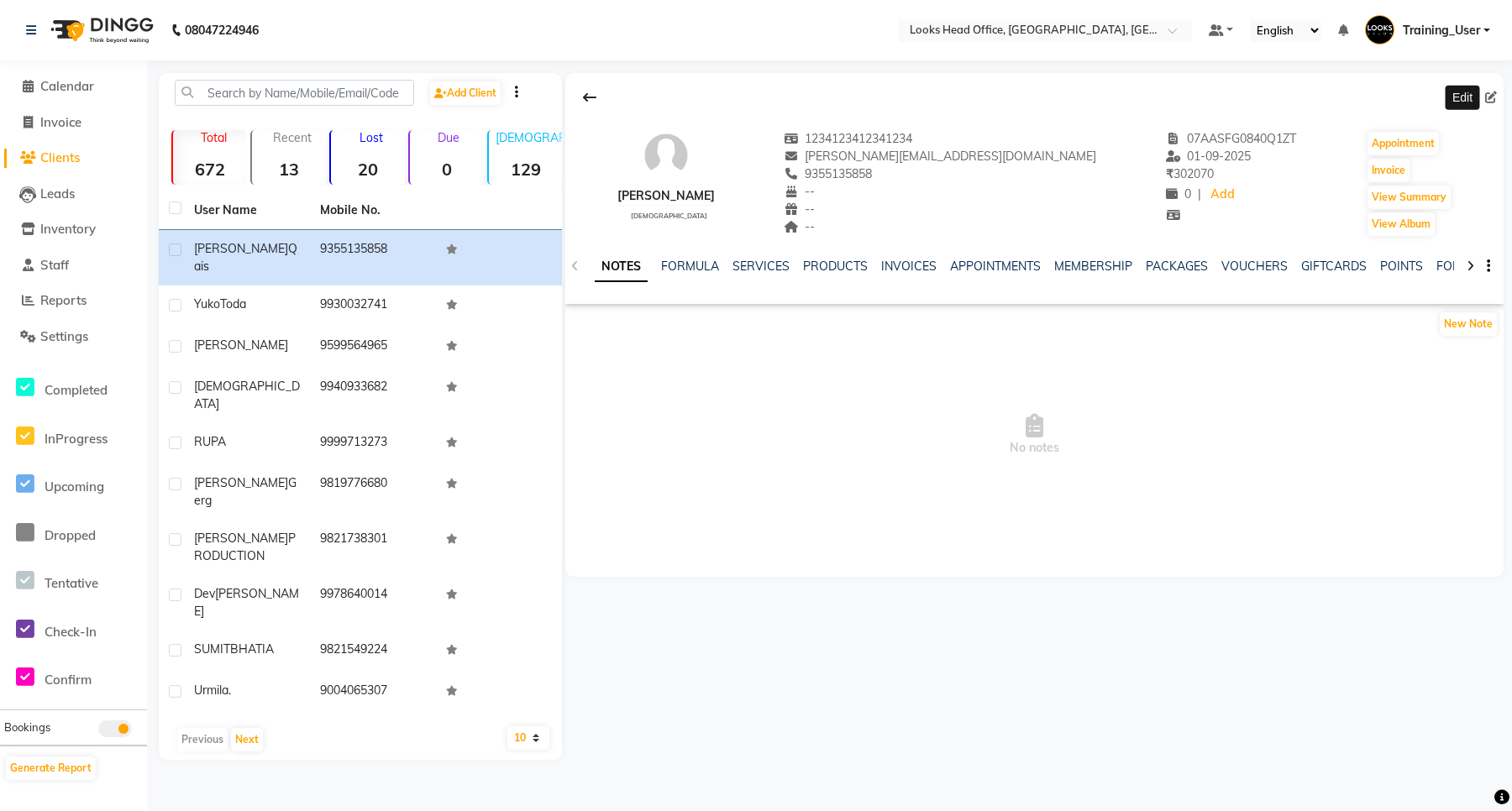
click at [1488, 99] on icon at bounding box center [1492, 98] width 12 height 12
select select "male"
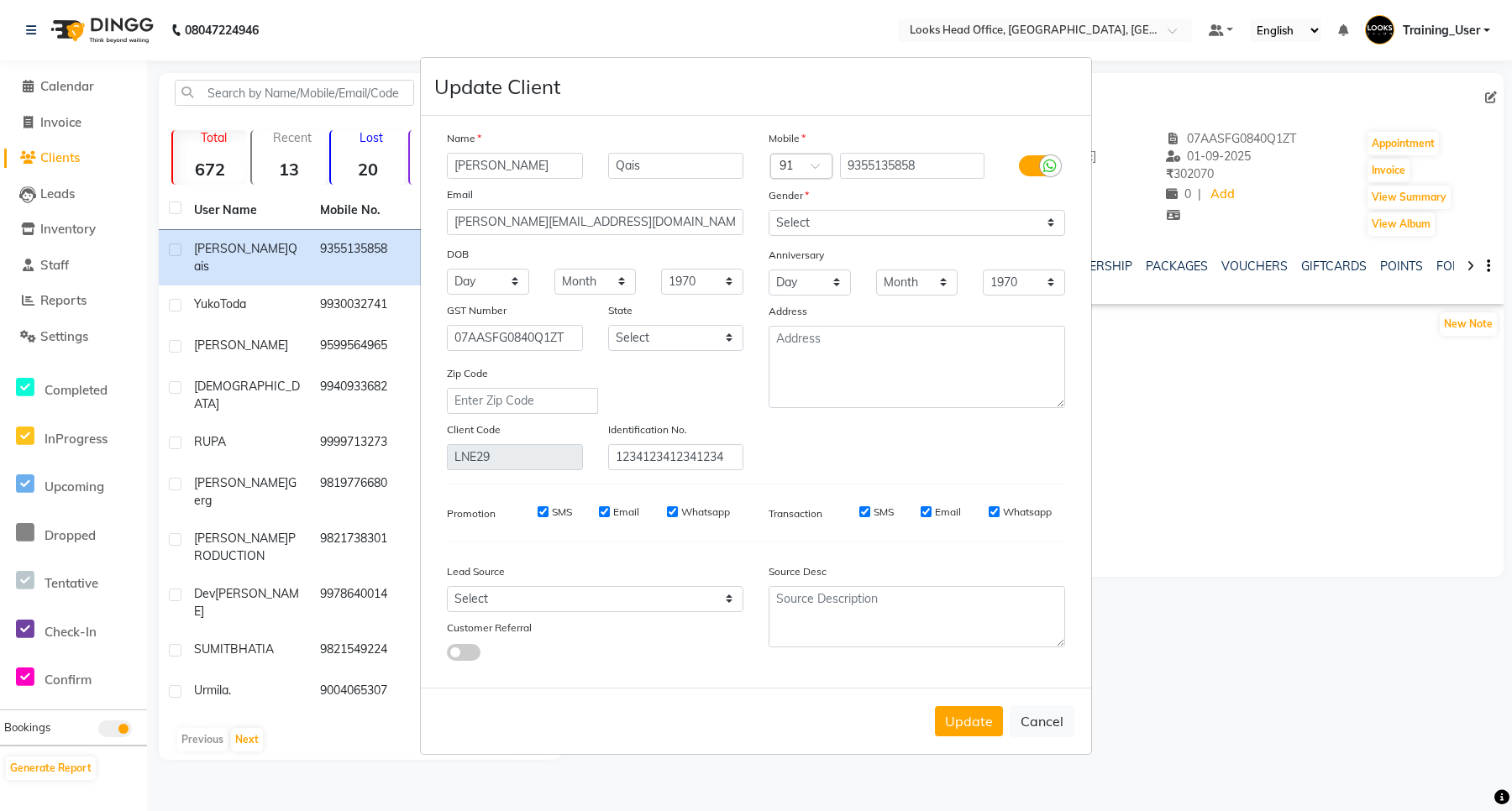
click at [538, 173] on input "Ahmad" at bounding box center [515, 166] width 136 height 26
type input "AhmadSDGSDFG"
click at [1050, 720] on button "Cancel" at bounding box center [1042, 722] width 65 height 32
select select
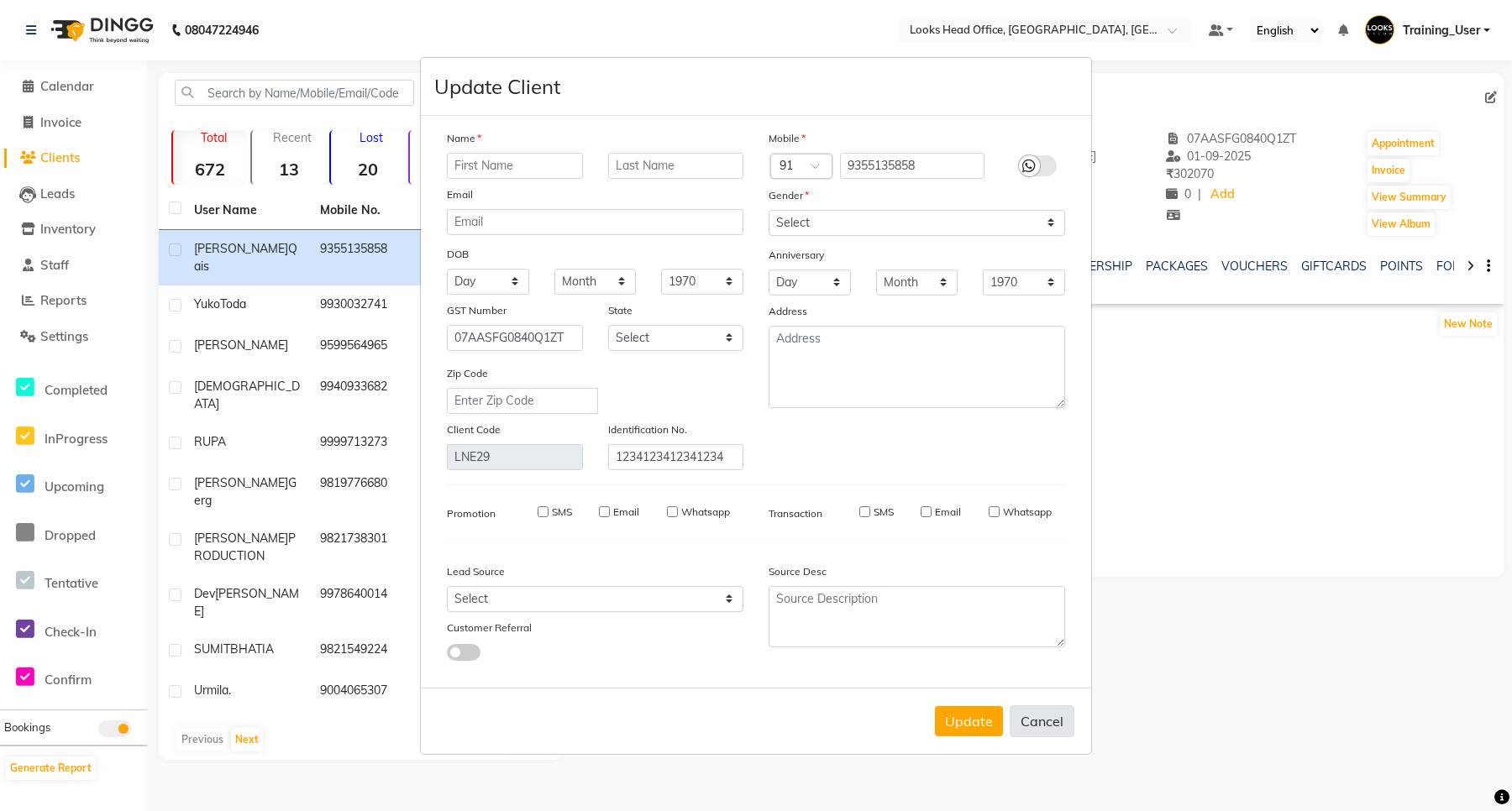
select select
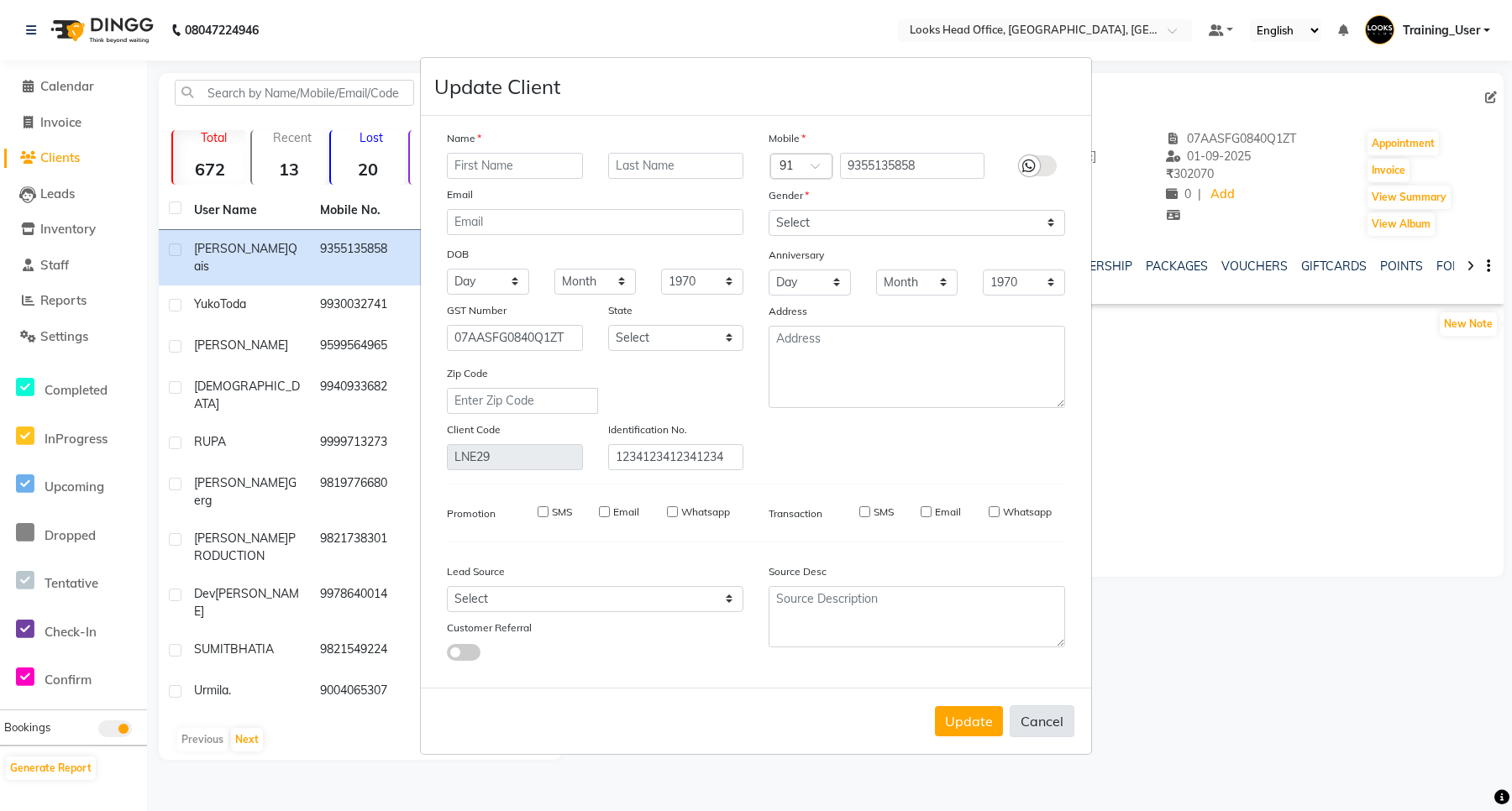
checkbox input "false"
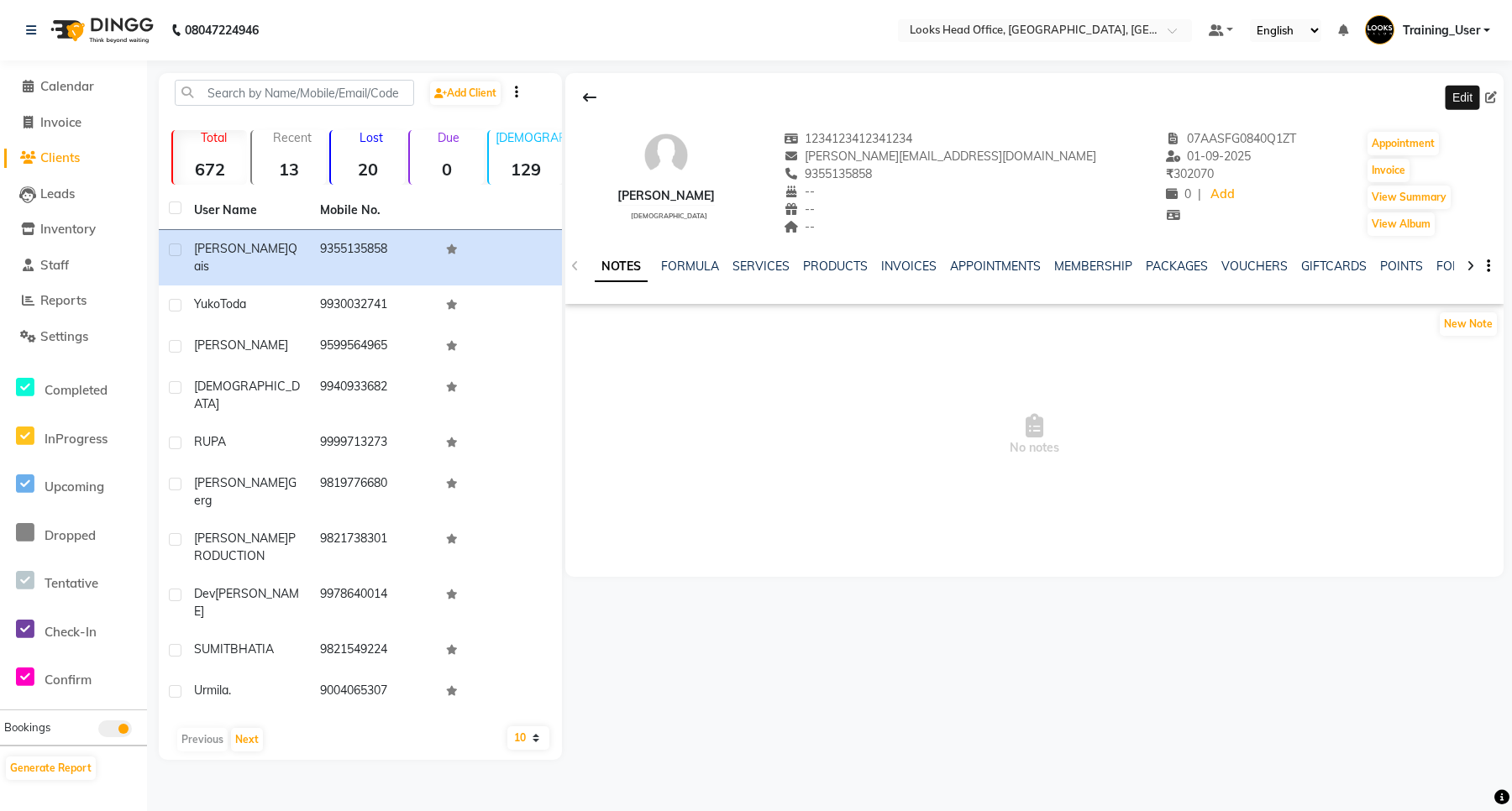
click at [1492, 94] on icon at bounding box center [1492, 98] width 12 height 12
select select "male"
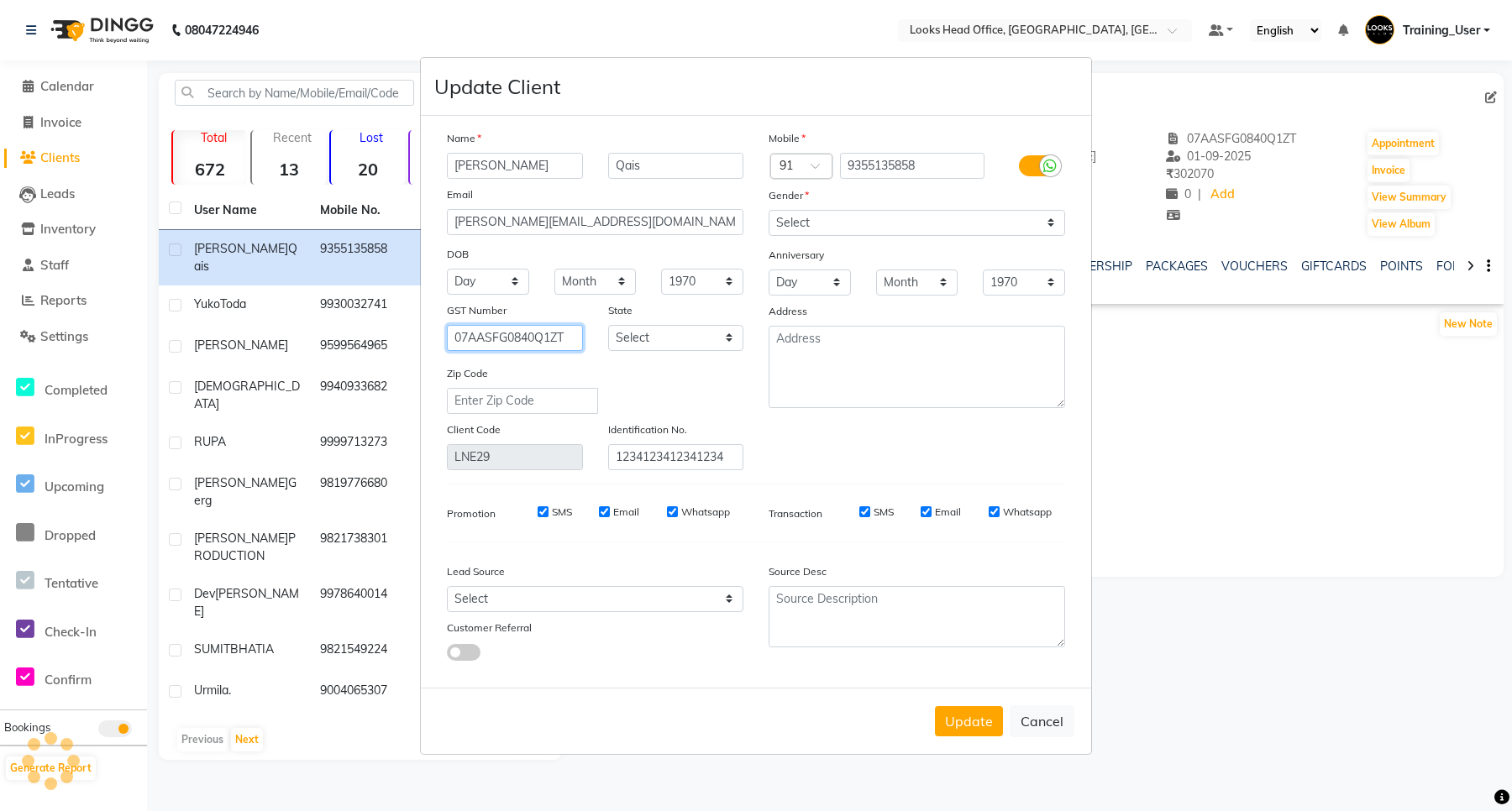
drag, startPoint x: 573, startPoint y: 339, endPoint x: 402, endPoint y: 342, distance: 171.0
click at [402, 342] on ngb-modal-window "Update Client Name Ahmad Qais Email ahmed.hussainy@lookssalon.in DOB Day 01 02 …" at bounding box center [756, 405] width 1512 height 811
click at [525, 316] on div "GST Number" at bounding box center [515, 313] width 161 height 24
click at [529, 338] on input "text" at bounding box center [515, 338] width 136 height 26
type input "AHMAD2372727237"
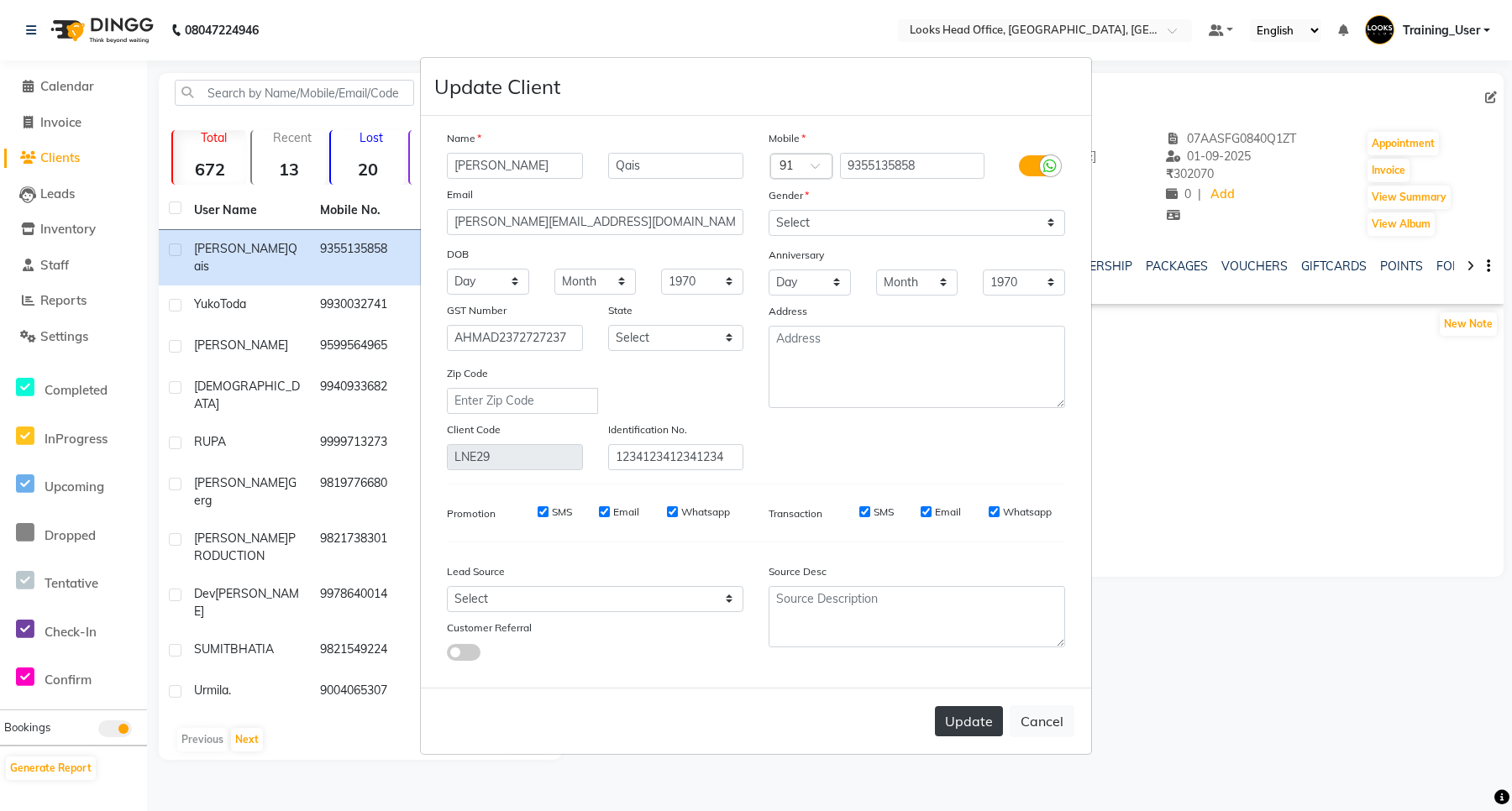
click at [954, 716] on button "Update" at bounding box center [969, 722] width 68 height 31
select select
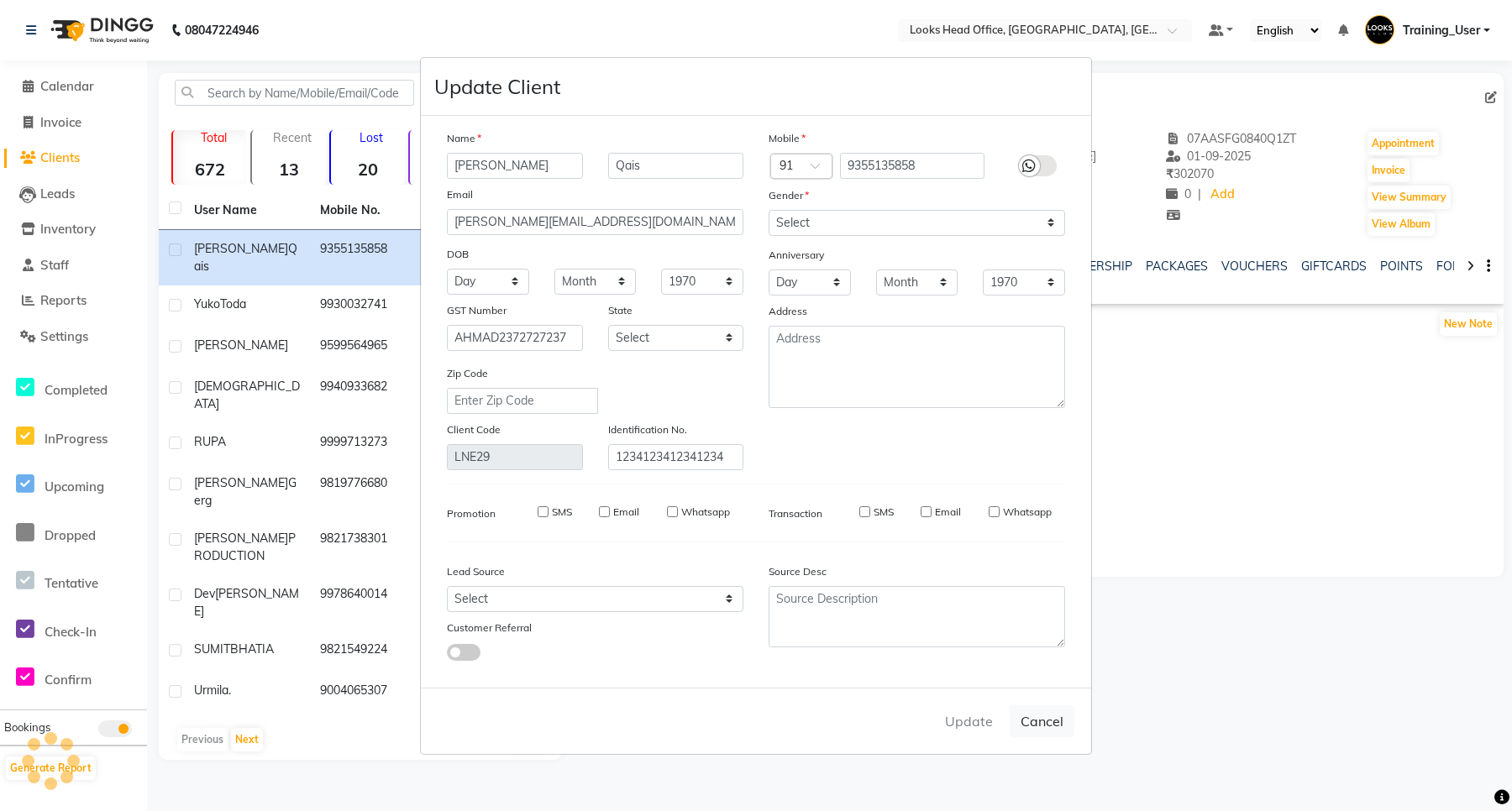
select select
checkbox input "false"
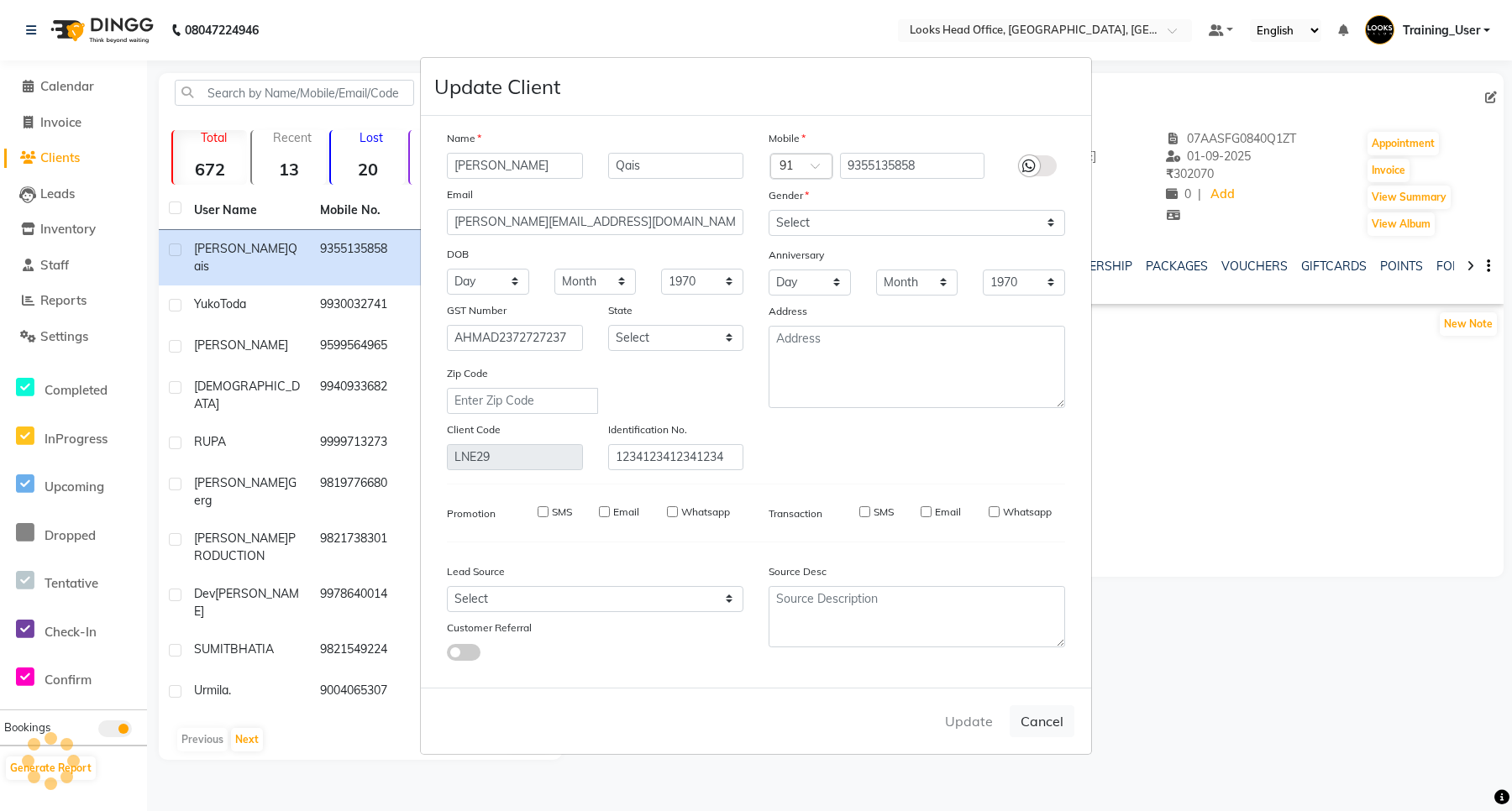
checkbox input "false"
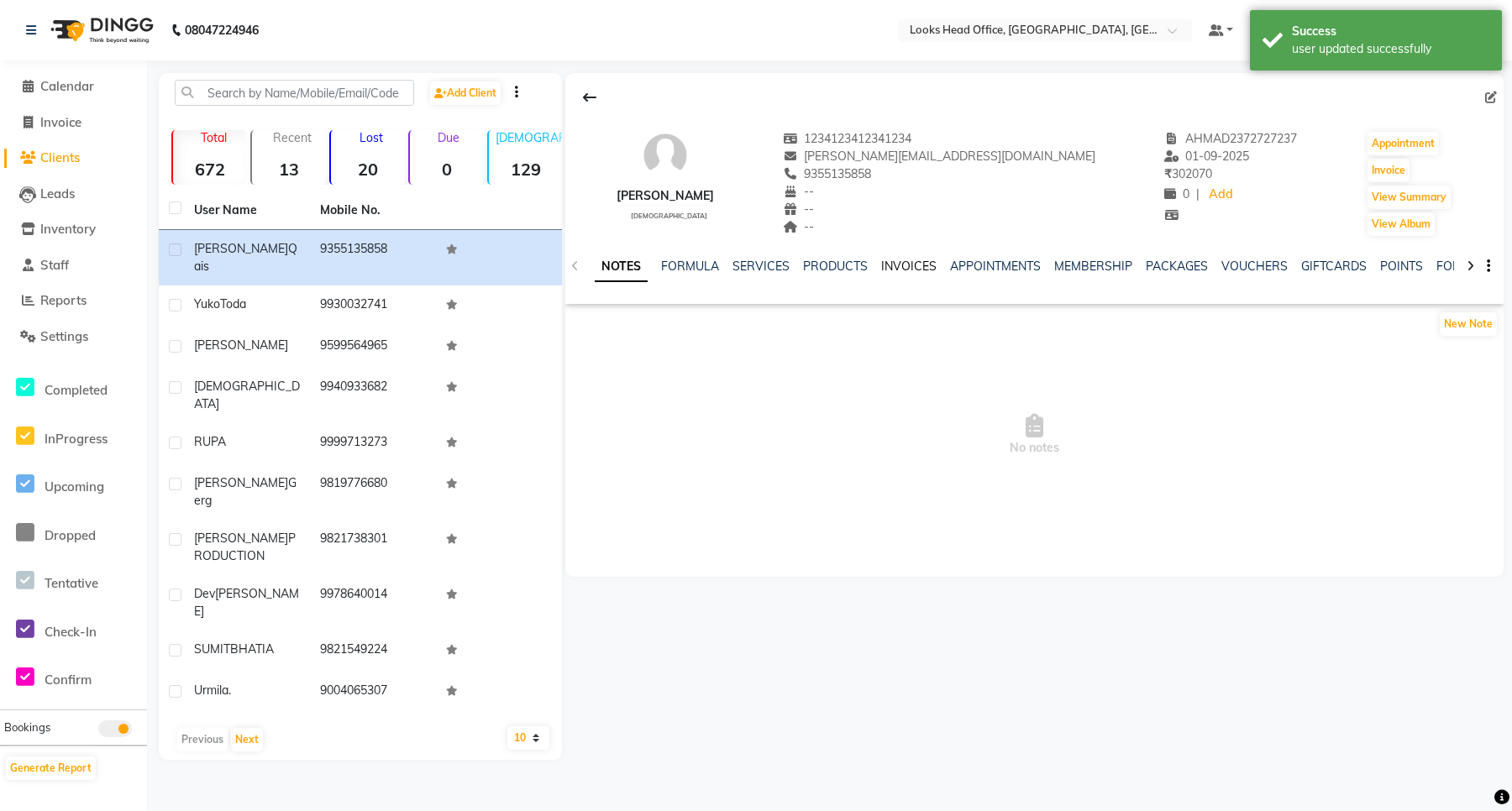
click at [900, 268] on link "INVOICES" at bounding box center [908, 267] width 55 height 15
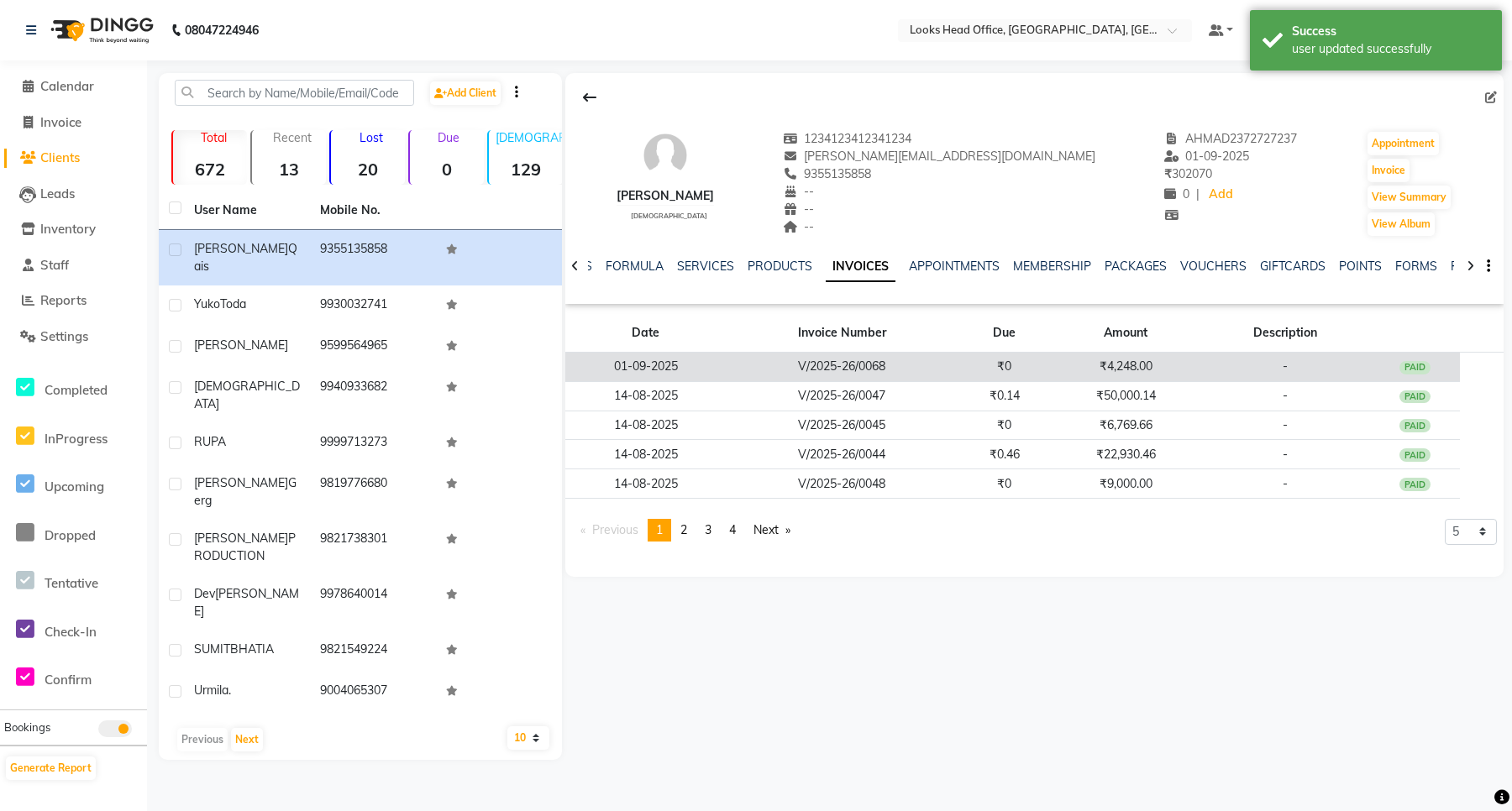
click at [769, 370] on td "V/2025-26/0068" at bounding box center [843, 367] width 233 height 30
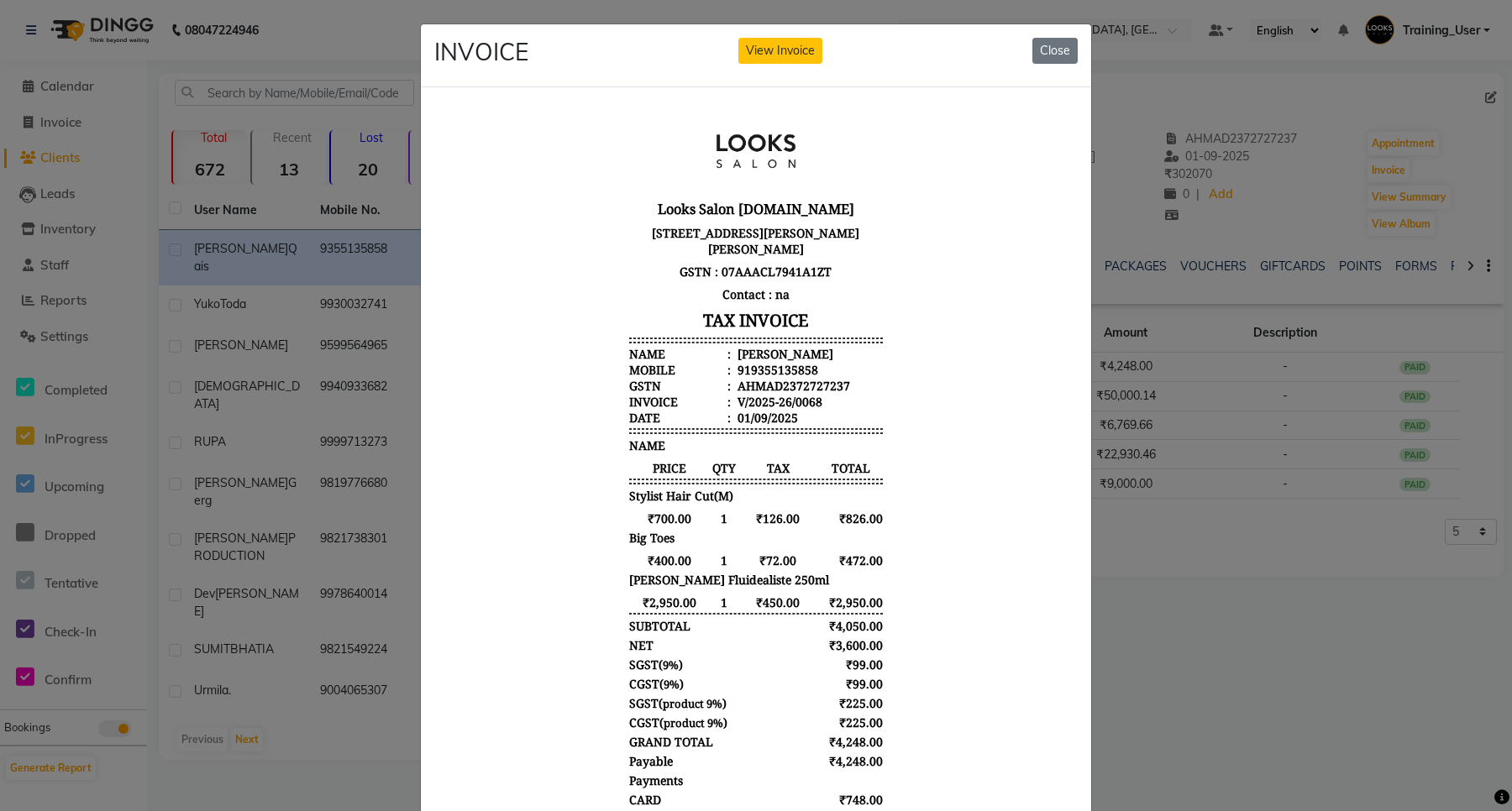
scroll to position [14, 0]
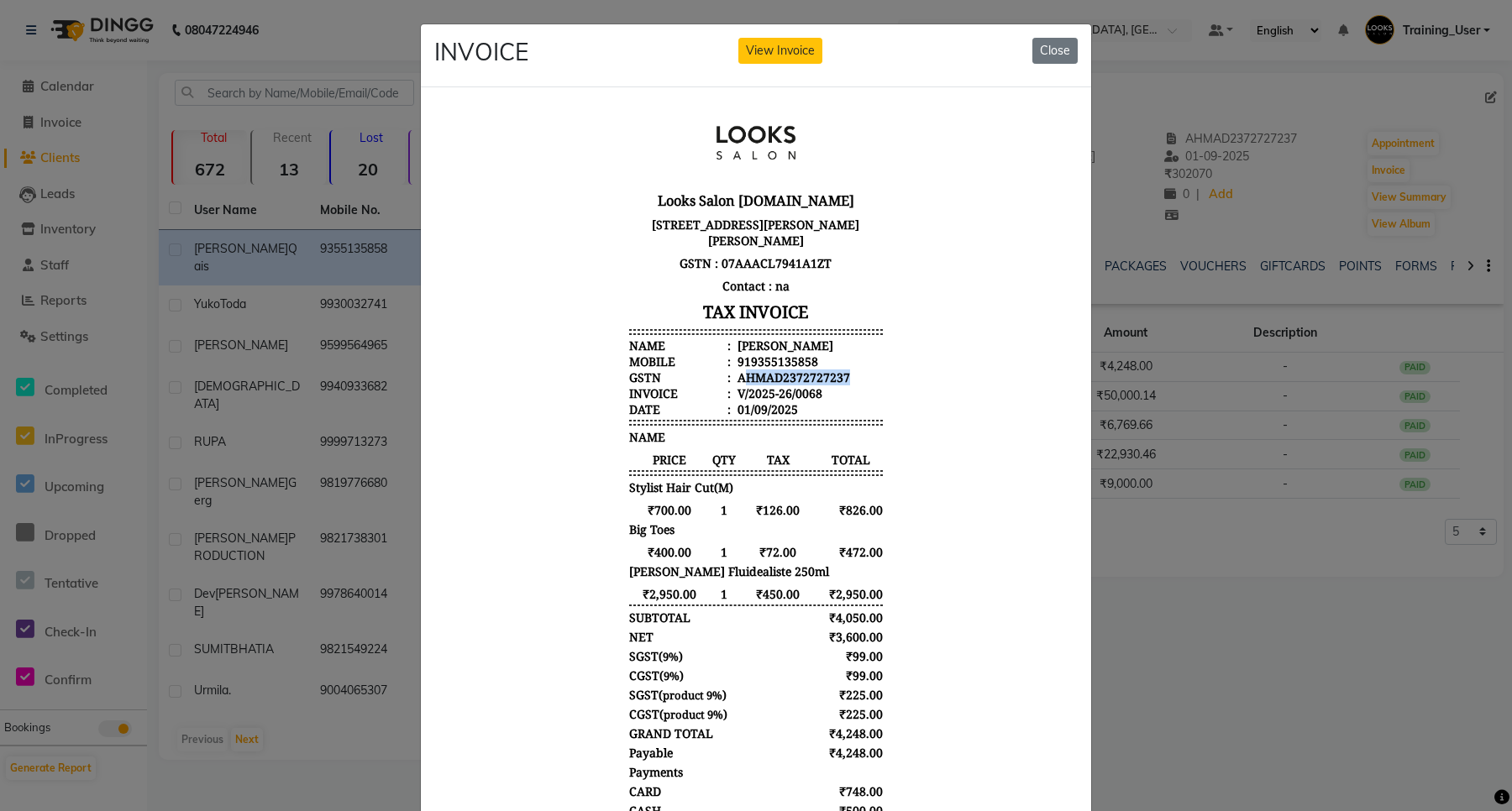
drag, startPoint x: 727, startPoint y: 380, endPoint x: 837, endPoint y: 374, distance: 110.2
click at [837, 374] on li "GSTN : AHMAD2372727237" at bounding box center [756, 376] width 254 height 16
click at [841, 375] on li "GSTN : AHMAD2372727237" at bounding box center [756, 376] width 254 height 16
click at [1050, 55] on button "Close" at bounding box center [1055, 51] width 45 height 26
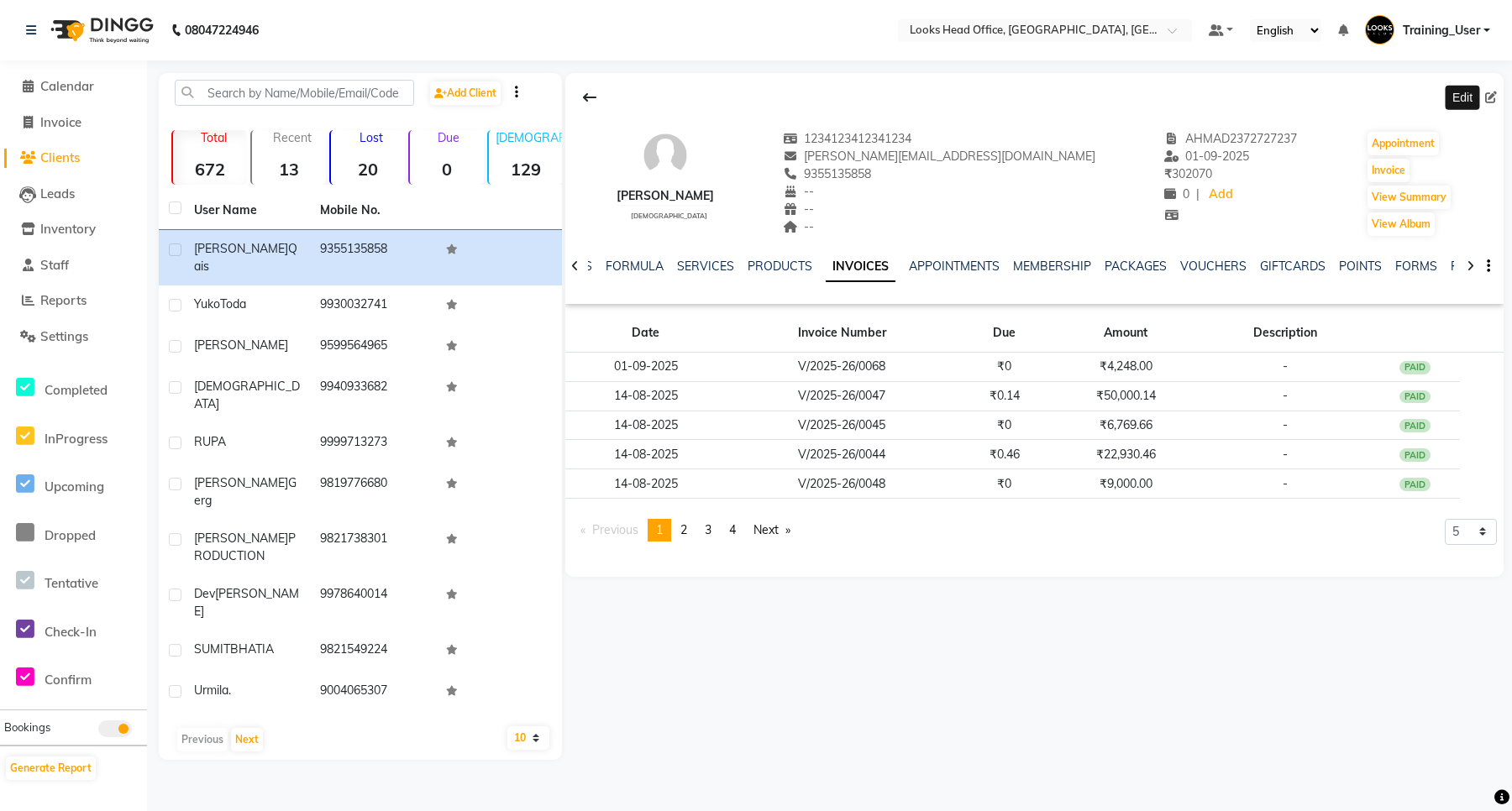
click at [1492, 97] on icon at bounding box center [1492, 98] width 12 height 12
select select "male"
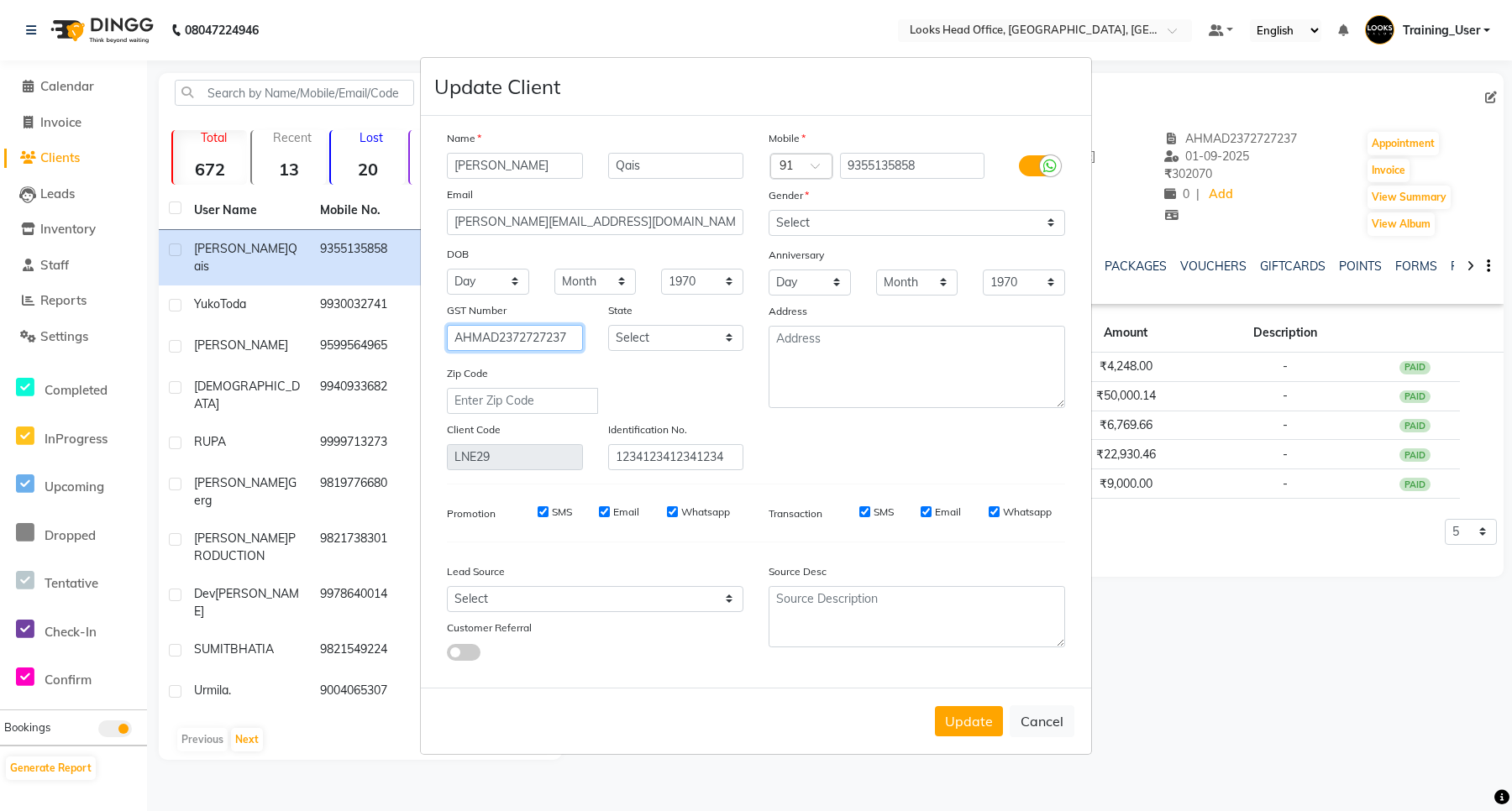
click at [566, 341] on input "AHMAD2372727237" at bounding box center [515, 338] width 136 height 26
type input "ahahdhgh"
click at [966, 707] on button "Update" at bounding box center [969, 722] width 68 height 31
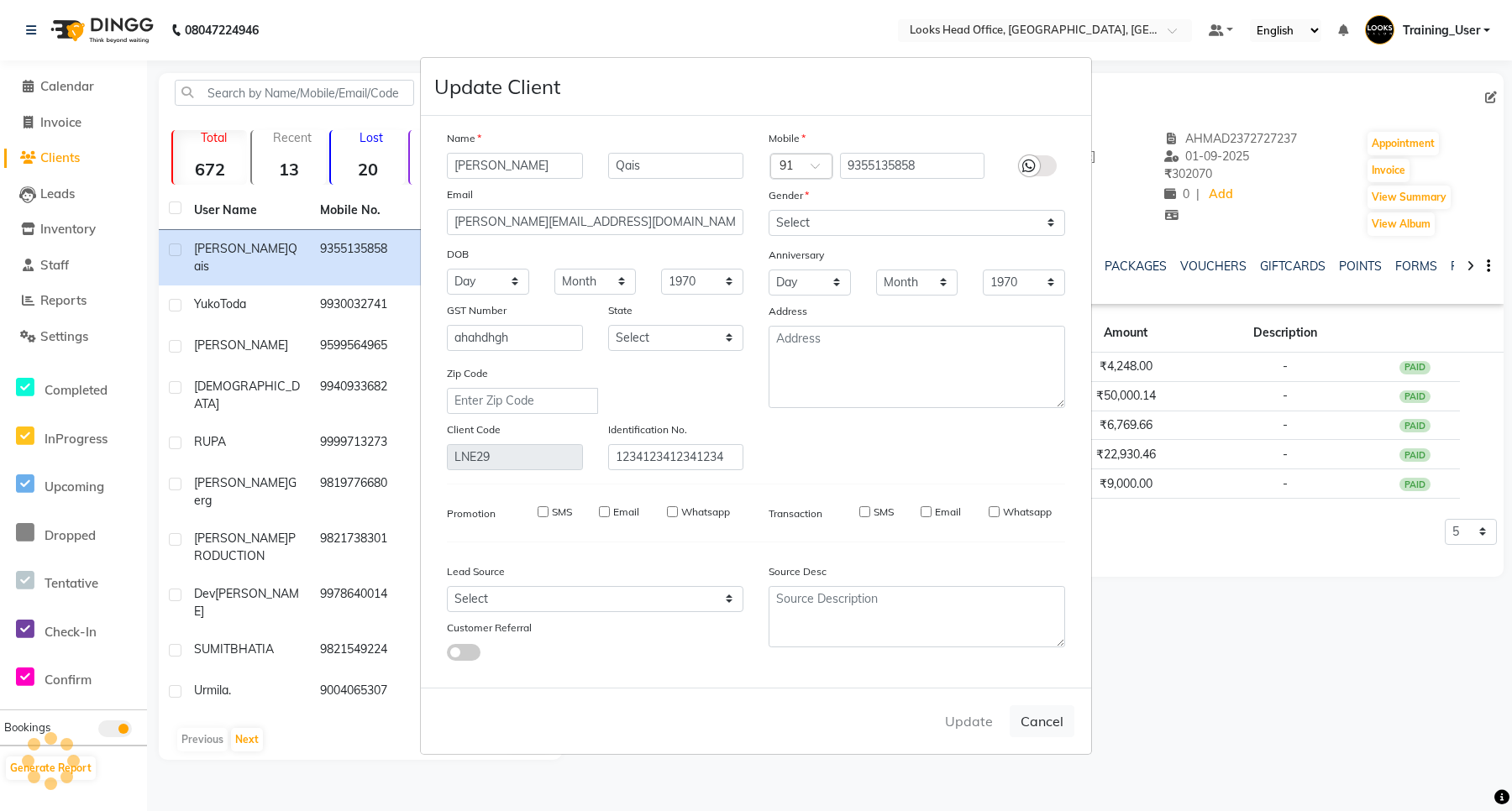
select select
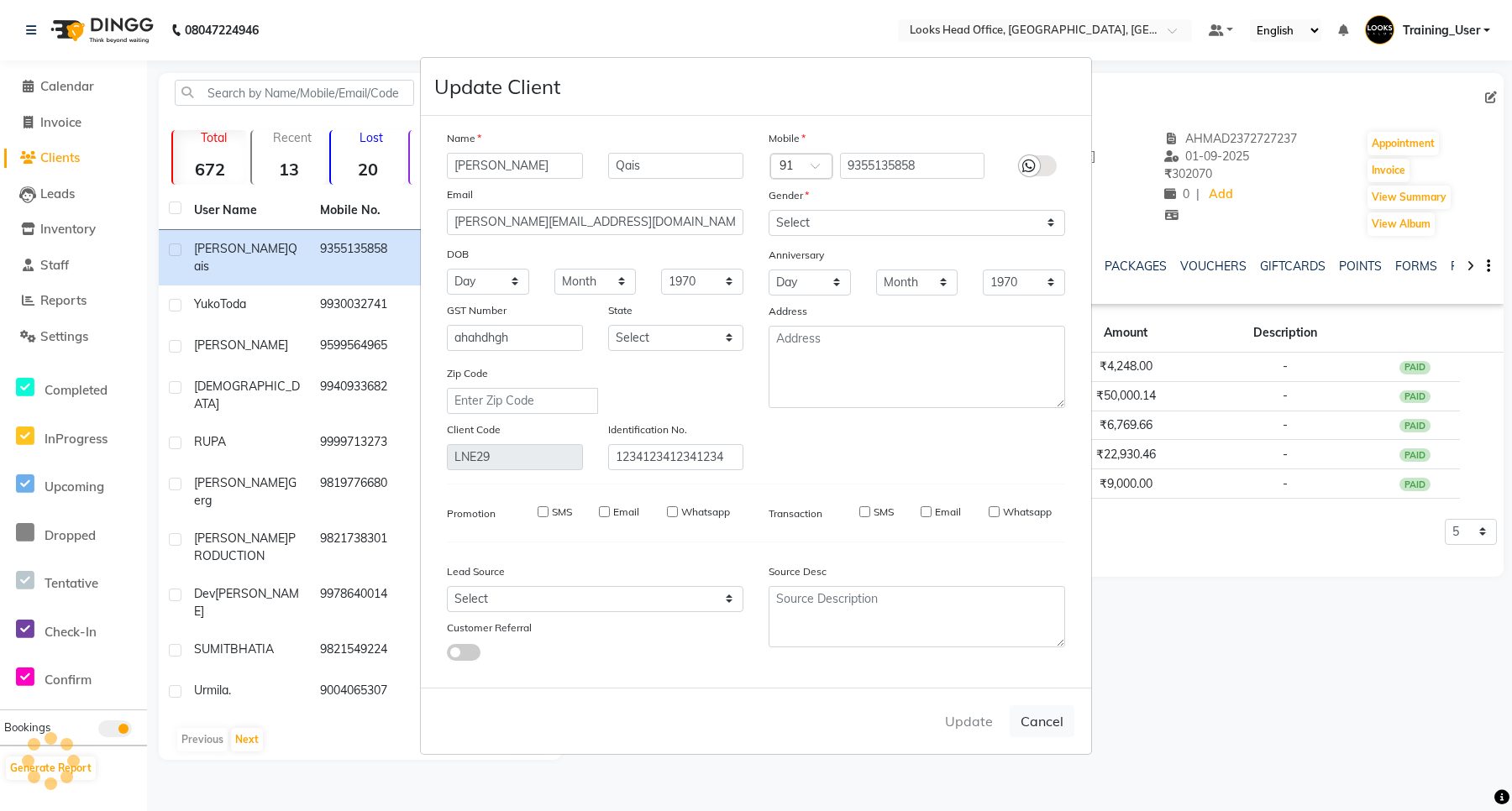
select select
checkbox input "false"
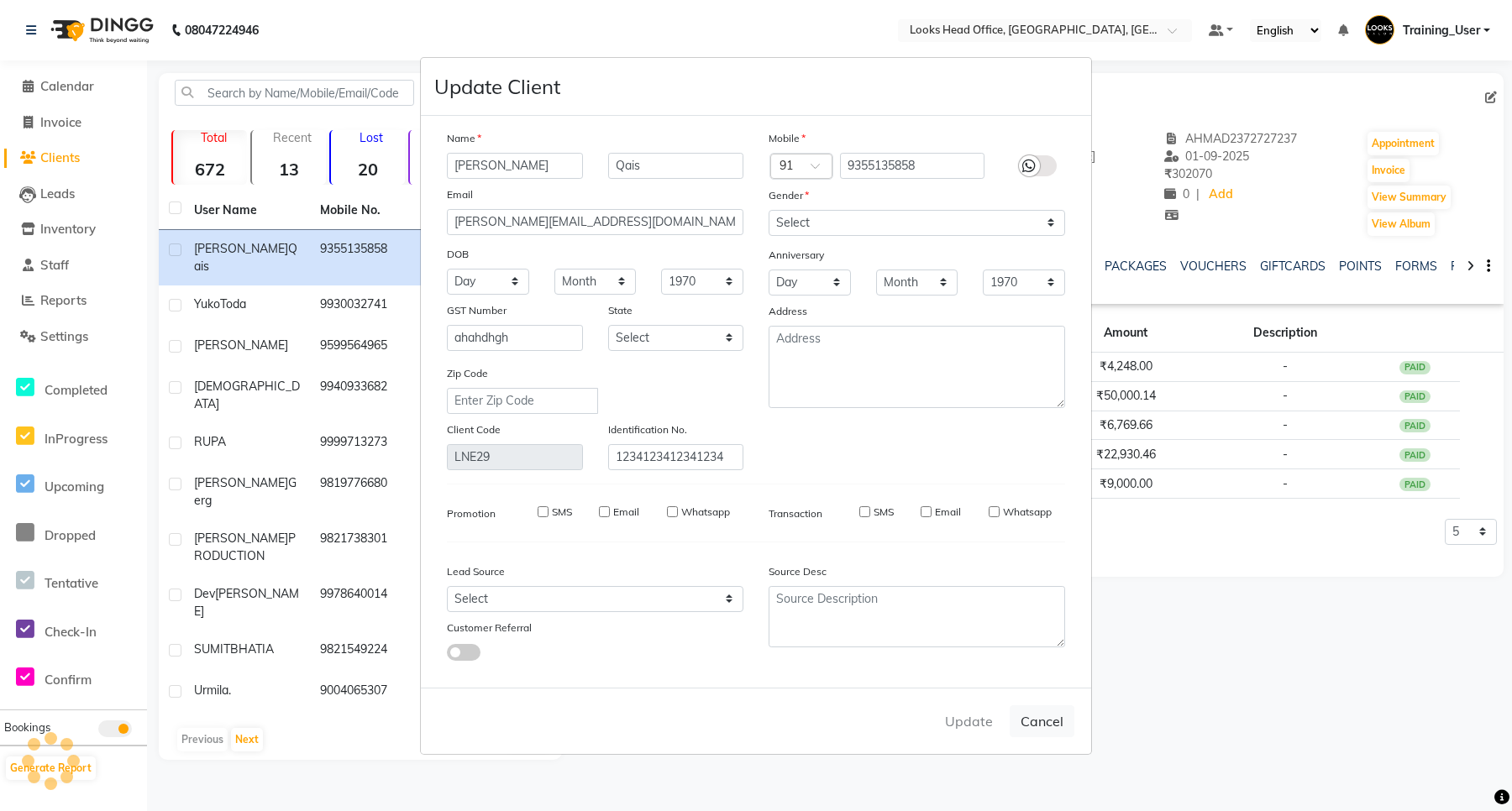
checkbox input "false"
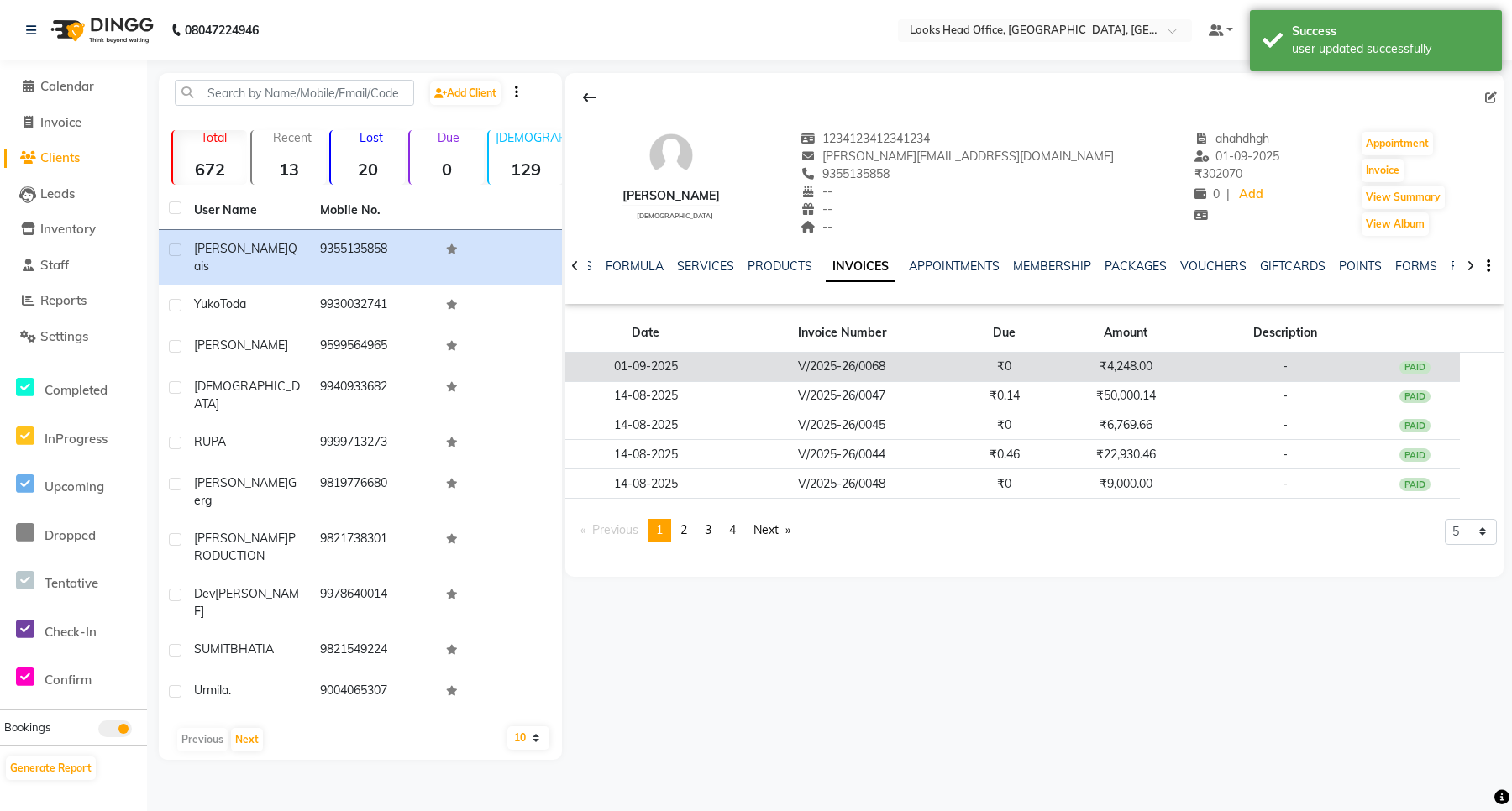
click at [791, 365] on td "V/2025-26/0068" at bounding box center [843, 367] width 233 height 30
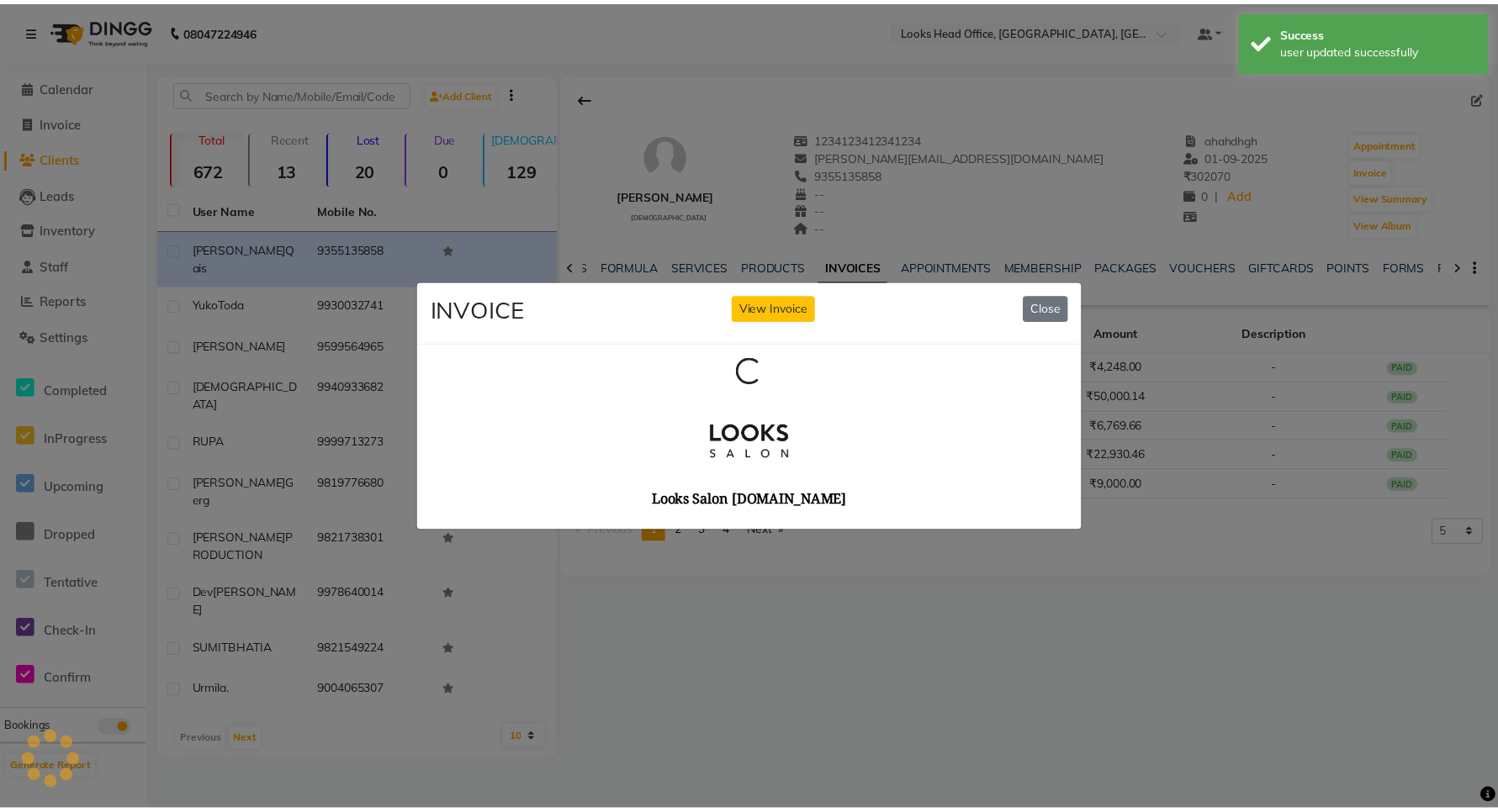
scroll to position [0, 0]
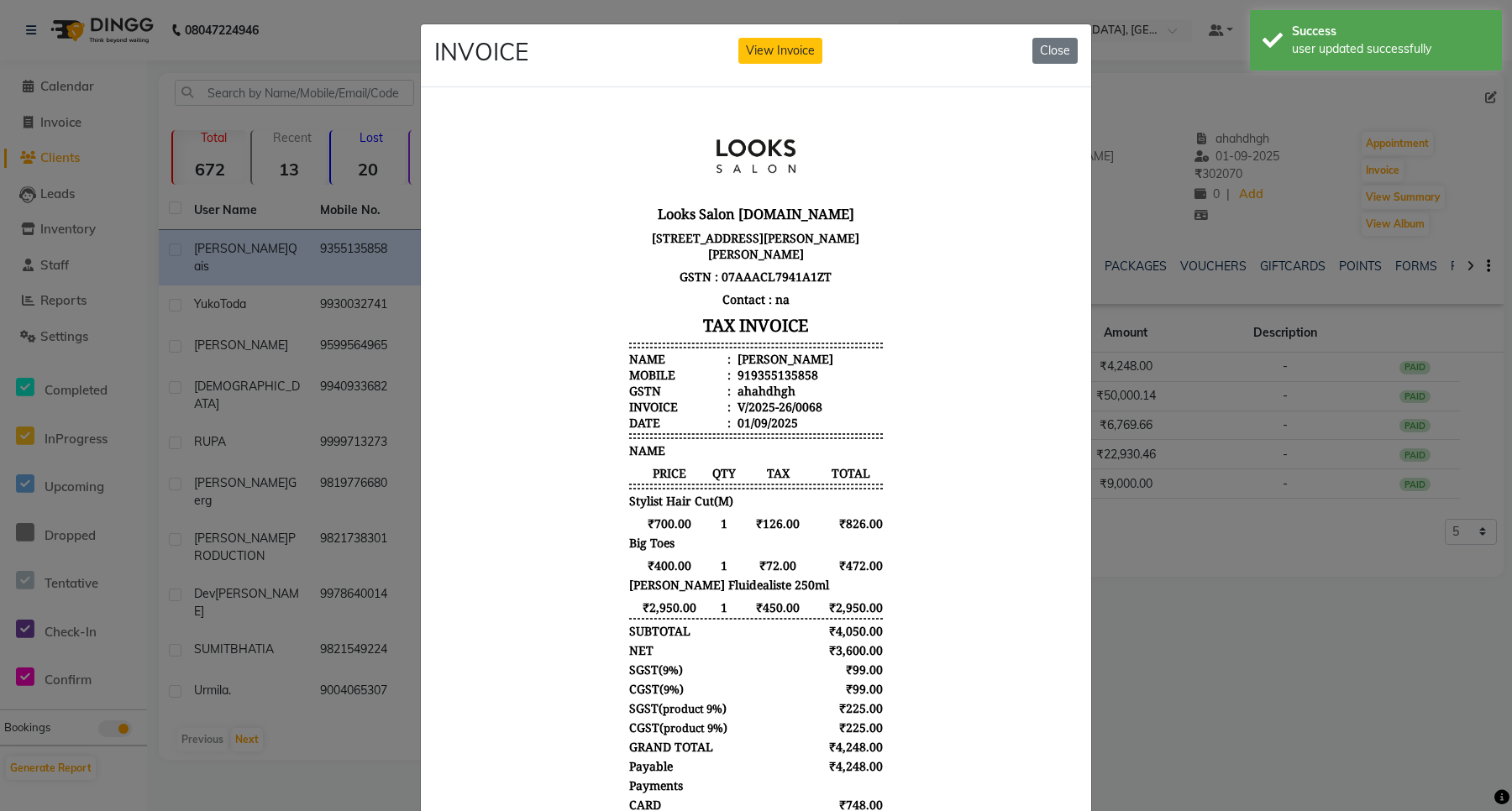
click at [734, 392] on div "ahahdhgh" at bounding box center [764, 390] width 61 height 16
click at [1043, 39] on button "Close" at bounding box center [1055, 51] width 45 height 26
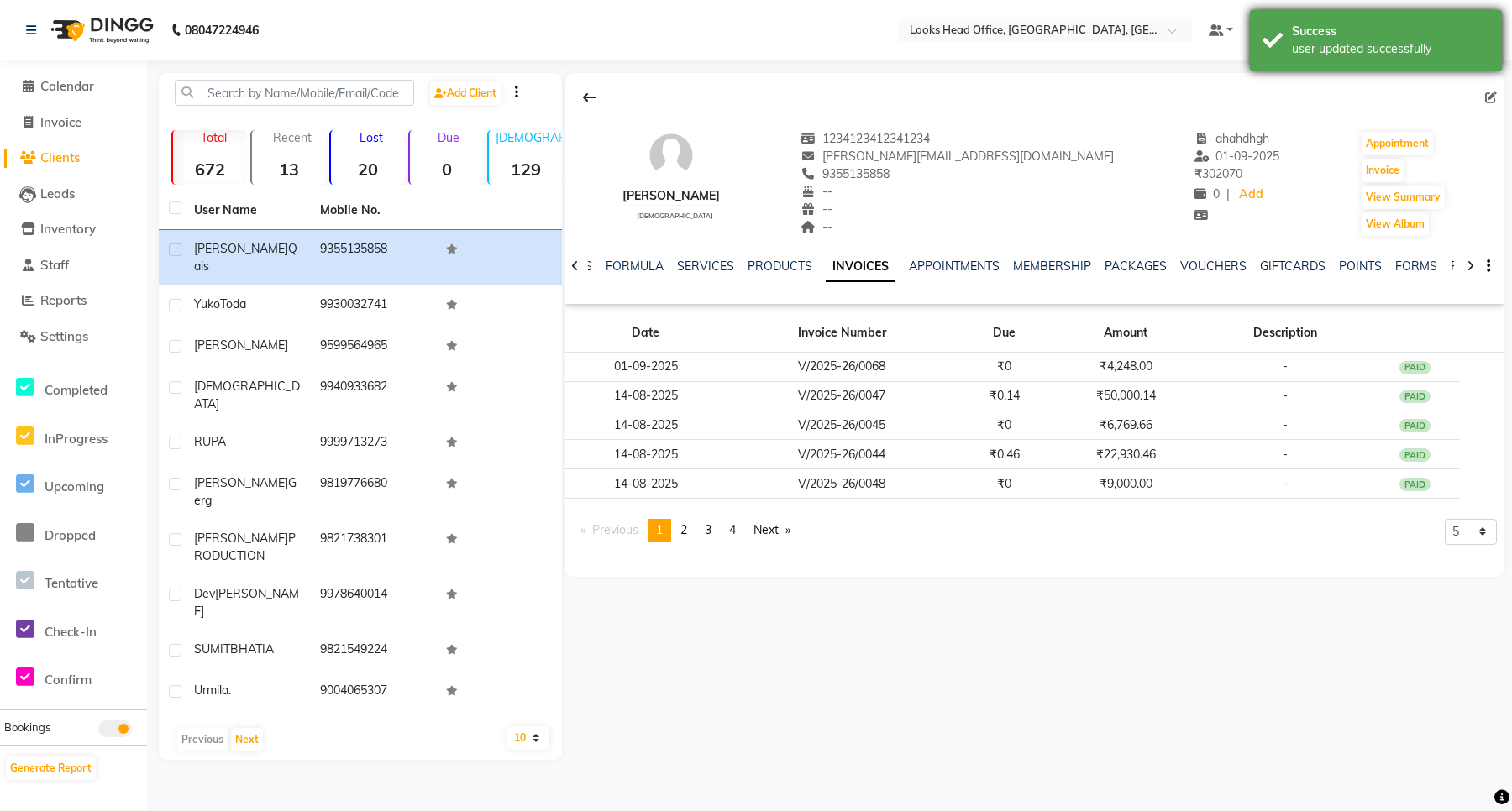
click at [1391, 59] on div "Success user updated successfully" at bounding box center [1376, 40] width 252 height 60
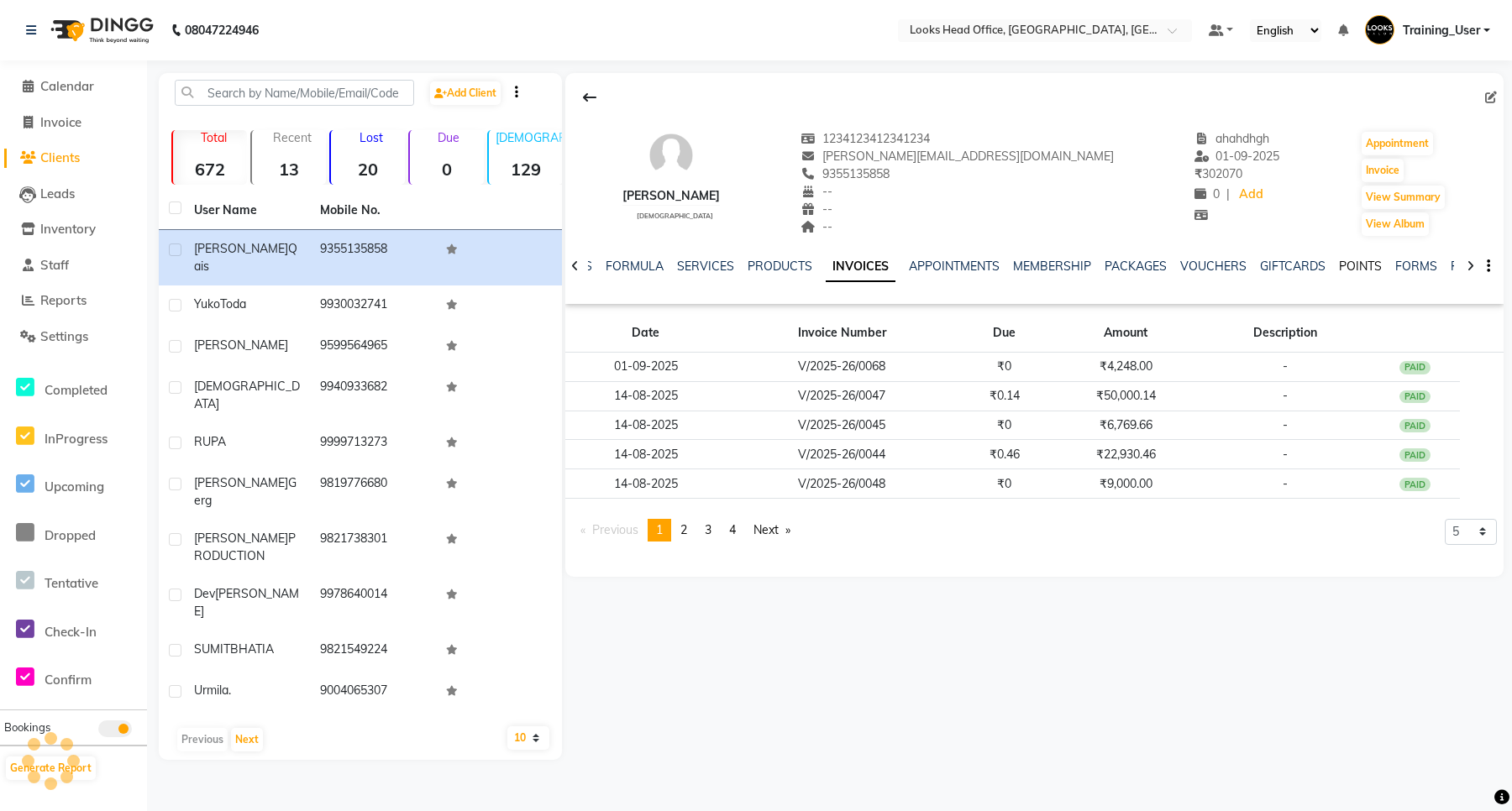
click at [1353, 265] on link "POINTS" at bounding box center [1360, 267] width 42 height 15
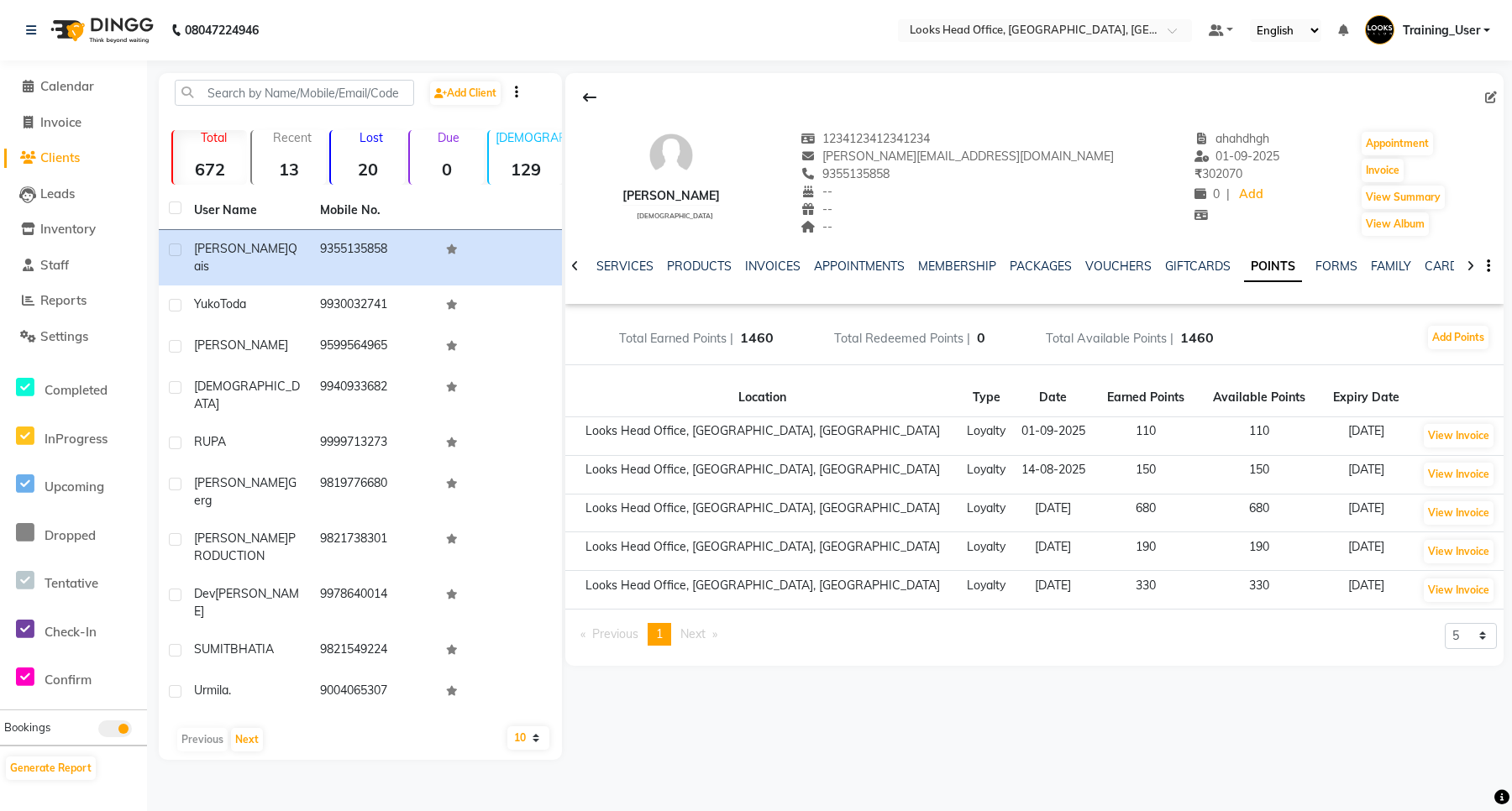
click at [1202, 339] on span "1460" at bounding box center [1198, 338] width 34 height 17
click at [1224, 341] on div "Total Earned Points | 1460 Total Redeemed Points | 0 Total Available Points | 1…" at bounding box center [1035, 338] width 939 height 54
click at [1094, 430] on td "110" at bounding box center [1147, 436] width 105 height 38
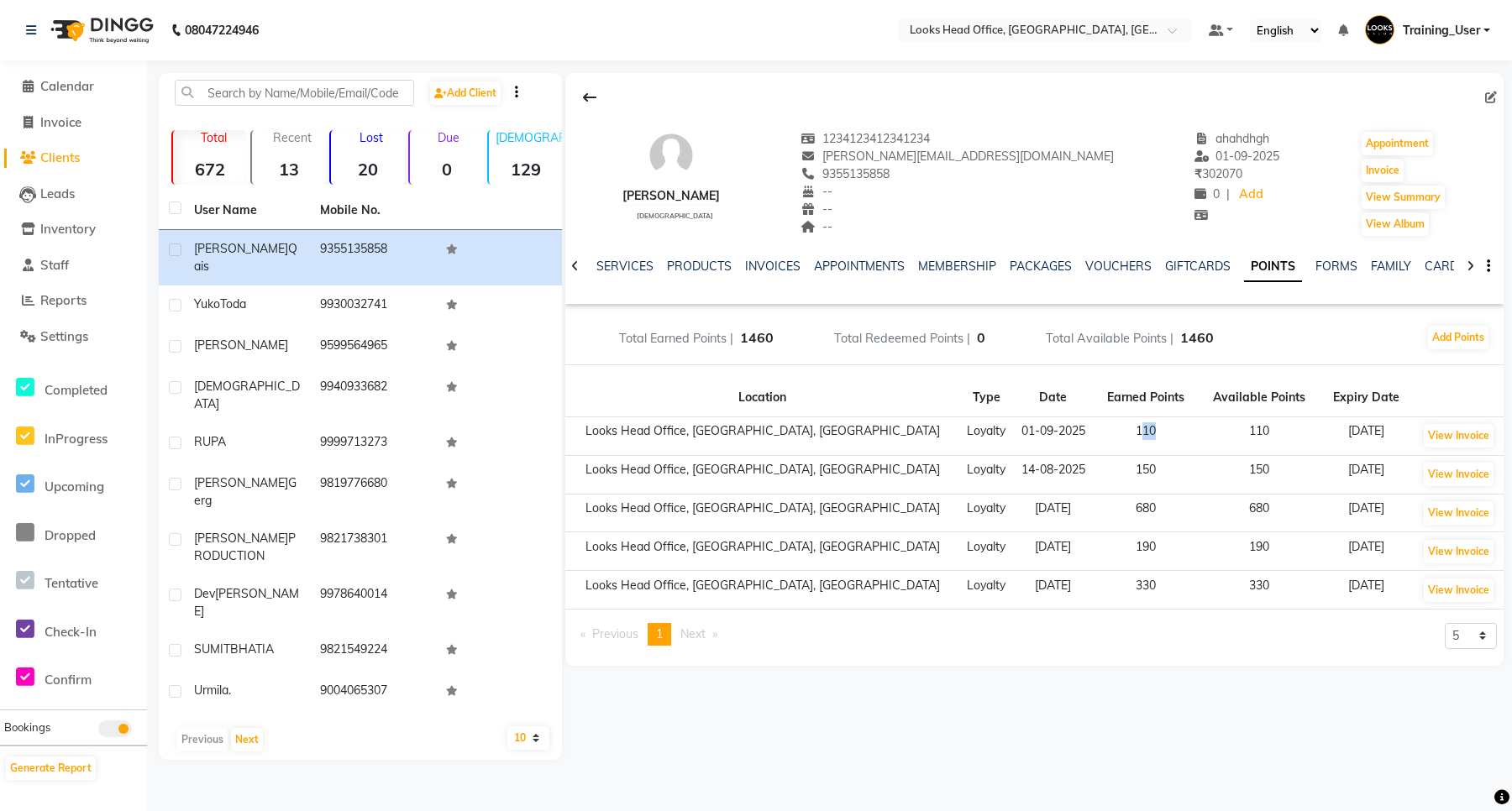
drag, startPoint x: 1086, startPoint y: 431, endPoint x: 1064, endPoint y: 431, distance: 22.0
click at [1094, 431] on td "110" at bounding box center [1147, 436] width 105 height 38
drag, startPoint x: 1054, startPoint y: 436, endPoint x: 1081, endPoint y: 434, distance: 27.1
click at [1094, 434] on td "110" at bounding box center [1147, 436] width 105 height 38
drag, startPoint x: 1296, startPoint y: 434, endPoint x: 1379, endPoint y: 422, distance: 83.9
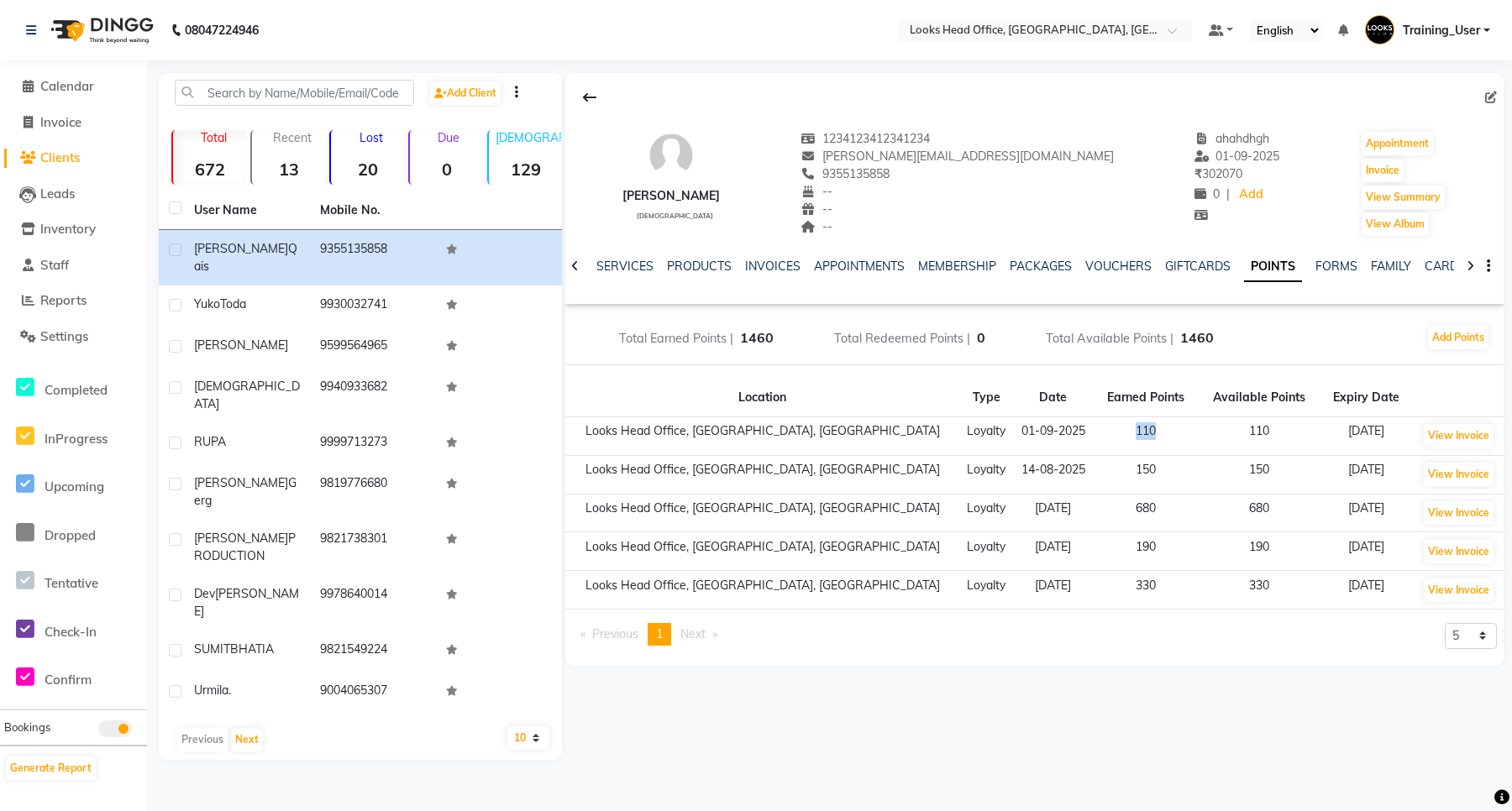
click at [1379, 442] on td "[DATE]" at bounding box center [1367, 436] width 93 height 38
click at [1110, 266] on link "VOUCHERS" at bounding box center [1119, 267] width 66 height 15
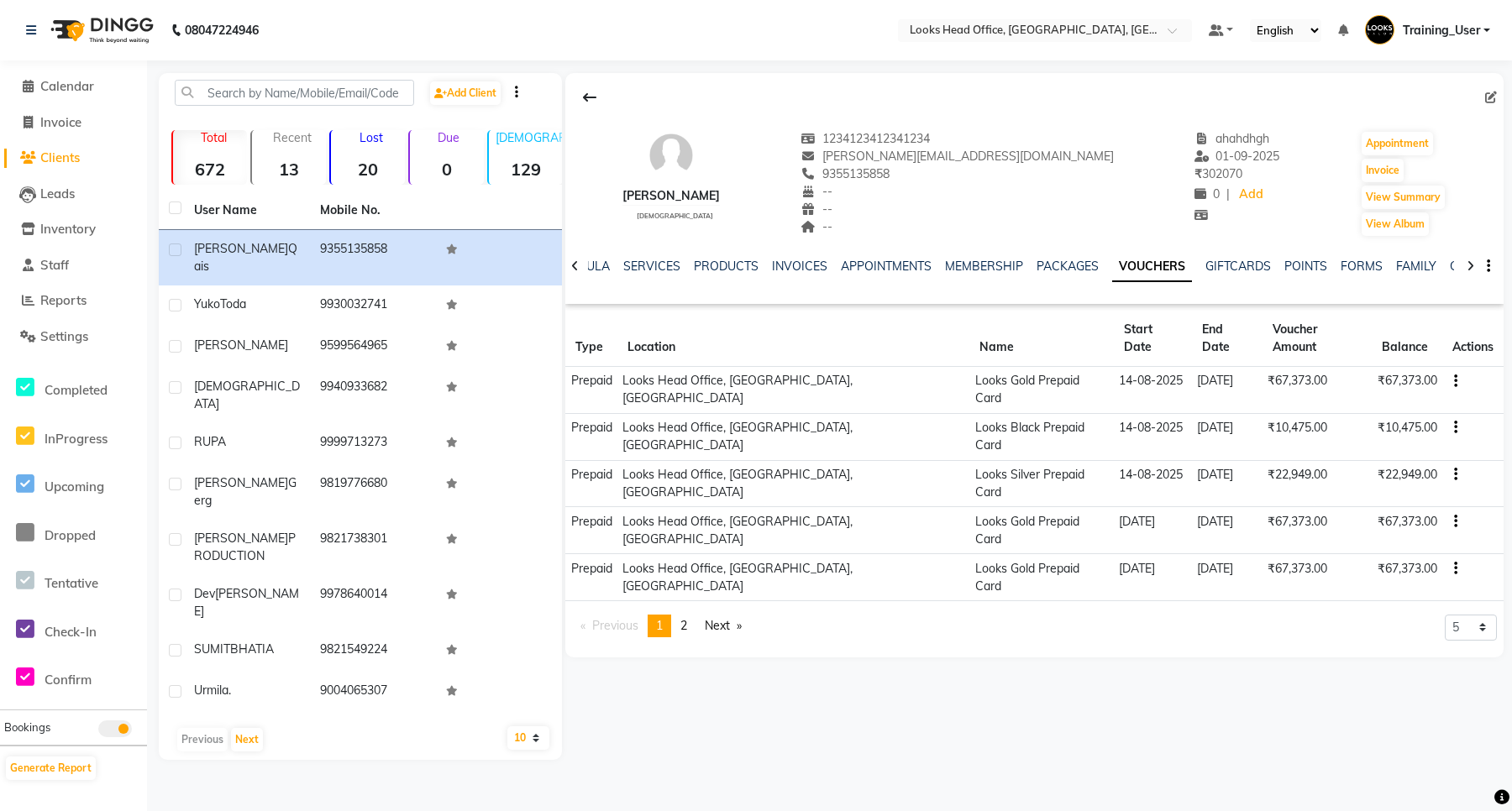
click at [971, 258] on div "MEMBERSHIP" at bounding box center [984, 267] width 78 height 18
click at [971, 269] on link "MEMBERSHIP" at bounding box center [984, 267] width 78 height 15
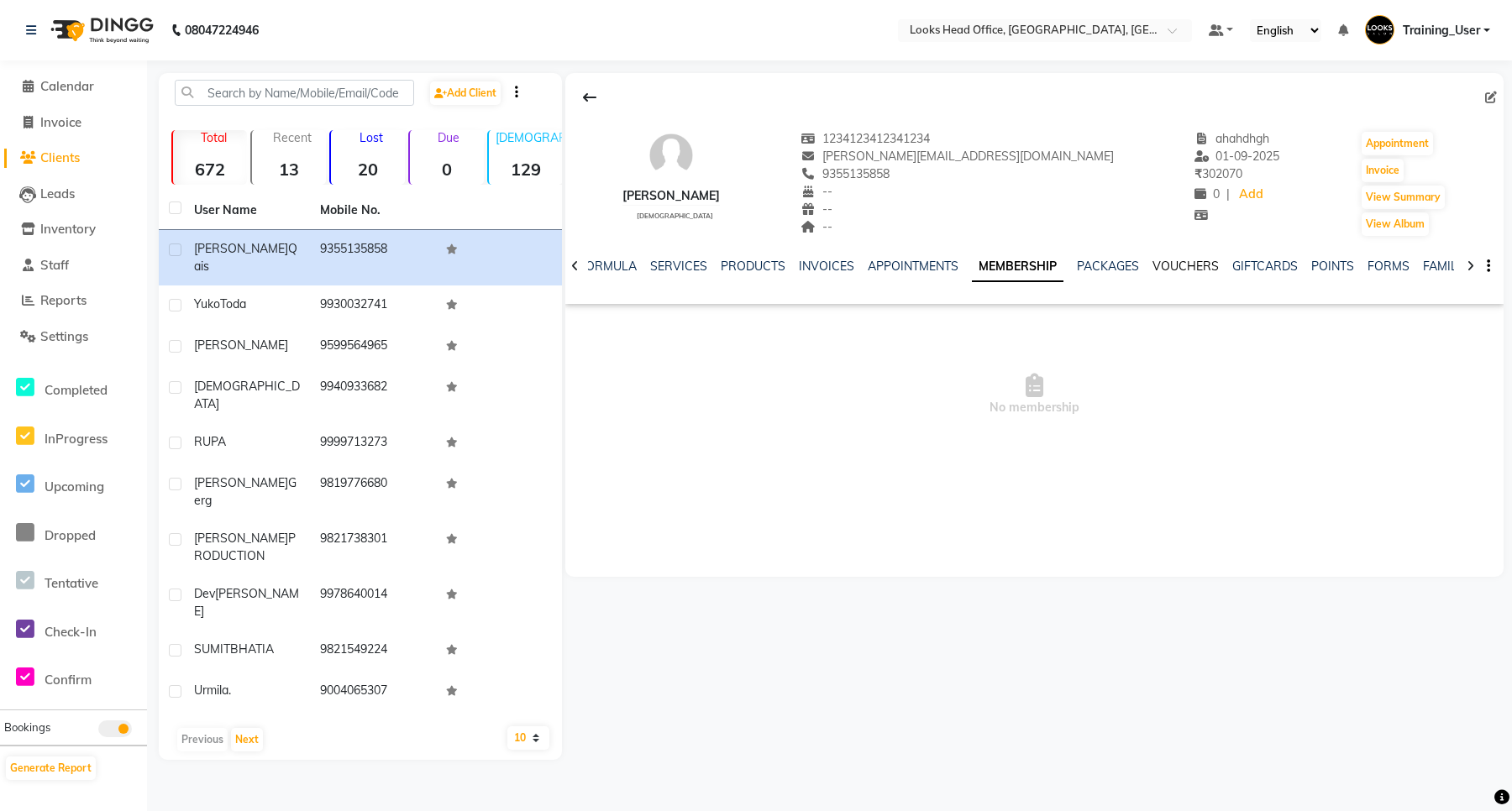
click at [1186, 268] on link "VOUCHERS" at bounding box center [1186, 267] width 66 height 15
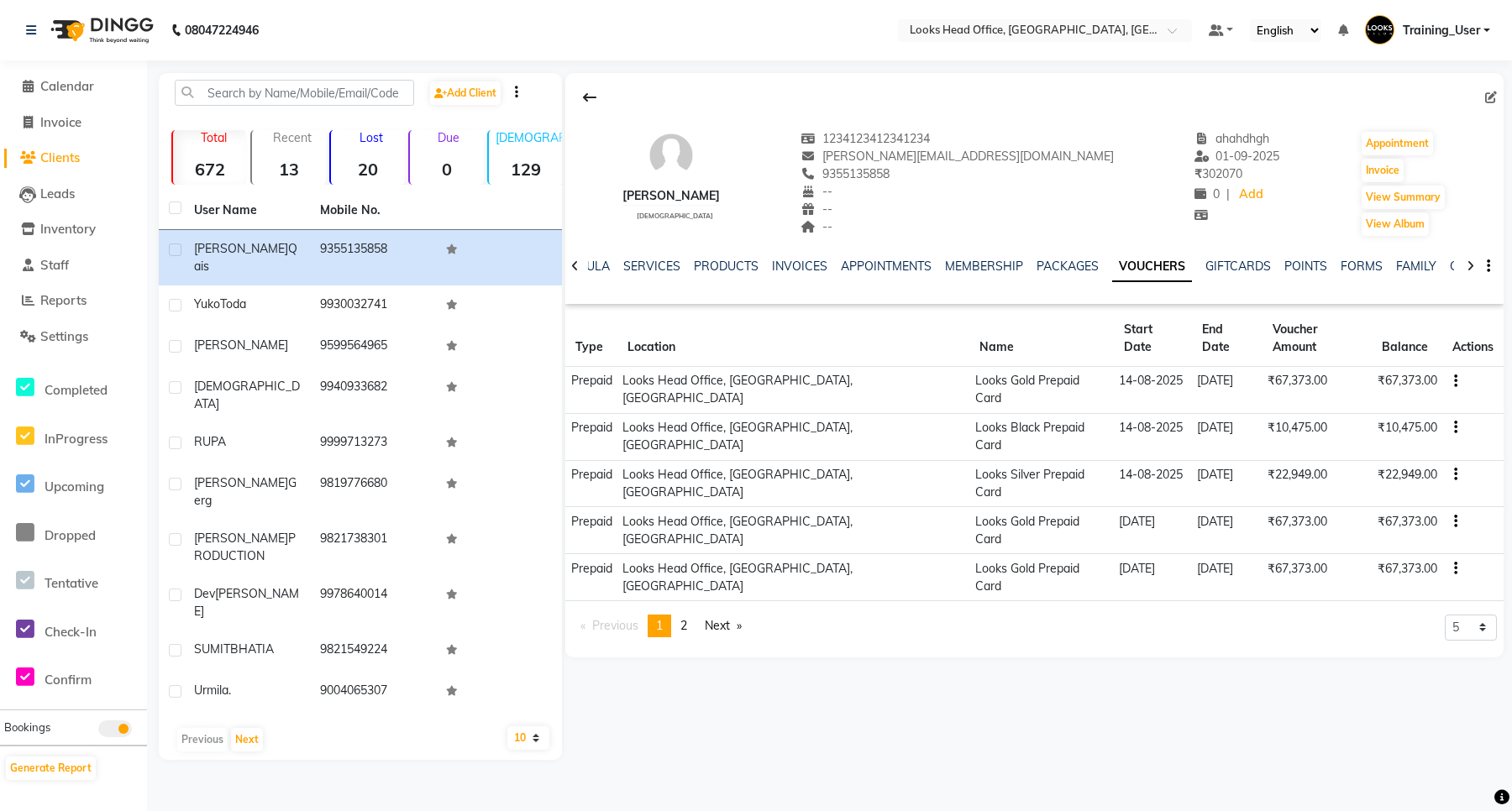
click at [1470, 269] on icon at bounding box center [1470, 267] width 8 height 12
click at [44, 155] on span "Clients" at bounding box center [59, 157] width 39 height 16
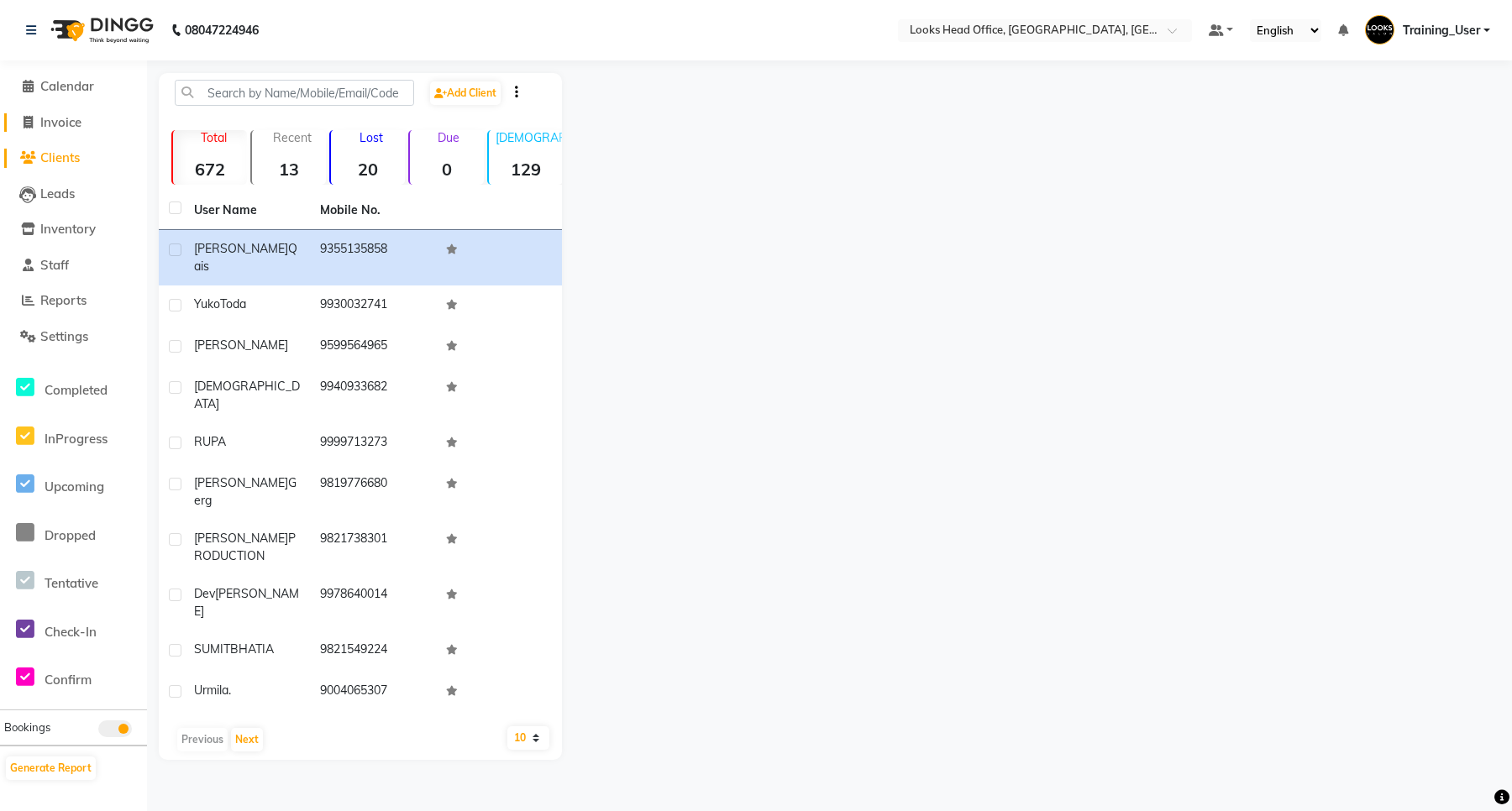
click at [76, 123] on span "Invoice" at bounding box center [60, 122] width 41 height 16
select select "service"
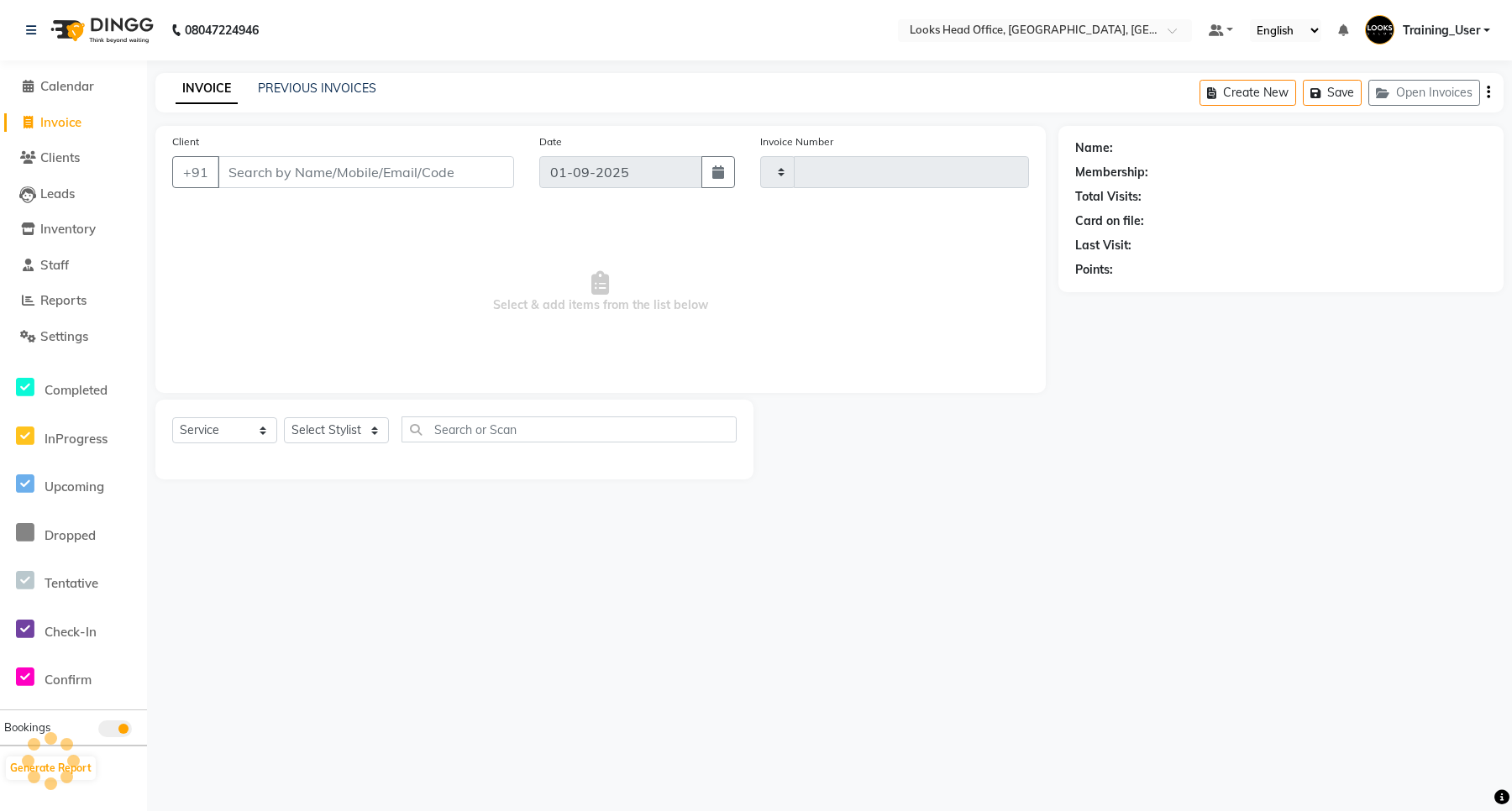
type input "0069"
select select "4313"
select select "35844"
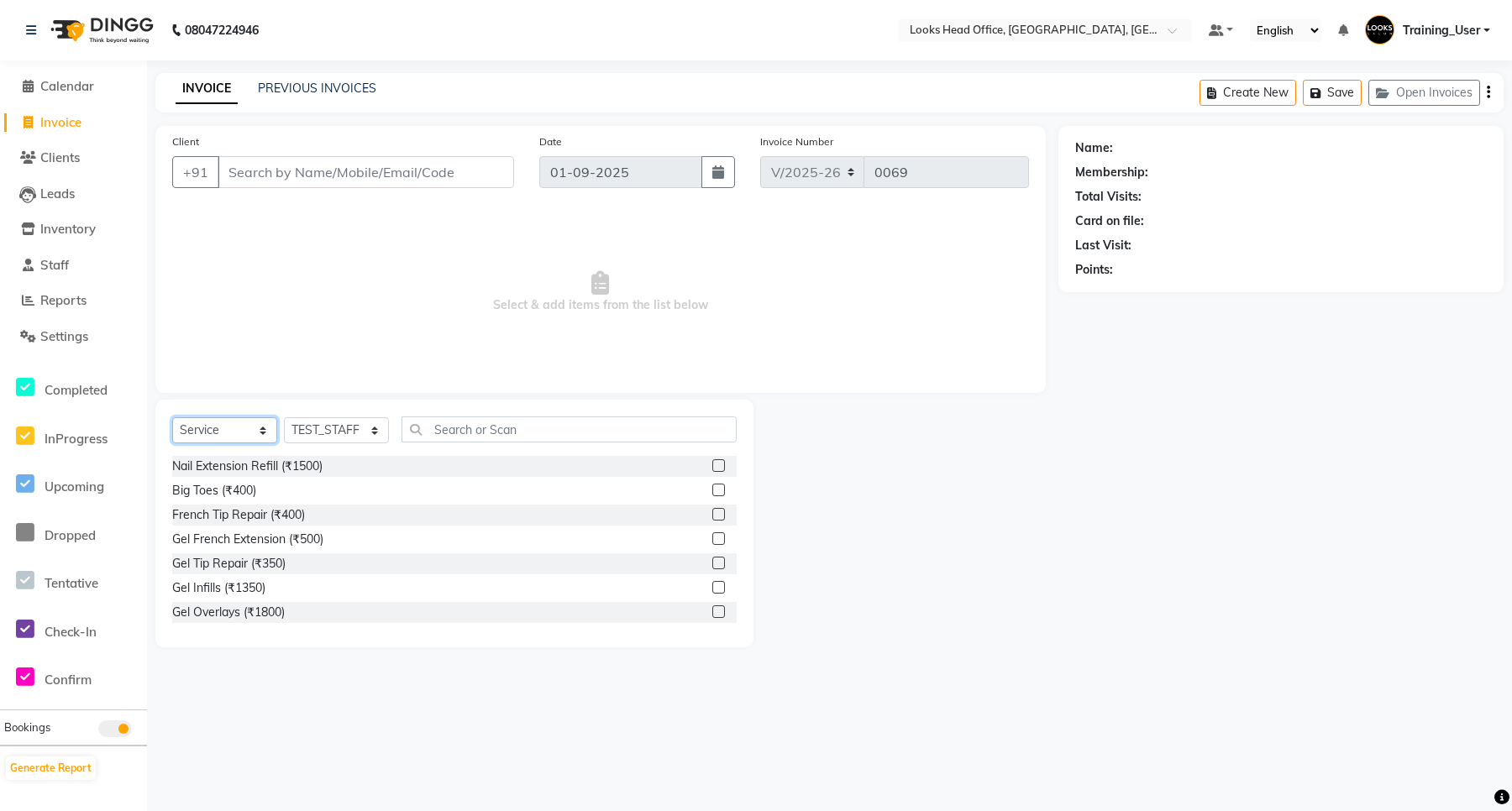
click at [228, 418] on select "Select Service Product Membership Package Voucher Prepaid Gift Card" at bounding box center [225, 431] width 105 height 26
click at [309, 154] on div "Client +91" at bounding box center [343, 166] width 367 height 69
click at [300, 177] on input "Client" at bounding box center [365, 172] width 296 height 32
paste input "9355135858"
type input "9355135858"
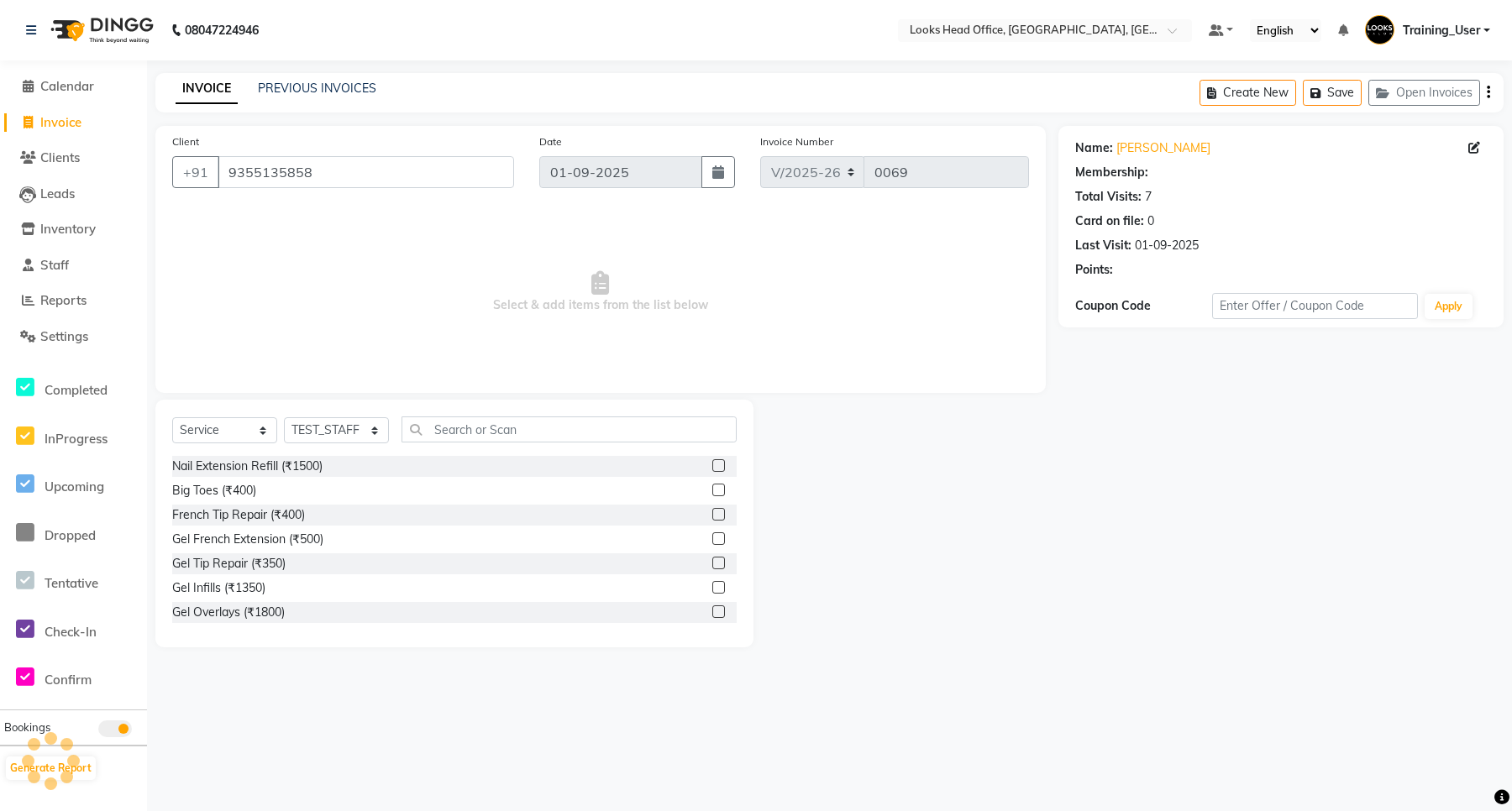
select select "1: Object"
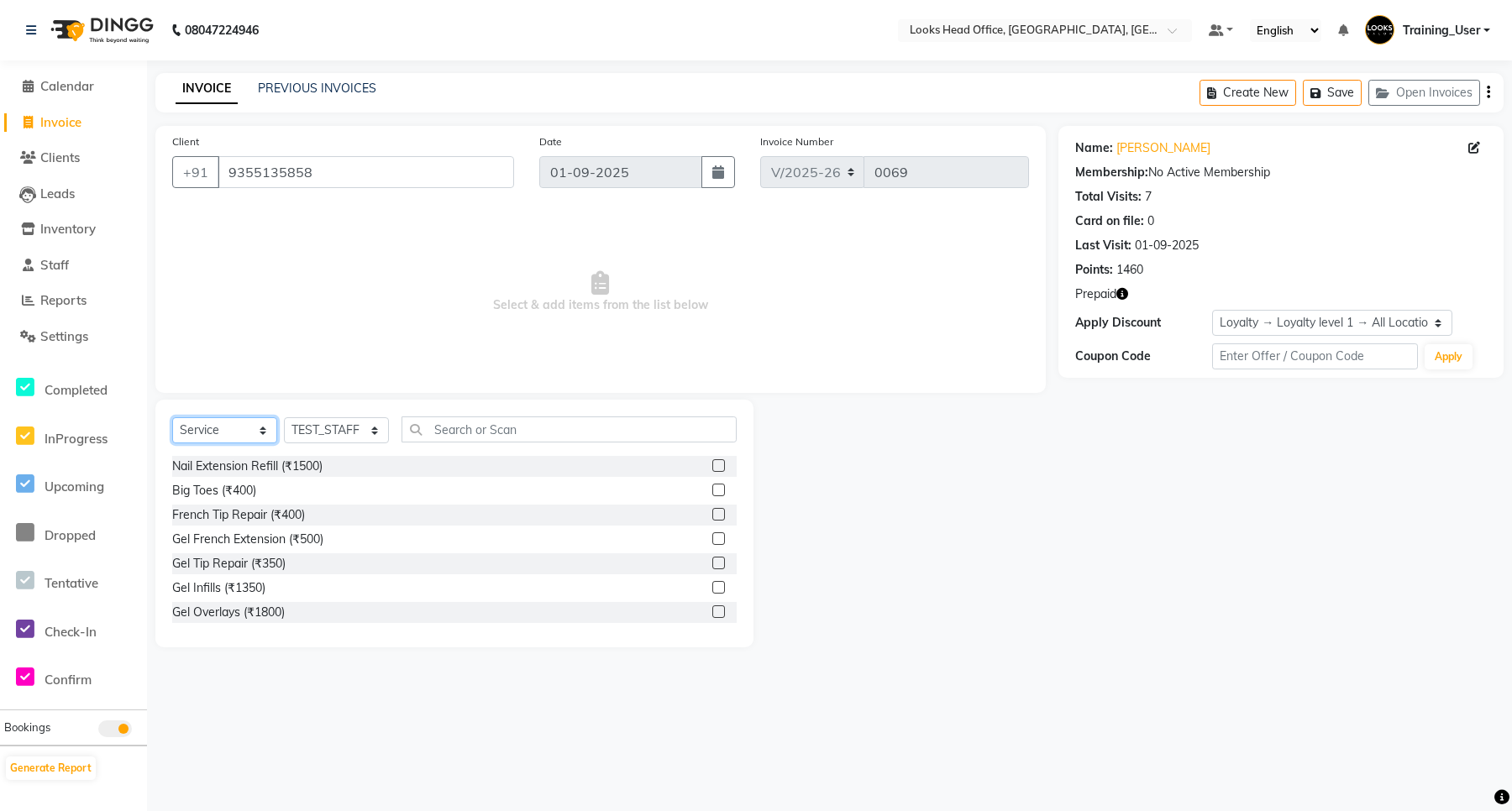
click at [236, 433] on select "Select Service Product Membership Package Voucher Prepaid Gift Card" at bounding box center [225, 431] width 105 height 26
click at [172, 418] on select "Select Service Product Membership Package Voucher Prepaid Gift Card" at bounding box center [225, 431] width 105 height 26
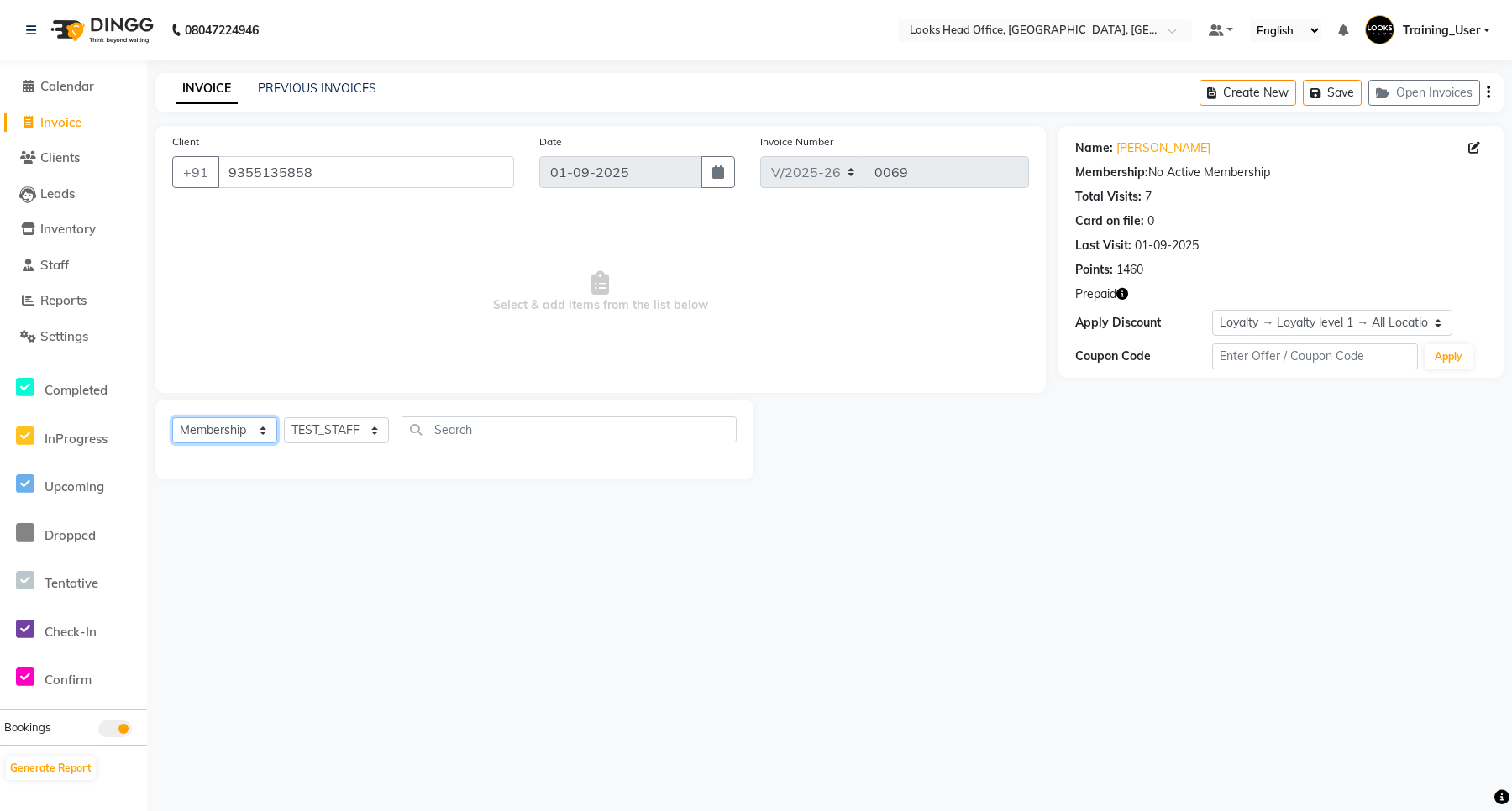
click at [210, 432] on select "Select Service Product Membership Package Voucher Prepaid Gift Card" at bounding box center [225, 431] width 105 height 26
select select "P"
click at [172, 418] on select "Select Service Product Membership Package Voucher Prepaid Gift Card" at bounding box center [225, 431] width 105 height 26
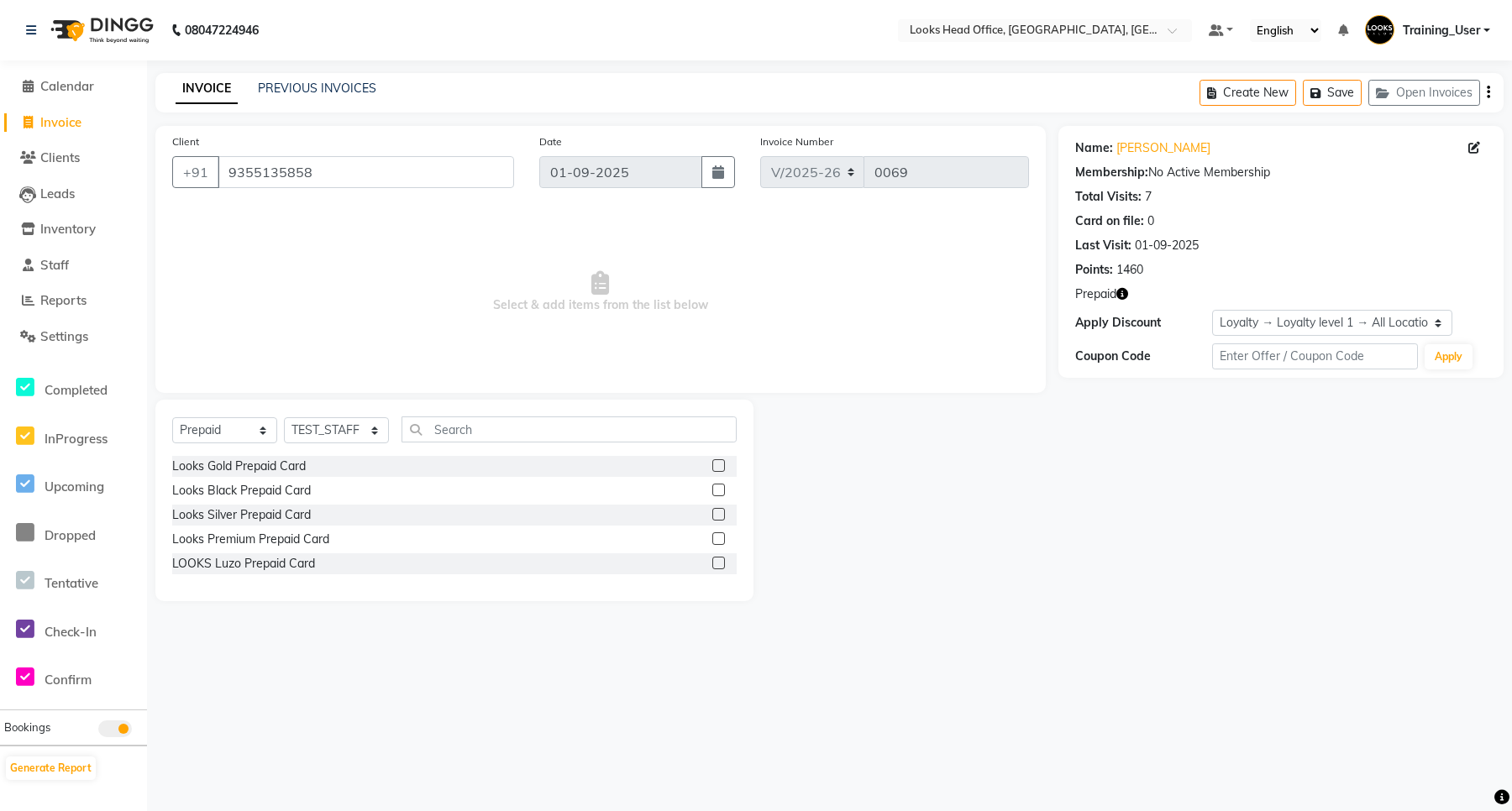
click at [720, 493] on label at bounding box center [719, 490] width 13 height 13
click at [720, 493] on input "checkbox" at bounding box center [718, 491] width 11 height 11
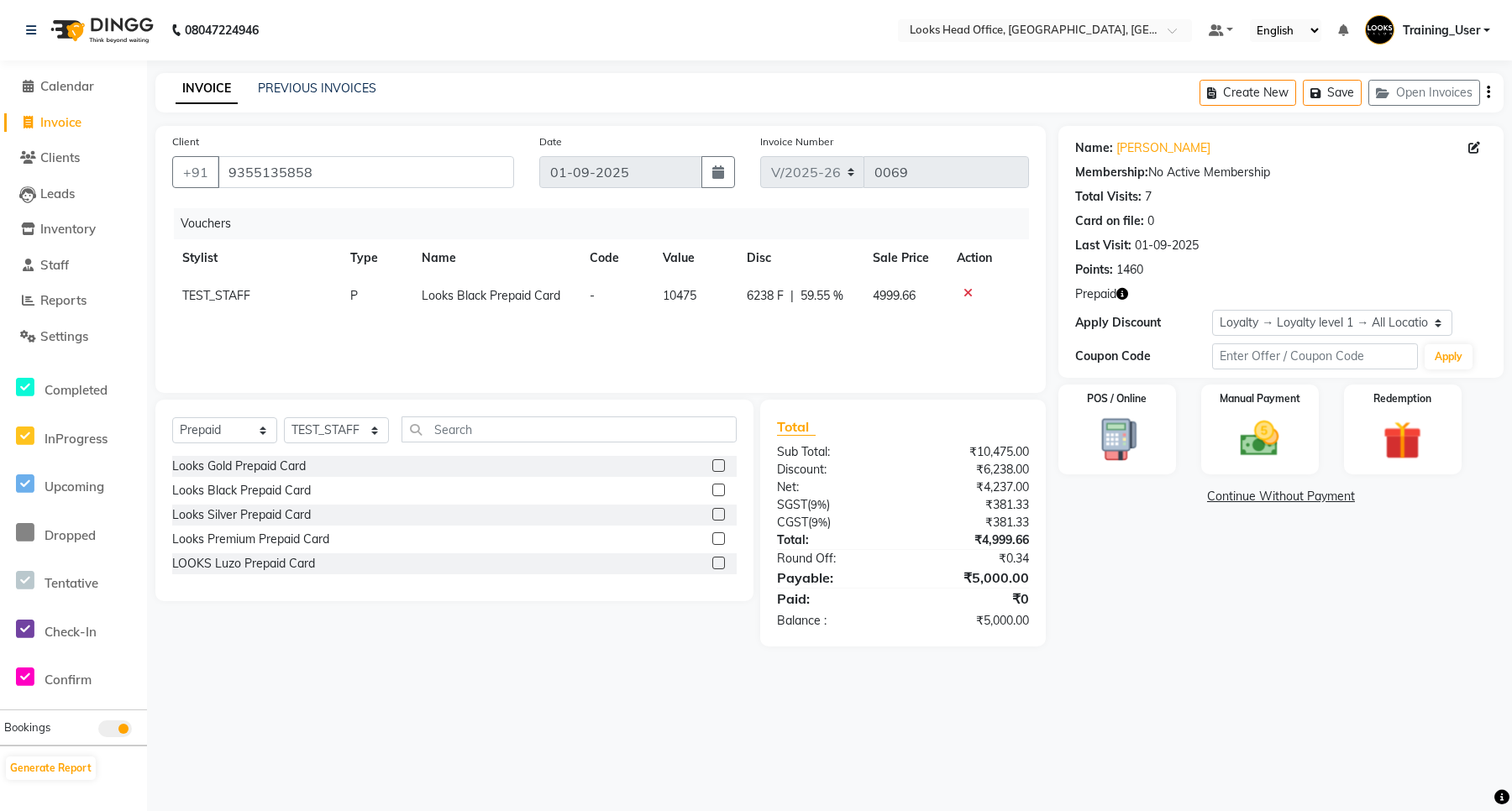
click at [720, 489] on label at bounding box center [719, 490] width 13 height 13
click at [720, 489] on input "checkbox" at bounding box center [718, 491] width 11 height 11
checkbox input "false"
click at [967, 290] on icon at bounding box center [968, 293] width 9 height 12
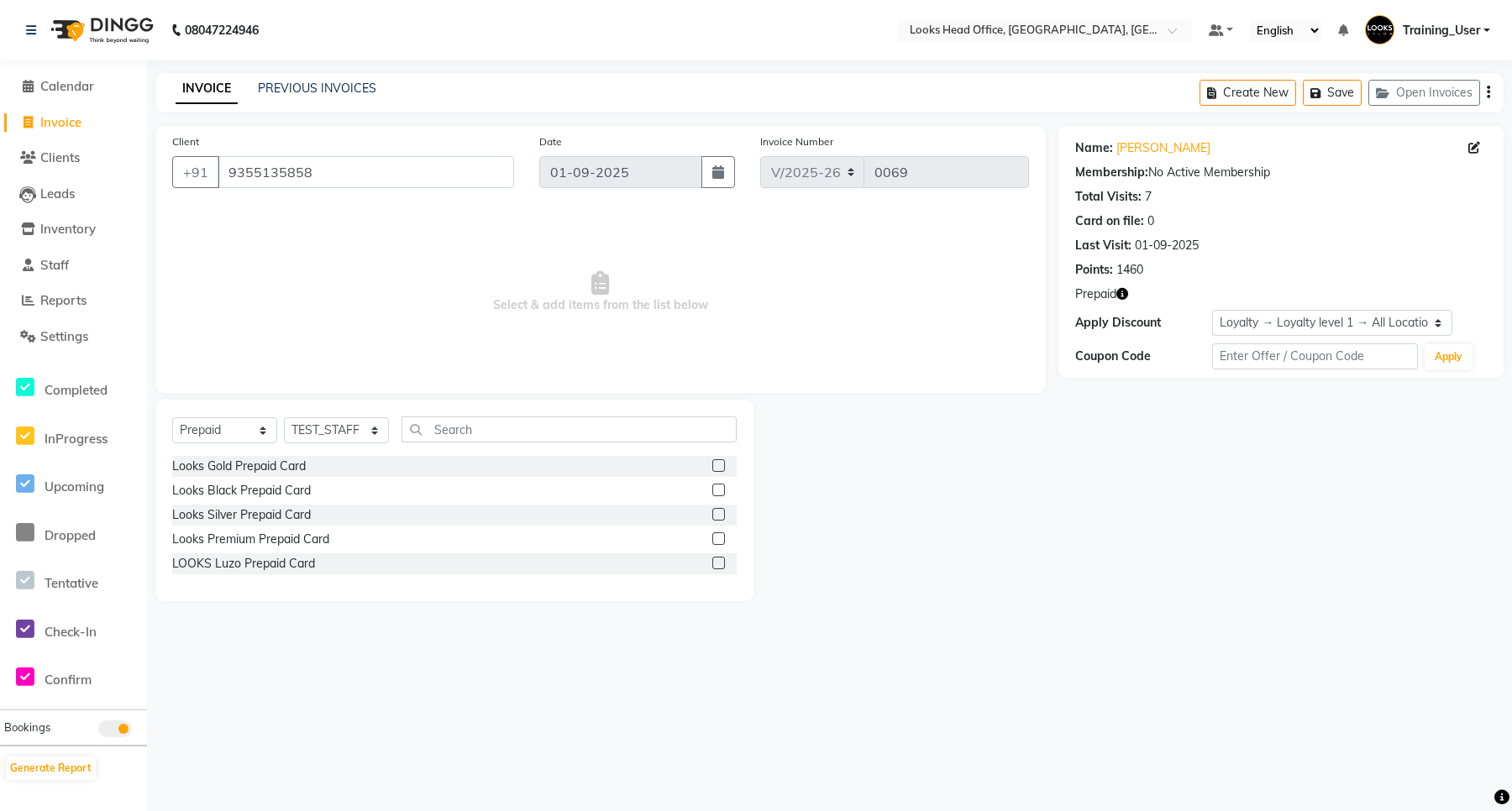
click at [719, 510] on label at bounding box center [719, 514] width 13 height 13
click at [719, 510] on input "checkbox" at bounding box center [718, 515] width 11 height 11
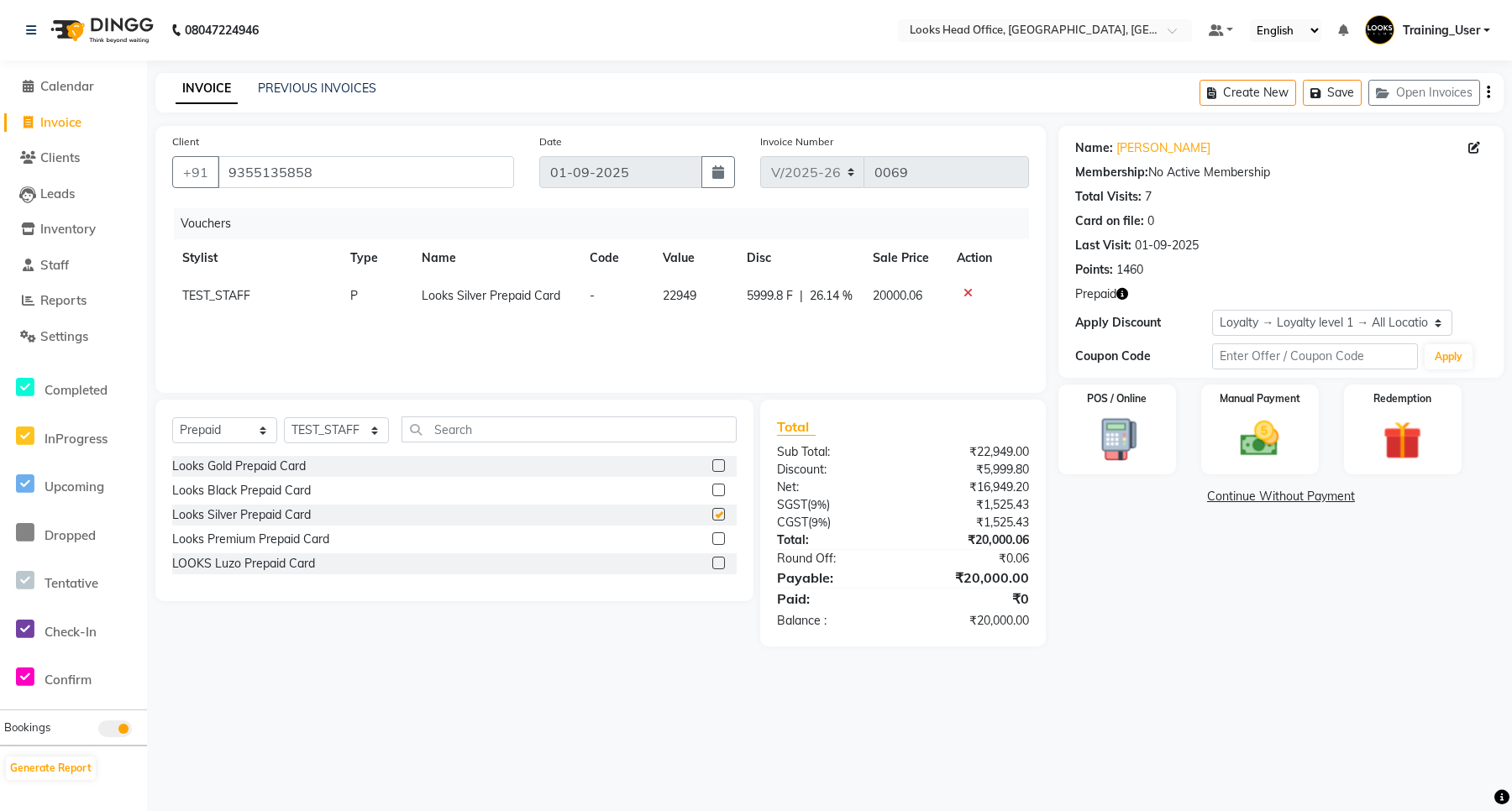
checkbox input "false"
click at [353, 432] on select "Select Stylist Accounts Reports Ajay Choudhary Amrendra Singh Ashish Chaurasia …" at bounding box center [336, 431] width 105 height 26
select select "65156"
click at [284, 418] on select "Select Stylist Accounts Reports Ajay Choudhary Amrendra Singh Ashish Chaurasia …" at bounding box center [336, 431] width 105 height 26
click at [1262, 418] on img at bounding box center [1260, 439] width 65 height 46
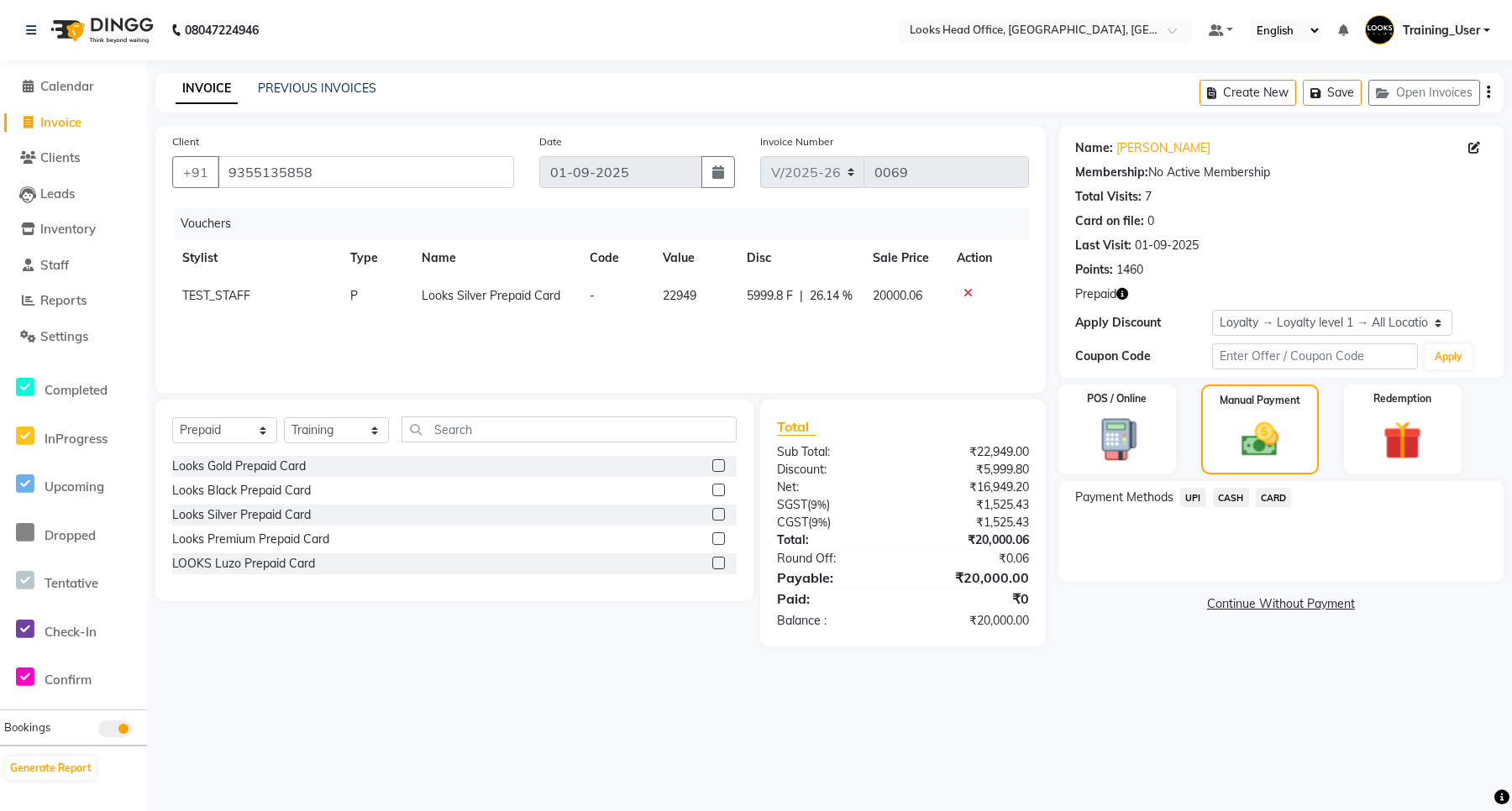
click at [1237, 500] on span "CASH" at bounding box center [1231, 498] width 37 height 20
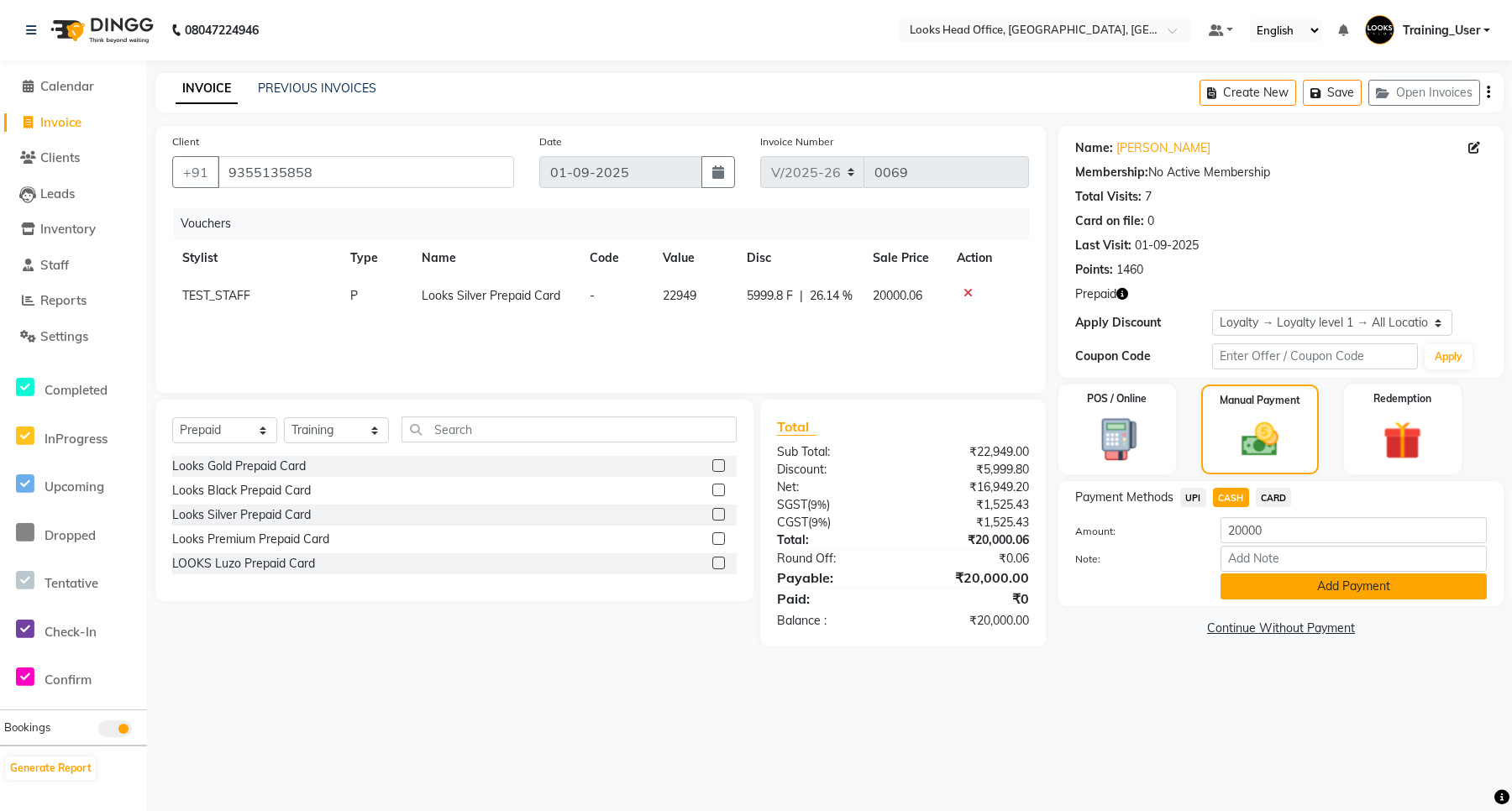
click at [1329, 586] on button "Add Payment" at bounding box center [1354, 587] width 267 height 26
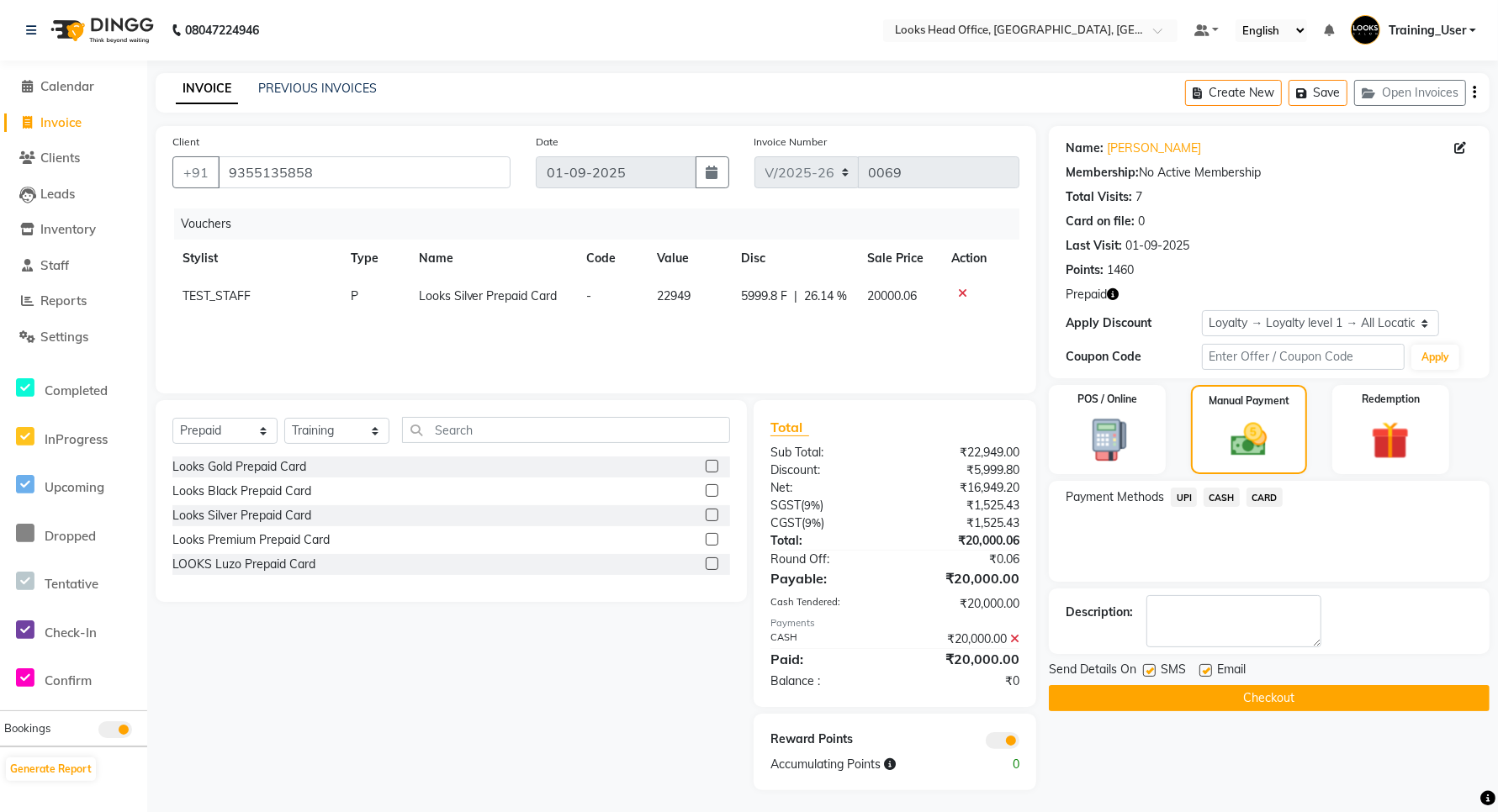
click at [1259, 702] on button "Checkout" at bounding box center [1269, 698] width 441 height 26
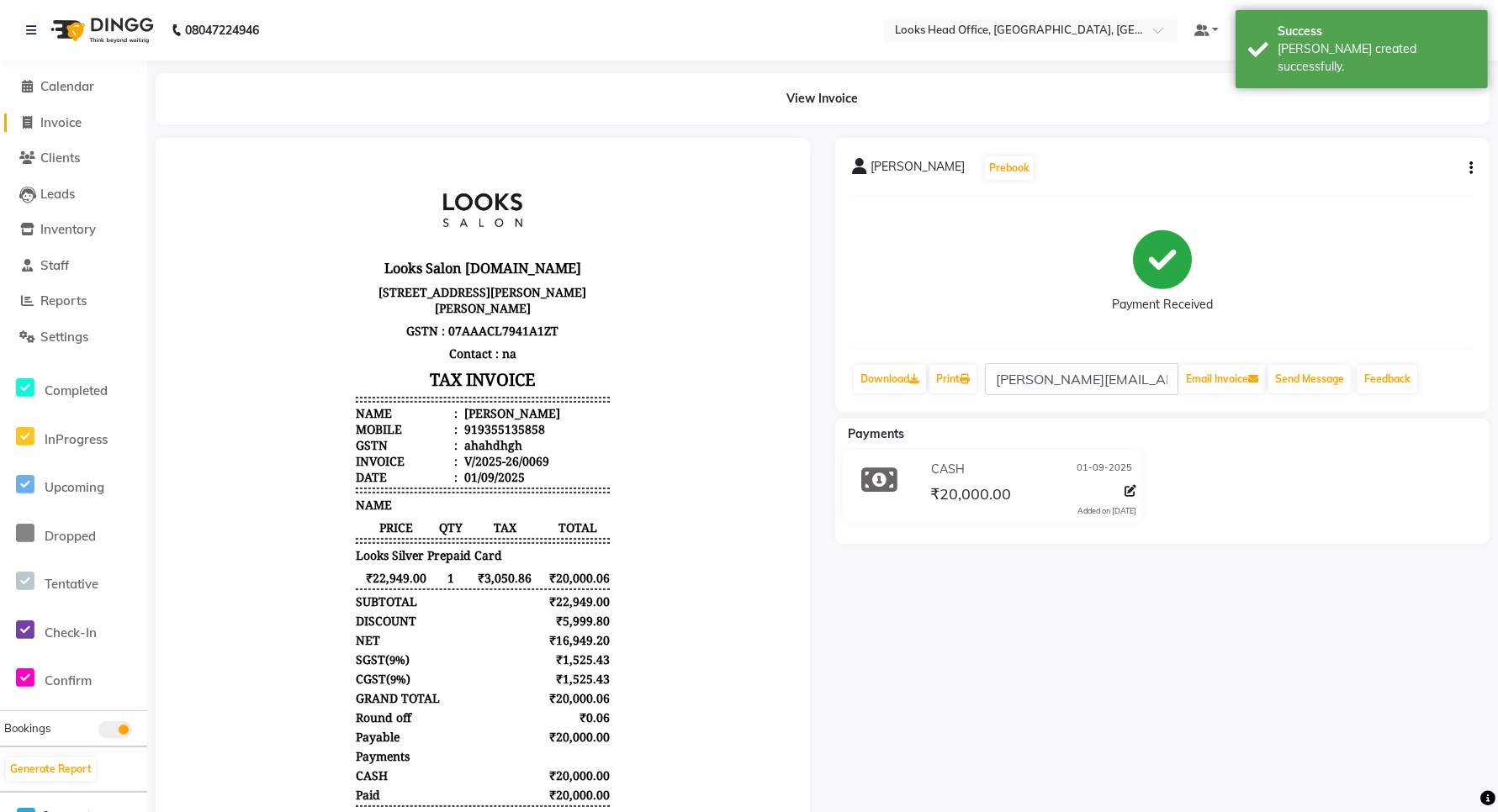
click at [50, 116] on span "Invoice" at bounding box center [60, 122] width 41 height 16
select select "service"
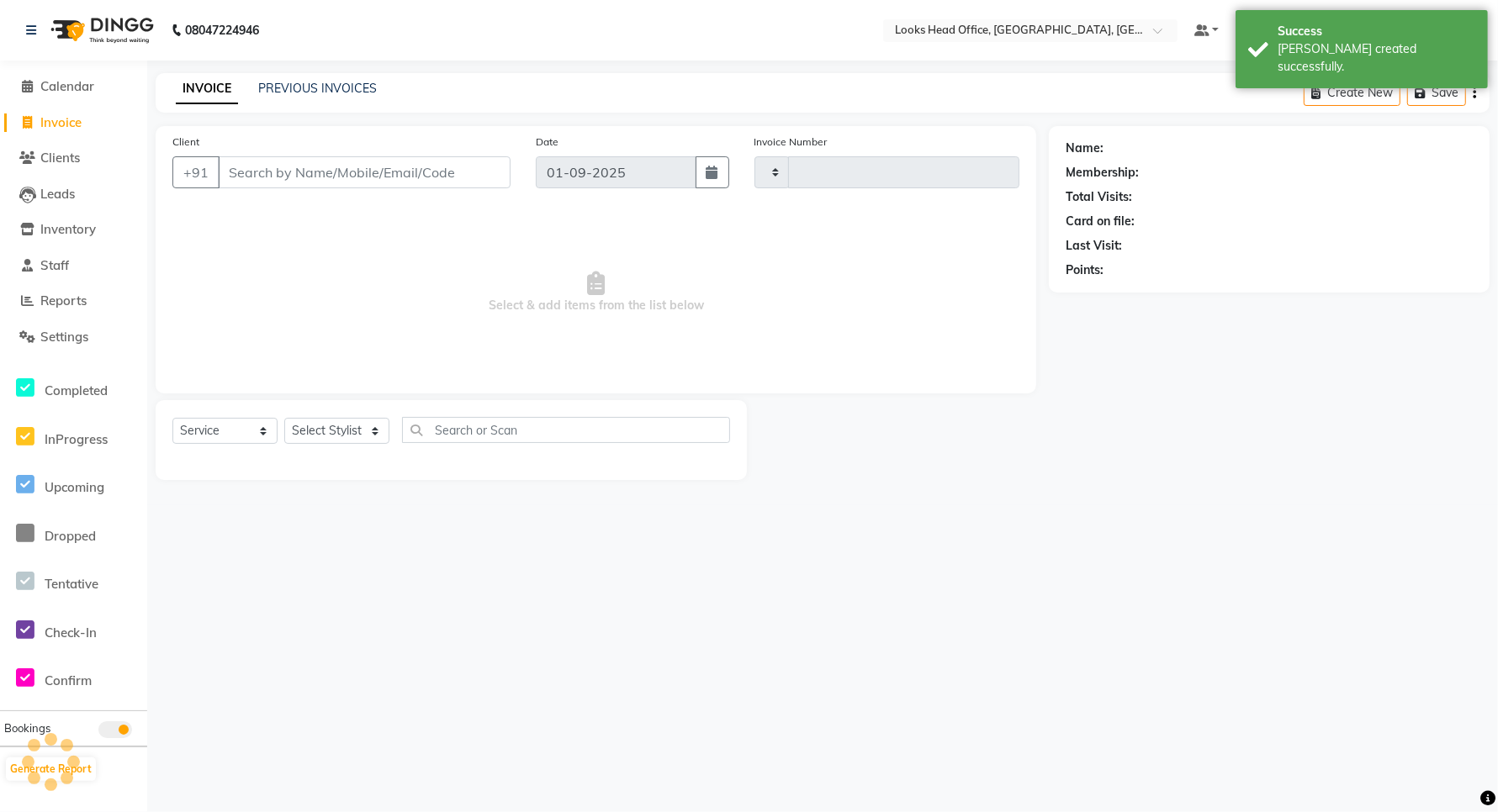
type input "0070"
select select "4313"
select select "35844"
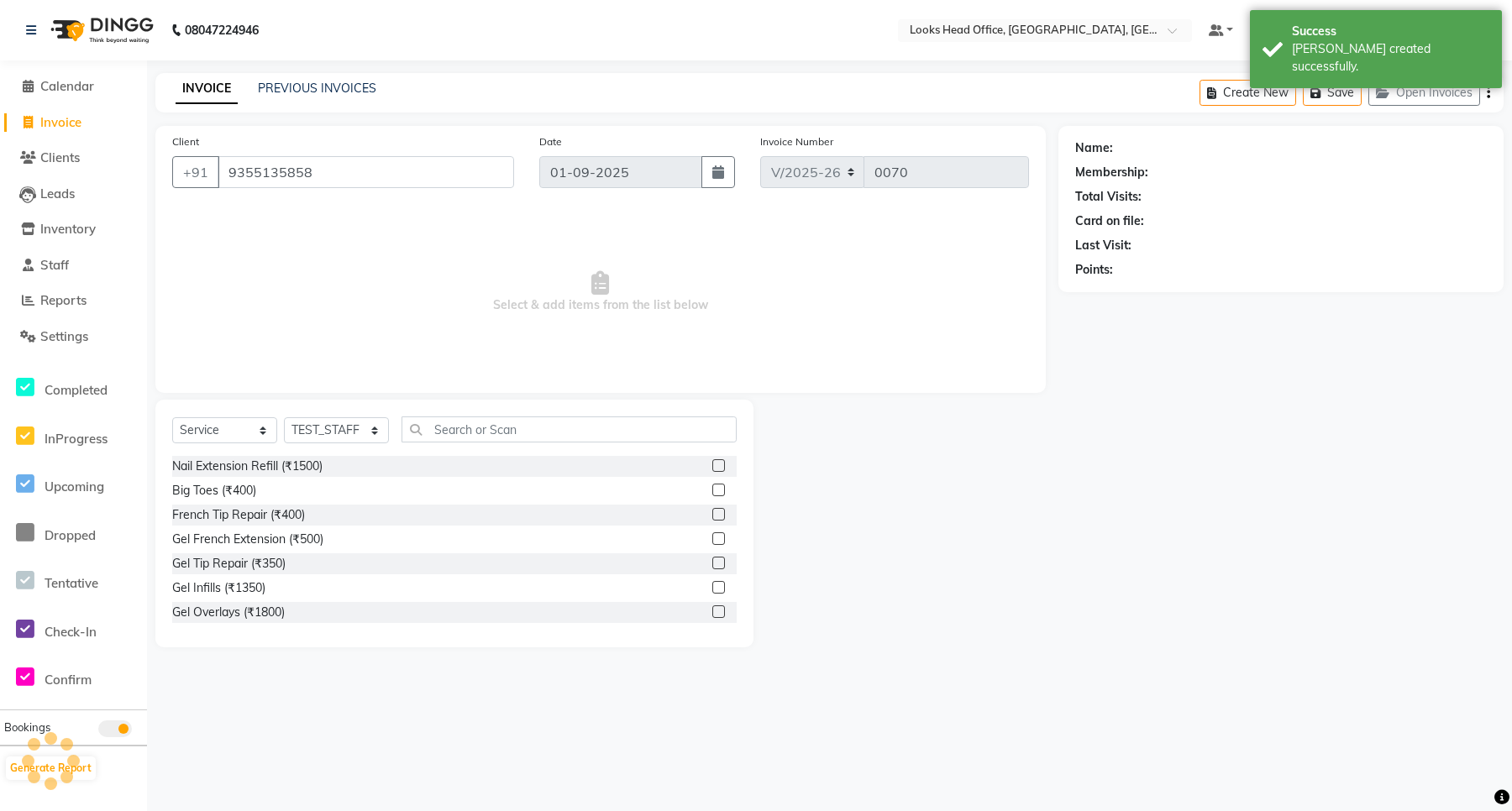
type input "9355135858"
select select "1: Object"
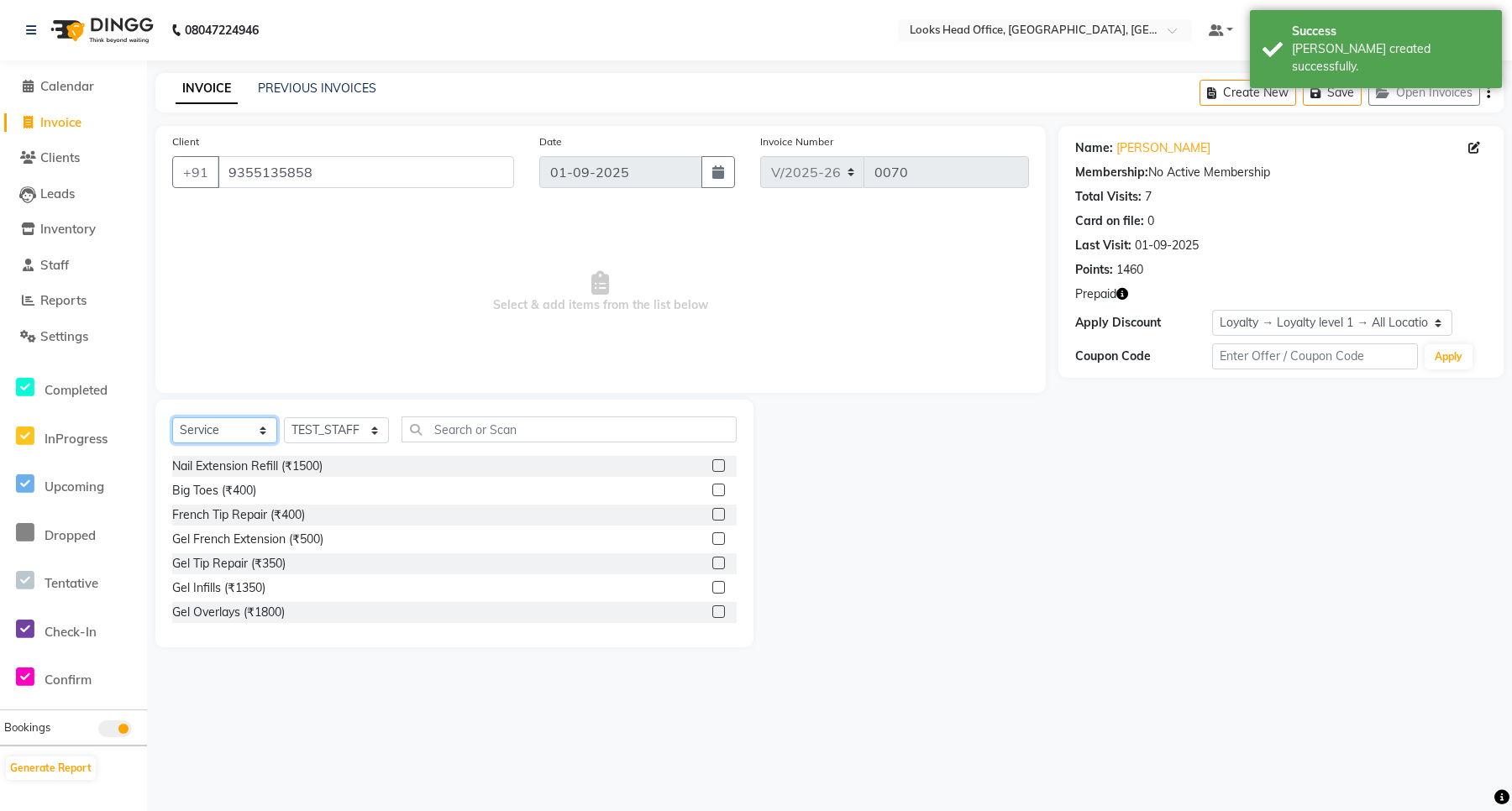
click at [231, 425] on select "Select Service Product Membership Package Voucher Prepaid Gift Card" at bounding box center [225, 431] width 105 height 26
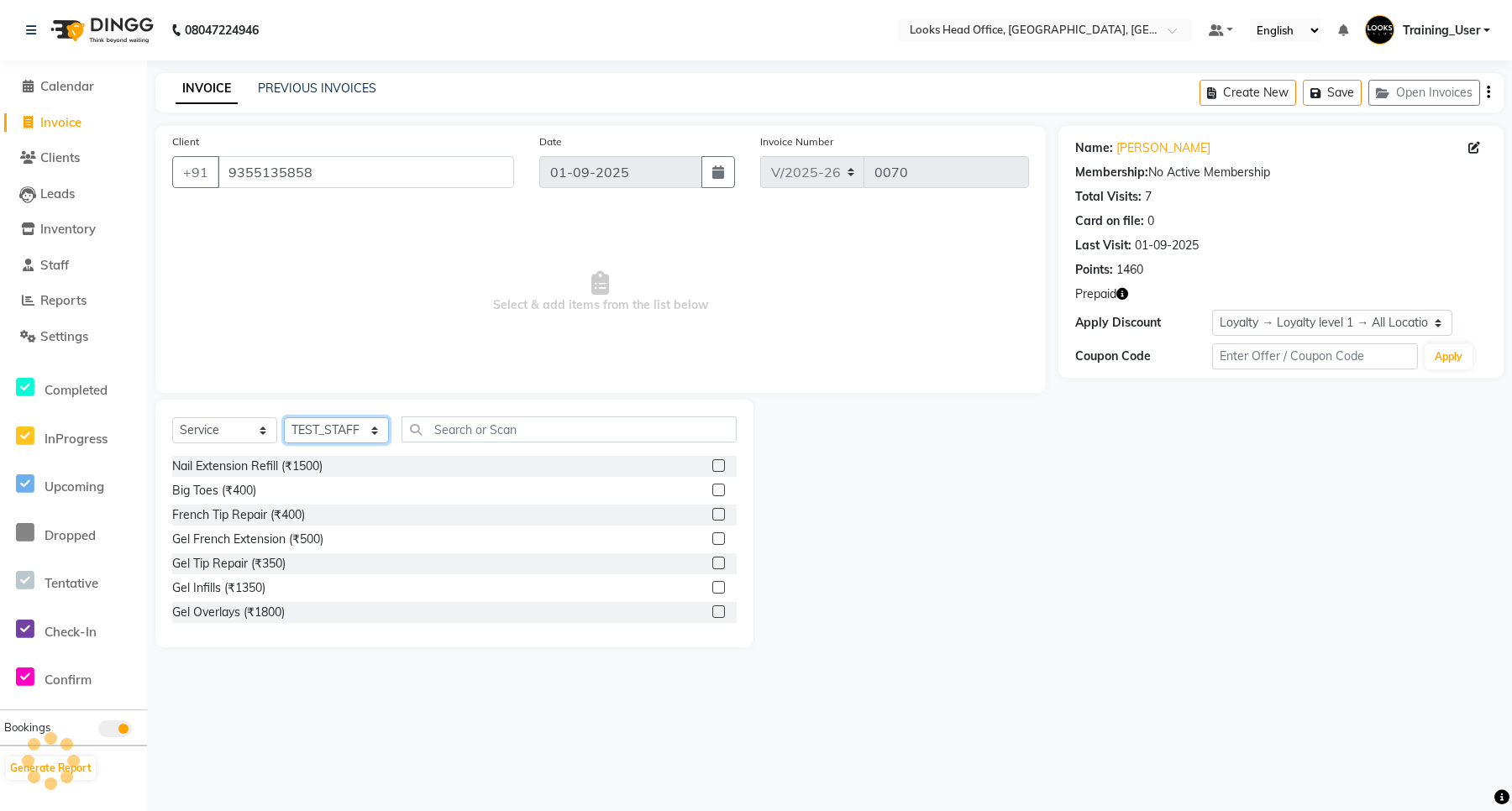
click at [335, 425] on select "Select Stylist Accounts Reports Ajay Choudhary Amrendra Singh Ashish Chaurasia …" at bounding box center [336, 431] width 105 height 26
click at [713, 486] on label at bounding box center [719, 490] width 13 height 13
click at [713, 486] on input "checkbox" at bounding box center [718, 491] width 11 height 11
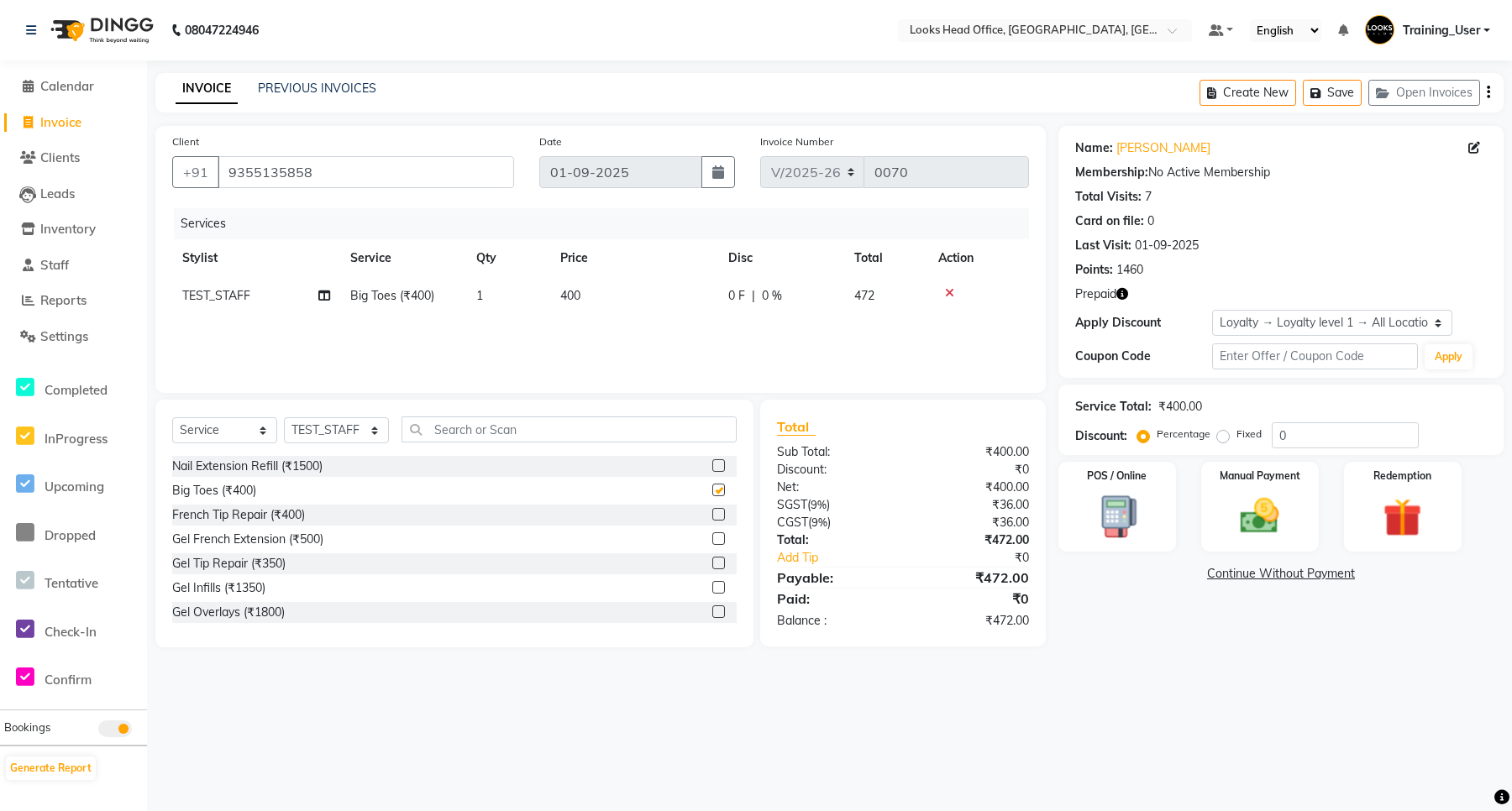
checkbox input "false"
click at [713, 542] on label at bounding box center [719, 538] width 13 height 13
click at [713, 542] on input "checkbox" at bounding box center [718, 539] width 11 height 11
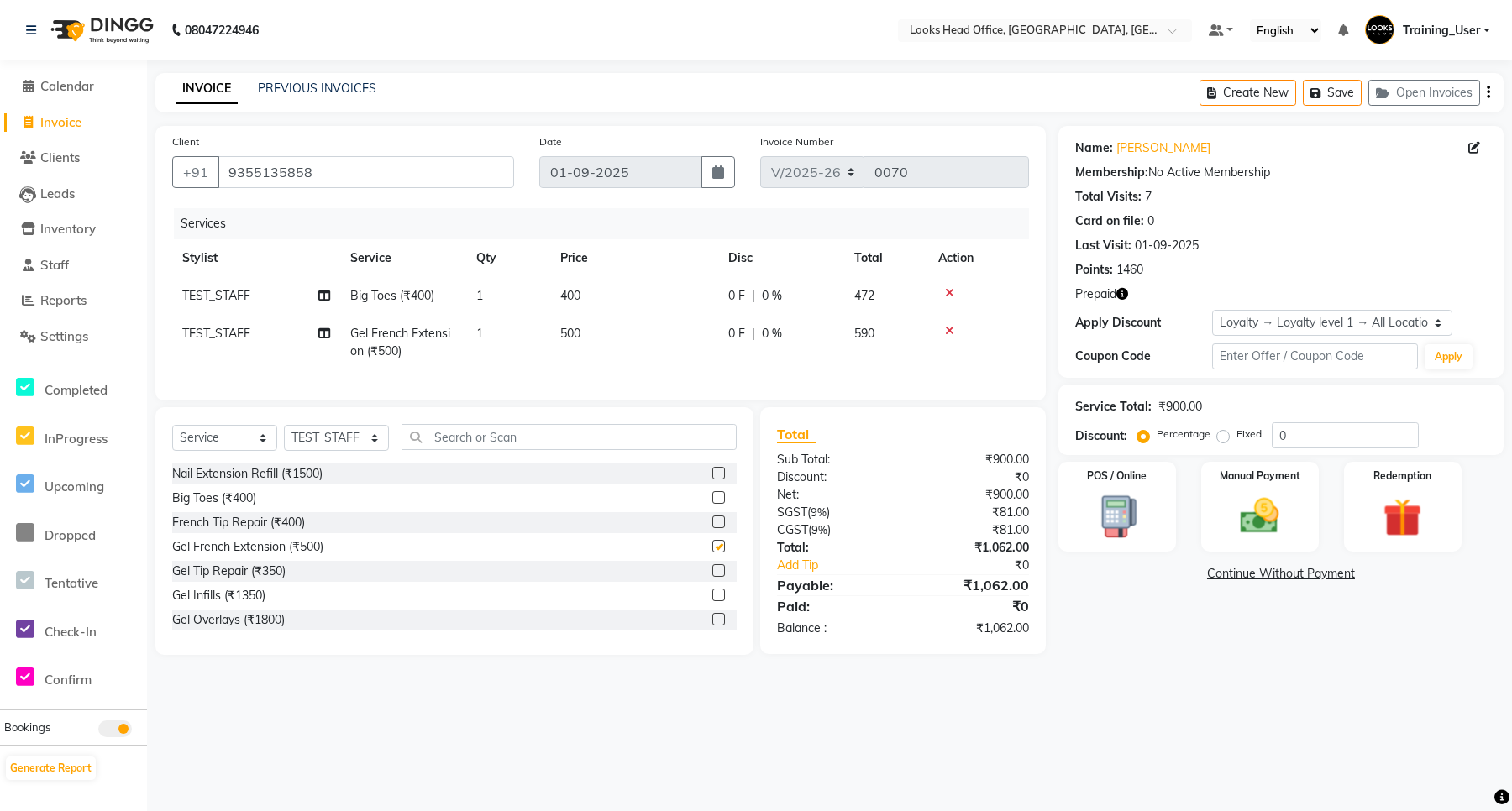
checkbox input "false"
click at [1265, 492] on div "Manual Payment" at bounding box center [1260, 507] width 122 height 94
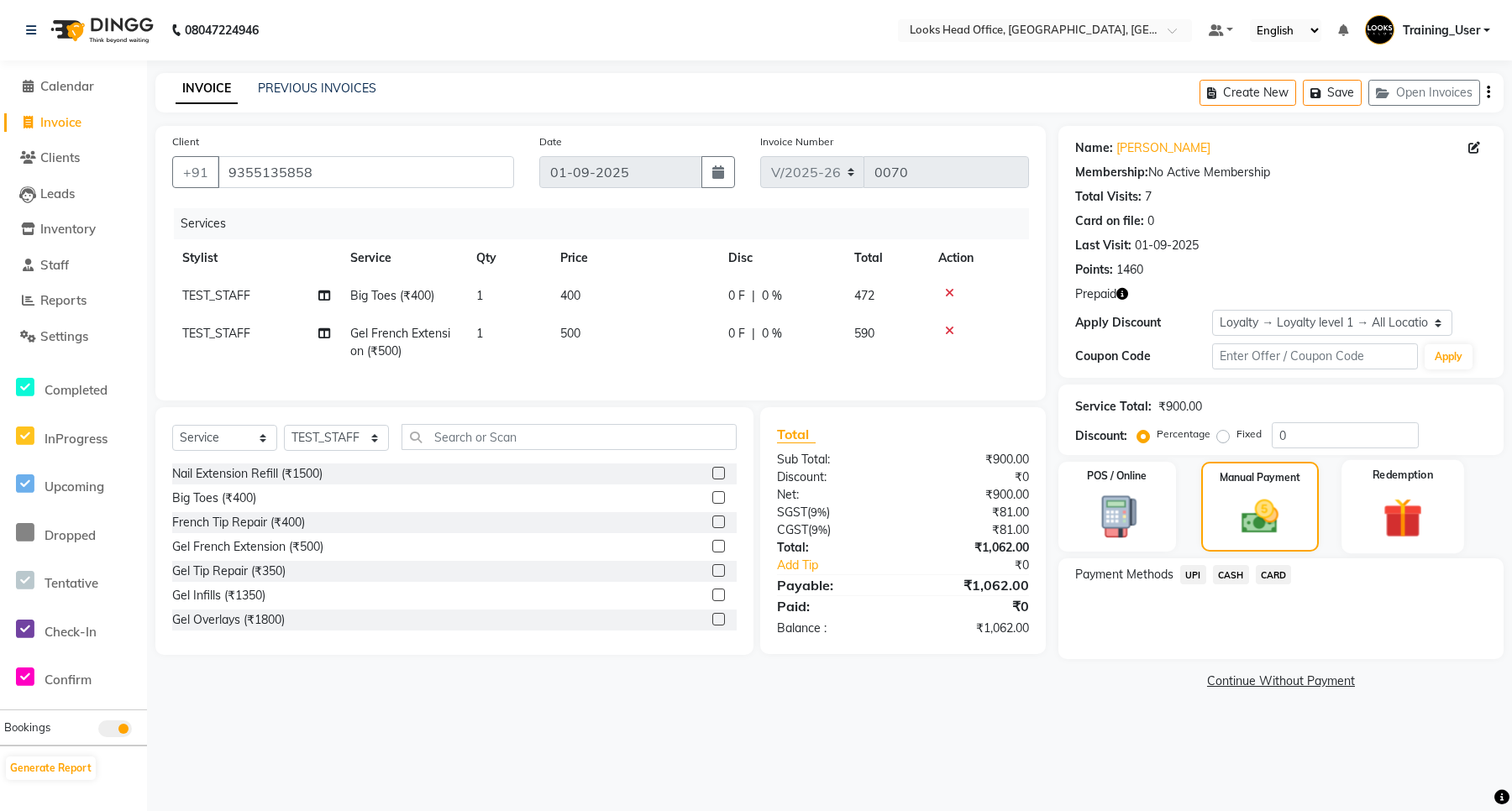
click at [1393, 505] on img at bounding box center [1402, 518] width 65 height 50
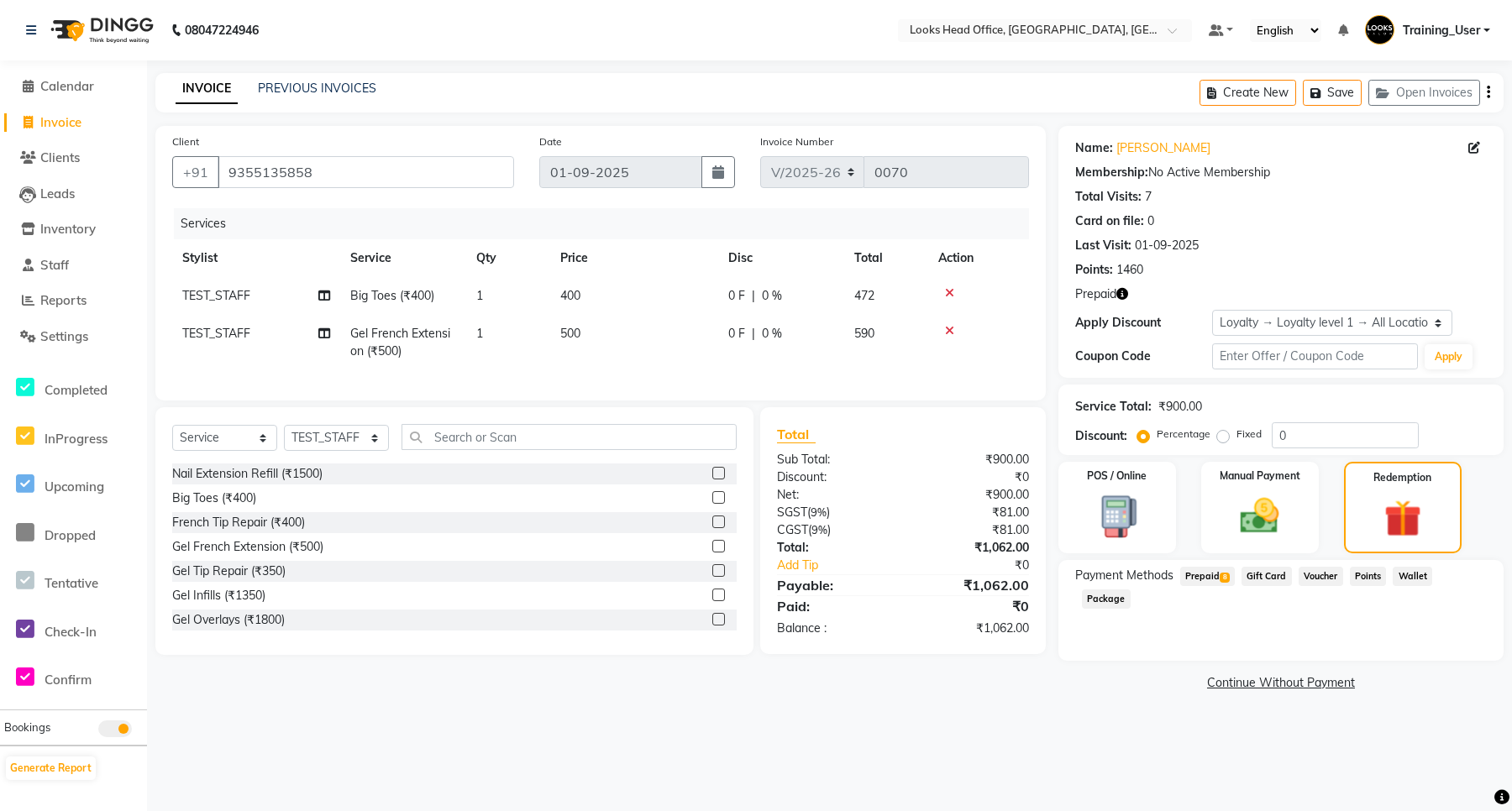
click at [1210, 576] on span "Prepaid 8" at bounding box center [1208, 577] width 54 height 20
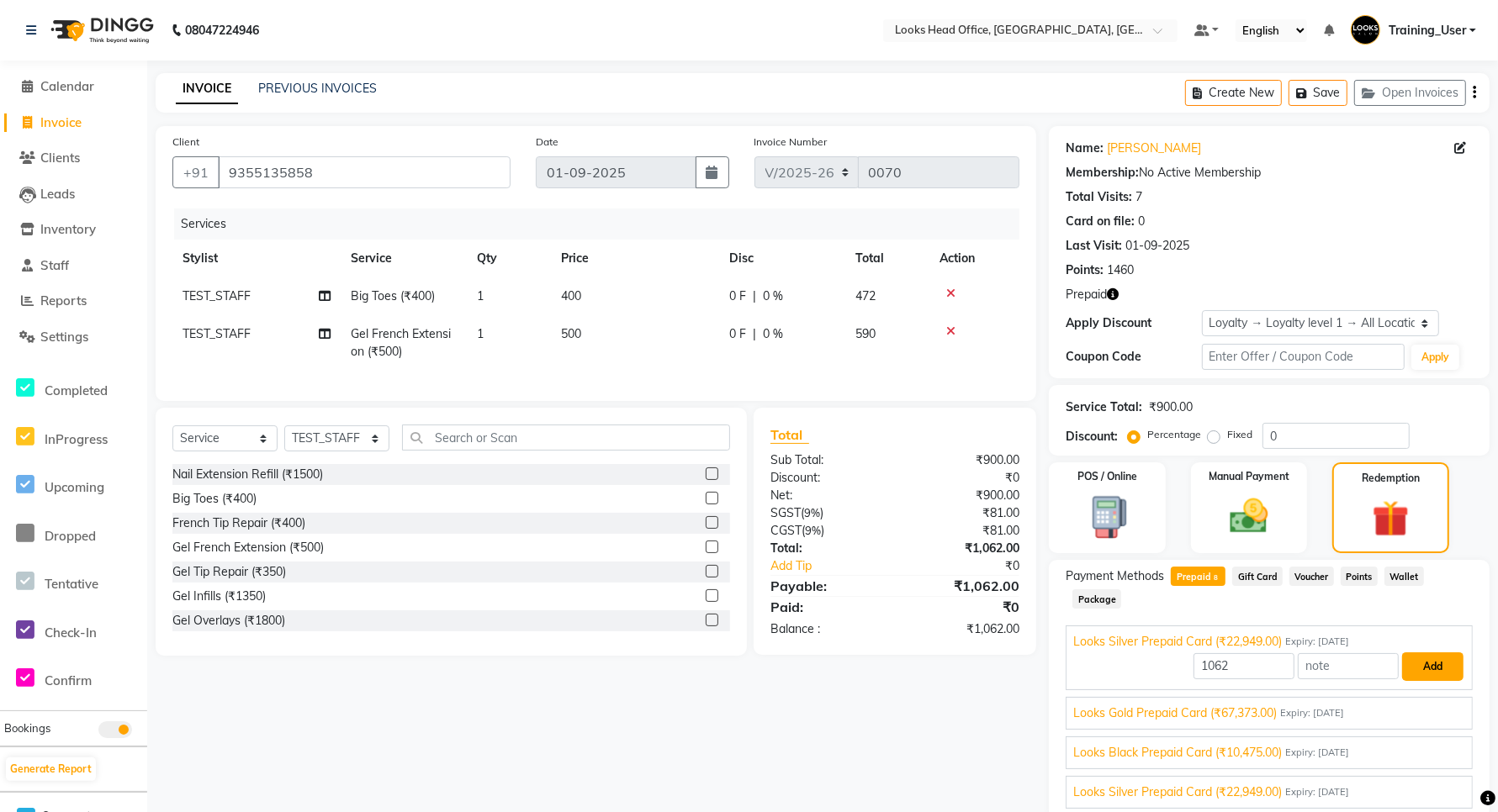
click at [1422, 665] on button "Add" at bounding box center [1433, 667] width 61 height 29
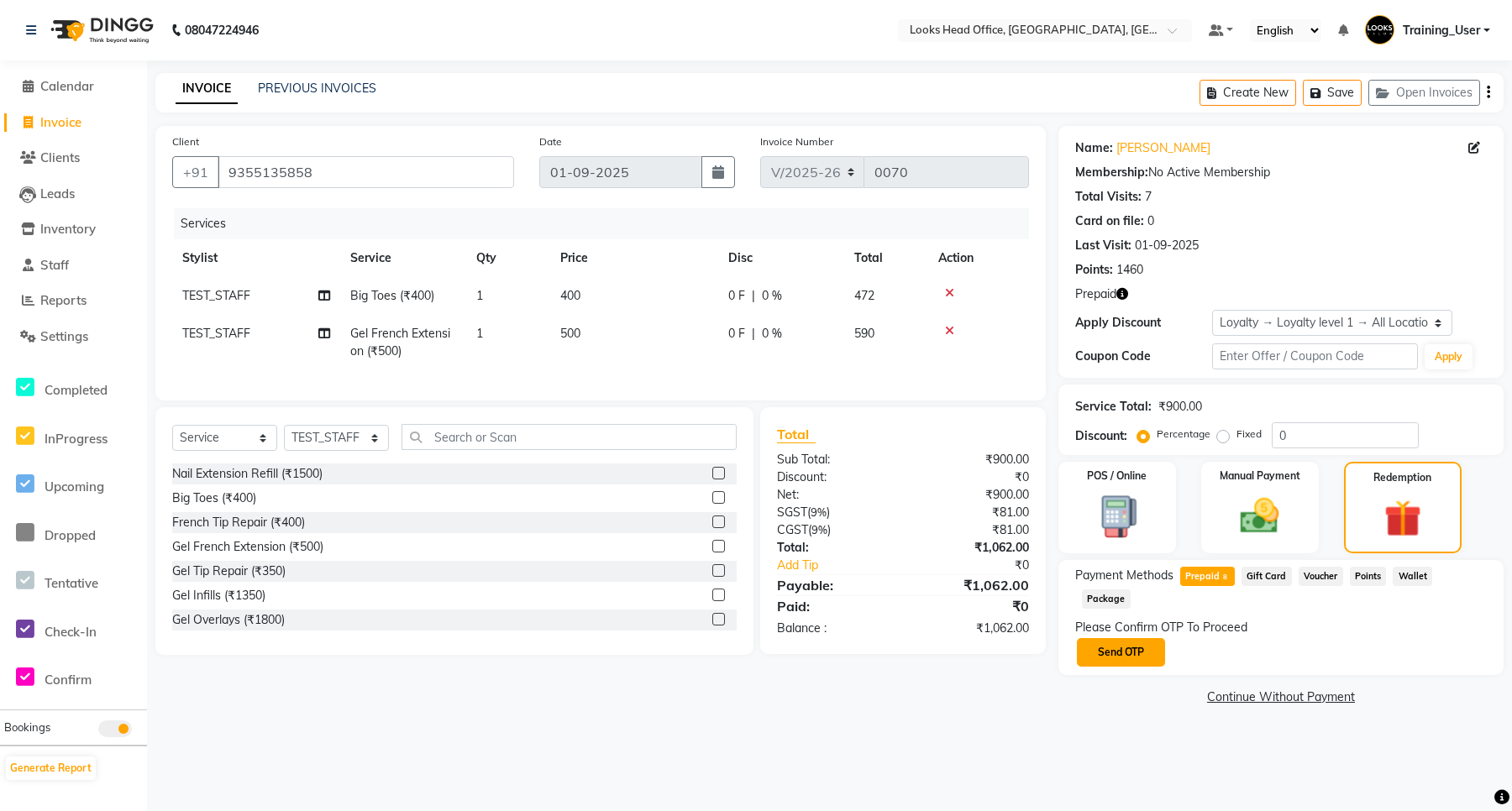
click at [1122, 639] on button "Send OTP" at bounding box center [1121, 653] width 88 height 29
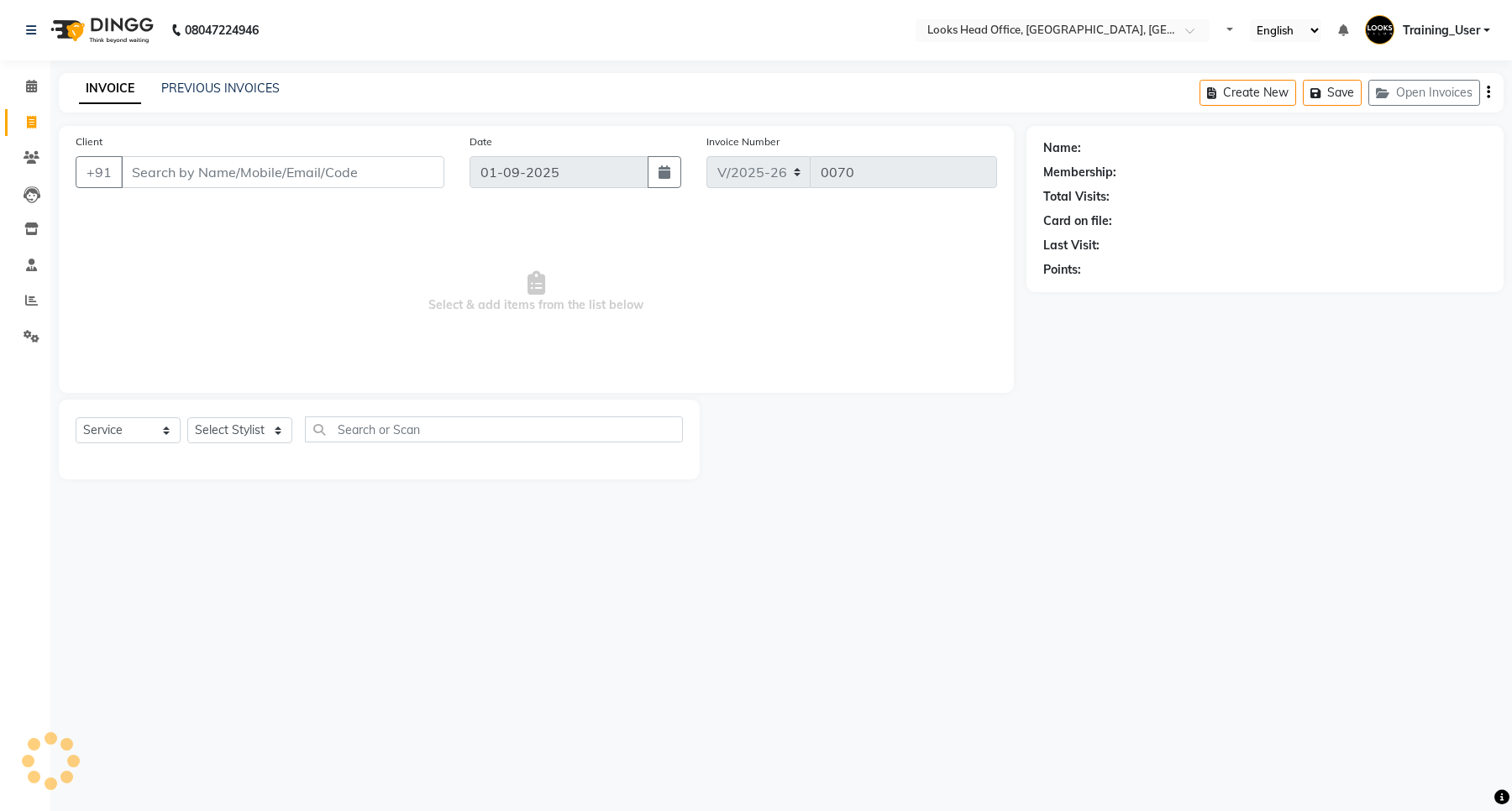
select select "4313"
select select "service"
select select "35844"
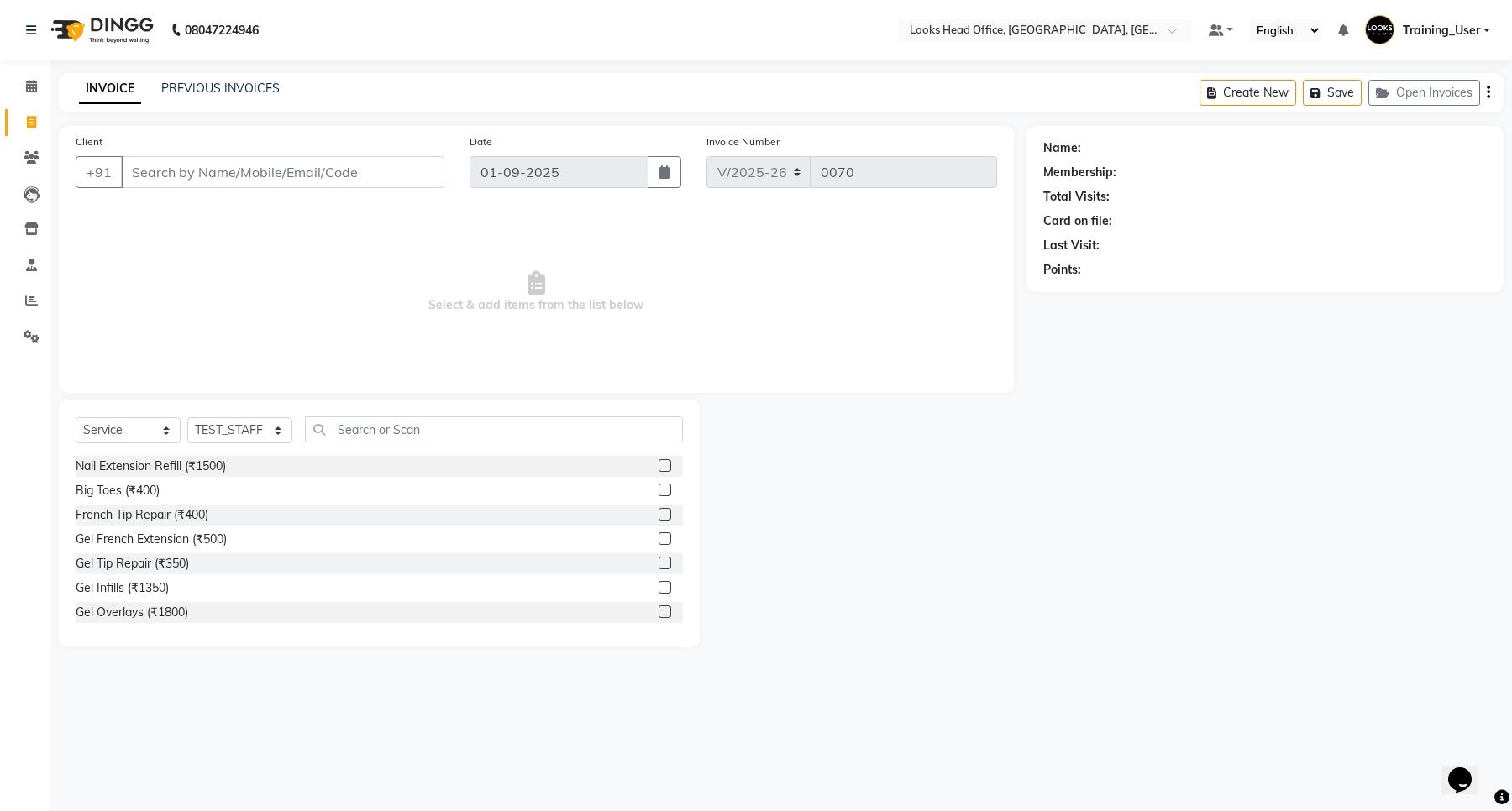
click at [291, 169] on input "Client" at bounding box center [282, 172] width 324 height 32
type input "9355135858"
select select "1: Object"
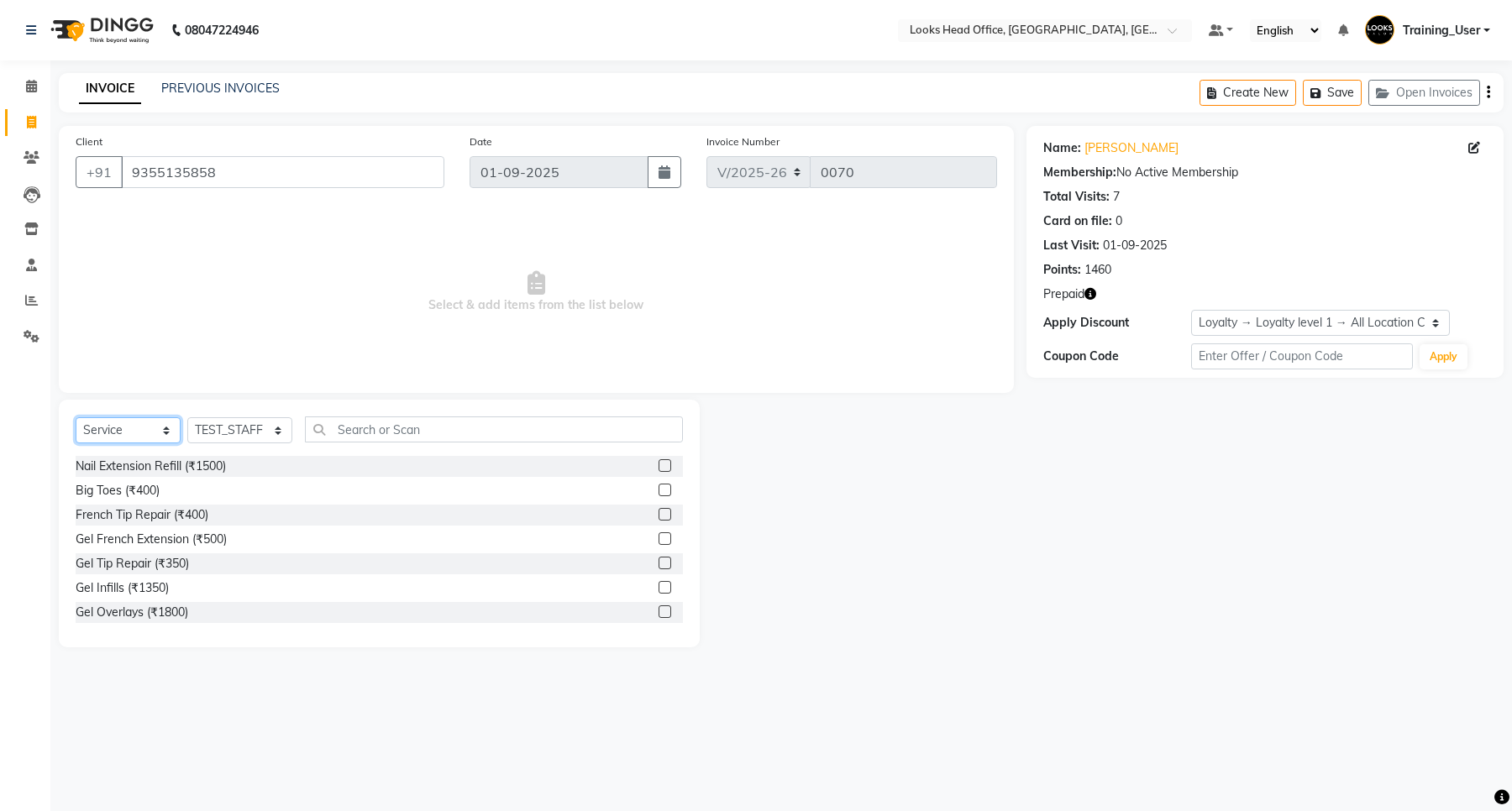
click at [147, 437] on select "Select Service Product Membership Package Voucher Prepaid Gift Card" at bounding box center [128, 431] width 105 height 26
select select "P"
click at [76, 418] on select "Select Service Product Membership Package Voucher Prepaid Gift Card" at bounding box center [128, 431] width 105 height 26
click at [664, 513] on label at bounding box center [664, 514] width 13 height 13
click at [664, 513] on input "checkbox" at bounding box center [663, 515] width 11 height 11
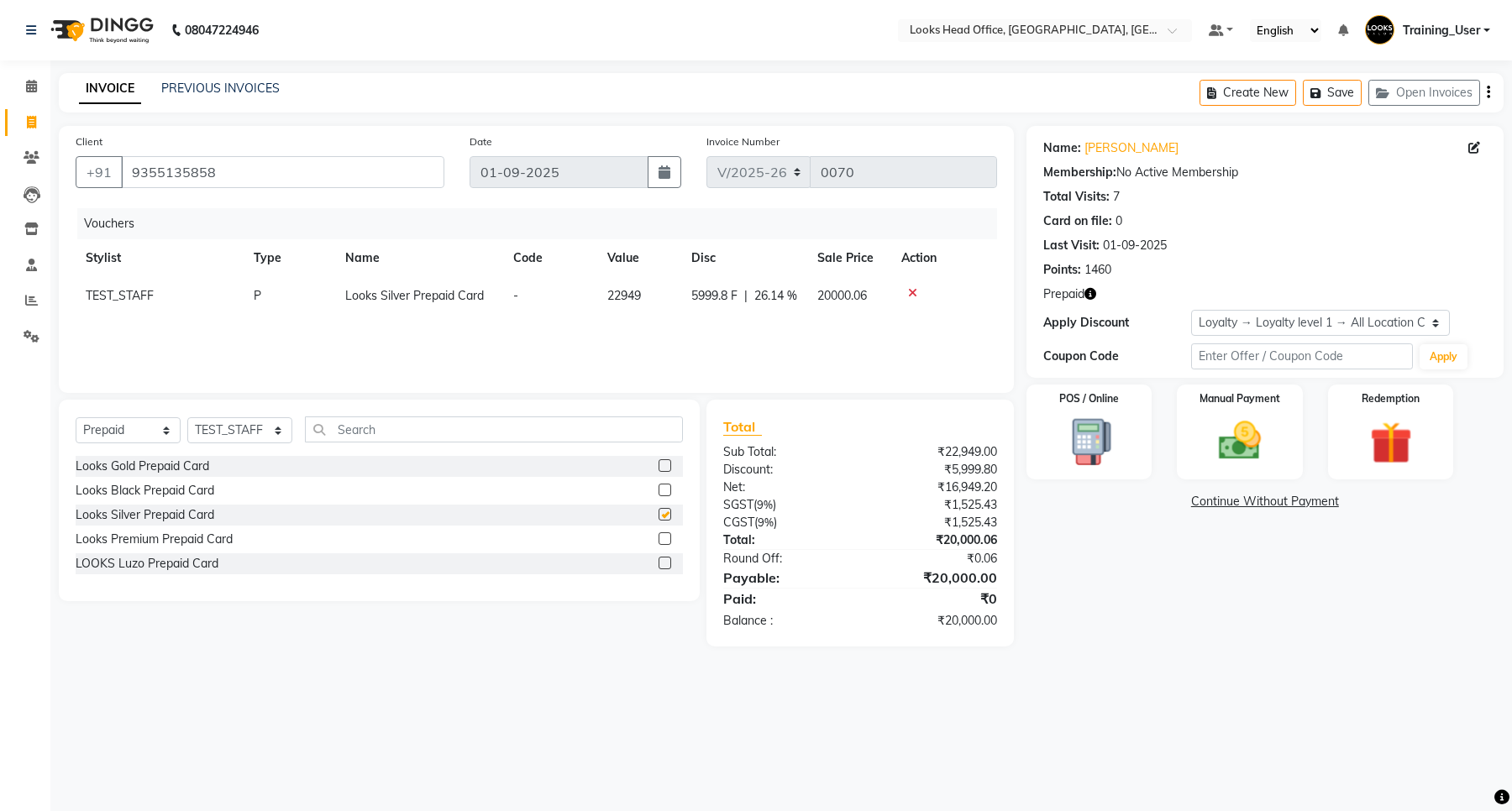
checkbox input "false"
click at [1404, 425] on img at bounding box center [1391, 443] width 71 height 54
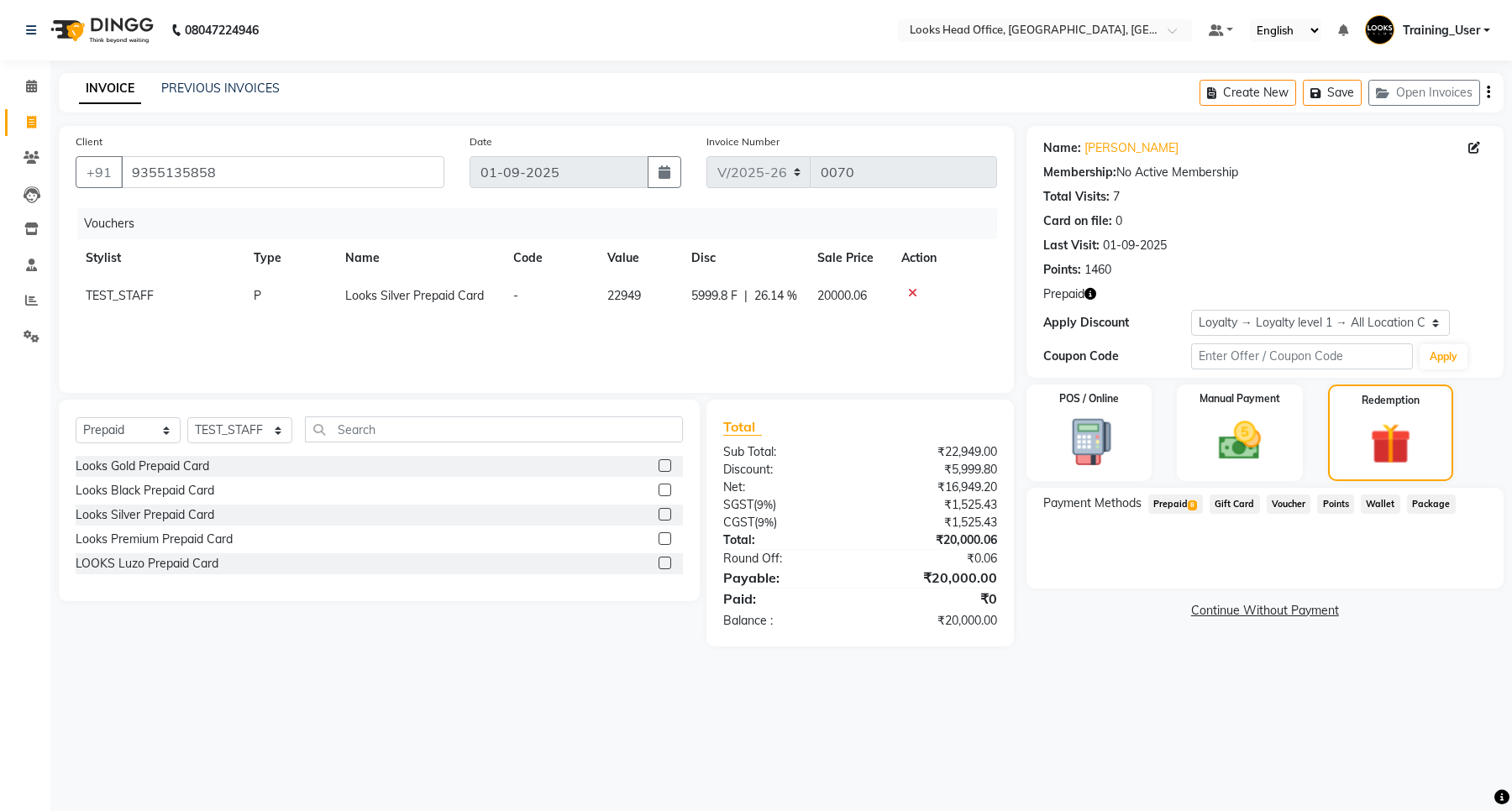
click at [1185, 501] on span "Prepaid 8" at bounding box center [1176, 504] width 54 height 20
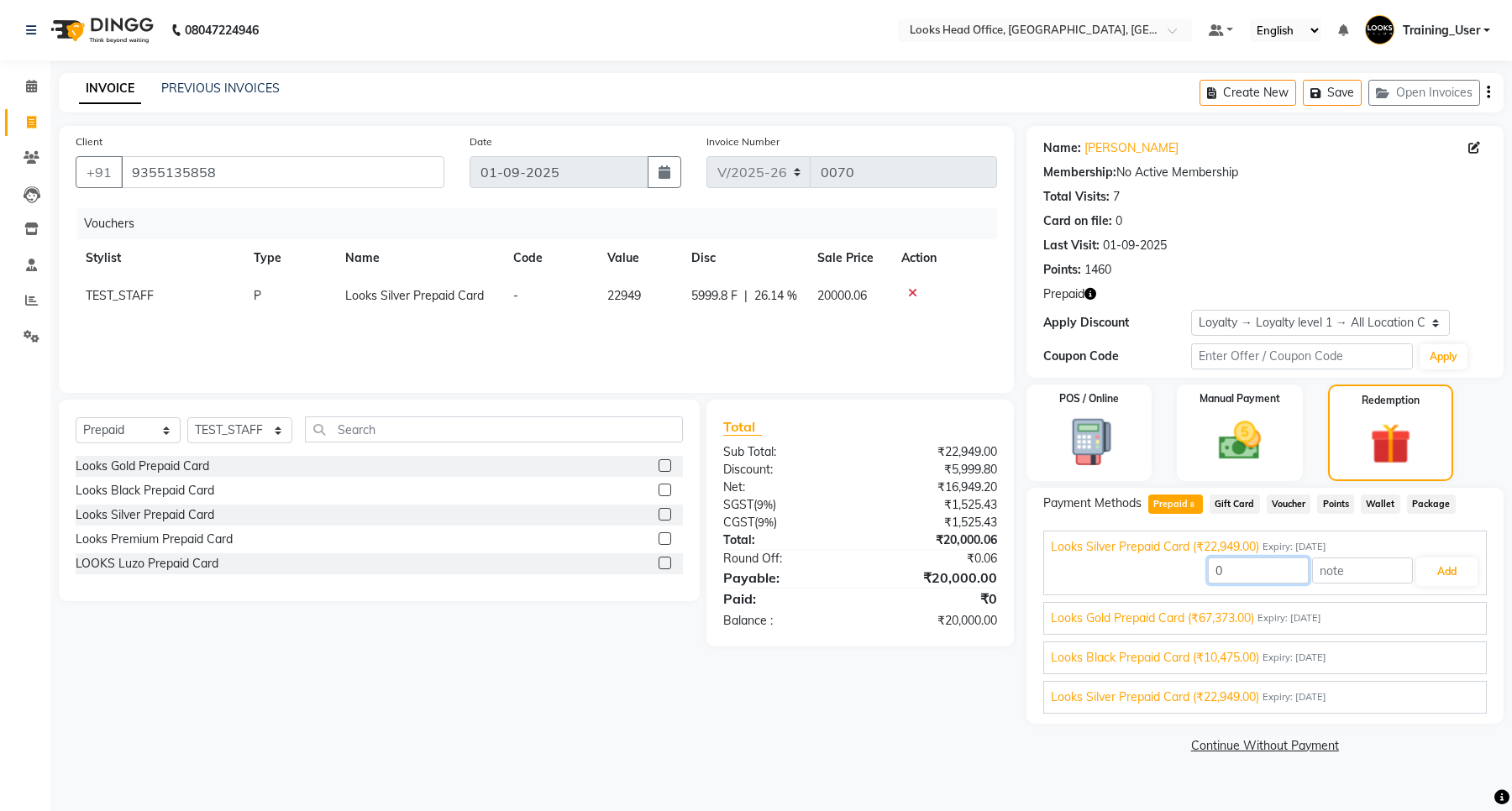
click at [1235, 577] on input "0" at bounding box center [1258, 571] width 101 height 26
type input "20000"
click at [144, 424] on select "Select Service Product Membership Package Voucher Prepaid Gift Card" at bounding box center [128, 431] width 105 height 26
click at [912, 290] on icon at bounding box center [912, 293] width 9 height 12
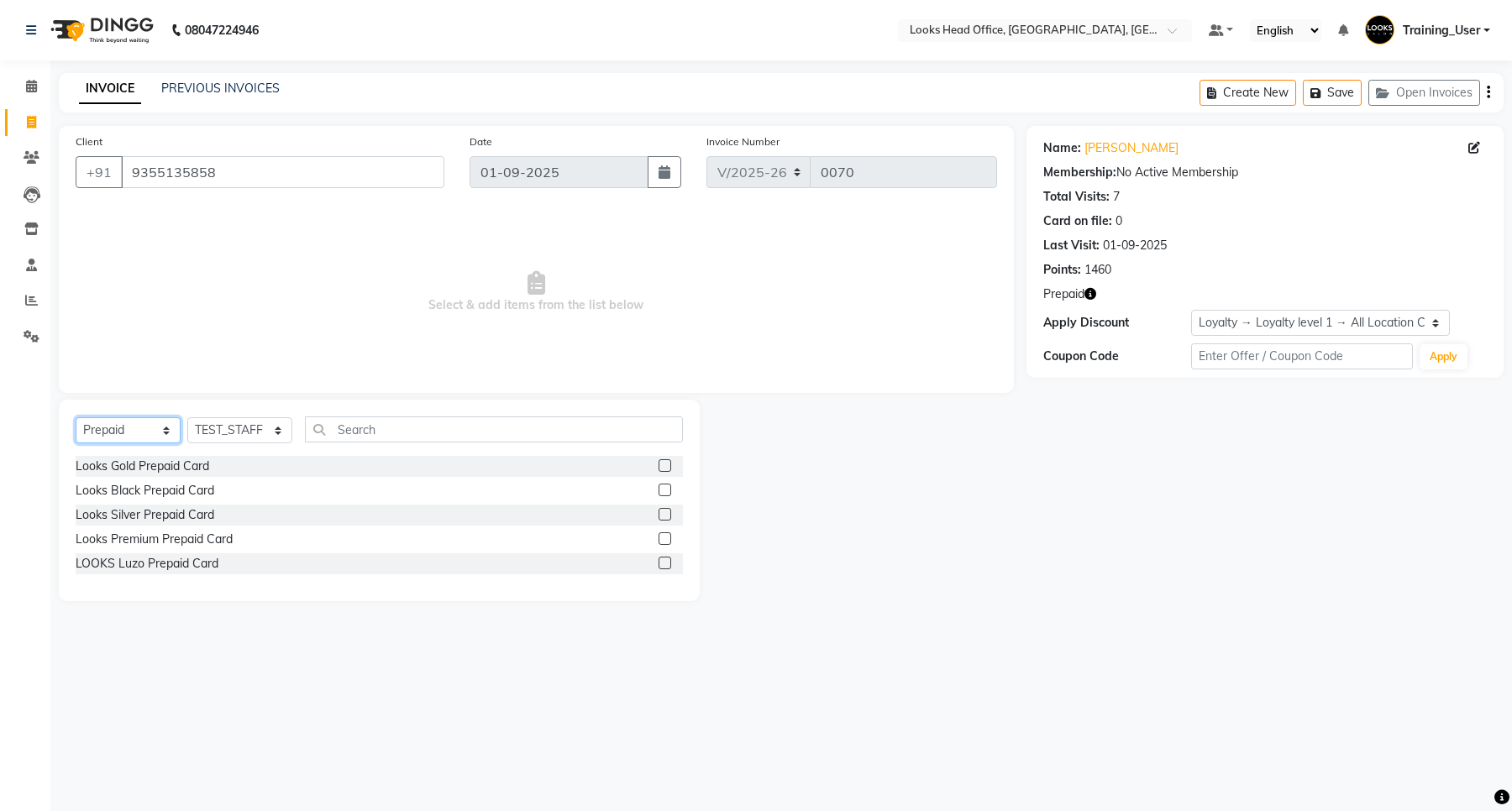
click at [120, 438] on select "Select Service Product Membership Package Voucher Prepaid Gift Card" at bounding box center [128, 431] width 105 height 26
select select "service"
click at [76, 418] on select "Select Service Product Membership Package Voucher Prepaid Gift Card" at bounding box center [128, 431] width 105 height 26
click at [658, 522] on div at bounding box center [663, 516] width 11 height 18
click at [658, 510] on label at bounding box center [664, 514] width 13 height 13
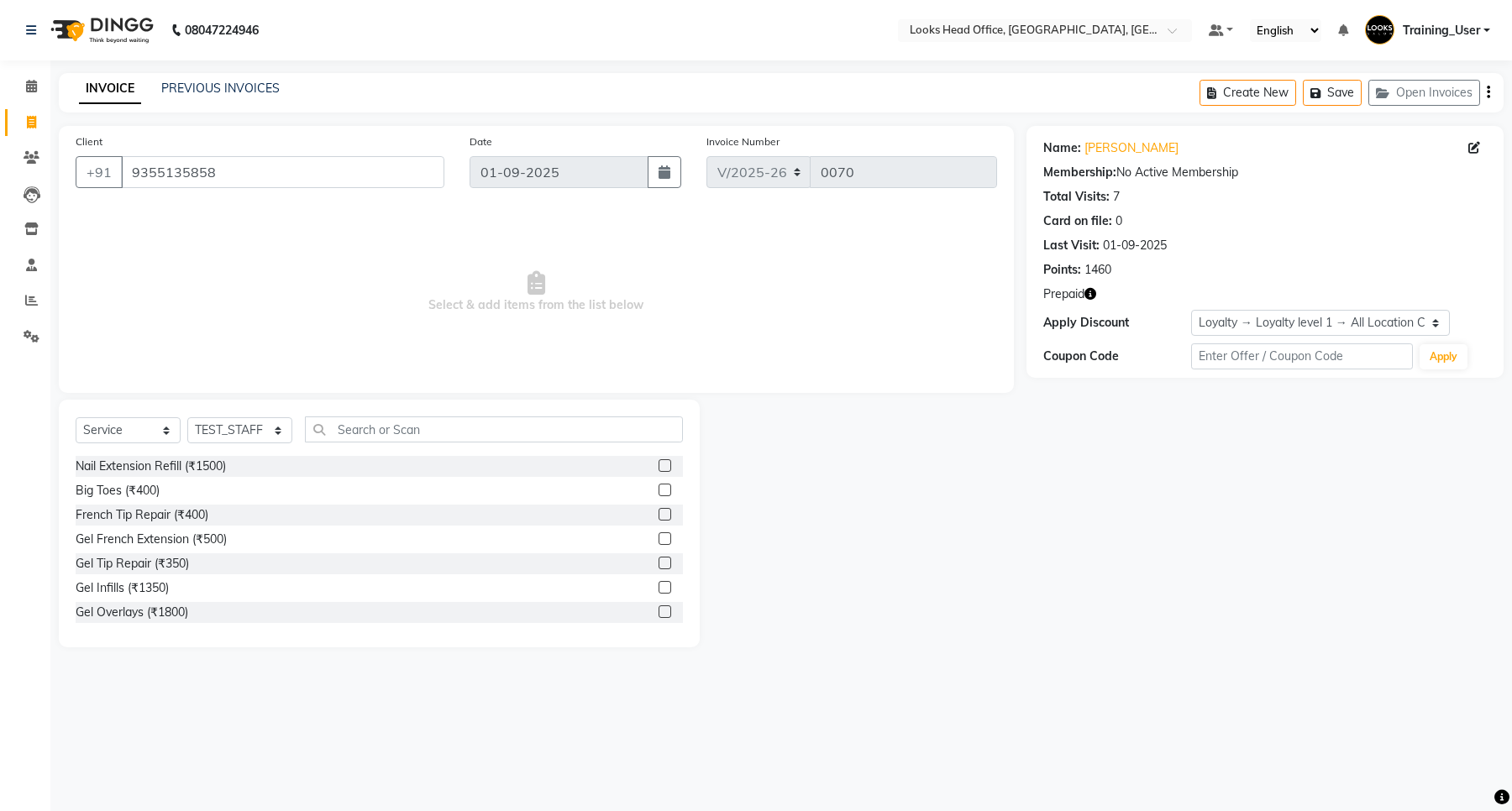
click at [658, 510] on input "checkbox" at bounding box center [663, 515] width 11 height 11
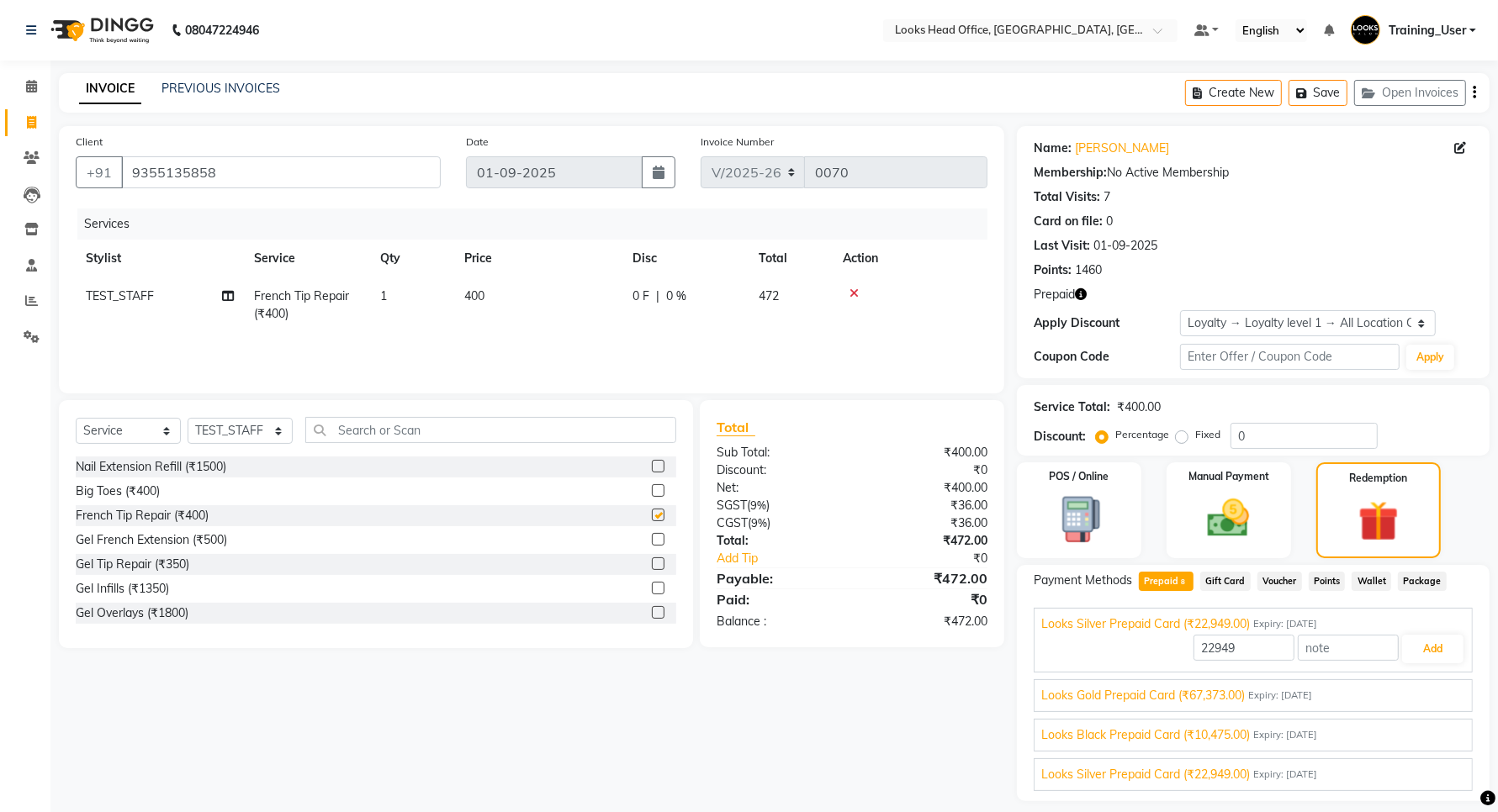
checkbox input "false"
click at [652, 492] on label at bounding box center [658, 491] width 13 height 13
click at [652, 492] on input "checkbox" at bounding box center [657, 491] width 11 height 11
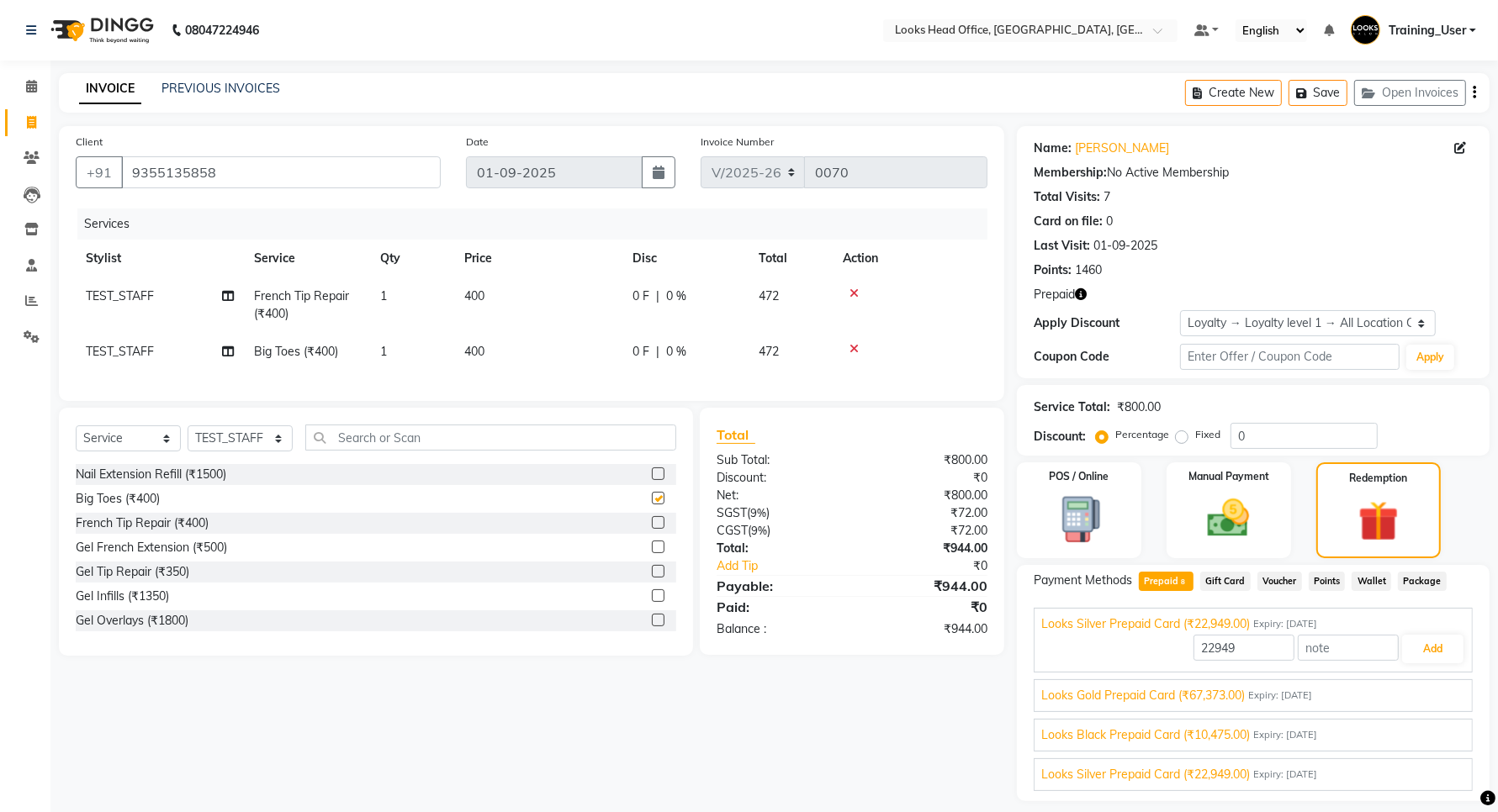
checkbox input "false"
click at [652, 577] on label at bounding box center [658, 571] width 13 height 13
click at [652, 577] on input "checkbox" at bounding box center [657, 572] width 11 height 11
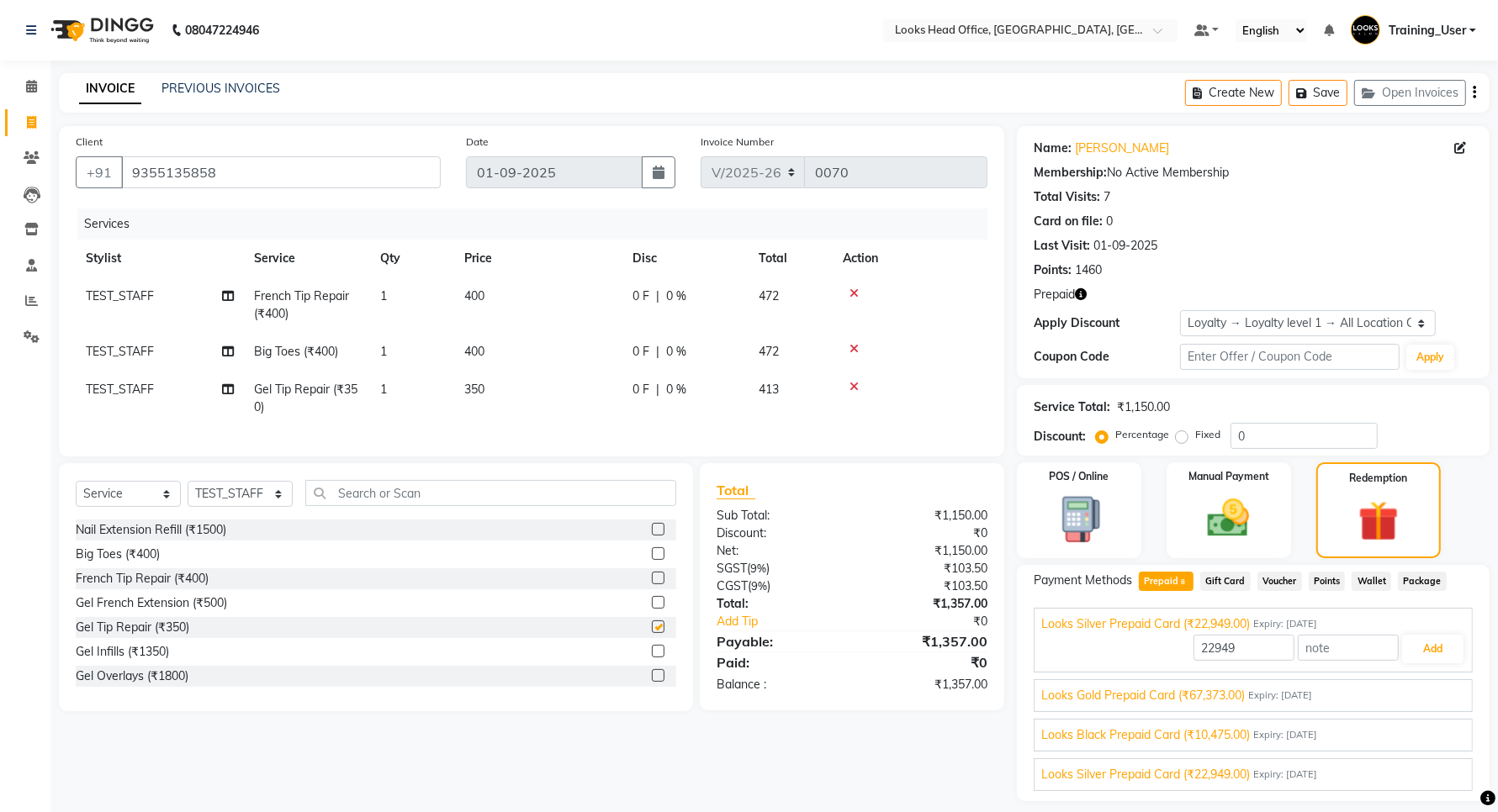
checkbox input "false"
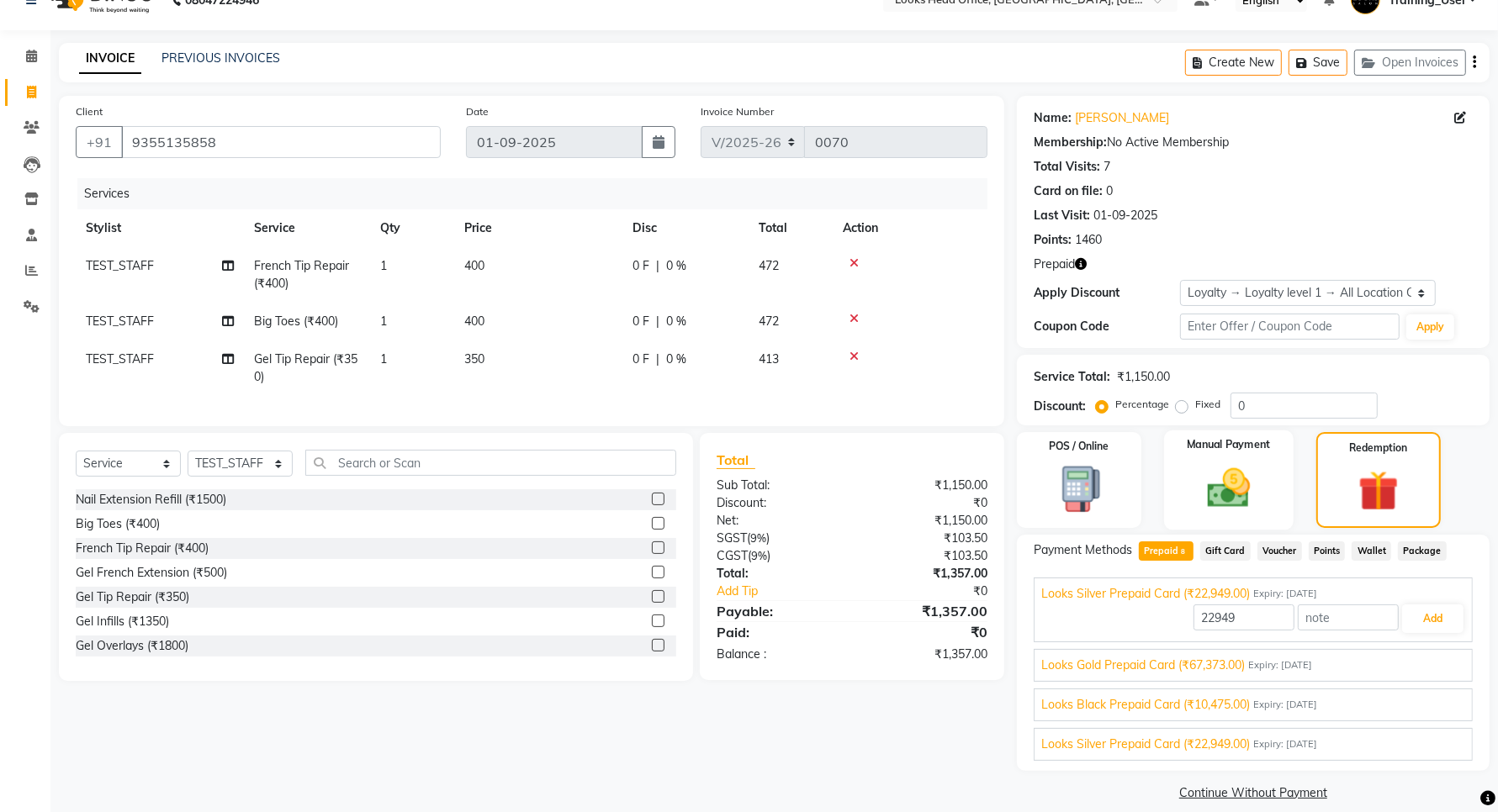
scroll to position [47, 0]
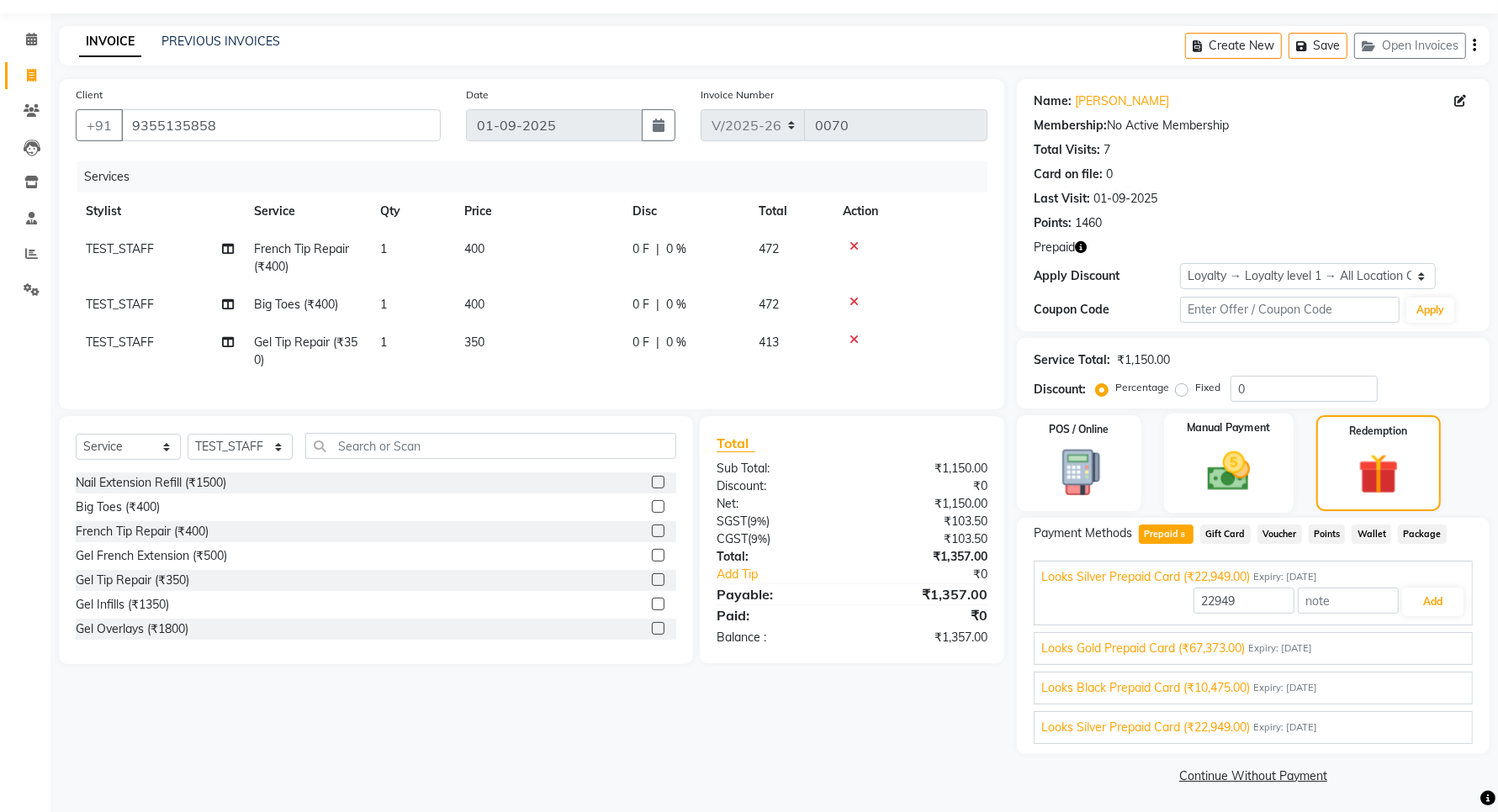
click at [1230, 467] on img at bounding box center [1228, 471] width 71 height 50
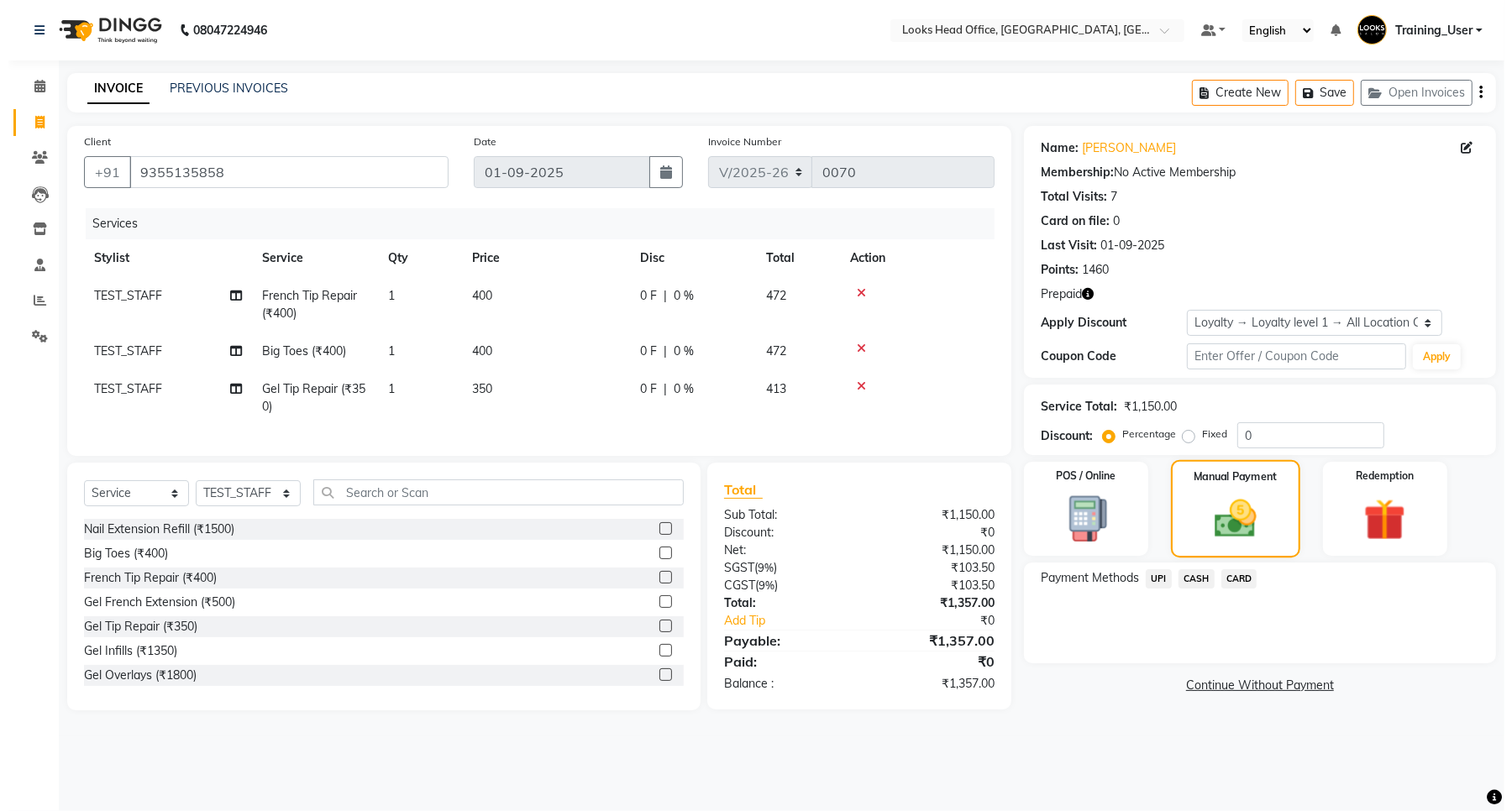
scroll to position [0, 0]
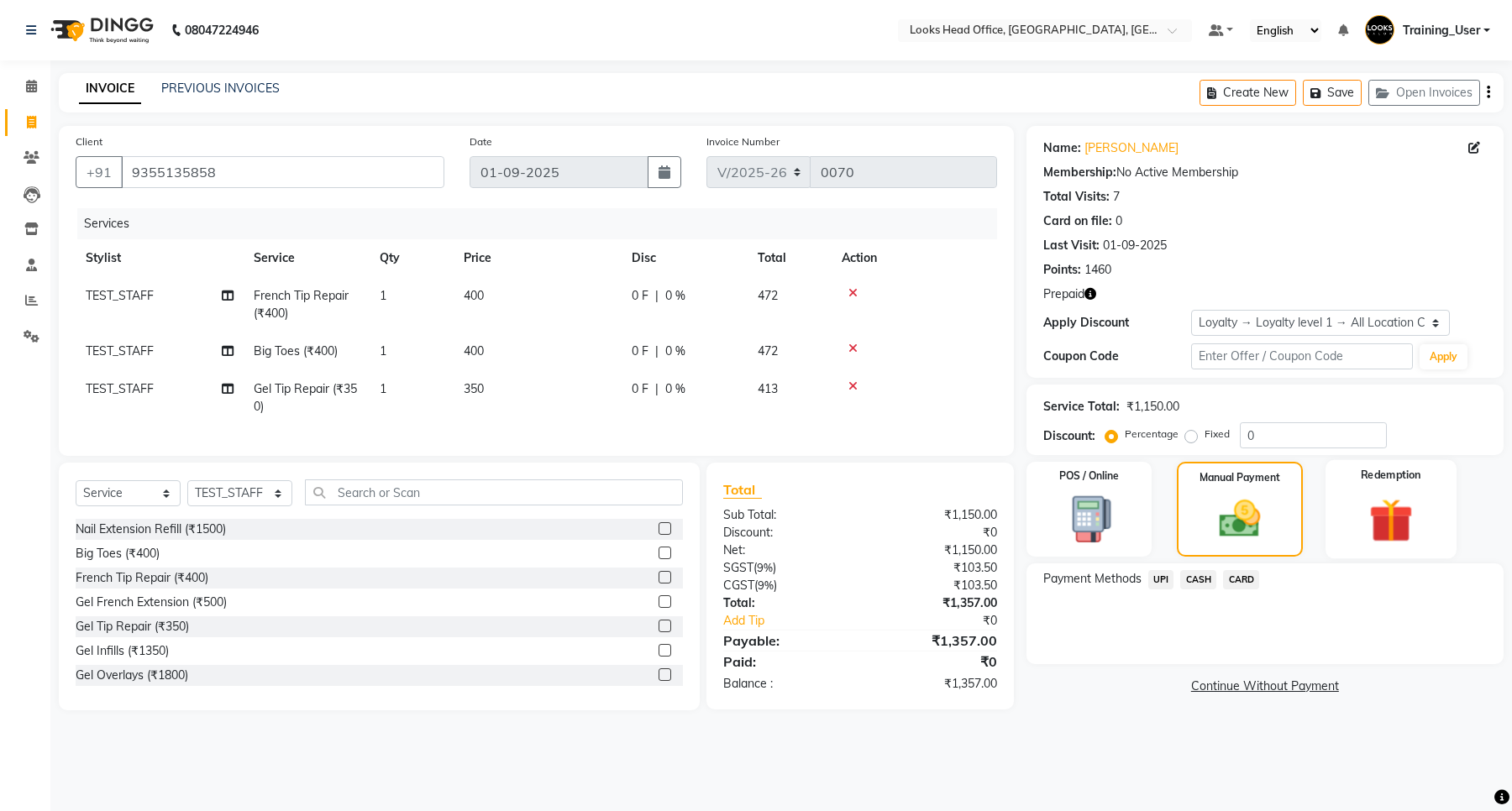
click at [1384, 508] on img at bounding box center [1391, 521] width 71 height 54
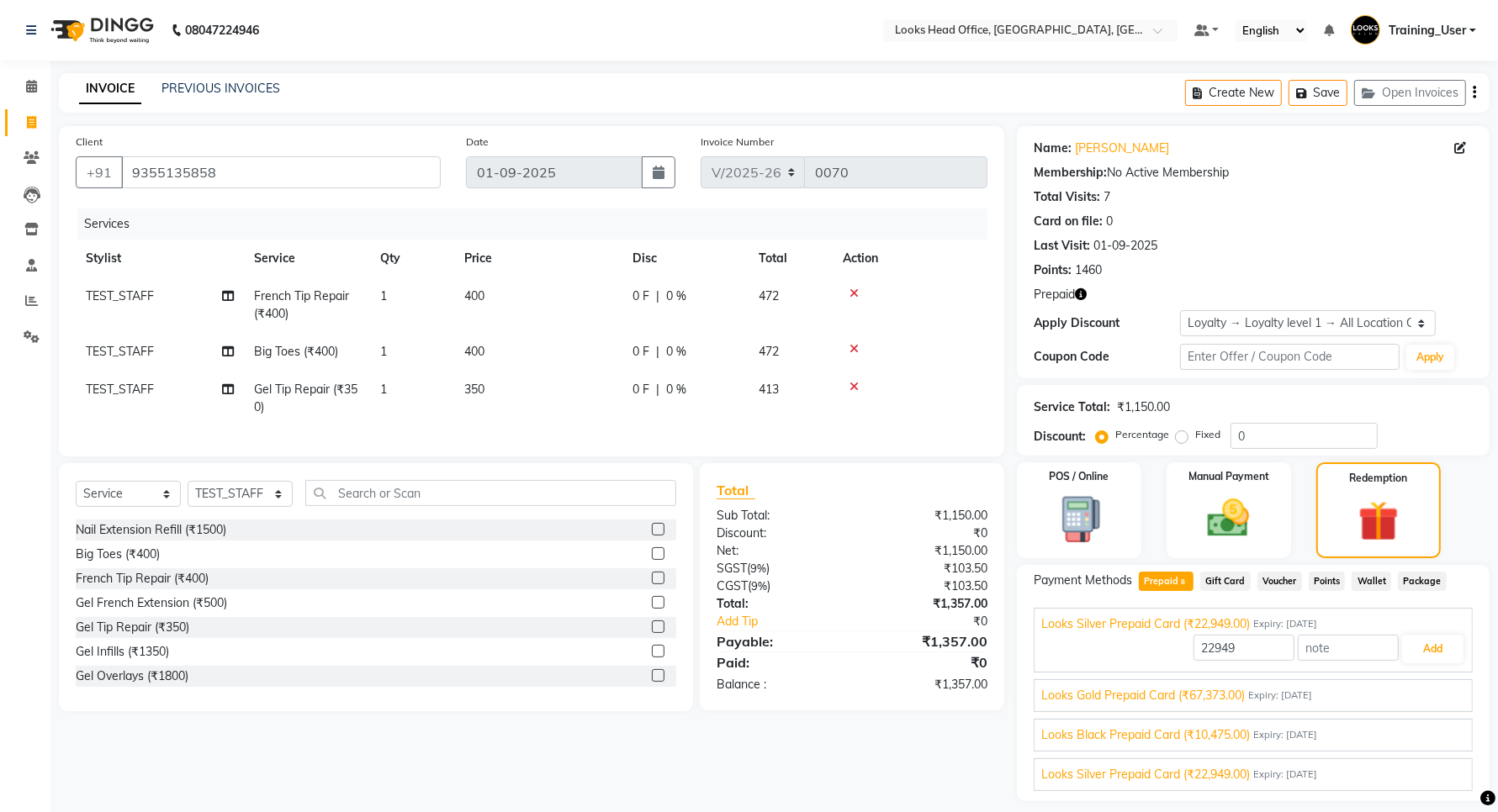
click at [1225, 580] on span "Gift Card" at bounding box center [1225, 582] width 50 height 20
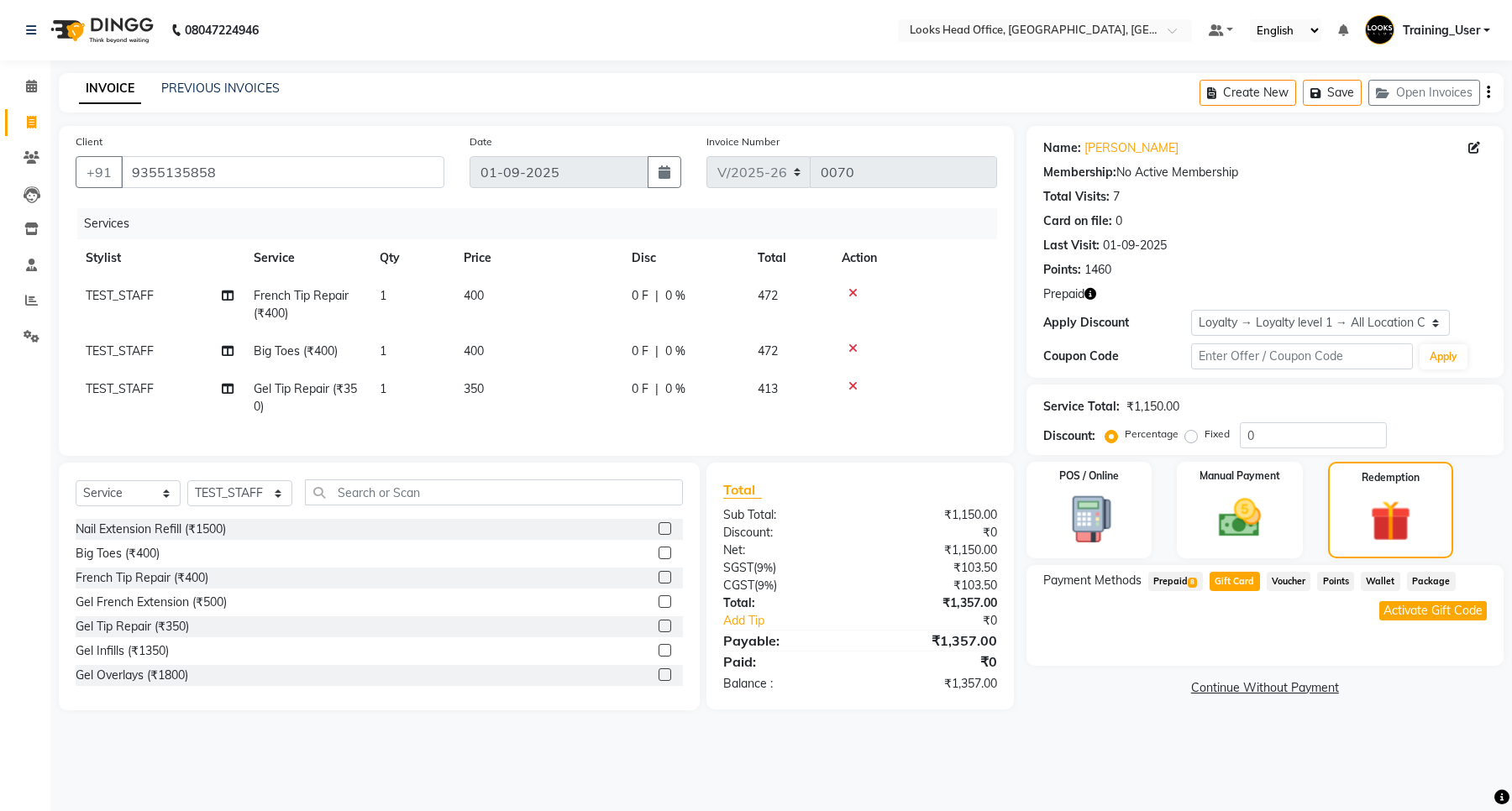
click at [1181, 576] on span "Prepaid 8" at bounding box center [1176, 582] width 54 height 20
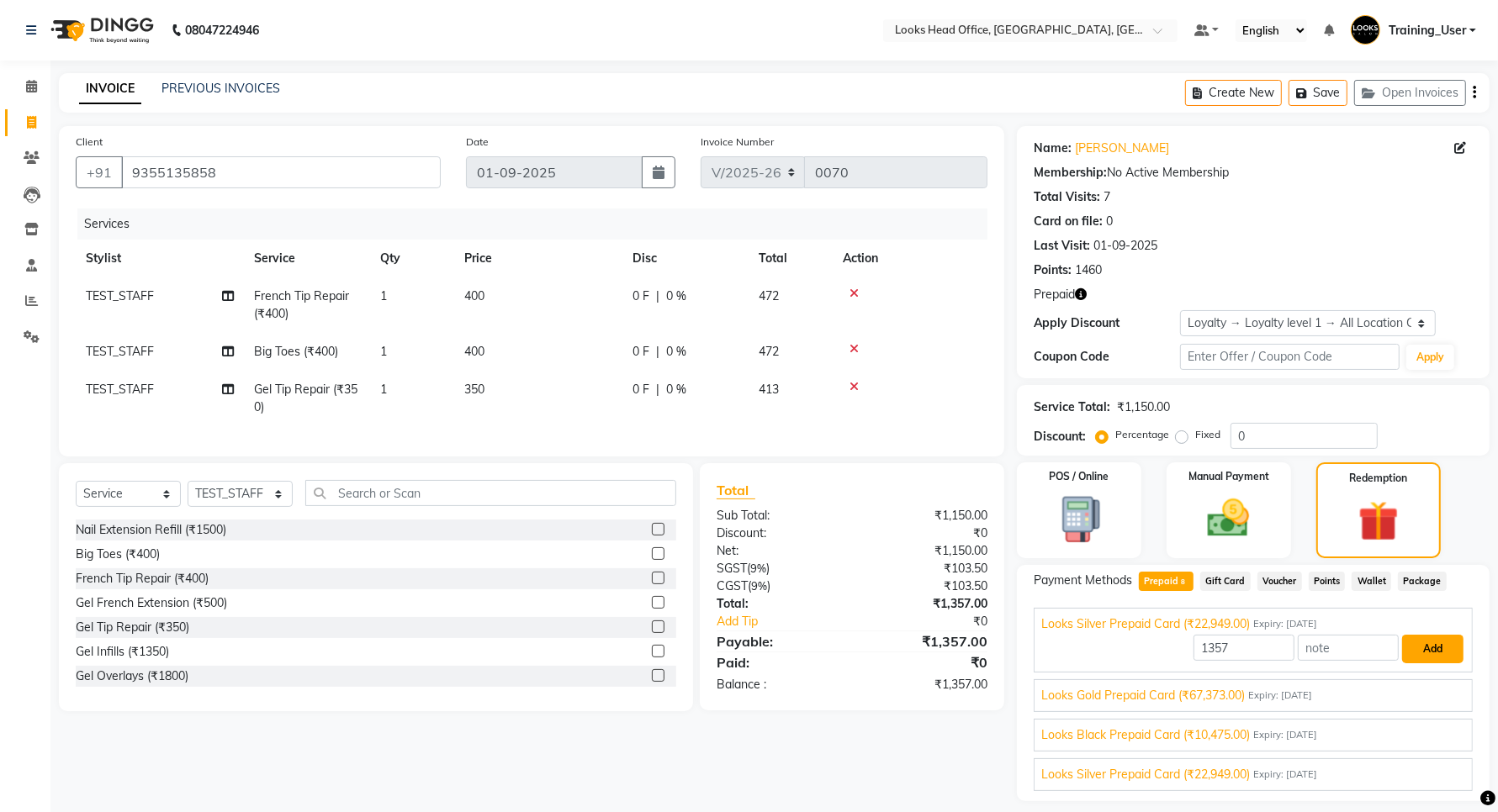
click at [1417, 650] on button "Add" at bounding box center [1433, 650] width 61 height 29
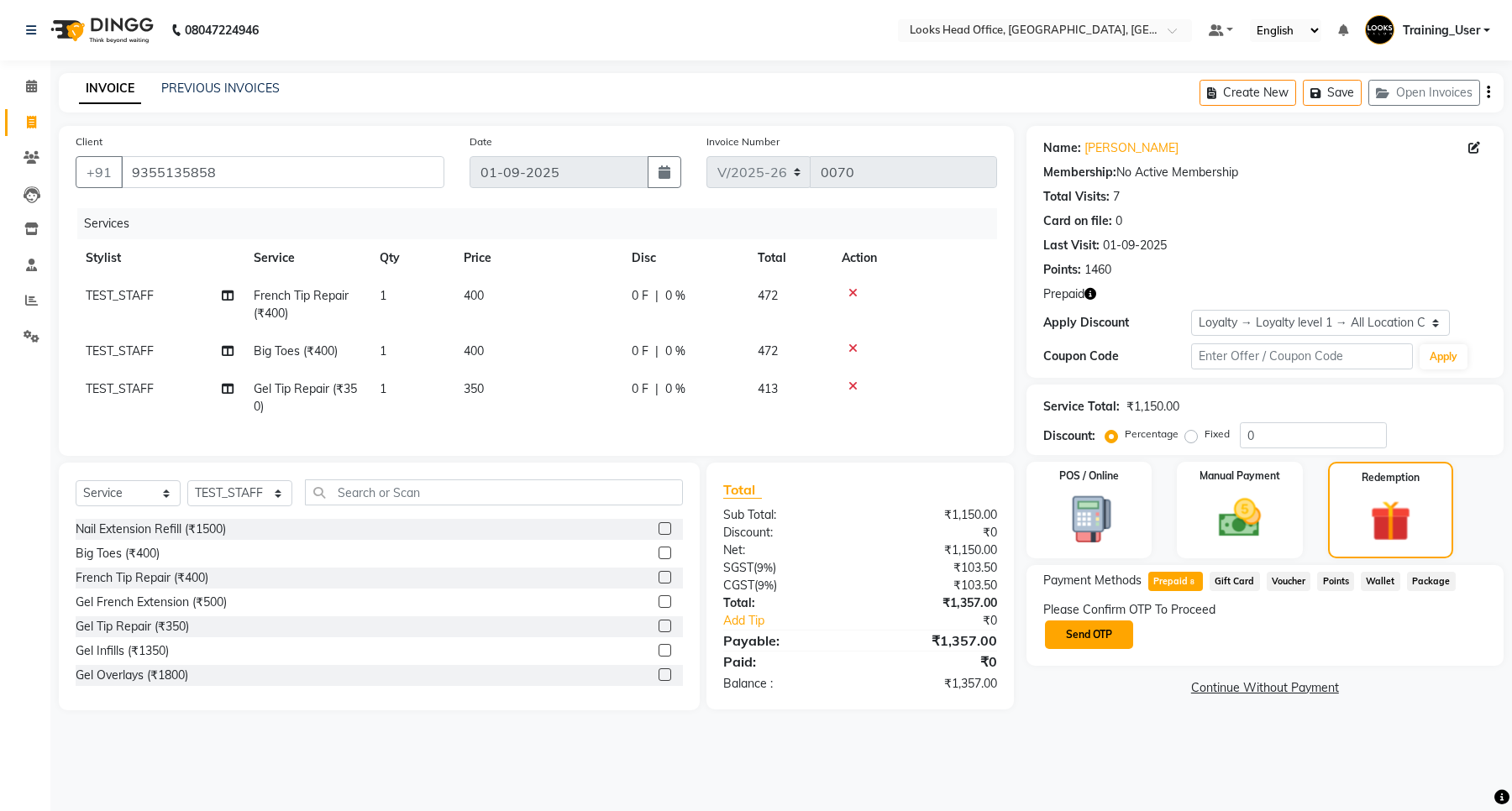
click at [1101, 628] on button "Send OTP" at bounding box center [1089, 635] width 88 height 29
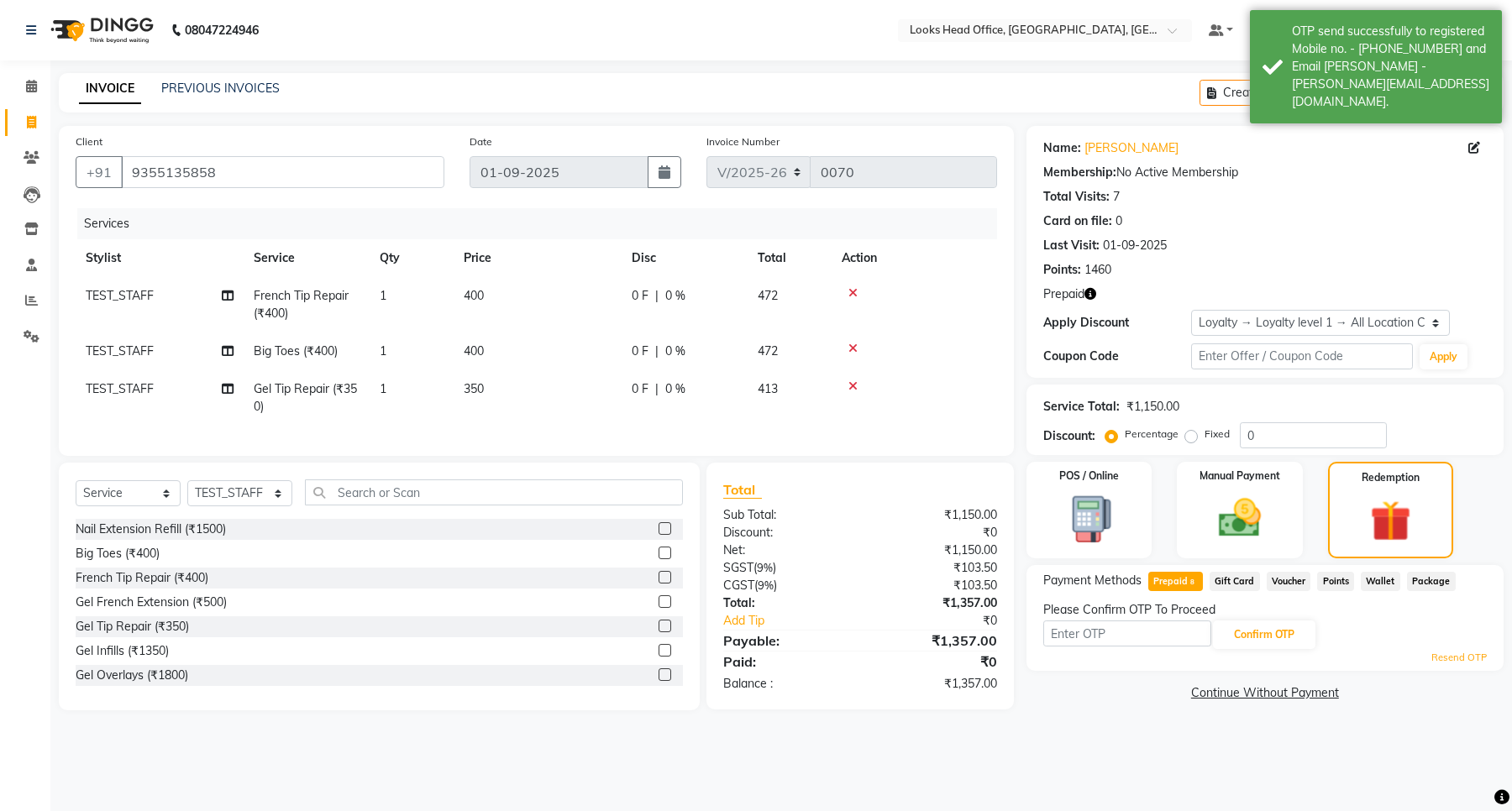
click at [1215, 574] on span "Gift Card" at bounding box center [1234, 582] width 50 height 20
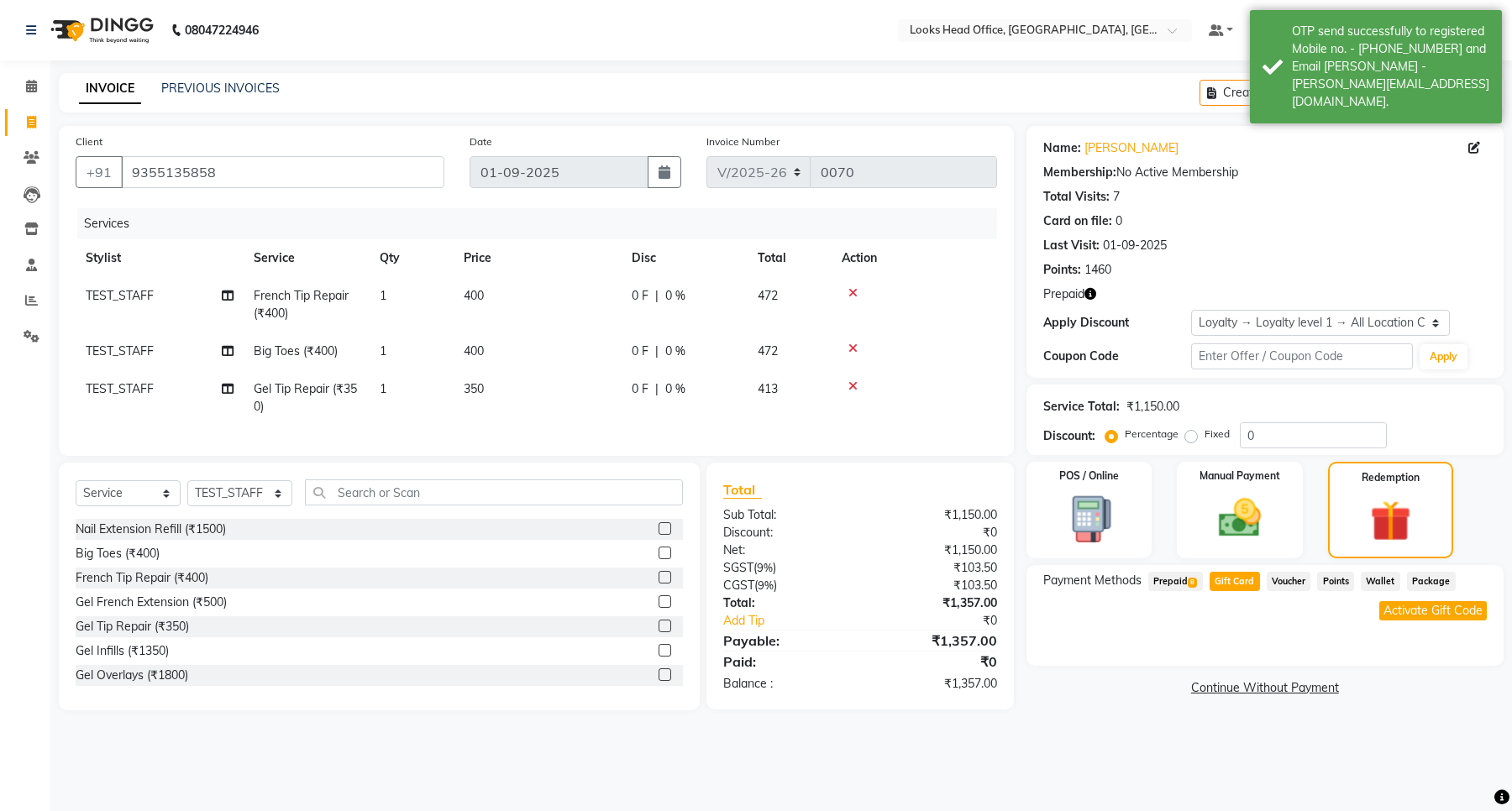
click at [1172, 588] on span "Prepaid 8" at bounding box center [1176, 582] width 54 height 20
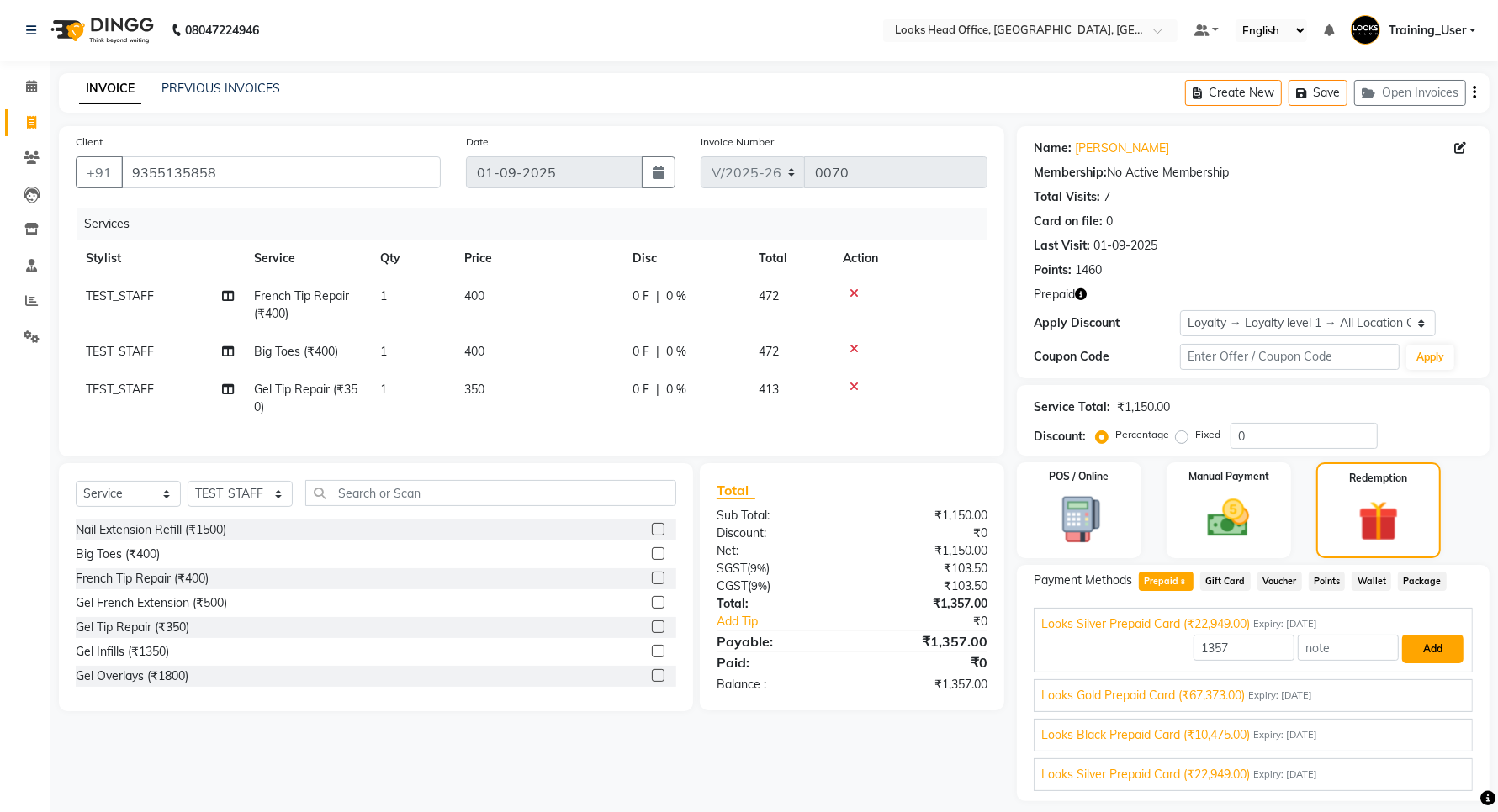
click at [1430, 660] on button "Add" at bounding box center [1433, 650] width 61 height 29
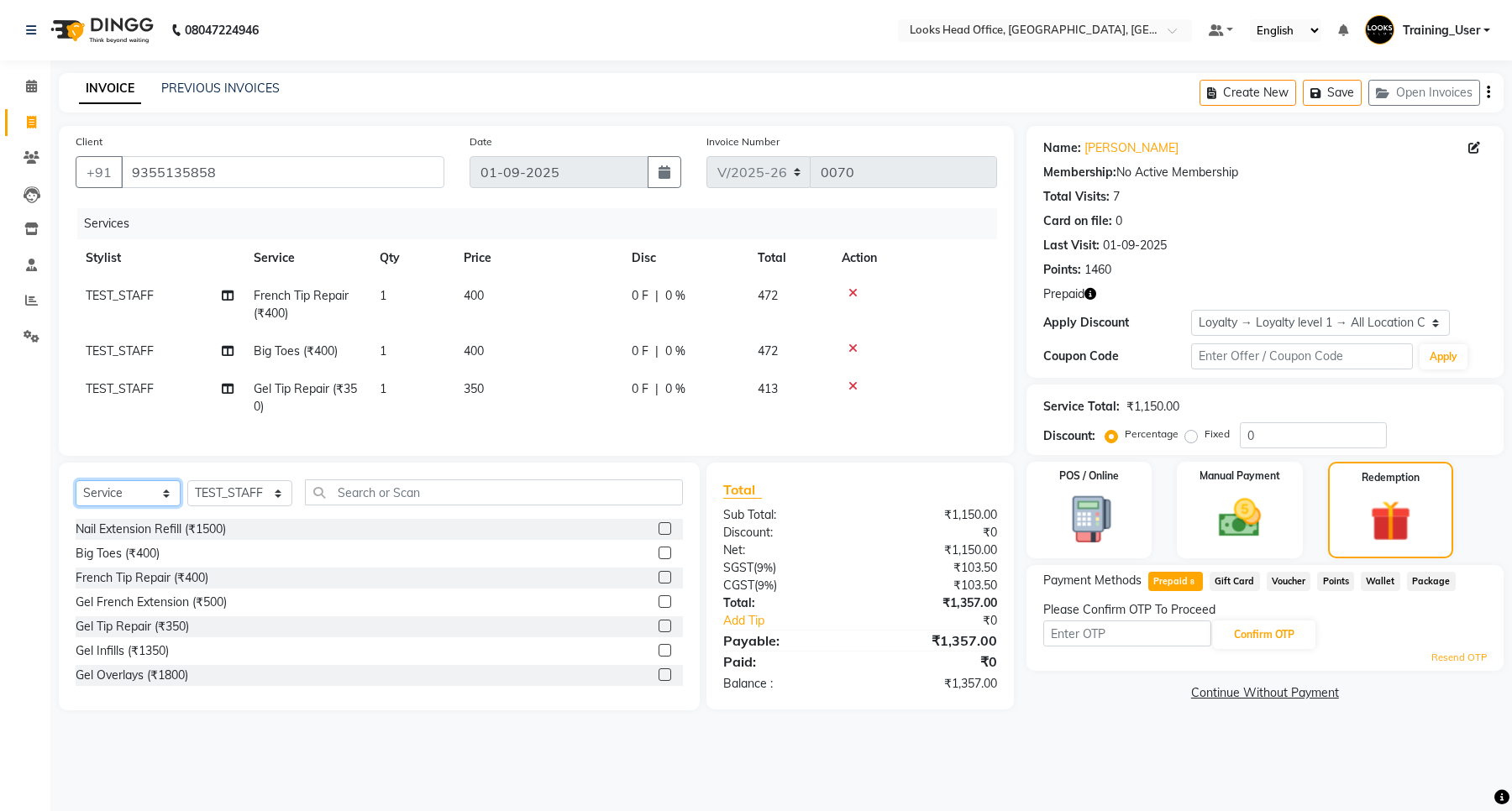
click at [141, 506] on select "Select Service Product Membership Package Voucher Prepaid Gift Card" at bounding box center [128, 493] width 105 height 26
select select "product"
click at [76, 496] on select "Select Service Product Membership Package Voucher Prepaid Gift Card" at bounding box center [128, 493] width 105 height 26
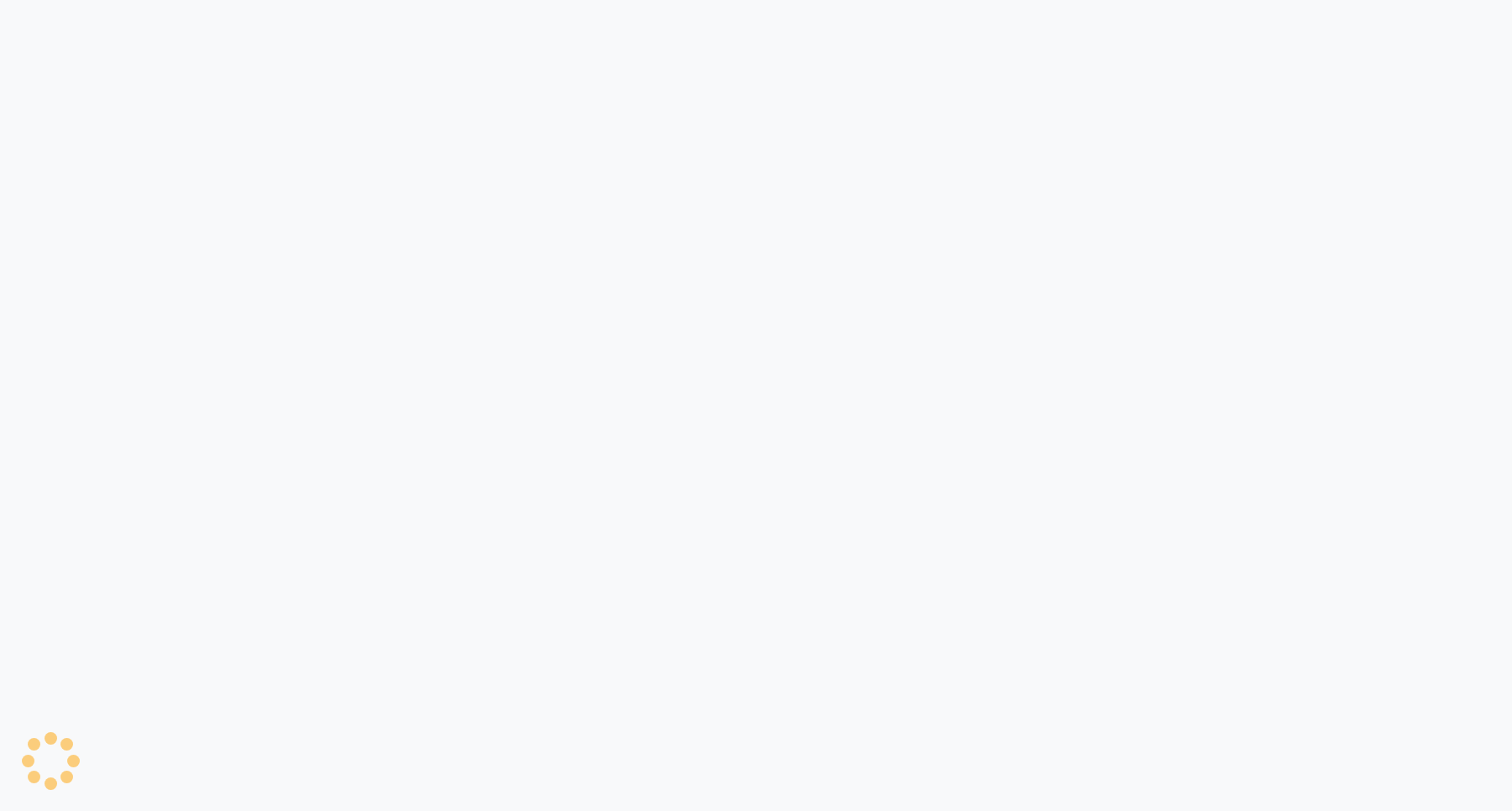
select select "service"
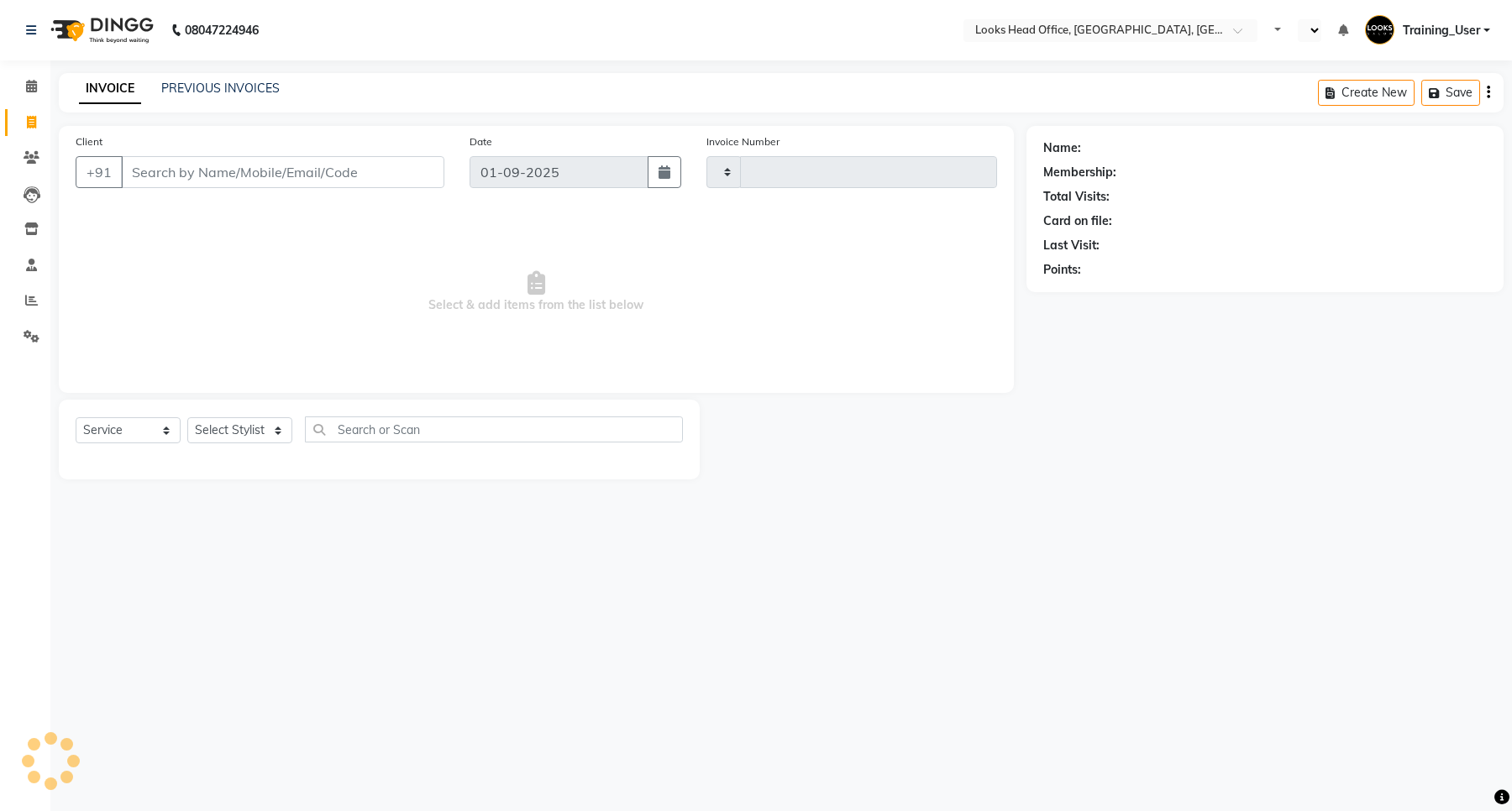
type input "0070"
select select "en"
select select "4313"
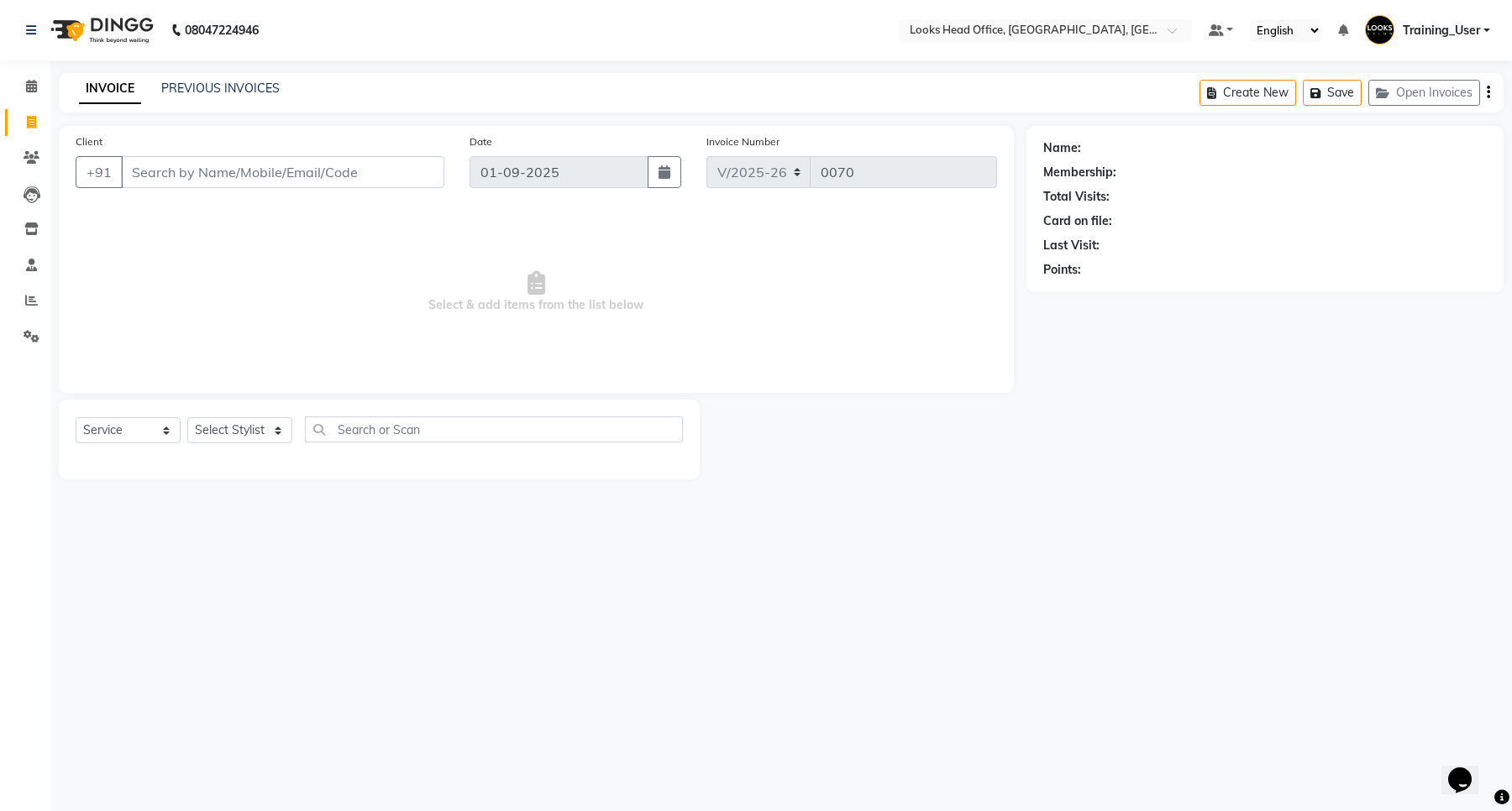
select select "35844"
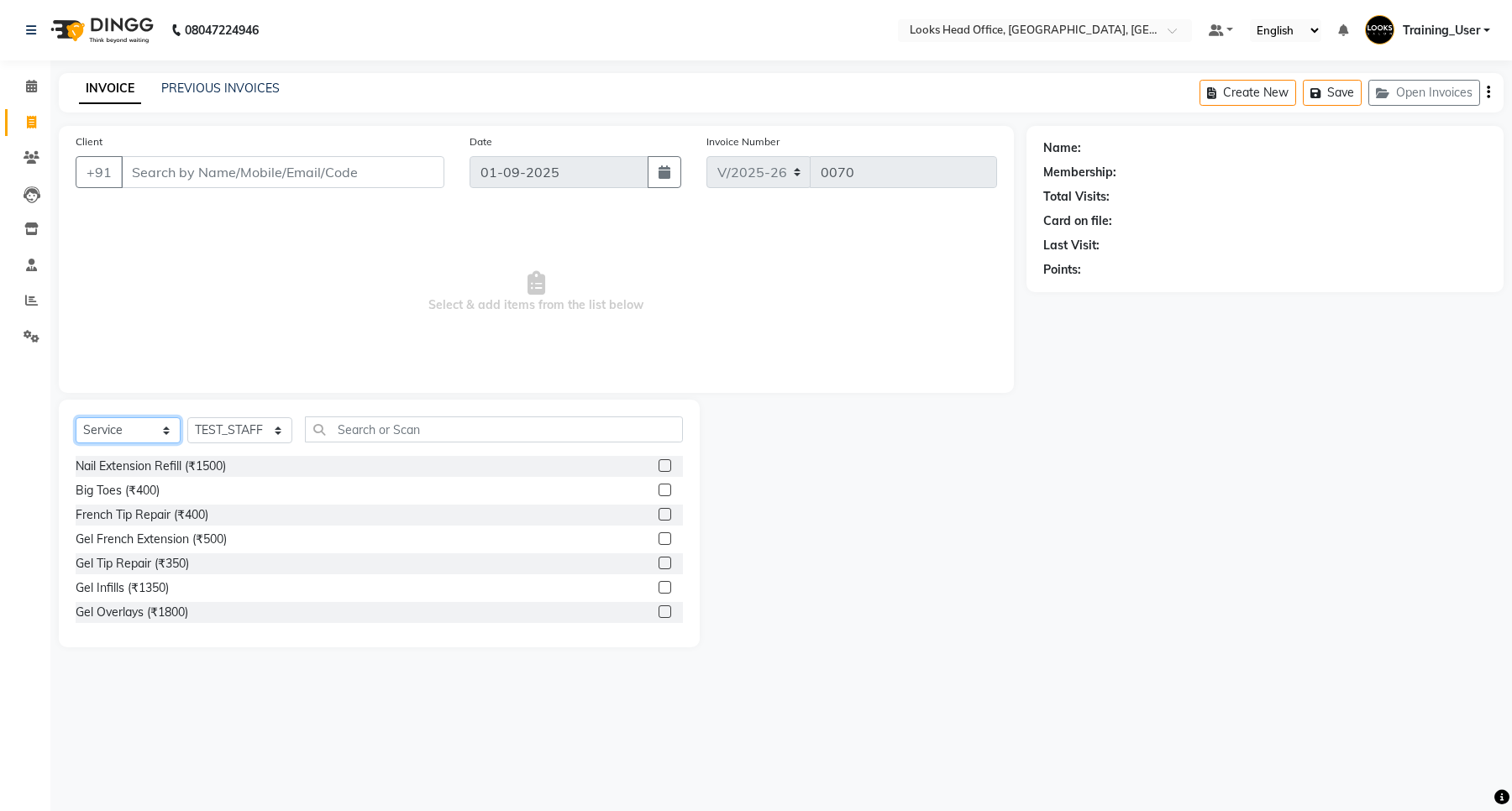
click at [127, 432] on select "Select Service Product Membership Package Voucher Prepaid Gift Card" at bounding box center [128, 431] width 105 height 26
click at [76, 418] on select "Select Service Product Membership Package Voucher Prepaid Gift Card" at bounding box center [128, 431] width 105 height 26
click at [658, 466] on label at bounding box center [664, 465] width 13 height 13
click at [658, 466] on input "checkbox" at bounding box center [663, 466] width 11 height 11
checkbox input "true"
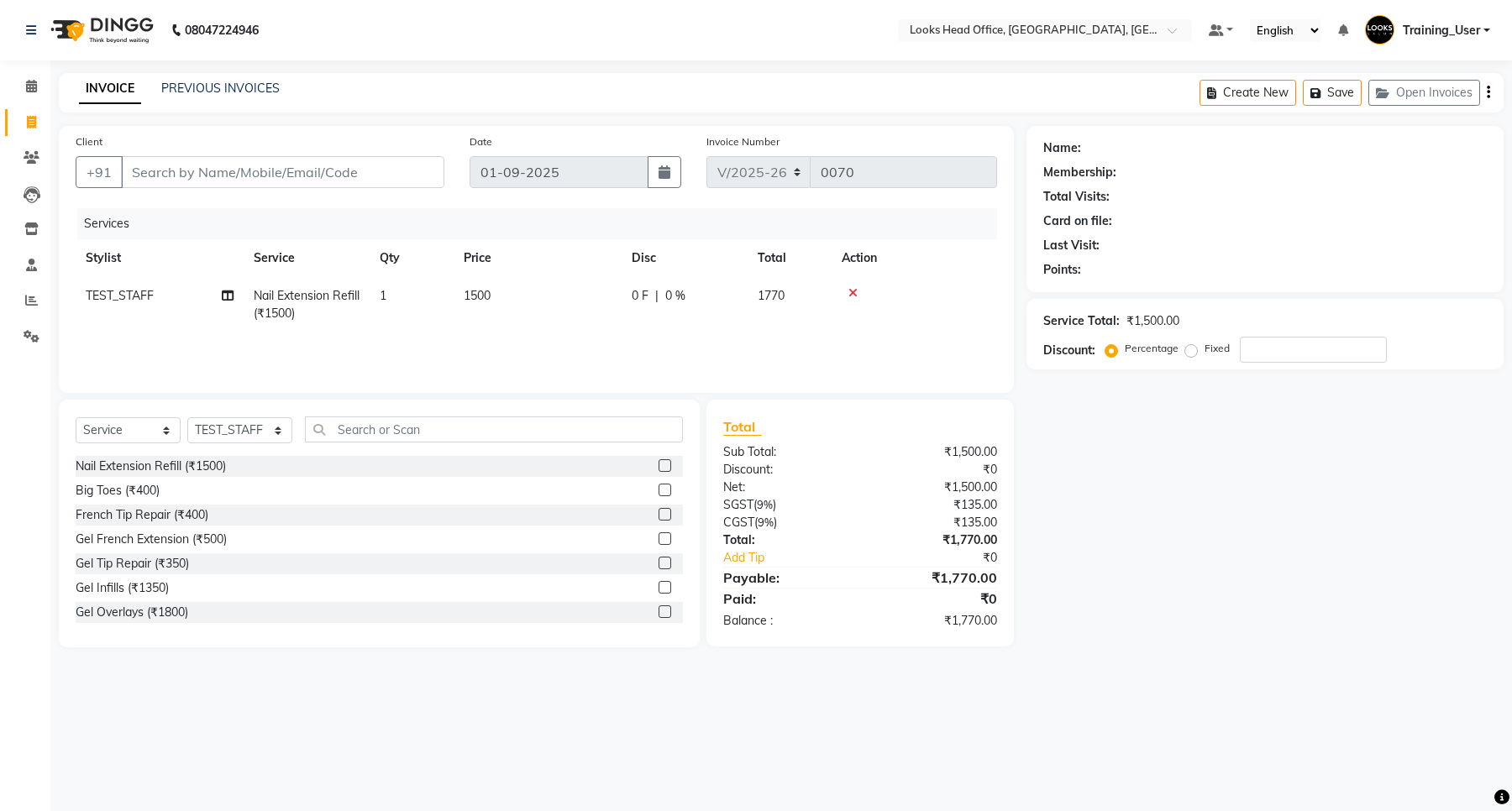
click at [658, 493] on label at bounding box center [664, 490] width 13 height 13
click at [658, 493] on input "checkbox" at bounding box center [663, 491] width 11 height 11
checkbox input "true"
checkbox input "false"
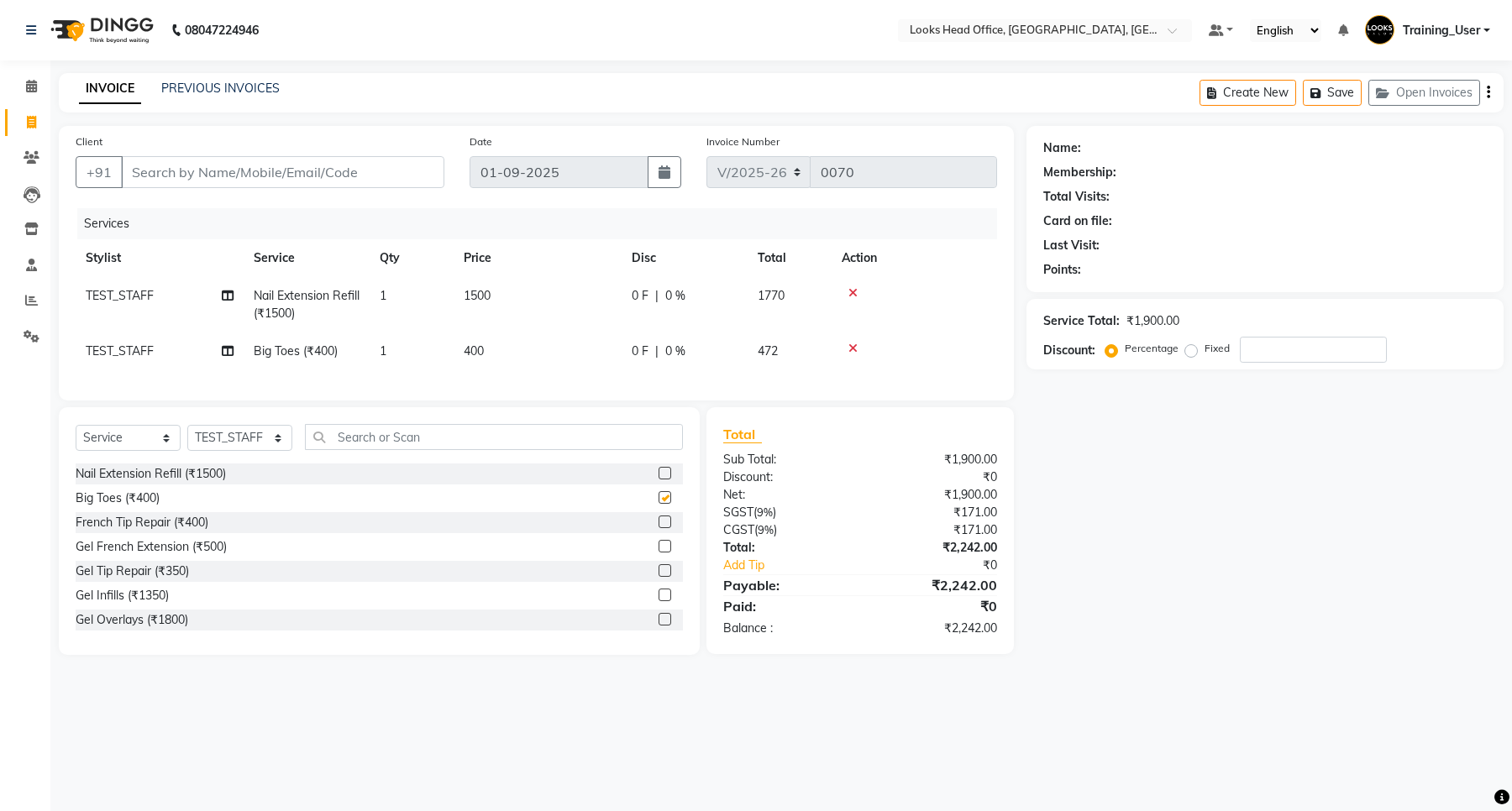
click at [658, 530] on div at bounding box center [663, 524] width 11 height 18
checkbox input "false"
click at [658, 528] on label at bounding box center [664, 521] width 13 height 13
click at [658, 528] on input "checkbox" at bounding box center [663, 522] width 11 height 11
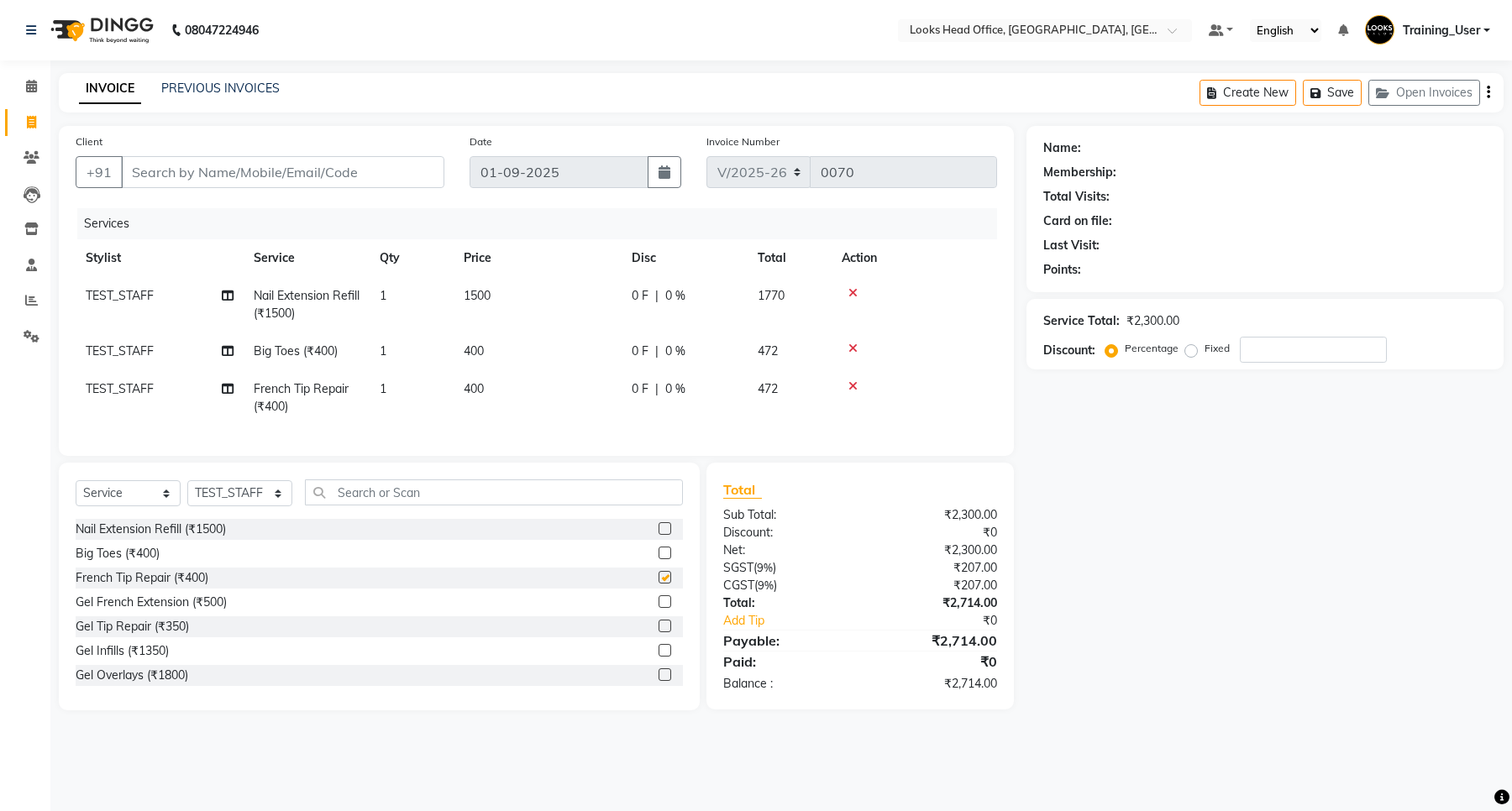
checkbox input "false"
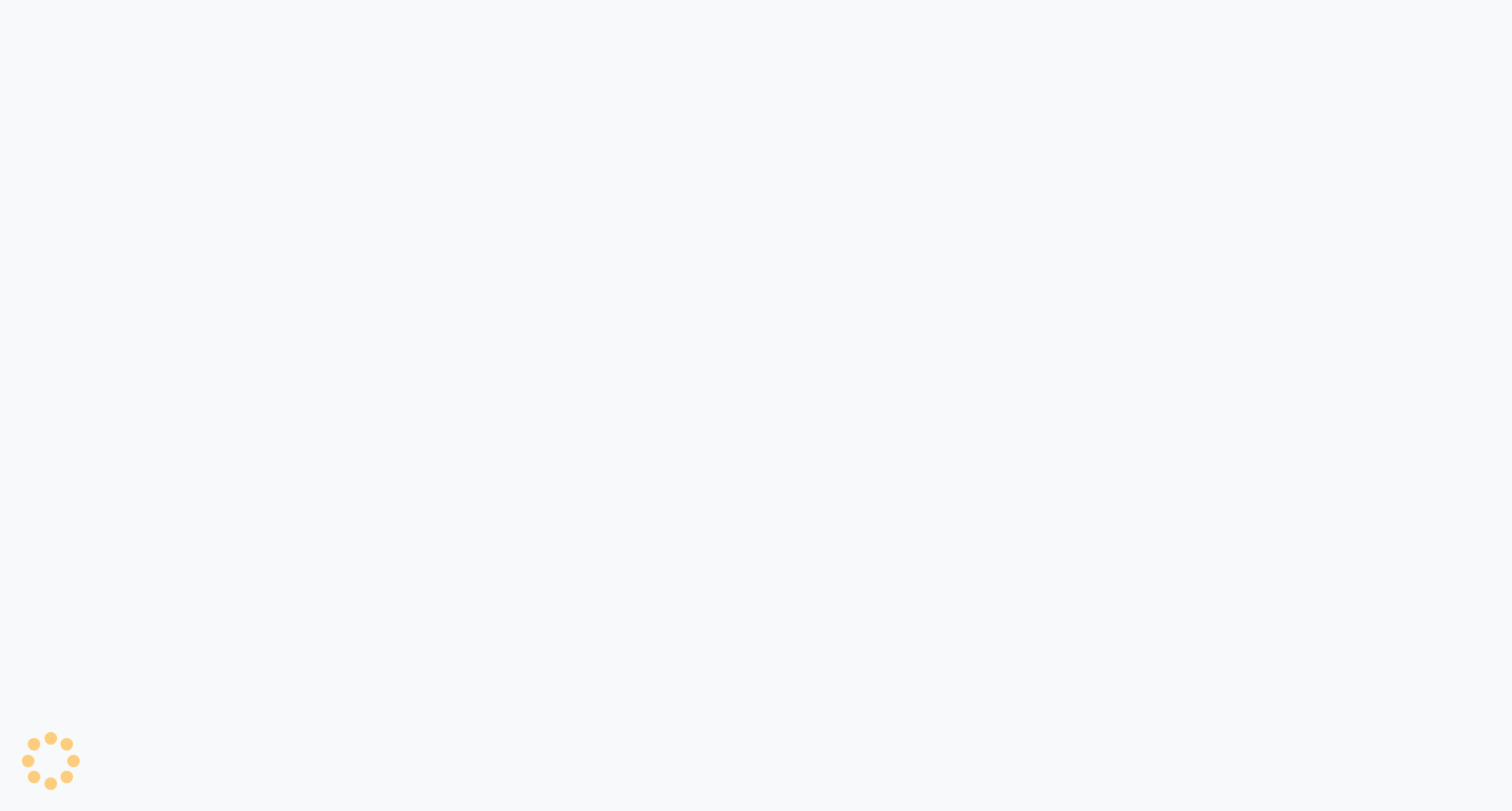
select select "service"
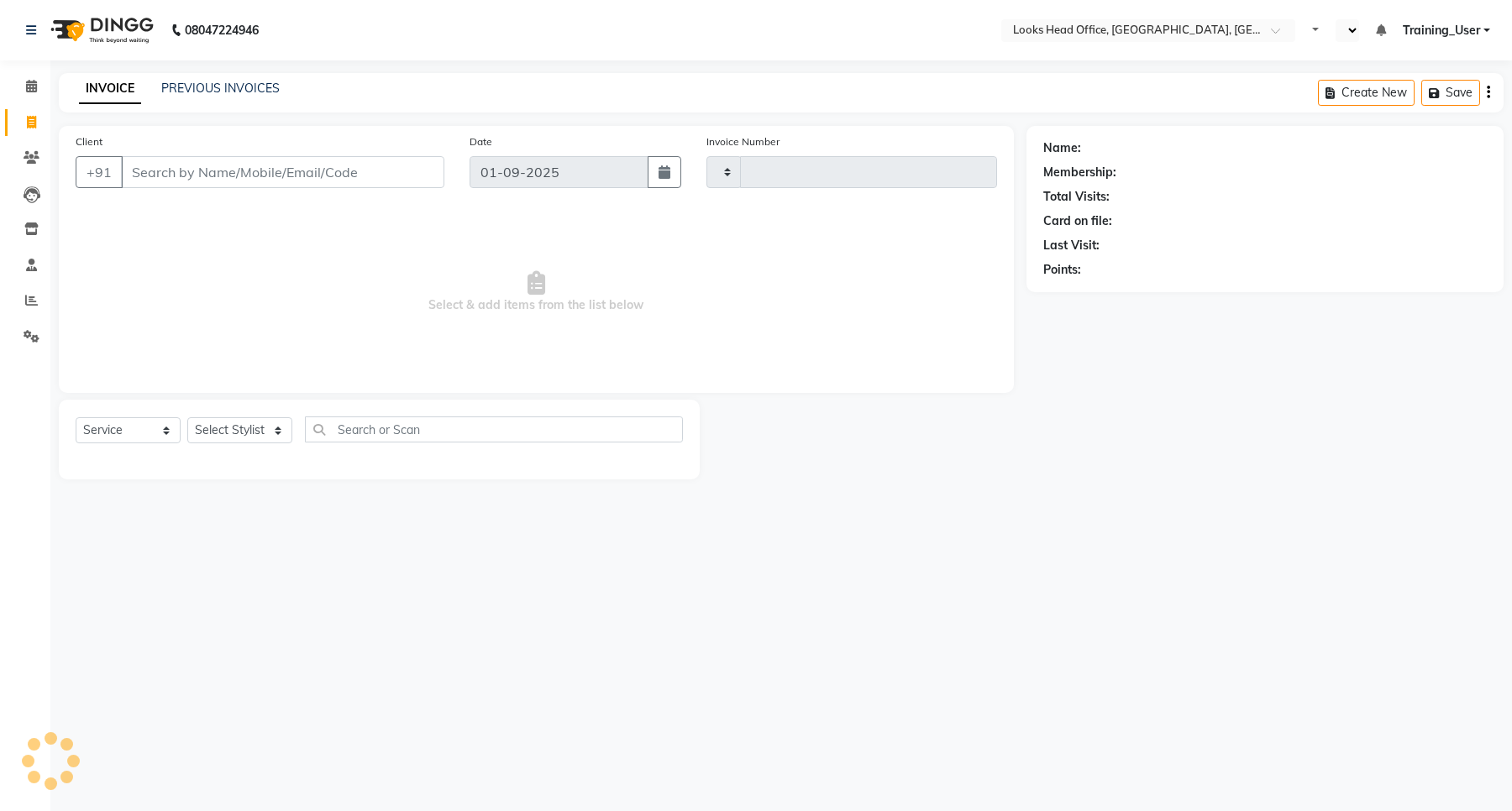
type input "0070"
select select "en"
select select "4313"
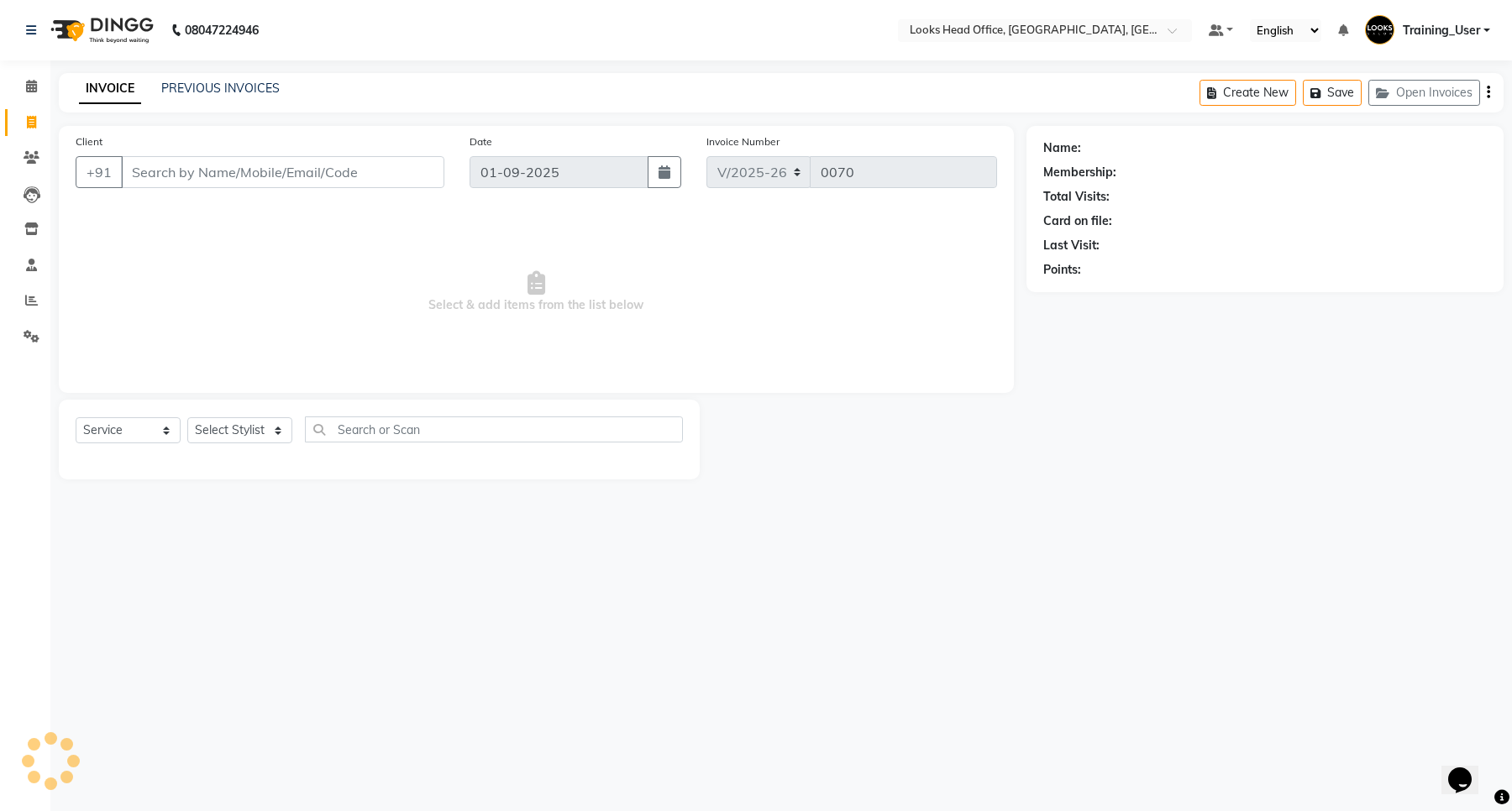
select select "35844"
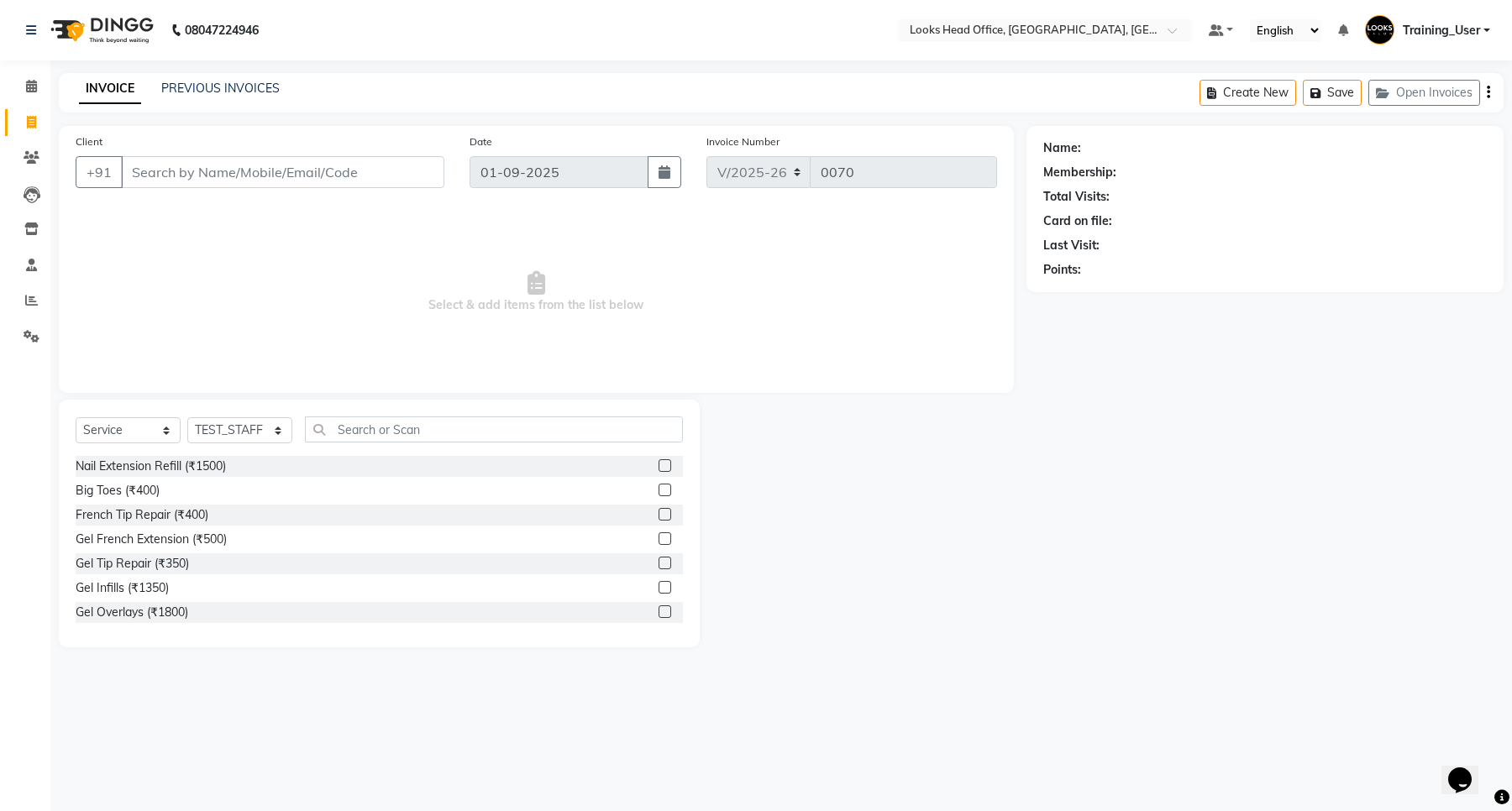
click at [658, 463] on label at bounding box center [664, 465] width 13 height 13
click at [658, 463] on input "checkbox" at bounding box center [663, 466] width 11 height 11
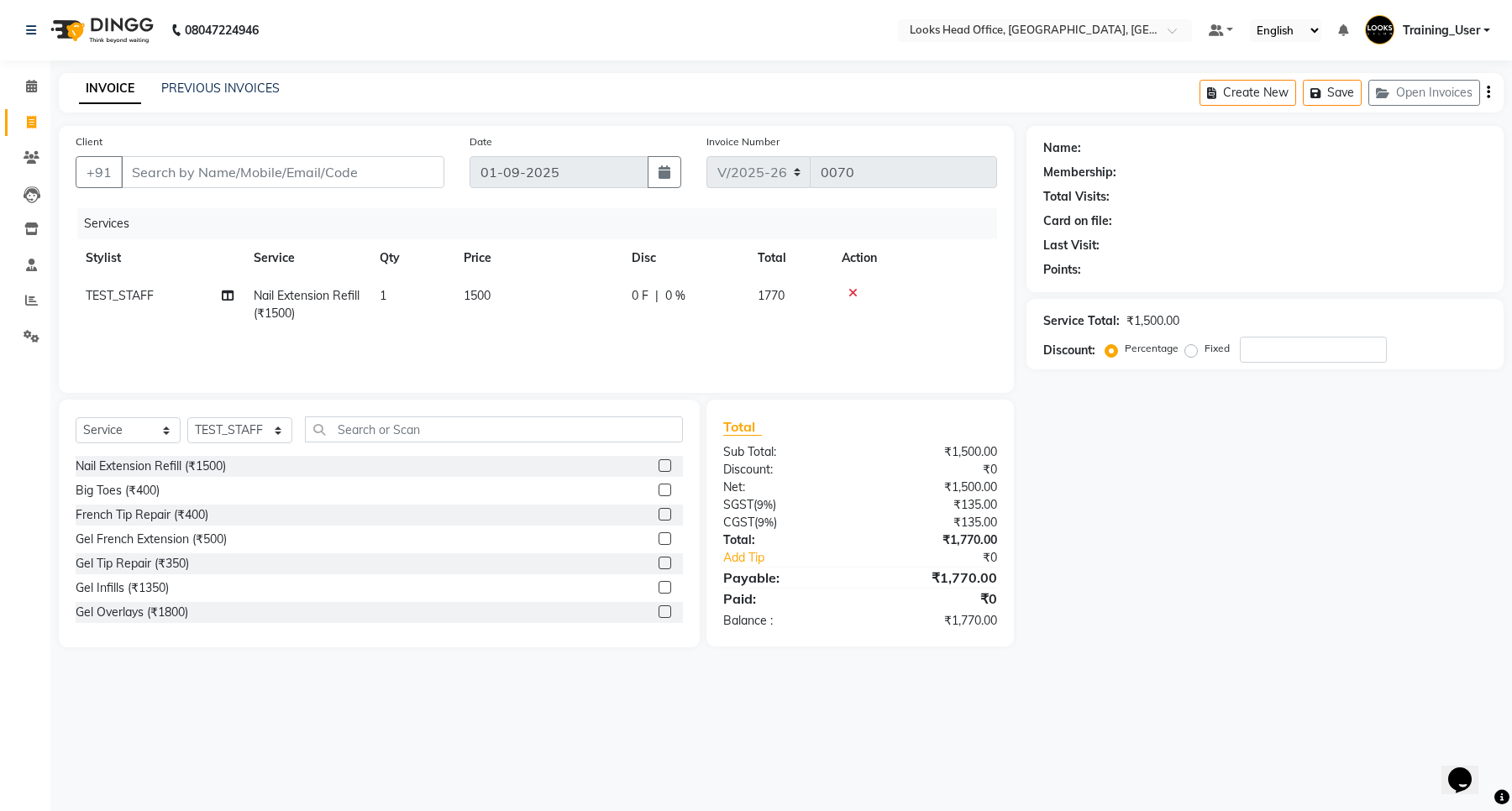
checkbox input "false"
click at [658, 485] on label at bounding box center [664, 490] width 13 height 13
click at [658, 486] on input "checkbox" at bounding box center [663, 491] width 11 height 11
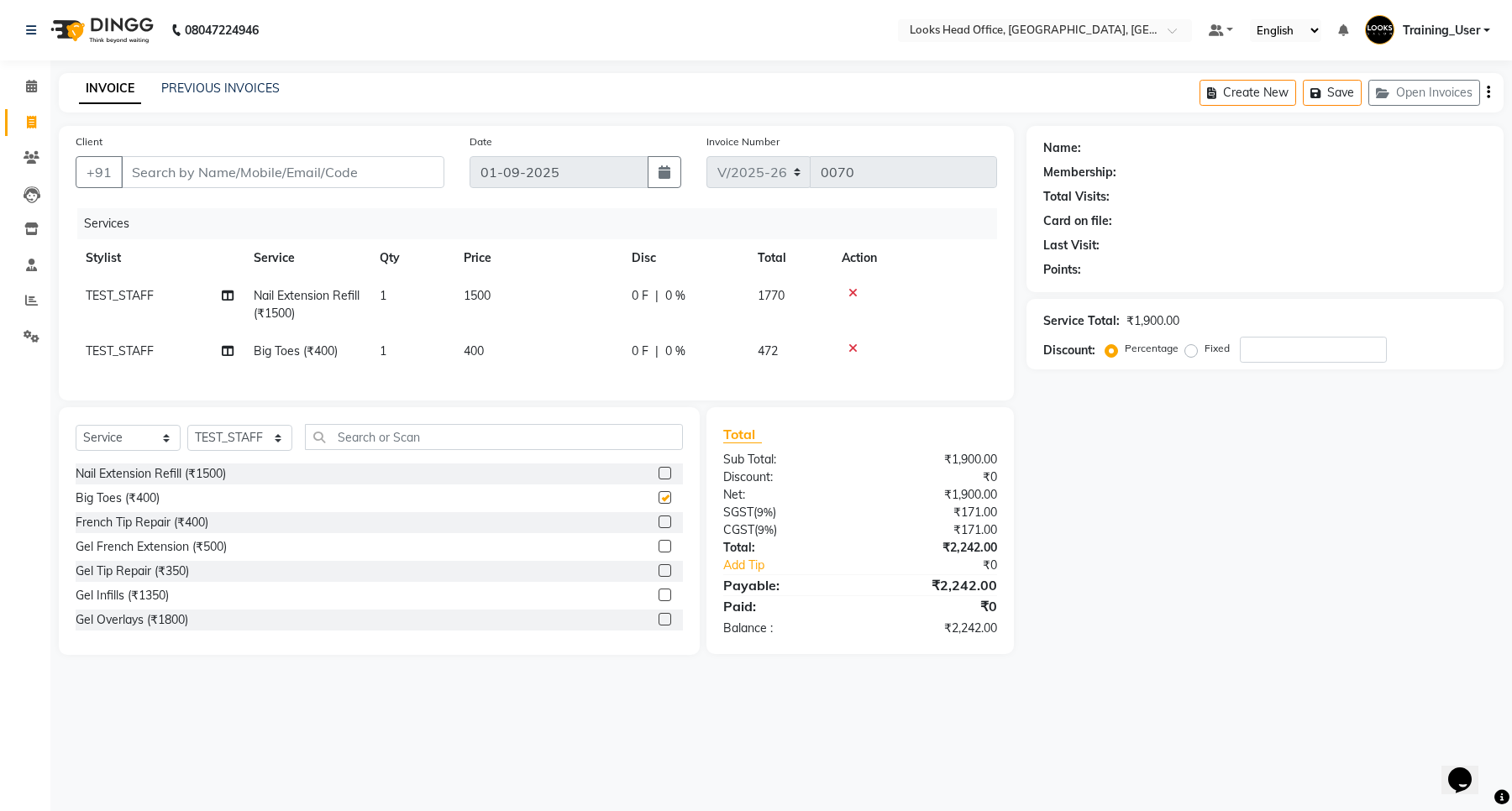
click at [658, 504] on label at bounding box center [664, 498] width 13 height 13
click at [658, 504] on input "checkbox" at bounding box center [663, 498] width 11 height 11
checkbox input "false"
click at [38, 93] on span at bounding box center [31, 87] width 30 height 20
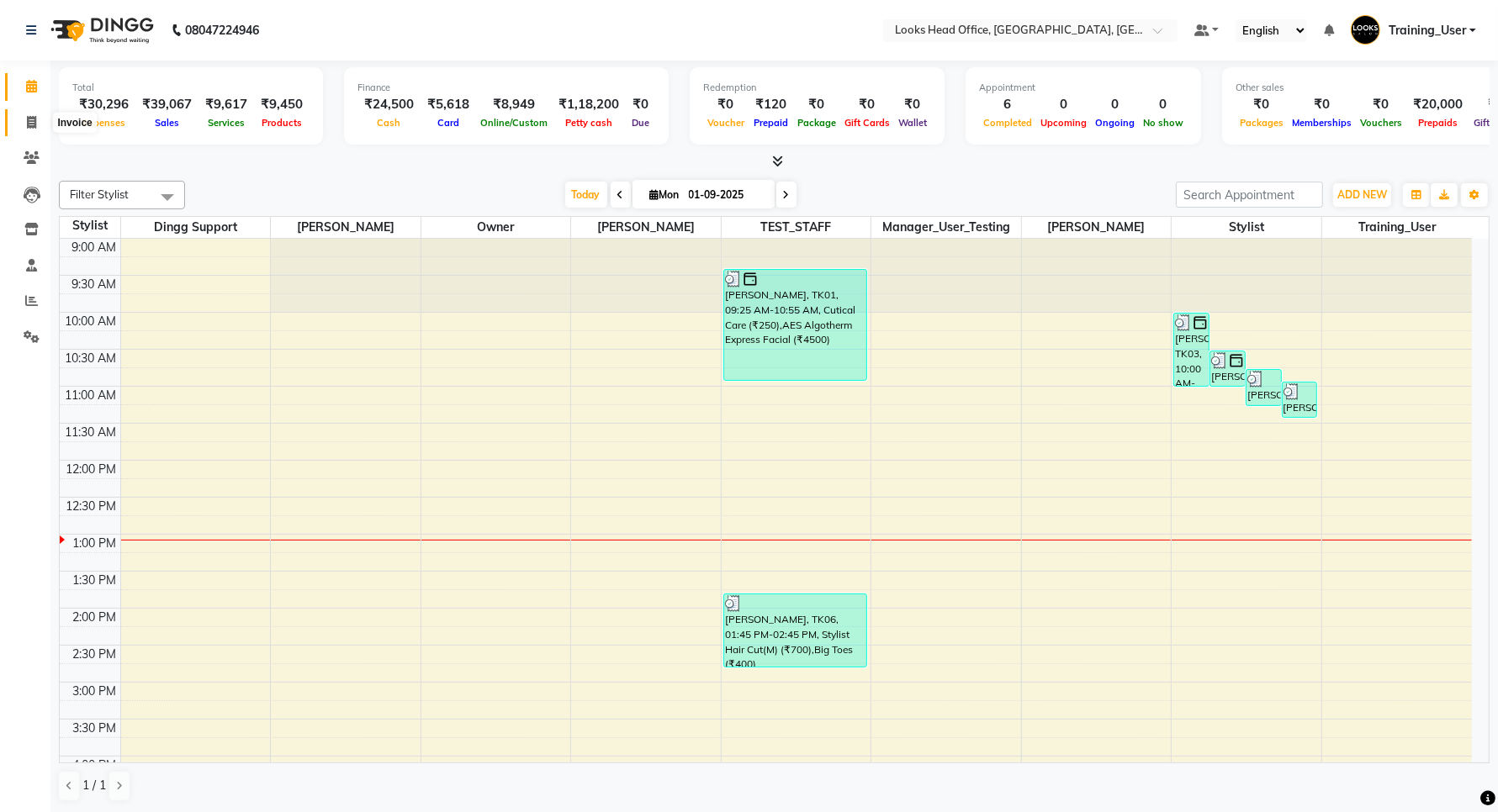
click at [35, 123] on icon at bounding box center [31, 122] width 9 height 13
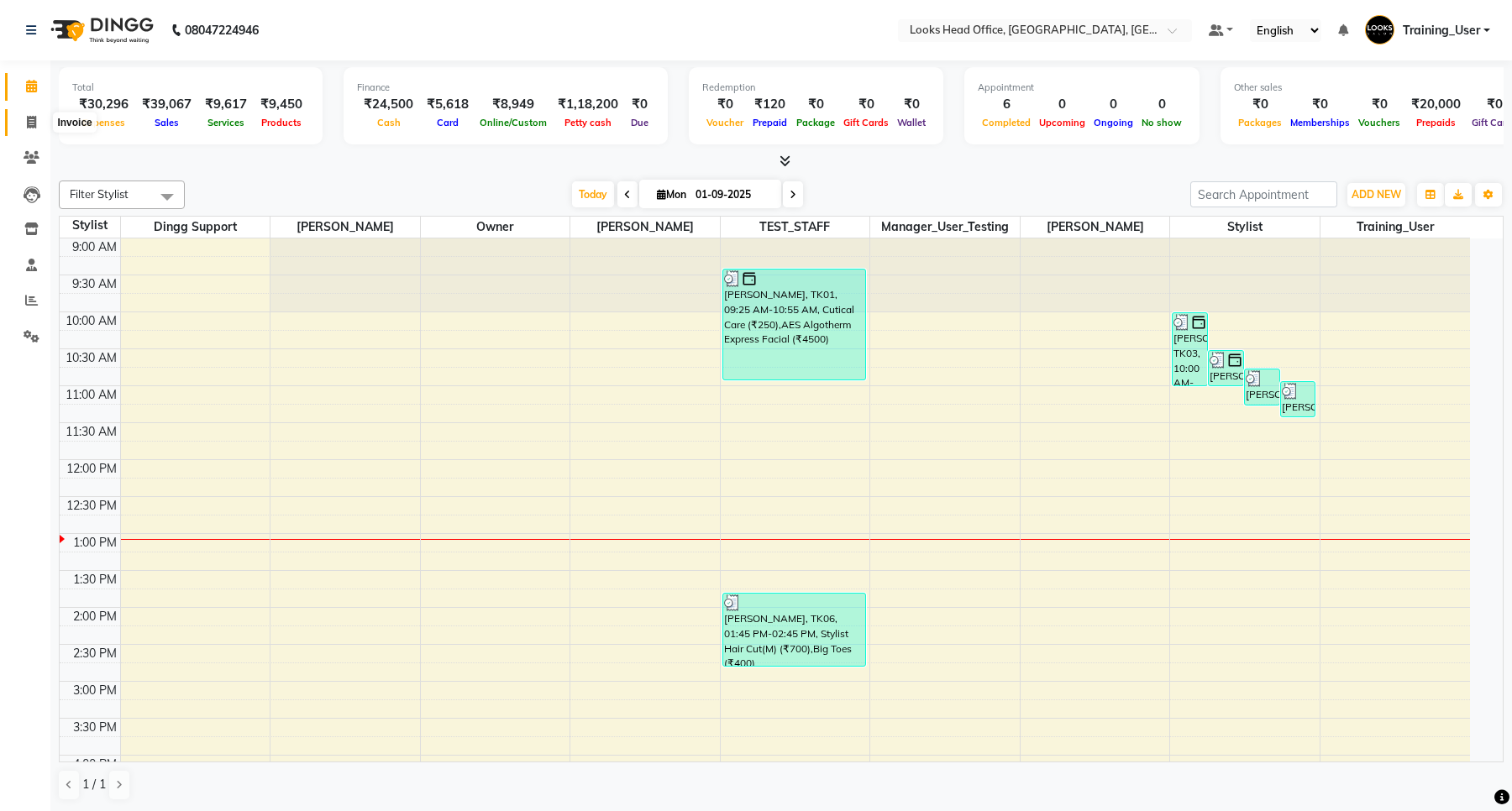
select select "4313"
select select "service"
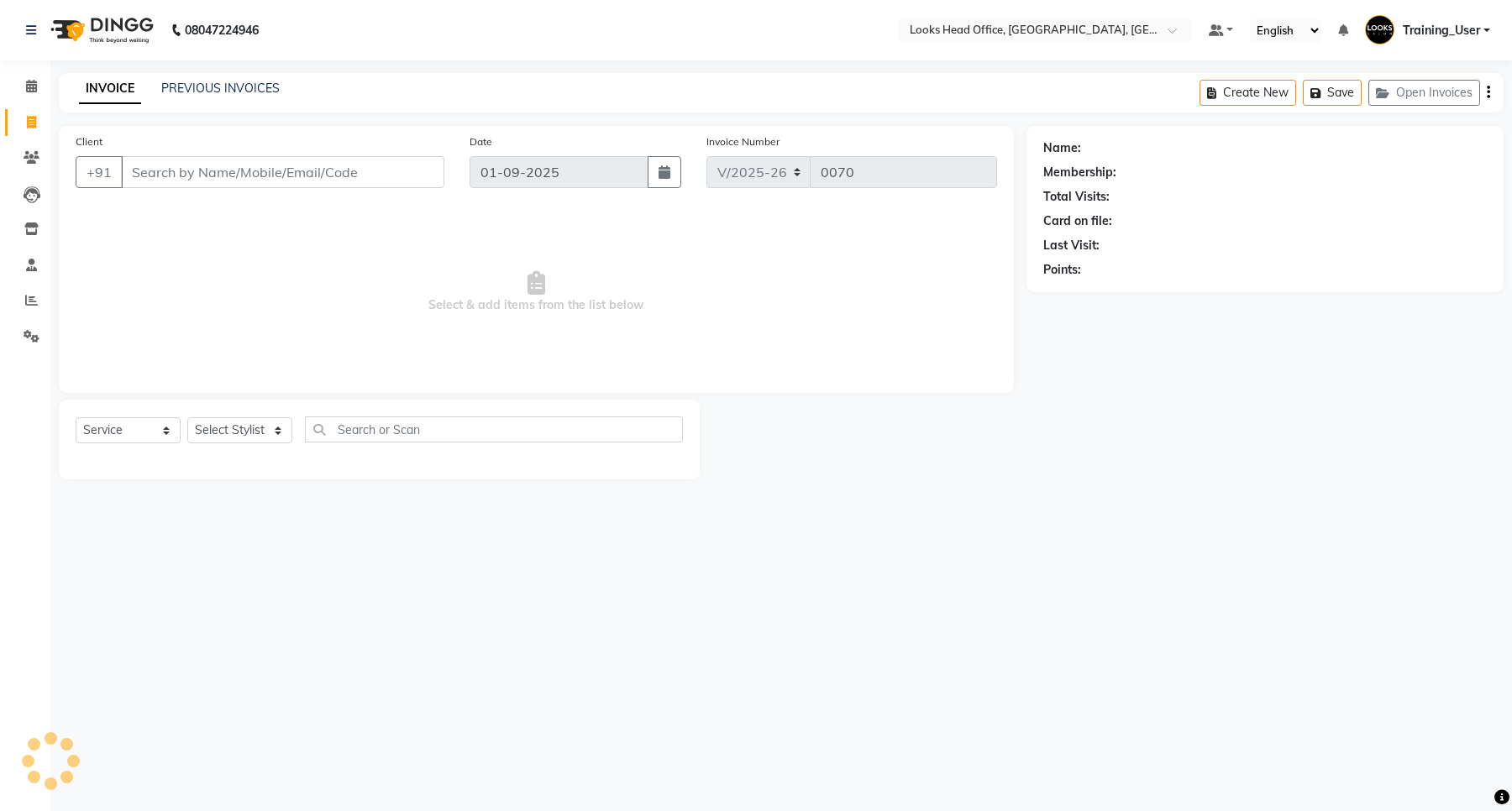
select select "35844"
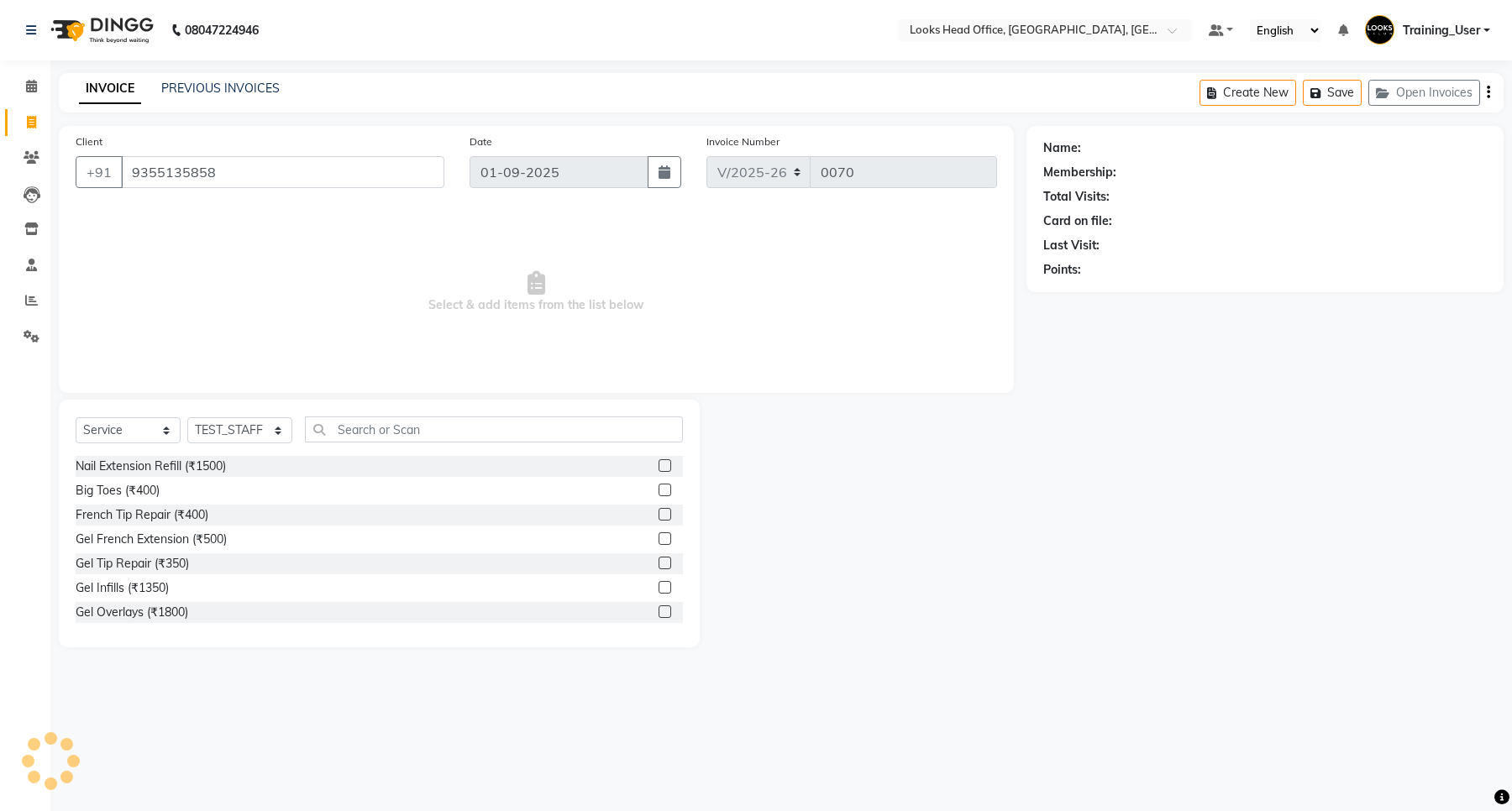
type input "9355135858"
select select "1: Object"
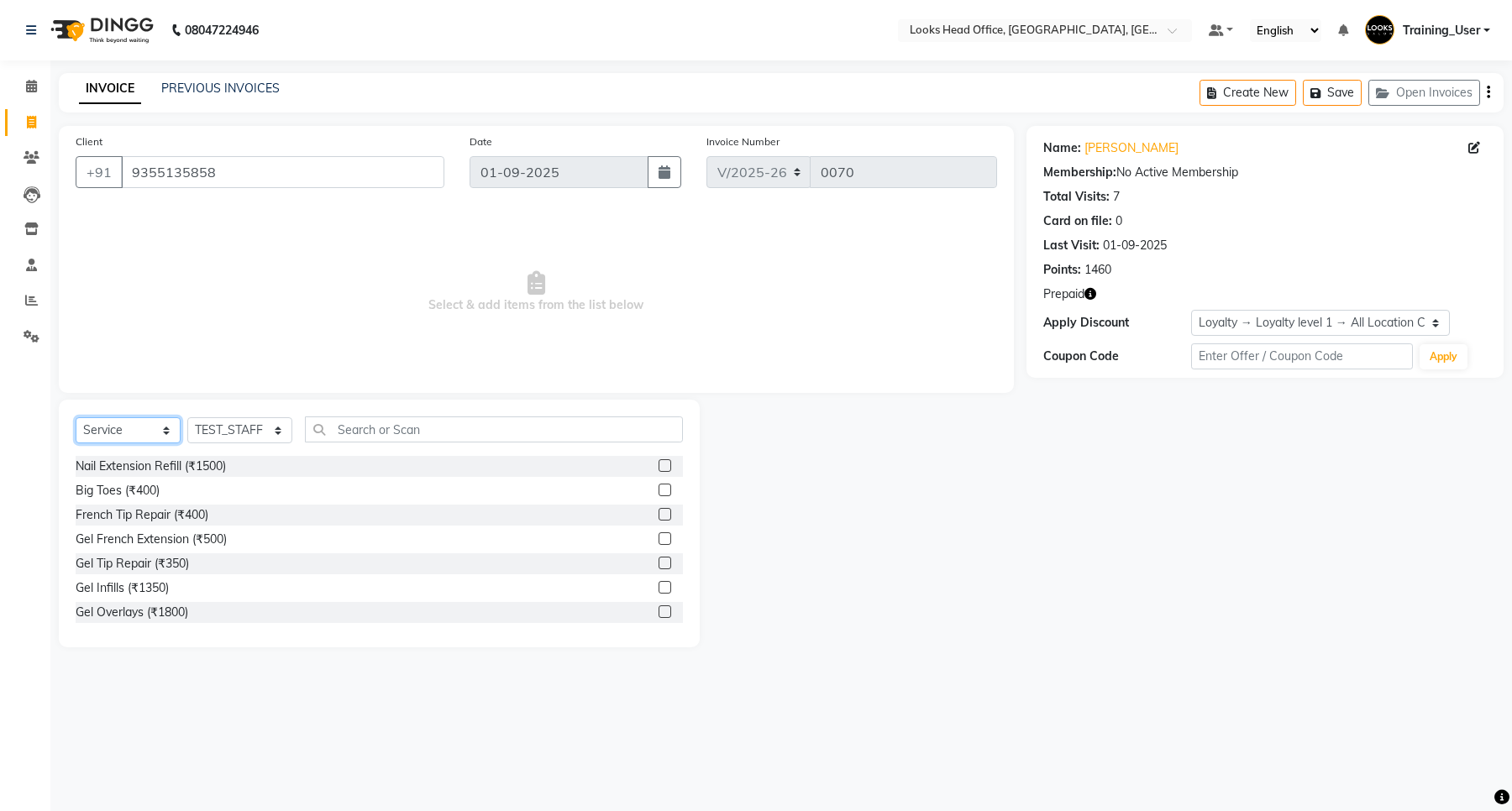
click at [126, 436] on select "Select Service Product Membership Package Voucher Prepaid Gift Card" at bounding box center [128, 431] width 105 height 26
click at [658, 504] on div at bounding box center [670, 515] width 25 height 21
click at [658, 518] on label at bounding box center [664, 514] width 13 height 13
click at [658, 518] on input "checkbox" at bounding box center [663, 515] width 11 height 11
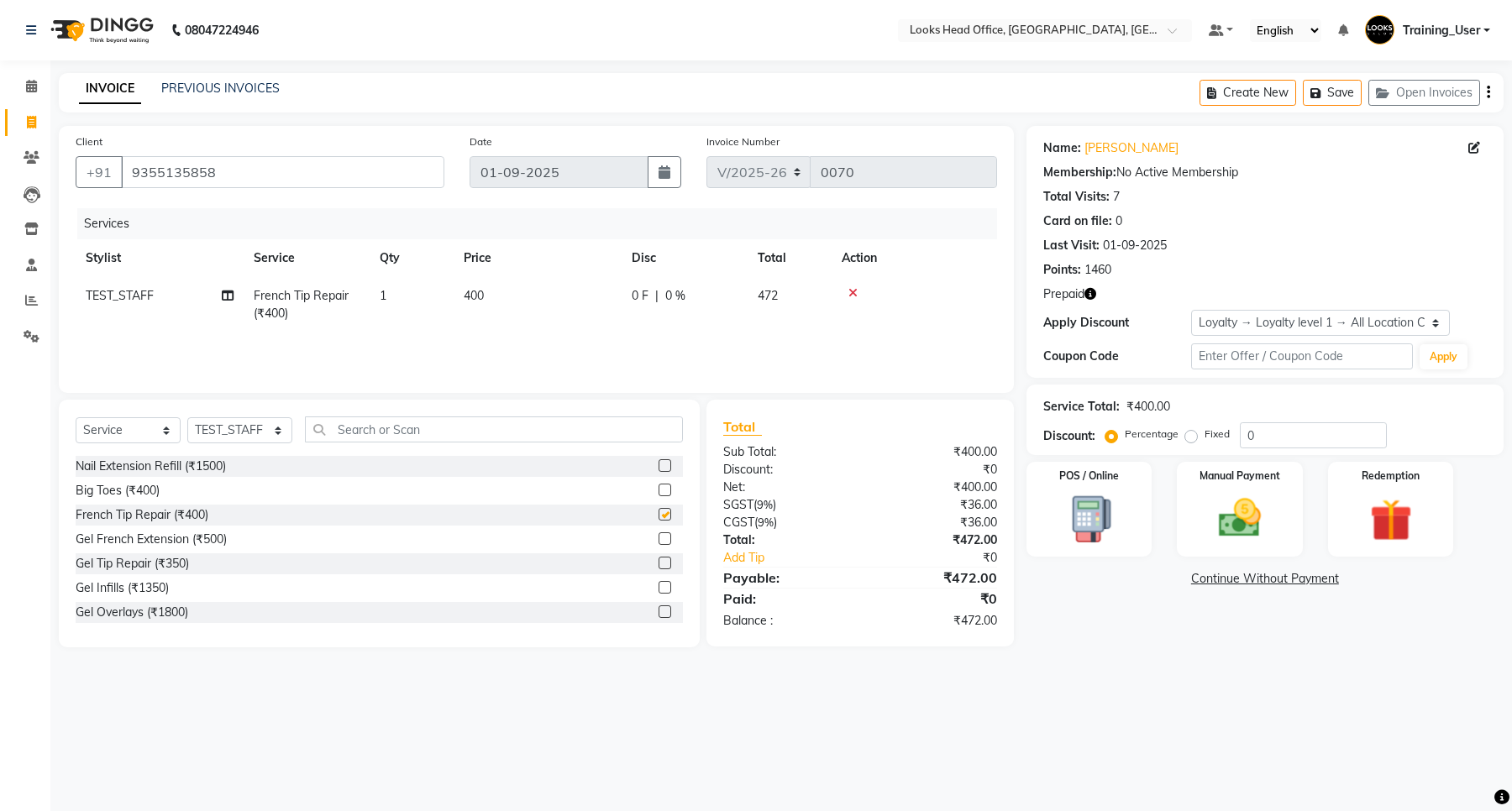
click at [658, 554] on div at bounding box center [670, 564] width 25 height 21
checkbox input "false"
click at [1408, 501] on img at bounding box center [1391, 521] width 71 height 54
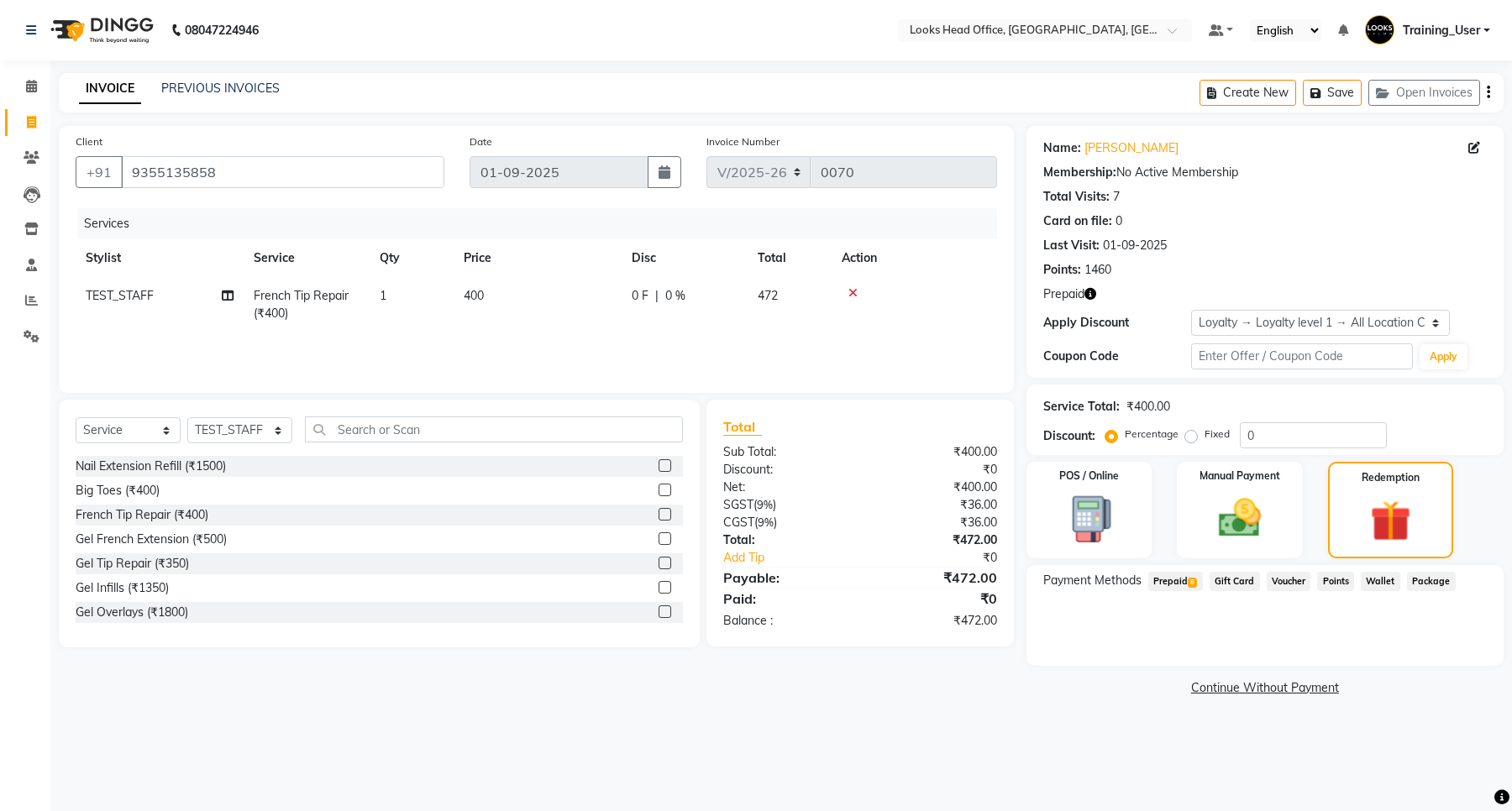
click at [1178, 577] on span "Prepaid 8" at bounding box center [1176, 582] width 54 height 20
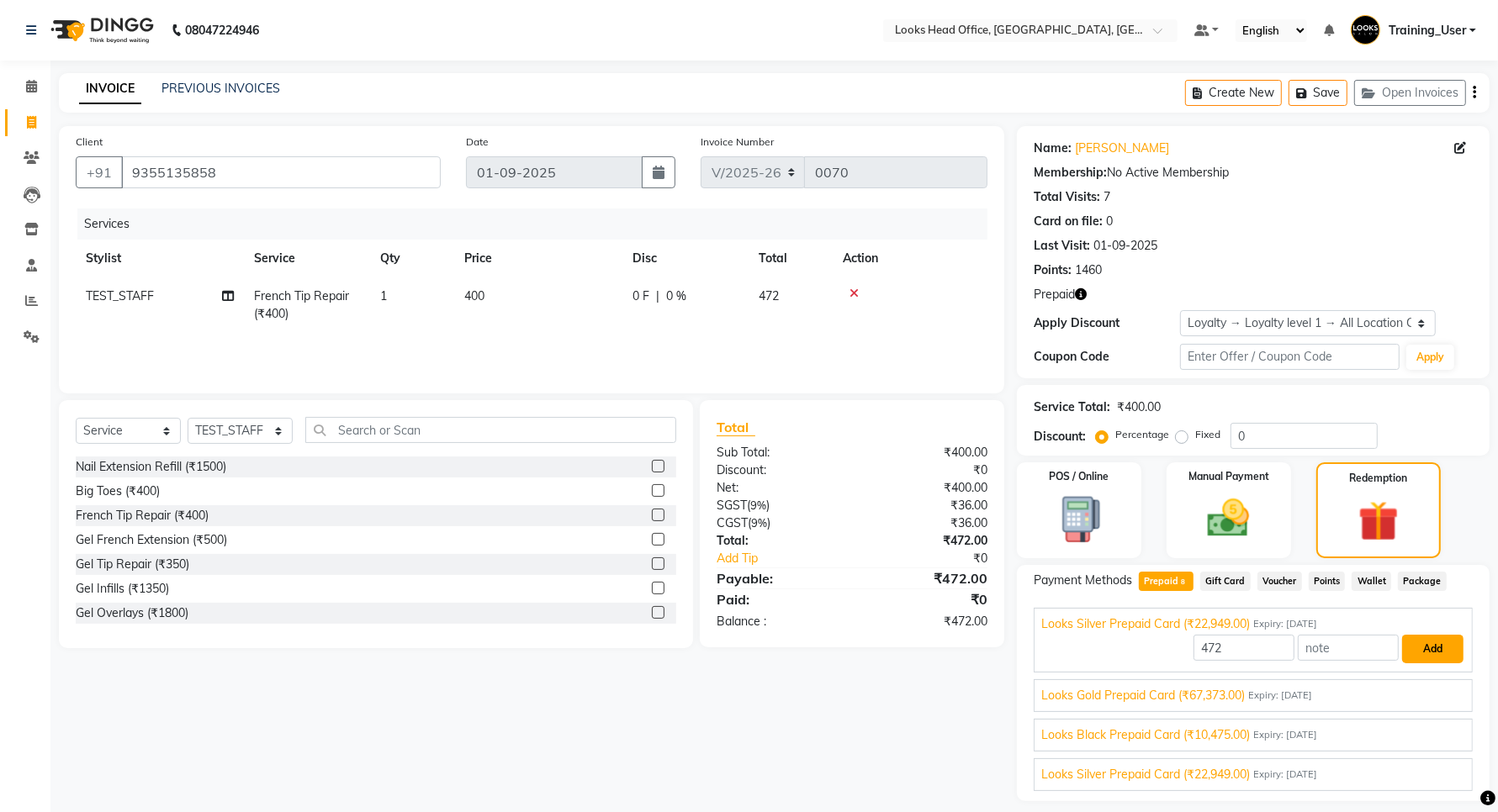
click at [1421, 652] on button "Add" at bounding box center [1433, 650] width 61 height 29
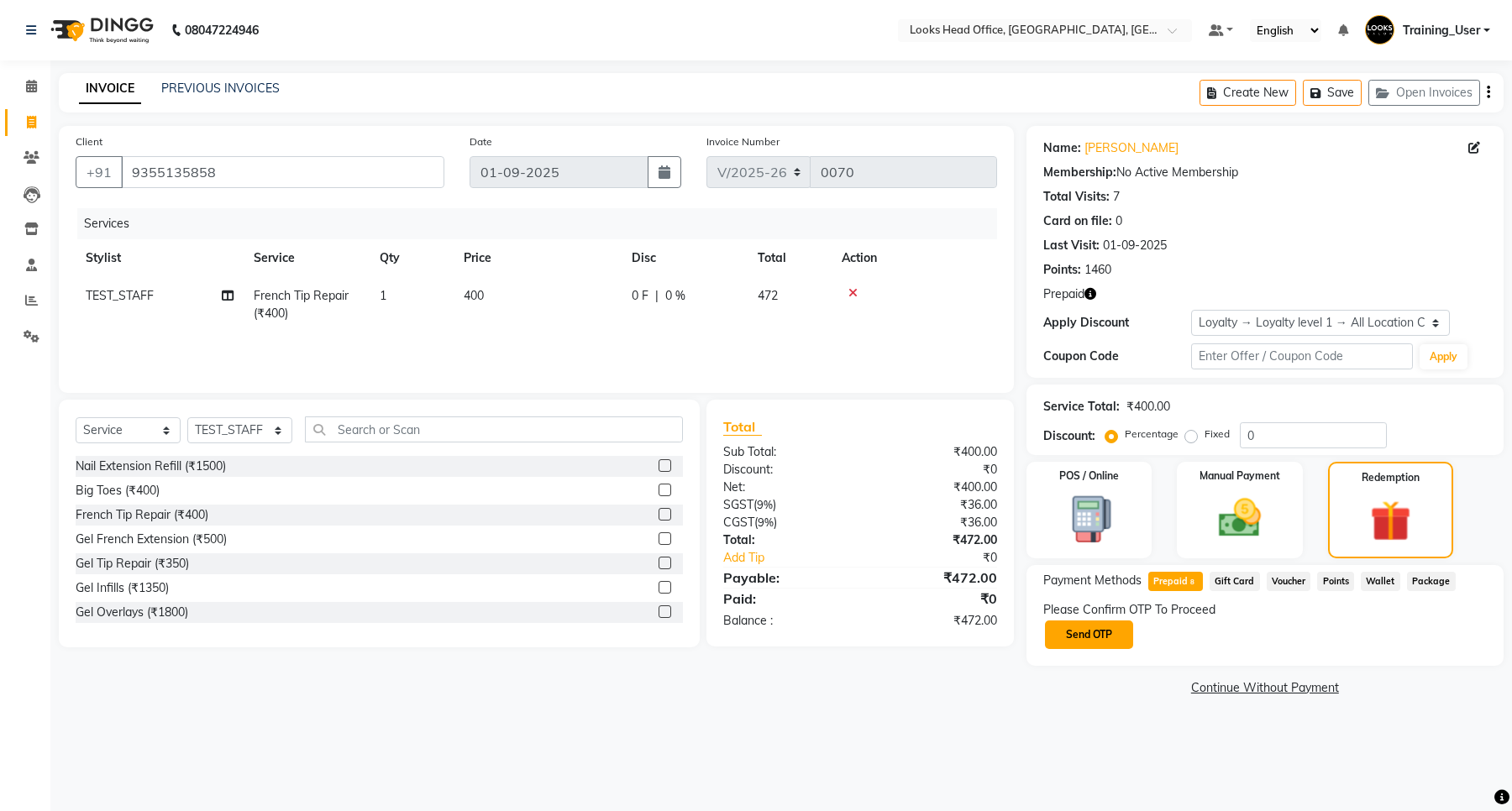
click at [1095, 634] on button "Send OTP" at bounding box center [1089, 635] width 88 height 29
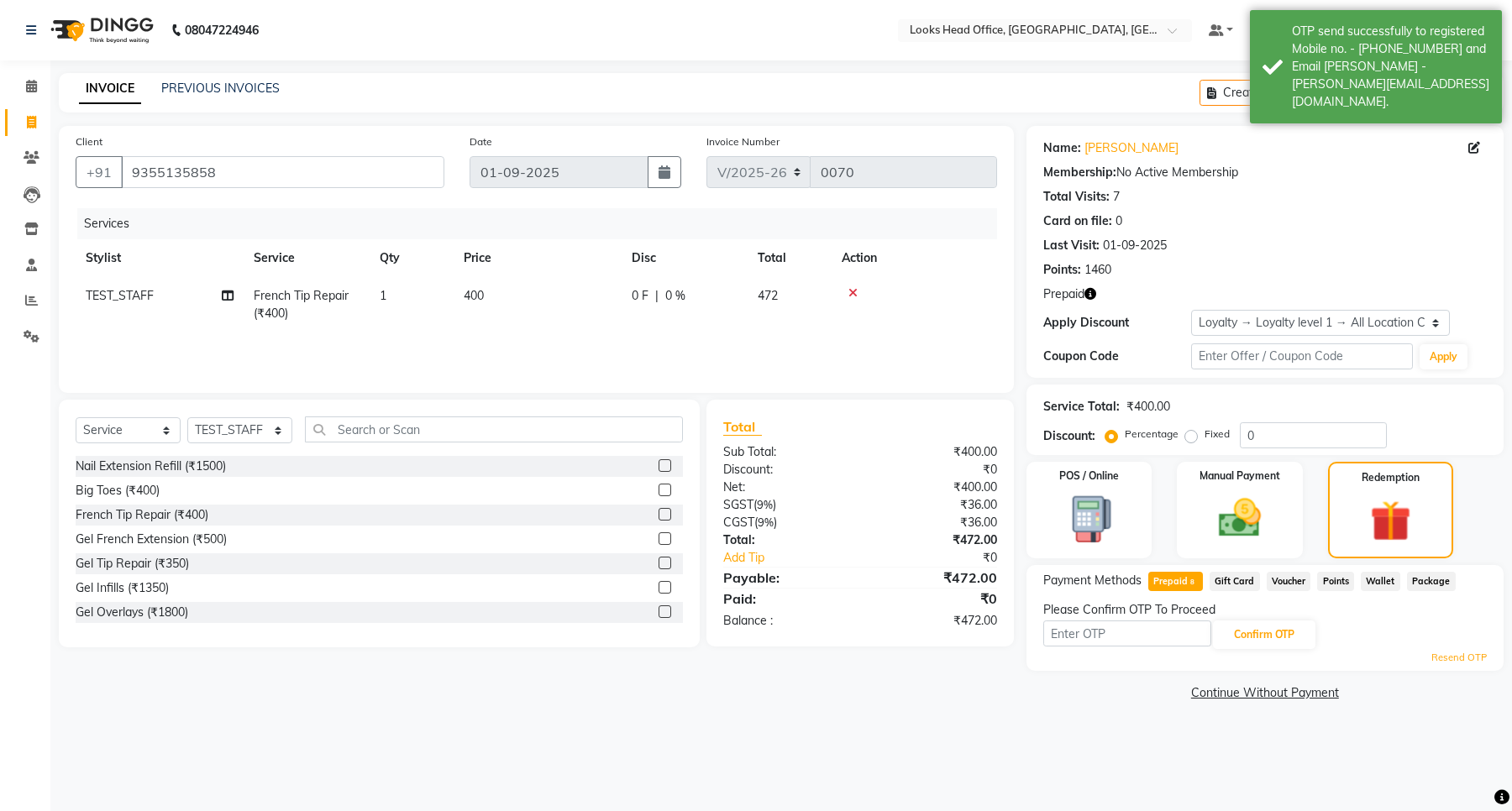
click at [1374, 640] on div "Confirm OTP" at bounding box center [1265, 635] width 443 height 32
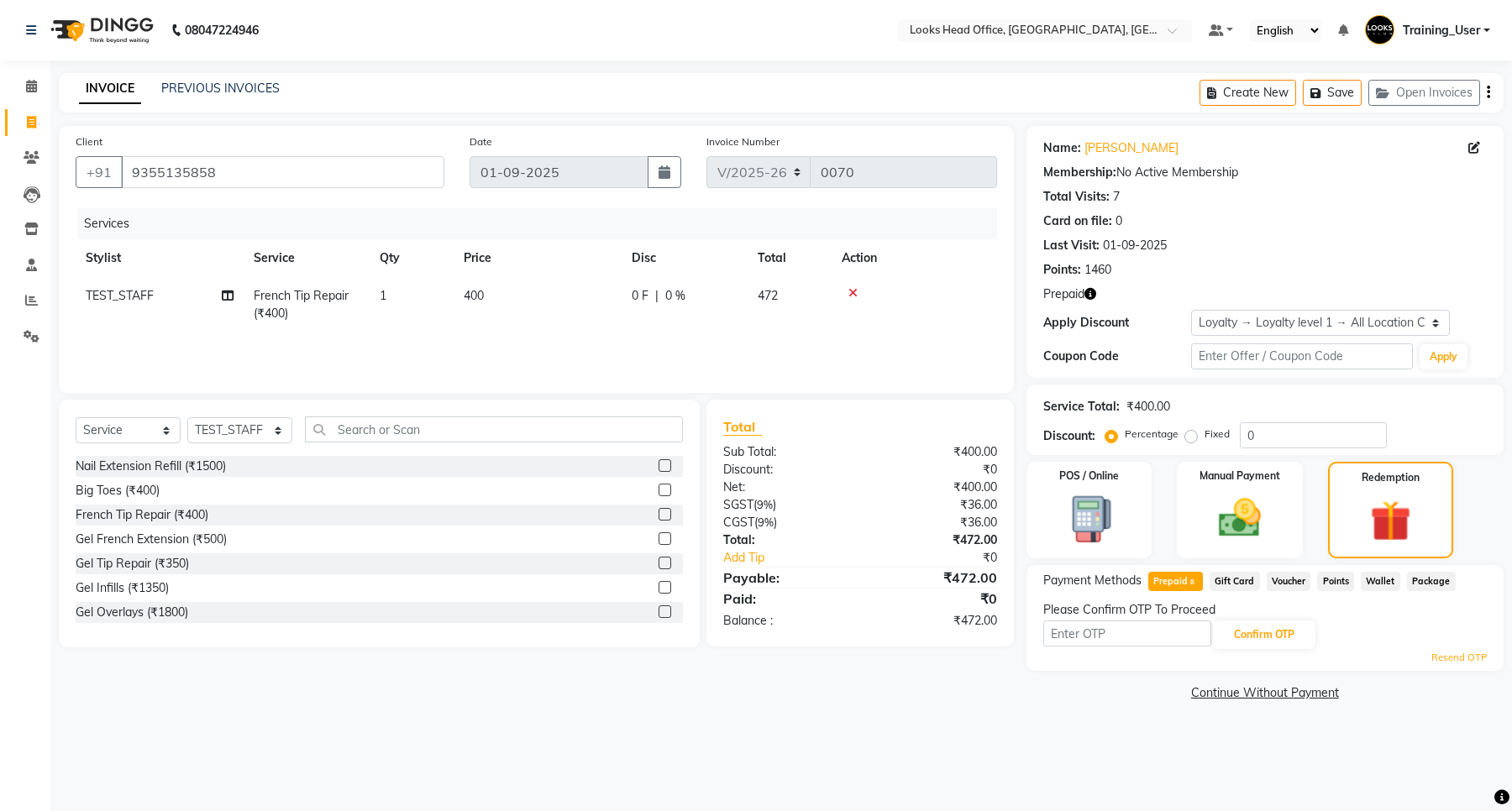
click at [1330, 584] on span "Points" at bounding box center [1336, 582] width 37 height 20
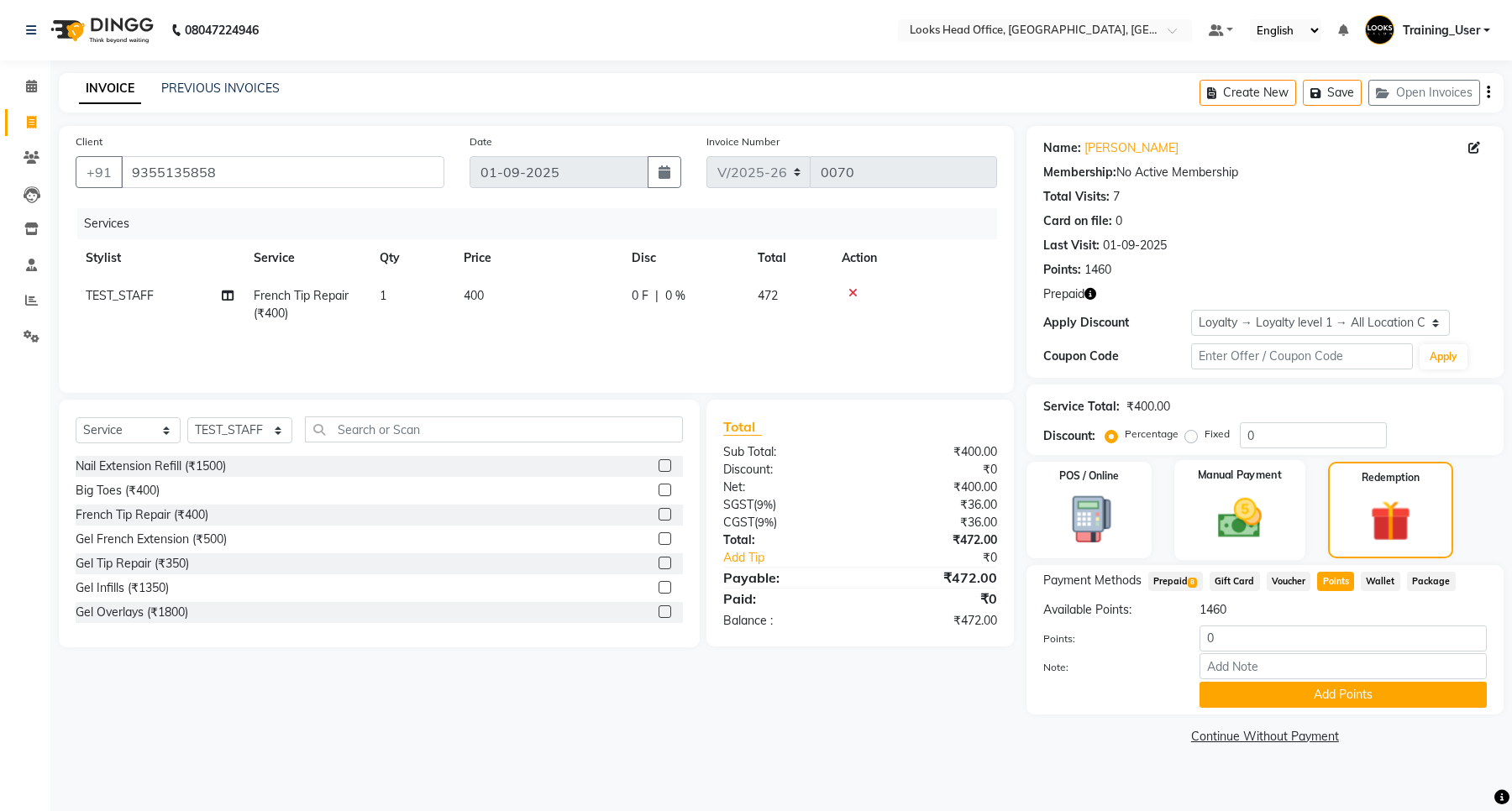
click at [1242, 513] on img at bounding box center [1239, 519] width 71 height 51
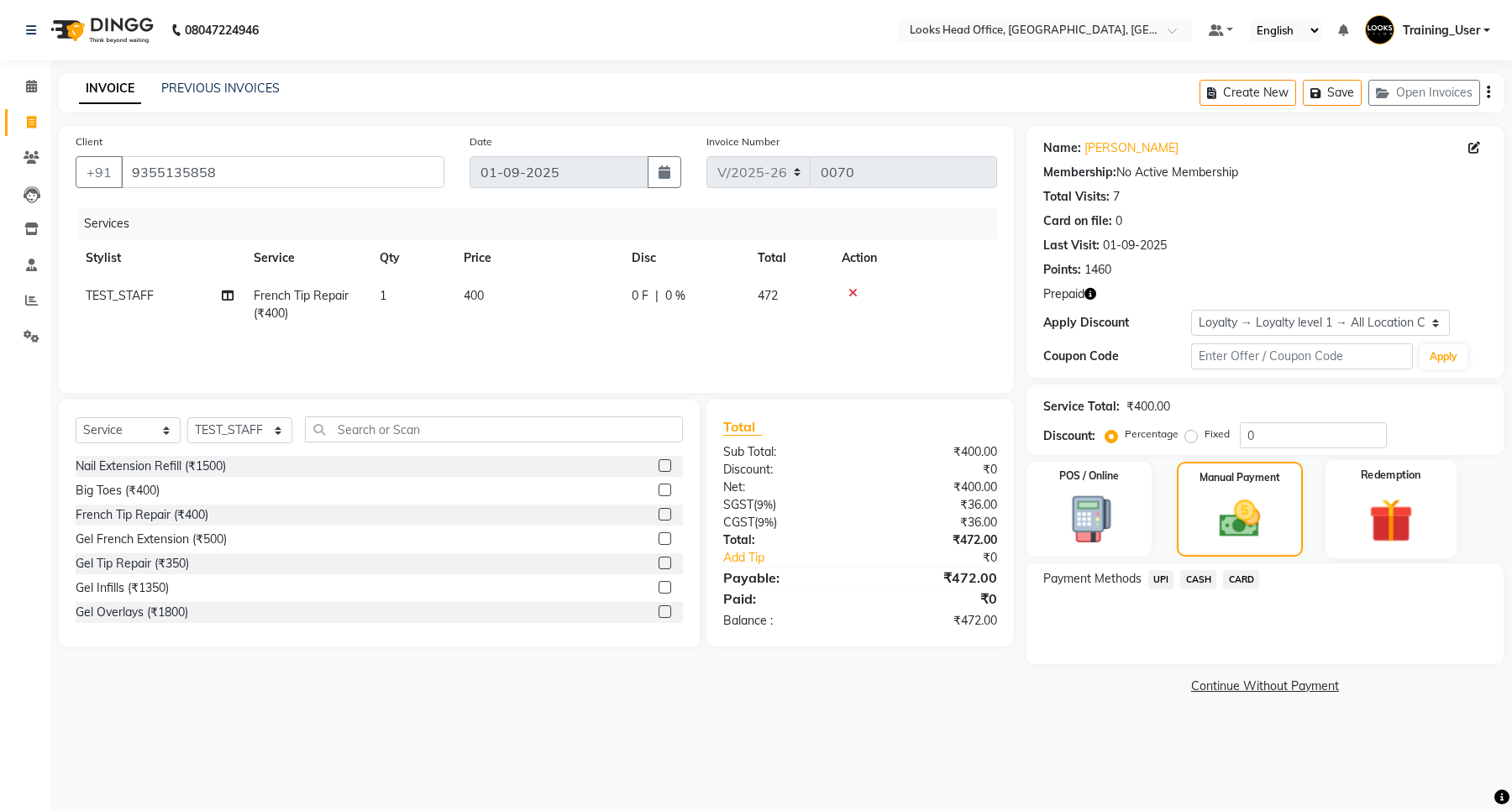
click at [1391, 521] on img at bounding box center [1391, 521] width 71 height 54
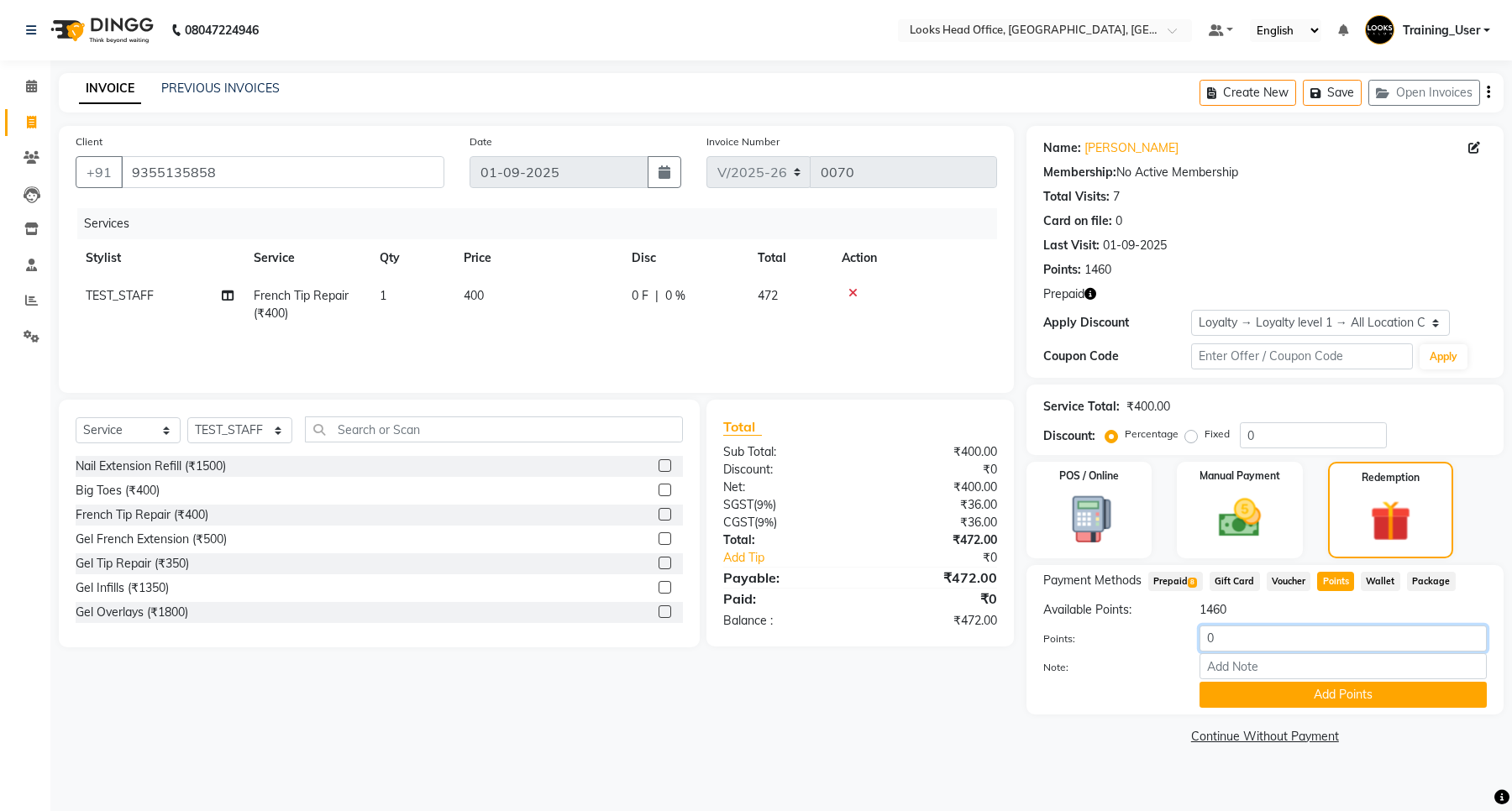
click at [1232, 643] on input "0" at bounding box center [1343, 639] width 287 height 26
type input "1"
drag, startPoint x: 748, startPoint y: 623, endPoint x: 979, endPoint y: 628, distance: 231.1
click at [977, 630] on div "Total Sub Total: ₹400.00 Discount: ₹0 Net: ₹400.00 SGST ( 9% ) ₹36.00 CGST ( 9%…" at bounding box center [860, 523] width 307 height 247
click at [991, 624] on div "₹472.00" at bounding box center [935, 621] width 150 height 18
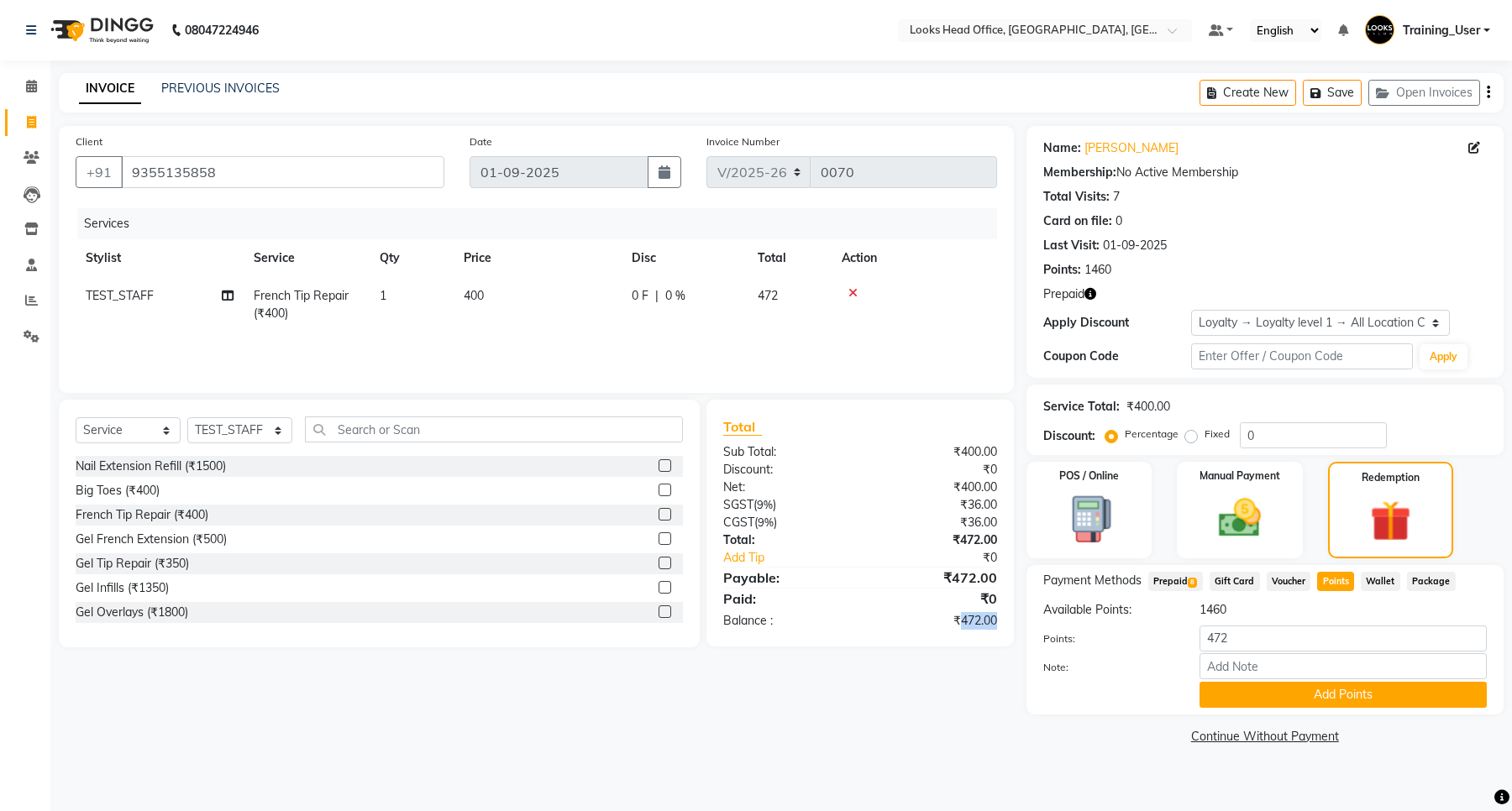
click at [991, 624] on div "₹472.00" at bounding box center [935, 621] width 150 height 18
click at [981, 645] on div "Total Sub Total: ₹400.00 Discount: ₹0 Net: ₹400.00 SGST ( 9% ) ₹36.00 CGST ( 9%…" at bounding box center [860, 523] width 307 height 247
drag, startPoint x: 1244, startPoint y: 644, endPoint x: 1215, endPoint y: 645, distance: 29.0
click at [1215, 645] on input "472" at bounding box center [1343, 639] width 287 height 26
type input "400"
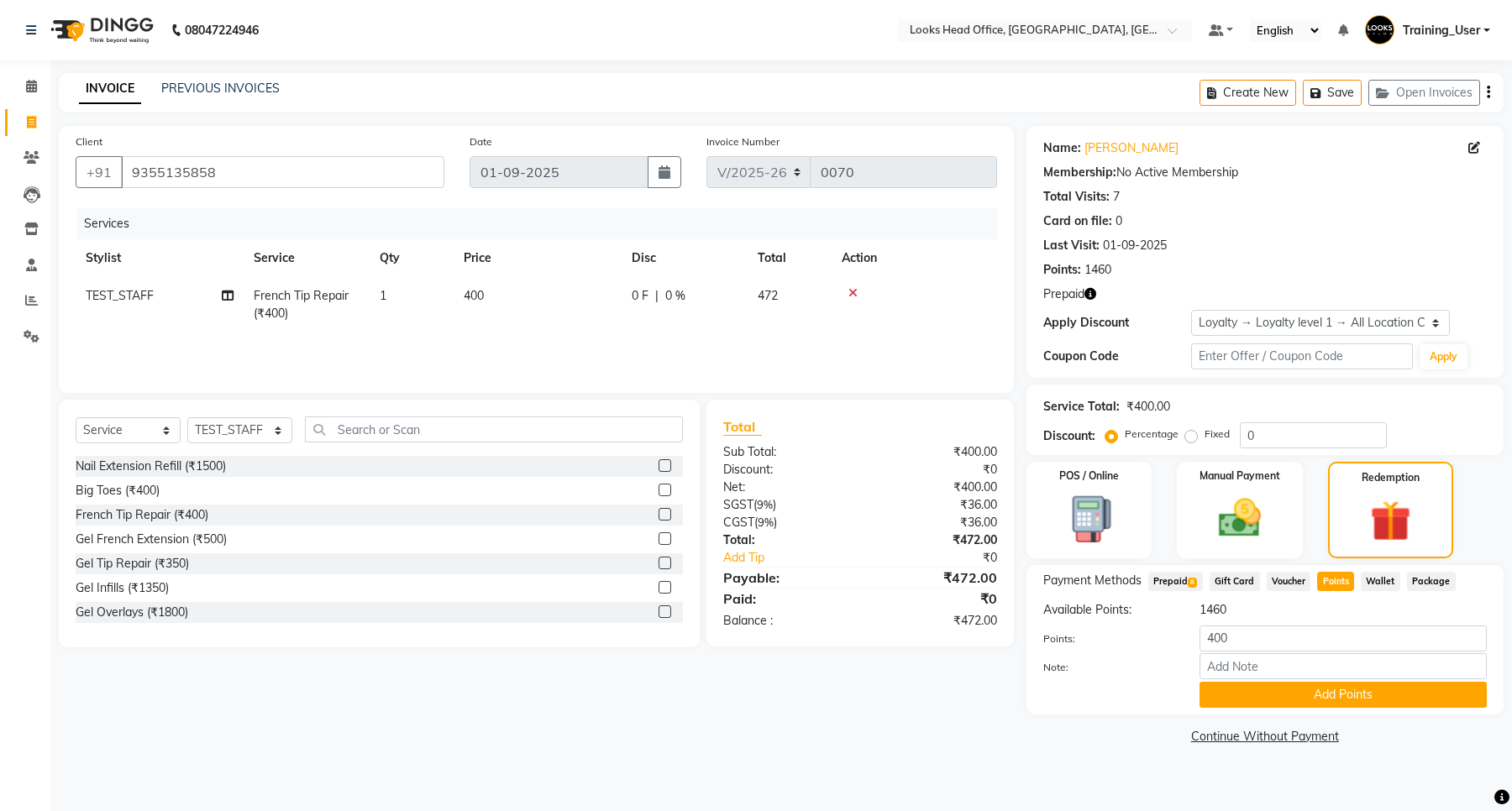
click at [1350, 691] on button "Add Points" at bounding box center [1343, 695] width 287 height 26
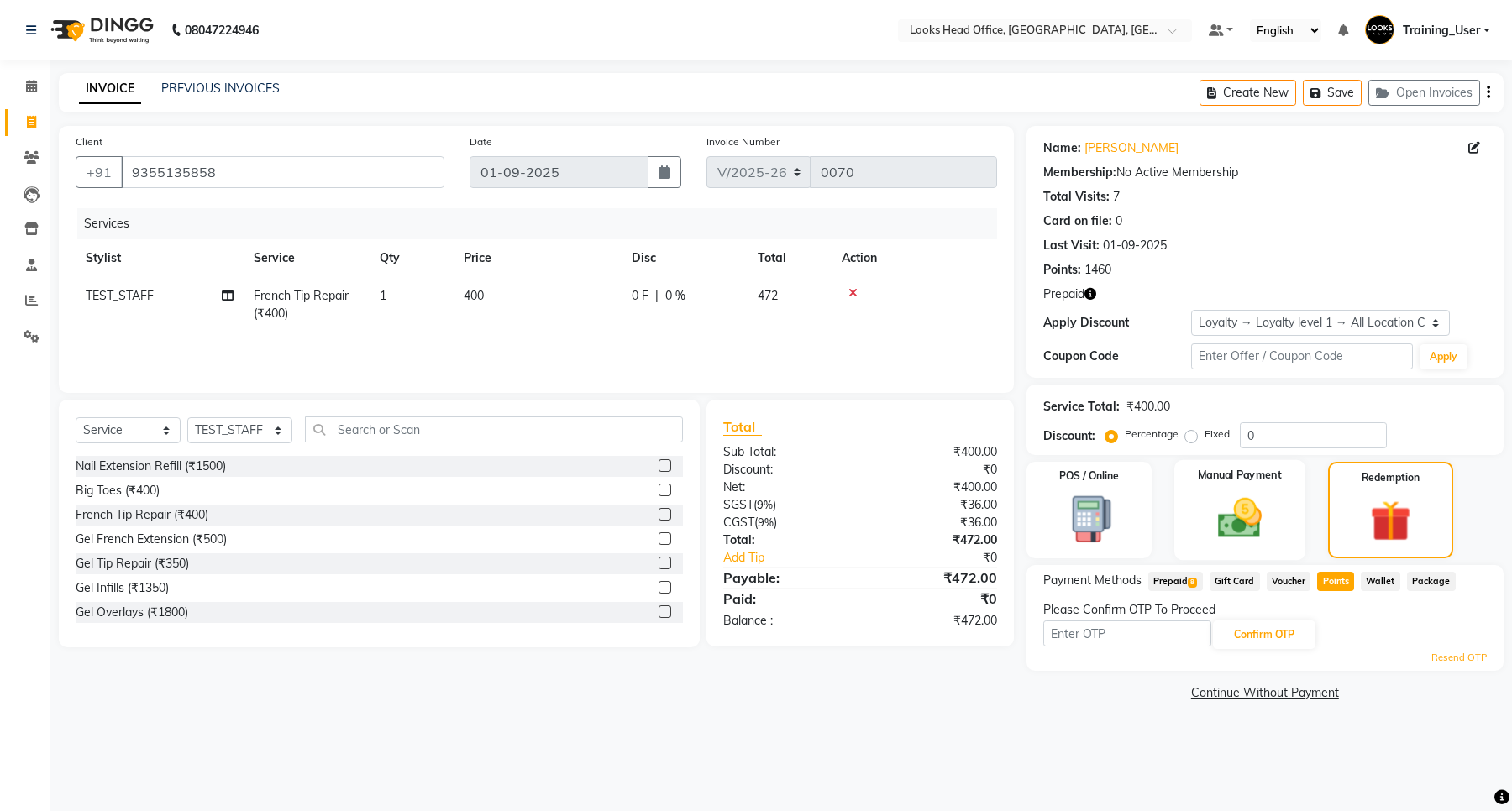
click at [1238, 496] on img at bounding box center [1239, 519] width 71 height 51
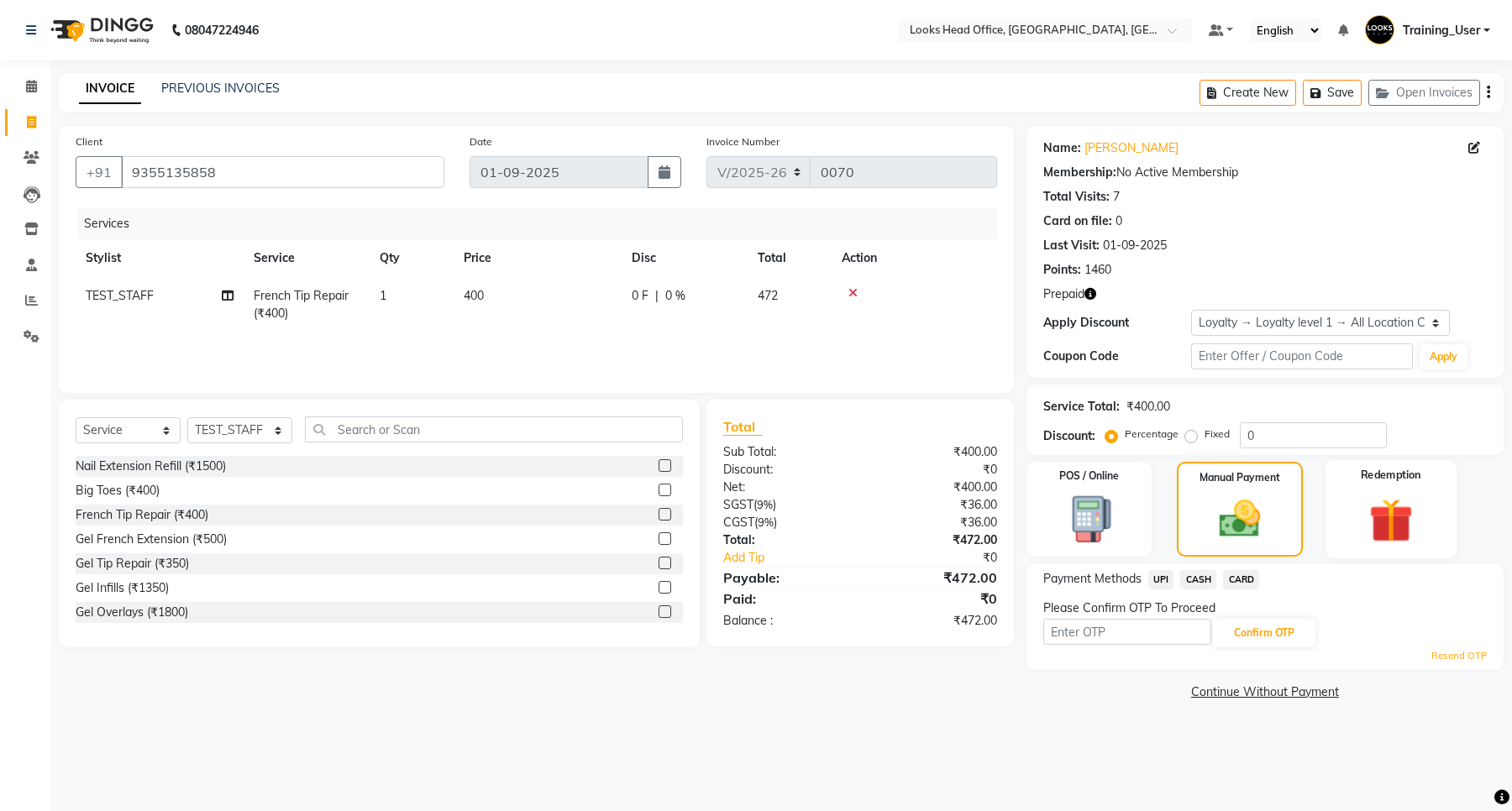
click at [1396, 493] on img at bounding box center [1391, 521] width 71 height 54
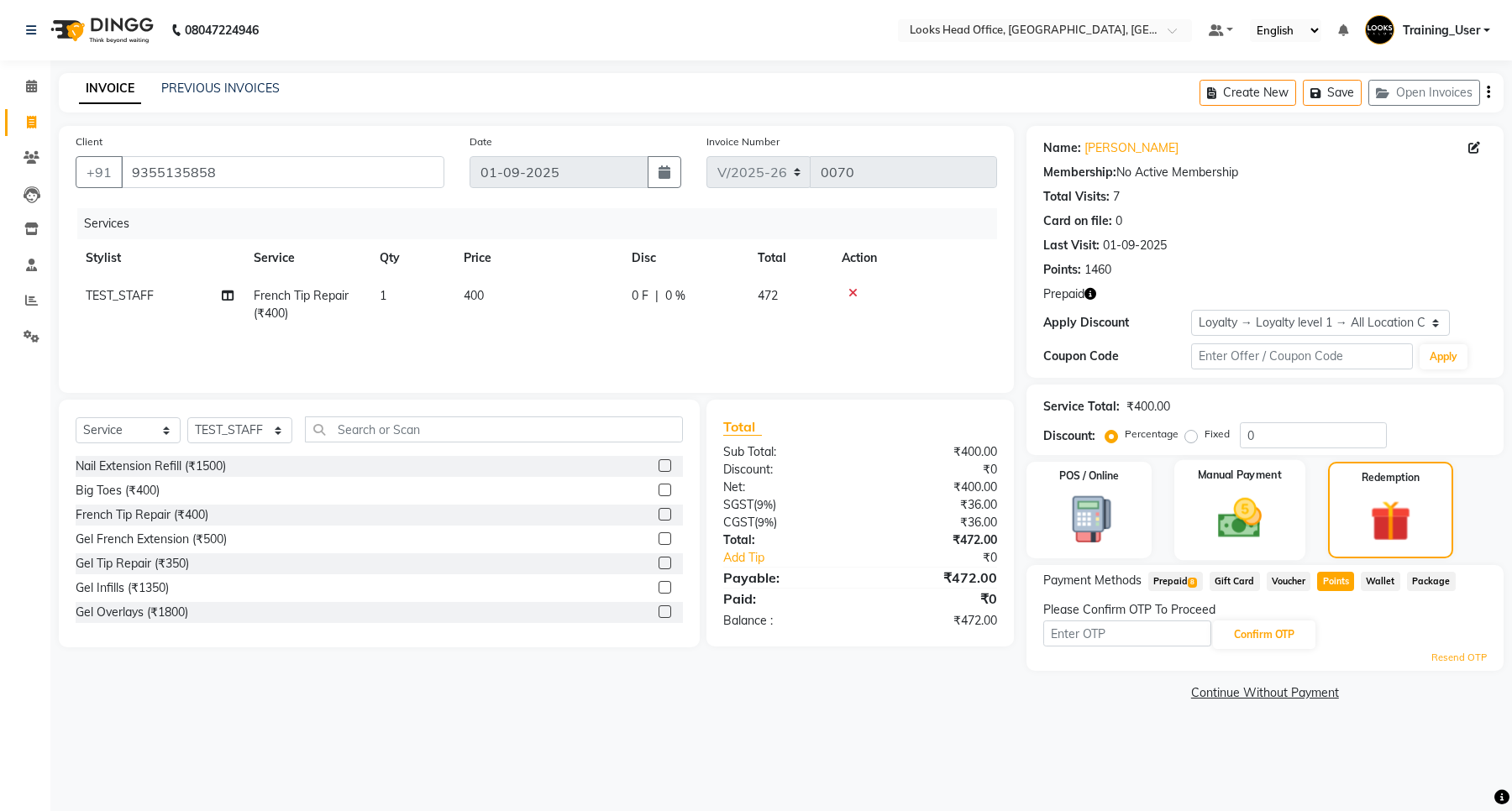
click at [1231, 509] on img at bounding box center [1239, 519] width 71 height 51
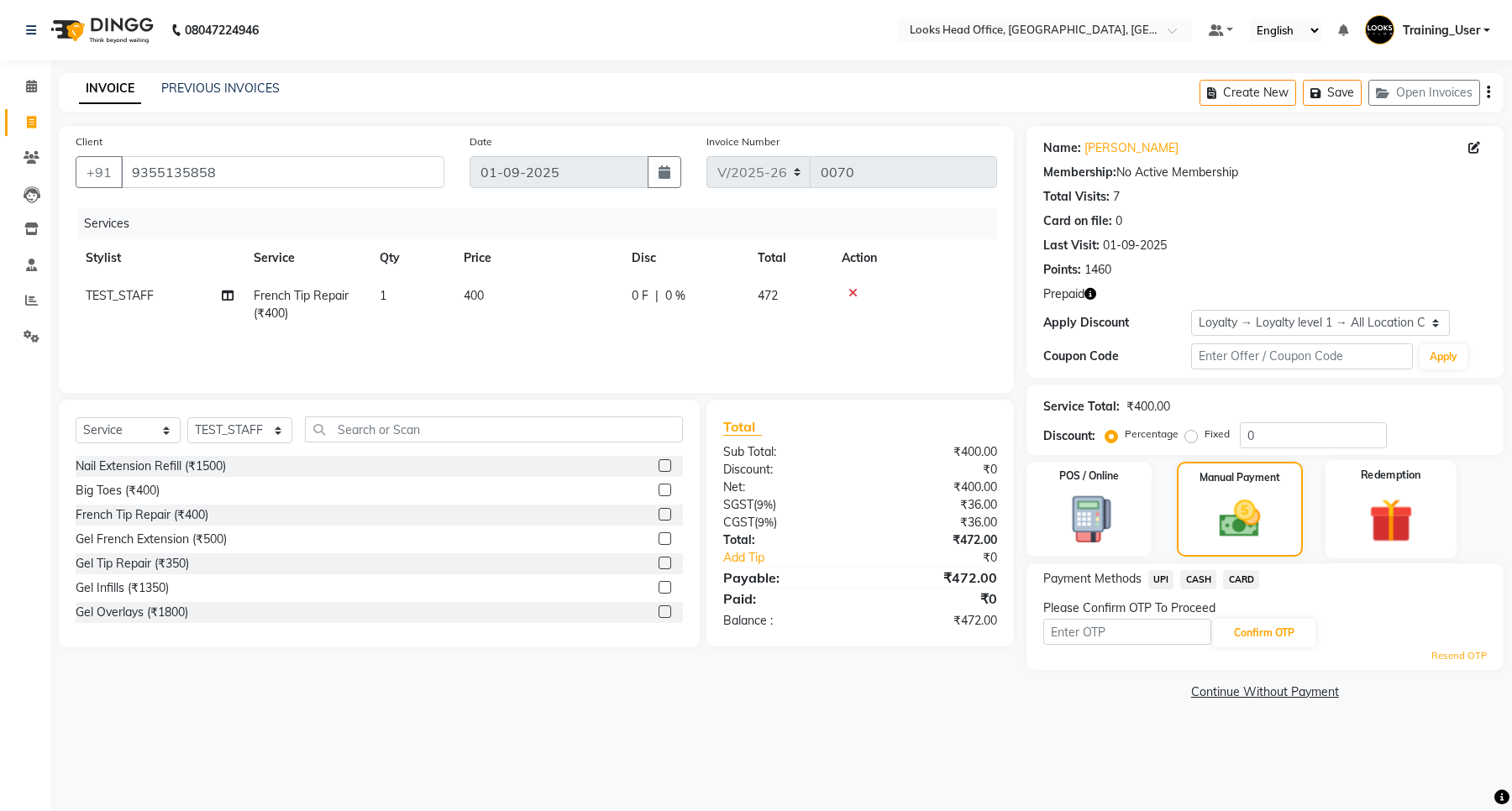
click at [1384, 505] on img at bounding box center [1391, 521] width 71 height 54
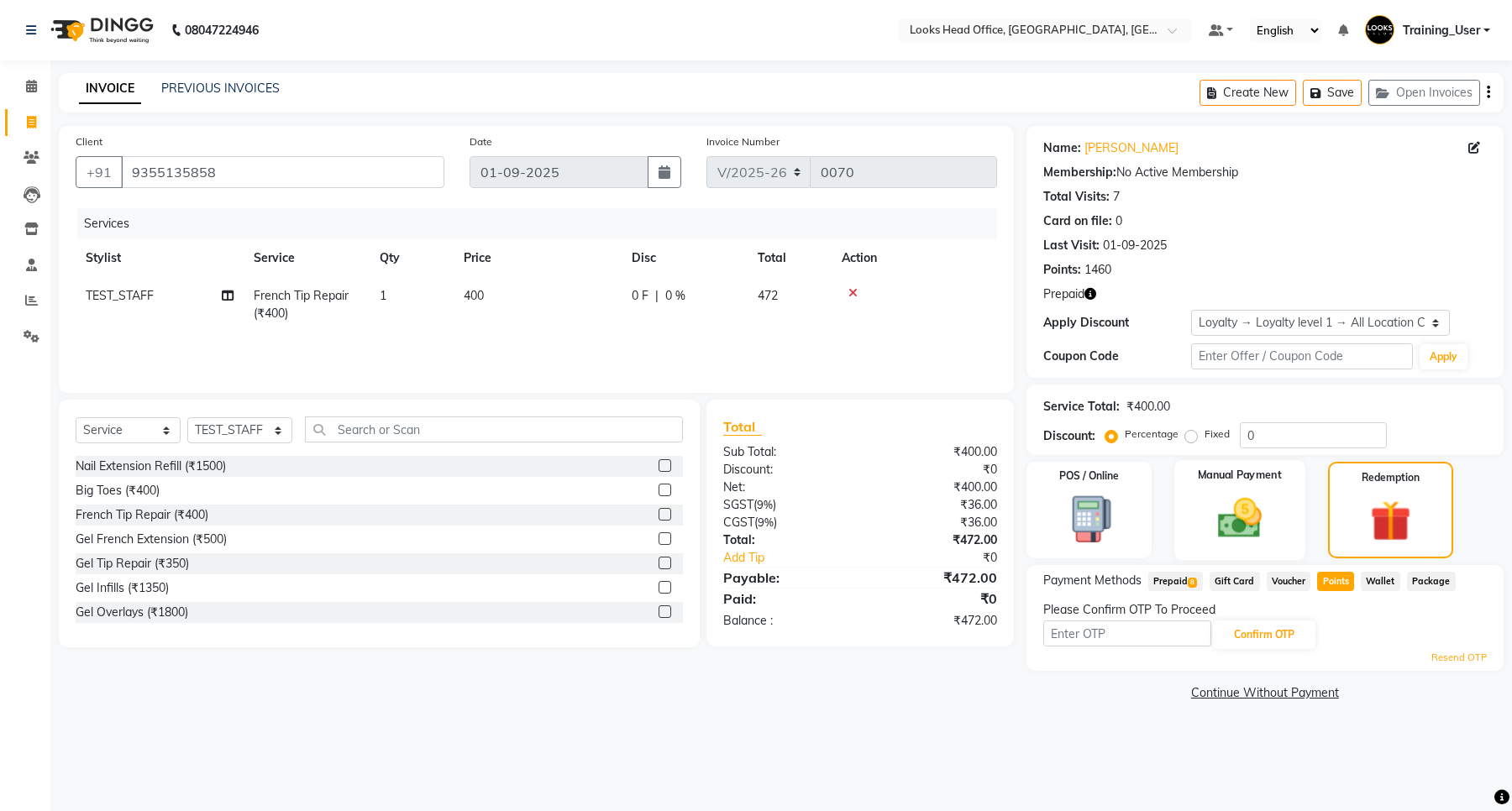
click at [1273, 513] on img at bounding box center [1239, 519] width 71 height 51
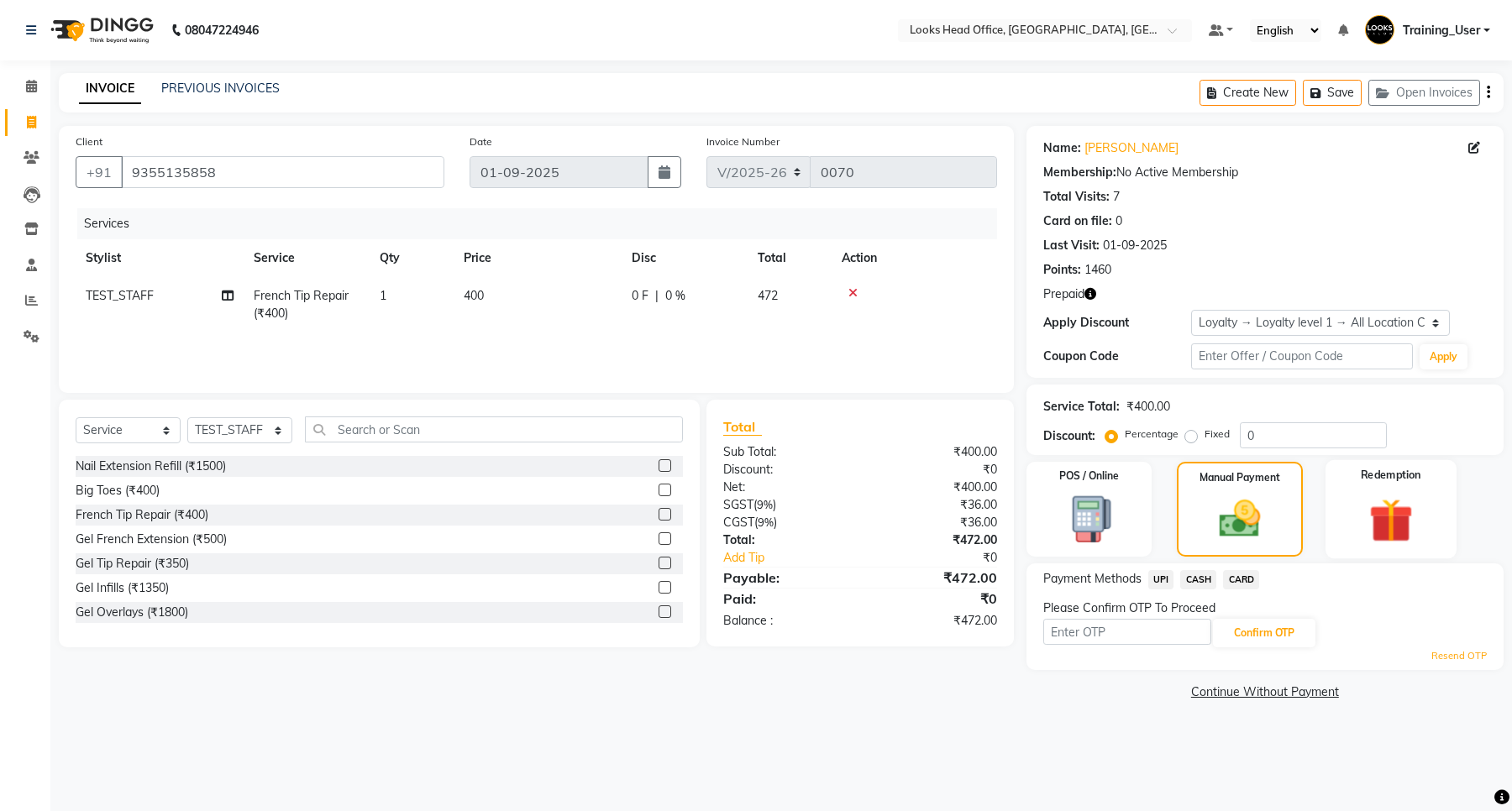
click at [1391, 499] on img at bounding box center [1391, 521] width 71 height 54
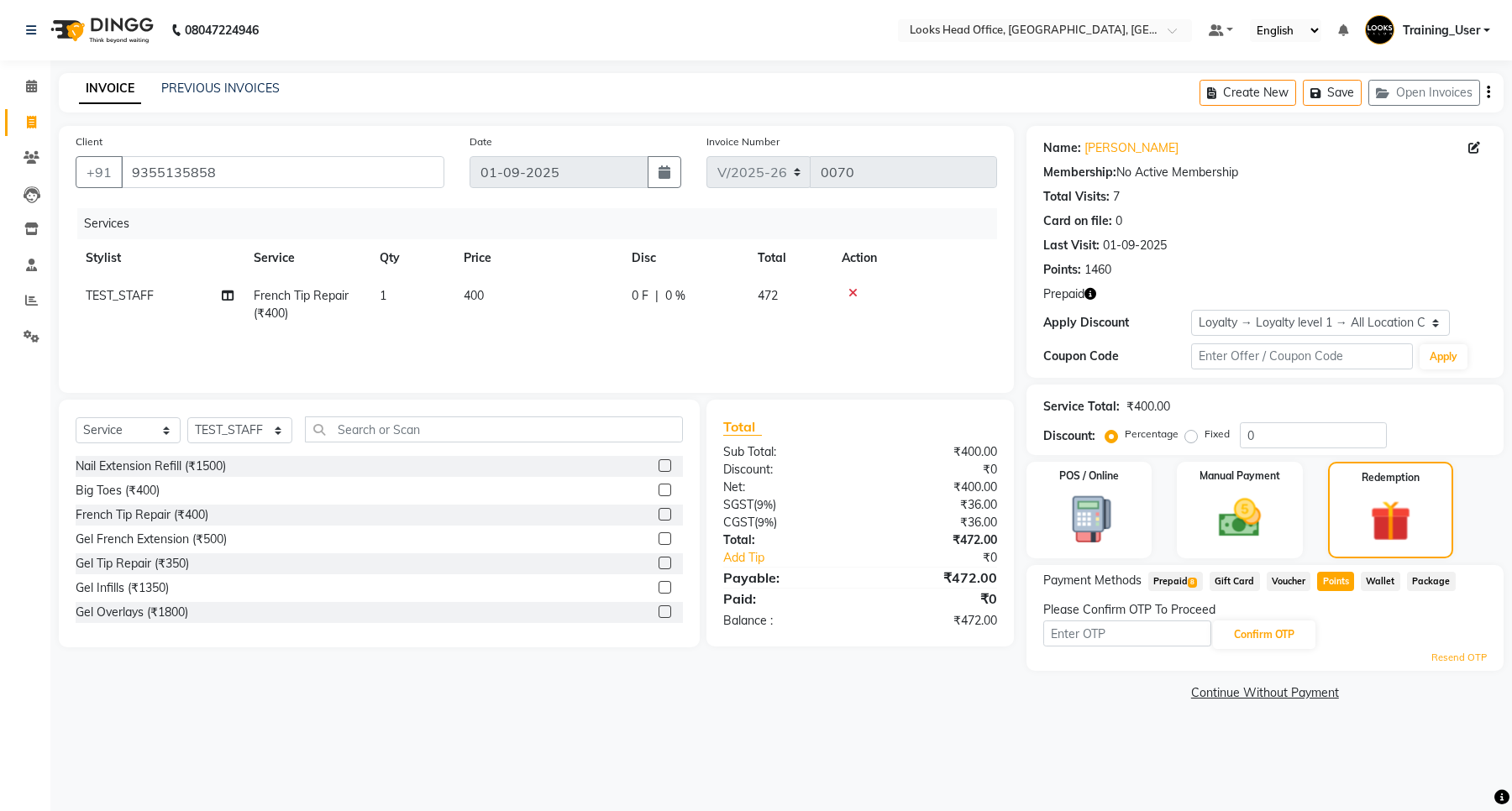
click at [1382, 220] on div "Card on file: 0" at bounding box center [1265, 221] width 443 height 18
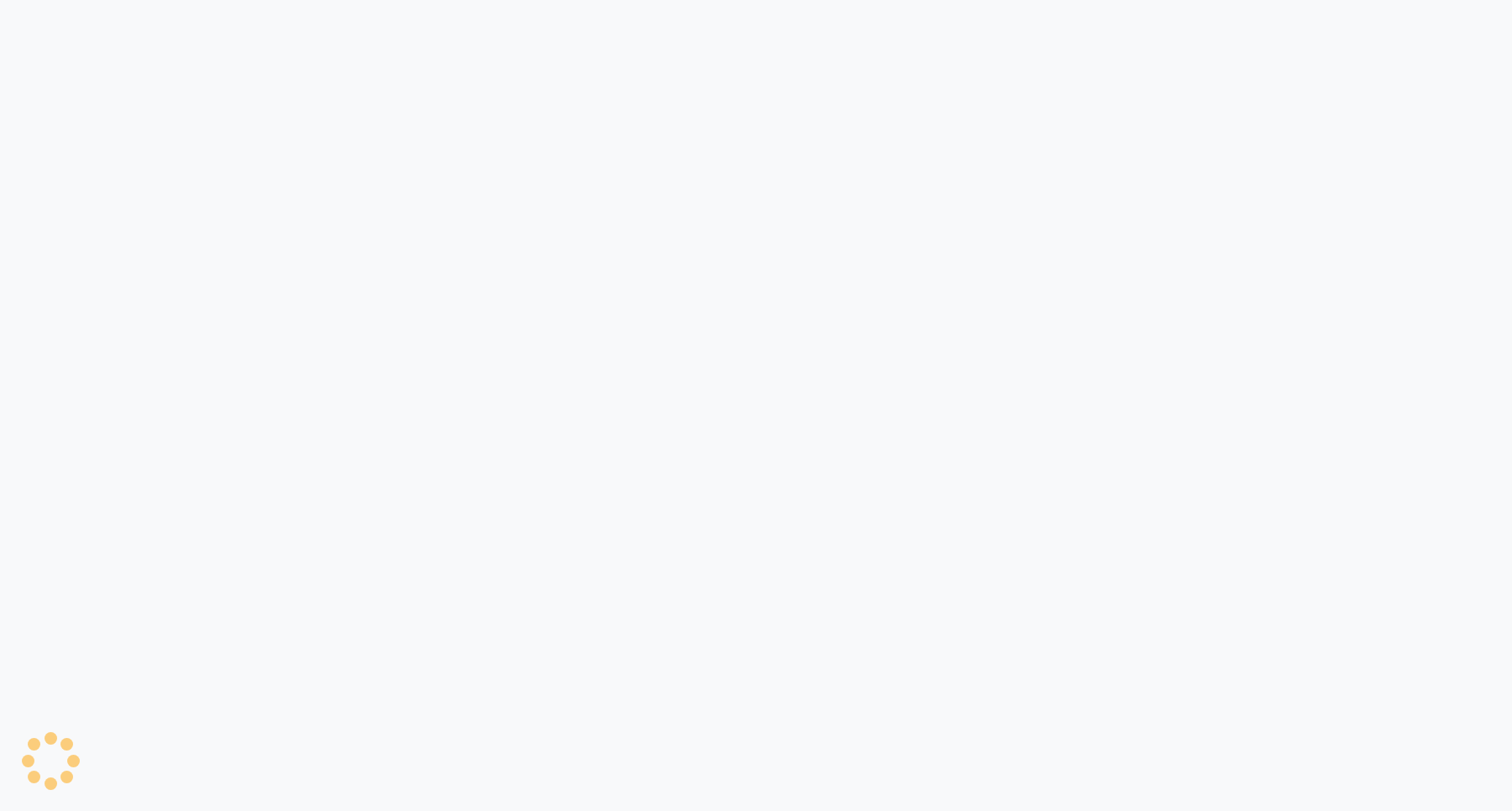
select select "4313"
select select "service"
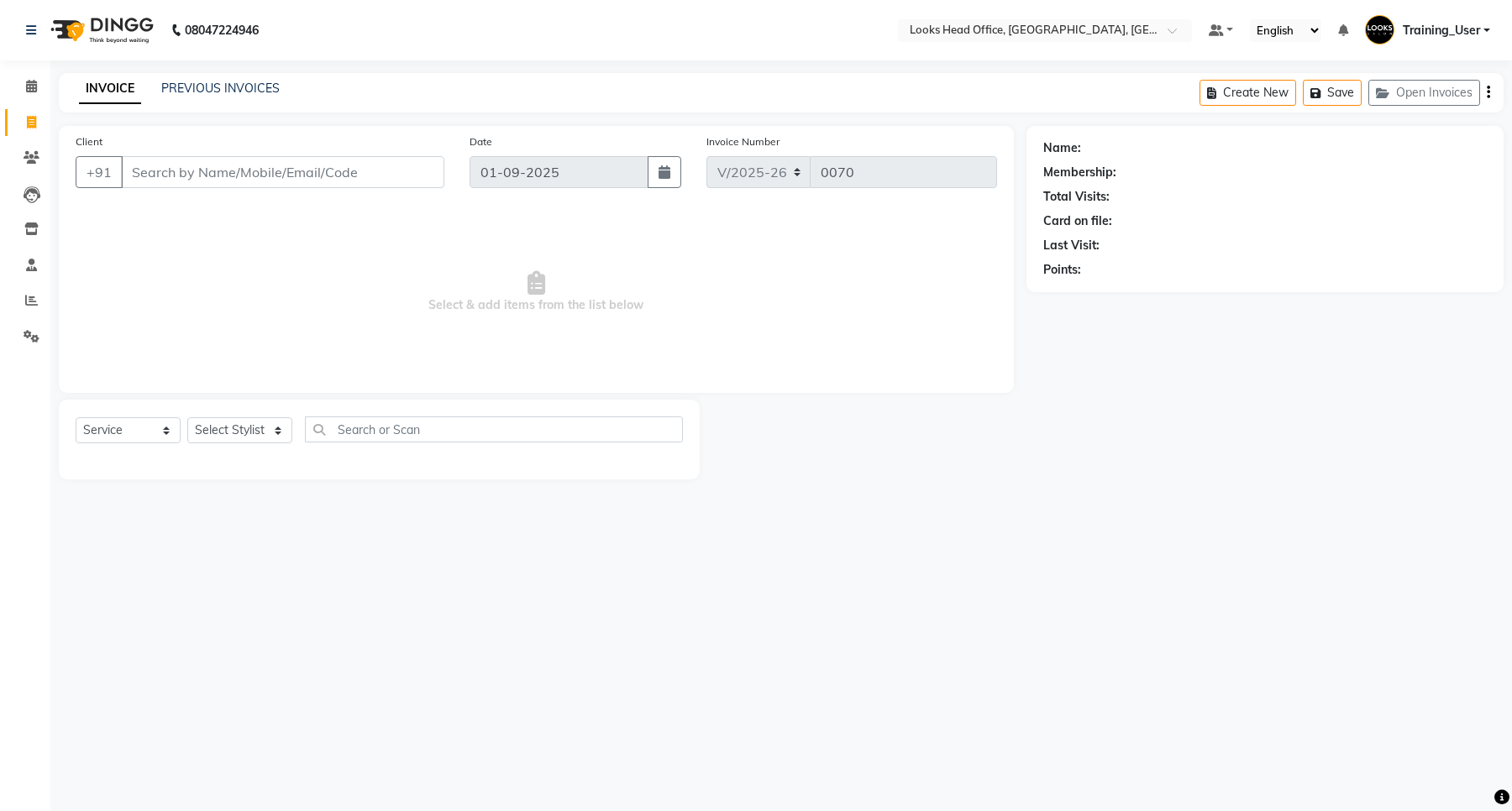
select select "35844"
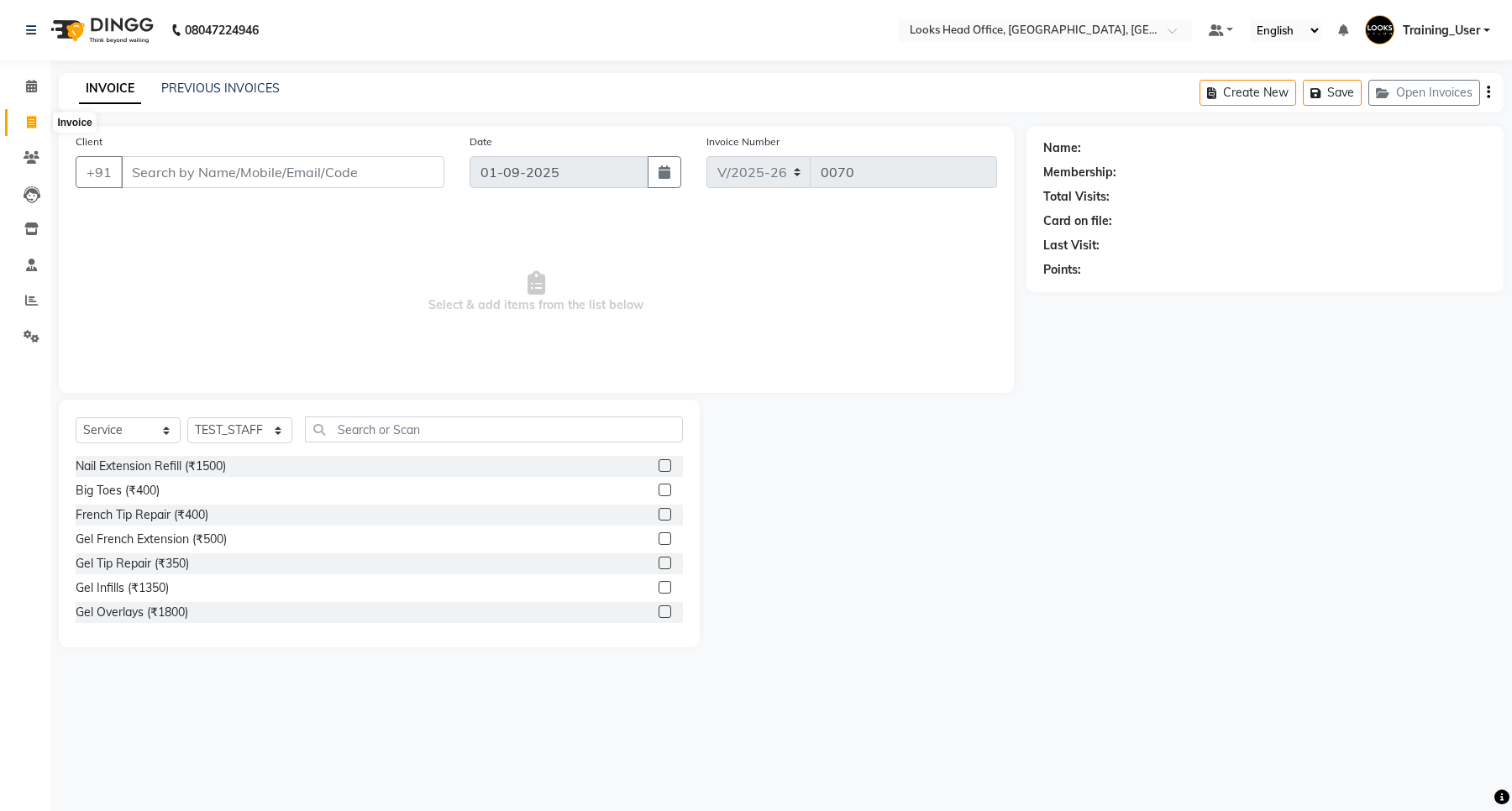
click at [23, 123] on span at bounding box center [31, 123] width 30 height 20
select select "4313"
select select "service"
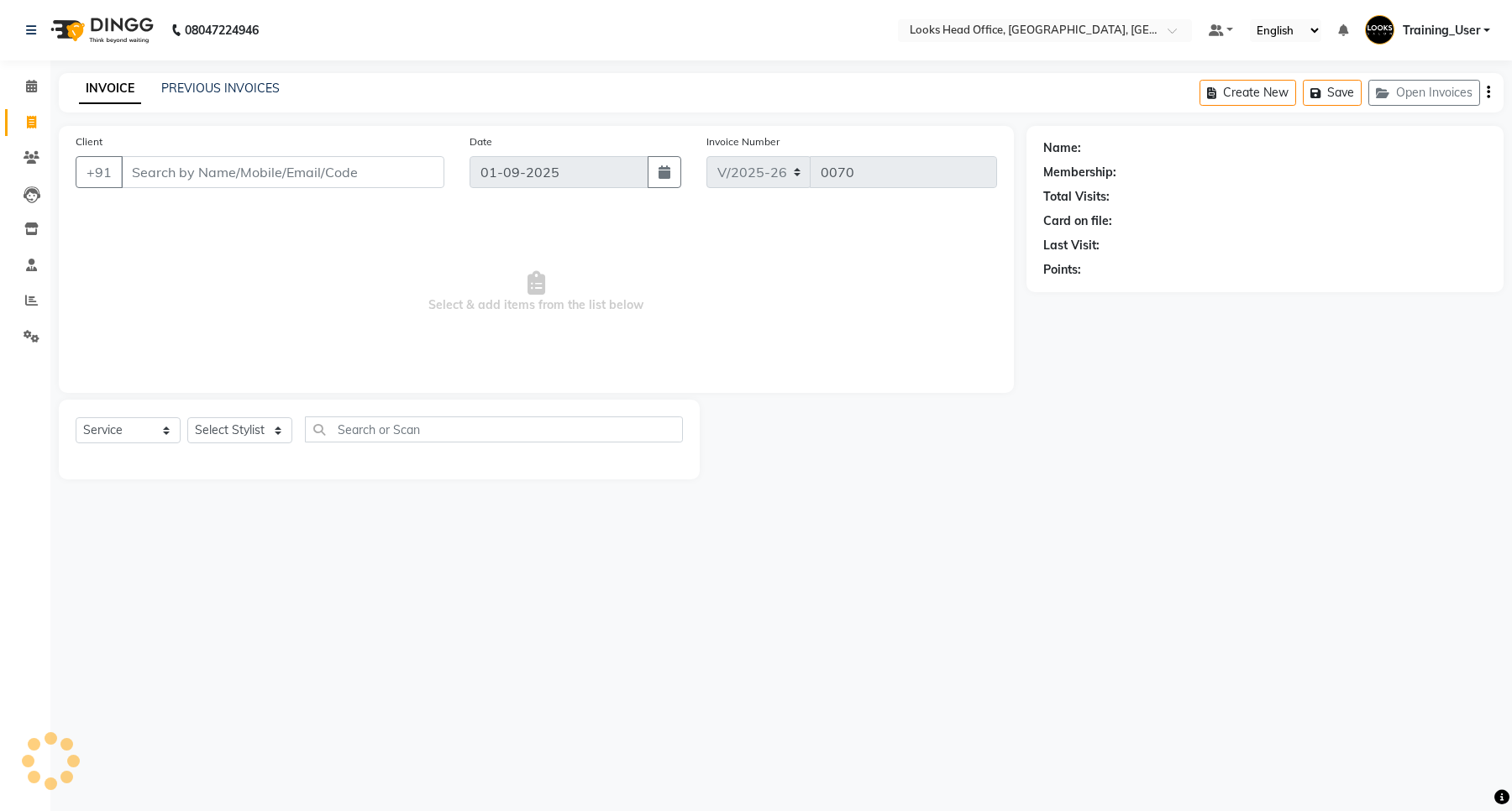
select select "35844"
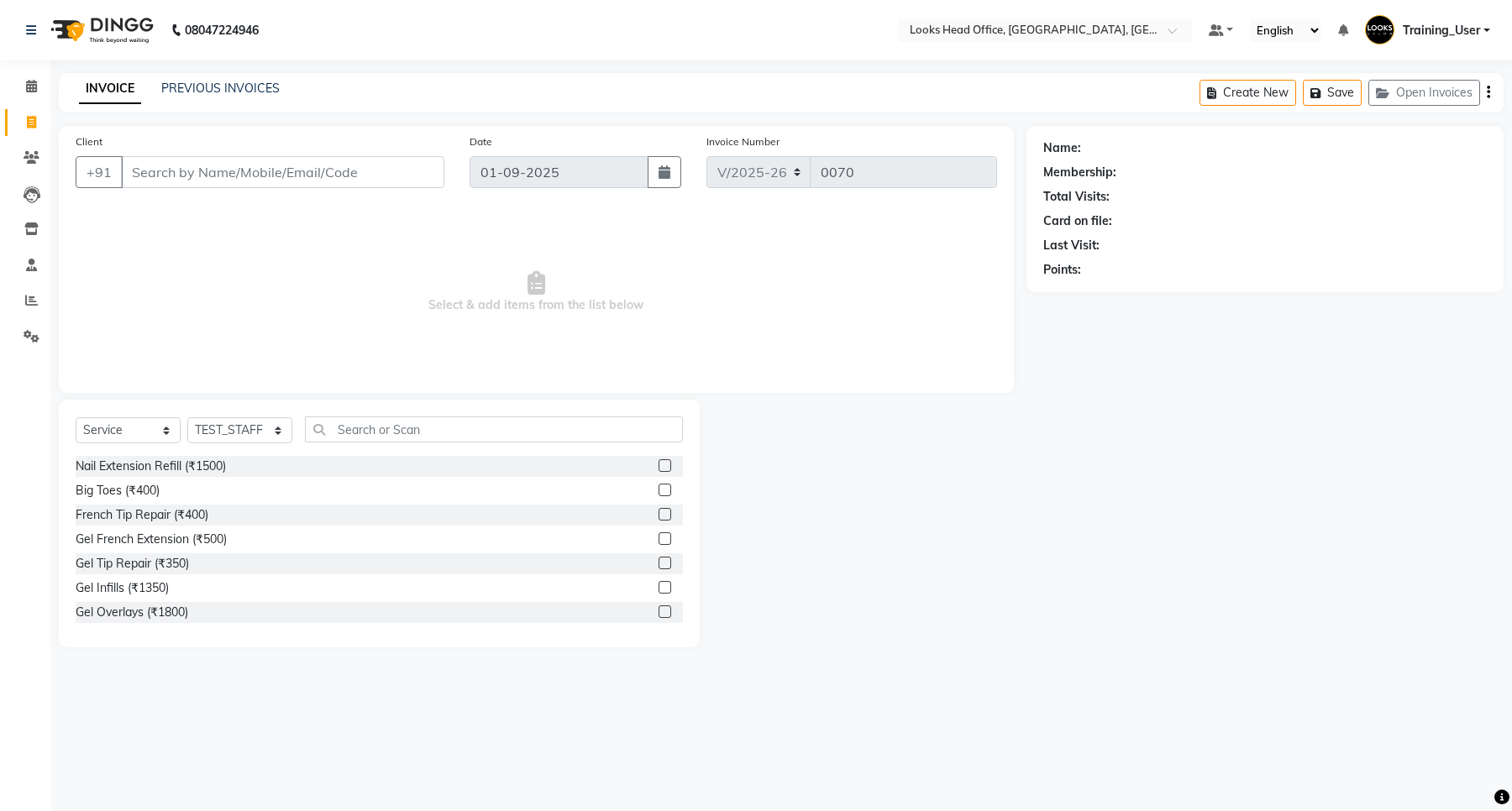
click at [235, 168] on input "Client" at bounding box center [282, 172] width 324 height 32
click at [27, 25] on icon at bounding box center [31, 31] width 10 height 12
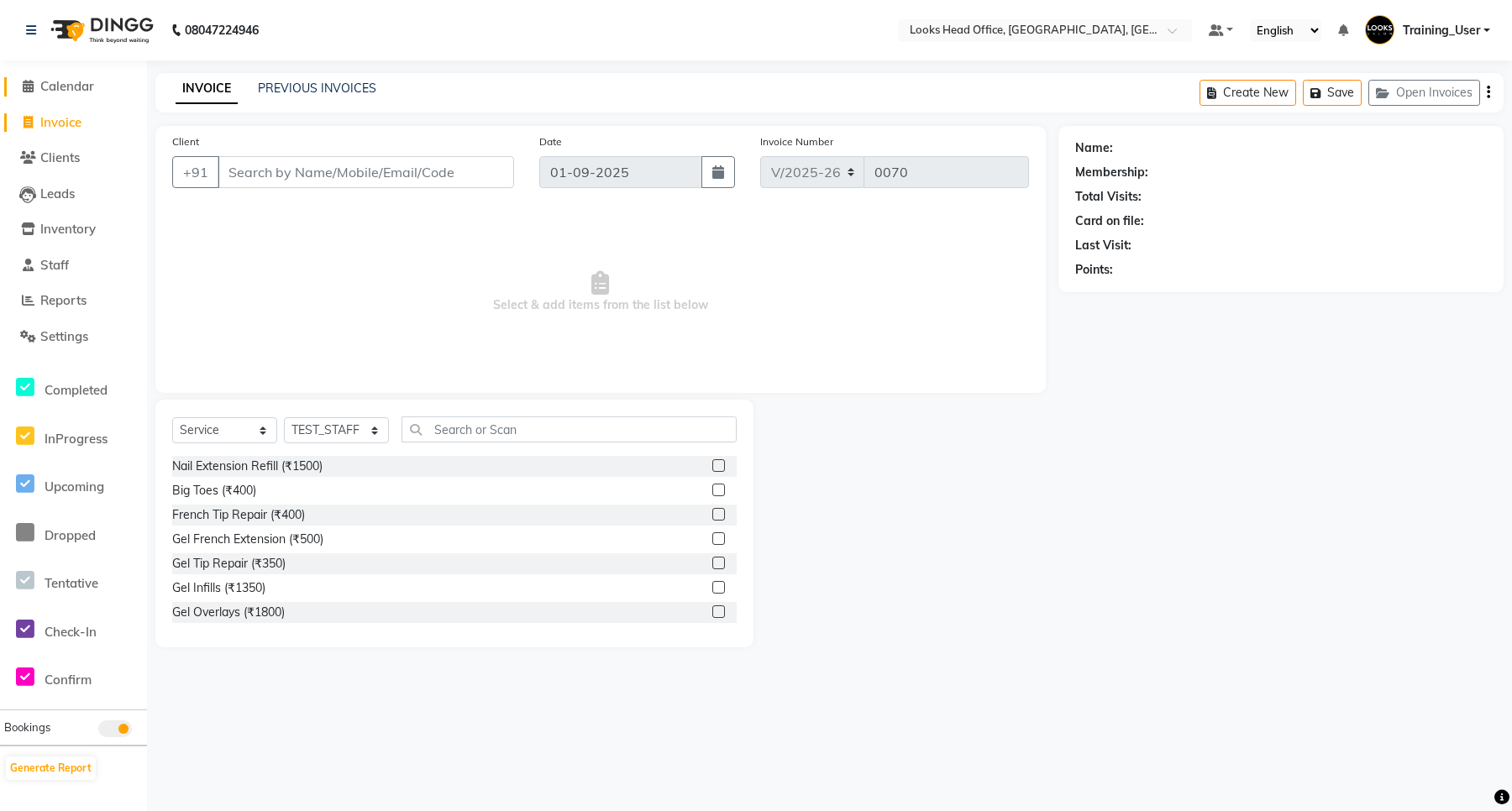
click at [65, 89] on span "Calendar" at bounding box center [66, 86] width 54 height 16
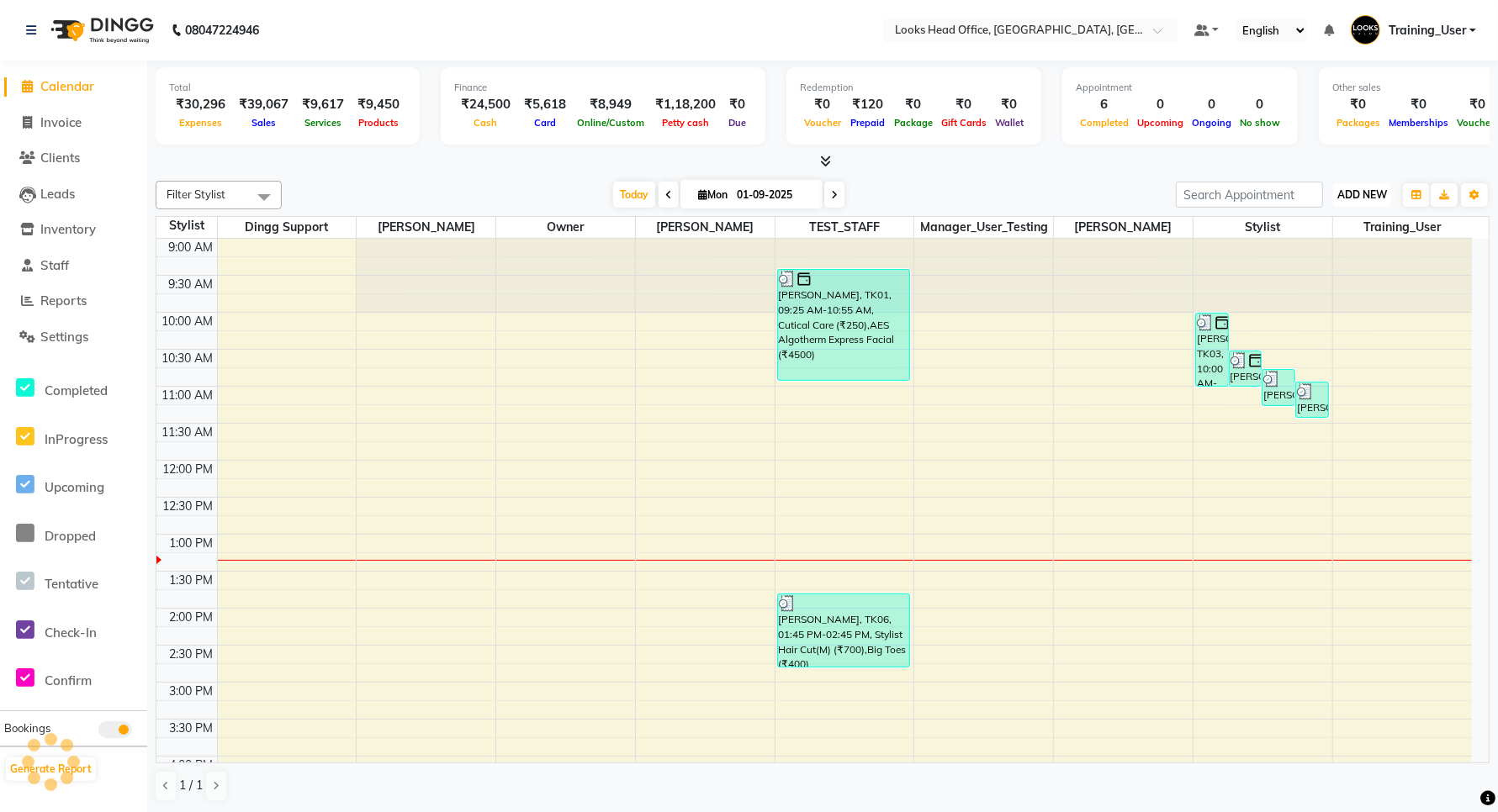
click at [1364, 198] on span "ADD NEW" at bounding box center [1363, 195] width 49 height 13
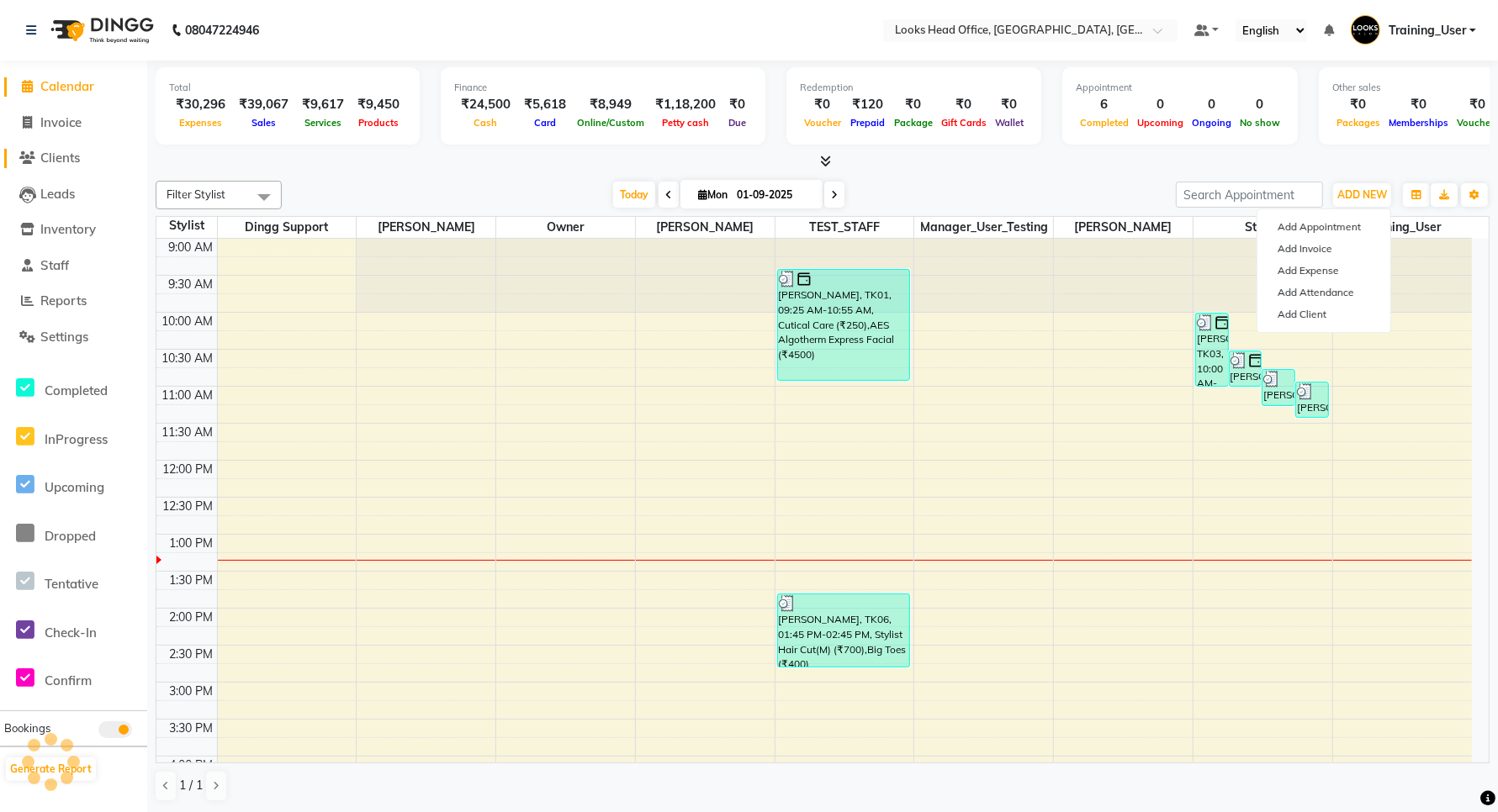
click at [50, 161] on span "Clients" at bounding box center [60, 157] width 39 height 16
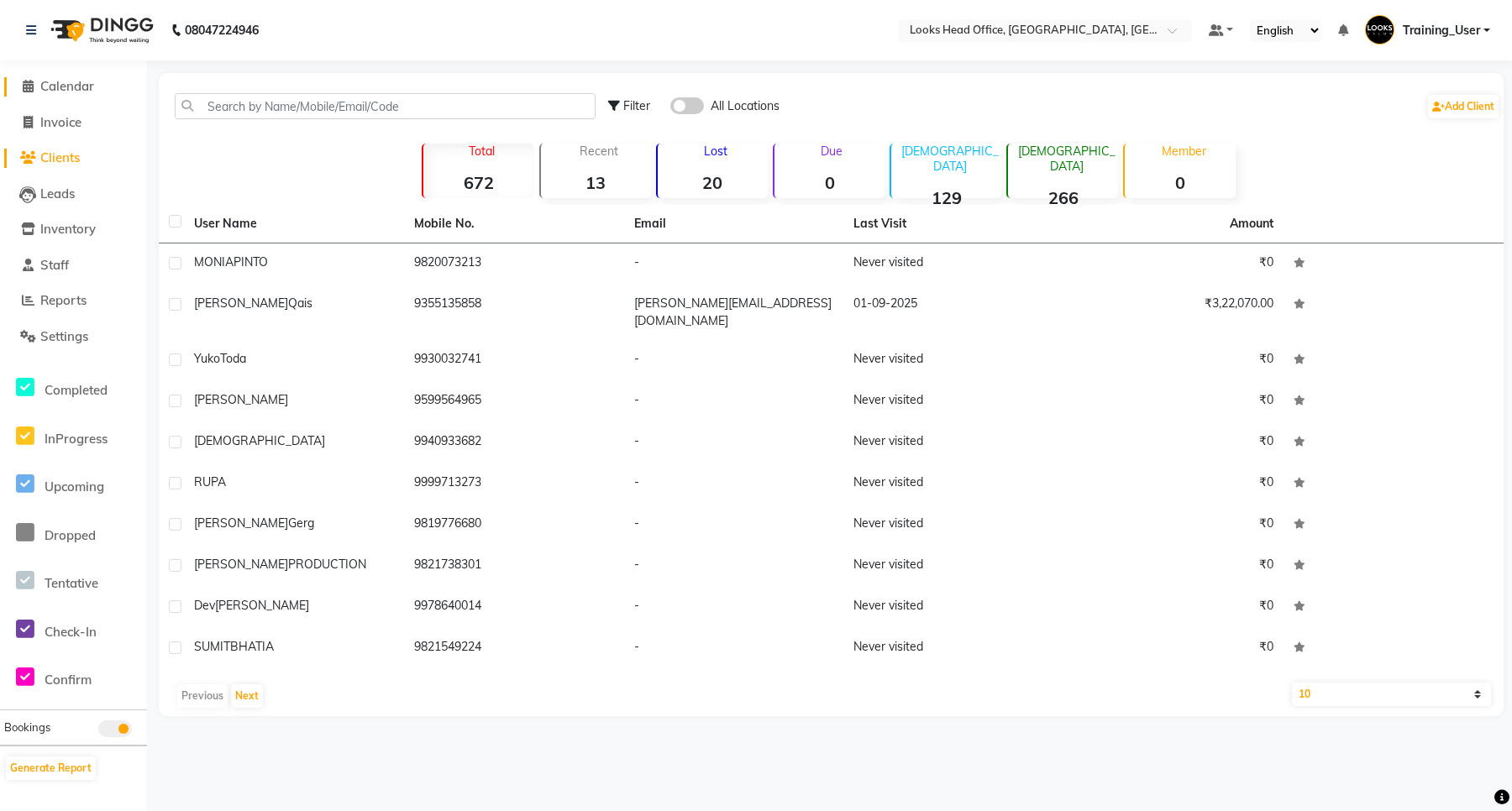
click at [46, 86] on span "Calendar" at bounding box center [66, 86] width 54 height 16
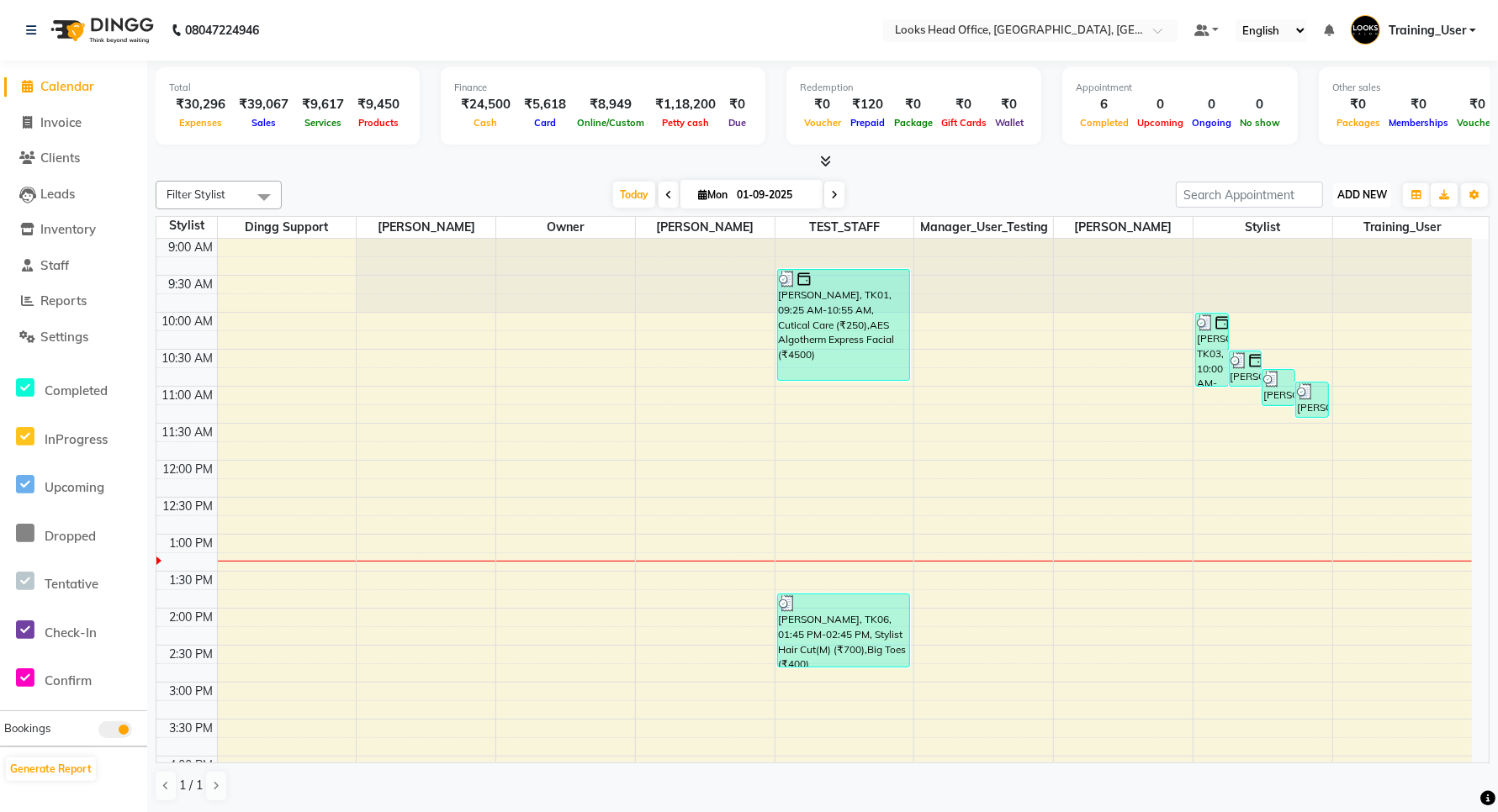
click at [1350, 196] on span "ADD NEW" at bounding box center [1363, 195] width 49 height 13
click at [1307, 229] on button "Add Appointment" at bounding box center [1324, 227] width 133 height 22
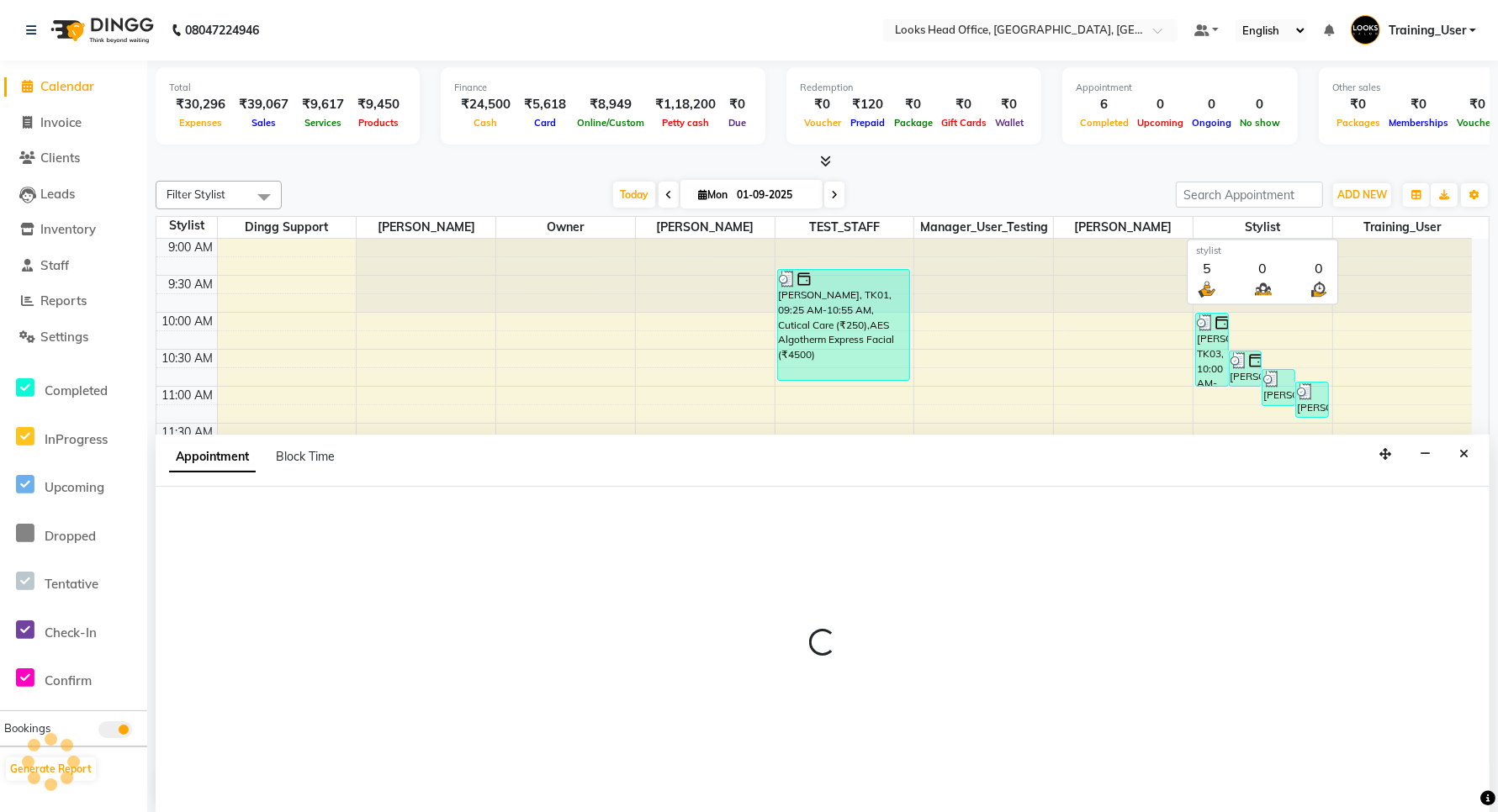
scroll to position [1, 0]
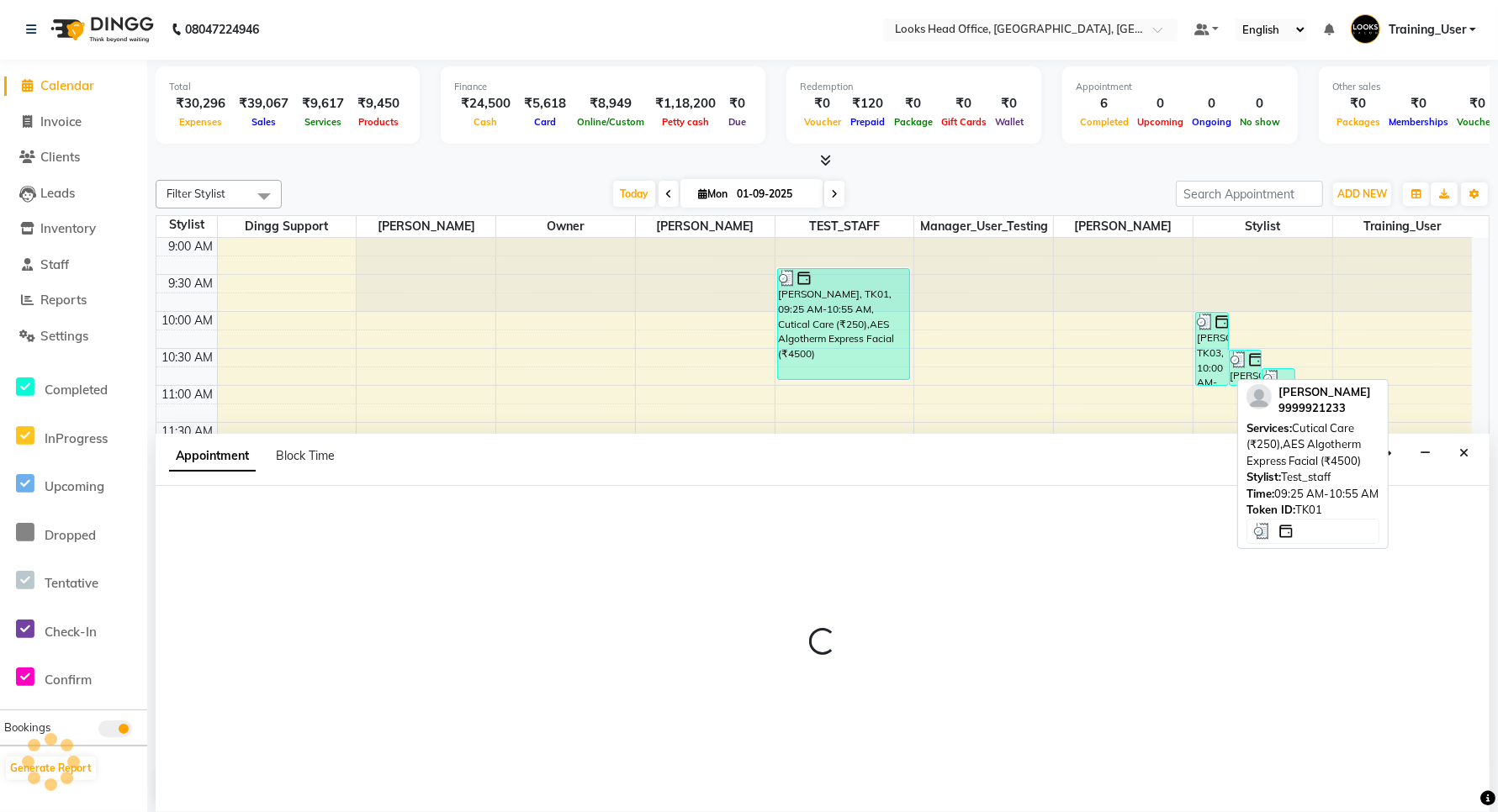
select select "600"
select select "tentative"
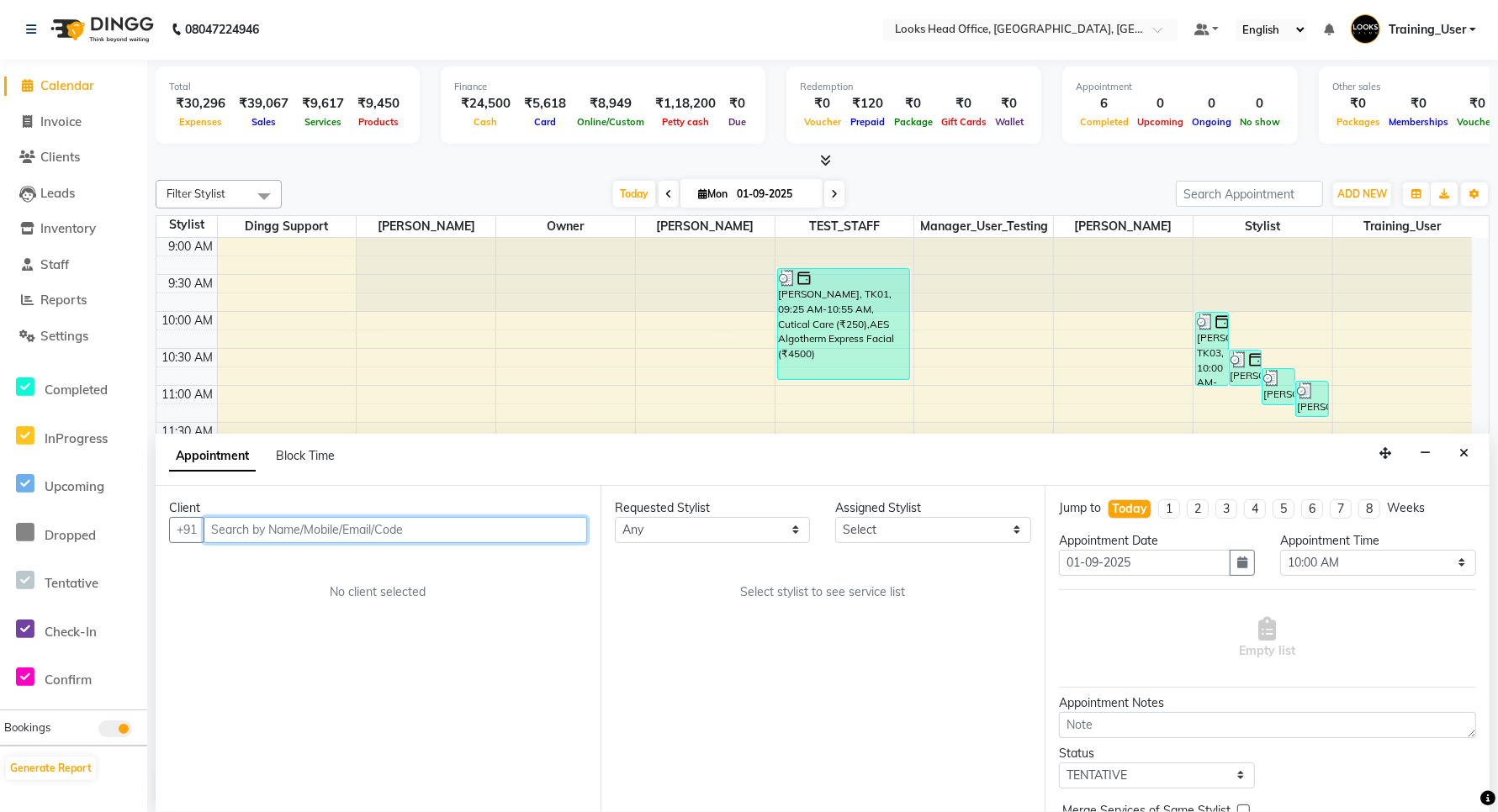
paste input "9355135858"
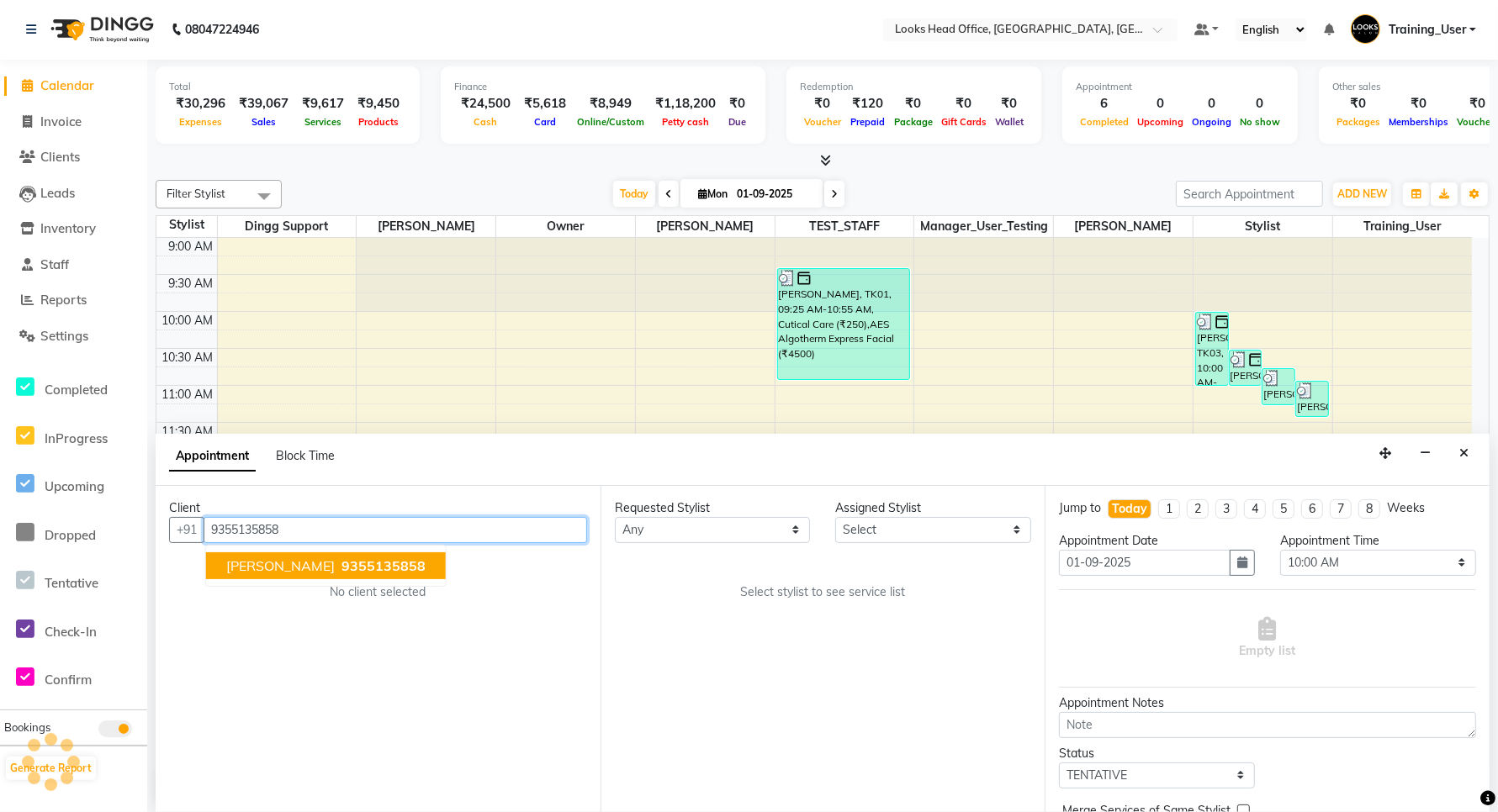
click at [350, 560] on span "9355135858" at bounding box center [384, 566] width 84 height 17
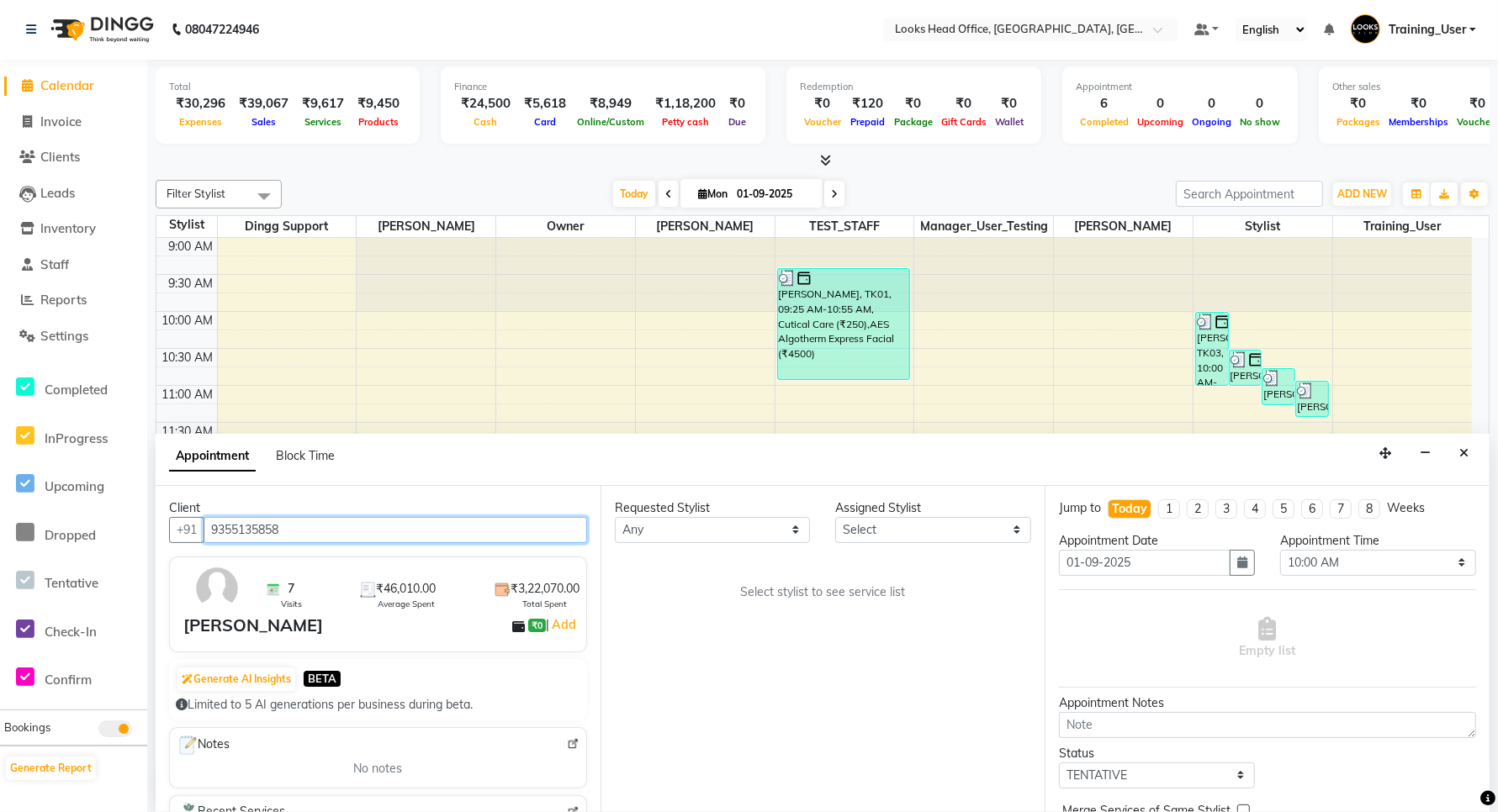
type input "9355135858"
click at [1464, 456] on icon "Close" at bounding box center [1464, 453] width 9 height 12
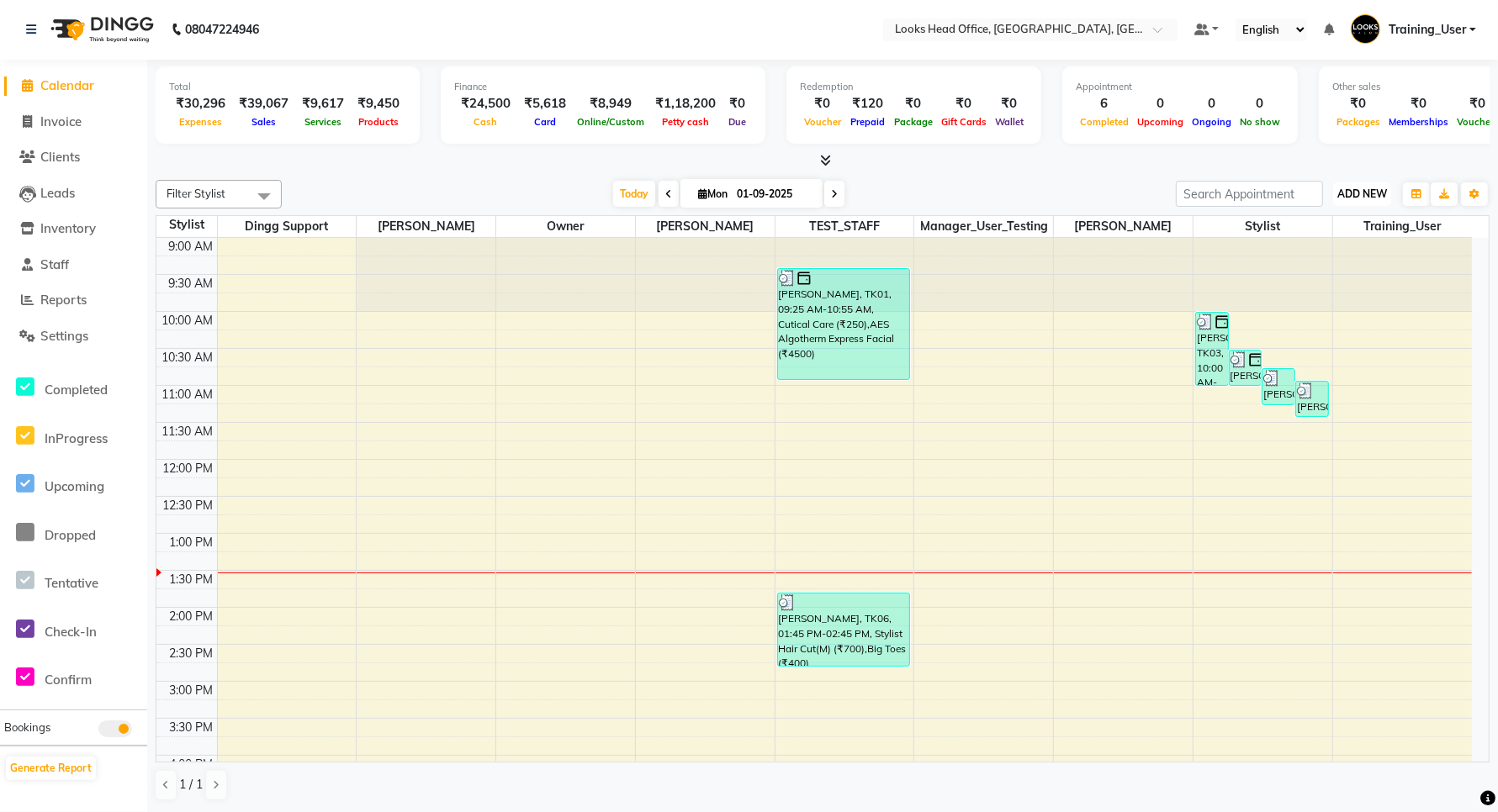
click at [1372, 194] on span "ADD NEW" at bounding box center [1363, 194] width 49 height 13
click at [1326, 220] on button "Add Appointment" at bounding box center [1324, 226] width 133 height 22
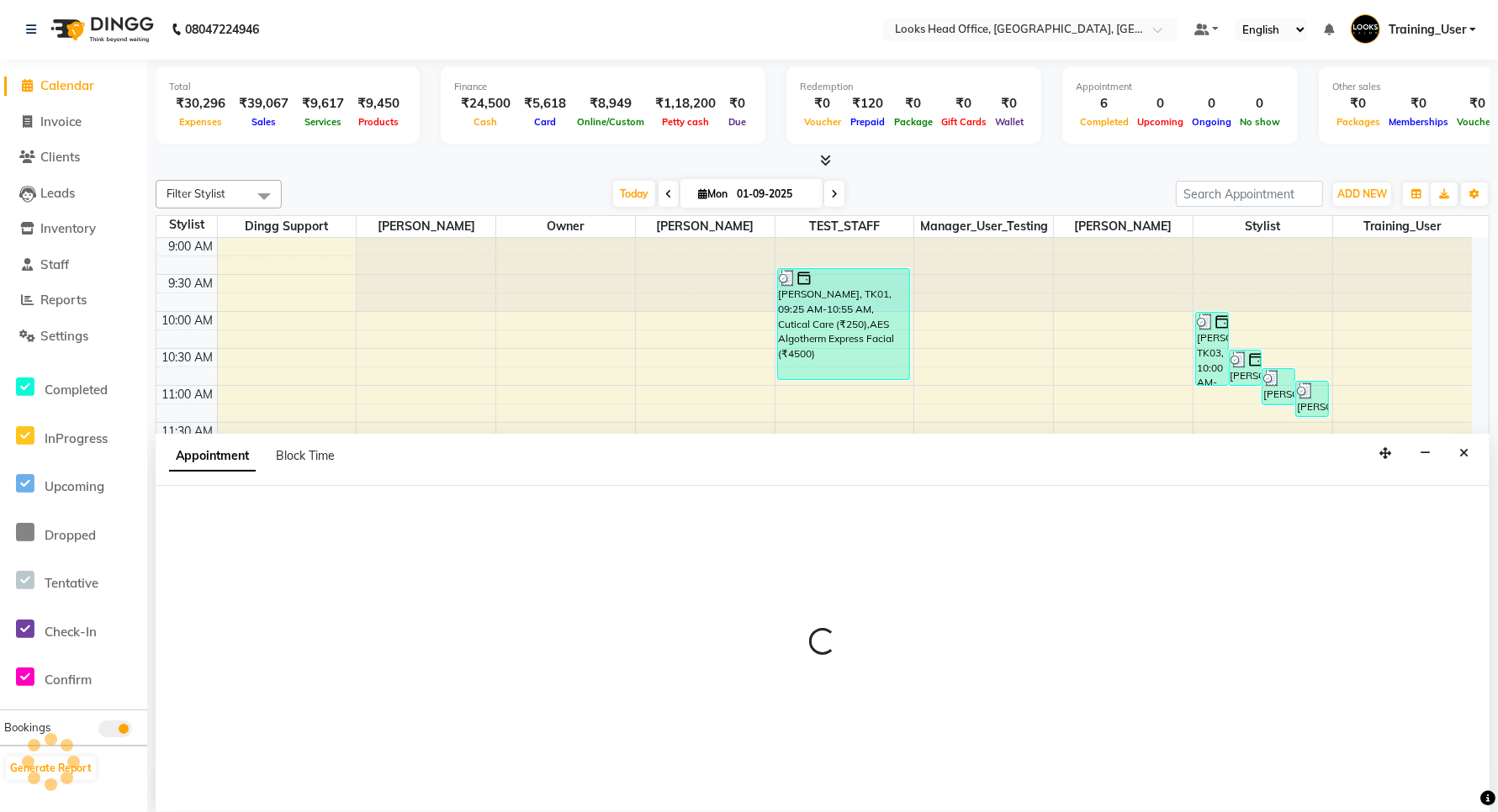
select select "600"
select select "tentative"
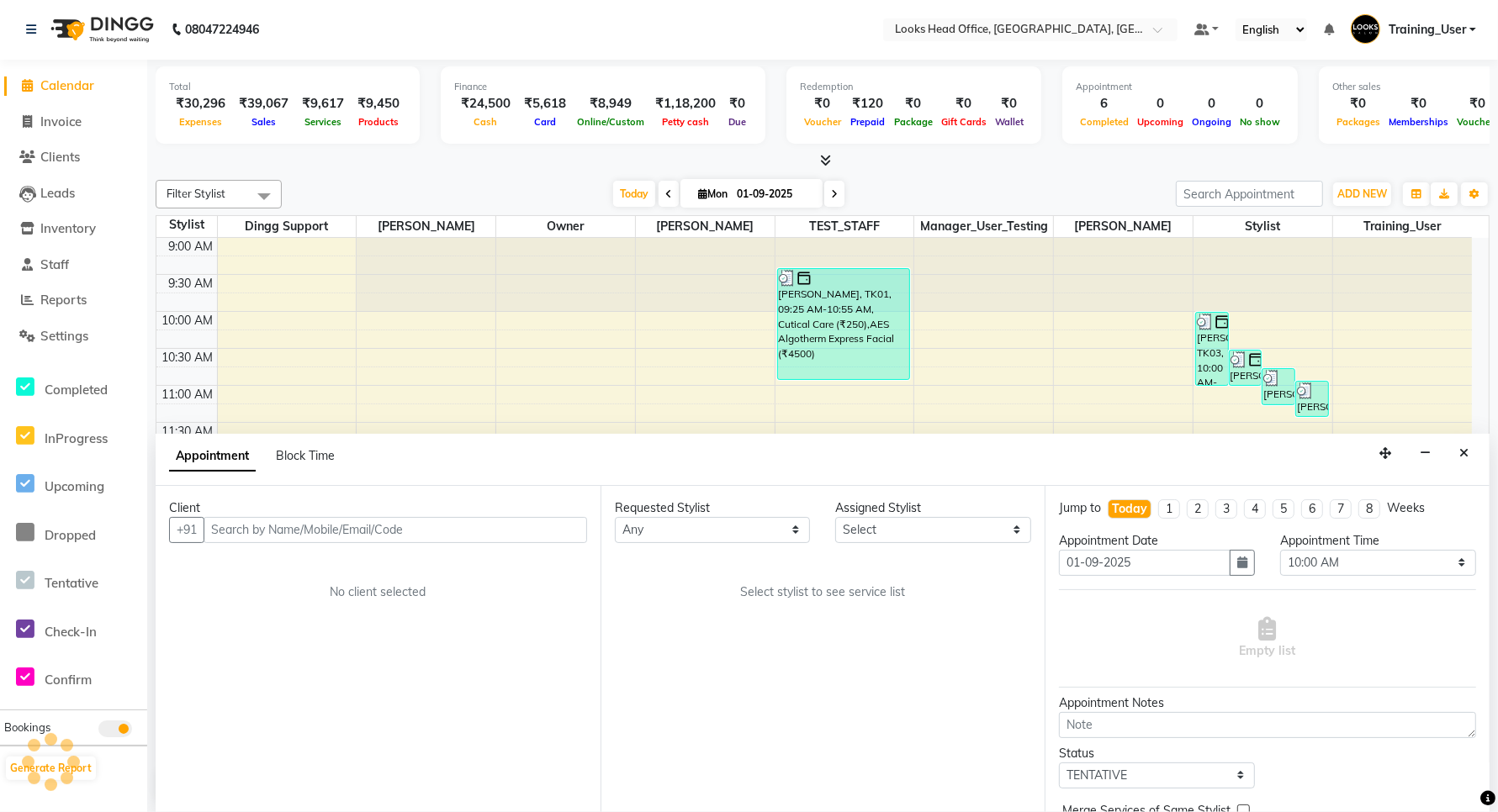
click at [339, 532] on input "text" at bounding box center [395, 530] width 384 height 26
click at [513, 531] on input "text" at bounding box center [395, 530] width 384 height 26
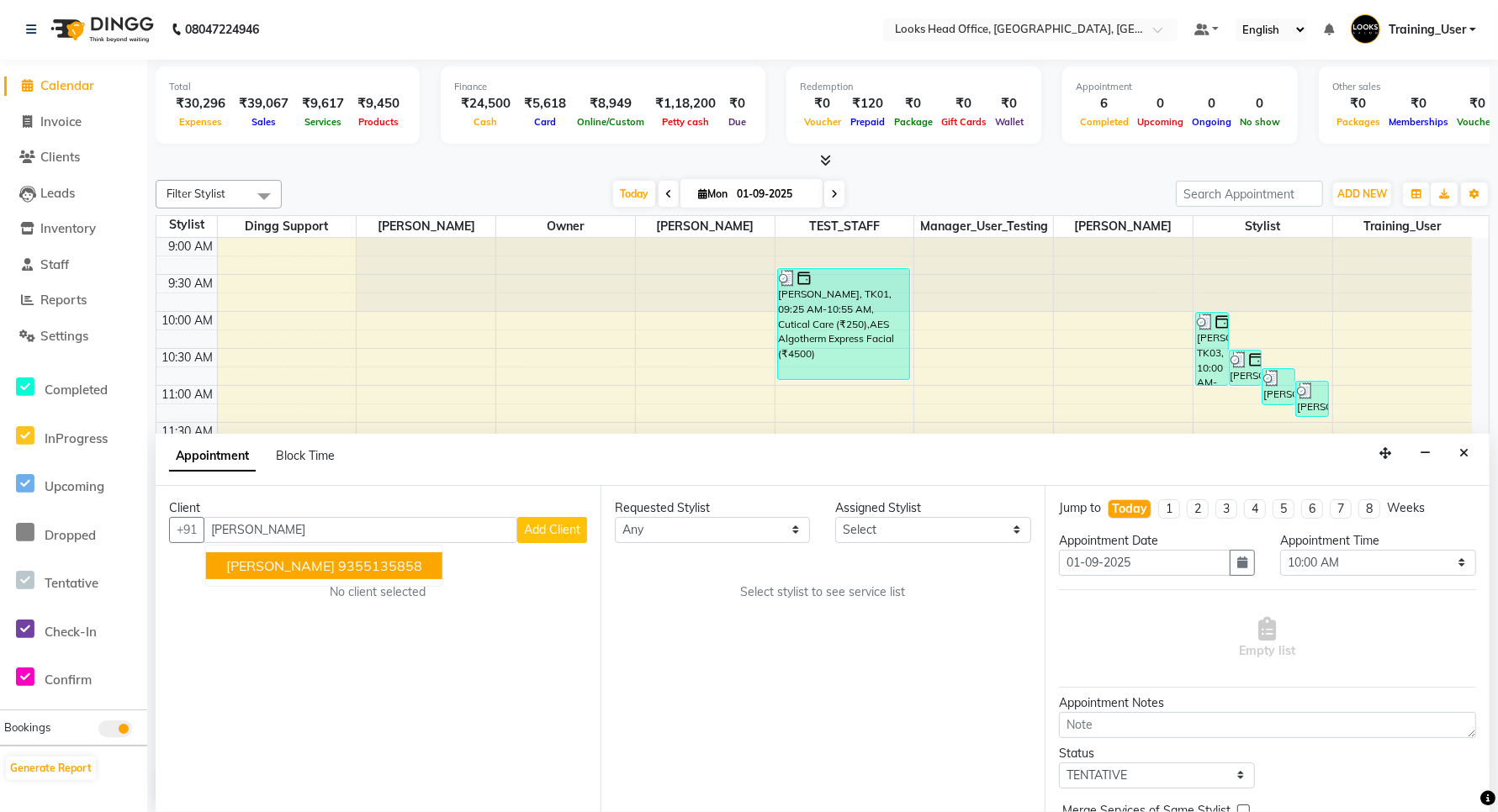
click at [339, 564] on ngb-highlight "9355135858" at bounding box center [380, 566] width 84 height 17
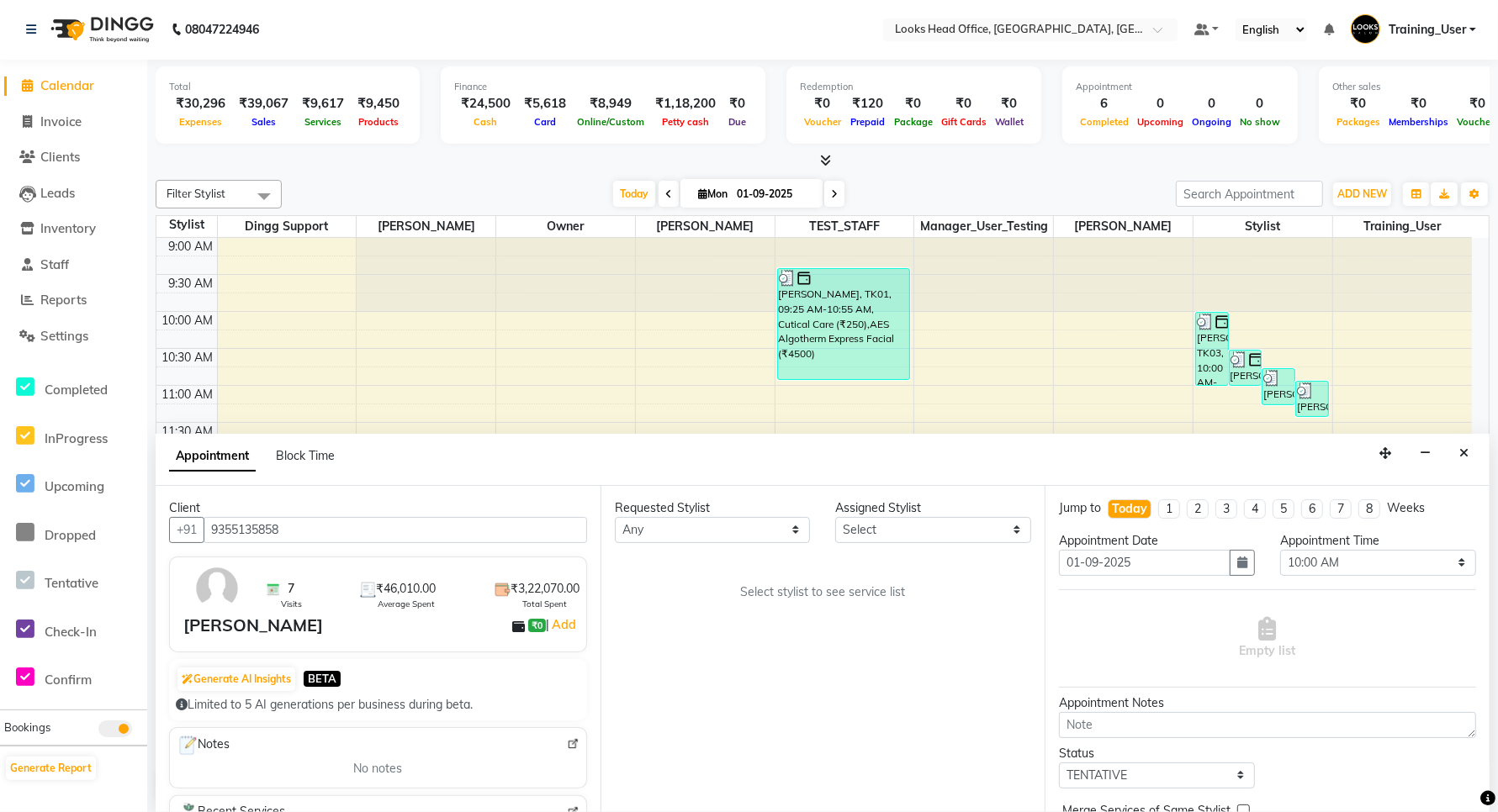
click at [248, 536] on input "9355135858" at bounding box center [395, 530] width 384 height 26
type input "9355135858"
click at [679, 534] on select "Any" at bounding box center [713, 530] width 196 height 26
click at [322, 536] on input "9355135858" at bounding box center [395, 530] width 384 height 26
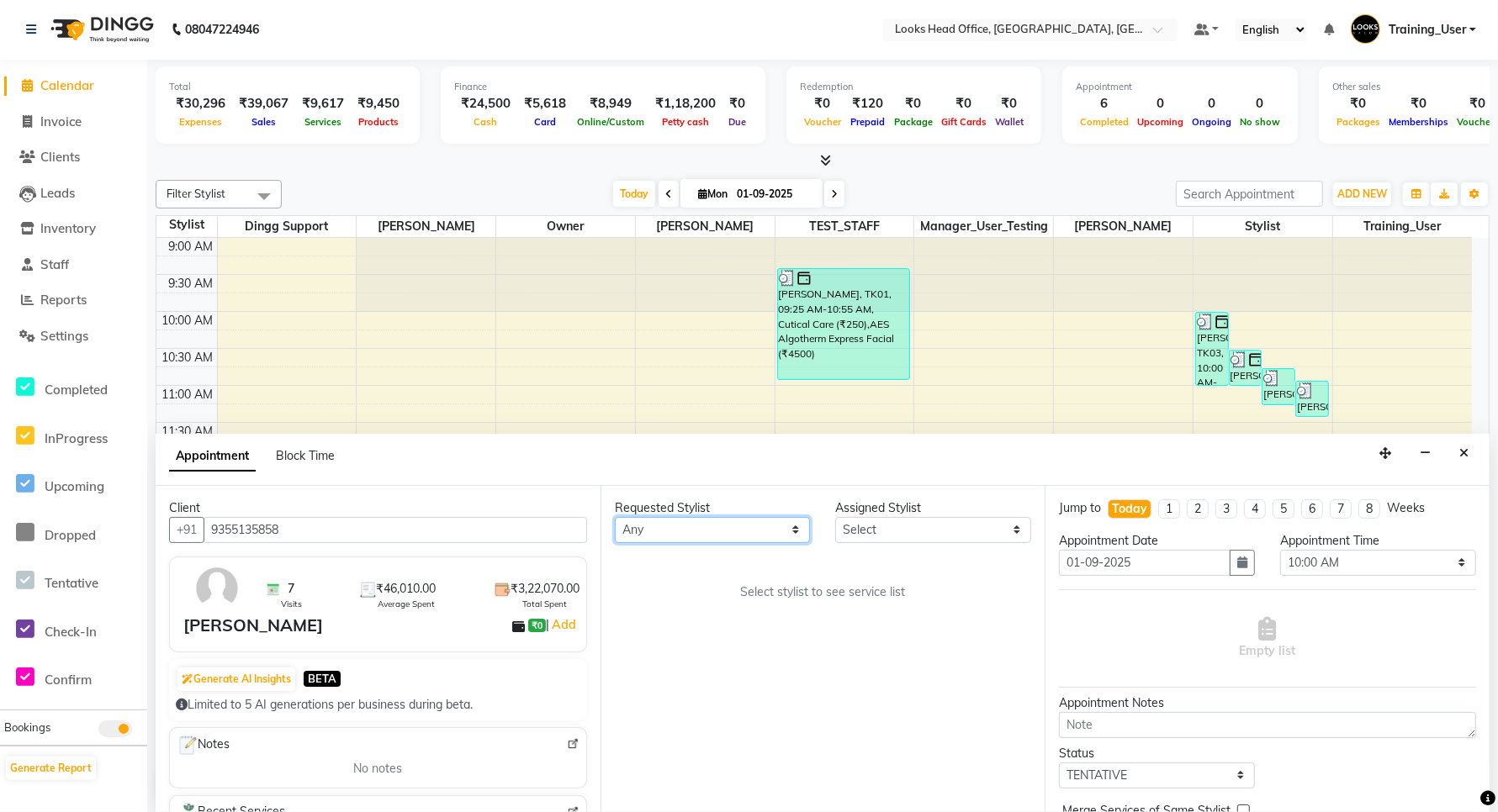
click at [754, 527] on select "Any" at bounding box center [713, 530] width 196 height 26
click at [642, 527] on select "Any" at bounding box center [713, 530] width 196 height 26
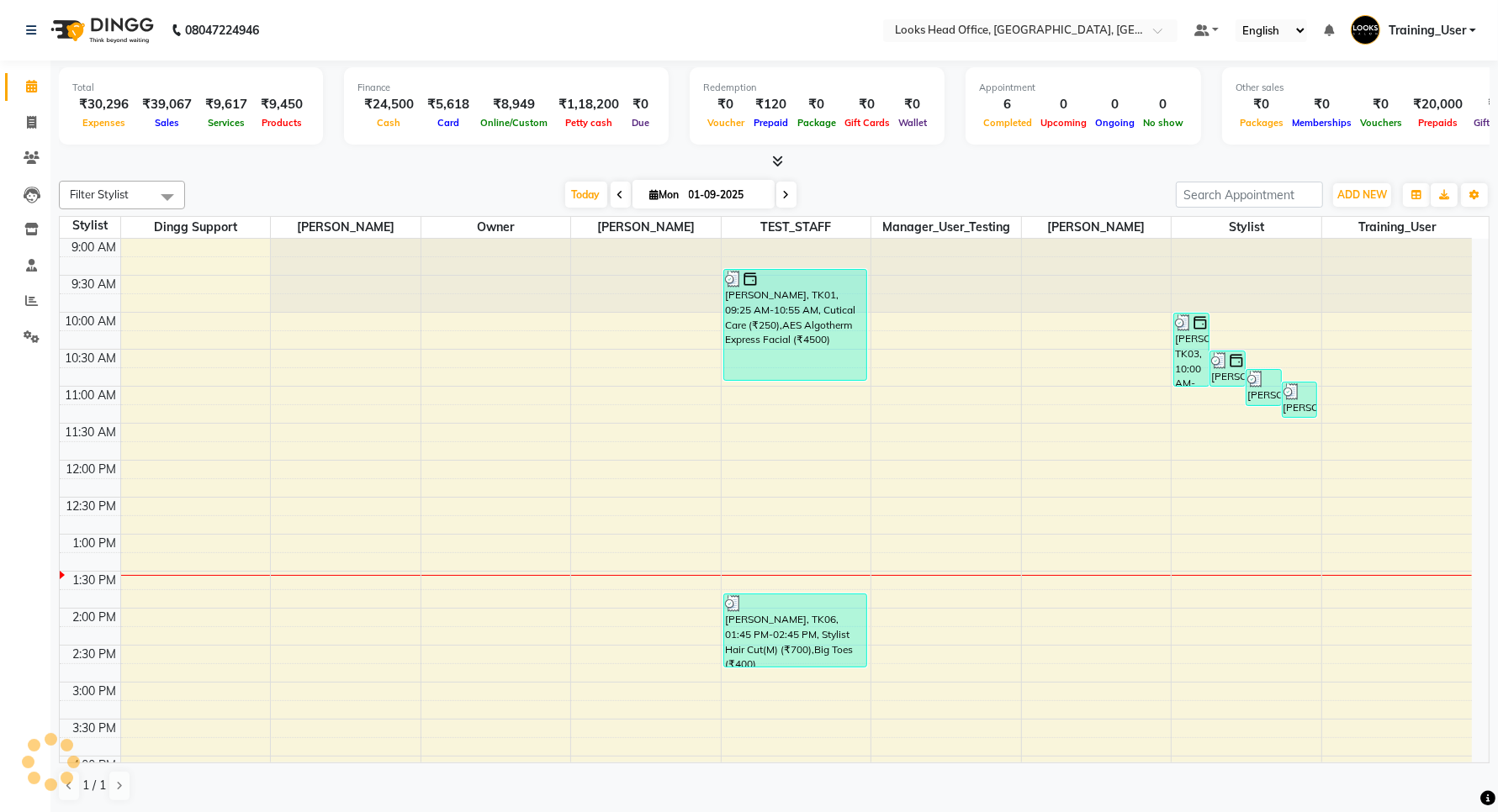
scroll to position [300, 0]
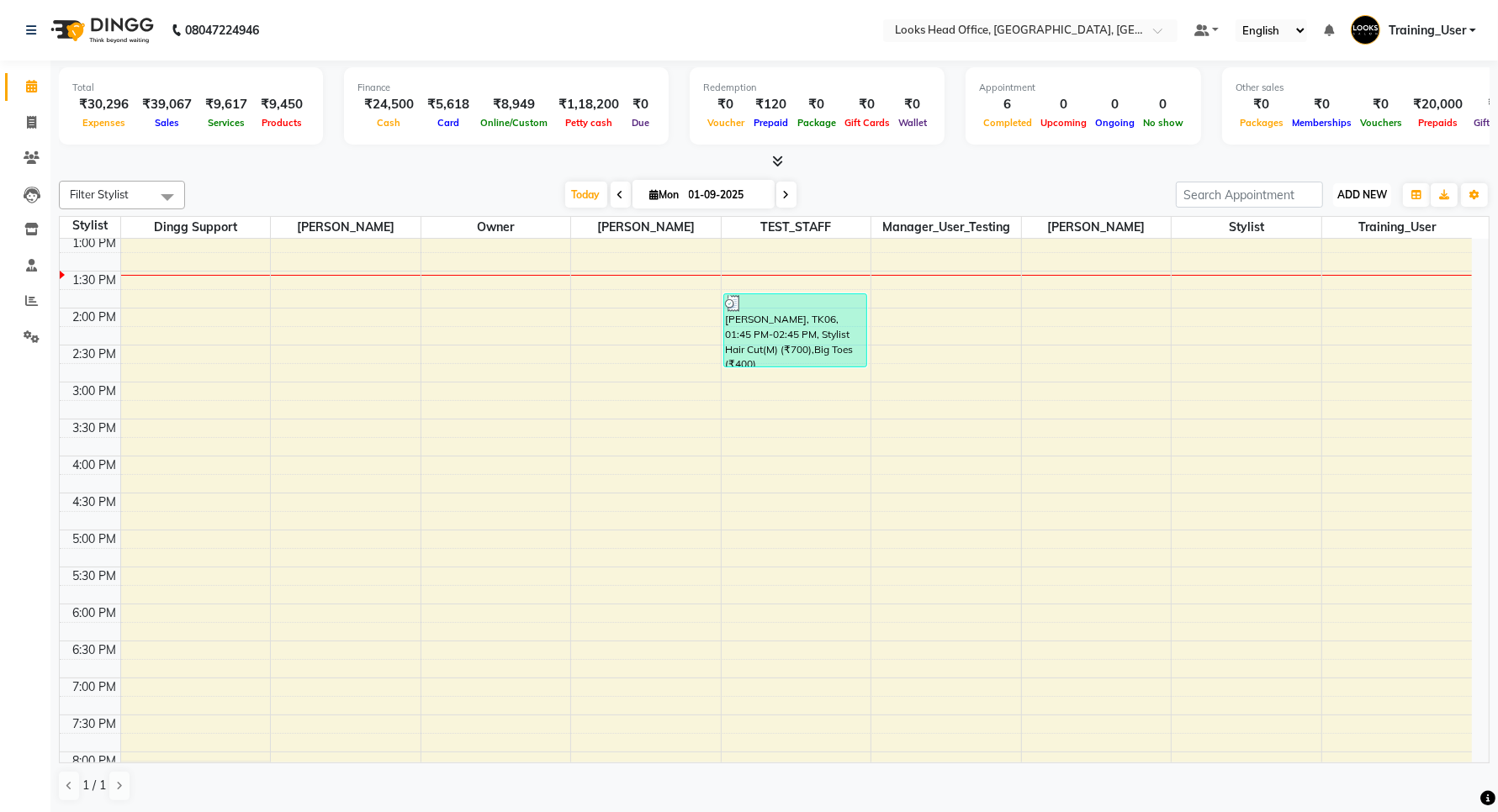
click at [1369, 191] on span "ADD NEW" at bounding box center [1363, 195] width 49 height 13
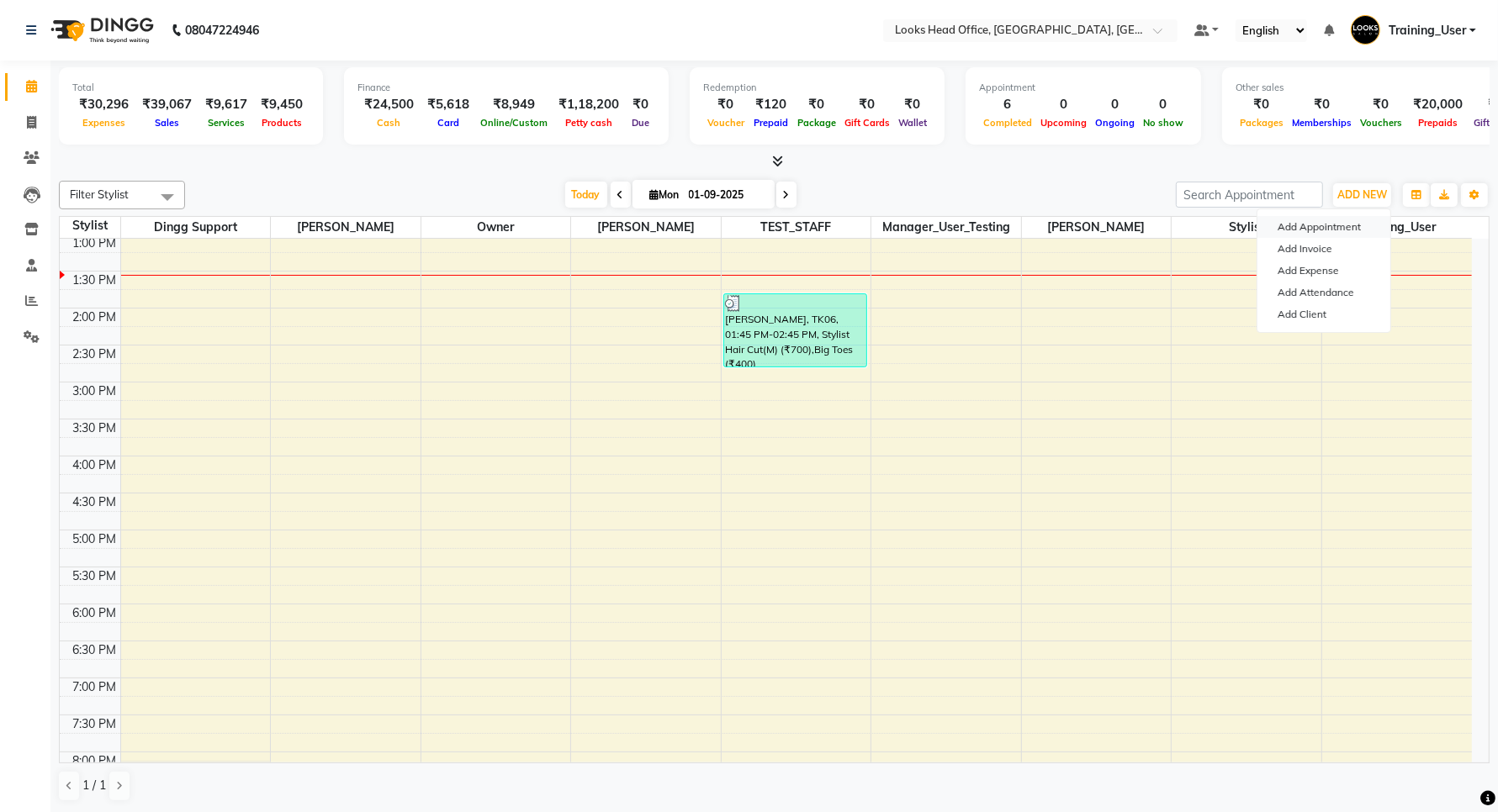
click at [1330, 231] on button "Add Appointment" at bounding box center [1324, 227] width 133 height 22
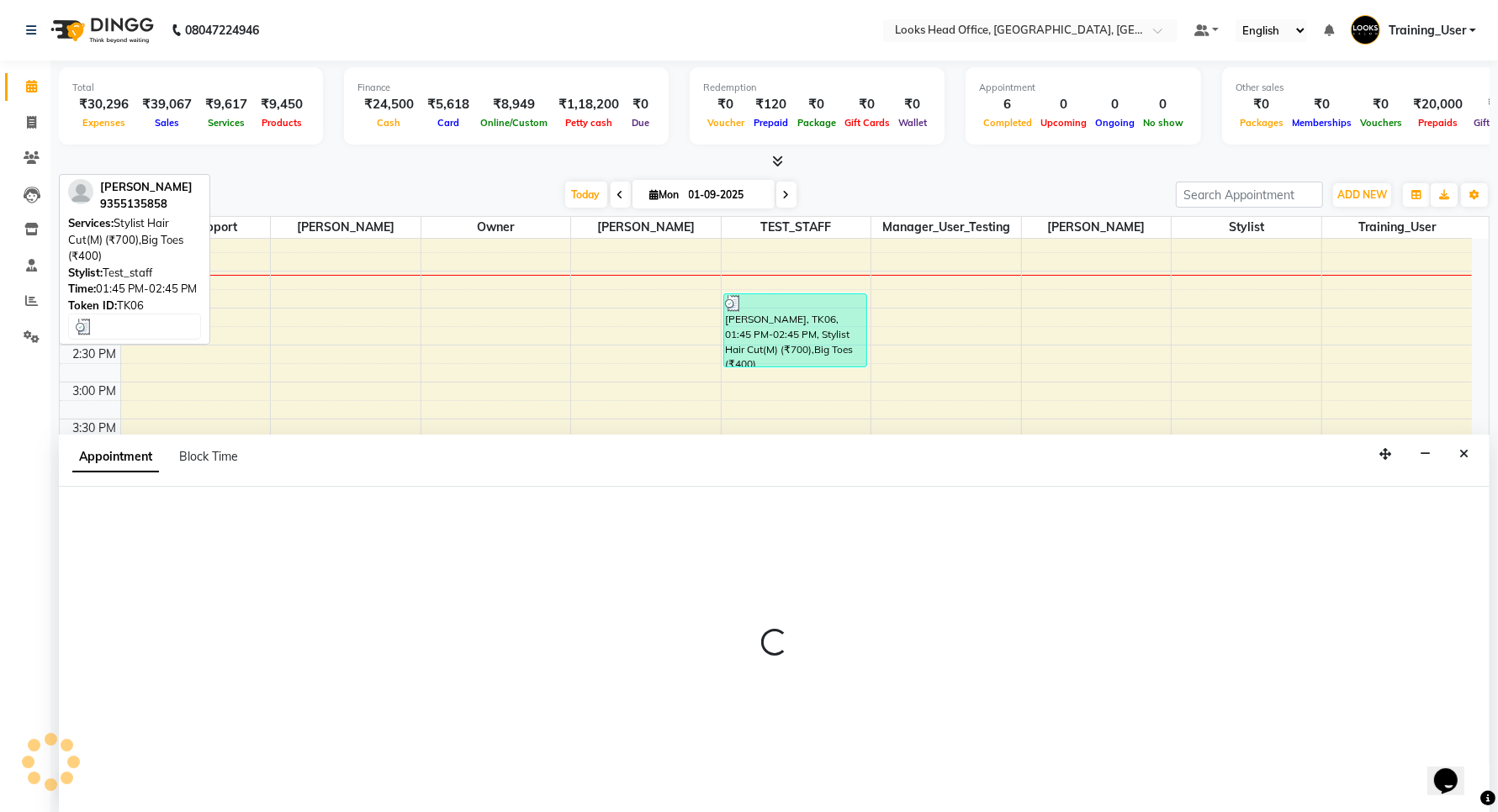
scroll to position [1, 0]
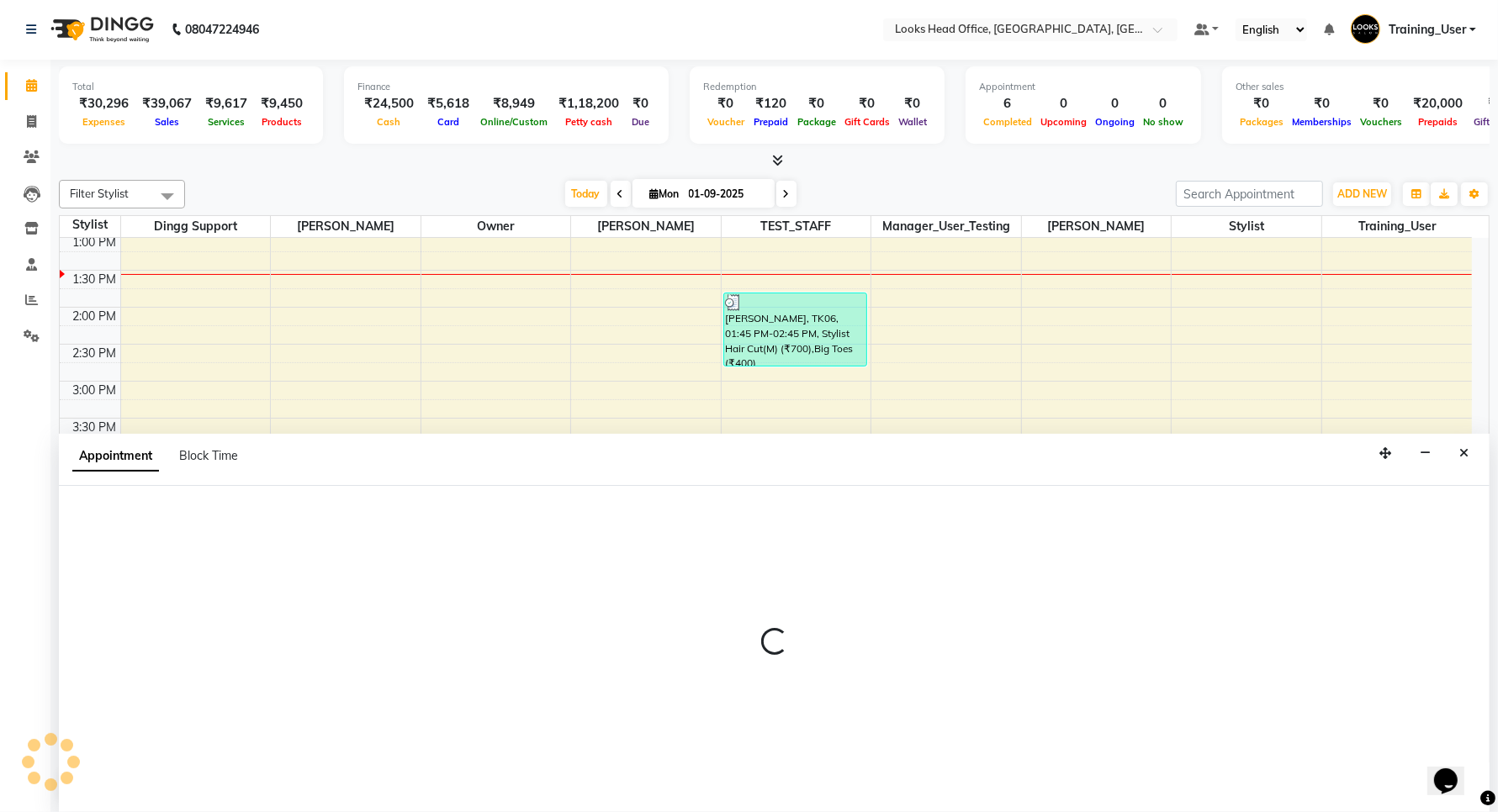
select select "600"
select select "tentative"
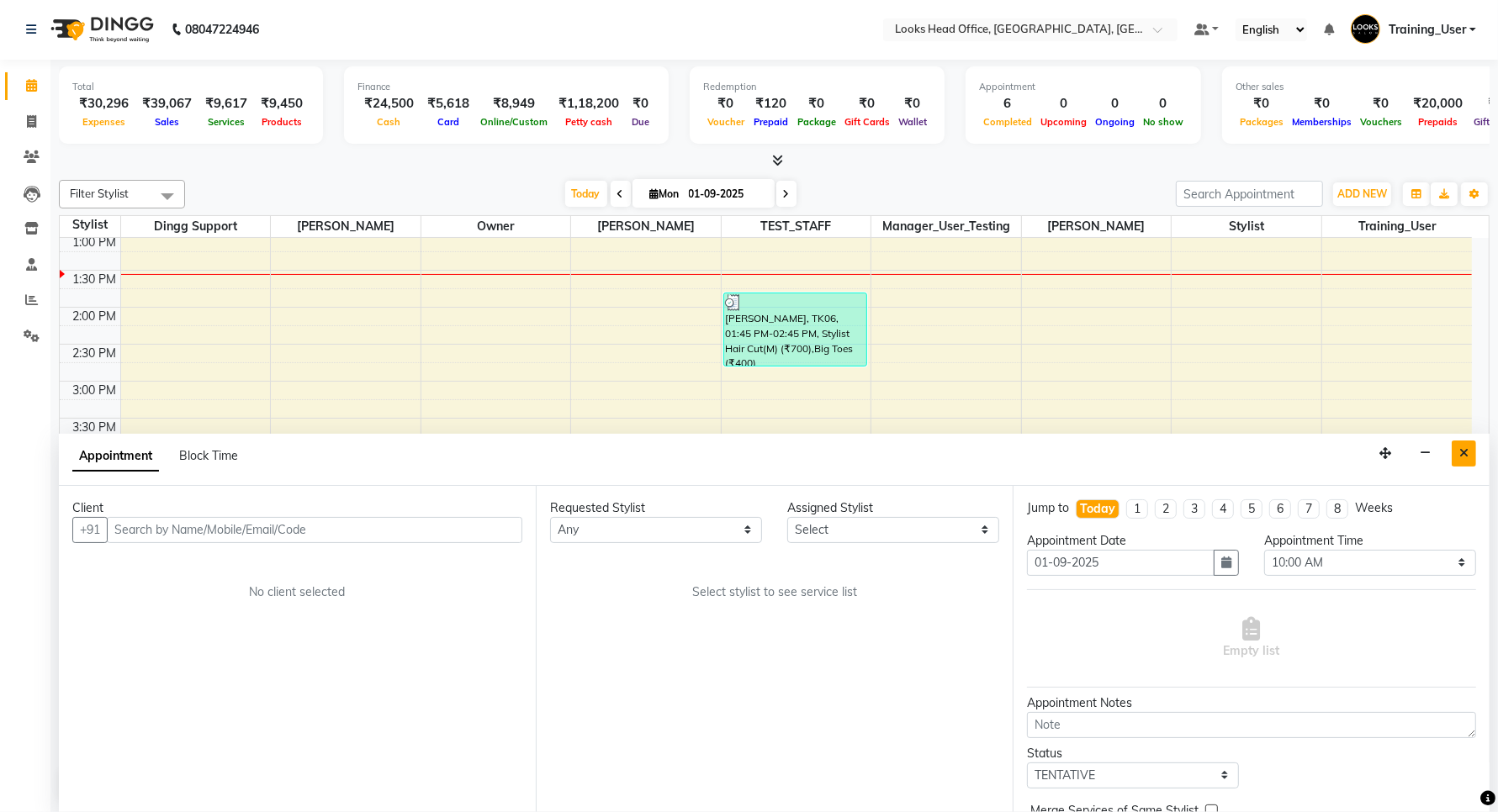
click at [1461, 454] on icon "Close" at bounding box center [1464, 453] width 9 height 12
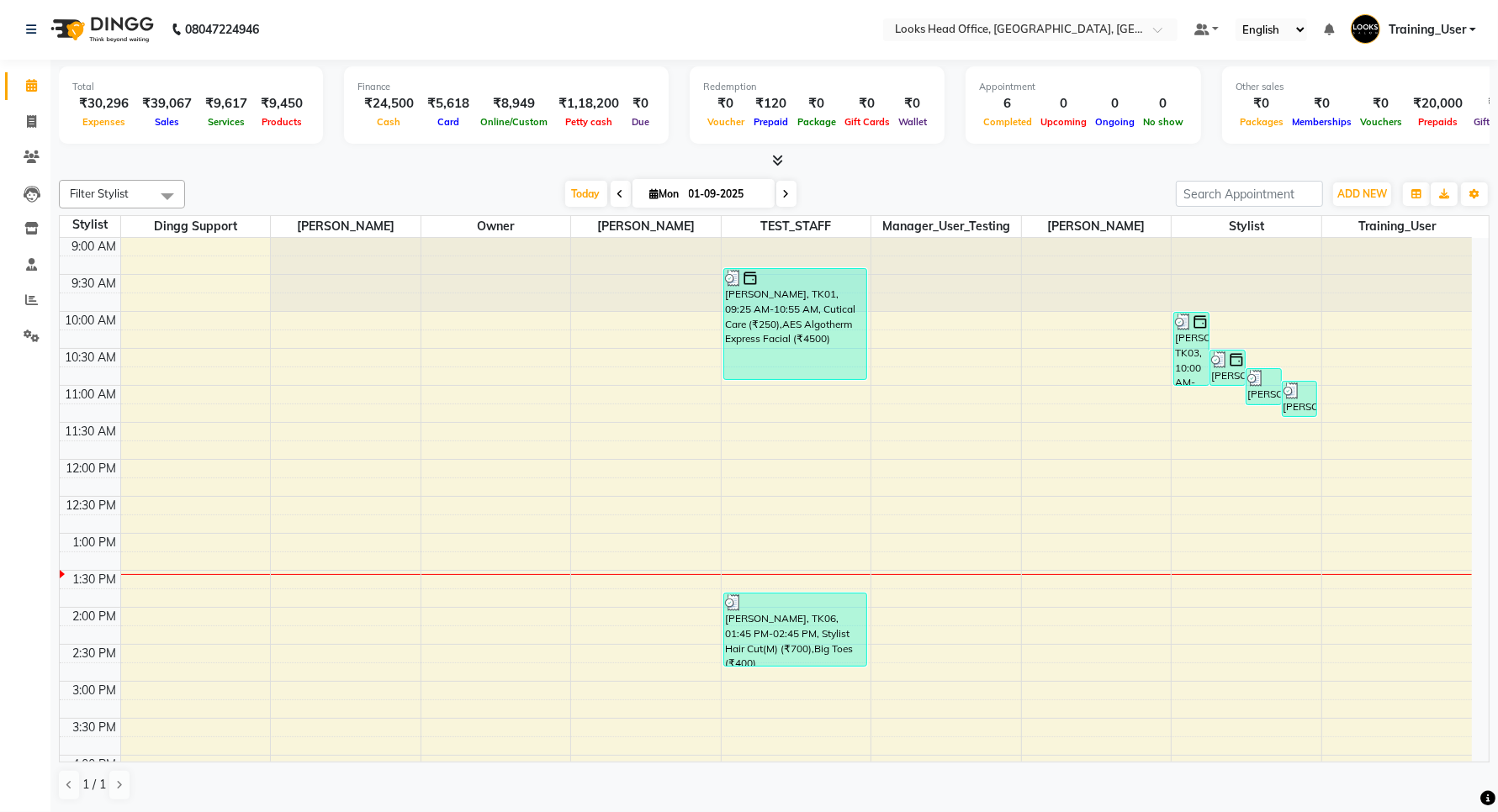
scroll to position [448, 0]
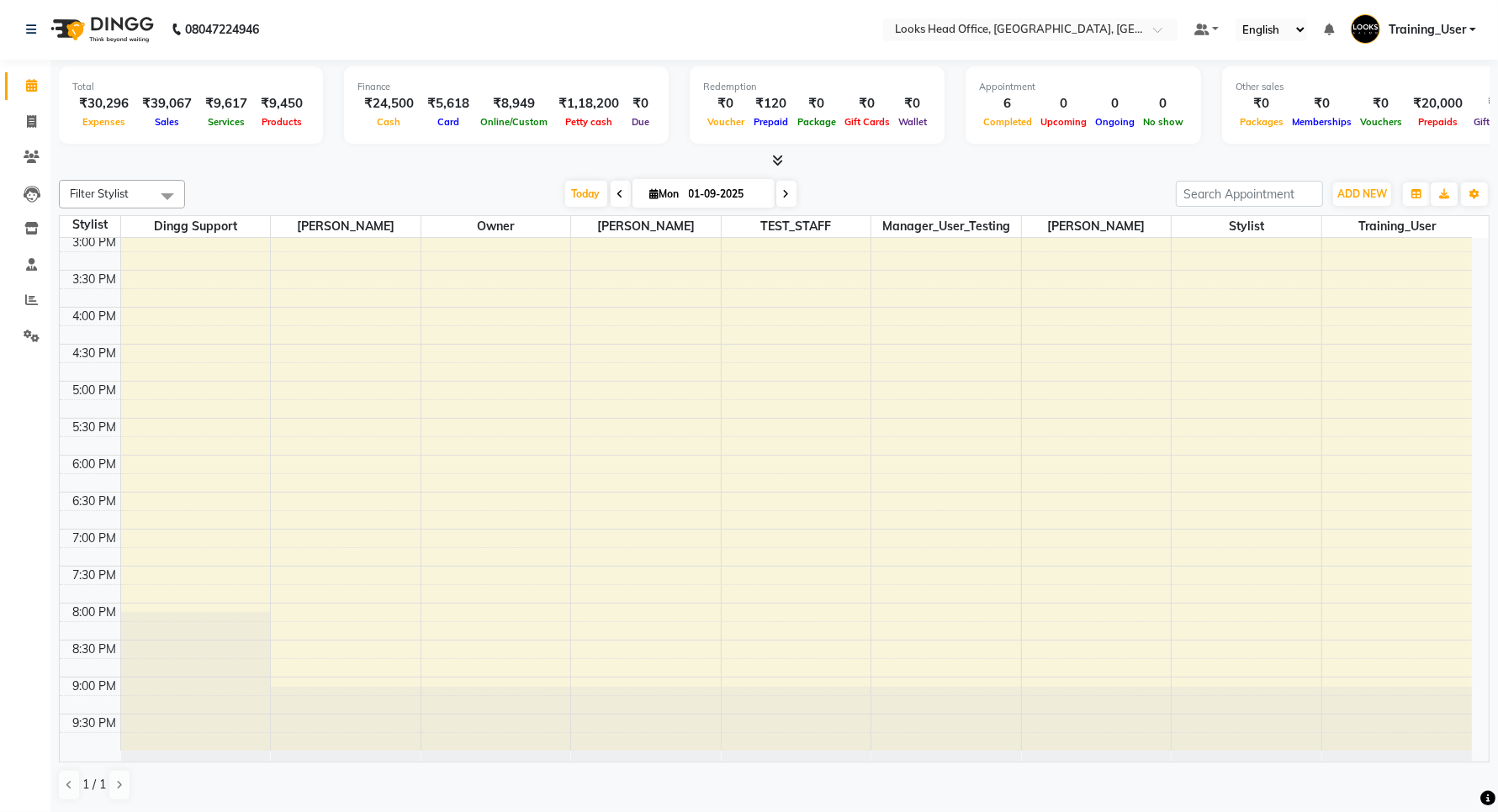
click at [1398, 586] on div "9:00 AM 9:30 AM 10:00 AM 10:30 AM 11:00 AM 11:30 AM 12:00 PM 12:30 PM 1:00 PM 1…" at bounding box center [766, 270] width 1413 height 961
select select "86652"
select select "1170"
select select "tentative"
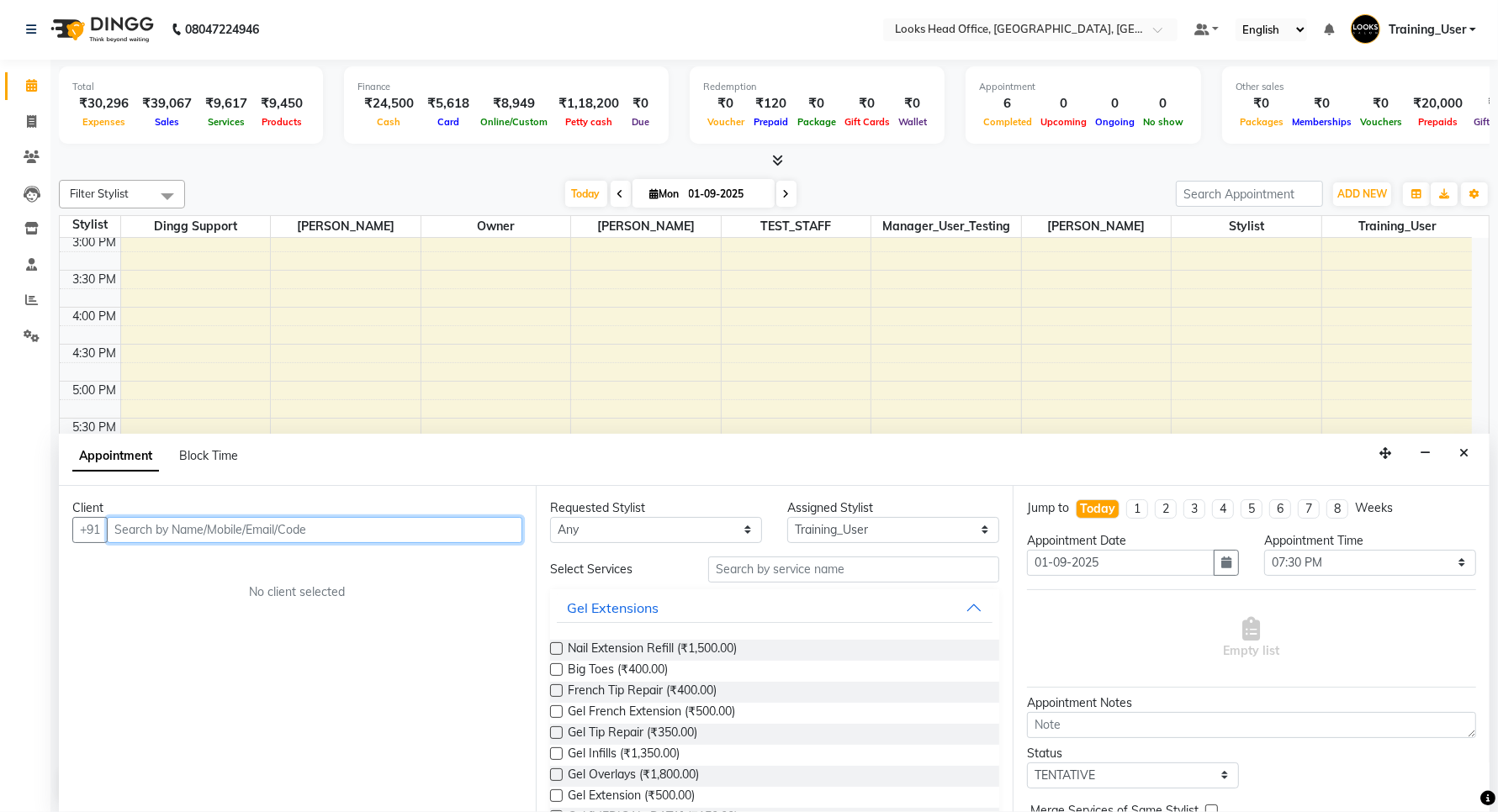
paste input "9355135858"
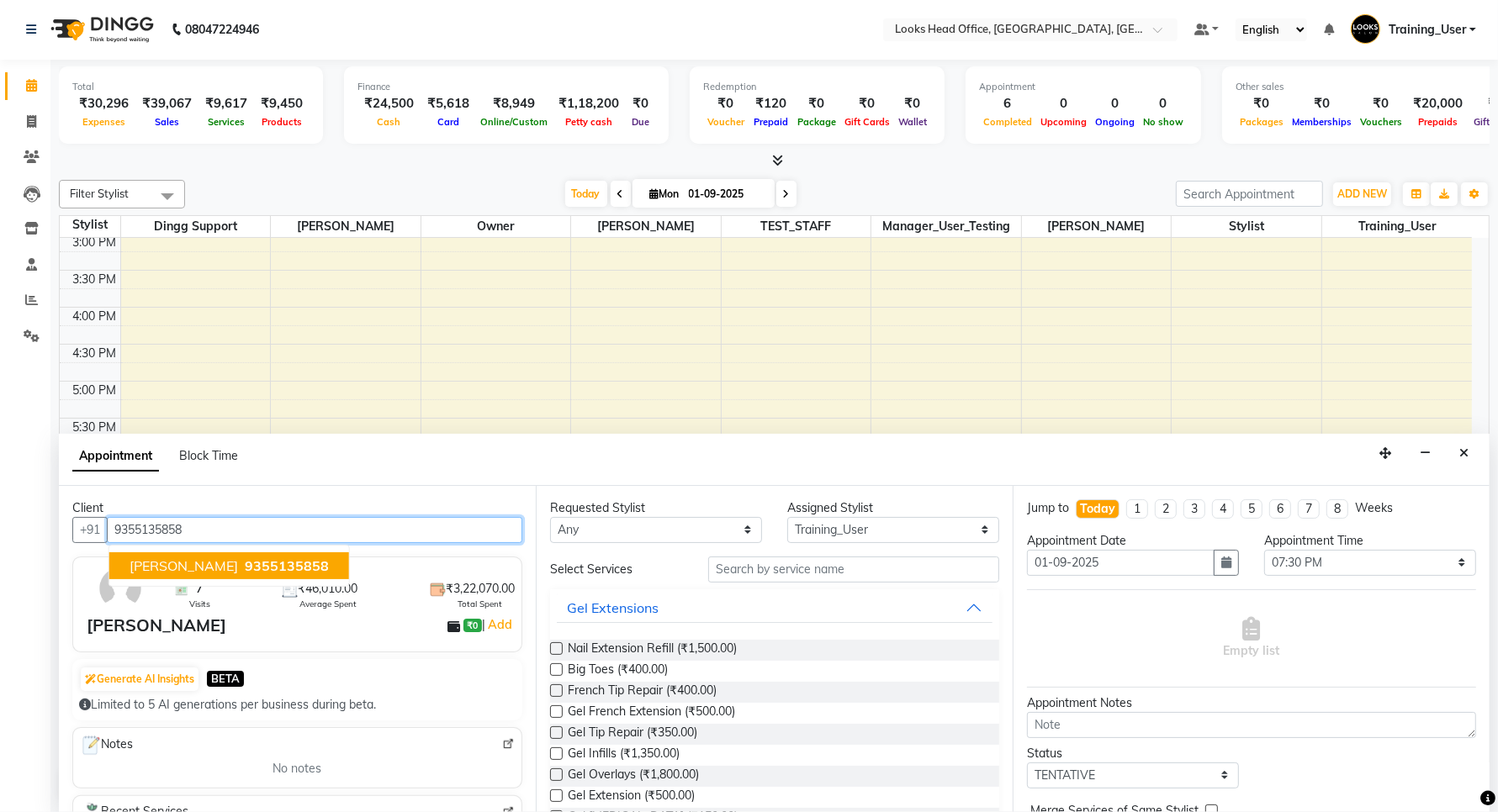
click at [245, 564] on span "9355135858" at bounding box center [287, 566] width 84 height 17
type input "9355135858"
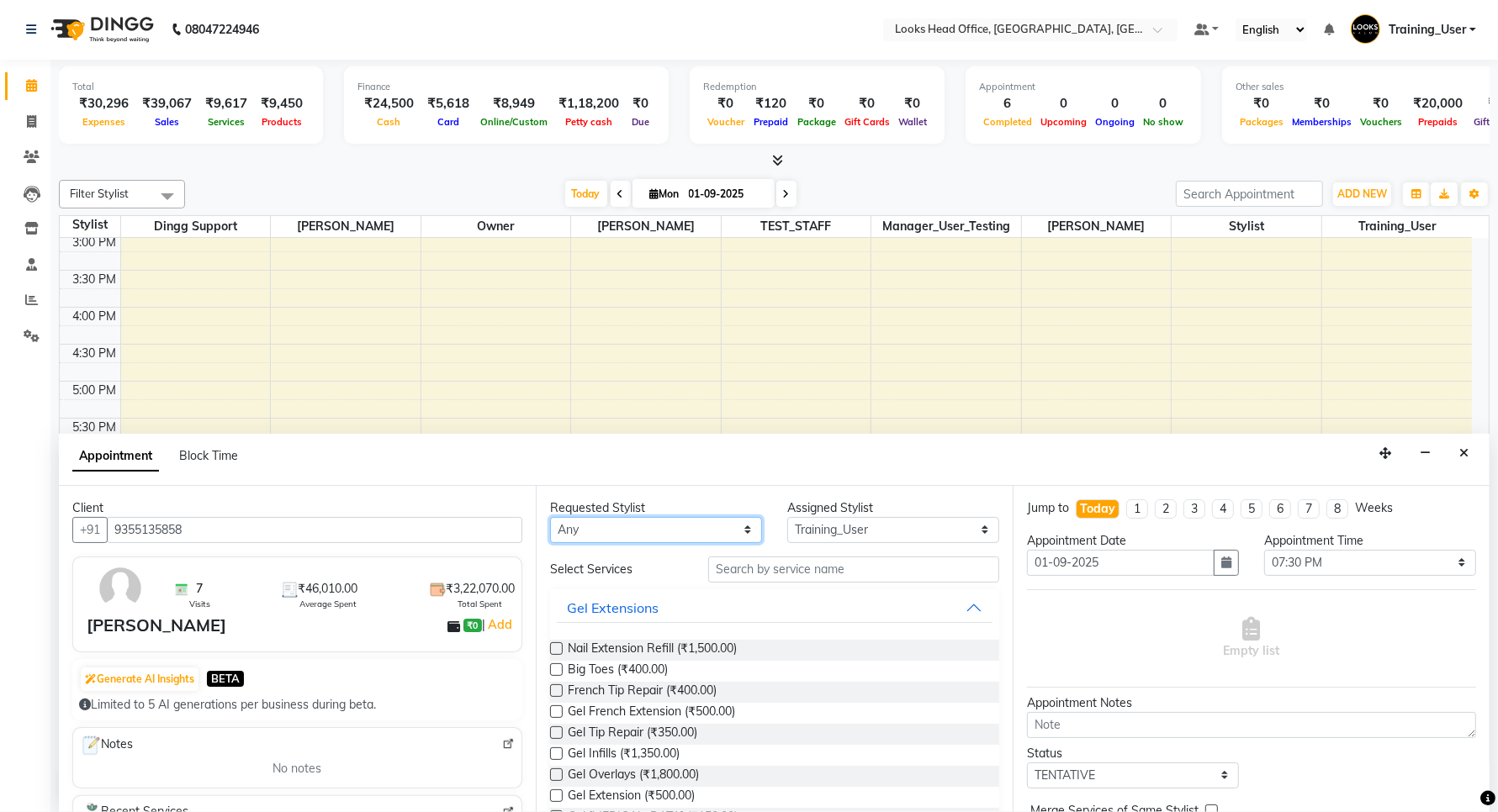
click at [686, 528] on select "Any [PERSON_NAME] [PERSON_NAME] Dingg Support Manager_User_Testing [PERSON_NAME…" at bounding box center [656, 530] width 212 height 26
select select "68081"
click at [550, 517] on select "Any [PERSON_NAME] [PERSON_NAME] Dingg Support Manager_User_Testing [PERSON_NAME…" at bounding box center [656, 530] width 212 height 26
select select "68081"
drag, startPoint x: 777, startPoint y: 510, endPoint x: 871, endPoint y: 518, distance: 94.3
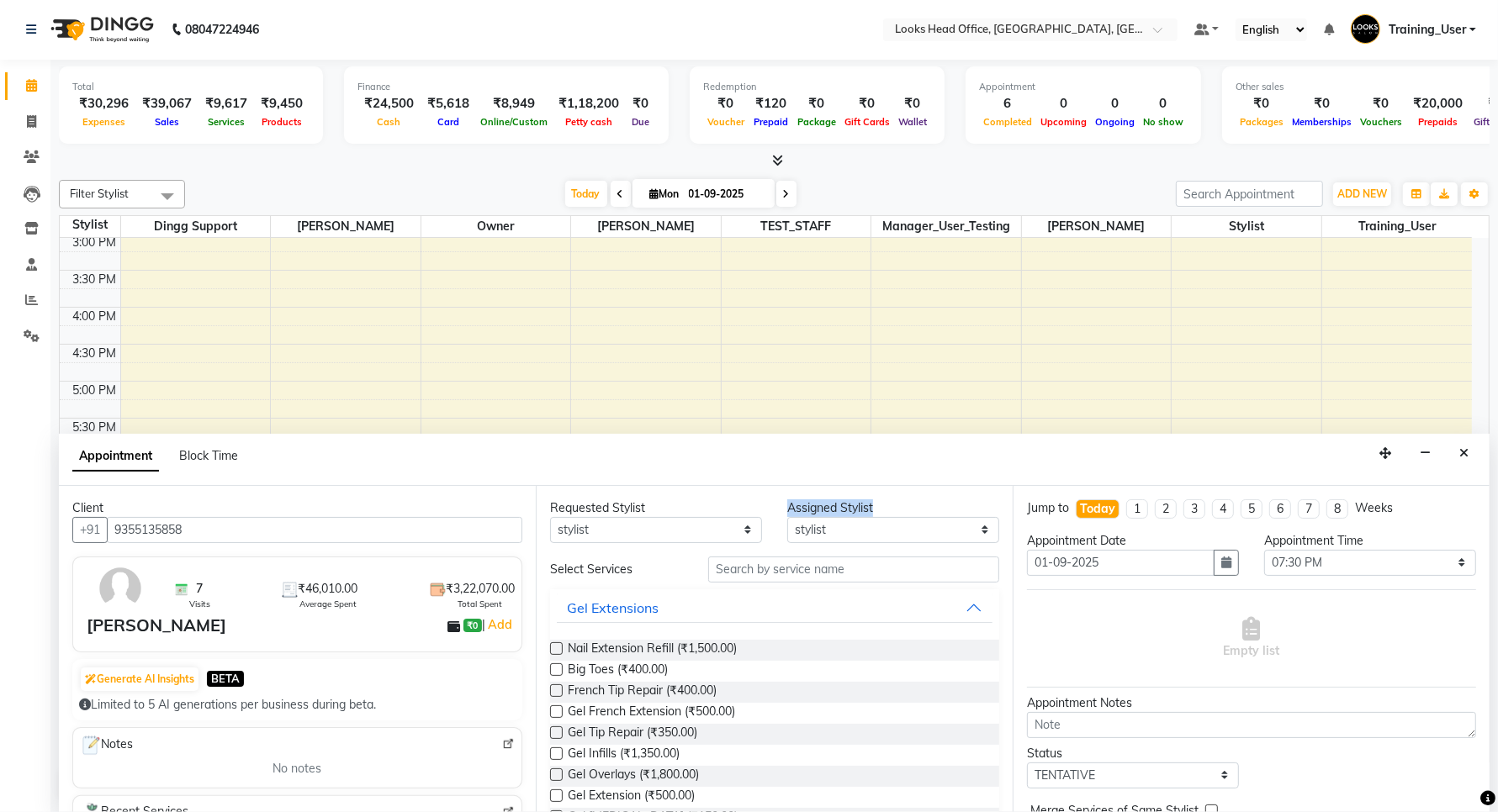
click at [871, 518] on div "Assigned Stylist Select [PERSON_NAME] [PERSON_NAME] Dingg Support Manager_User_…" at bounding box center [893, 520] width 237 height 43
click at [834, 530] on select "Select [PERSON_NAME] [PERSON_NAME] Dingg Support Manager_User_Testing [PERSON_N…" at bounding box center [893, 530] width 212 height 26
click at [686, 482] on div "Appointment Block Time" at bounding box center [774, 459] width 1431 height 52
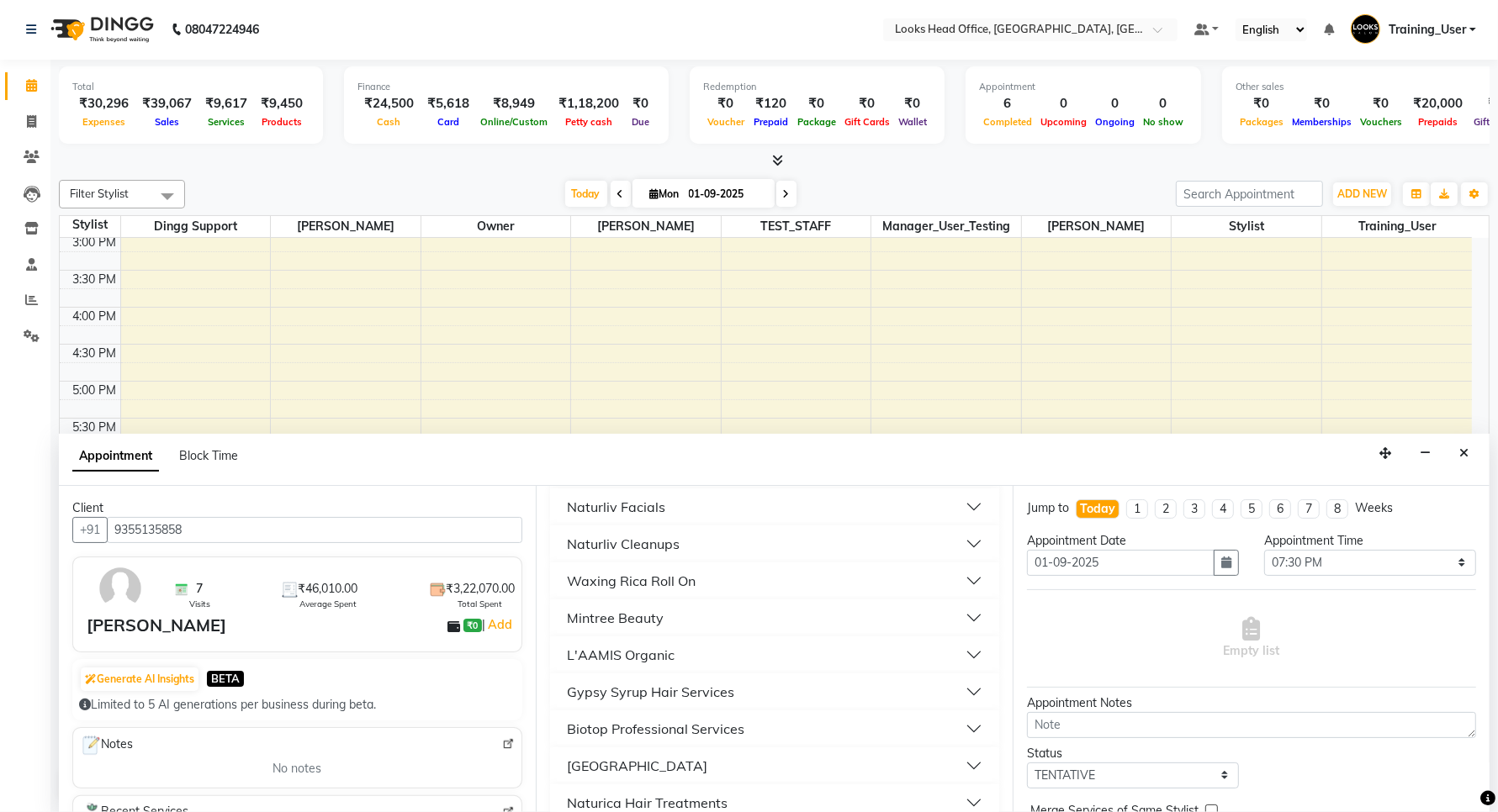
scroll to position [1383, 0]
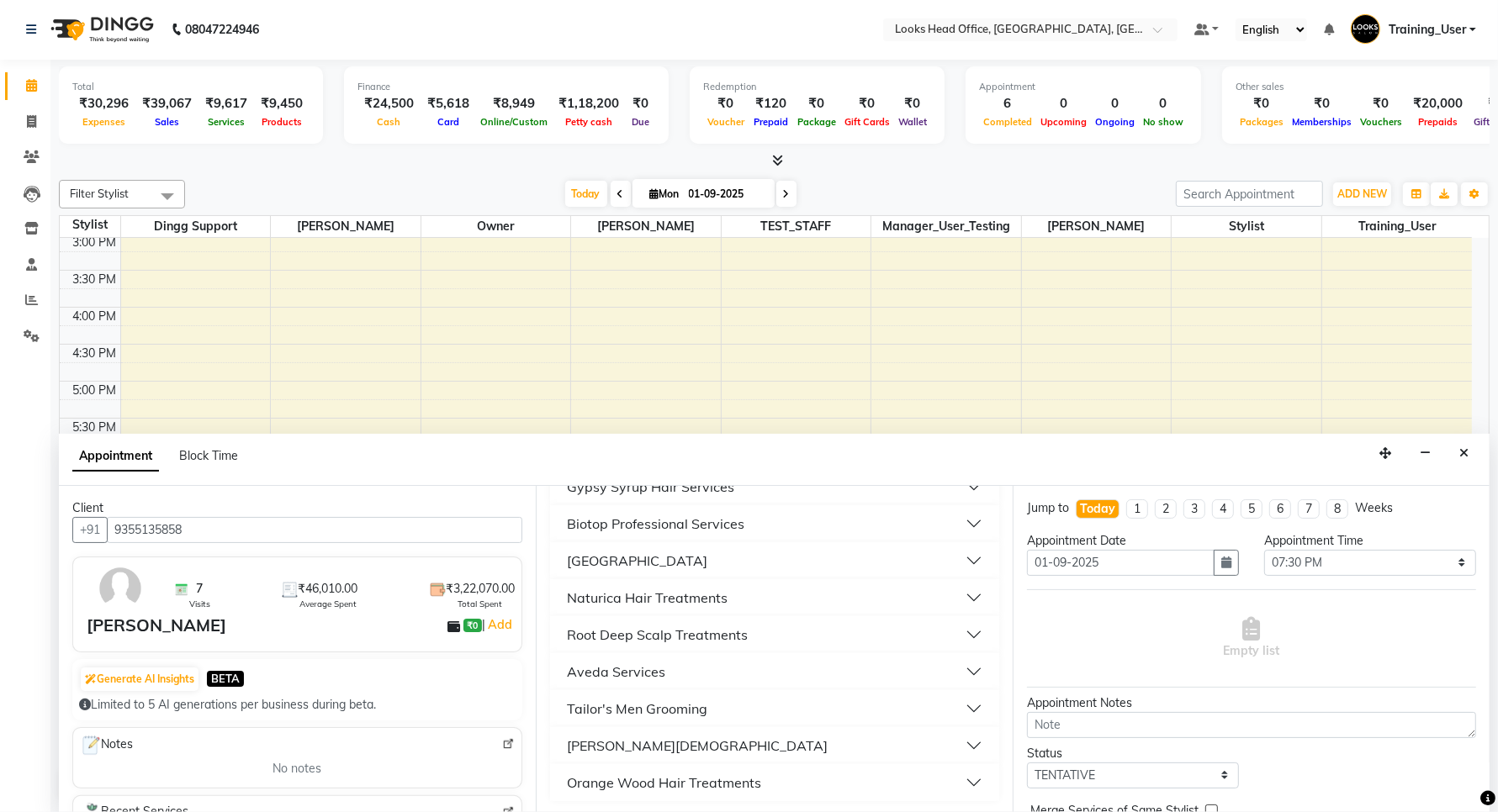
click at [589, 668] on div "Aveda Services" at bounding box center [617, 672] width 99 height 20
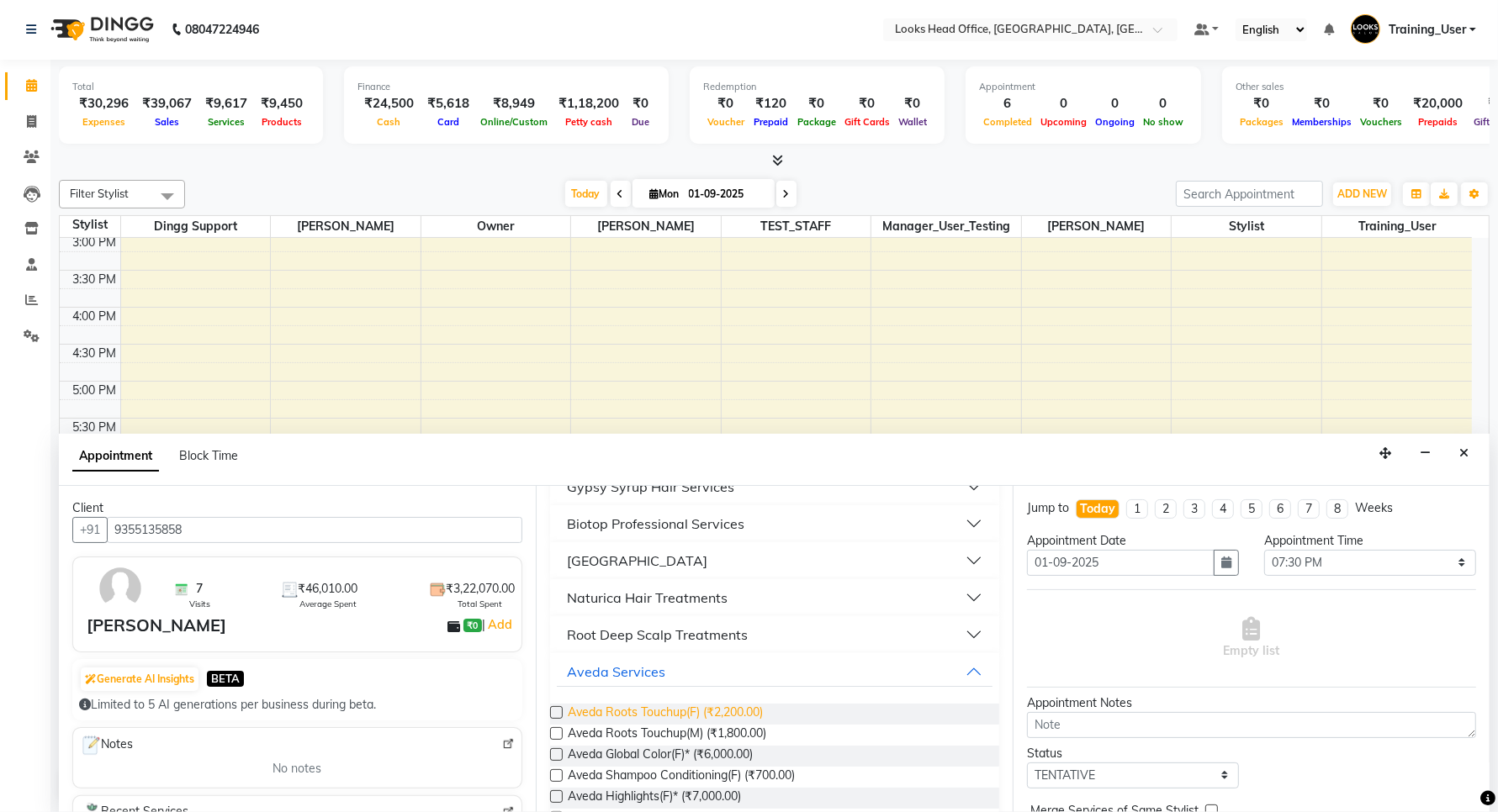
click at [586, 713] on span "Aveda Roots Touchup(F) (₹2,200.00)" at bounding box center [665, 714] width 195 height 21
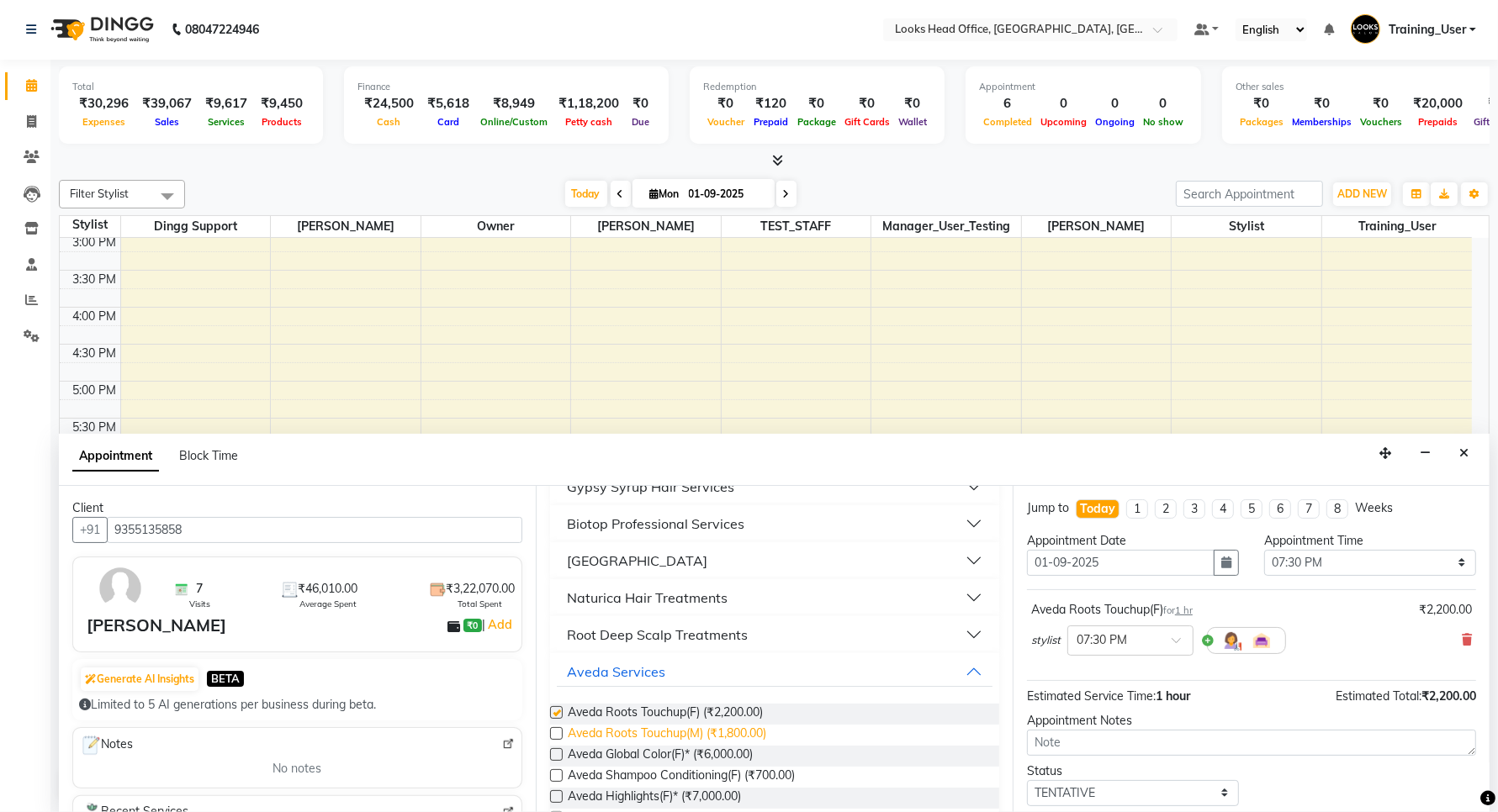
checkbox input "false"
click at [586, 736] on span "Aveda Roots Touchup(M) (₹1,800.00)" at bounding box center [667, 735] width 198 height 21
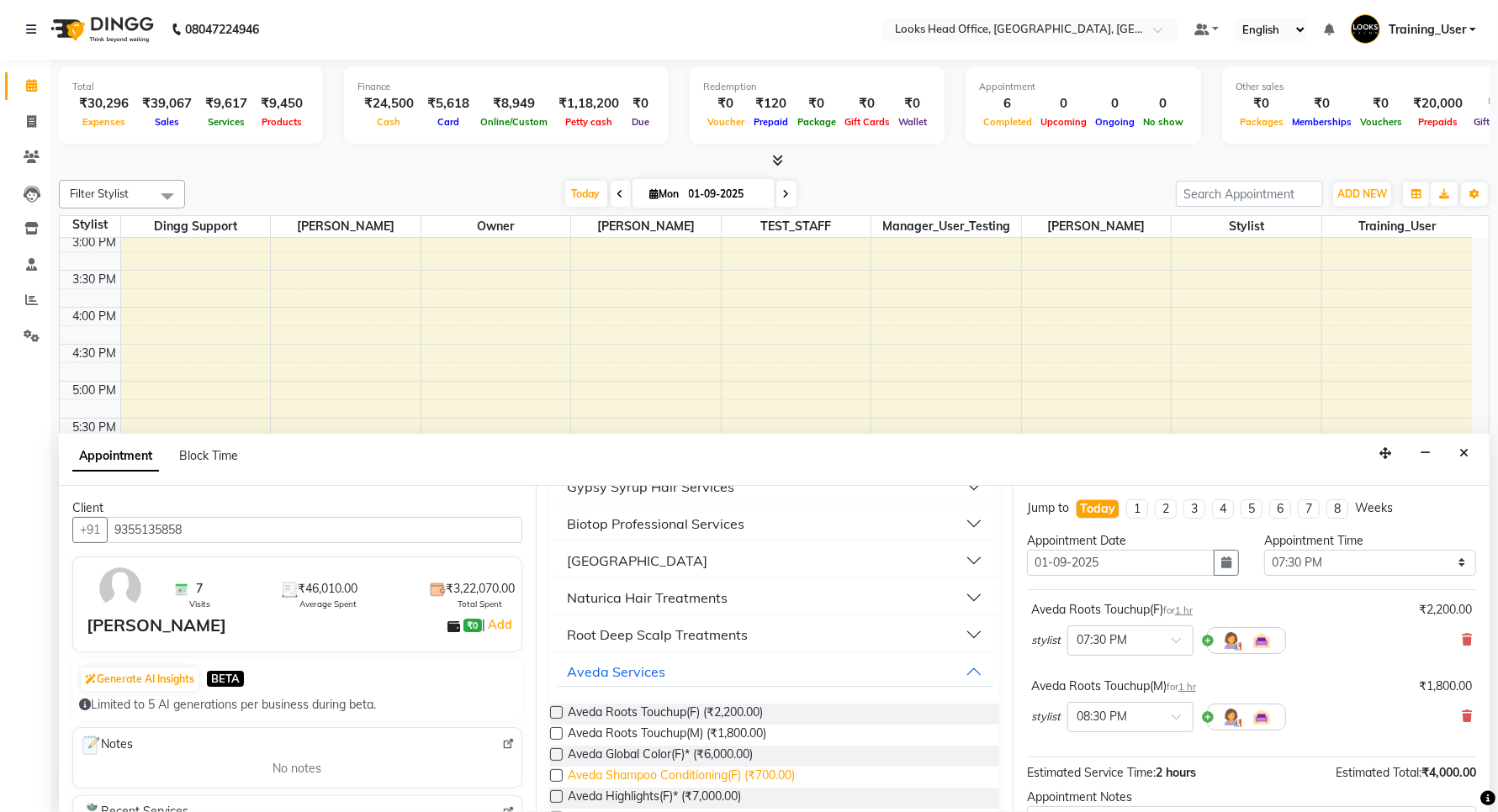
checkbox input "false"
click at [603, 784] on span "Aveda Shampoo Conditioning(F) (₹700.00)" at bounding box center [681, 777] width 227 height 21
checkbox input "false"
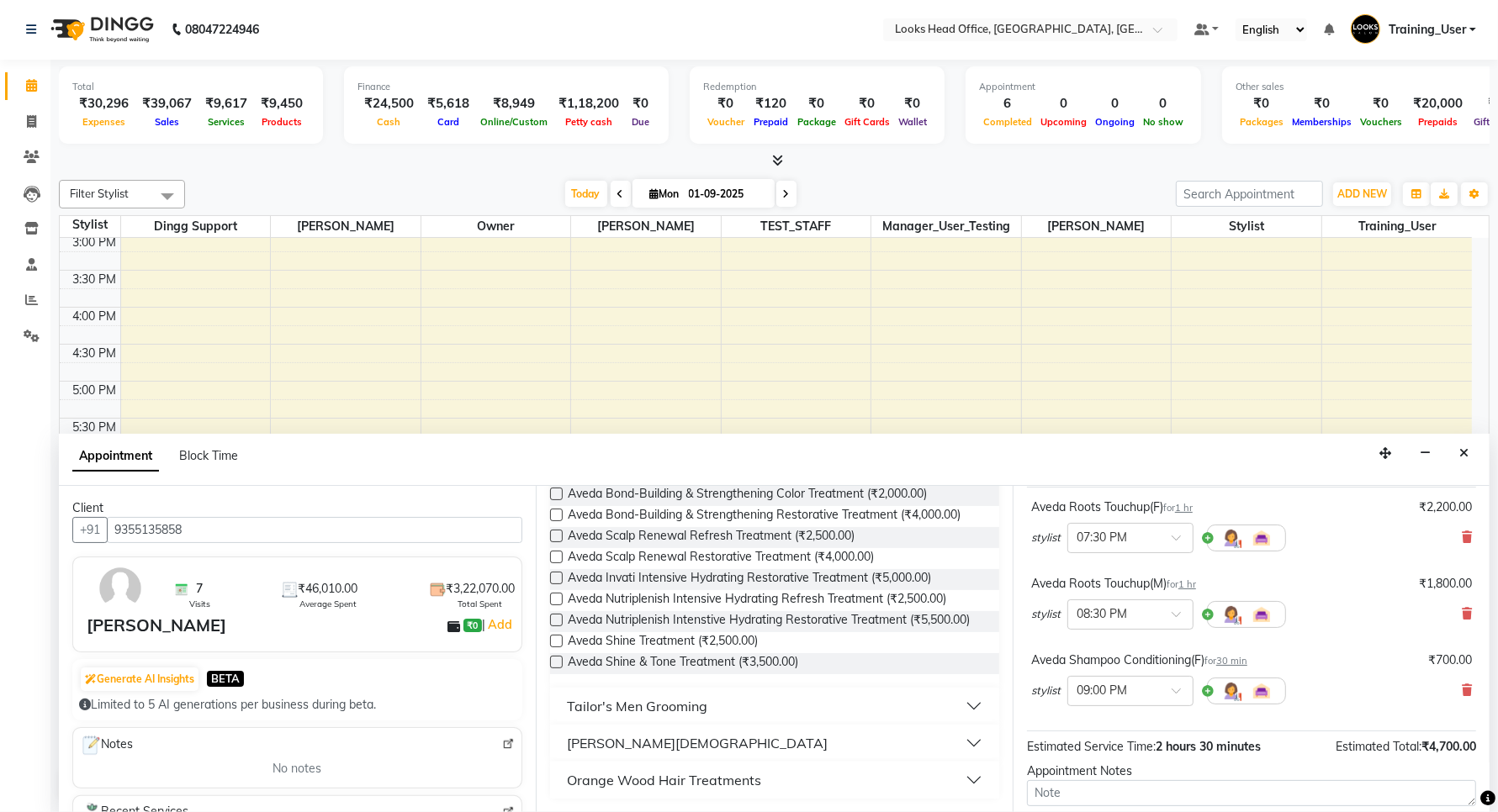
scroll to position [254, 0]
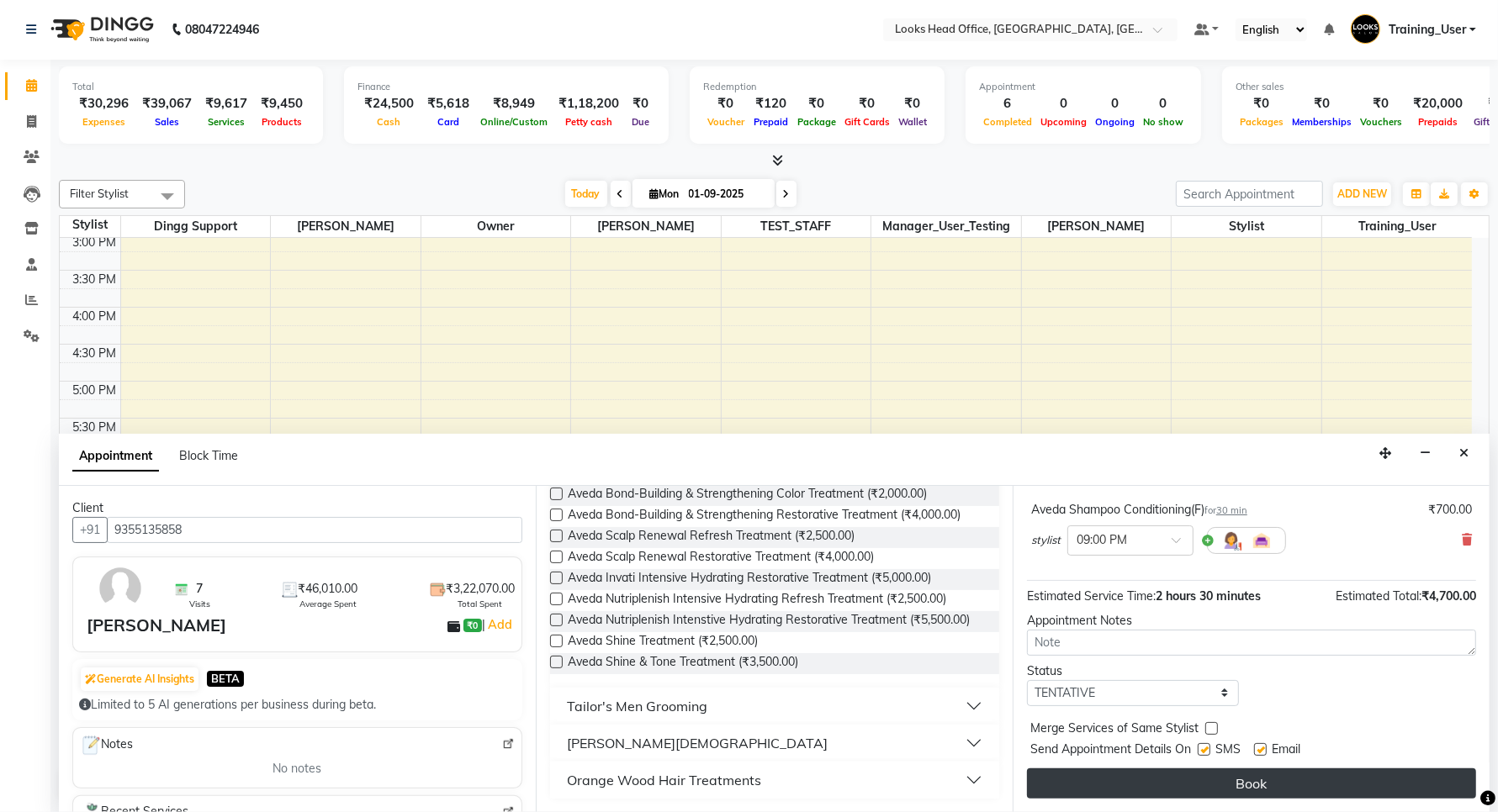
click at [1234, 783] on button "Book" at bounding box center [1252, 784] width 449 height 31
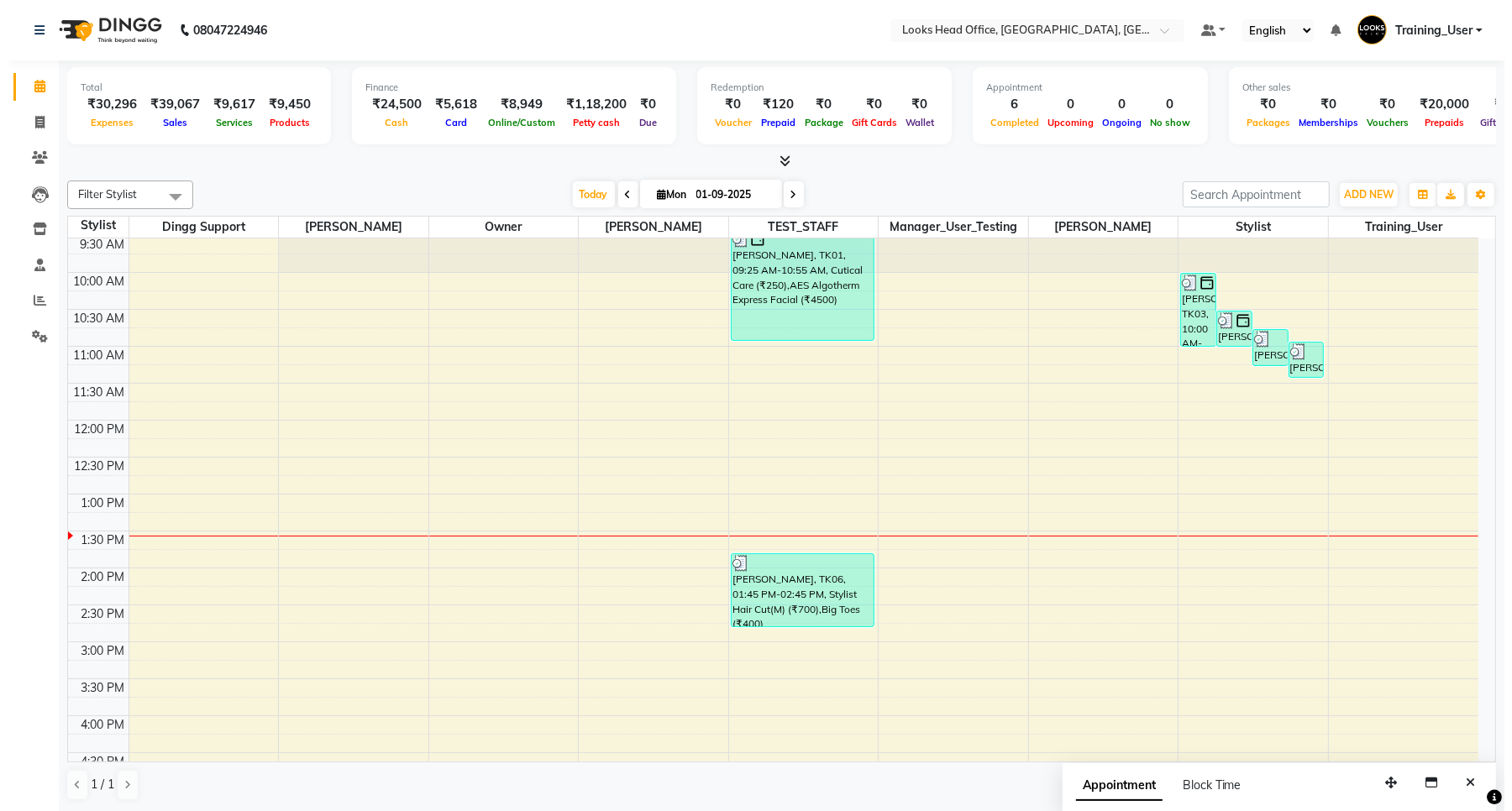
scroll to position [28, 0]
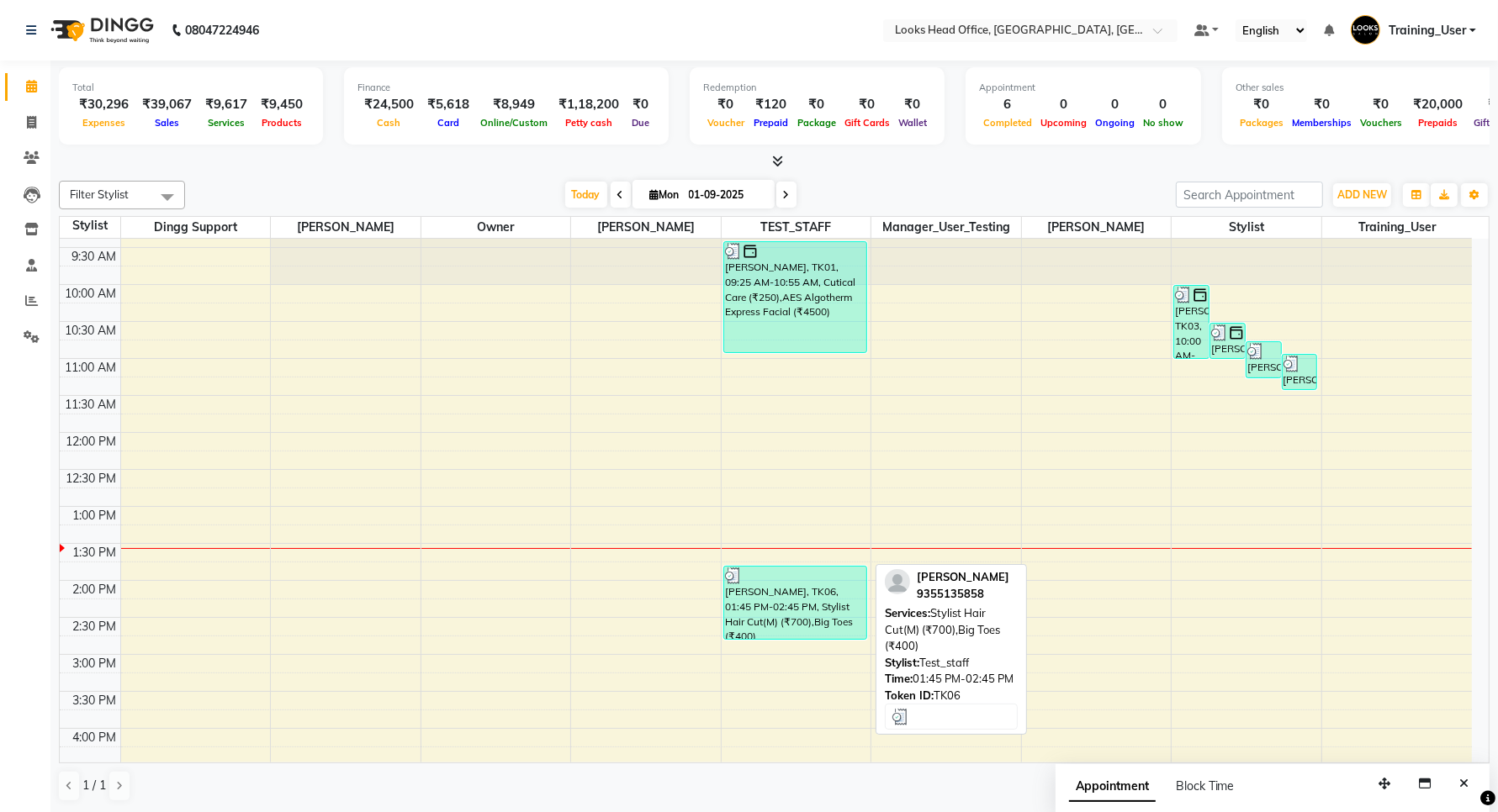
click at [797, 595] on div "[PERSON_NAME], TK06, 01:45 PM-02:45 PM, Stylist Hair Cut(M) (₹700),Big Toes (₹4…" at bounding box center [795, 603] width 142 height 72
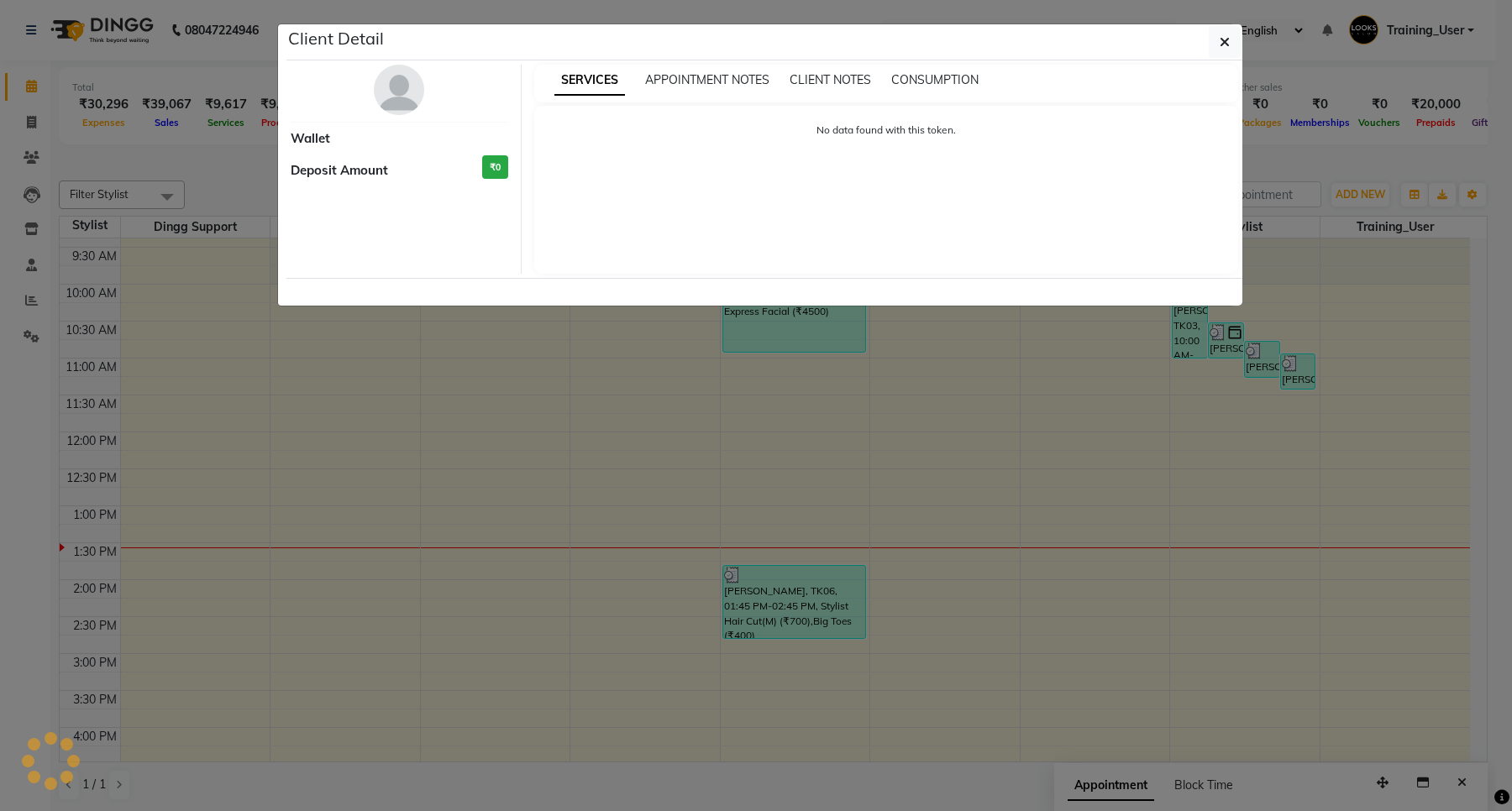
select select "3"
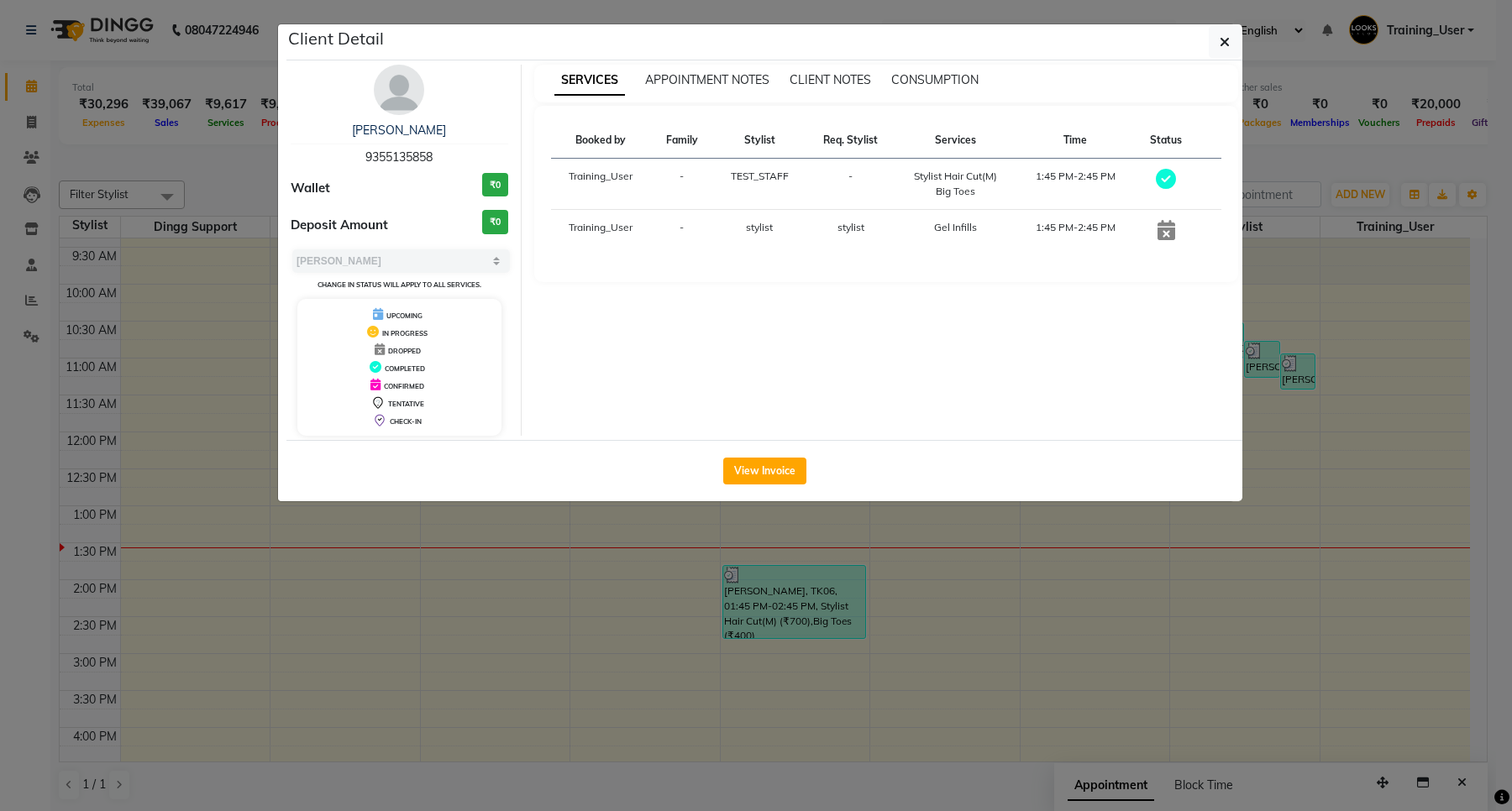
click at [223, 346] on ngb-modal-window "Client Detail [PERSON_NAME] 9355135858 Wallet ₹0 Deposit Amount ₹0 Select MARK …" at bounding box center [756, 405] width 1512 height 811
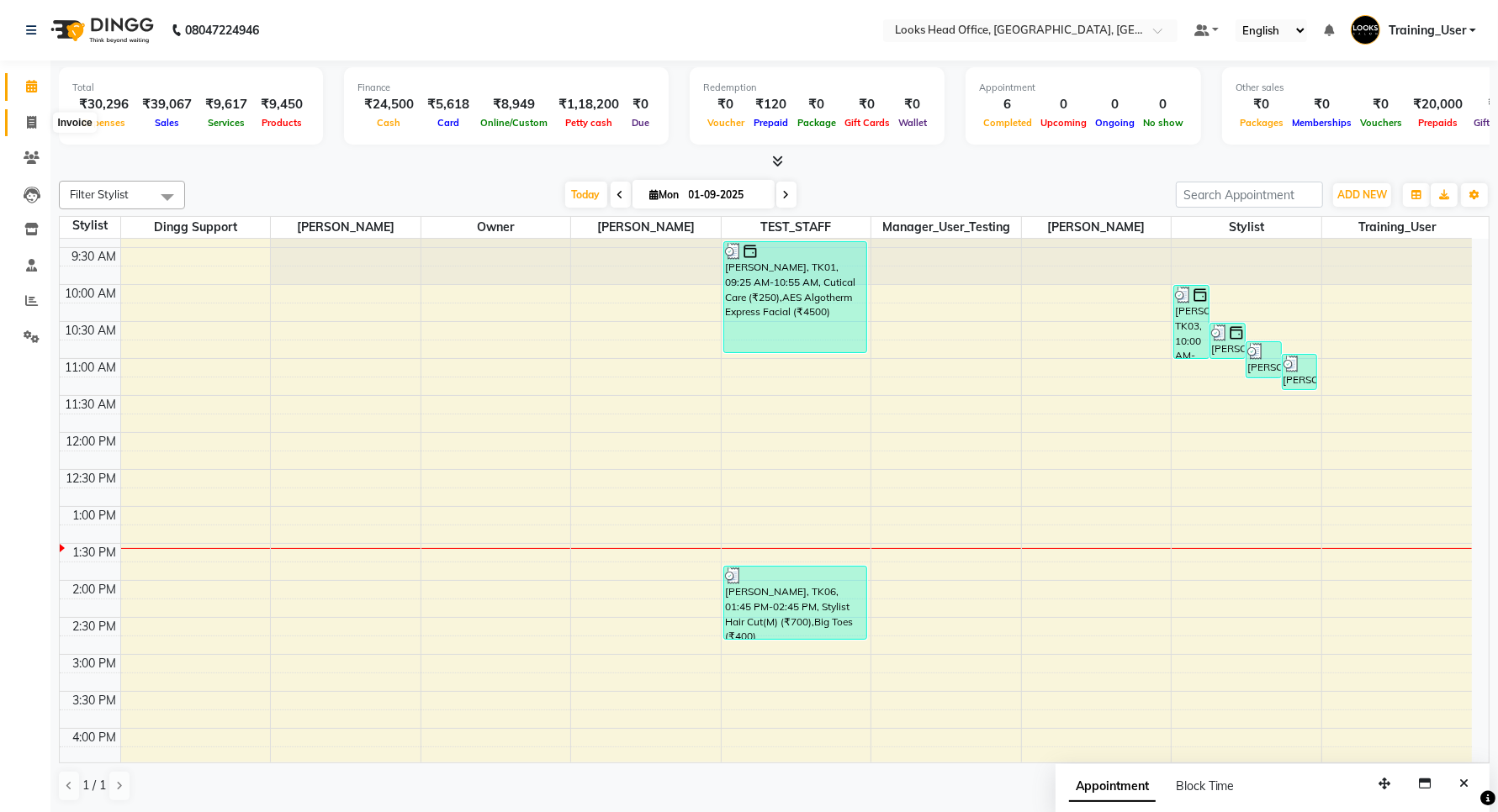
click at [31, 126] on icon at bounding box center [31, 122] width 9 height 13
select select "service"
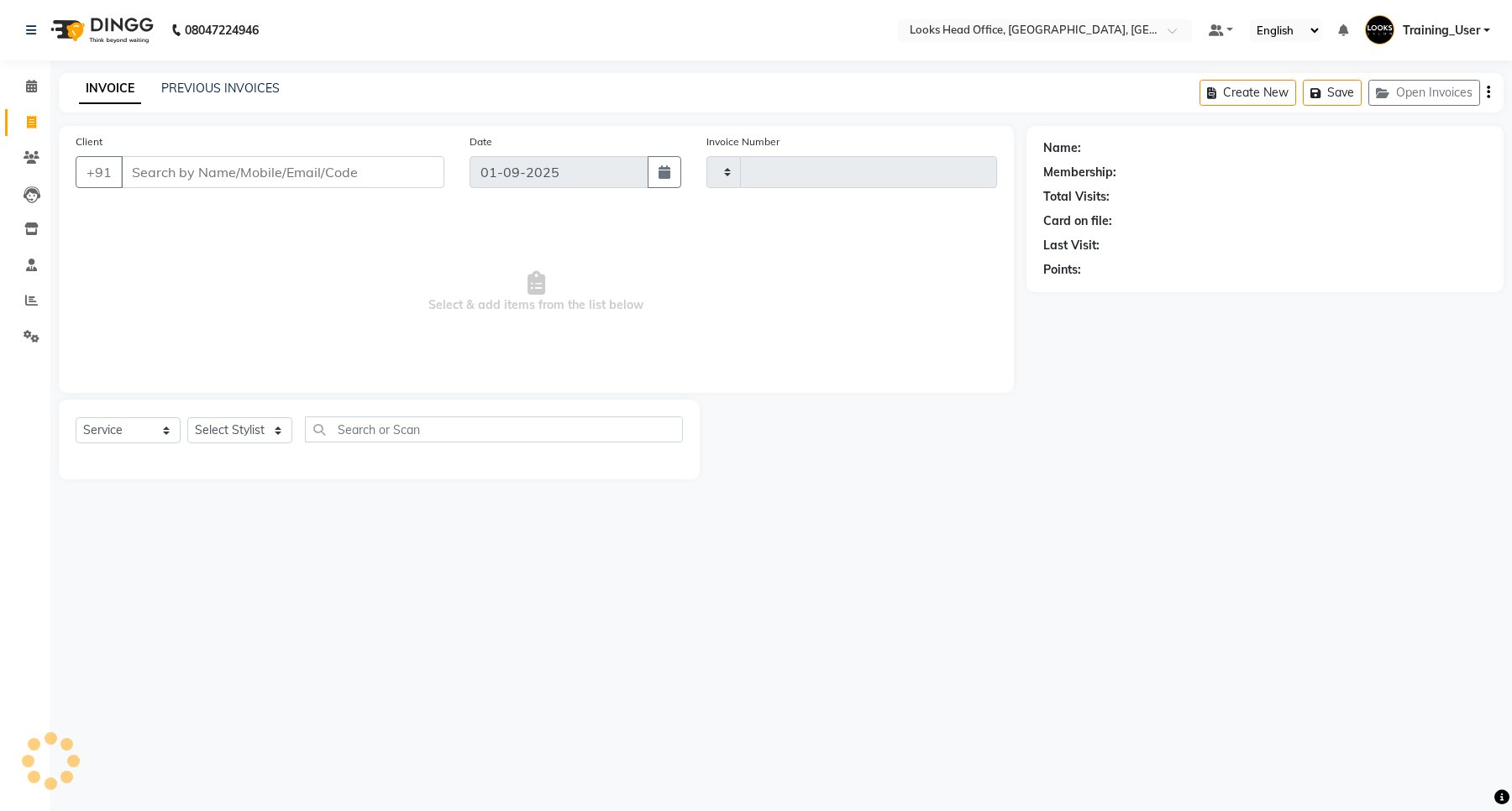
type input "0070"
select select "4313"
click at [206, 93] on link "PREVIOUS INVOICES" at bounding box center [220, 88] width 118 height 15
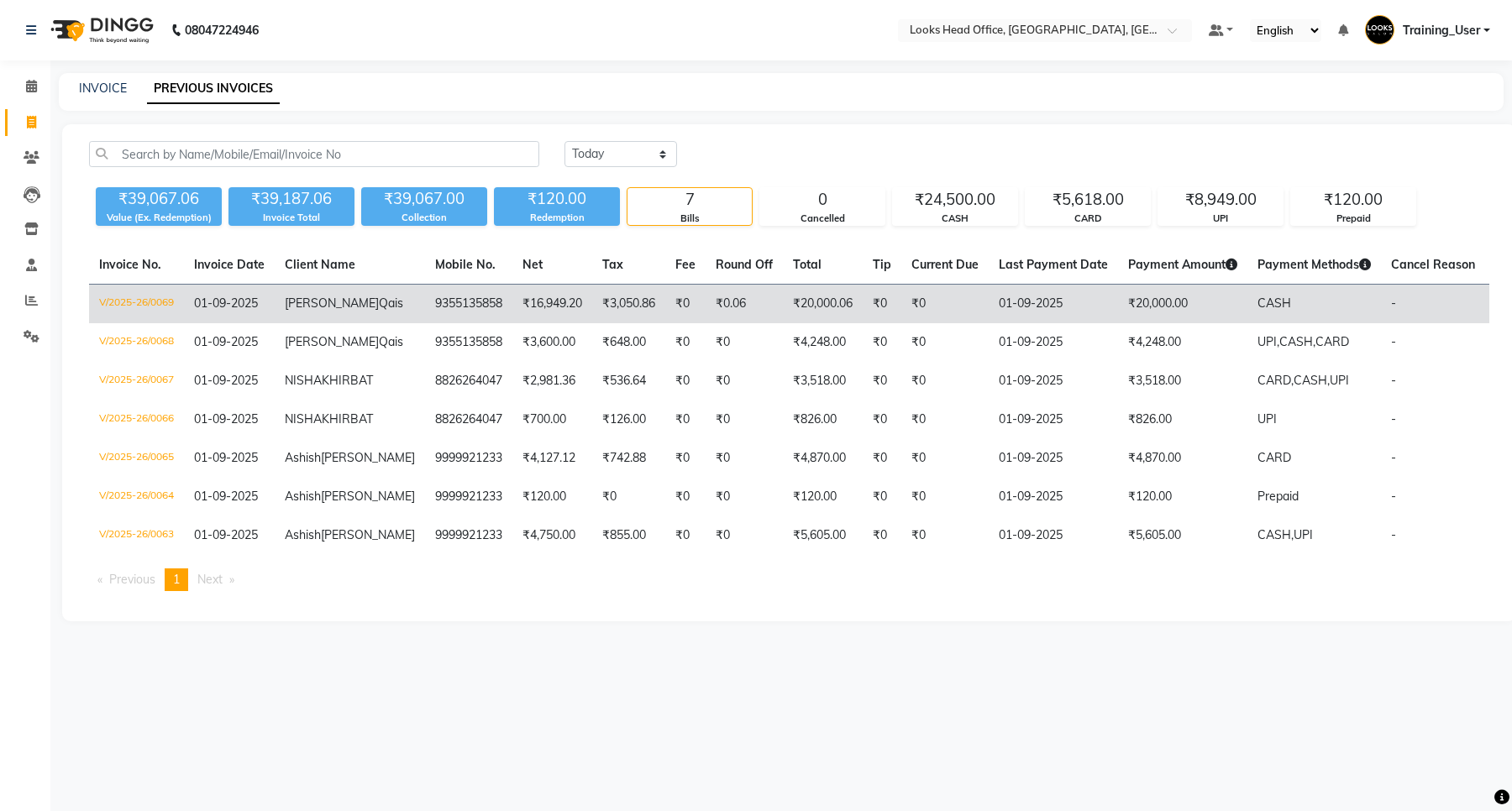
click at [164, 305] on td "V/2025-26/0069" at bounding box center [137, 304] width 95 height 39
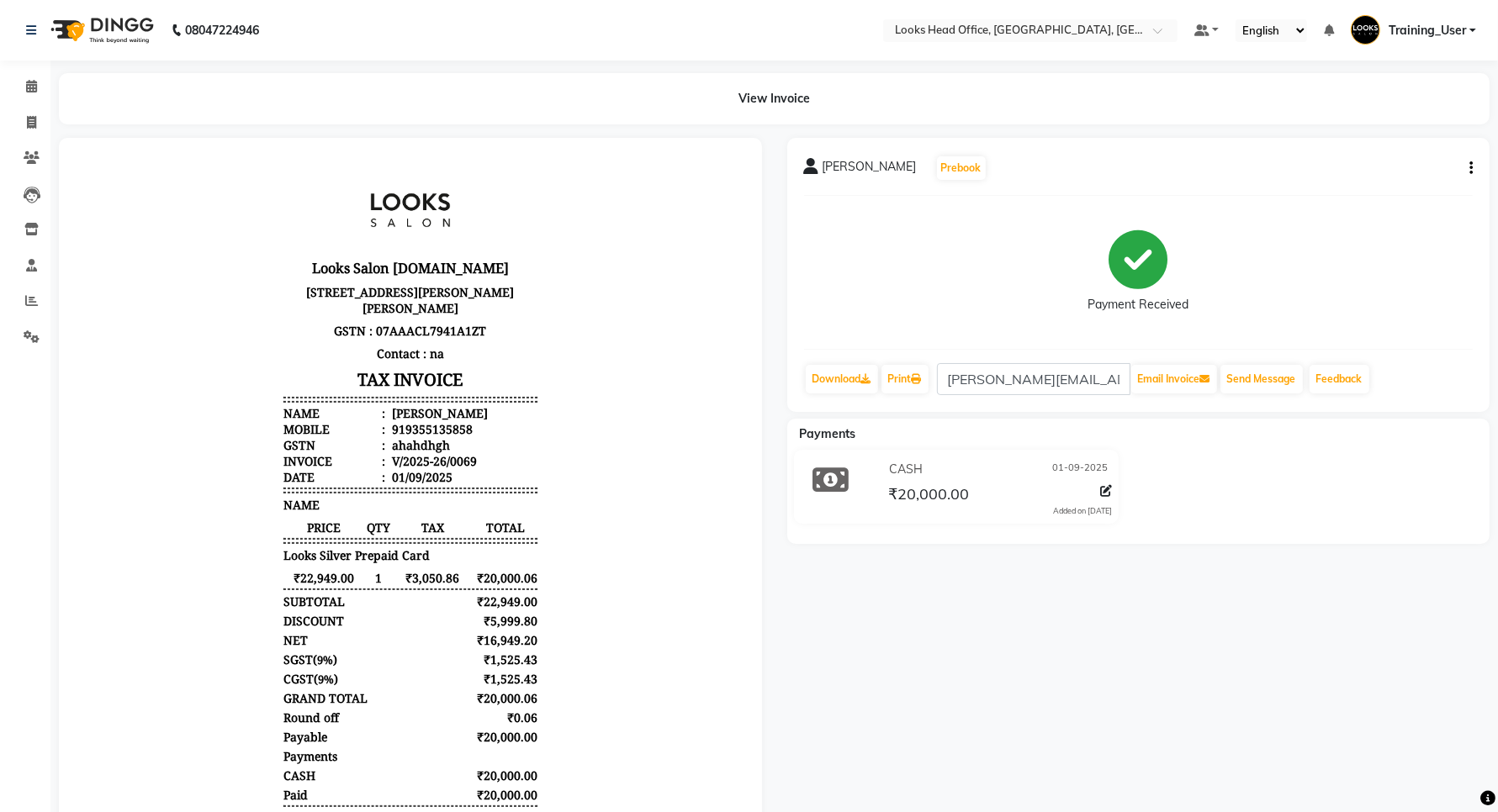
click at [1471, 169] on icon "button" at bounding box center [1472, 168] width 3 height 1
click at [1432, 219] on div "Payment Received" at bounding box center [1139, 272] width 669 height 126
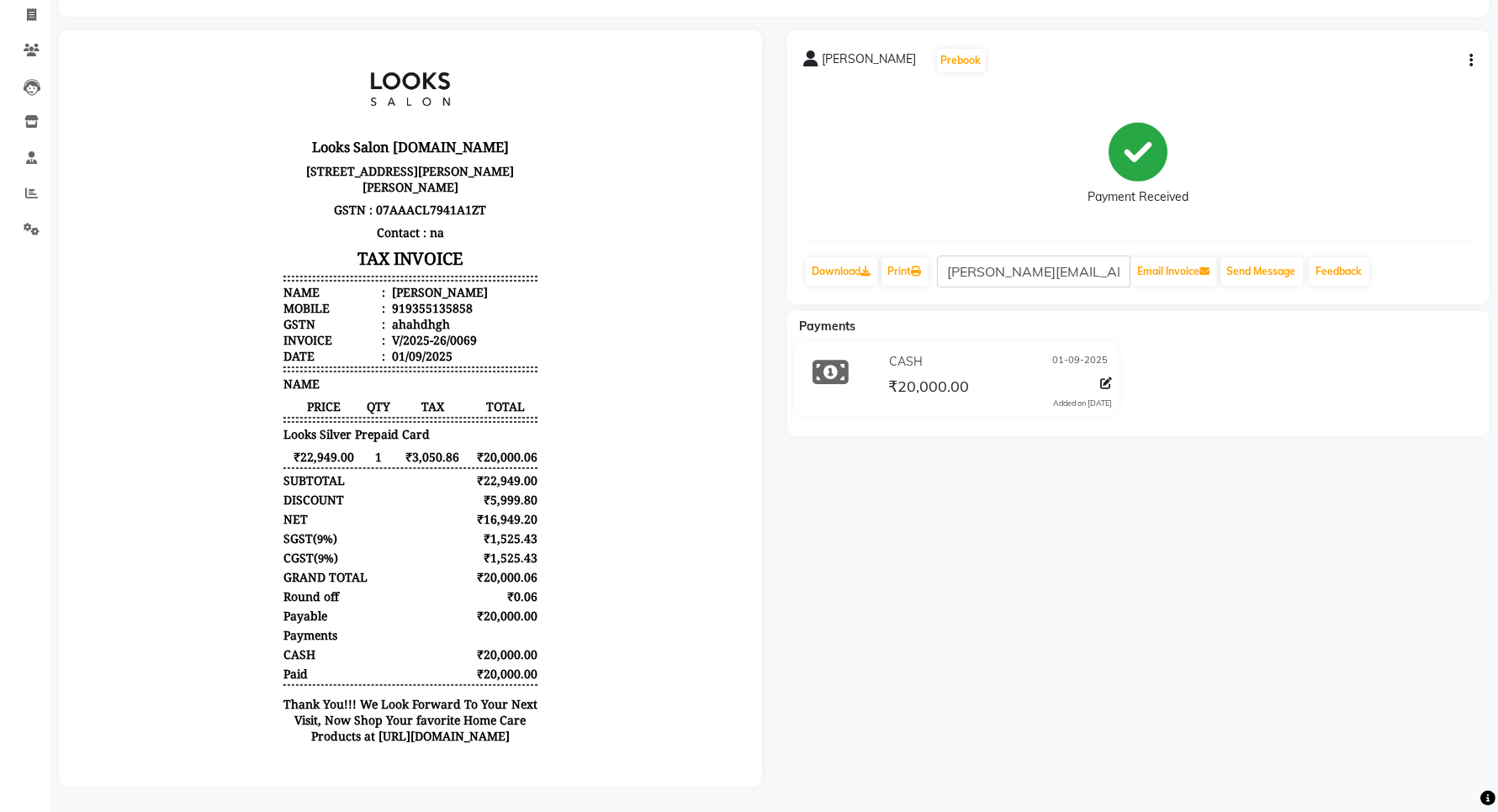
scroll to position [122, 0]
drag, startPoint x: 1095, startPoint y: 484, endPoint x: 1098, endPoint y: 506, distance: 22.2
click at [1095, 485] on div "Ahmad Qais Prebook Payment Received Download Print ahmed.hussainy@lookssalon.in…" at bounding box center [1139, 409] width 728 height 757
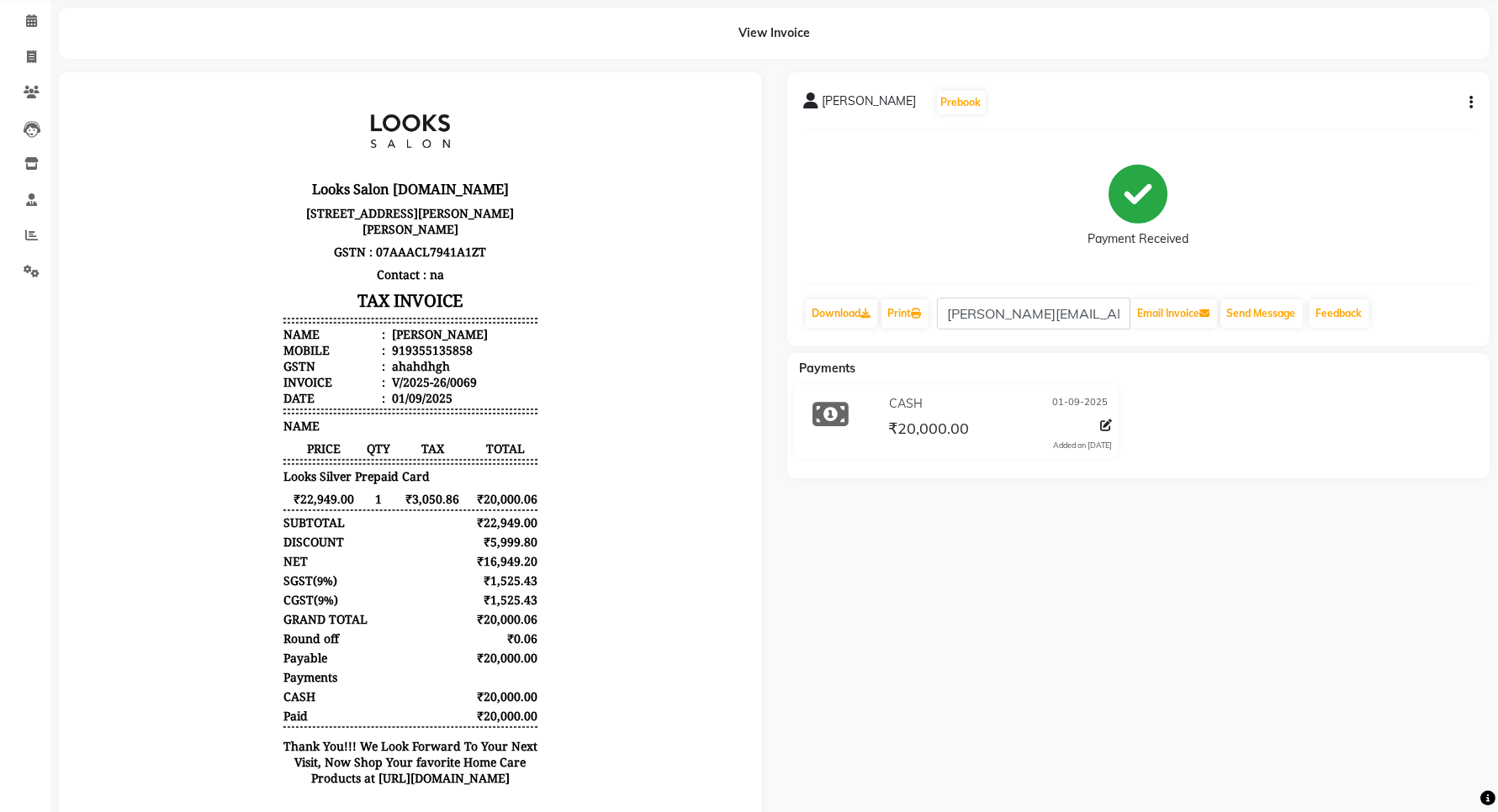
scroll to position [18, 0]
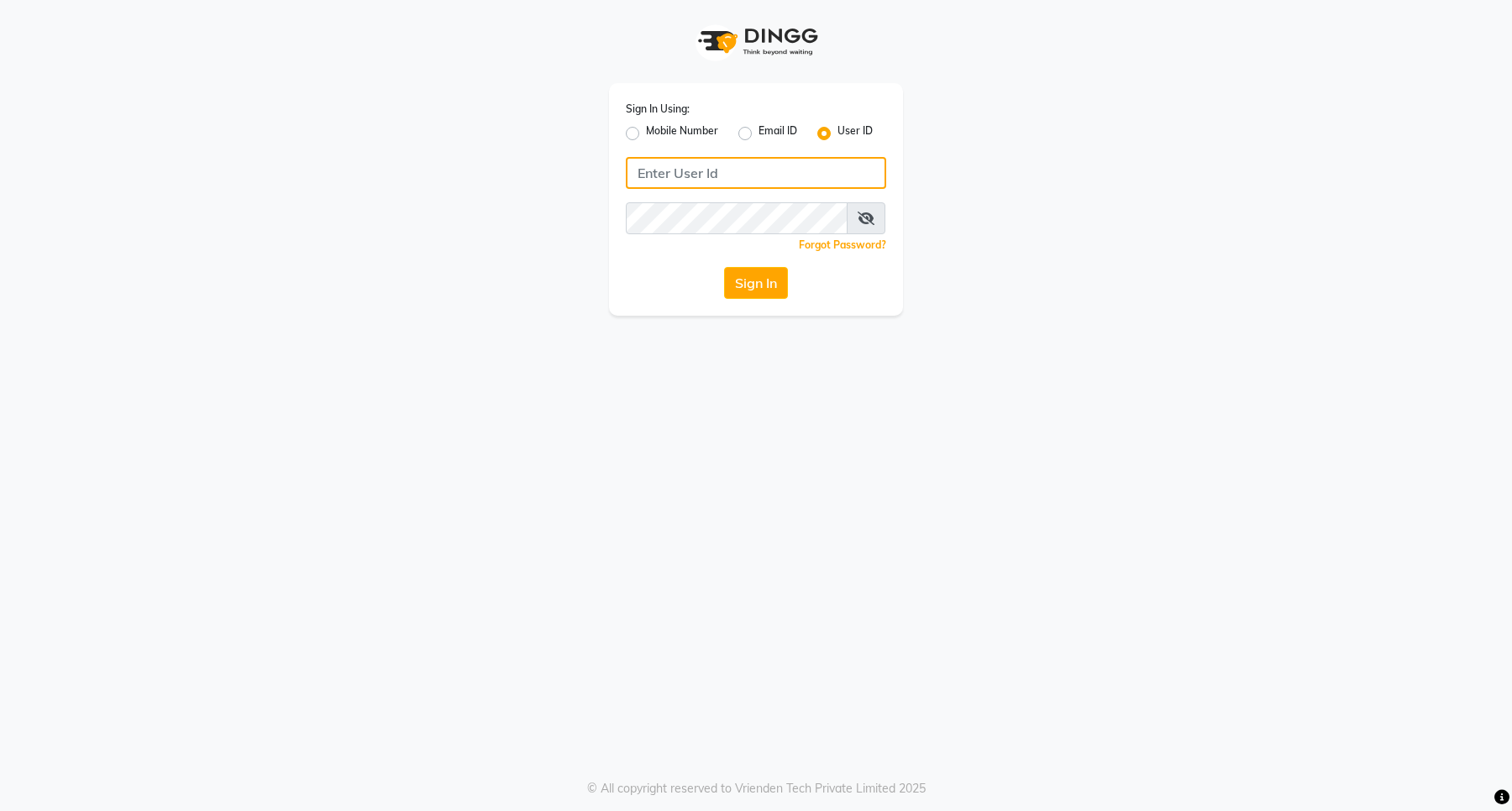
click at [676, 166] on input "Username" at bounding box center [756, 173] width 261 height 32
type input "e3898-01"
click at [770, 284] on button "Sign In" at bounding box center [756, 284] width 64 height 32
